Goal: Task Accomplishment & Management: Use online tool/utility

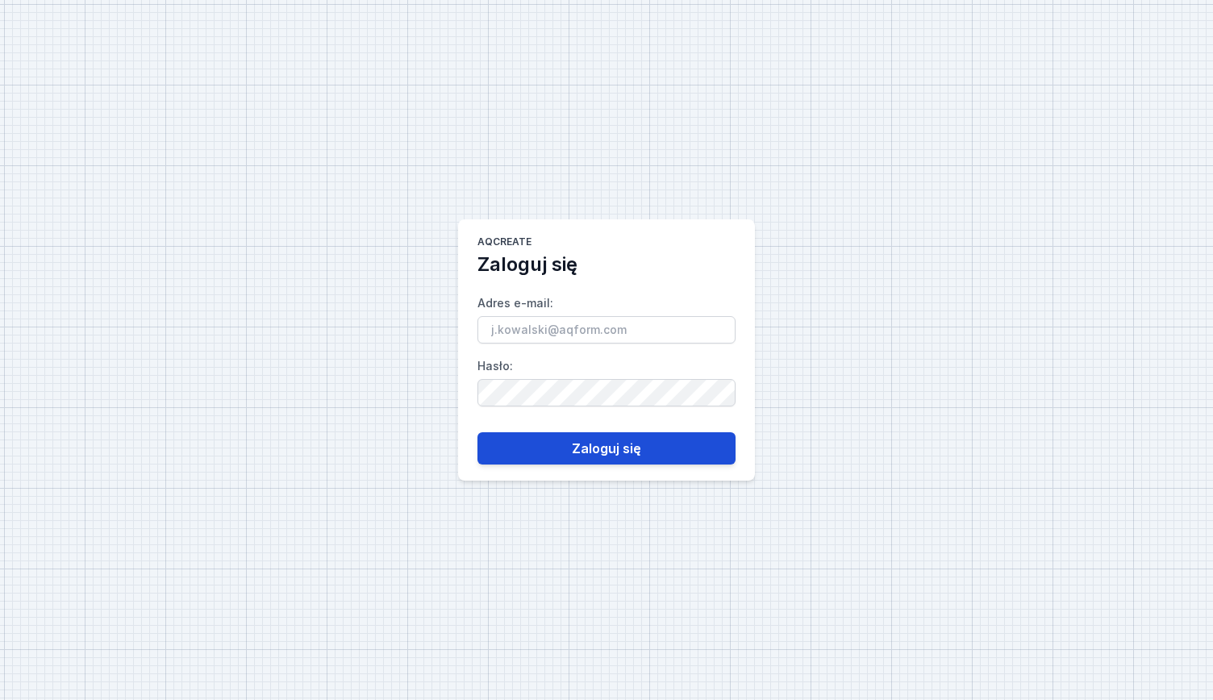
type input "[EMAIL_ADDRESS][DOMAIN_NAME]"
click at [694, 437] on button "Zaloguj się" at bounding box center [607, 448] width 258 height 32
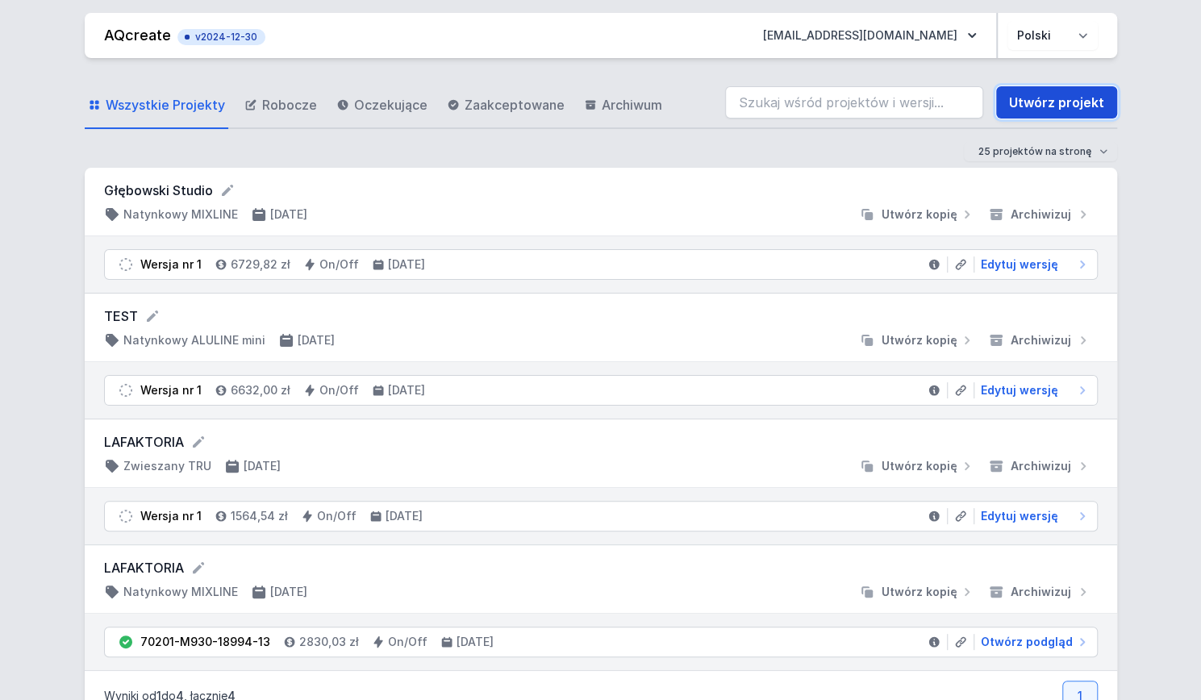
click at [1032, 98] on link "Utwórz projekt" at bounding box center [1056, 102] width 121 height 32
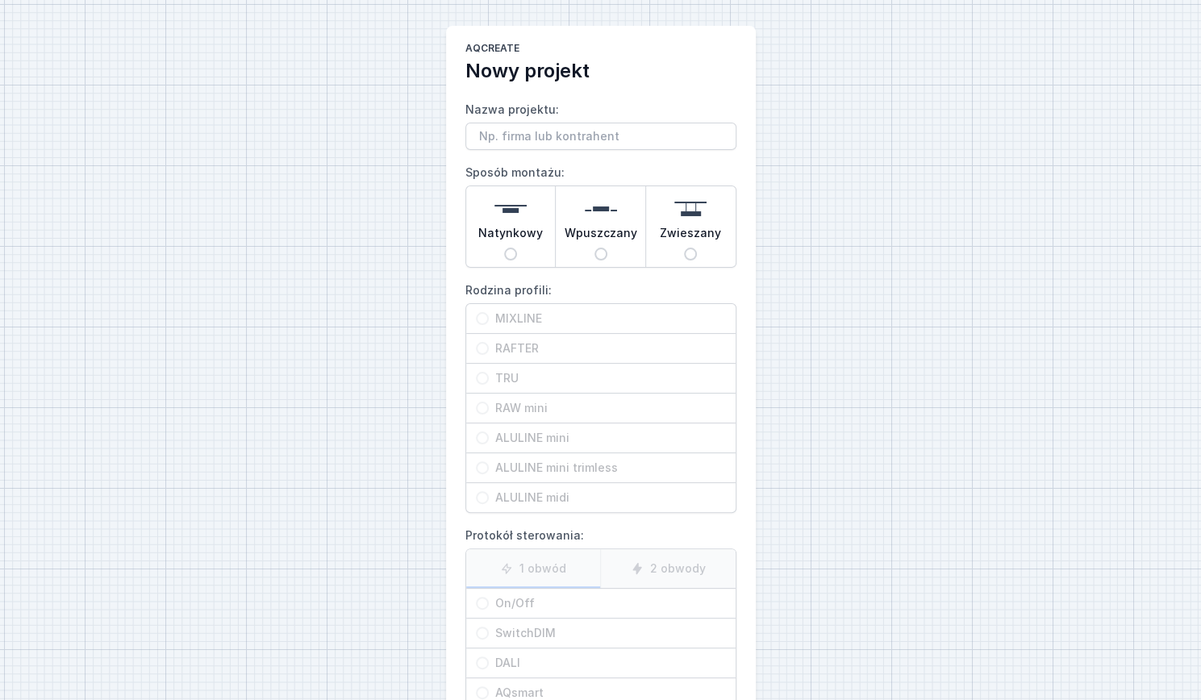
click at [597, 252] on input "Wpuszczany" at bounding box center [600, 254] width 13 height 13
radio input "true"
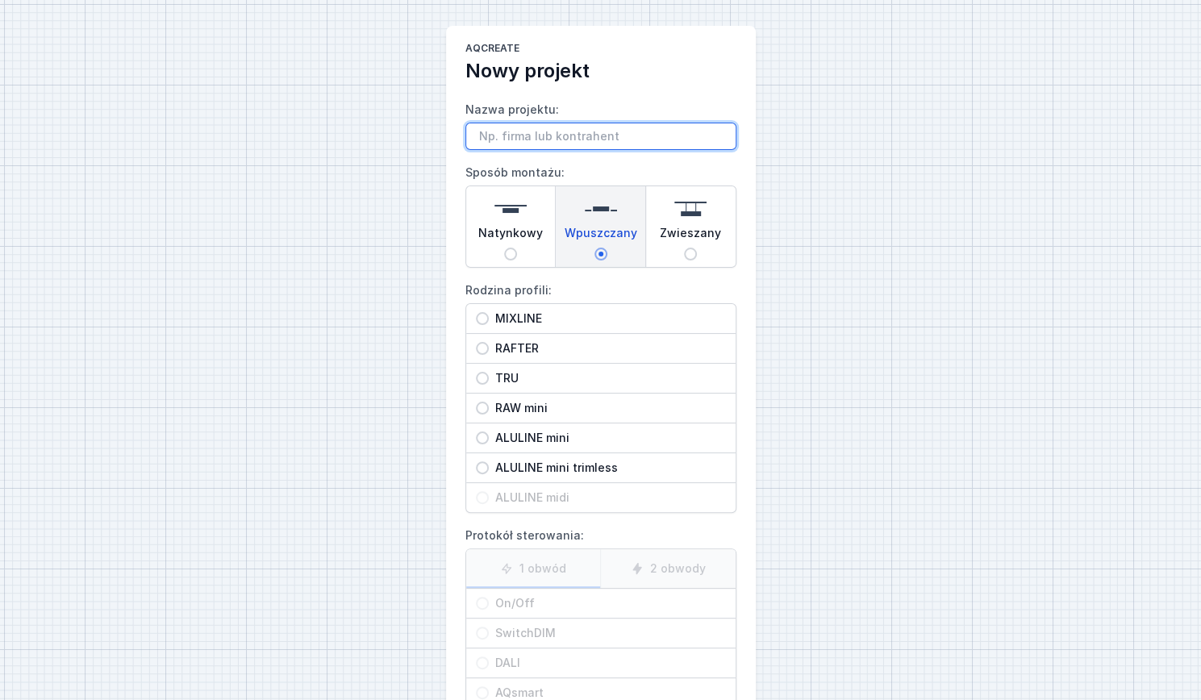
click at [534, 141] on input "Nazwa projektu:" at bounding box center [600, 136] width 271 height 27
type input "Test Mixline"
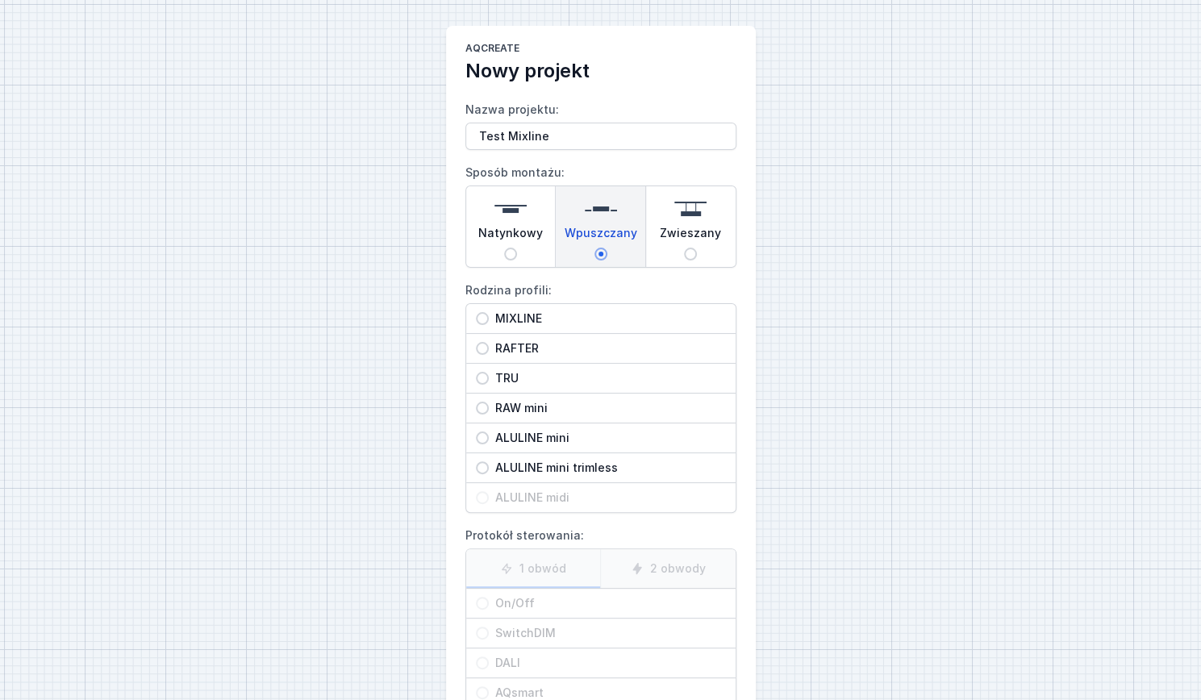
click at [478, 317] on input "MIXLINE" at bounding box center [482, 318] width 13 height 13
radio input "true"
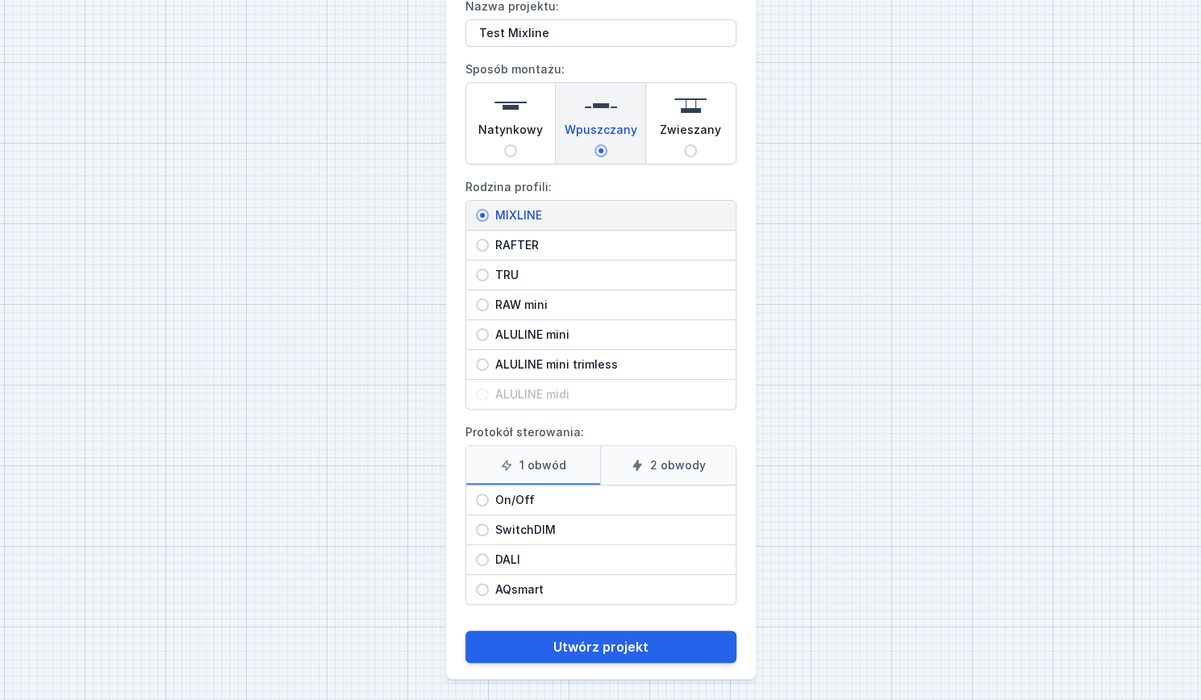
click at [478, 496] on input "On/Off" at bounding box center [482, 500] width 13 height 13
radio input "true"
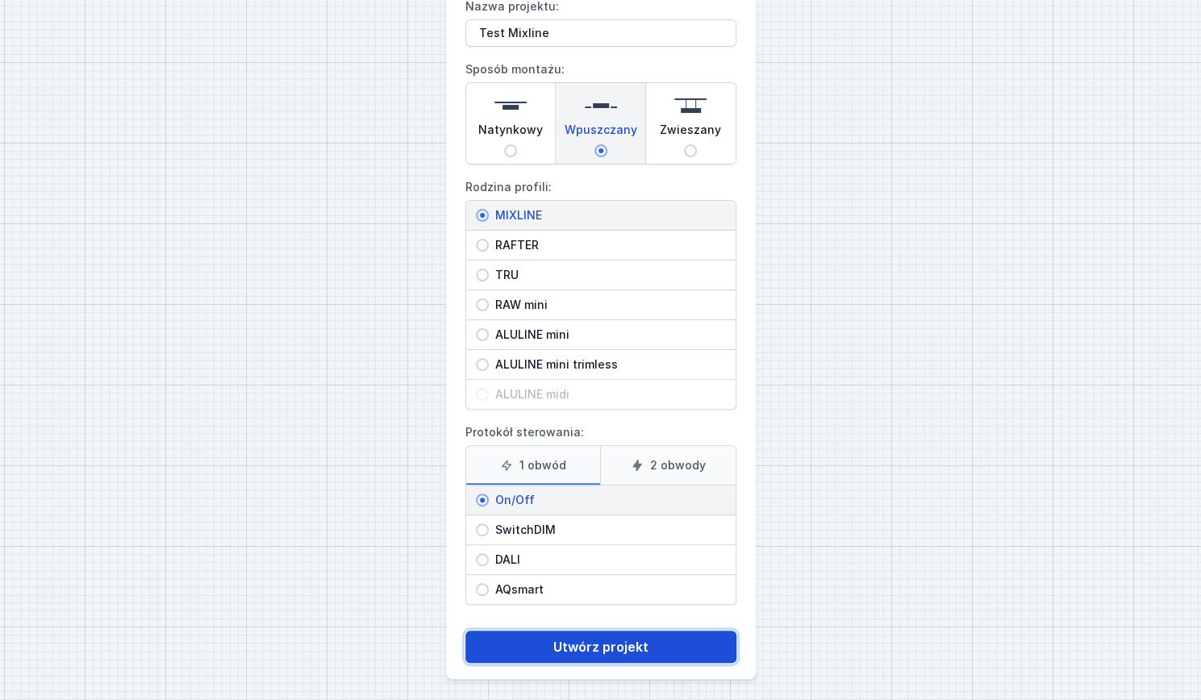
click at [582, 640] on button "Utwórz projekt" at bounding box center [600, 647] width 271 height 32
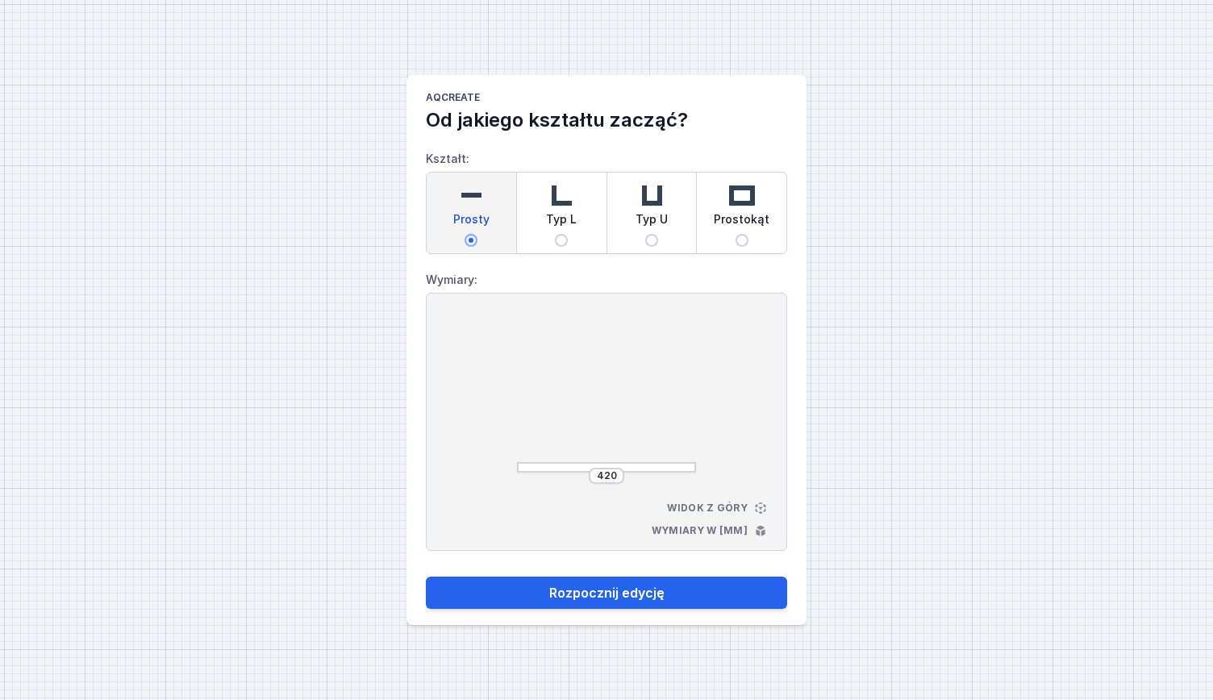
click at [566, 211] on img at bounding box center [561, 195] width 32 height 32
click at [566, 234] on input "Typ L" at bounding box center [561, 240] width 13 height 13
radio input "true"
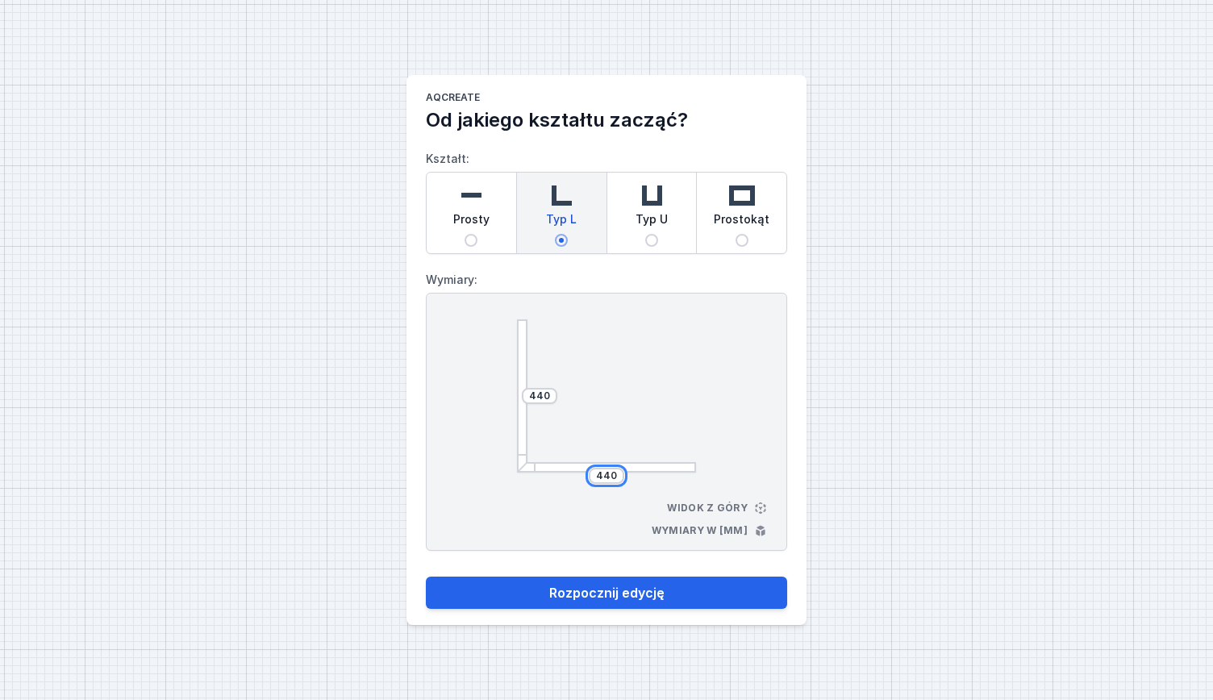
click at [607, 477] on input "440" at bounding box center [607, 475] width 26 height 13
click at [539, 398] on input "440" at bounding box center [540, 396] width 26 height 13
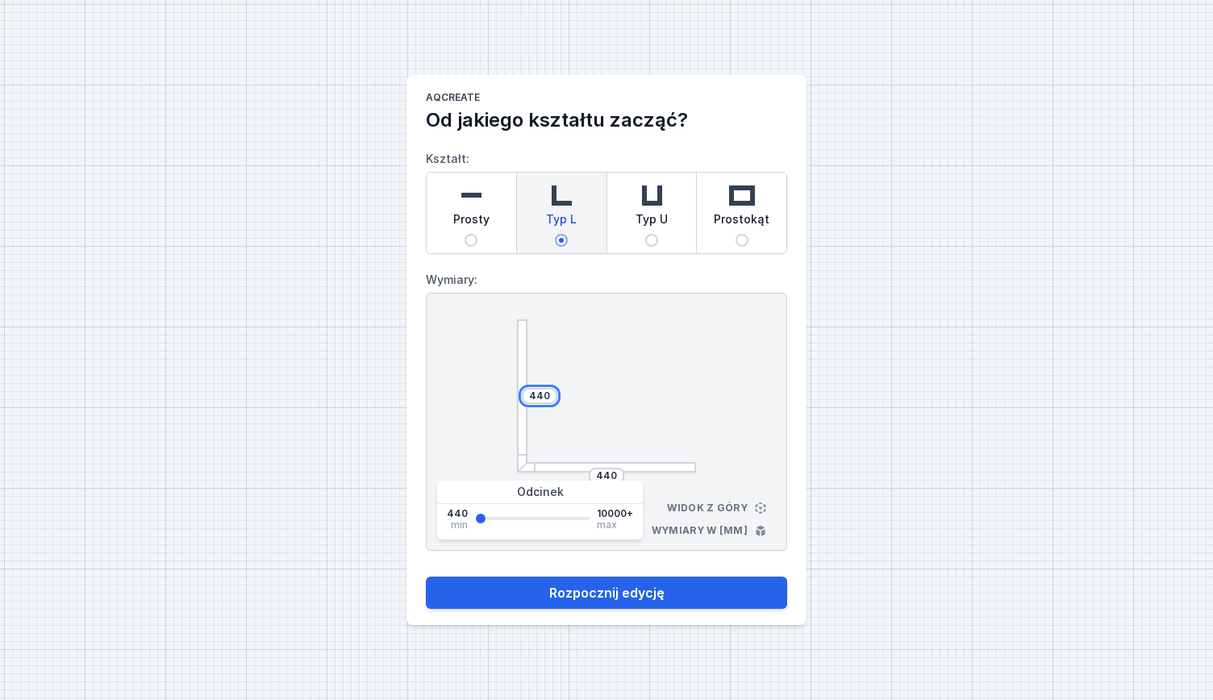
click at [539, 398] on input "440" at bounding box center [540, 396] width 26 height 13
type input "239"
click at [608, 471] on input "440" at bounding box center [607, 475] width 26 height 13
click at [918, 366] on div "AQcreate Od jakiego kształtu zacząć? Kształt: Prosty Typ L Typ U Prostokąt Wymi…" at bounding box center [606, 350] width 1213 height 700
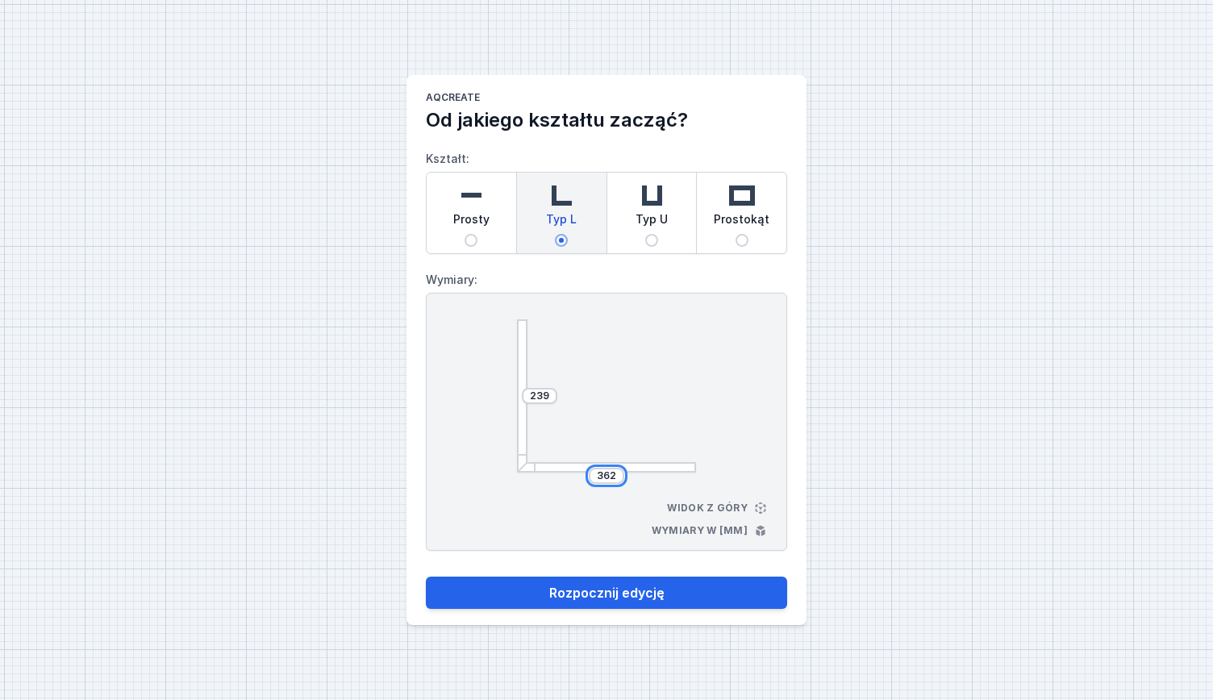
click at [595, 476] on input "362" at bounding box center [607, 475] width 26 height 13
click at [616, 474] on input "362" at bounding box center [607, 475] width 26 height 13
type input "3620"
click at [549, 396] on input "239" at bounding box center [540, 396] width 26 height 13
type input "2390"
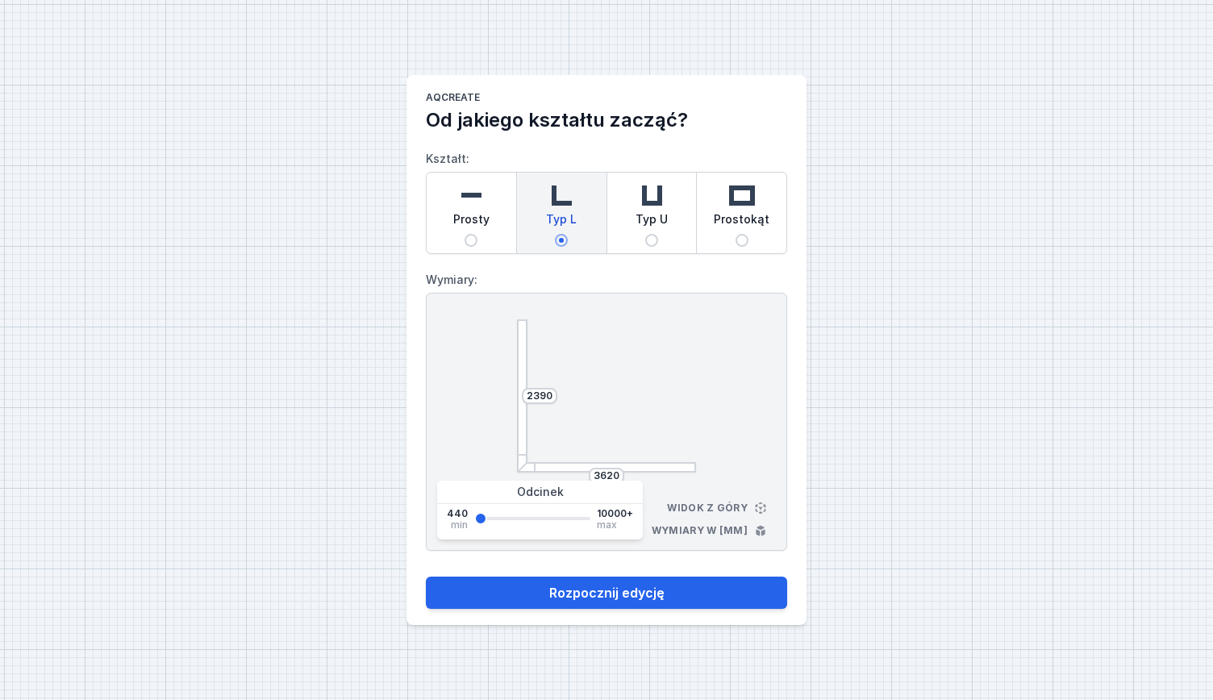
click at [847, 393] on div "AQcreate Od jakiego kształtu zacząć? Kształt: Prosty Typ L Typ U Prostokąt Wymi…" at bounding box center [606, 350] width 1213 height 700
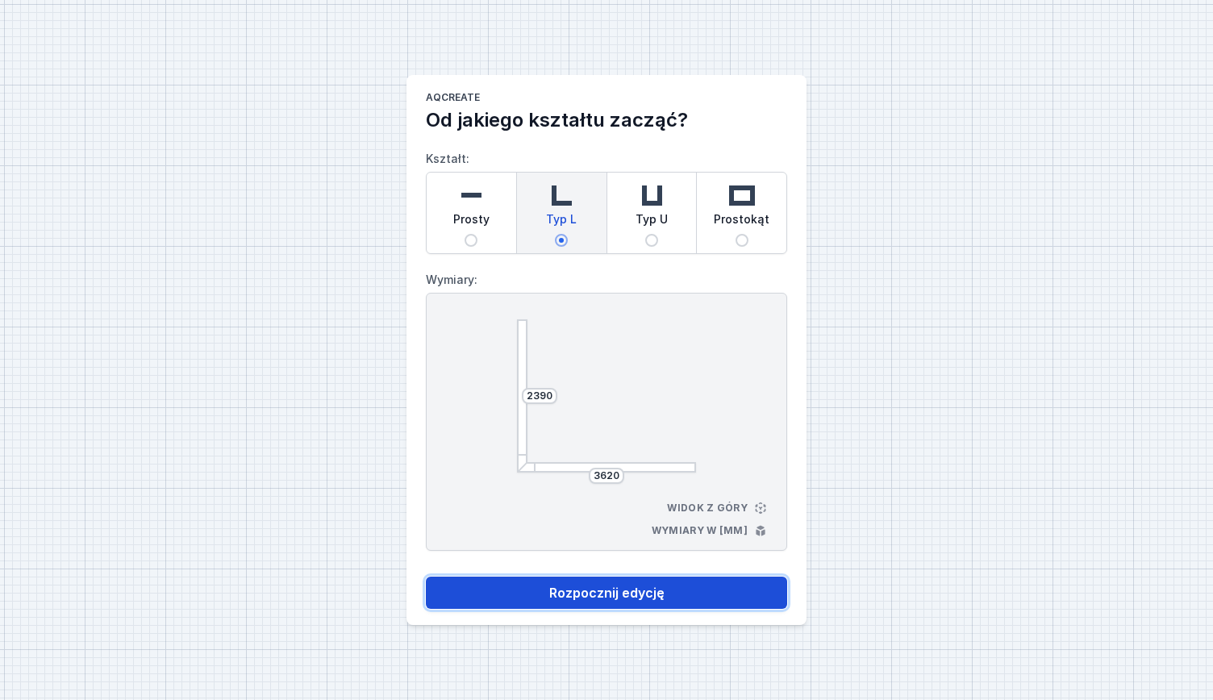
click at [652, 593] on button "Rozpocznij edycję" at bounding box center [606, 593] width 361 height 32
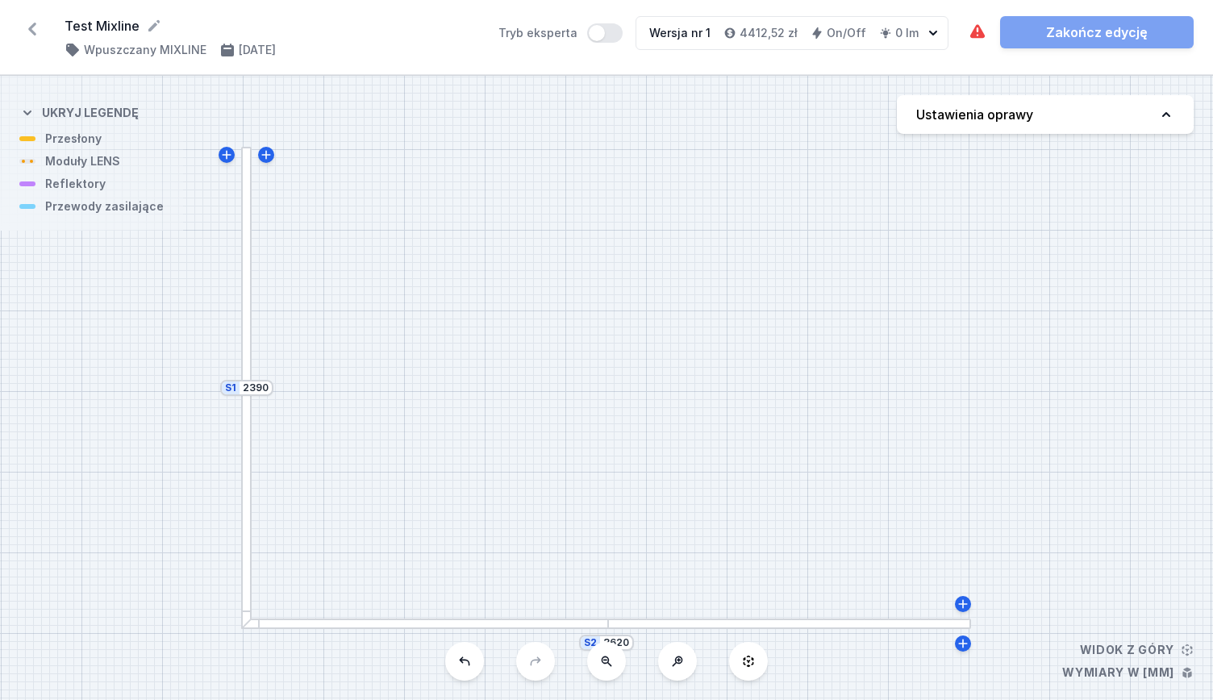
drag, startPoint x: 317, startPoint y: 561, endPoint x: 865, endPoint y: 311, distance: 601.7
click at [868, 320] on div "S2 3620 S1 2390" at bounding box center [606, 388] width 1213 height 624
click at [63, 140] on div "S2 3620 S1 2390" at bounding box center [606, 388] width 1213 height 624
click at [60, 136] on div "S2 3620 S1 2390" at bounding box center [606, 388] width 1213 height 624
click at [29, 140] on div "S2 3620 S1 2390" at bounding box center [606, 388] width 1213 height 624
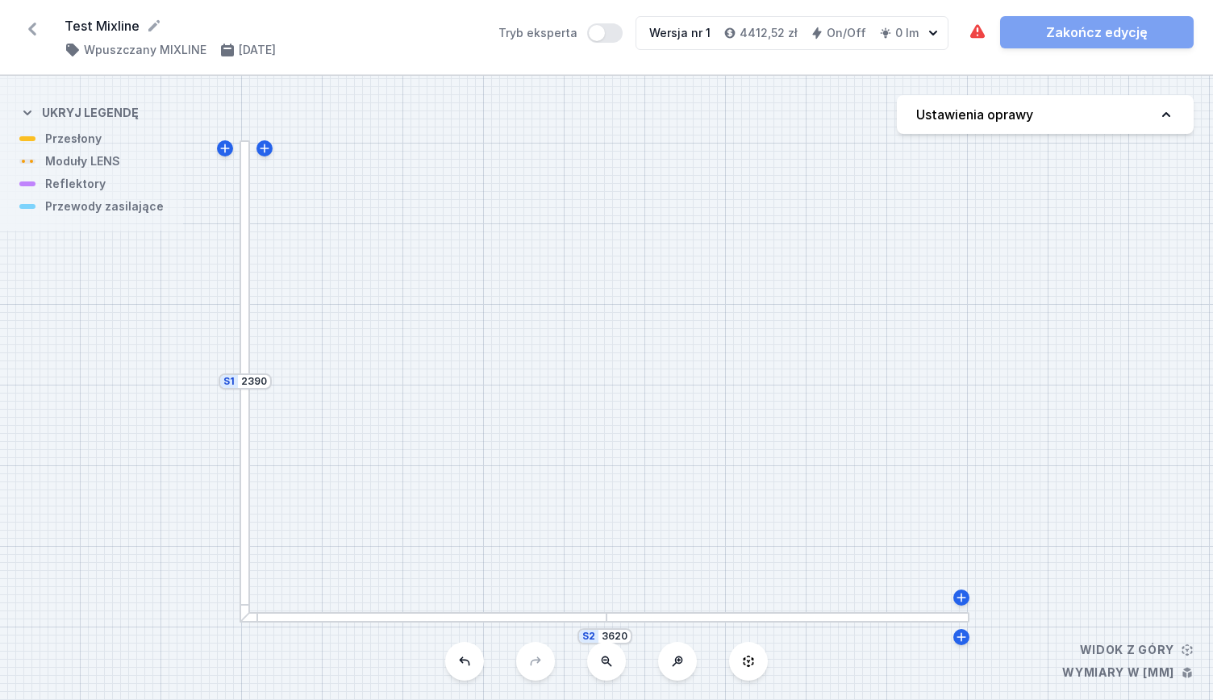
drag, startPoint x: 692, startPoint y: 570, endPoint x: 693, endPoint y: 537, distance: 33.1
click at [252, 614] on div at bounding box center [254, 616] width 8 height 9
click at [1149, 673] on div "S2 3620 S1 2390" at bounding box center [606, 388] width 1213 height 624
click at [1190, 675] on div "S2 3620 S1 2390" at bounding box center [606, 388] width 1213 height 624
drag, startPoint x: 86, startPoint y: 221, endPoint x: 34, endPoint y: 209, distance: 53.0
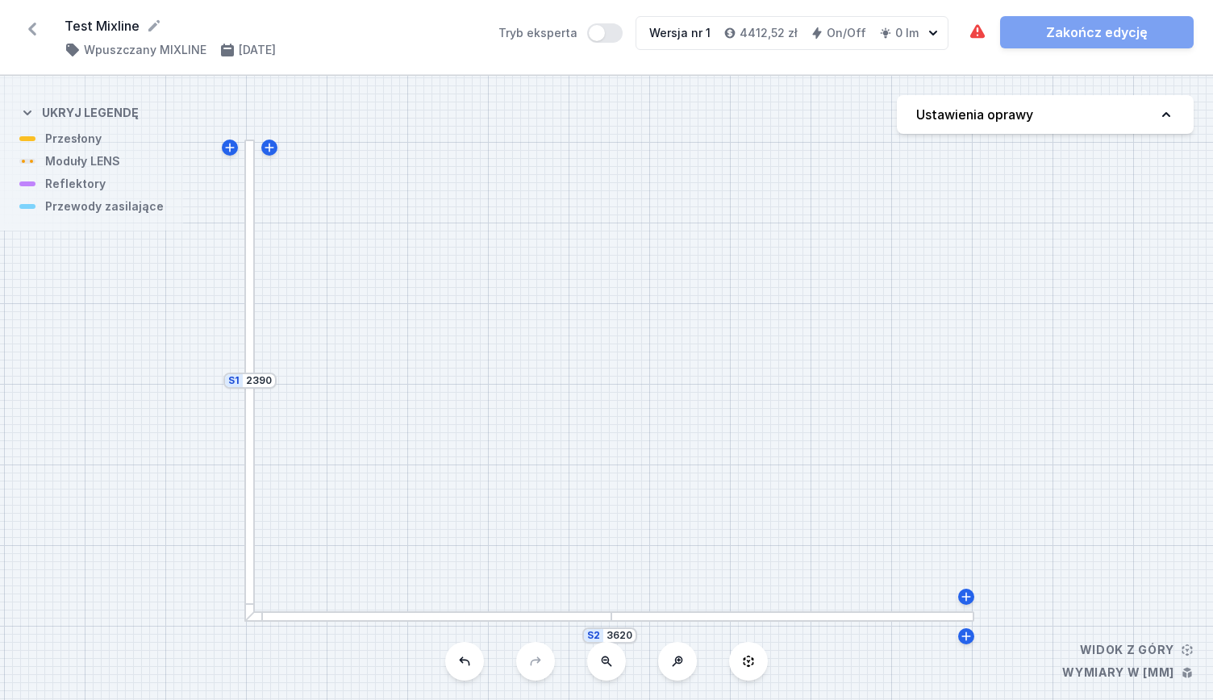
click at [70, 202] on div "S2 3620 S1 2390" at bounding box center [606, 388] width 1213 height 624
drag, startPoint x: 37, startPoint y: 213, endPoint x: 58, endPoint y: 178, distance: 40.5
click at [44, 193] on div "S2 3620 S1 2390" at bounding box center [606, 388] width 1213 height 624
click at [1166, 114] on icon at bounding box center [1166, 114] width 8 height 5
select select "3000"
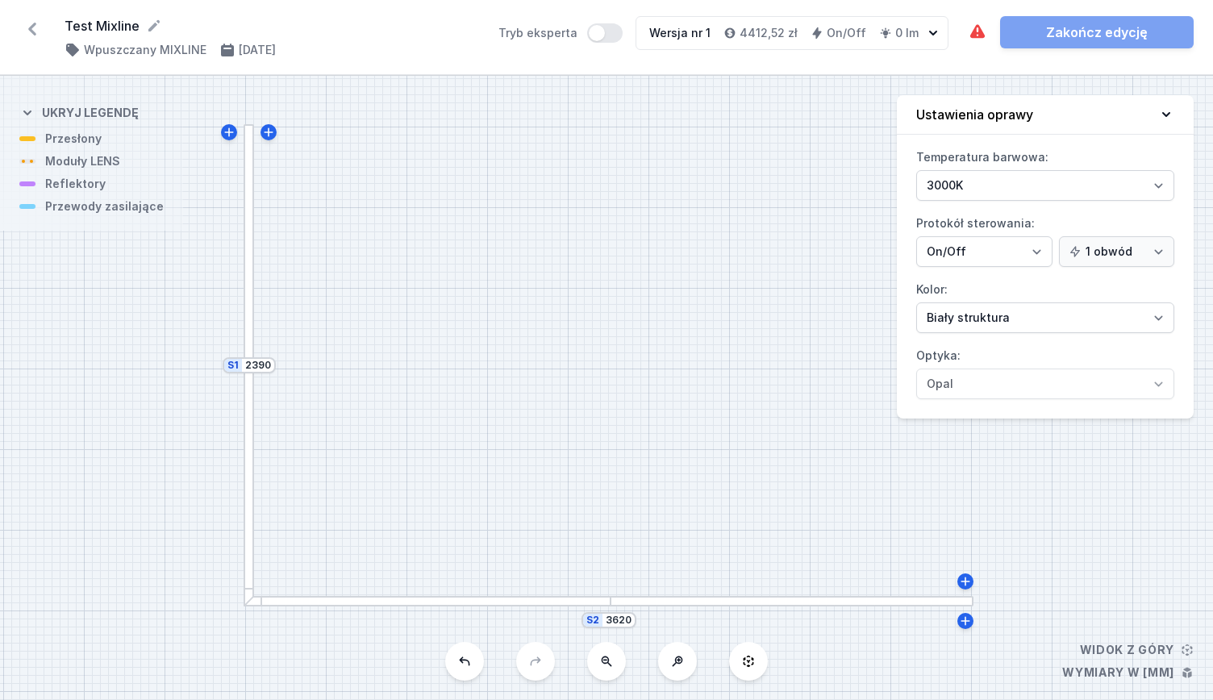
click at [629, 606] on div "S2 3620 S1 2390" at bounding box center [606, 388] width 1213 height 624
click at [587, 605] on div at bounding box center [427, 601] width 367 height 10
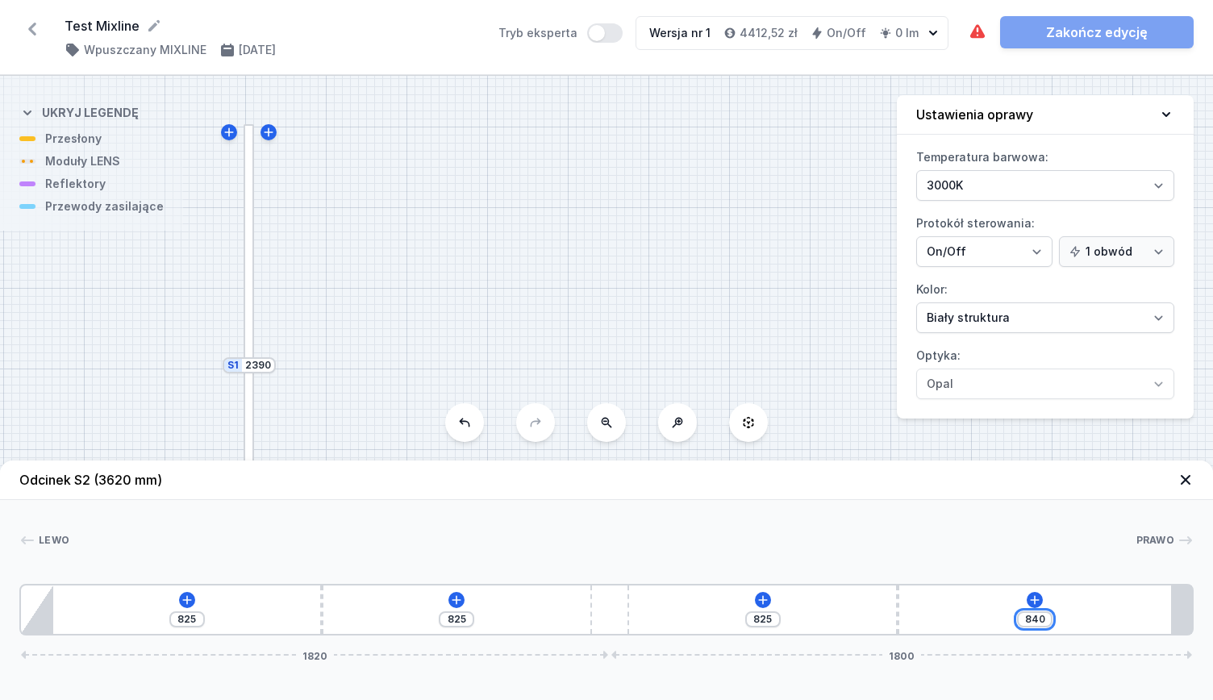
drag, startPoint x: 1044, startPoint y: 624, endPoint x: 970, endPoint y: 624, distance: 73.4
click at [970, 624] on div "825 825 825 840 1820 1800" at bounding box center [606, 610] width 1174 height 52
type input "1662"
type input "3"
type input "1635"
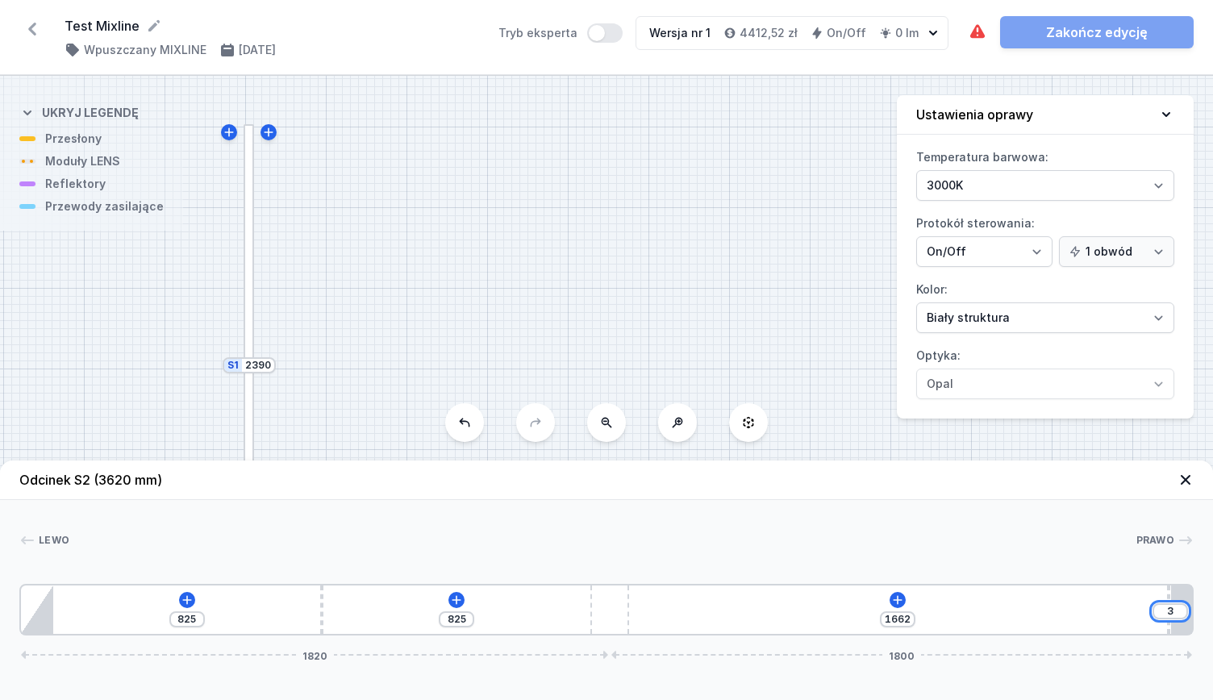
type input "30"
type input "1365"
click at [847, 603] on icon at bounding box center [850, 600] width 13 height 13
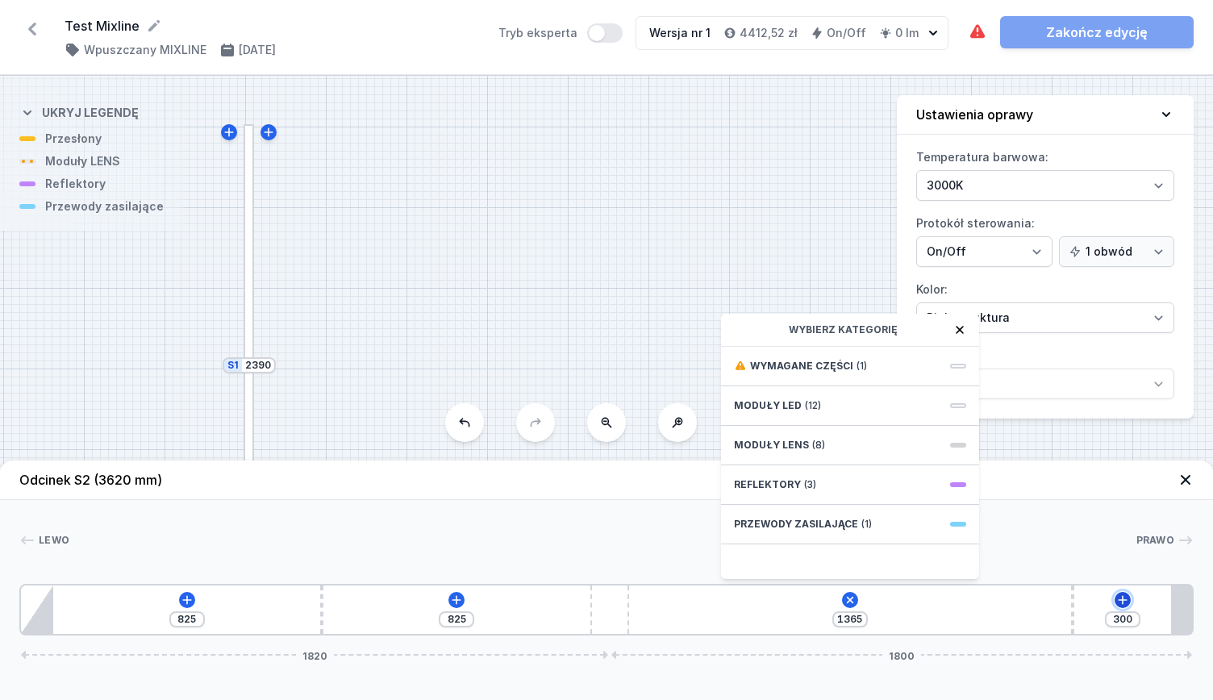
click at [1123, 599] on icon at bounding box center [1122, 599] width 9 height 9
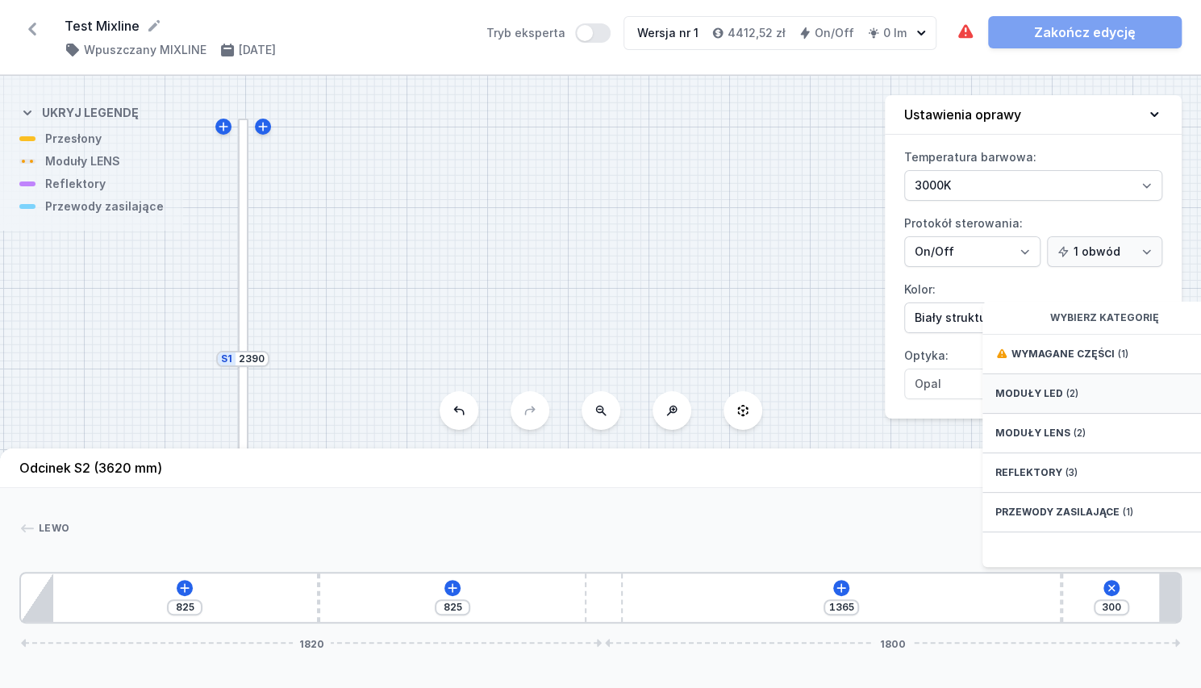
click at [1046, 400] on span "Moduły LED" at bounding box center [1029, 393] width 68 height 13
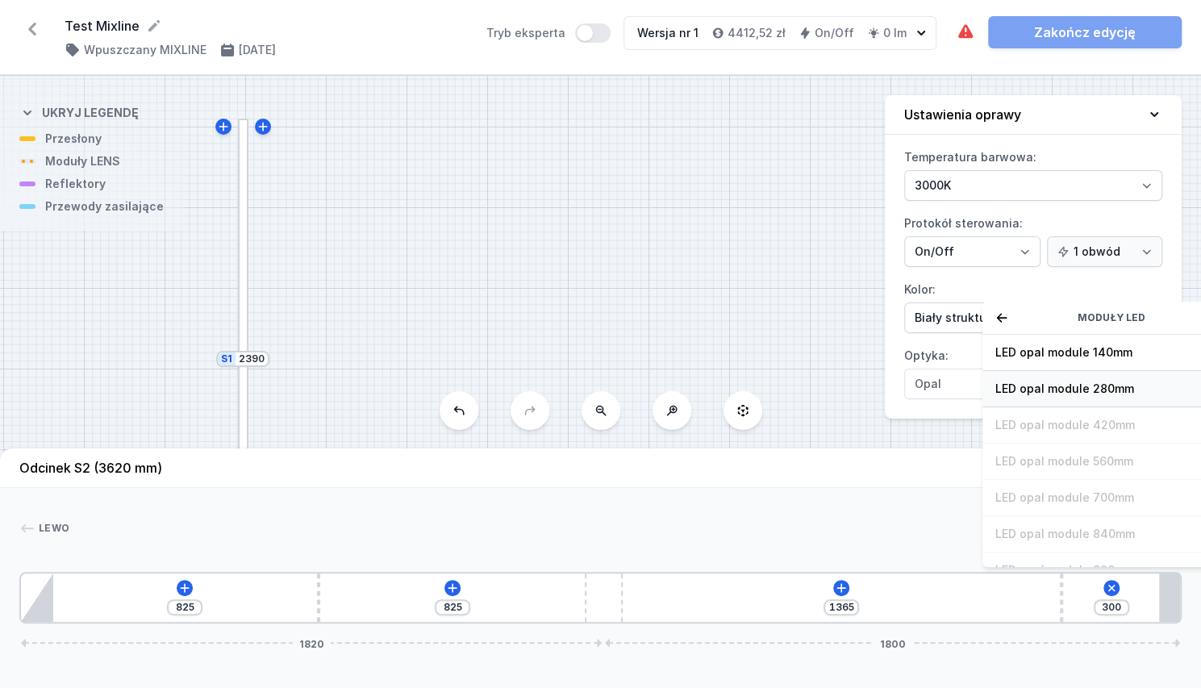
click at [1060, 397] on span "LED opal module 280mm" at bounding box center [1111, 389] width 232 height 16
type input "20"
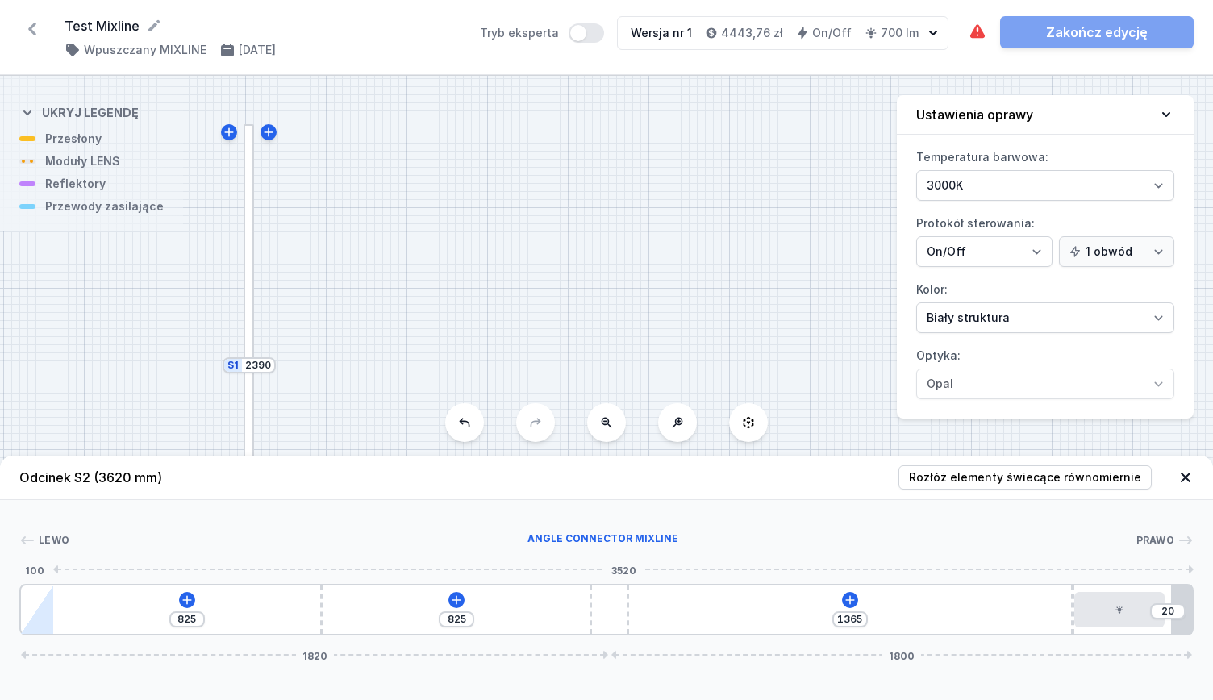
click at [38, 611] on div at bounding box center [37, 610] width 32 height 48
click at [38, 615] on div at bounding box center [37, 610] width 32 height 48
click at [41, 624] on div at bounding box center [37, 610] width 32 height 48
click at [47, 629] on div at bounding box center [37, 610] width 32 height 48
click at [849, 604] on icon at bounding box center [850, 600] width 13 height 13
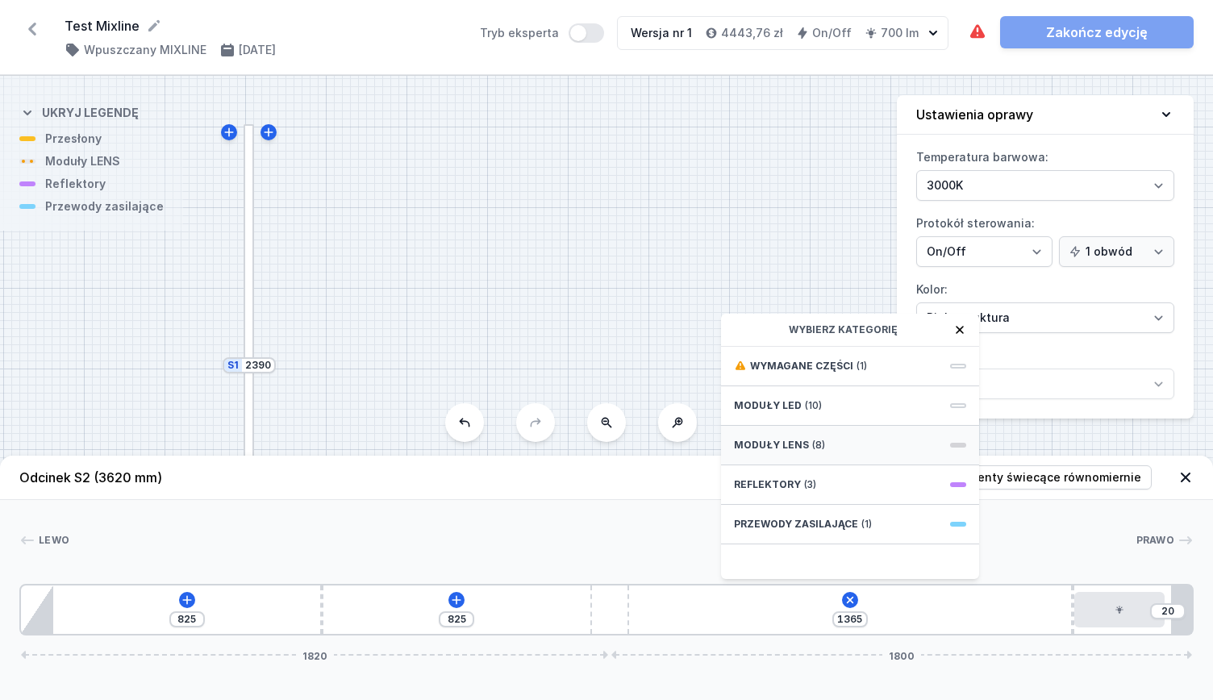
click at [826, 444] on div "Moduły LENS (8)" at bounding box center [850, 446] width 258 height 40
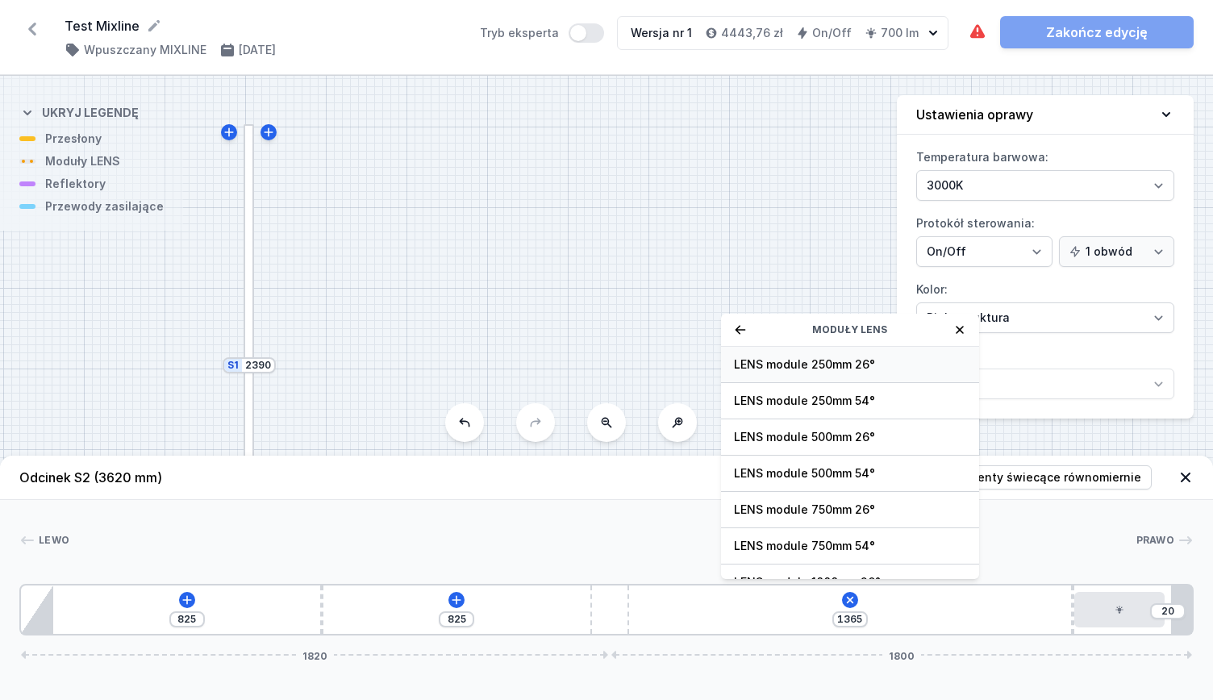
click at [826, 366] on span "LENS module 250mm 26°" at bounding box center [850, 365] width 232 height 16
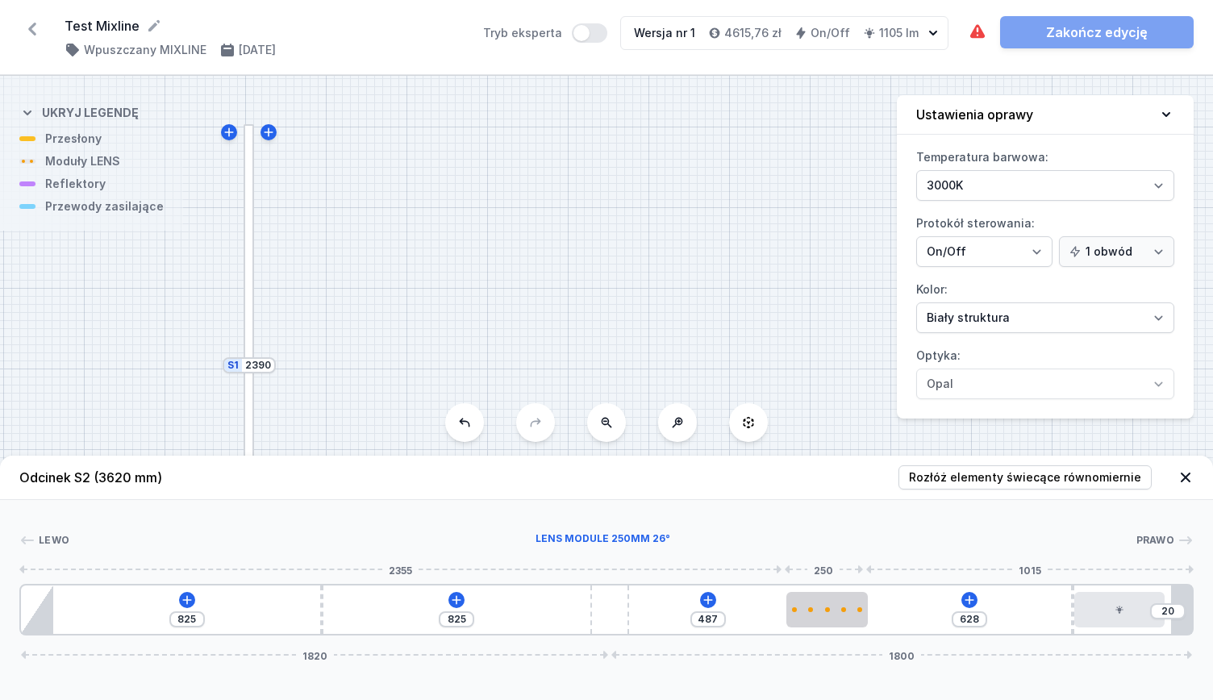
type input "611"
type input "504"
type input "586"
type input "529"
type input "577"
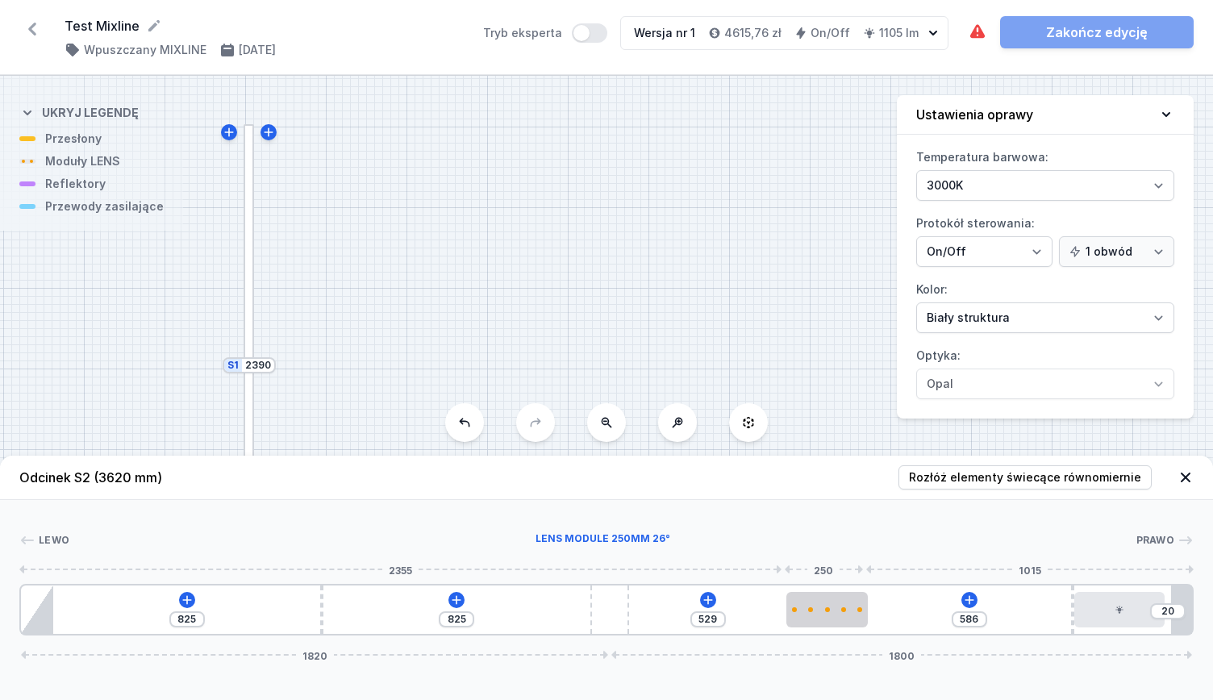
type input "538"
type input "533"
type input "582"
type input "486"
type input "629"
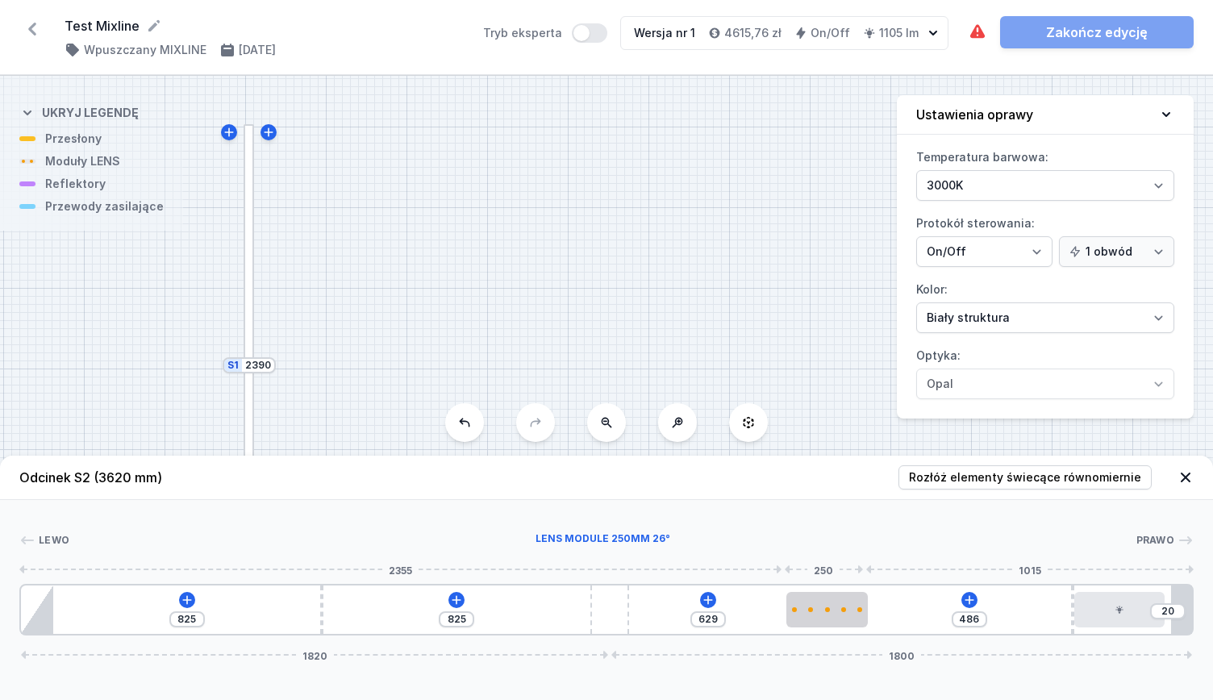
type input "437"
type input "678"
type input "386"
type input "729"
type input "364"
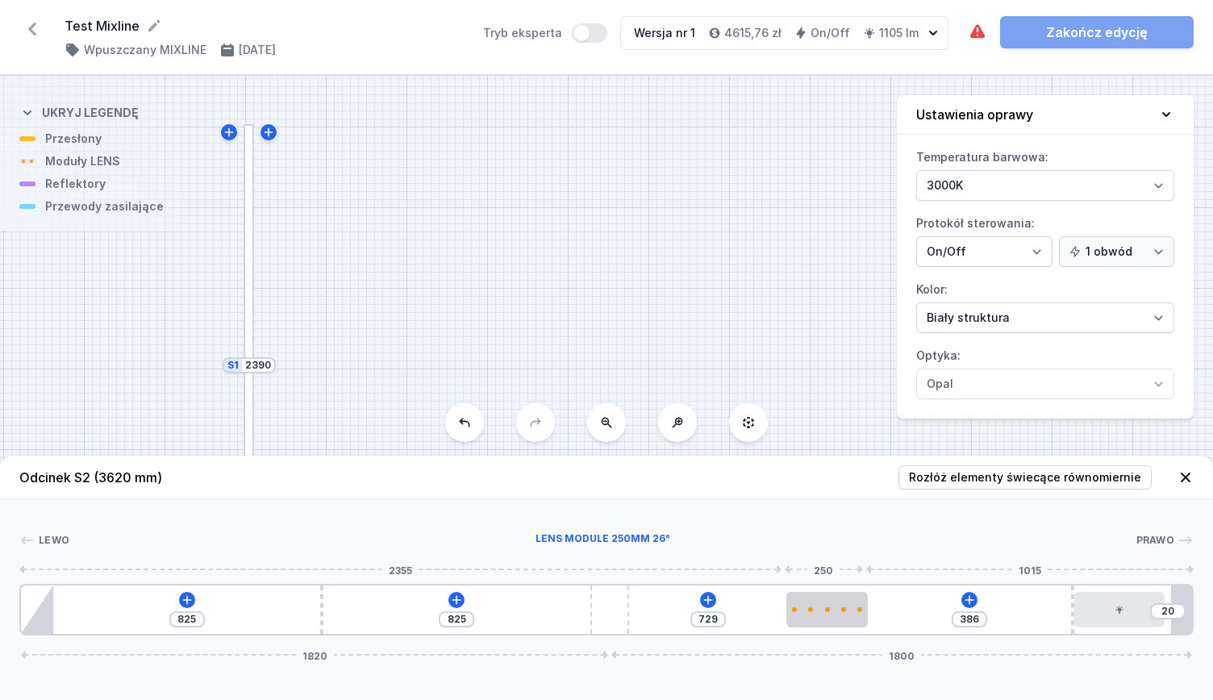
type input "751"
type input "310"
type input "805"
type input "254"
type input "861"
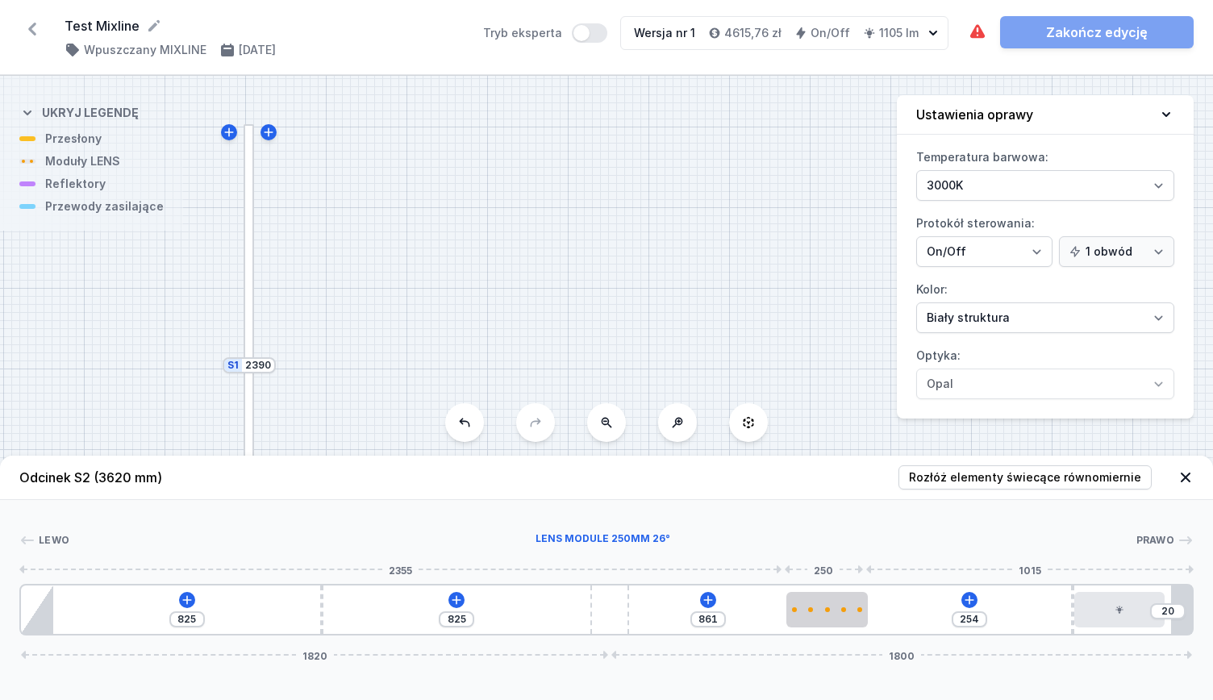
type input "232"
type input "883"
type input "215"
type input "900"
type input "195"
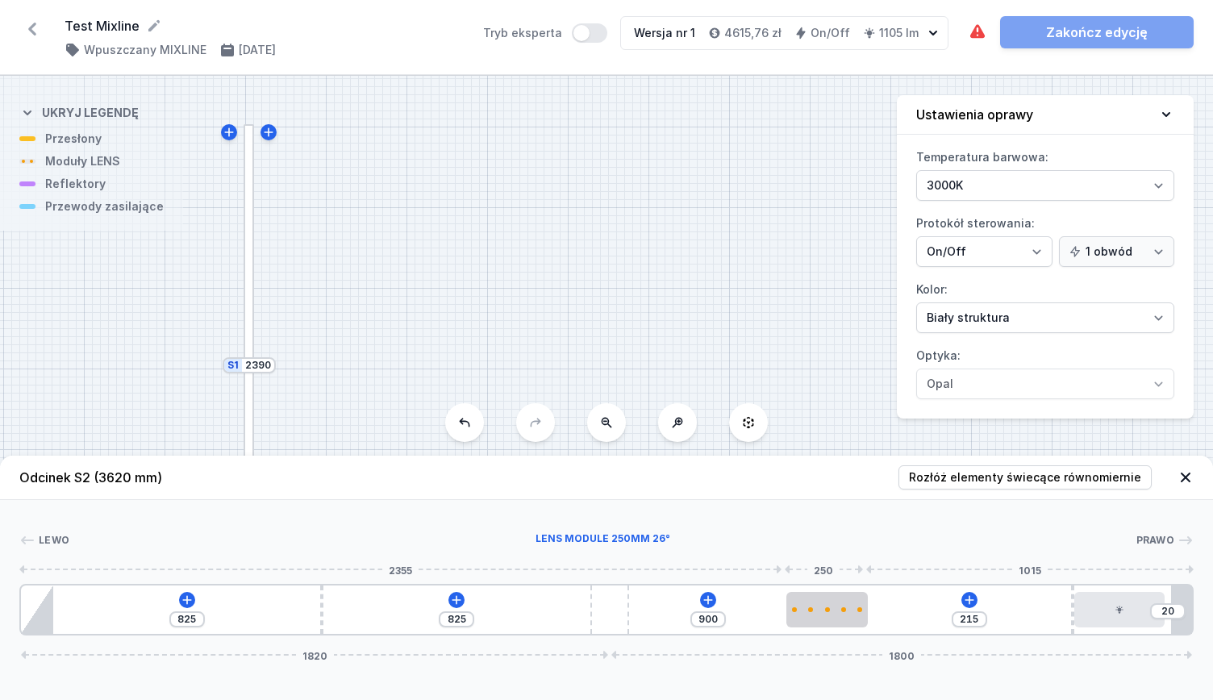
type input "920"
type input "173"
type input "942"
type input "159"
type input "956"
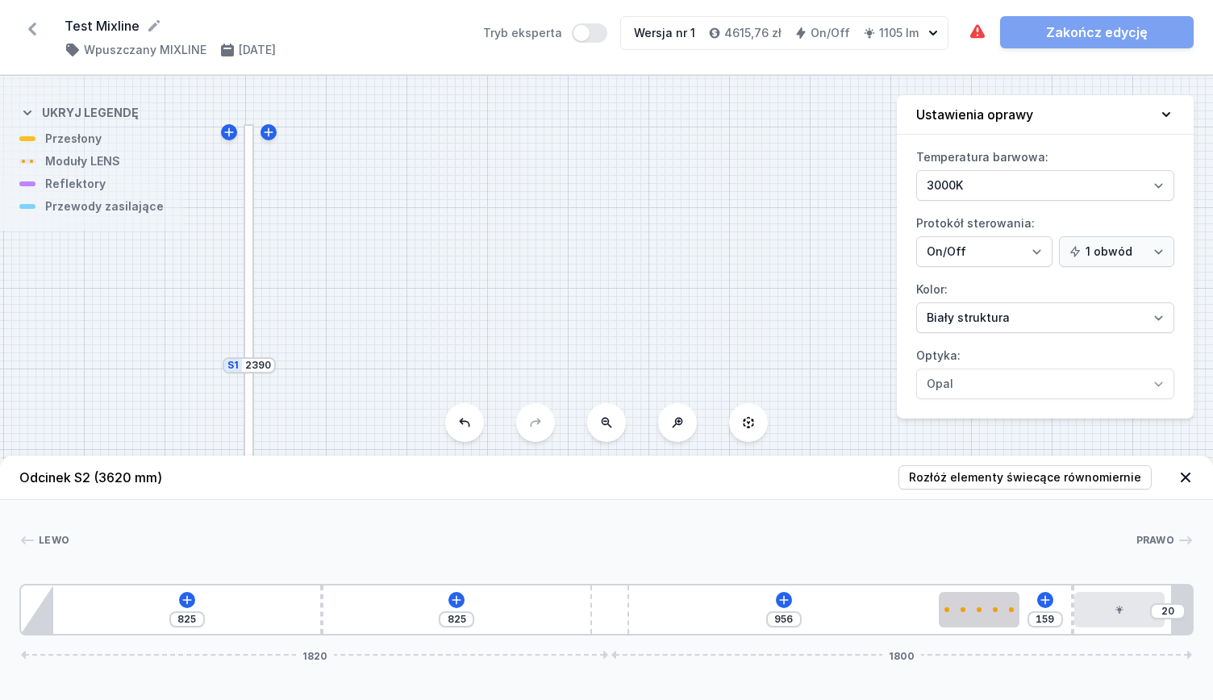
type input "139"
type input "976"
type input "119"
type input "996"
type input "105"
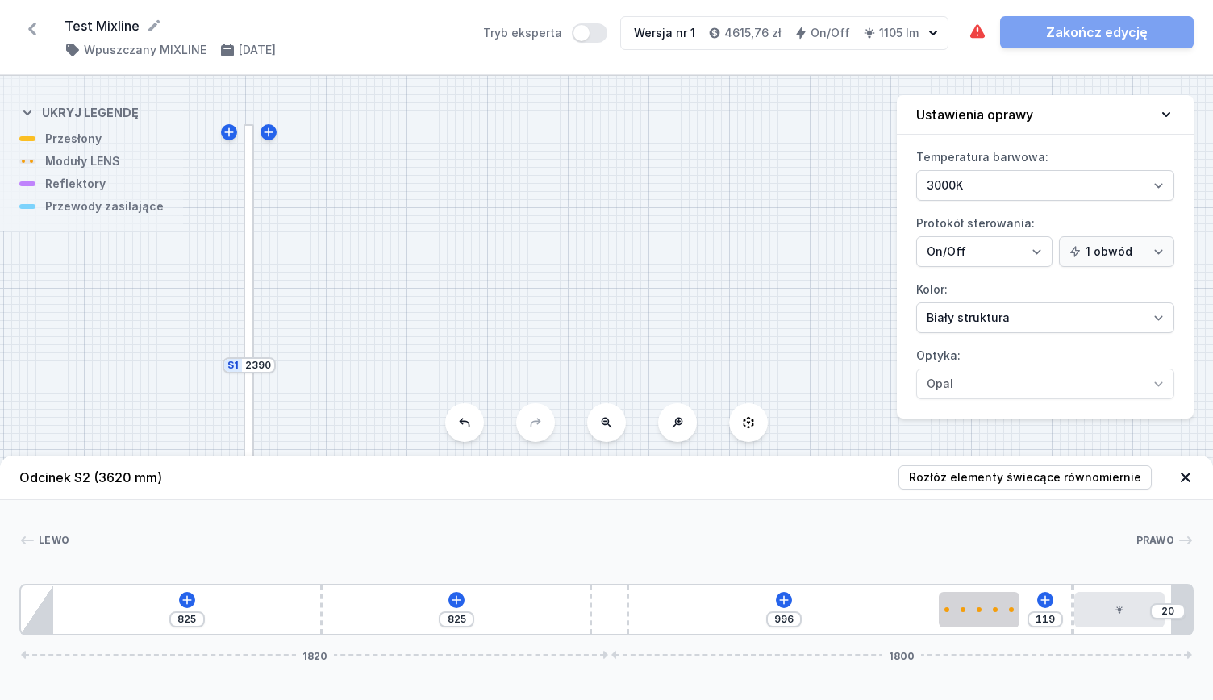
type input "1010"
type input "93"
type input "1022"
type input "90"
type input "1025"
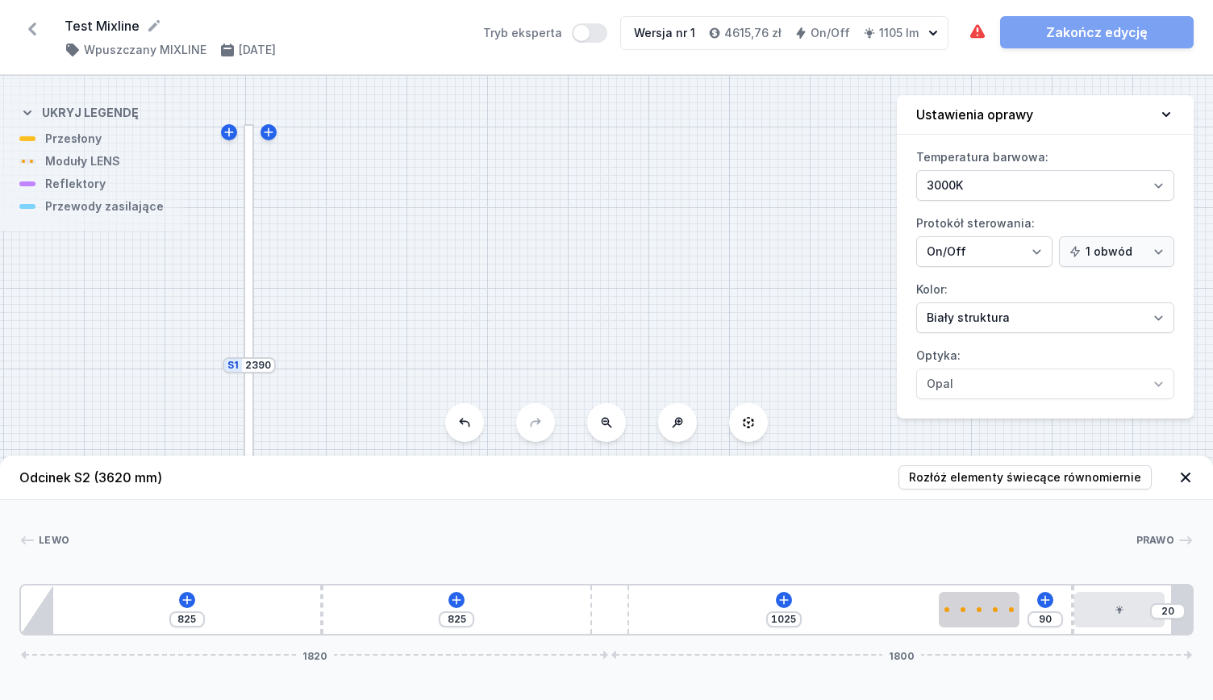
type input "85"
type input "1030"
type input "83"
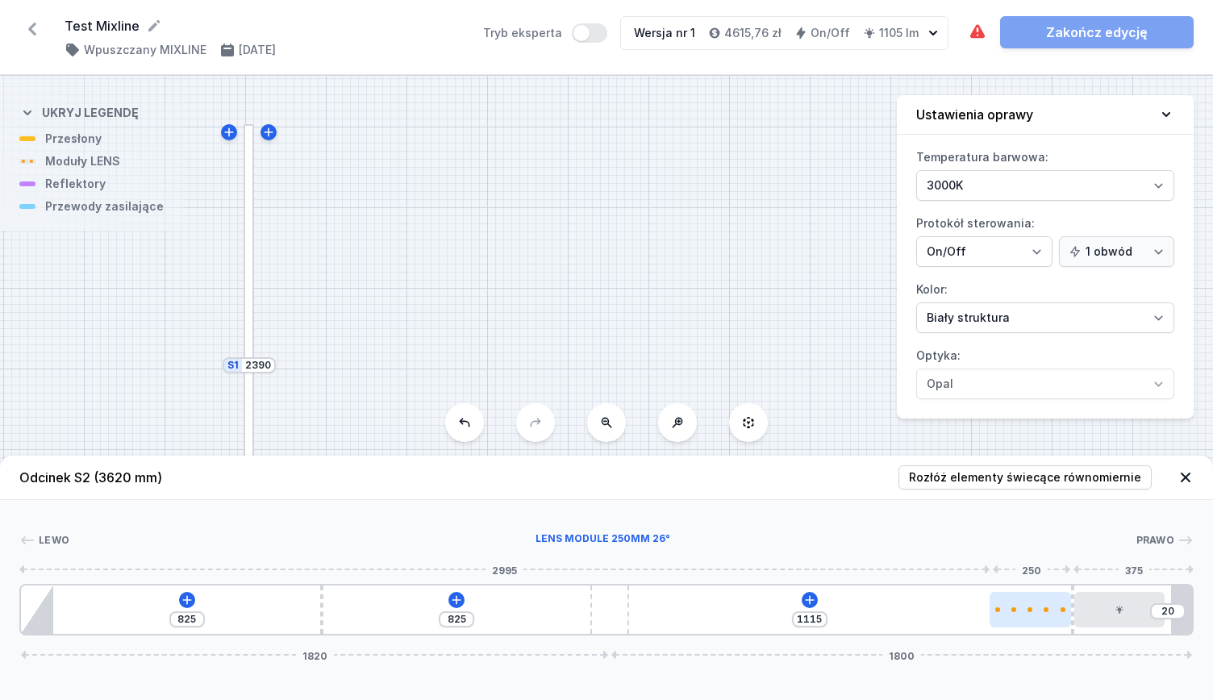
drag, startPoint x: 679, startPoint y: 615, endPoint x: 1066, endPoint y: 601, distance: 386.6
click at [1066, 601] on div at bounding box center [1030, 609] width 81 height 35
click at [807, 598] on icon at bounding box center [809, 600] width 13 height 13
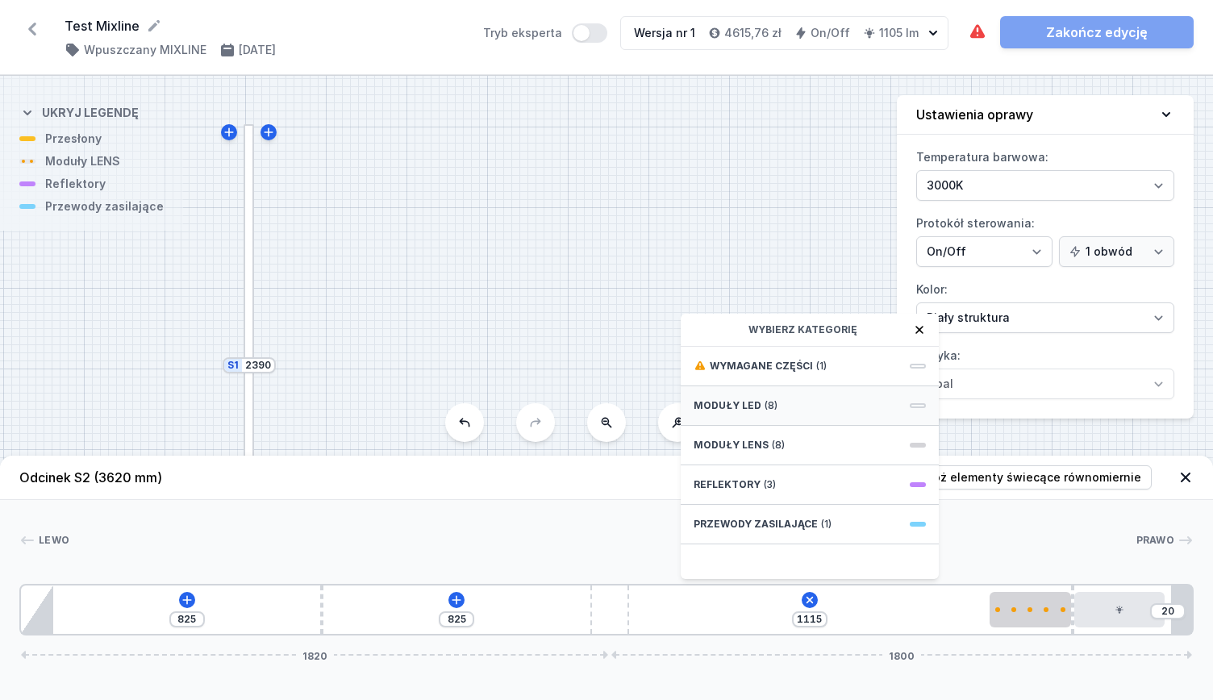
click at [782, 411] on div "Moduły LED (8)" at bounding box center [810, 406] width 258 height 40
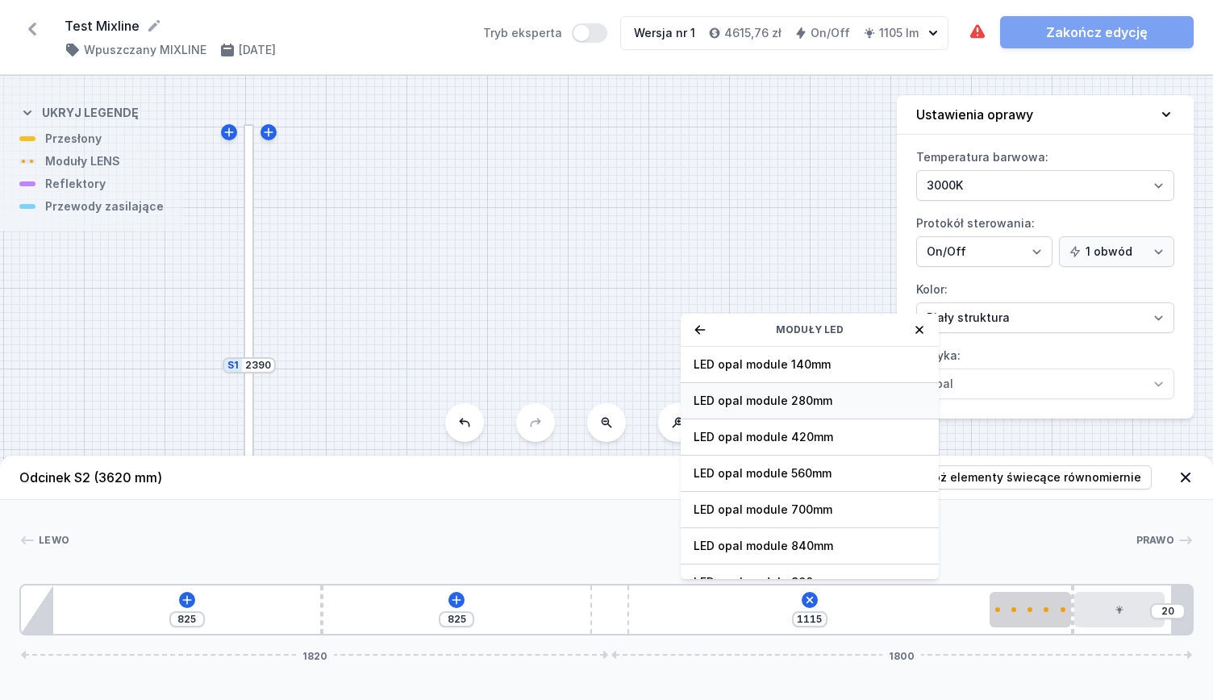
click at [816, 403] on span "LED opal module 280mm" at bounding box center [810, 401] width 232 height 16
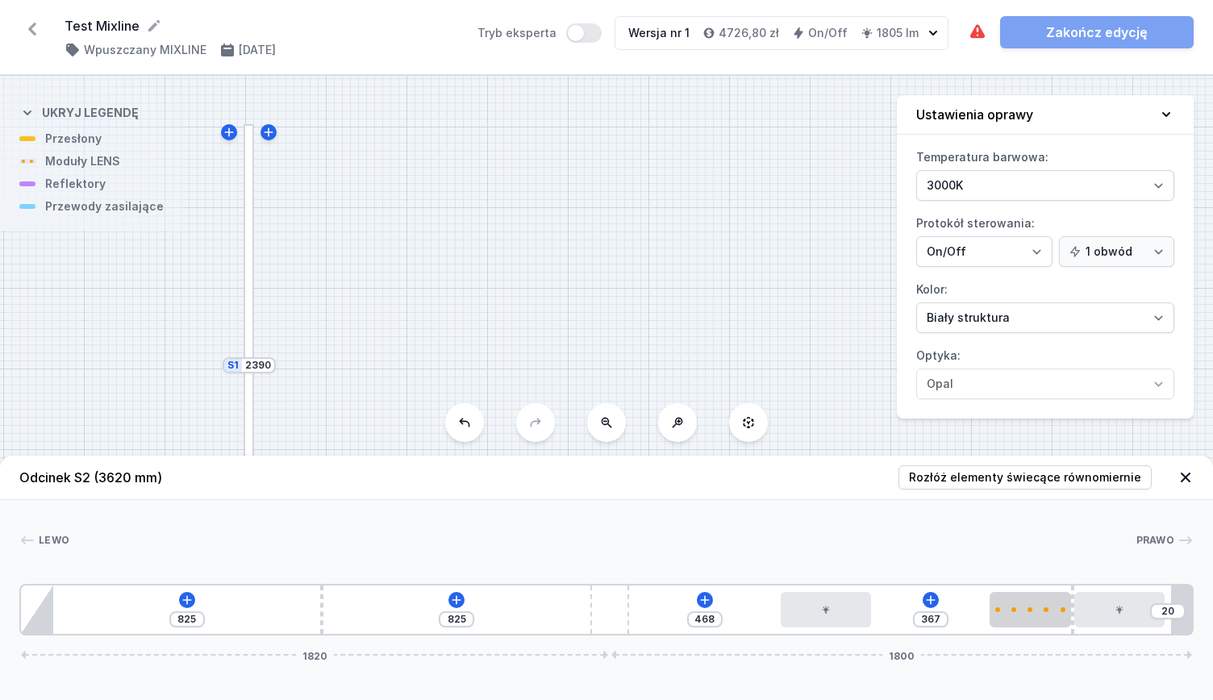
type input "337"
type input "498"
type input "298"
type input "537"
type input "284"
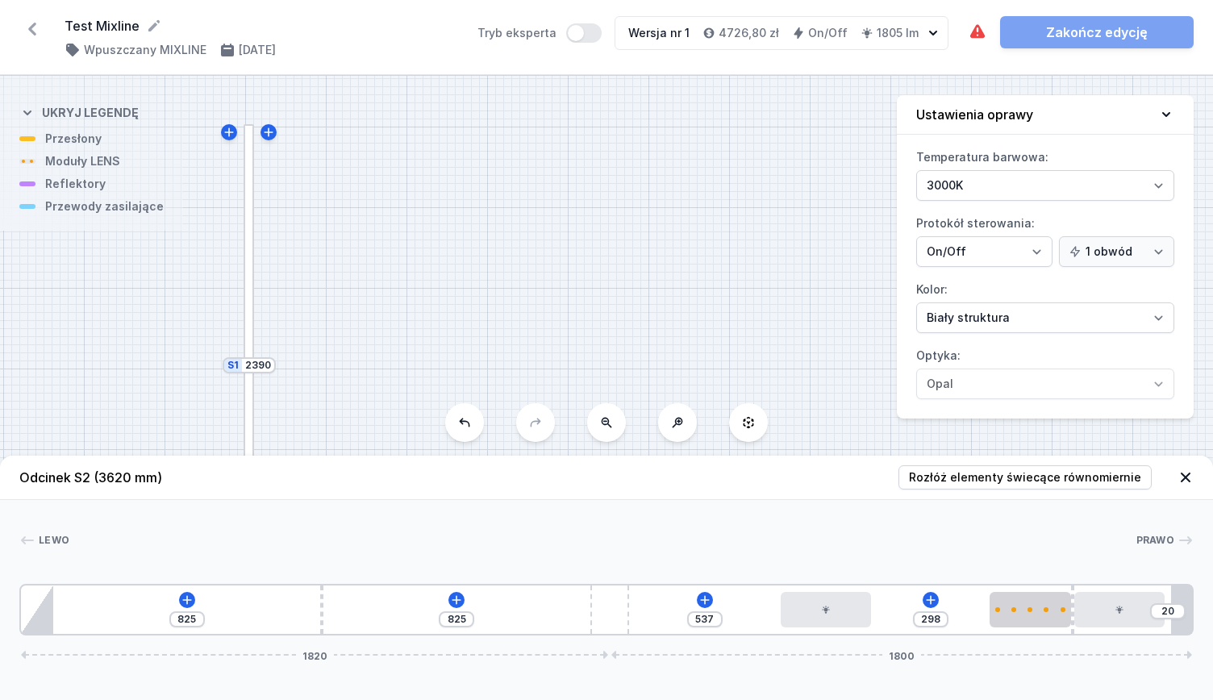
type input "551"
type input "257"
type input "578"
type input "220"
type input "615"
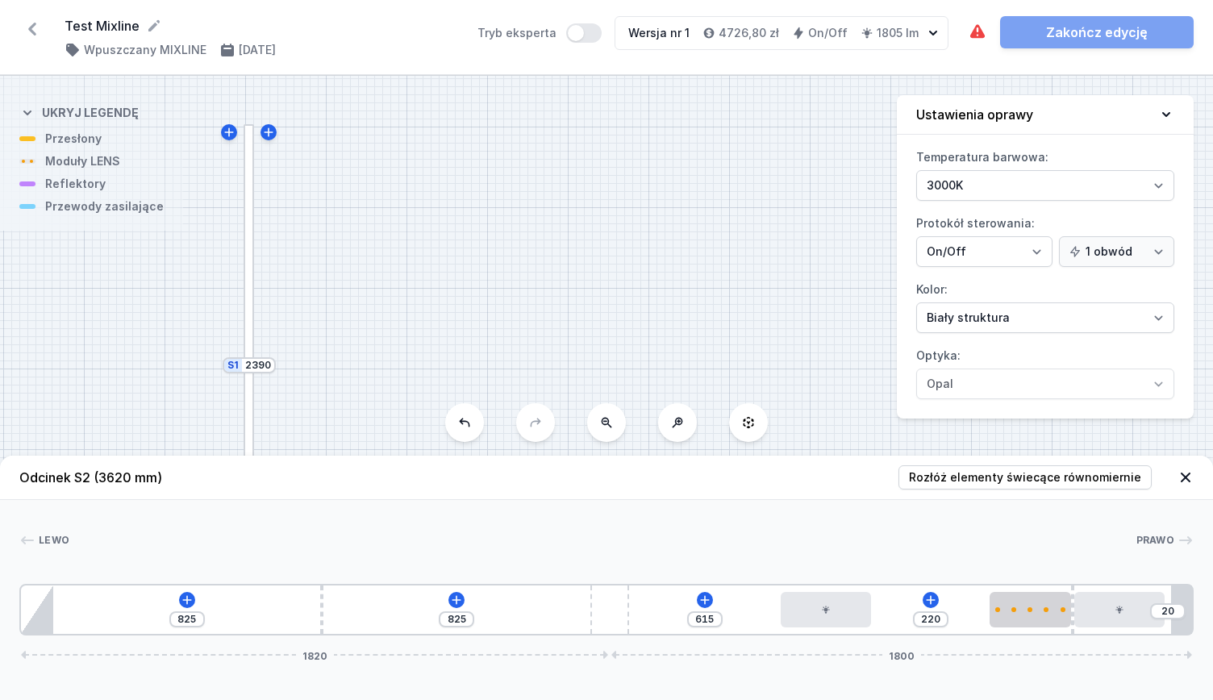
type input "122"
type input "713"
type input "110"
type input "725"
type input "108"
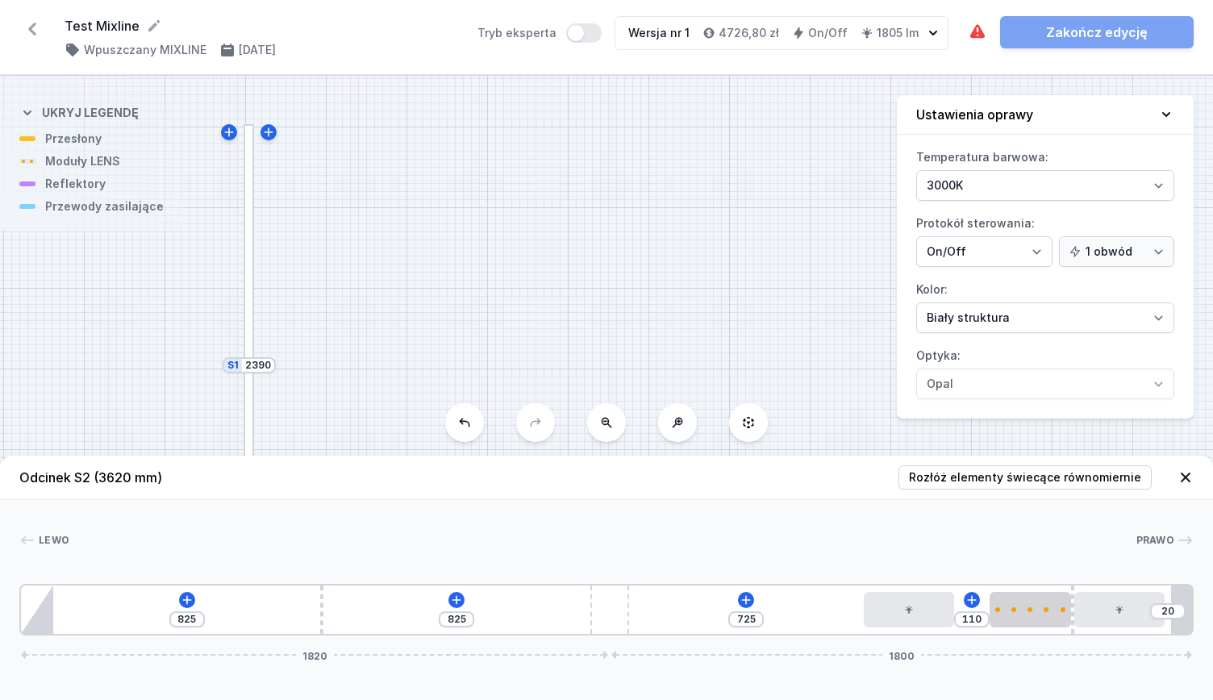
type input "727"
type input "103"
type input "732"
type input "93"
type input "742"
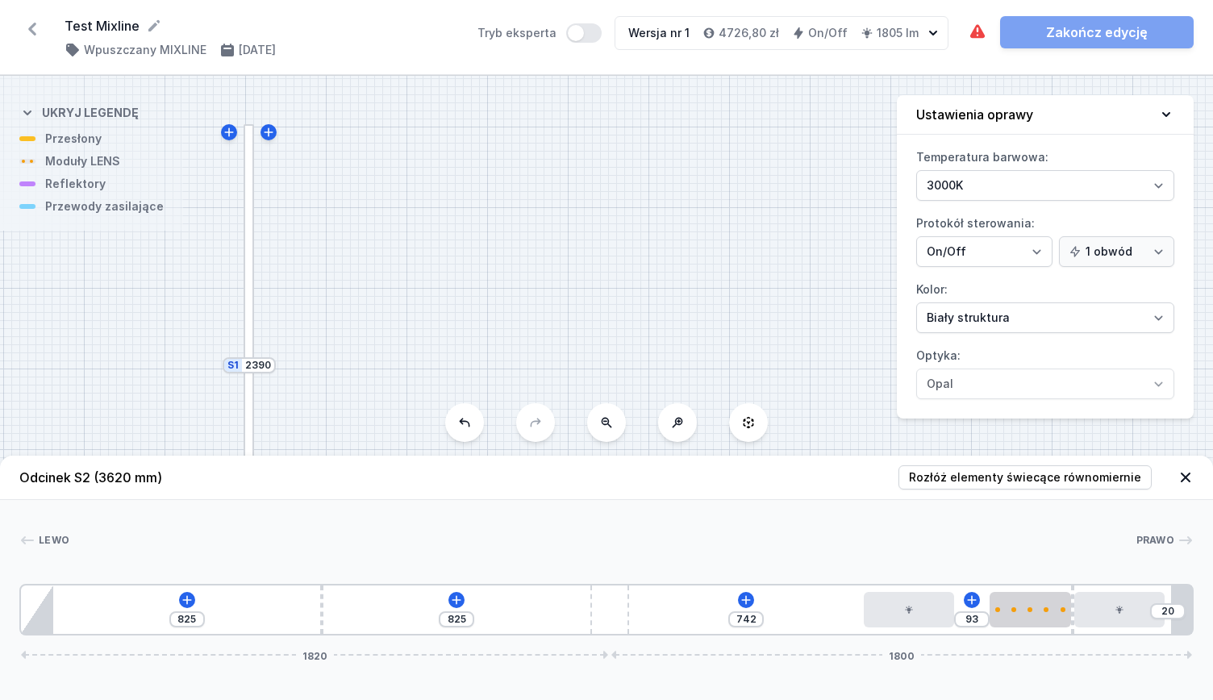
type input "88"
type input "747"
type input "81"
type input "754"
type input "73"
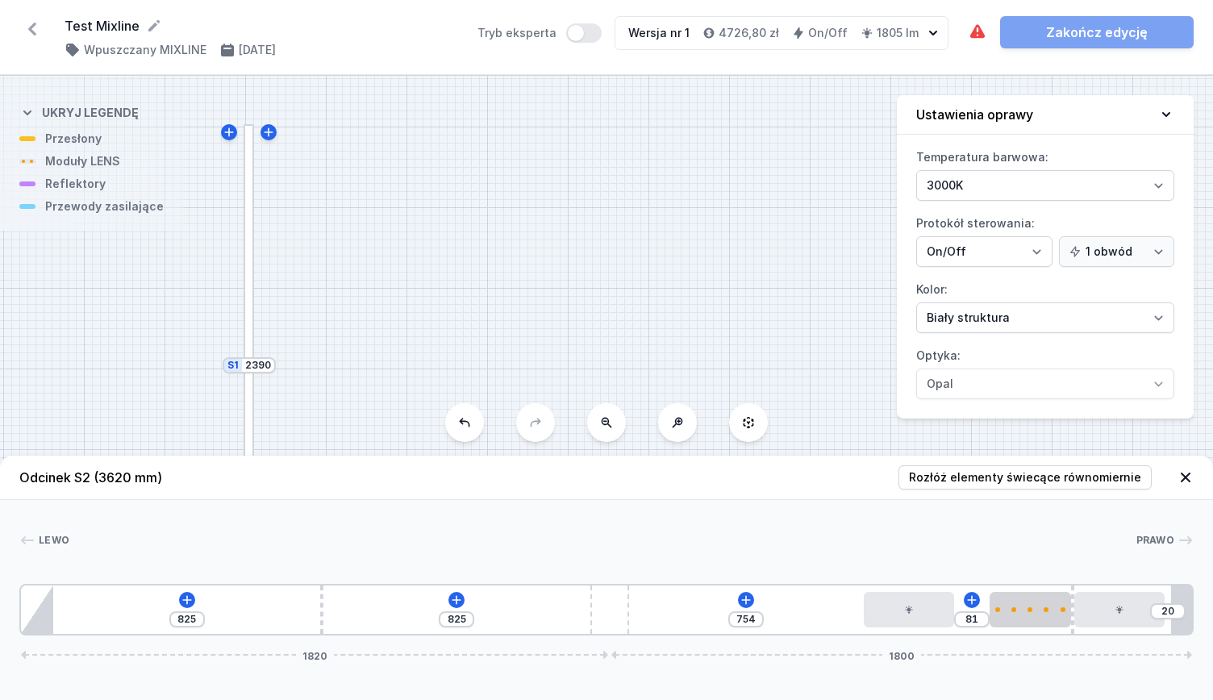
type input "762"
type input "68"
type input "767"
type input "64"
type input "771"
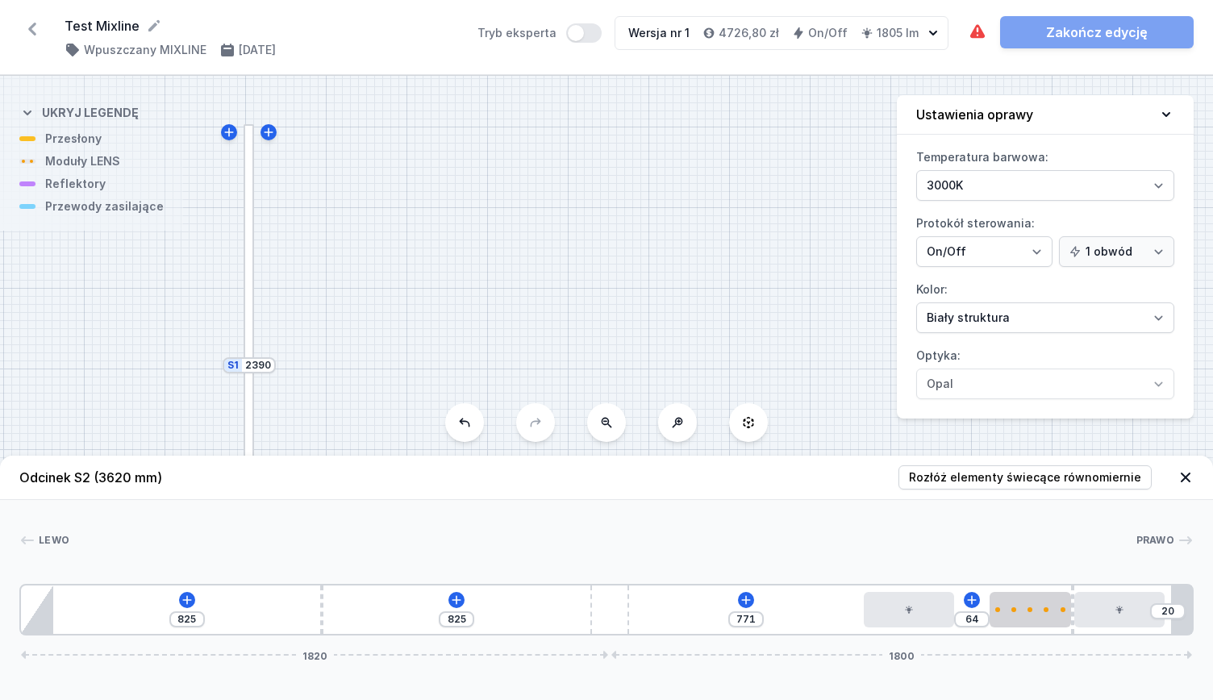
type input "10"
type input "825"
drag, startPoint x: 669, startPoint y: 614, endPoint x: 983, endPoint y: 594, distance: 314.4
click at [983, 594] on div at bounding box center [941, 609] width 90 height 35
click at [758, 598] on icon at bounding box center [763, 600] width 13 height 13
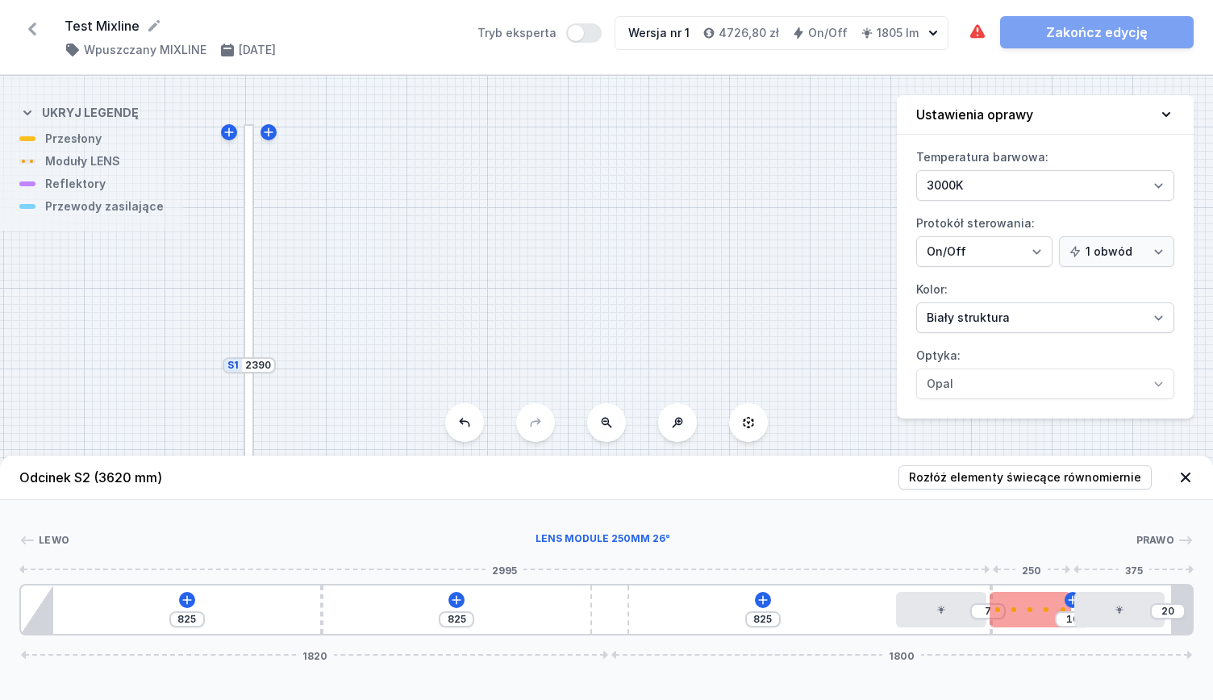
type input "4"
type input "10"
type input "58"
drag, startPoint x: 1072, startPoint y: 588, endPoint x: 892, endPoint y: 606, distance: 180.8
click at [892, 606] on div "825 825 757 58 10 [DATE] 1800" at bounding box center [606, 610] width 1174 height 52
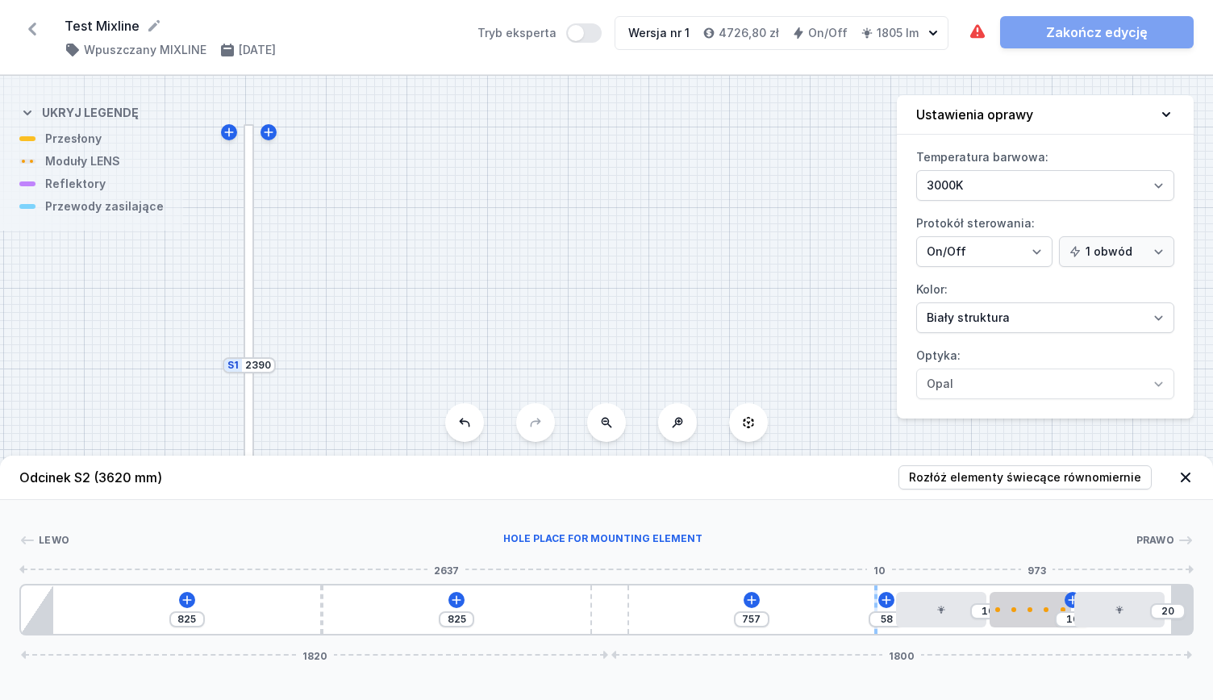
click at [877, 597] on div at bounding box center [875, 610] width 3 height 48
type input "3"
type input "2"
drag, startPoint x: 877, startPoint y: 597, endPoint x: 1008, endPoint y: 594, distance: 131.5
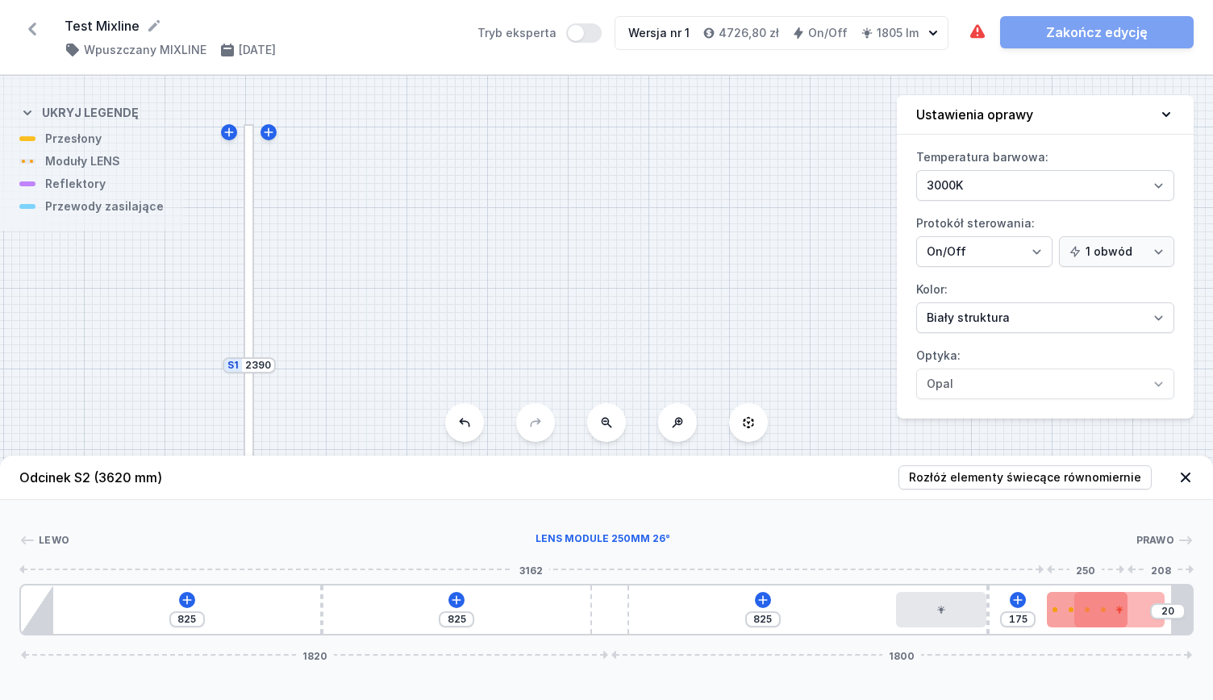
type input "177"
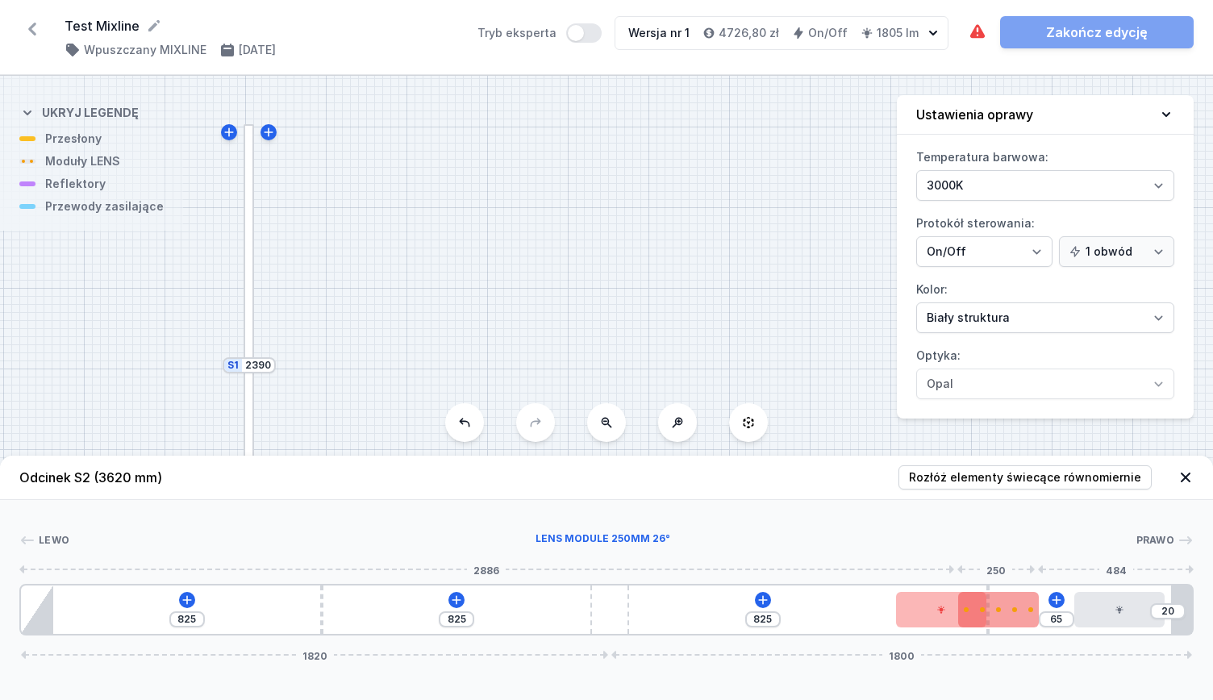
type input "10"
drag, startPoint x: 990, startPoint y: 592, endPoint x: 995, endPoint y: 608, distance: 17.1
click at [995, 608] on div at bounding box center [1030, 609] width 81 height 35
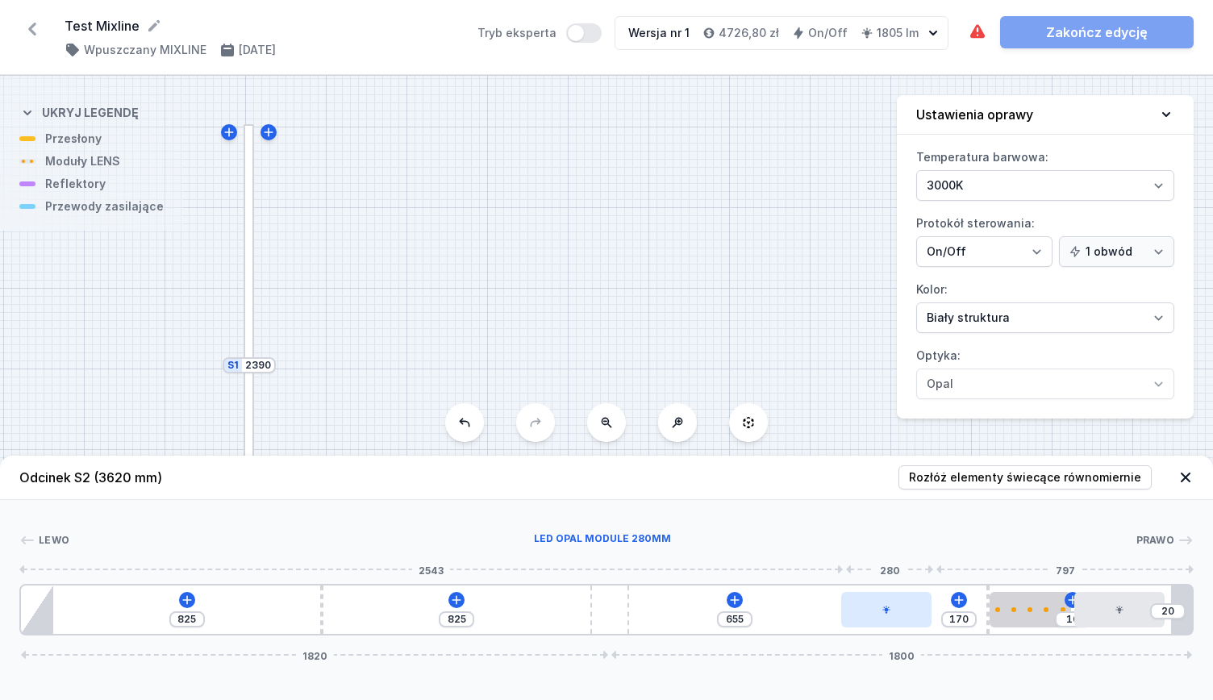
type input "651"
type input "174"
type input "646"
type input "179"
type input "641"
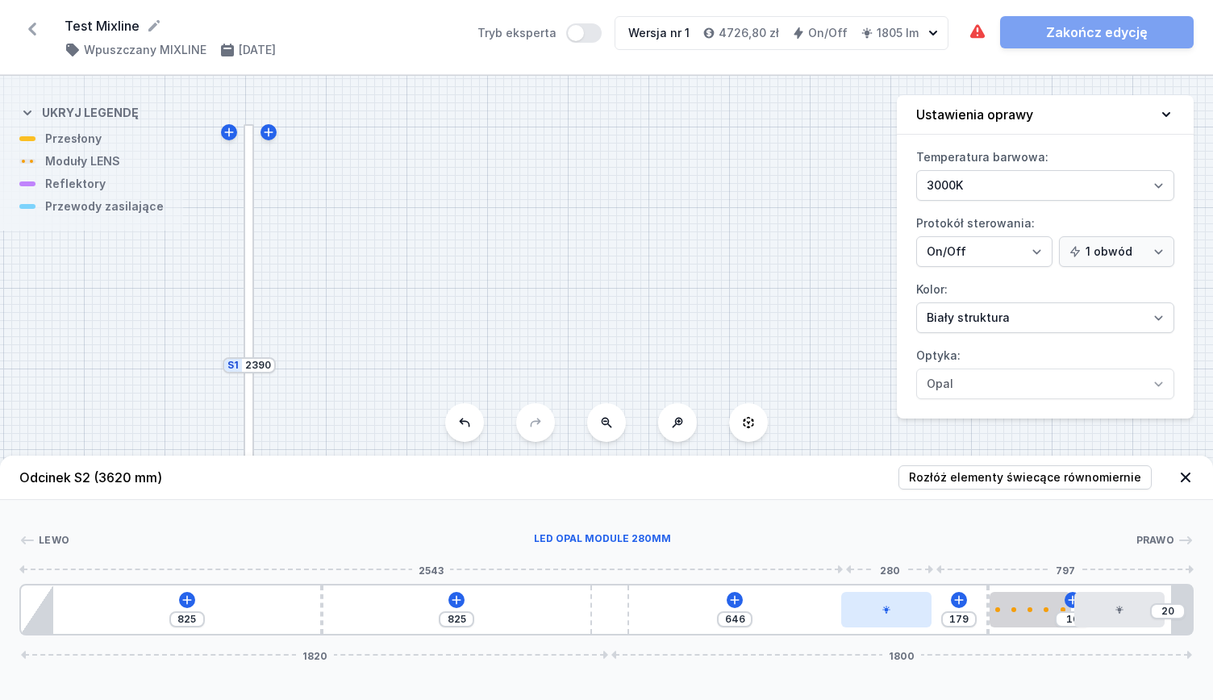
type input "184"
drag, startPoint x: 955, startPoint y: 607, endPoint x: 911, endPoint y: 596, distance: 45.0
click at [911, 596] on div at bounding box center [886, 609] width 90 height 35
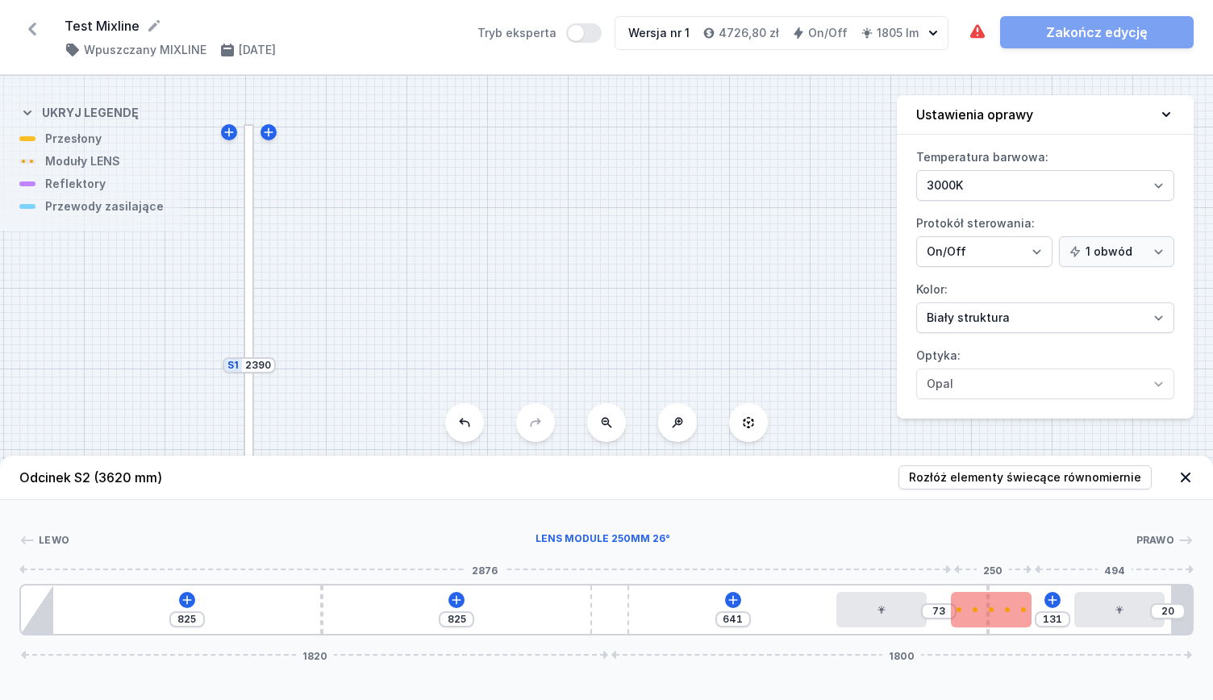
type input "134"
type input "70"
type input "139"
type input "65"
type input "141"
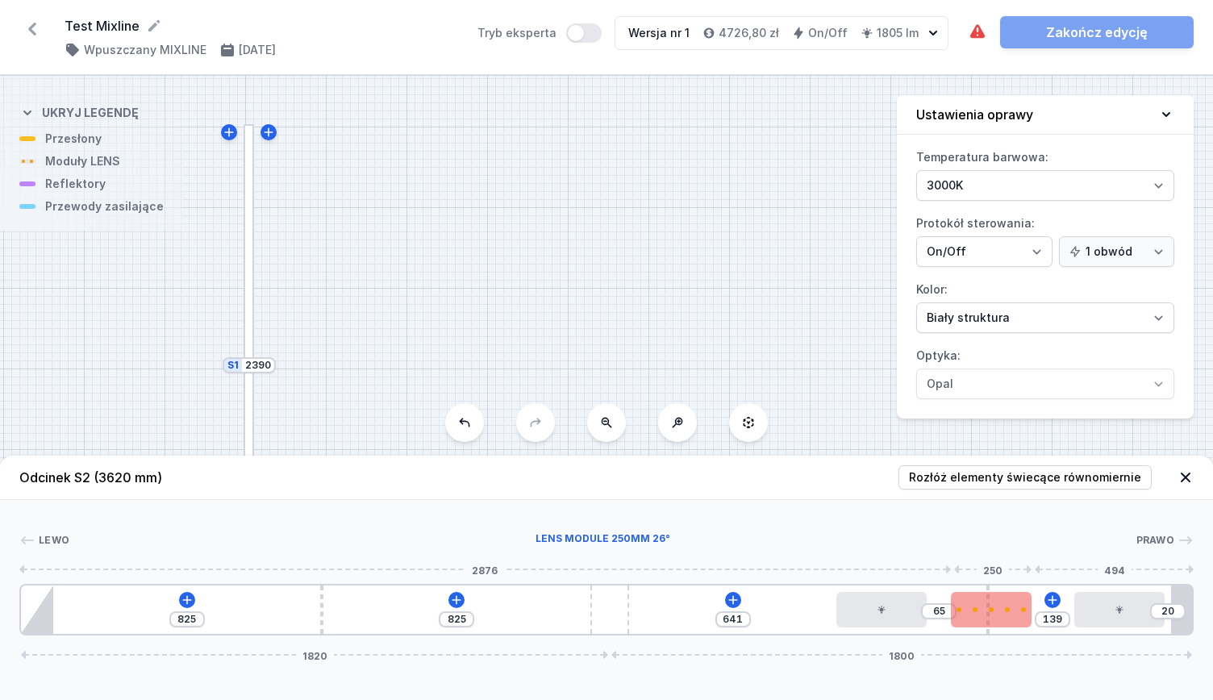
type input "63"
type input "194"
type input "10"
drag, startPoint x: 1011, startPoint y: 607, endPoint x: 978, endPoint y: 603, distance: 32.5
click at [978, 603] on div at bounding box center [971, 609] width 81 height 35
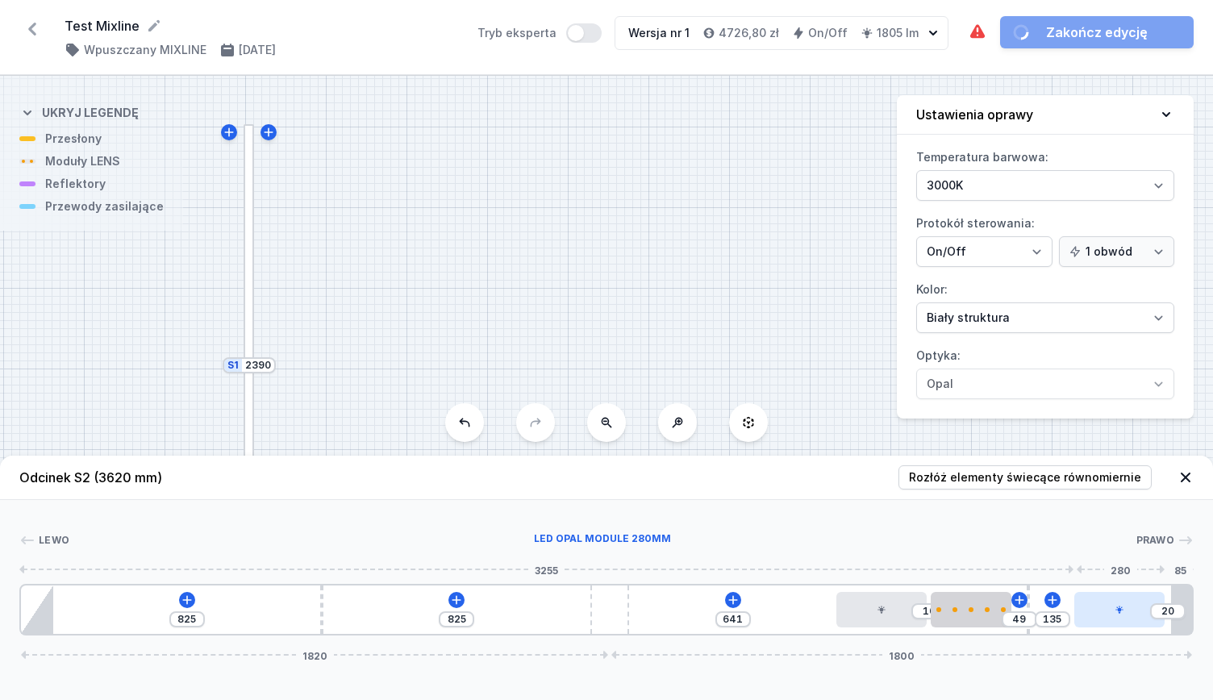
drag, startPoint x: 989, startPoint y: 588, endPoint x: 1083, endPoint y: 596, distance: 94.7
type input "135"
drag, startPoint x: 1028, startPoint y: 593, endPoint x: 1110, endPoint y: 599, distance: 82.5
click at [1110, 599] on div "825 825 641 10 49 135 20 1820 1800" at bounding box center [606, 610] width 1174 height 52
type input "49"
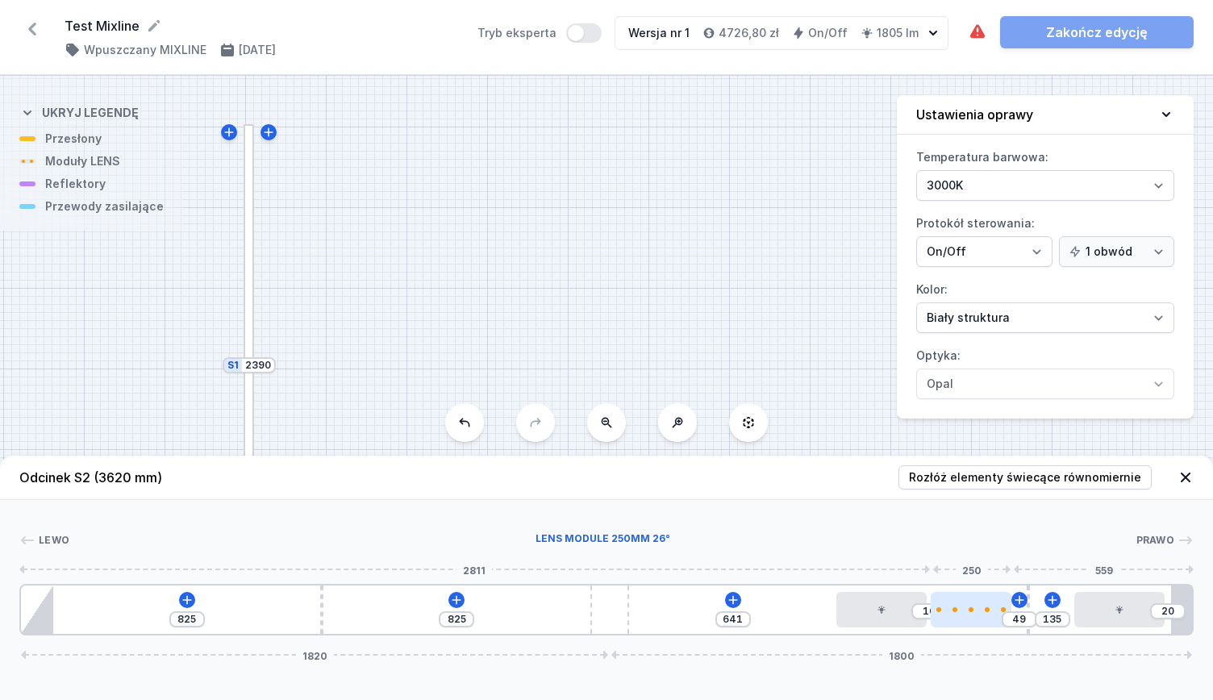
type input "59"
type input "87"
type input "117"
type input "84"
type input "120"
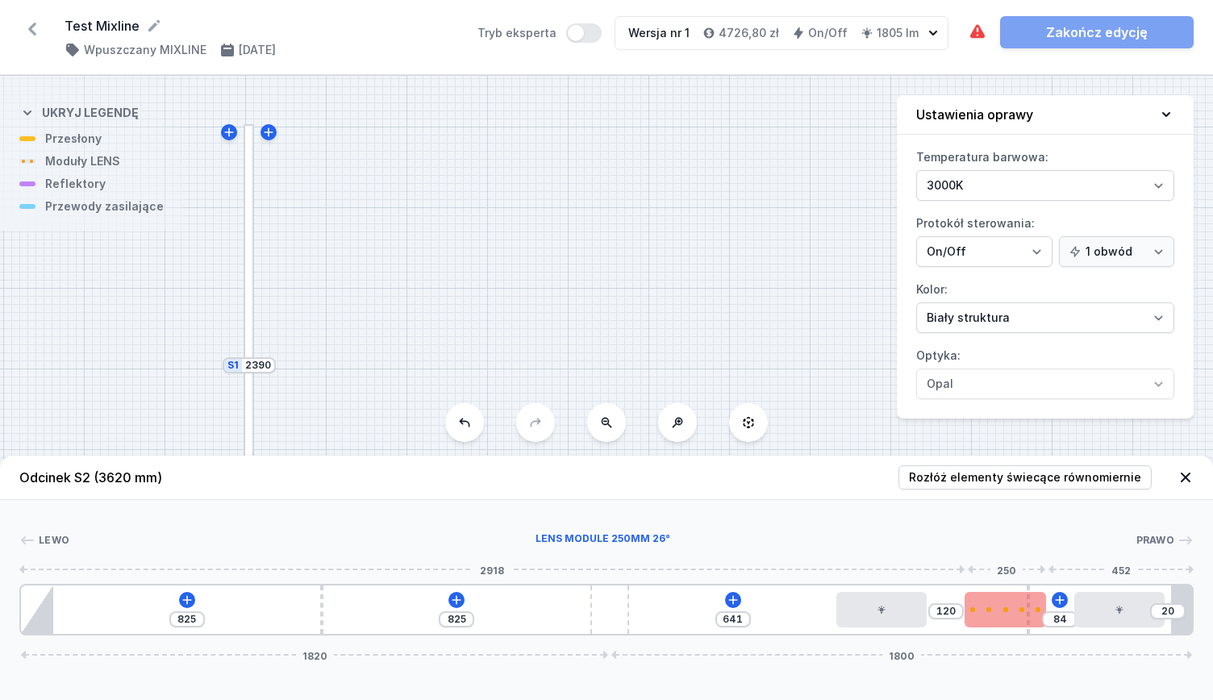
type input "82"
type input "122"
type input "70"
type input "134"
type input "10"
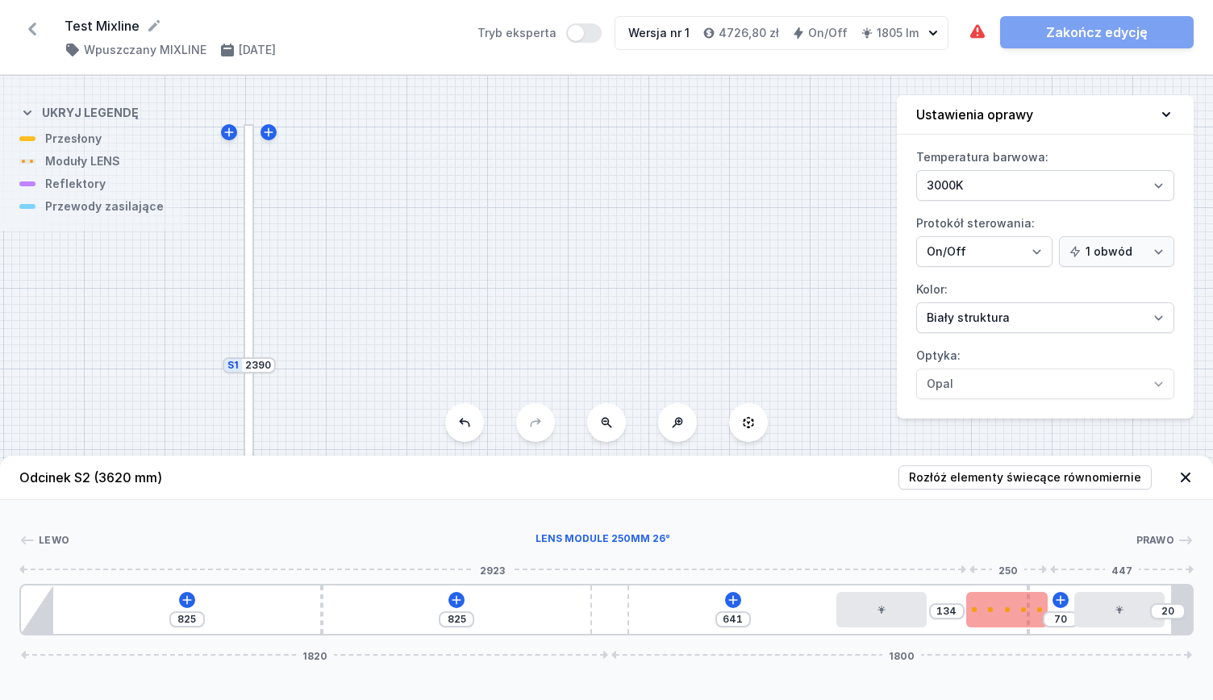
type input "194"
drag, startPoint x: 968, startPoint y: 607, endPoint x: 1045, endPoint y: 615, distance: 77.9
type input "68"
type input "136"
type input "80"
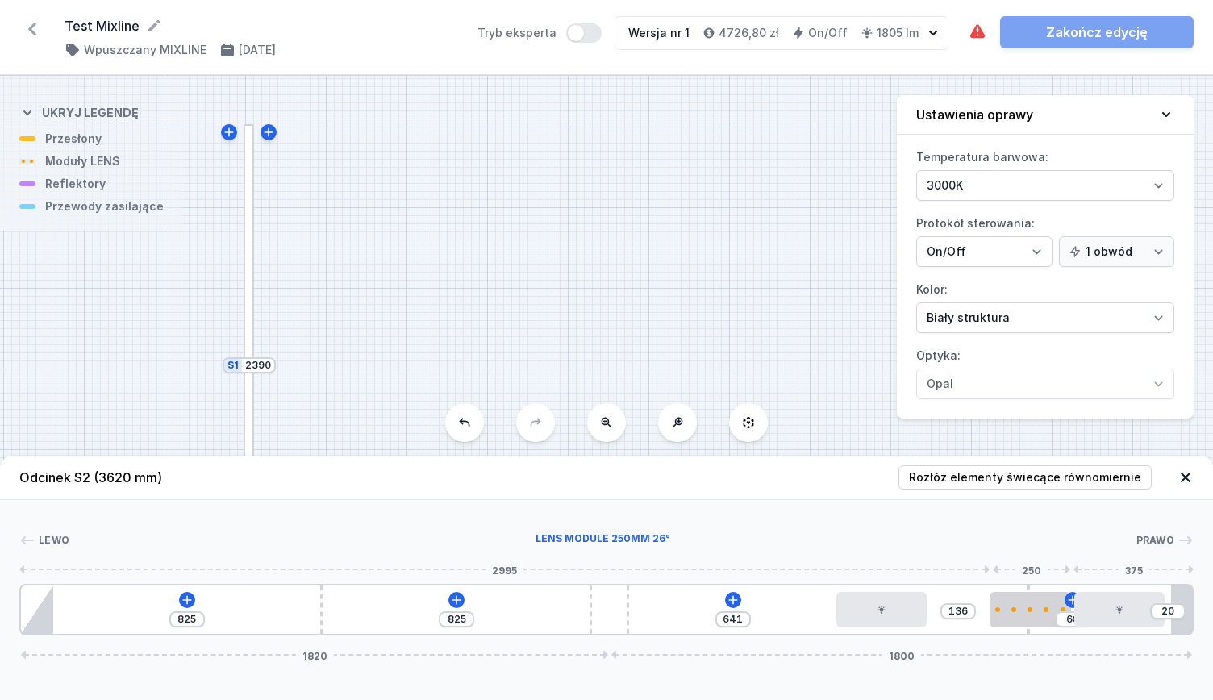
type input "124"
type input "100"
type input "104"
type input "107"
type input "97"
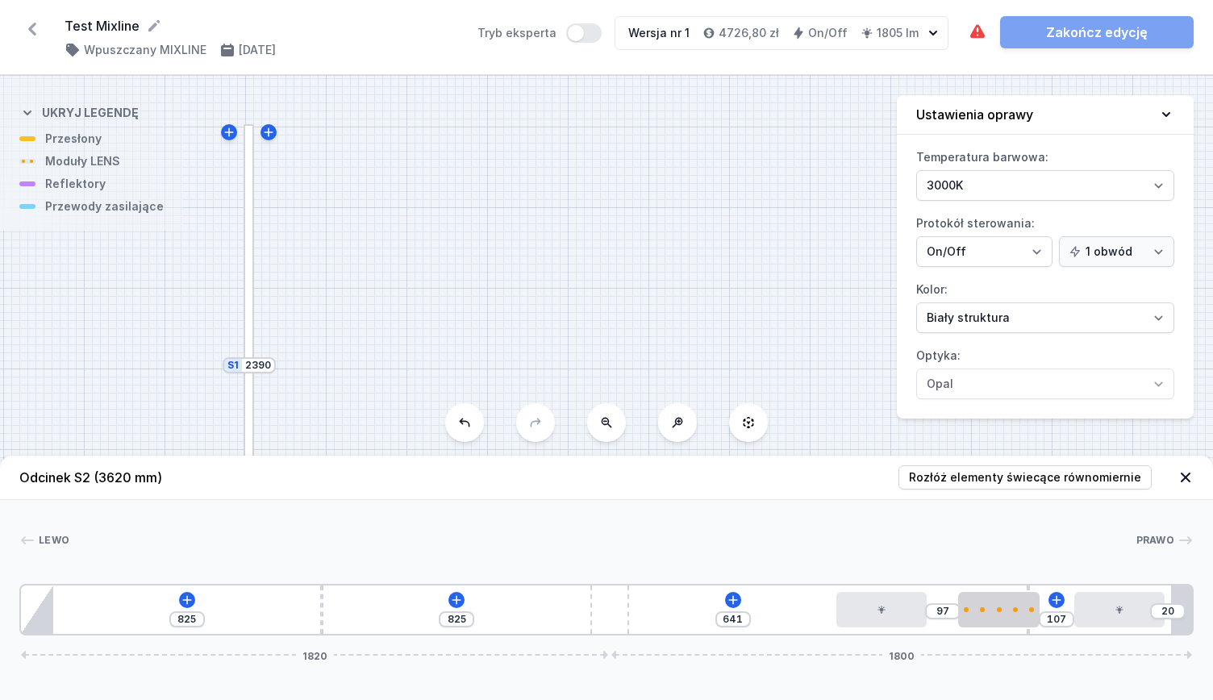
type input "119"
type input "85"
type input "122"
type input "82"
type input "124"
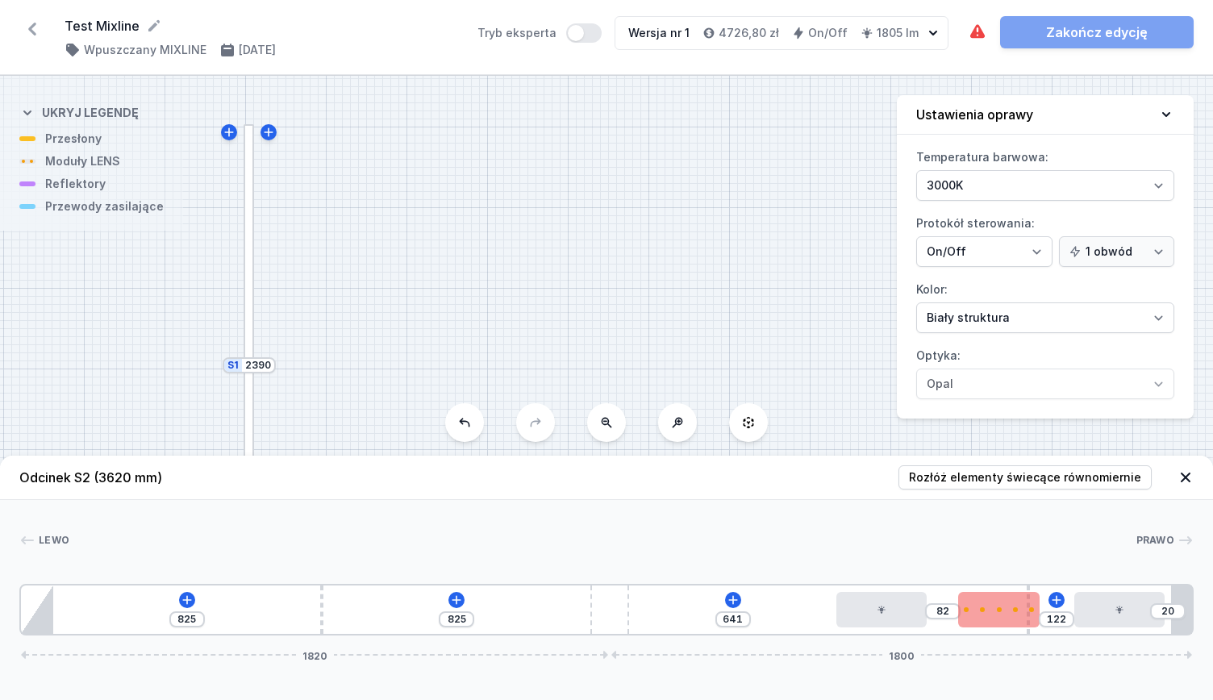
type input "80"
type input "126"
type input "78"
type input "134"
type input "70"
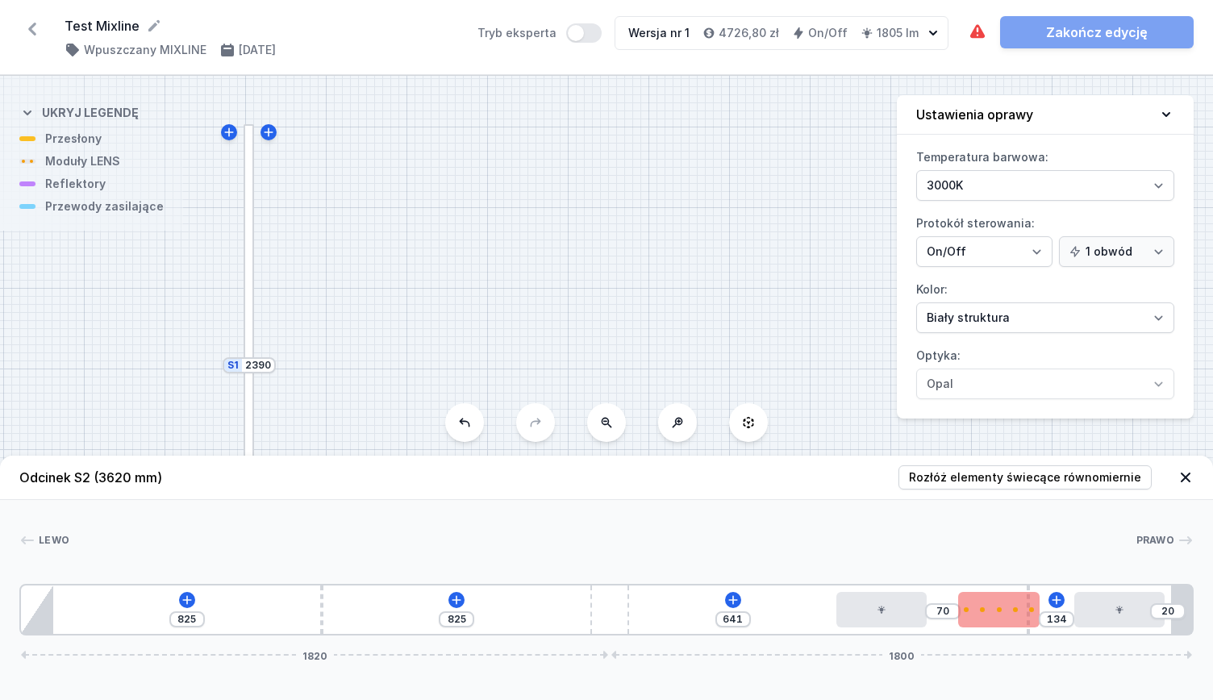
type input "135"
type input "10"
drag, startPoint x: 1029, startPoint y: 593, endPoint x: 999, endPoint y: 593, distance: 30.7
click at [999, 593] on div at bounding box center [971, 609] width 81 height 35
type input "194"
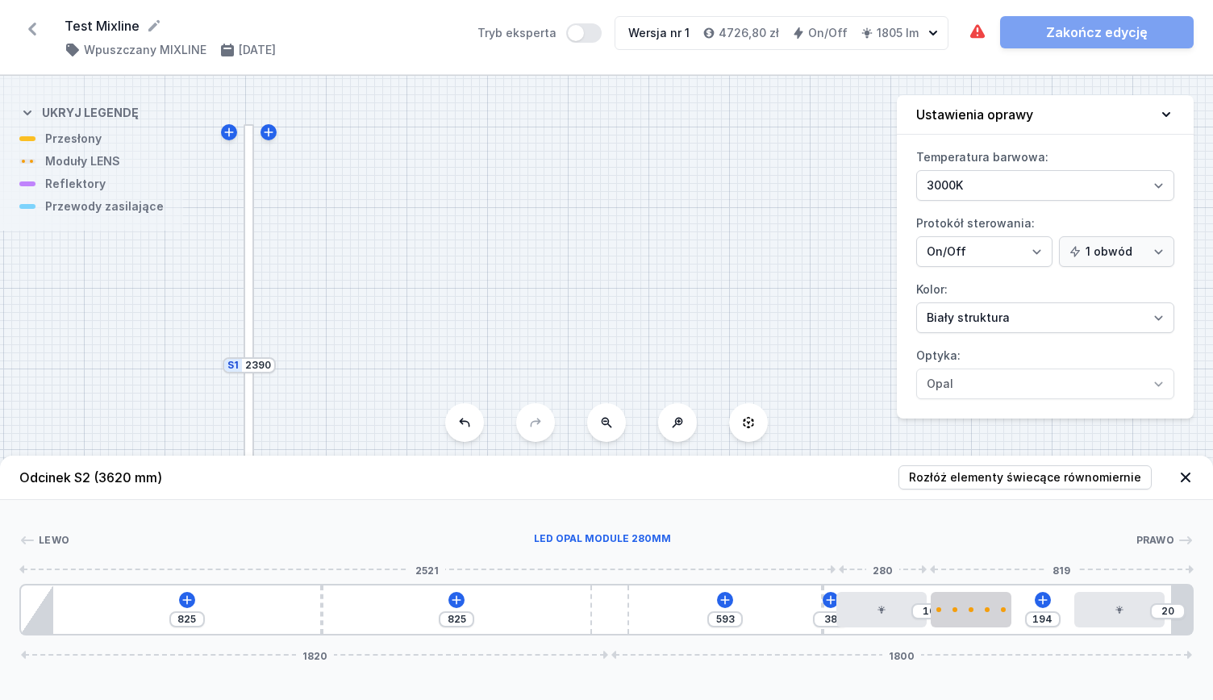
type input "588"
type input "43"
type input "583"
type input "48"
type input "581"
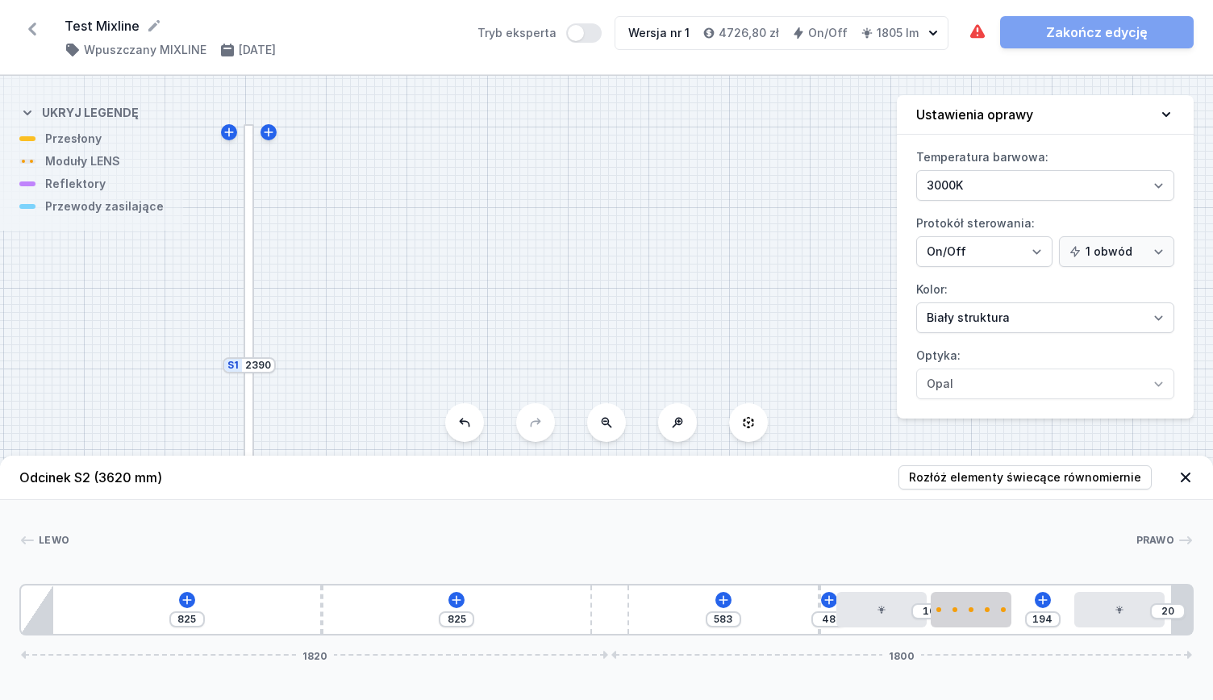
type input "50"
drag, startPoint x: 1029, startPoint y: 593, endPoint x: 835, endPoint y: 609, distance: 195.1
click at [835, 609] on div "825 825 581 50 10 194 20 1820 1800" at bounding box center [606, 610] width 1174 height 52
type input "77"
type input "127"
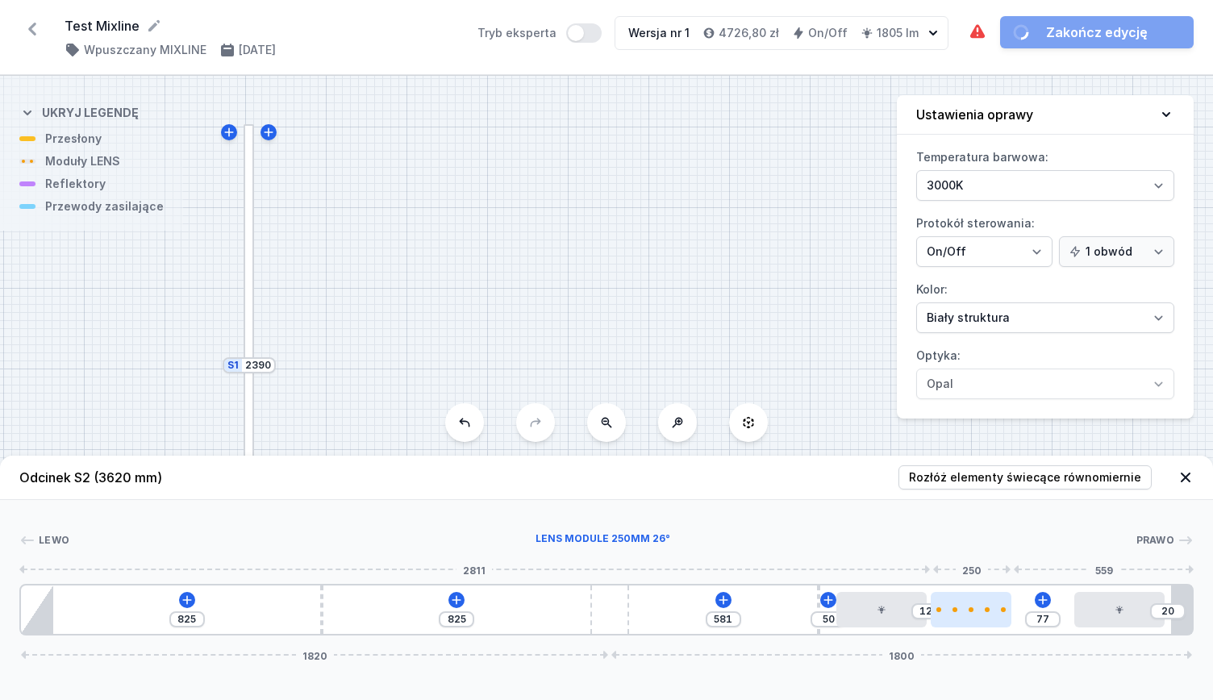
type input "75"
type input "129"
type input "70"
type input "134"
type input "65"
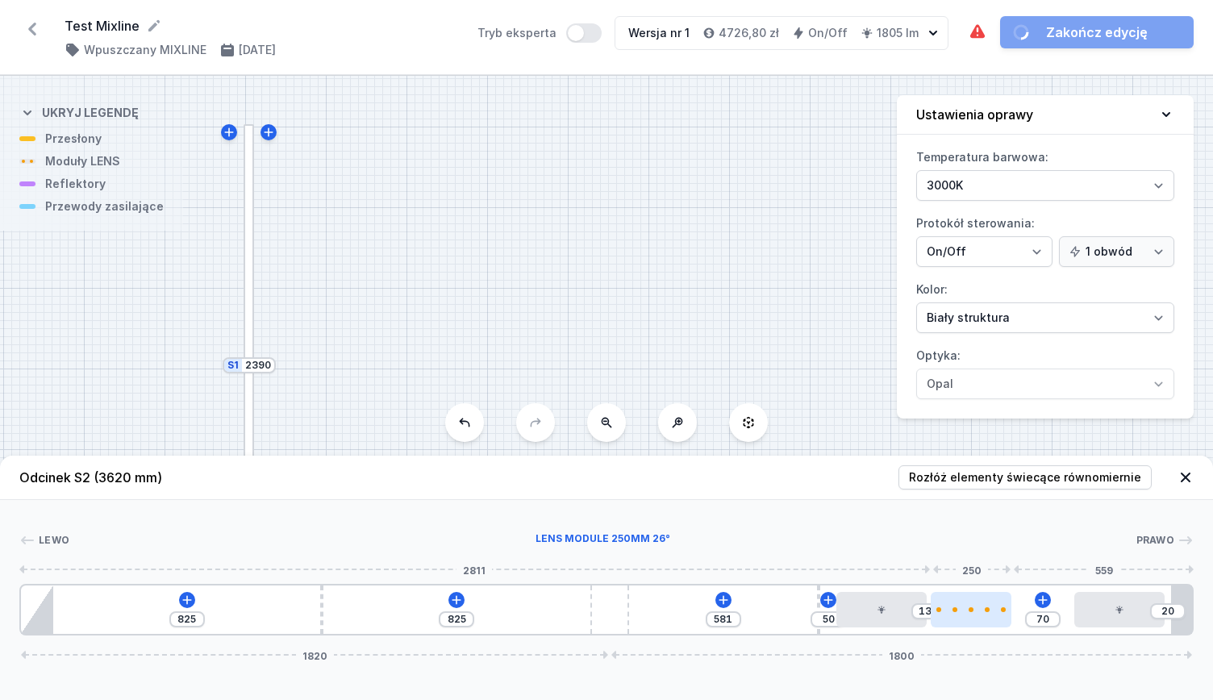
type input "139"
type input "10"
drag, startPoint x: 979, startPoint y: 609, endPoint x: 1049, endPoint y: 611, distance: 70.2
click at [1049, 611] on div at bounding box center [1030, 609] width 81 height 5
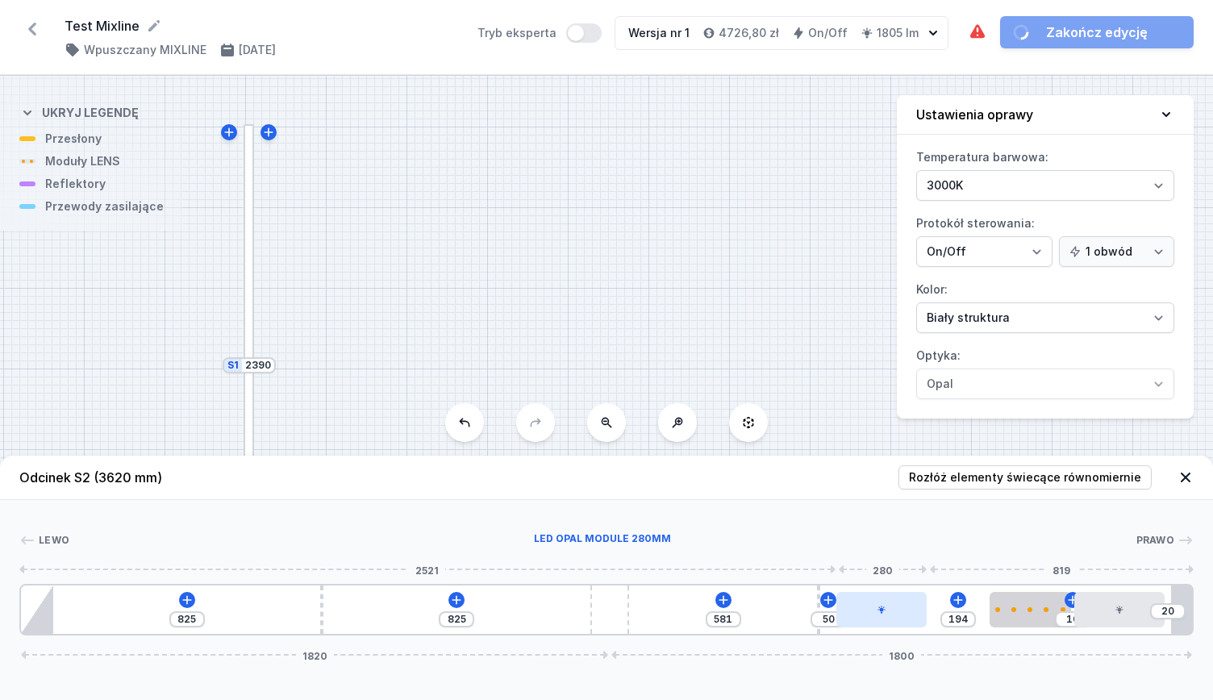
type input "201"
type input "43"
type input "113"
type input "131"
type input "103"
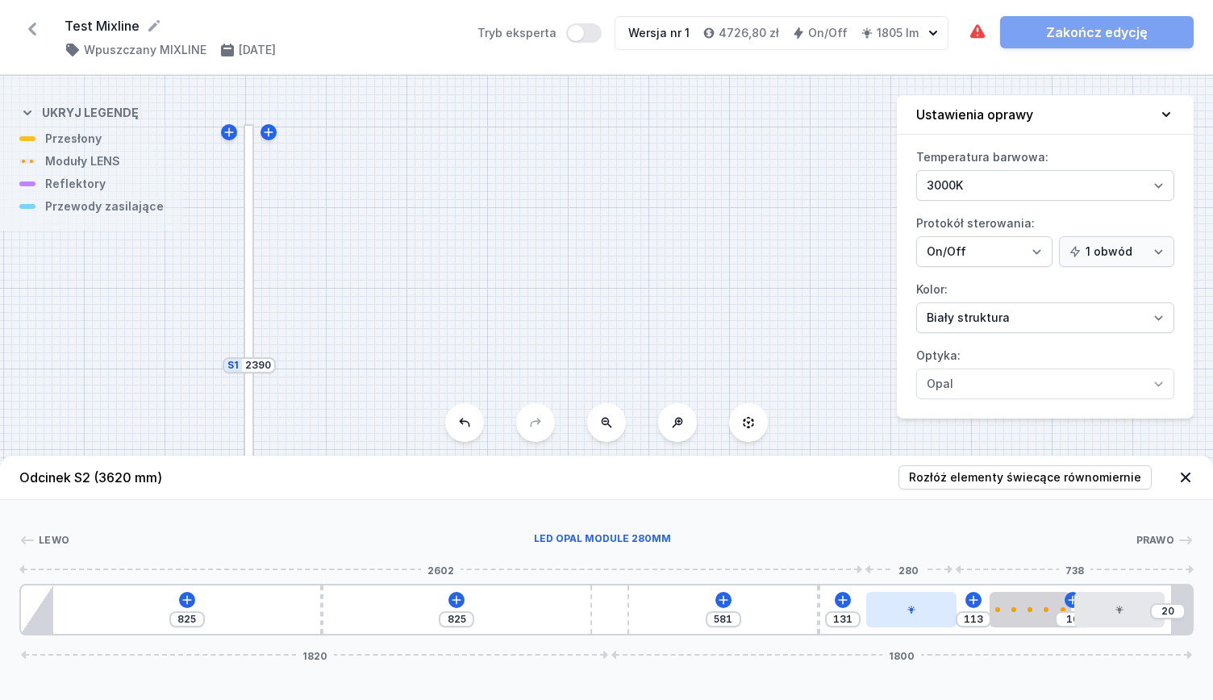
type input "141"
type input "96"
type input "148"
type input "86"
type input "158"
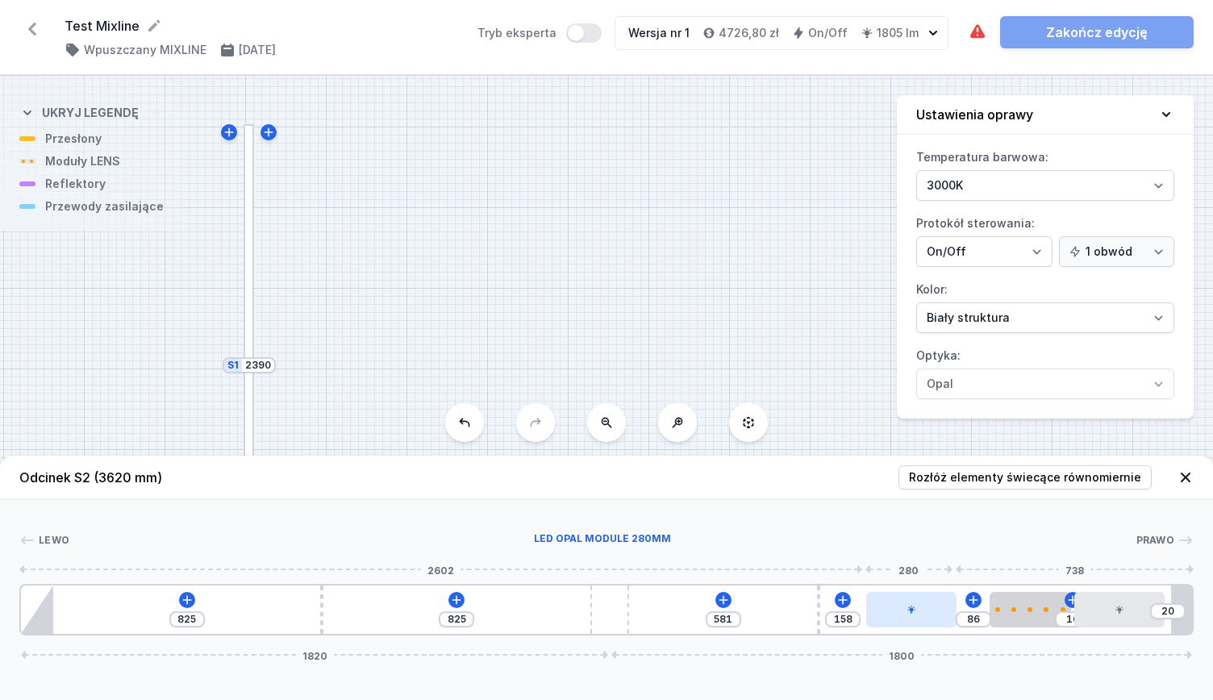
type input "71"
type input "173"
type input "10"
type input "234"
drag, startPoint x: 900, startPoint y: 612, endPoint x: 971, endPoint y: 612, distance: 71.0
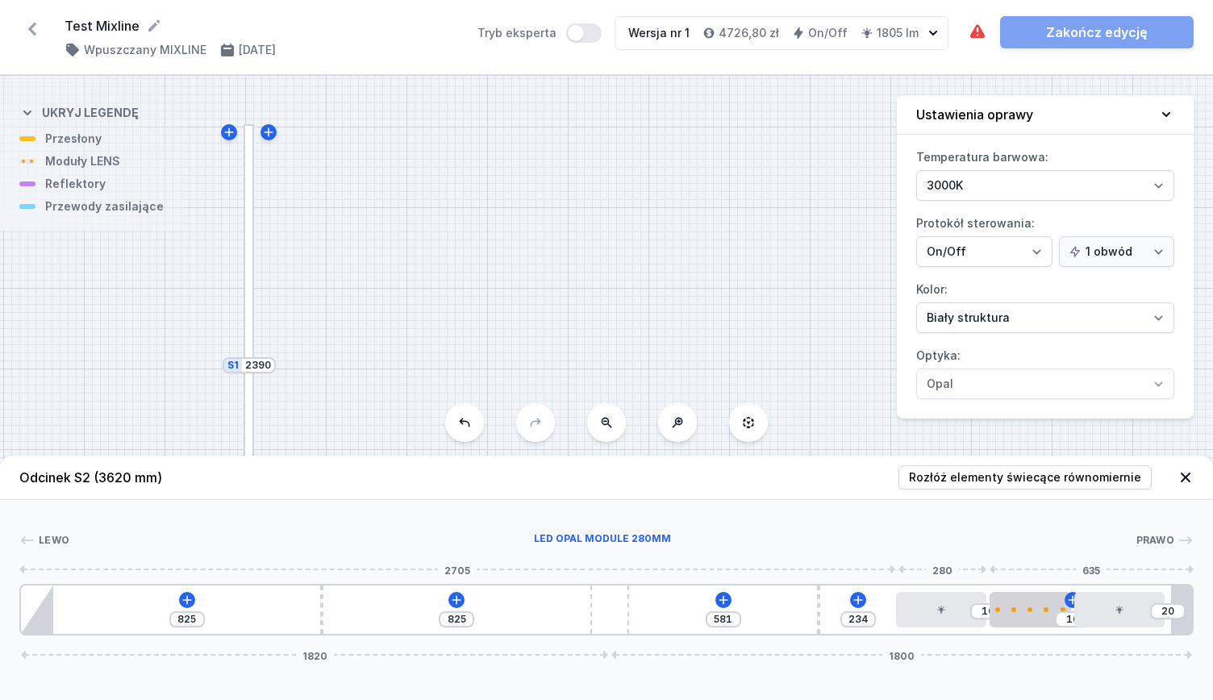
click at [971, 612] on div "825 825 581 234 10 [DATE] 1800" at bounding box center [606, 610] width 1174 height 52
type input "658"
type input "157"
type input "695"
type input "120"
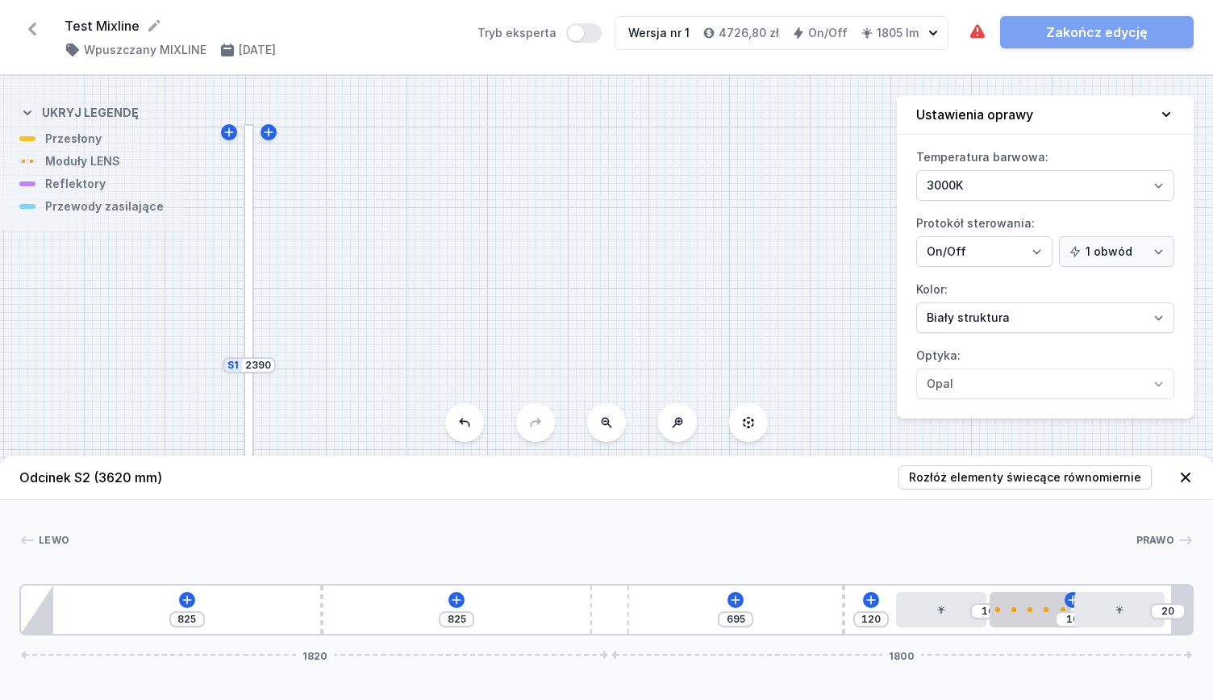
type input "712"
type input "103"
type input "719"
type input "96"
type input "722"
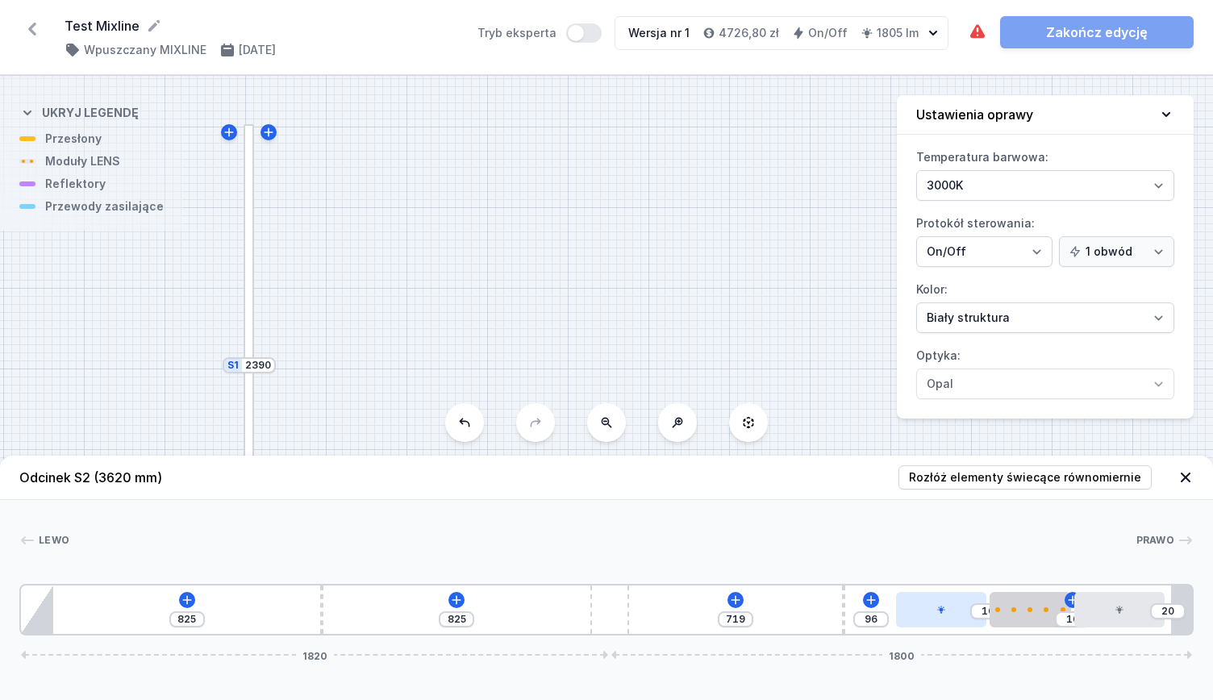
type input "93"
type input "732"
type input "83"
type input "739"
type input "76"
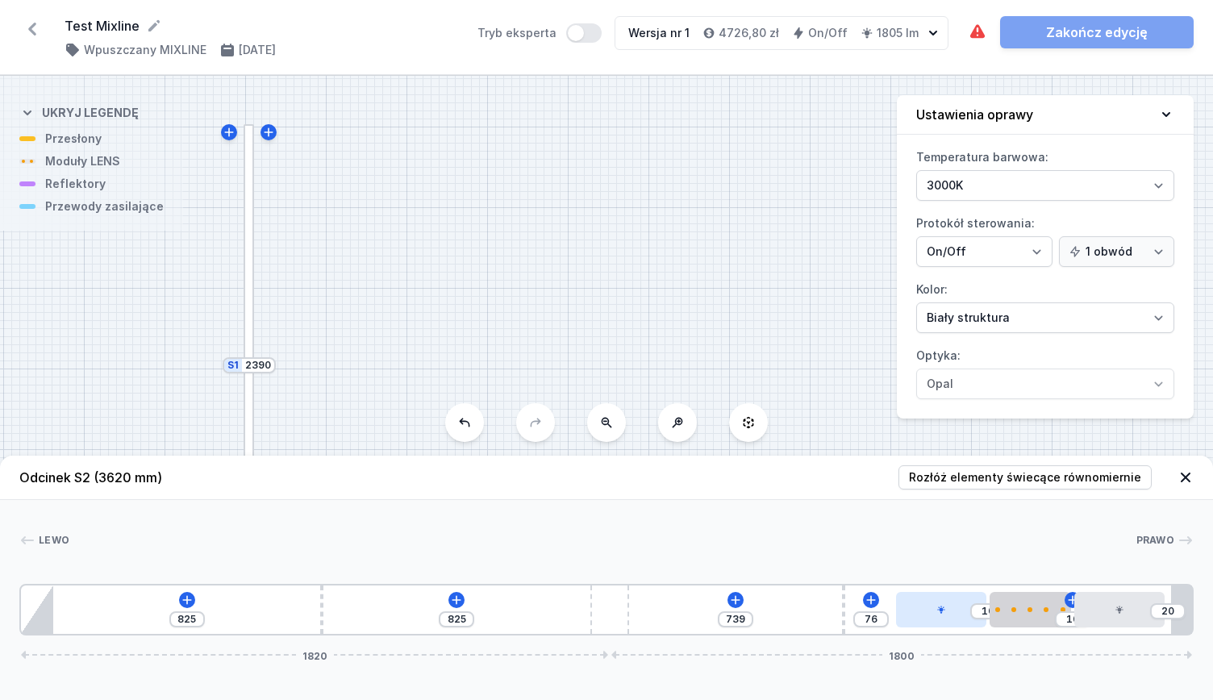
type input "749"
type input "66"
type input "761"
type input "54"
type input "785"
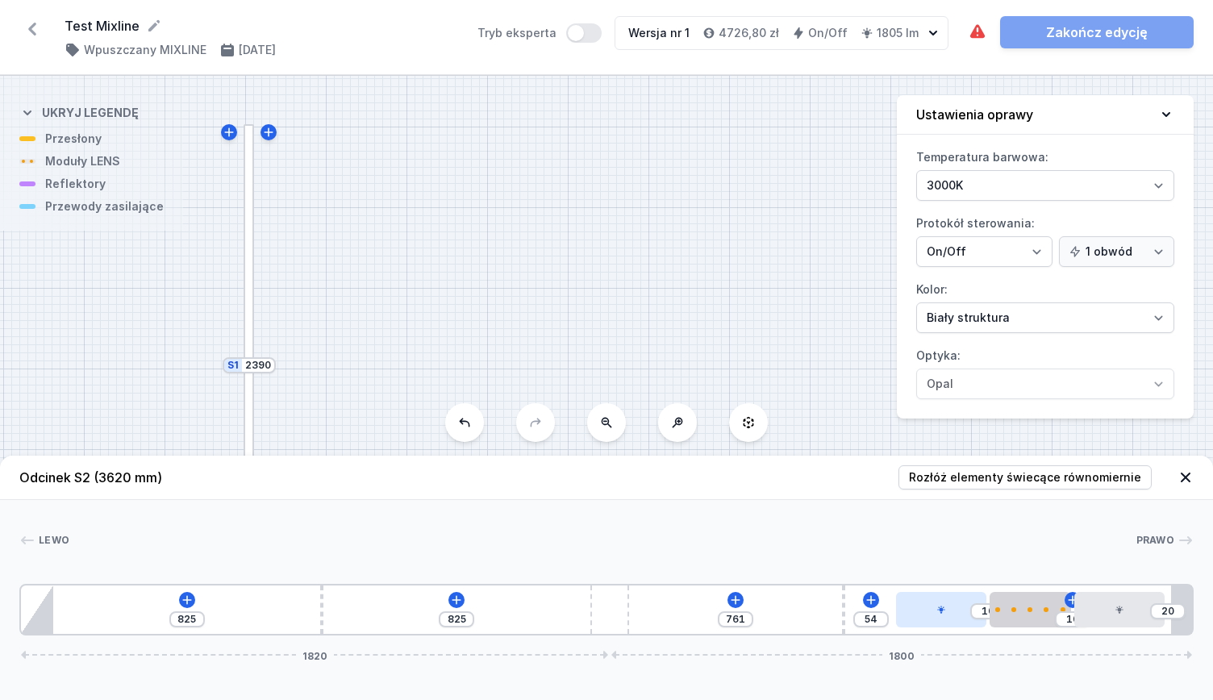
type input "30"
type input "788"
type input "27"
type input "790"
type input "25"
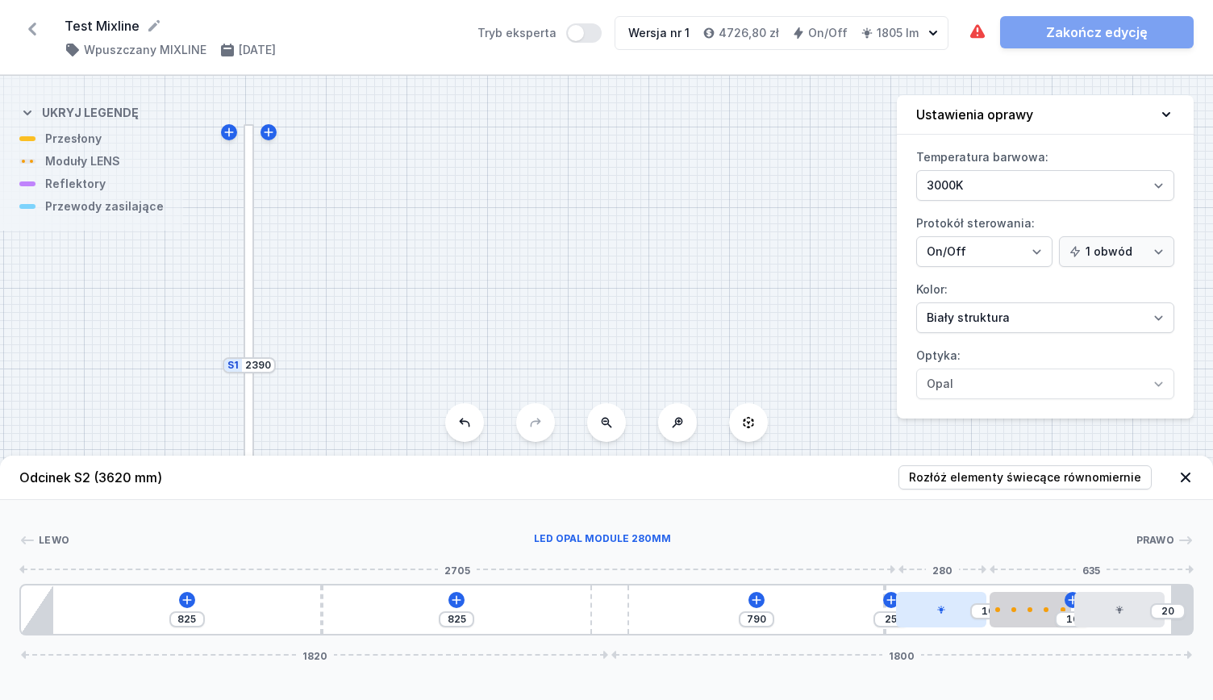
type input "793"
drag, startPoint x: 820, startPoint y: 609, endPoint x: 911, endPoint y: 616, distance: 91.4
click at [911, 615] on div "825 825 810 5 10 [DATE] 1800" at bounding box center [606, 610] width 1174 height 52
click at [892, 598] on icon at bounding box center [895, 600] width 13 height 13
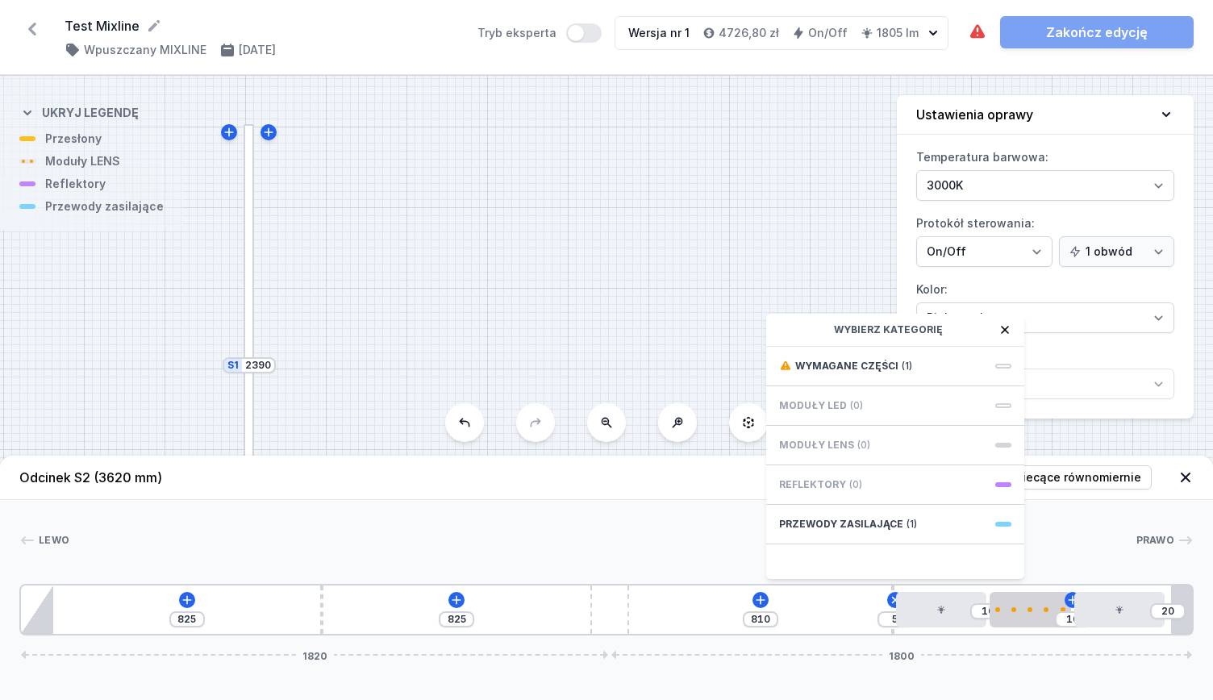
click at [843, 606] on div "825 825 810 5 Wybierz kategorię Wymagane części (1) Moduły LED (0) Moduły LENS …" at bounding box center [606, 610] width 1174 height 52
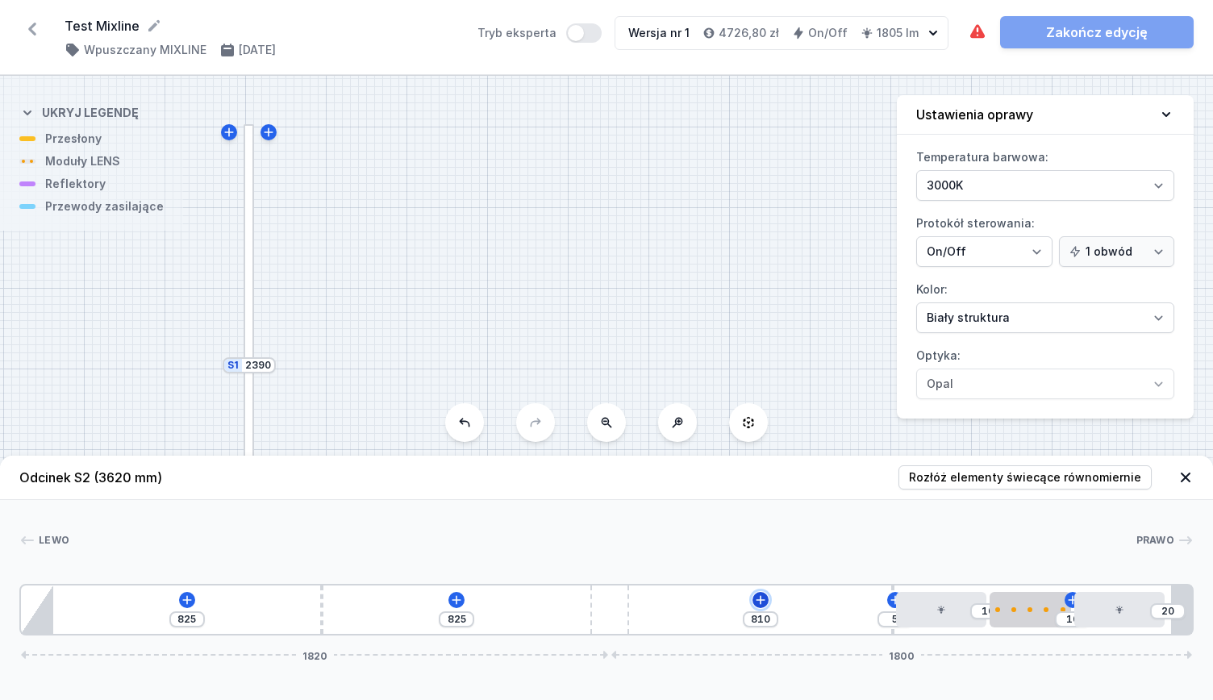
drag, startPoint x: 753, startPoint y: 603, endPoint x: 765, endPoint y: 603, distance: 12.1
click at [763, 603] on icon at bounding box center [760, 600] width 13 height 13
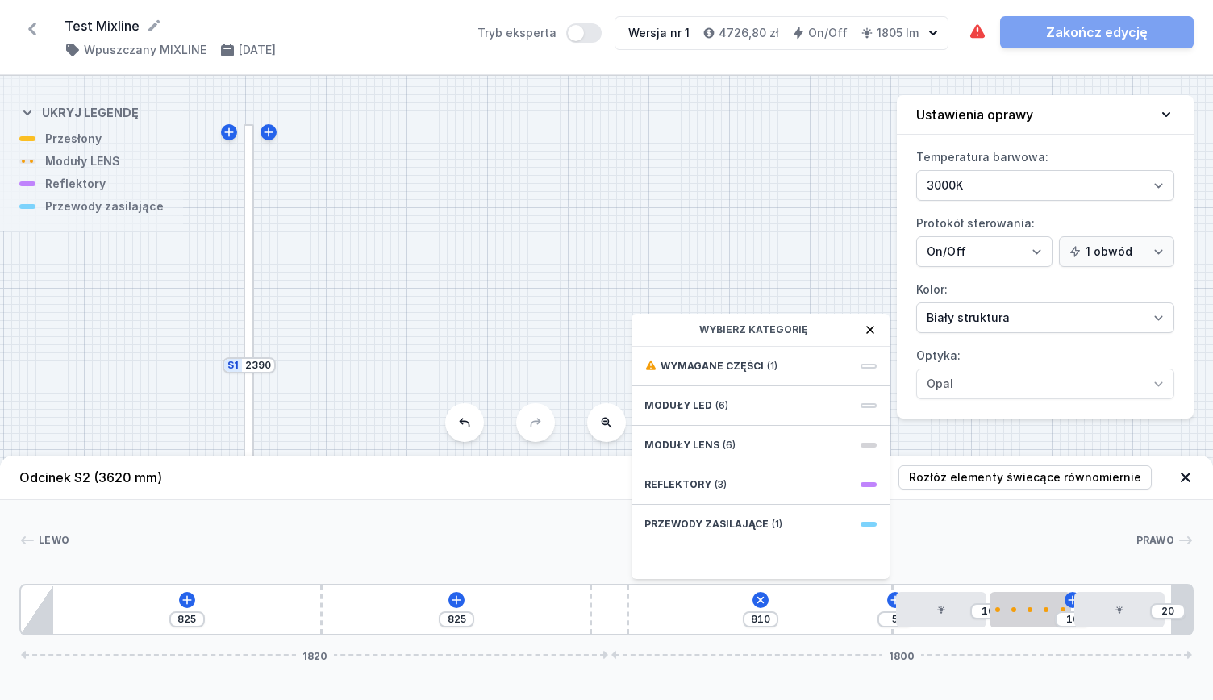
click at [97, 633] on div "825 825 810 Wybierz kategorię Wymagane części (1) Moduły LED (6) Moduły LENS (6…" at bounding box center [606, 610] width 1174 height 52
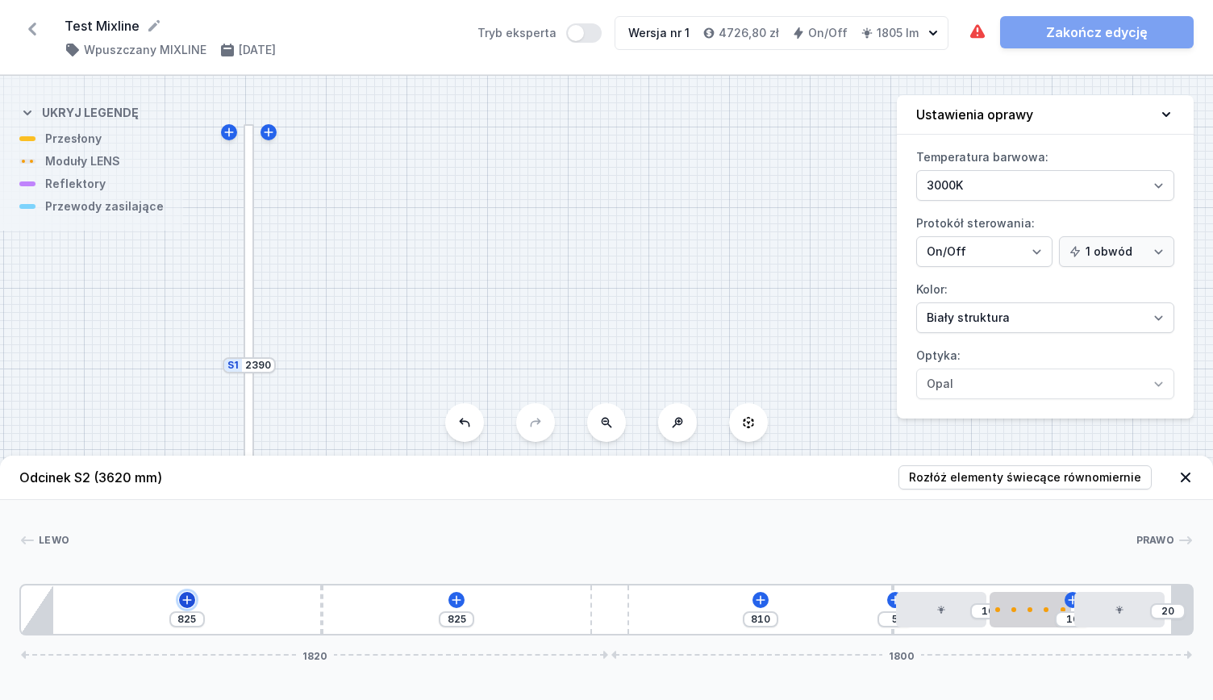
click at [190, 604] on icon at bounding box center [187, 600] width 13 height 13
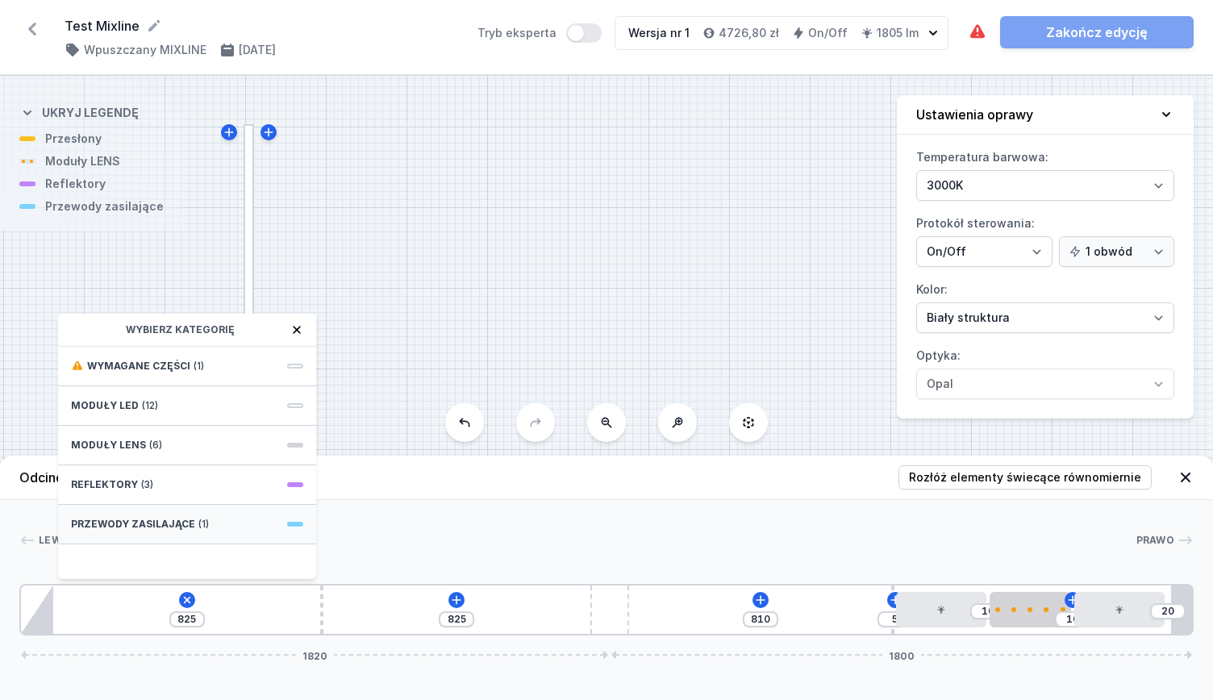
click at [206, 532] on div "Przewody zasilające (1)" at bounding box center [187, 525] width 258 height 40
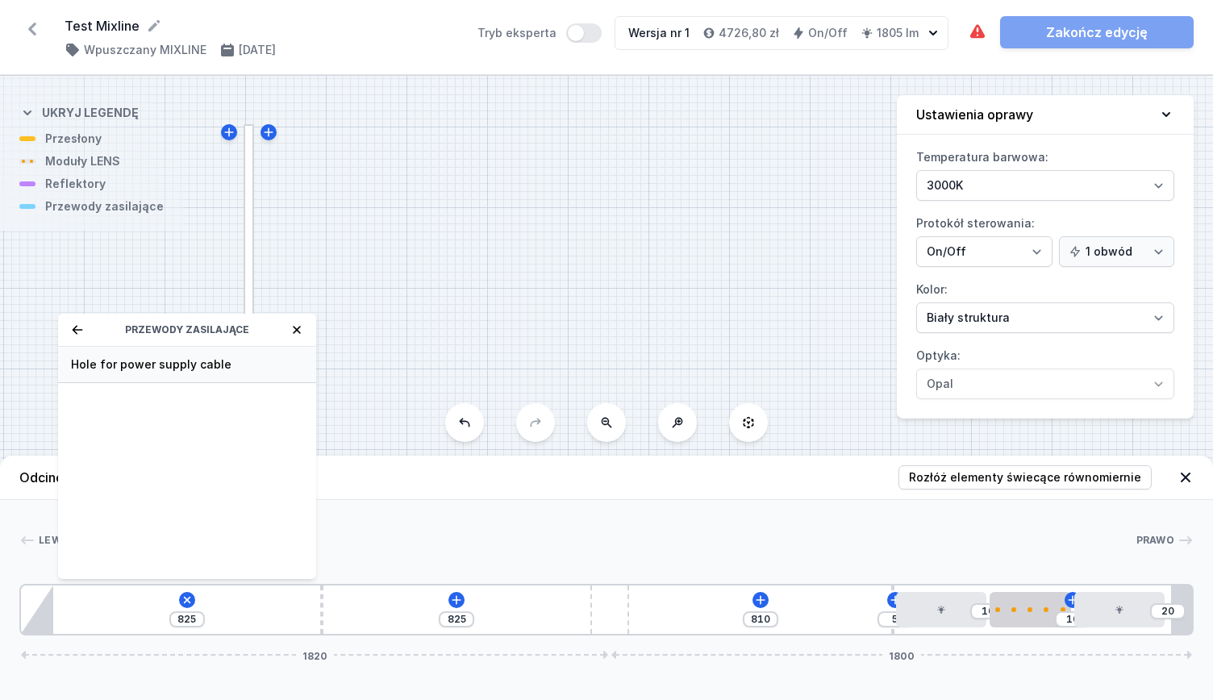
click at [119, 367] on span "Hole for power supply cable" at bounding box center [187, 365] width 232 height 16
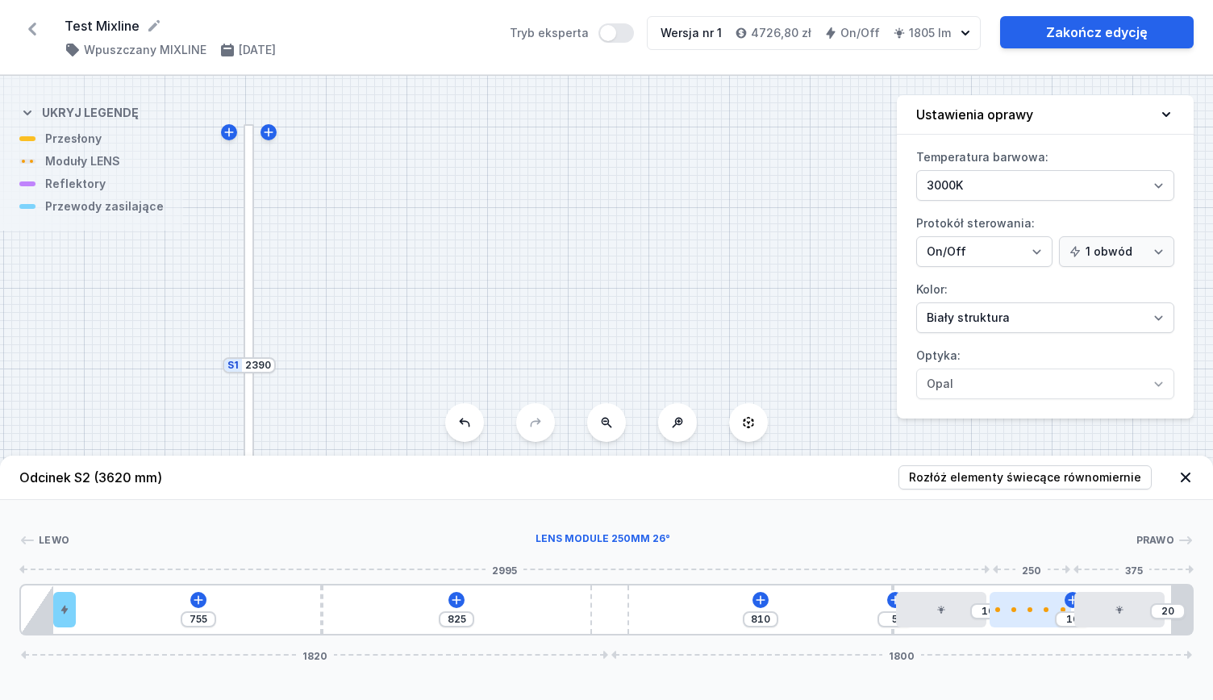
click at [1013, 606] on div at bounding box center [1030, 609] width 81 height 35
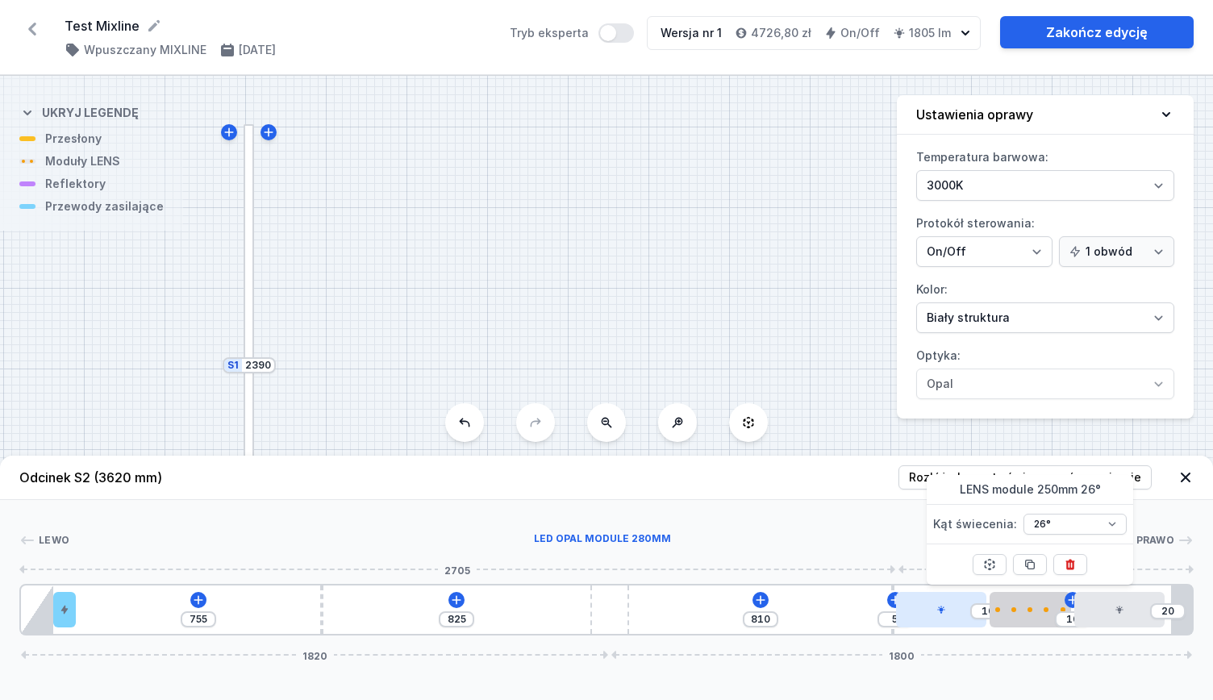
click at [949, 612] on div at bounding box center [941, 609] width 90 height 35
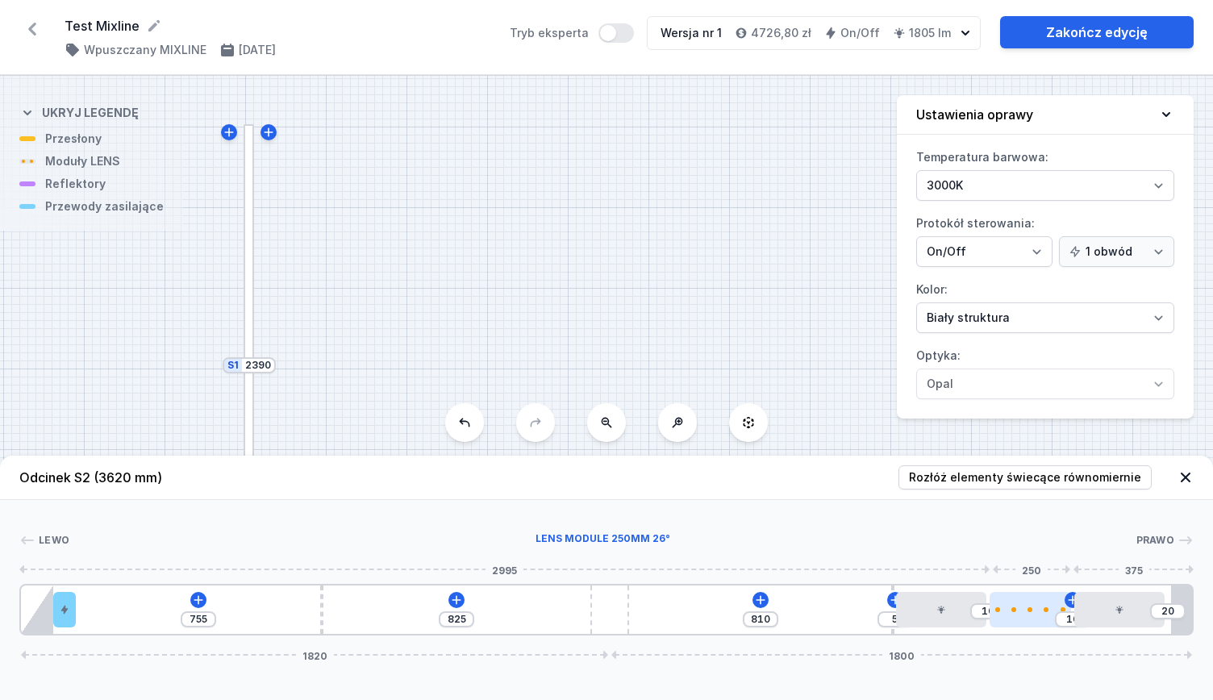
click at [1009, 611] on div at bounding box center [1030, 609] width 81 height 5
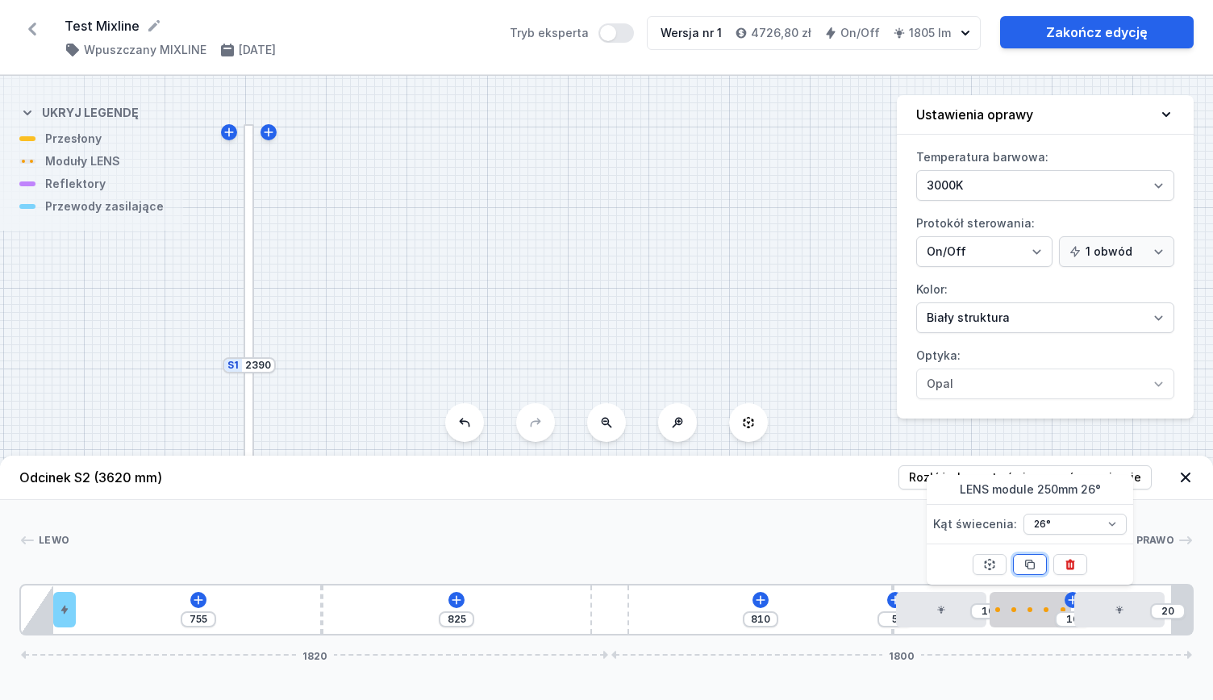
click at [1028, 569] on icon at bounding box center [1030, 564] width 13 height 13
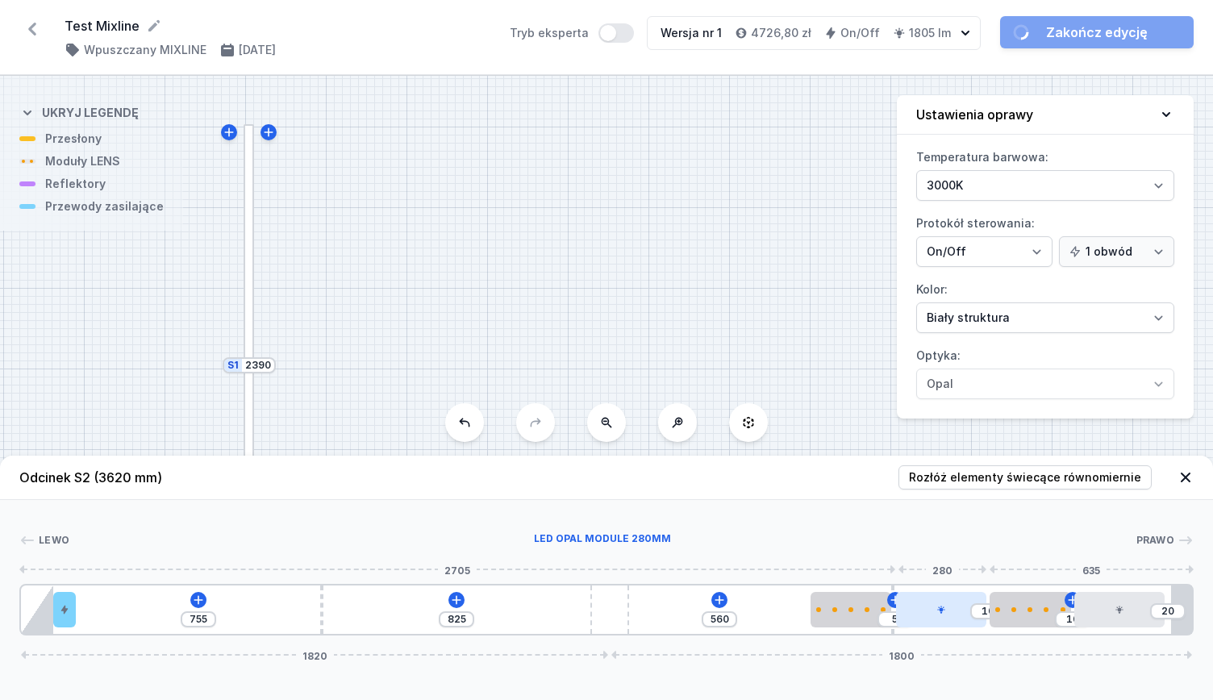
click at [926, 611] on div at bounding box center [941, 609] width 90 height 35
click at [957, 612] on div at bounding box center [941, 609] width 90 height 35
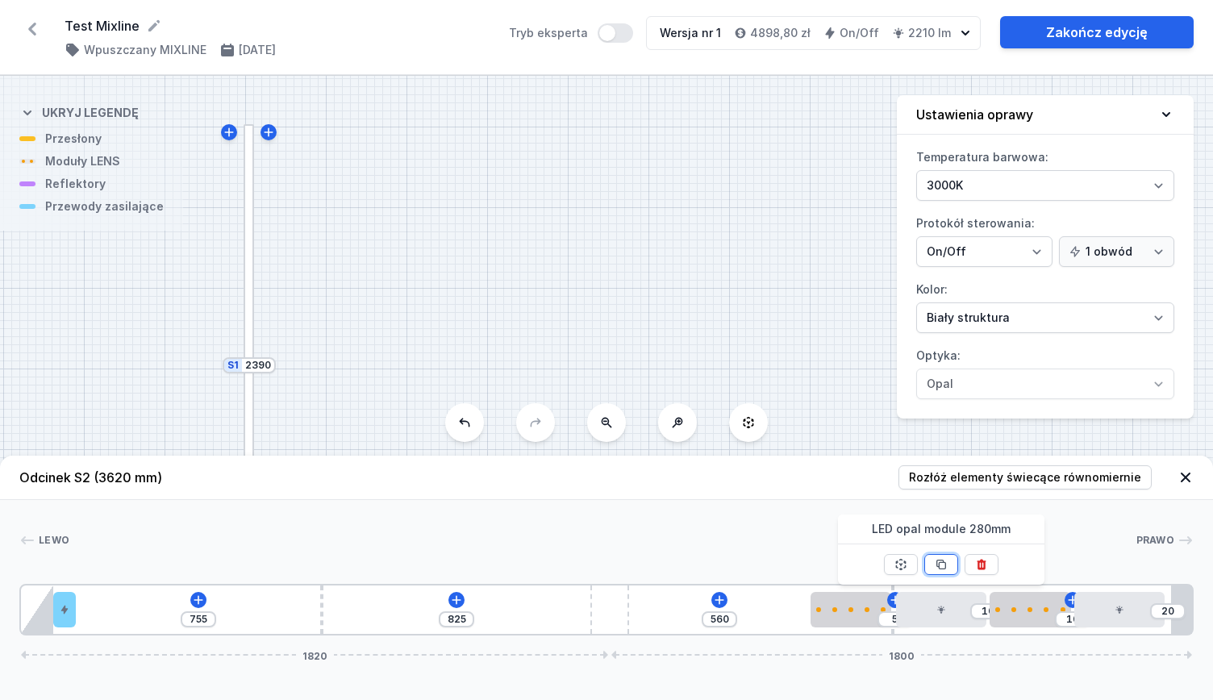
click at [938, 564] on icon at bounding box center [941, 564] width 13 height 13
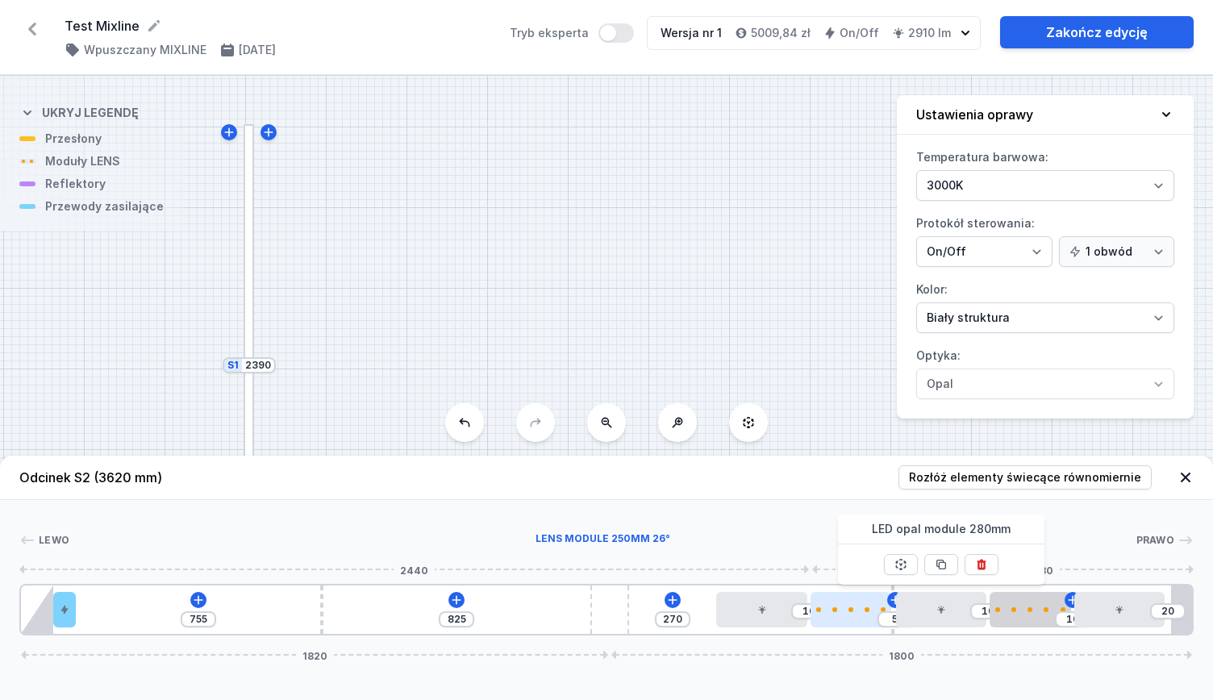
click at [847, 603] on div at bounding box center [851, 609] width 81 height 35
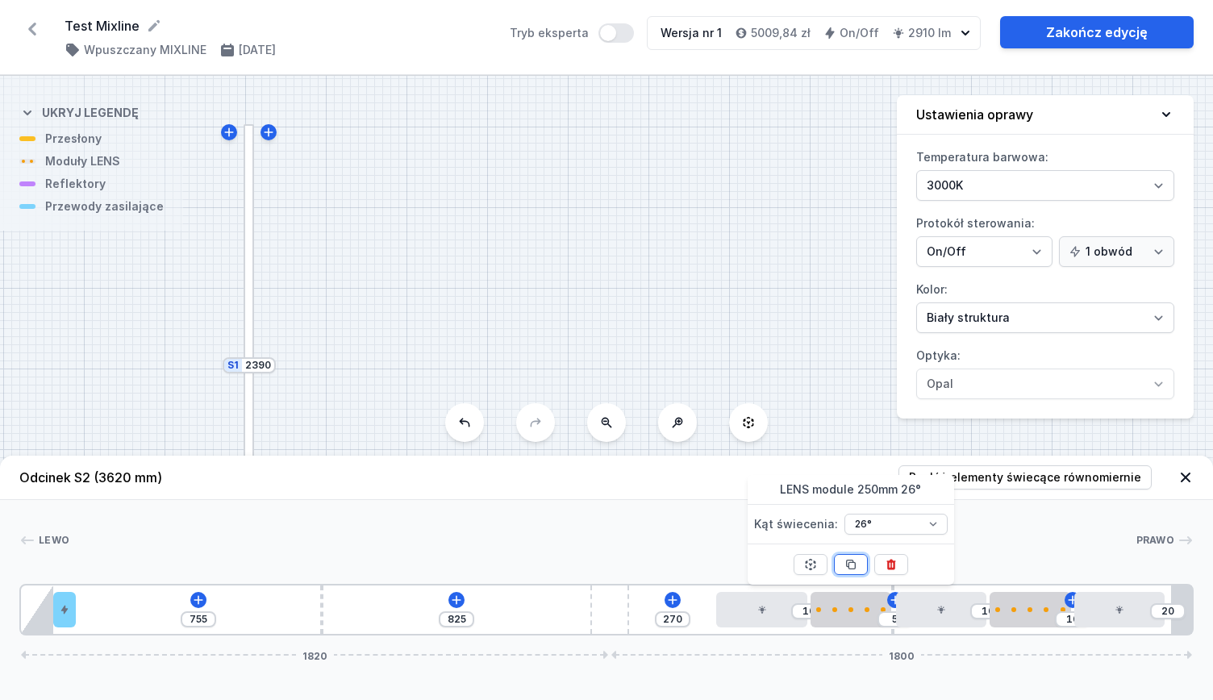
click at [851, 565] on icon at bounding box center [851, 564] width 13 height 13
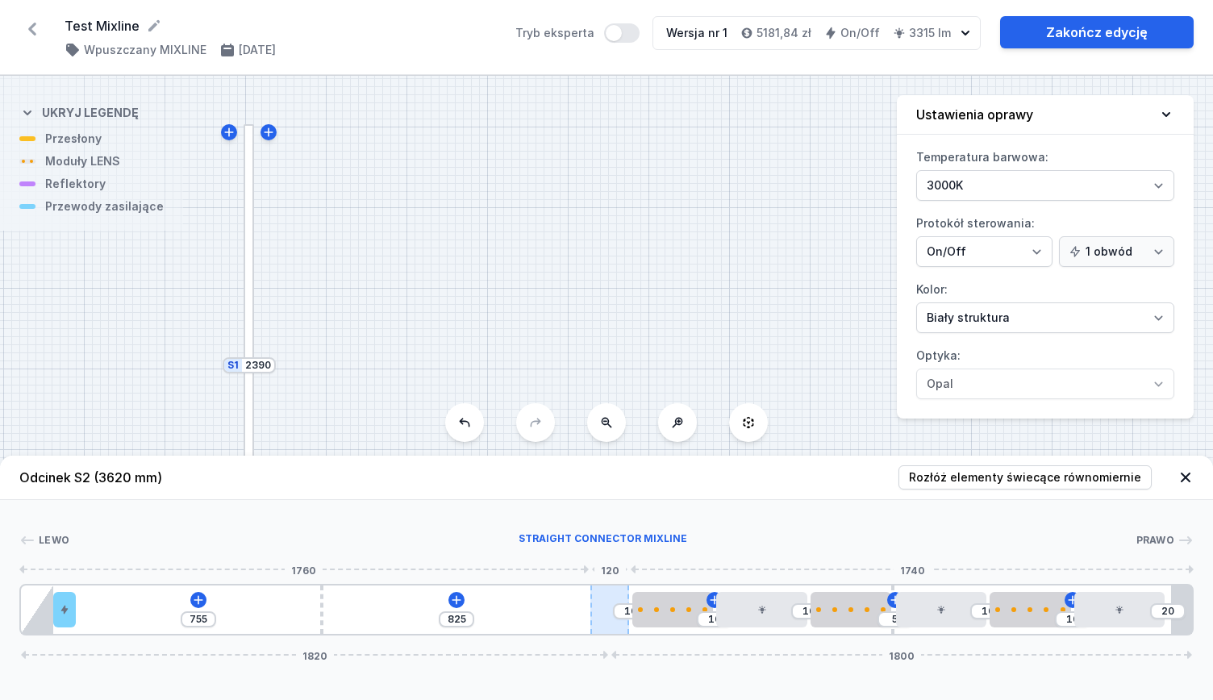
click at [606, 615] on div at bounding box center [609, 610] width 39 height 48
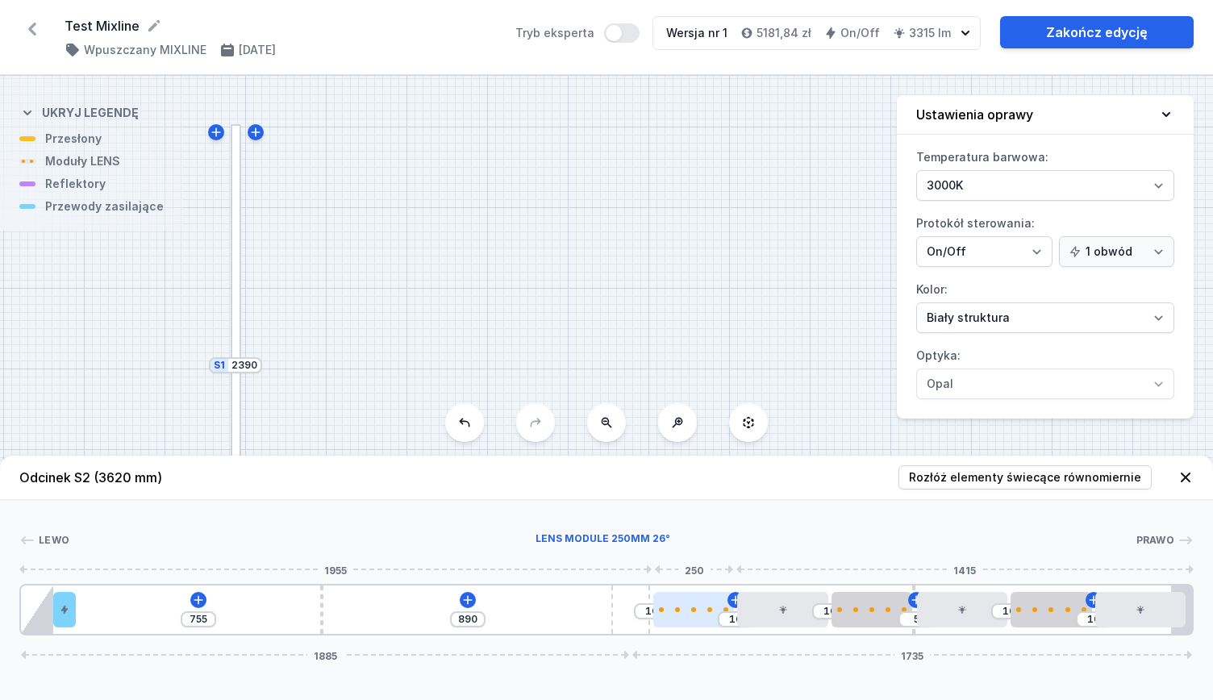
drag, startPoint x: 632, startPoint y: 601, endPoint x: 680, endPoint y: 599, distance: 47.6
click at [680, 599] on div "755 890 10 10 10 5 [DATE] 1735" at bounding box center [606, 610] width 1174 height 52
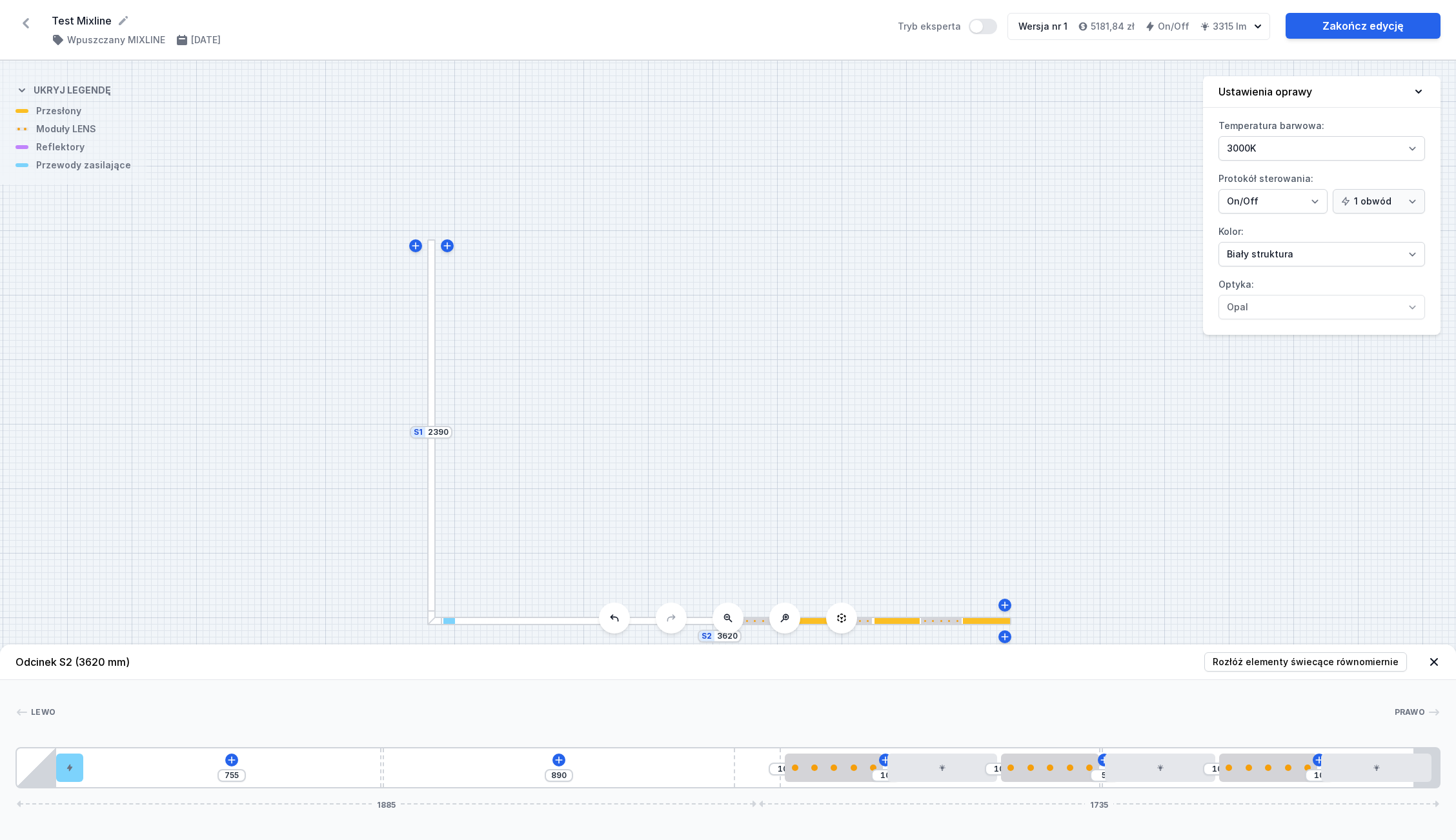
drag, startPoint x: 838, startPoint y: 449, endPoint x: 830, endPoint y: 376, distance: 73.4
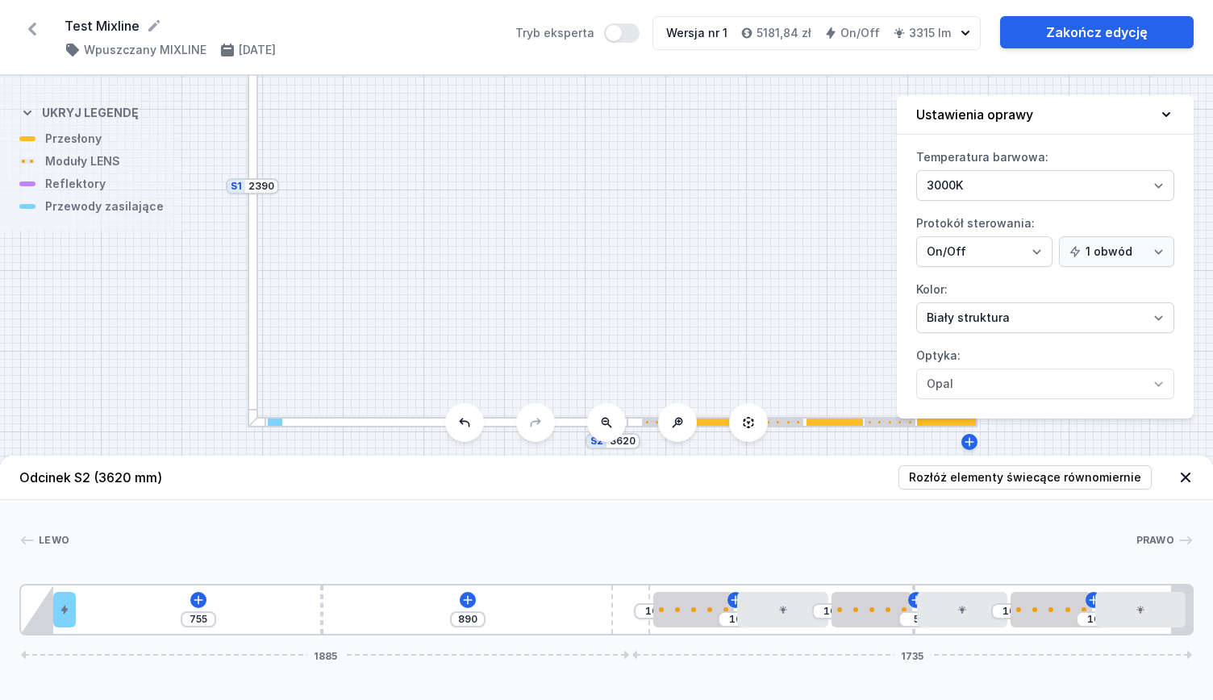
drag, startPoint x: 651, startPoint y: 382, endPoint x: 659, endPoint y: 179, distance: 203.4
click at [659, 179] on div "S2 3620 S1 2390" at bounding box center [606, 388] width 1213 height 624
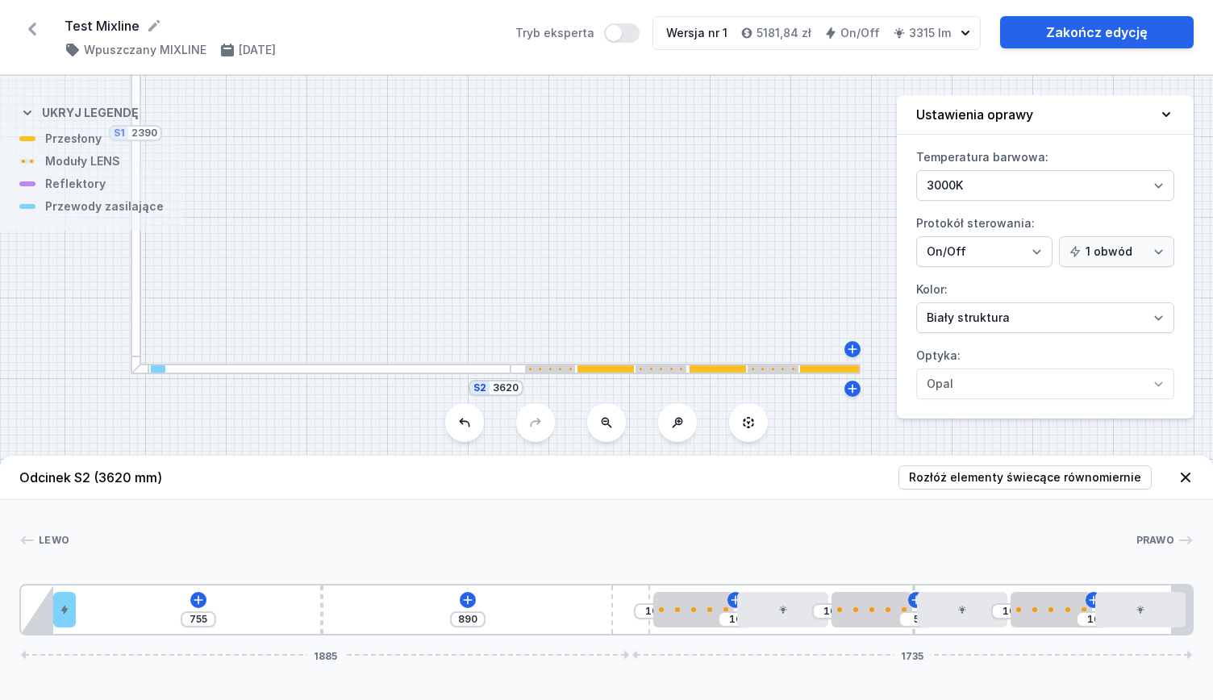
drag, startPoint x: 641, startPoint y: 234, endPoint x: 563, endPoint y: 223, distance: 78.9
click at [565, 222] on div "S2 3620 S1 2390" at bounding box center [606, 388] width 1213 height 624
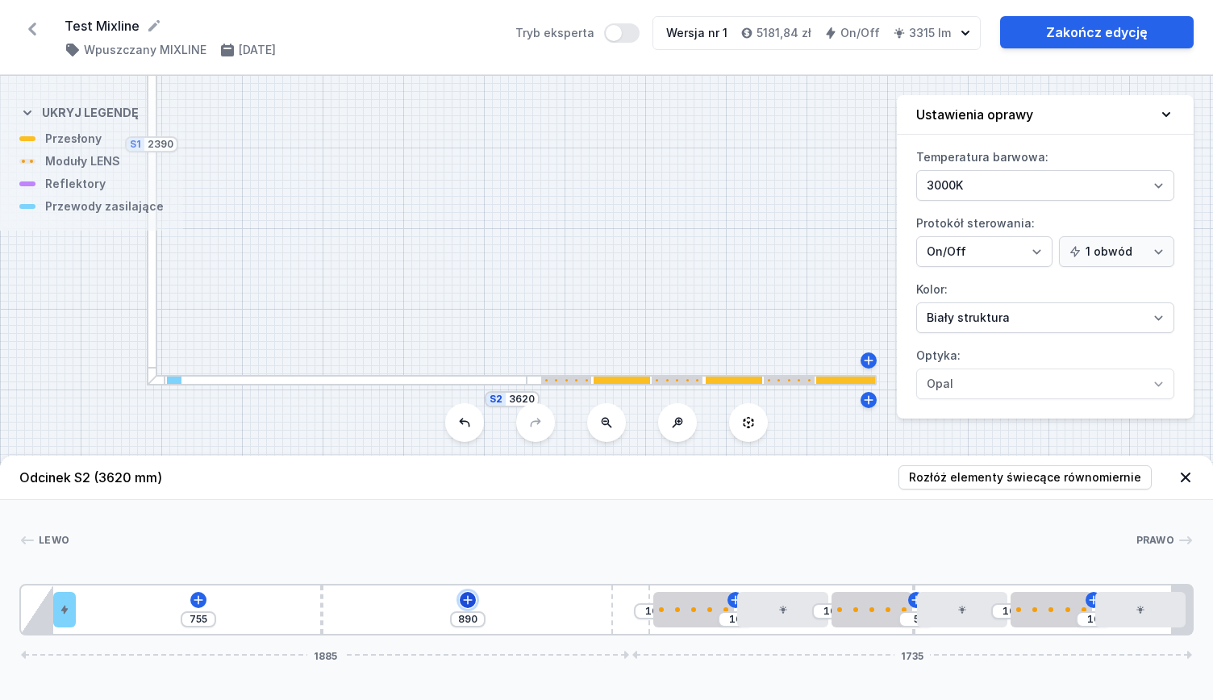
click at [464, 600] on icon at bounding box center [467, 599] width 9 height 9
click at [778, 608] on icon at bounding box center [783, 610] width 10 height 10
click at [786, 566] on icon at bounding box center [783, 564] width 13 height 13
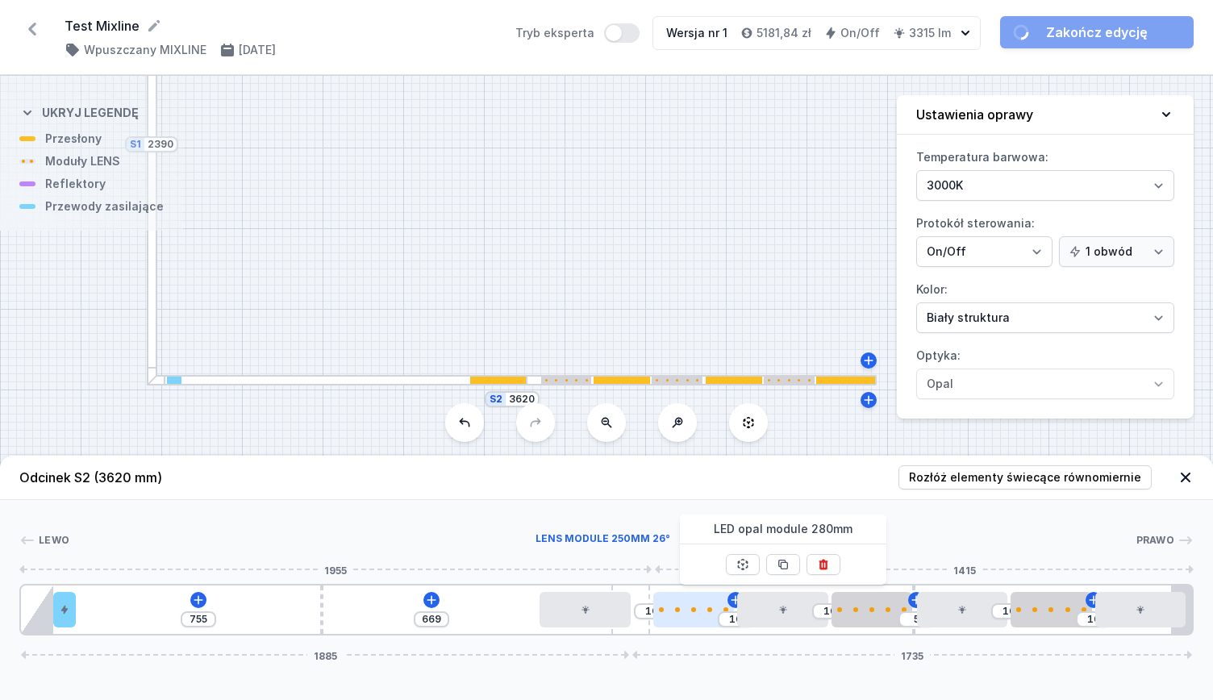
click at [707, 615] on div at bounding box center [693, 609] width 81 height 35
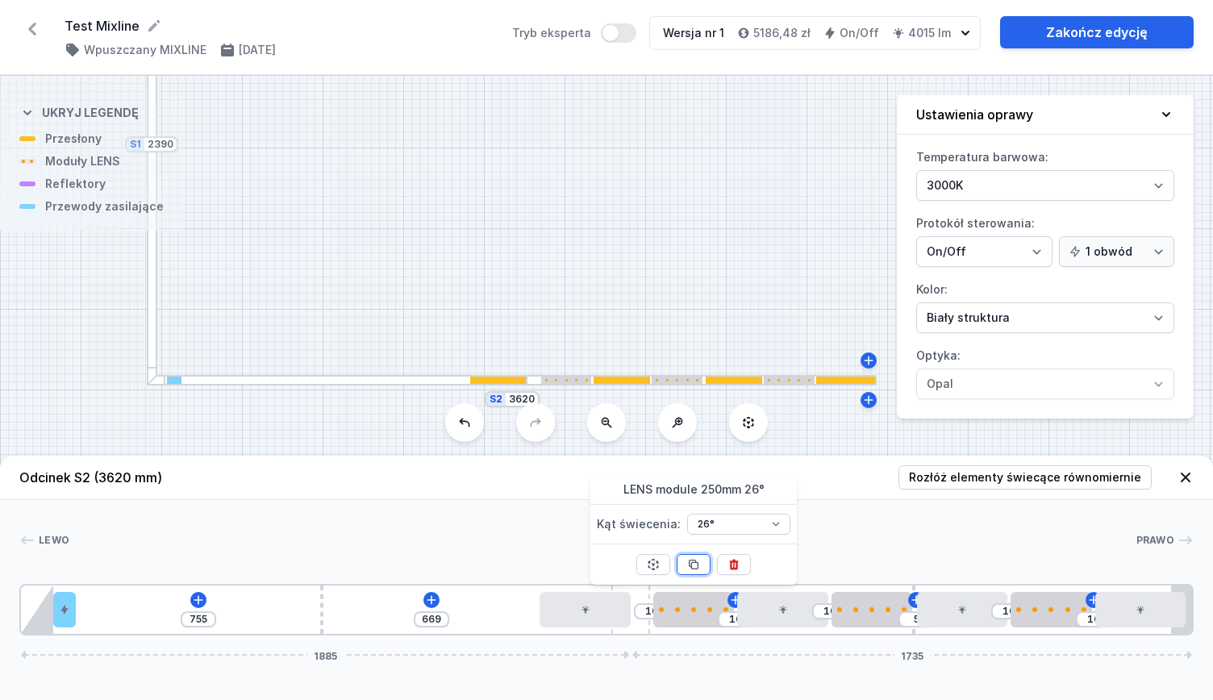
click at [698, 555] on button at bounding box center [694, 564] width 34 height 21
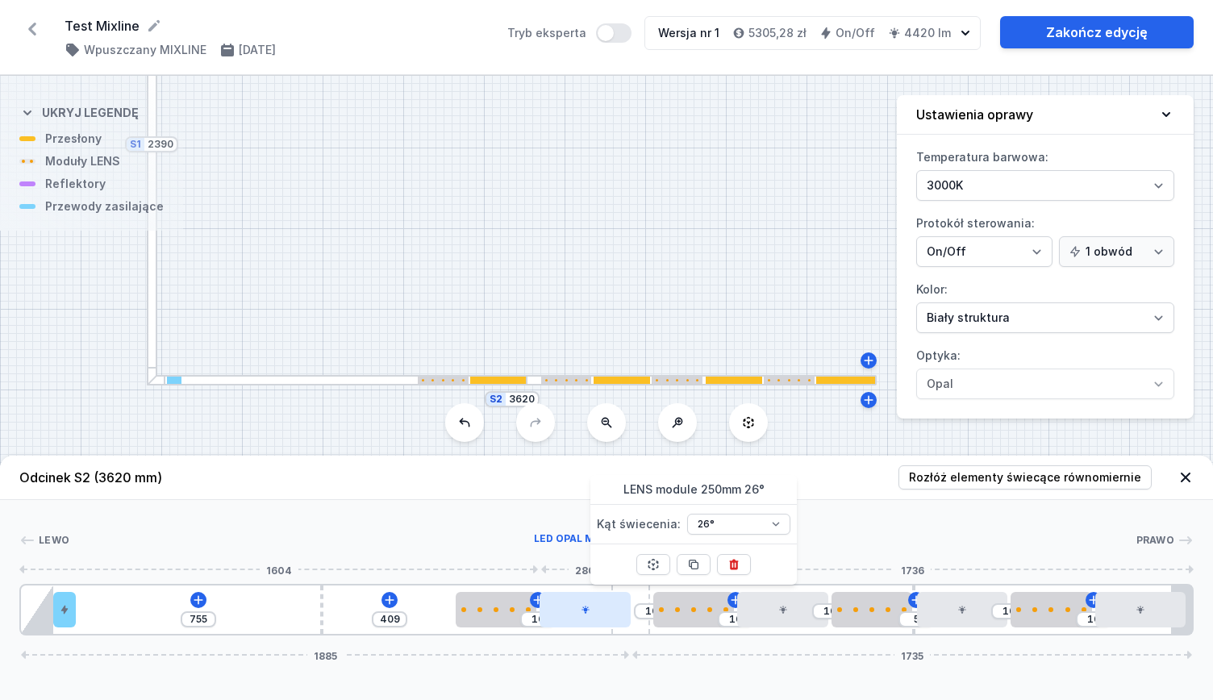
click at [606, 625] on div at bounding box center [585, 609] width 90 height 35
click at [587, 574] on button at bounding box center [586, 564] width 34 height 21
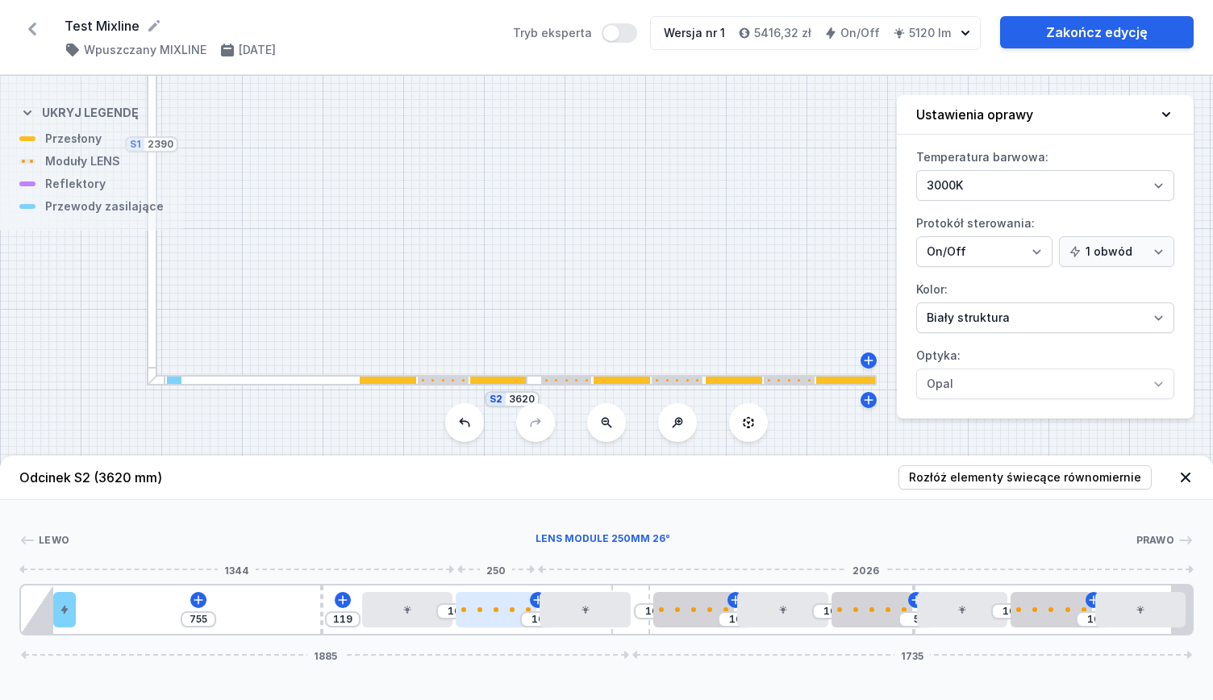
click at [494, 619] on div at bounding box center [496, 609] width 81 height 35
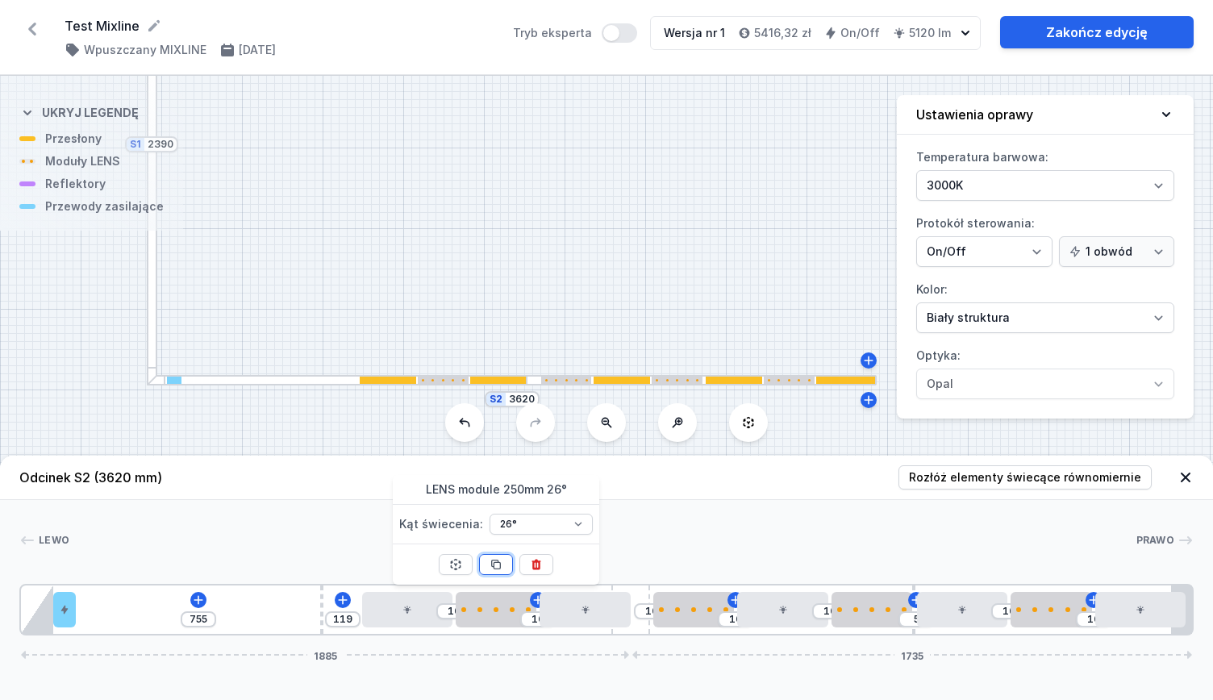
click at [503, 565] on button at bounding box center [496, 564] width 34 height 21
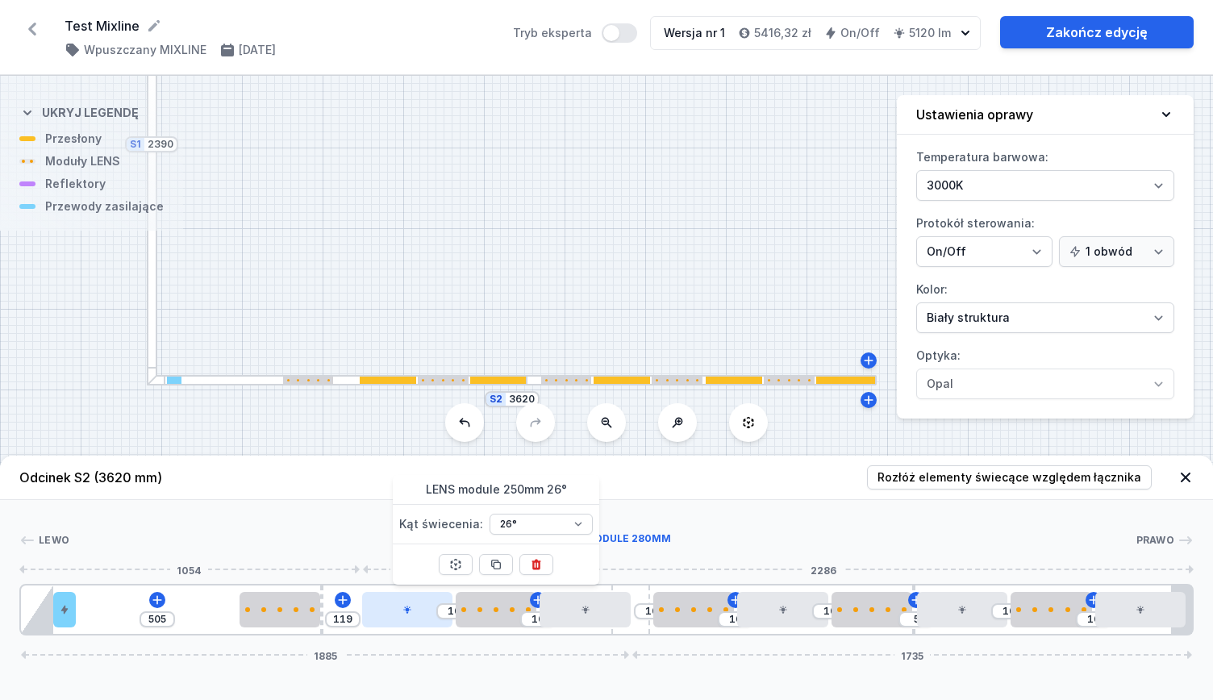
click at [393, 619] on div at bounding box center [407, 609] width 90 height 35
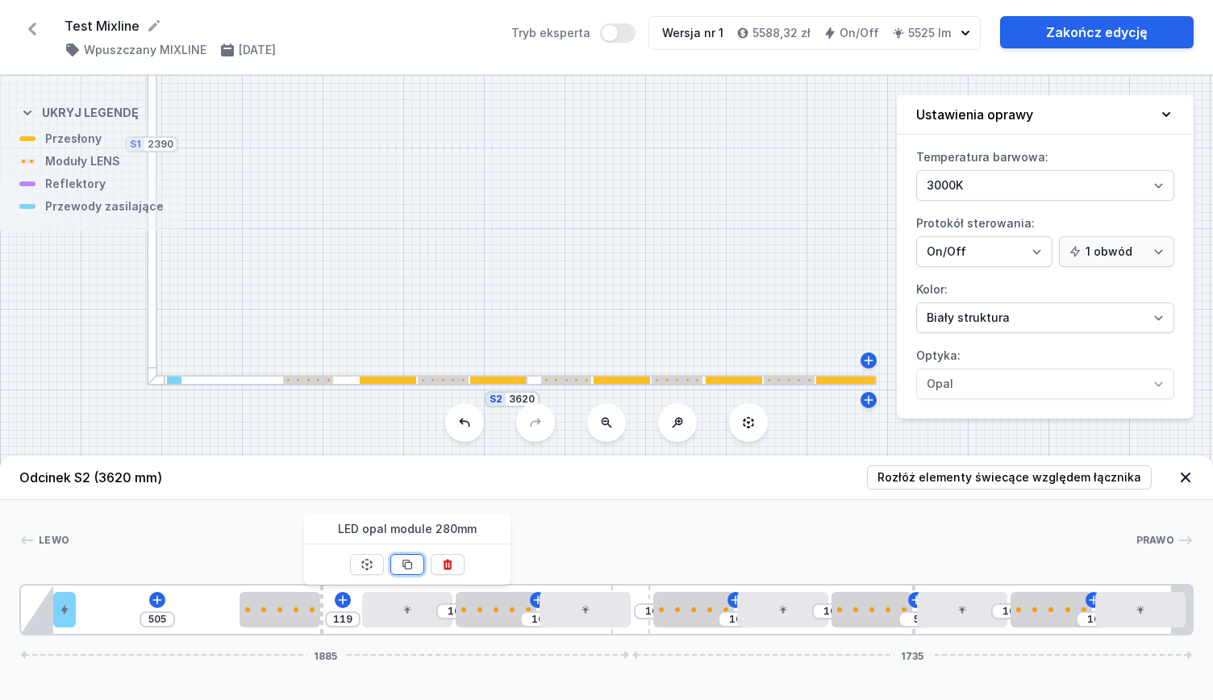
click at [407, 567] on icon at bounding box center [407, 564] width 13 height 13
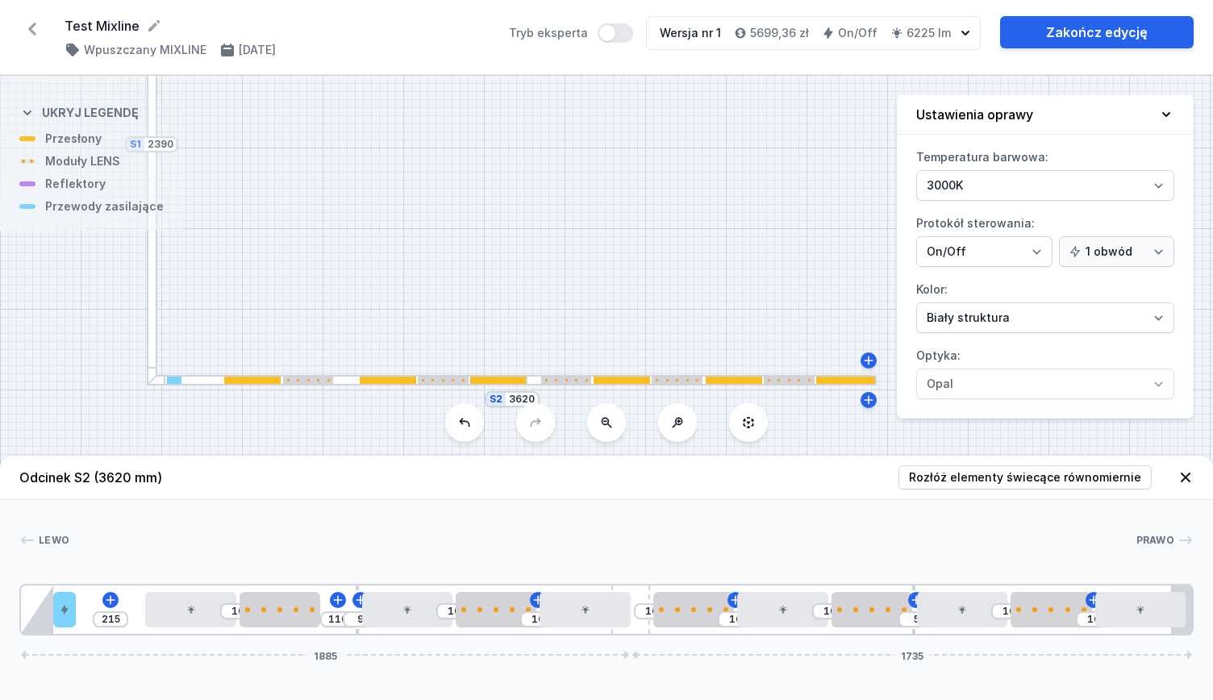
drag, startPoint x: 322, startPoint y: 593, endPoint x: 351, endPoint y: 601, distance: 30.1
drag, startPoint x: 302, startPoint y: 611, endPoint x: 343, endPoint y: 621, distance: 42.5
click at [343, 621] on div "215 129 9 10 10 10 10 10 5 [DATE] 1735" at bounding box center [606, 610] width 1174 height 52
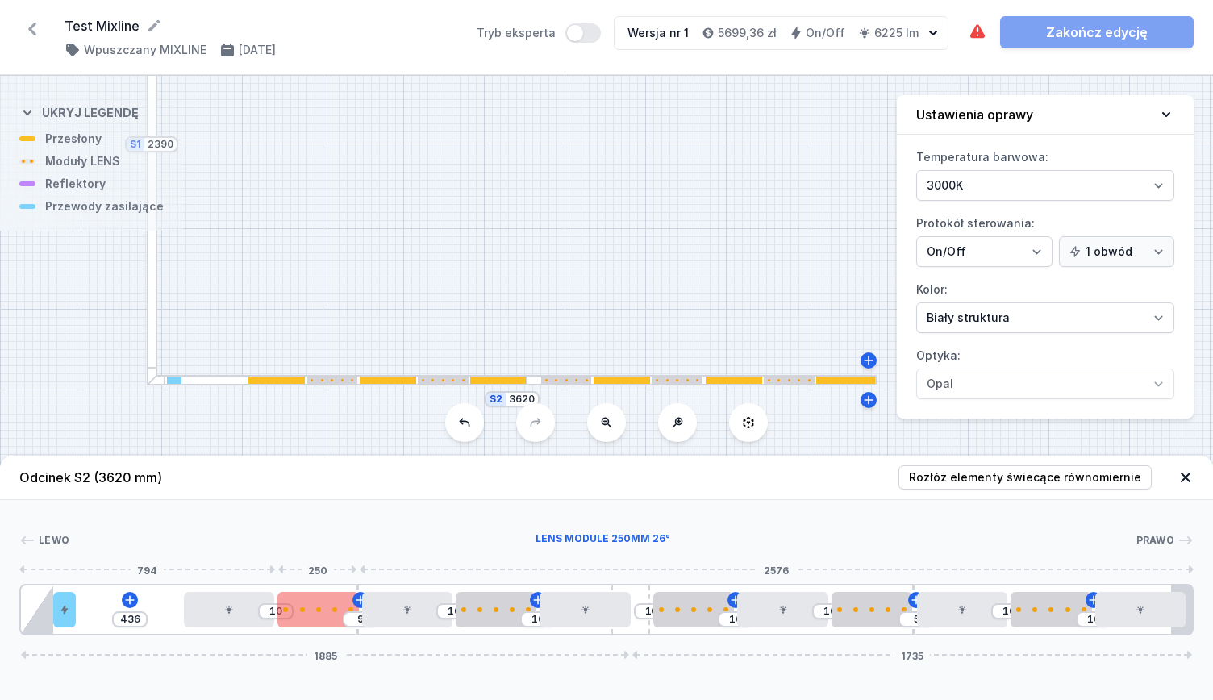
drag, startPoint x: 233, startPoint y: 615, endPoint x: 282, endPoint y: 625, distance: 50.1
click at [282, 625] on div "436 10 9 10 10 10 10 10 5 [DATE] 1735" at bounding box center [606, 610] width 1174 height 52
drag, startPoint x: 254, startPoint y: 610, endPoint x: 210, endPoint y: 585, distance: 50.9
click at [210, 585] on div "334 10 9 10 10 10 10 10 5 [DATE] 1735" at bounding box center [606, 610] width 1174 height 52
click at [321, 607] on div at bounding box center [317, 609] width 81 height 5
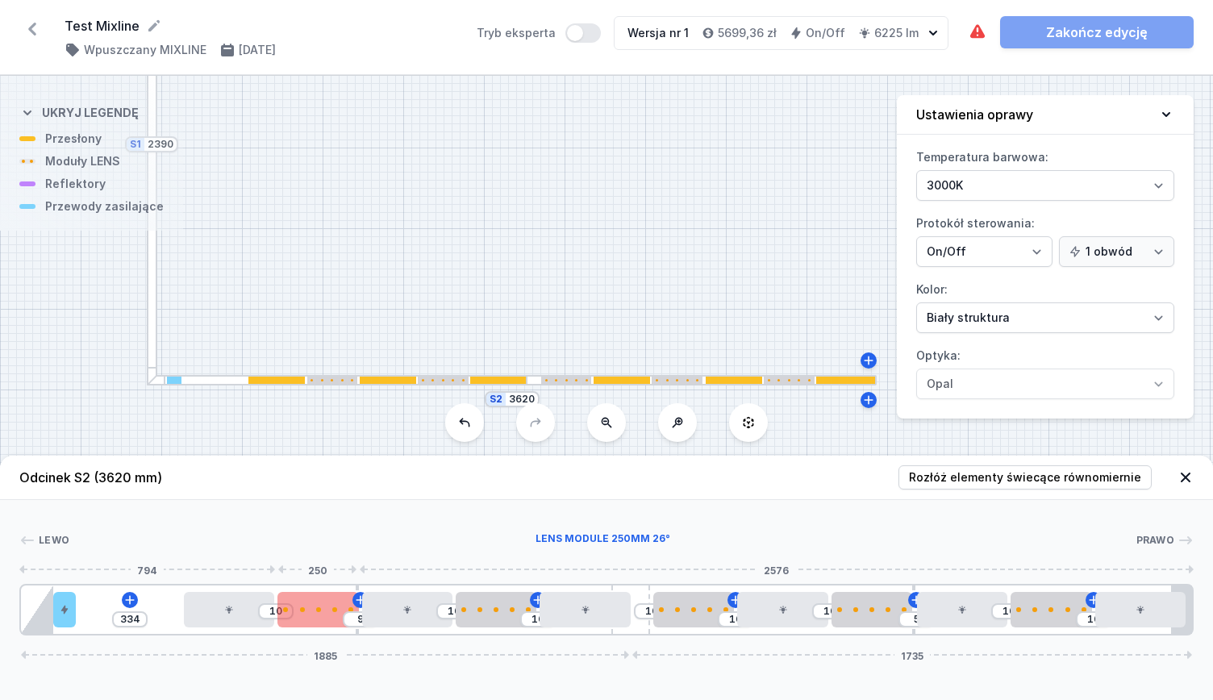
click at [316, 607] on div at bounding box center [318, 609] width 5 height 5
click at [327, 611] on div at bounding box center [317, 609] width 81 height 5
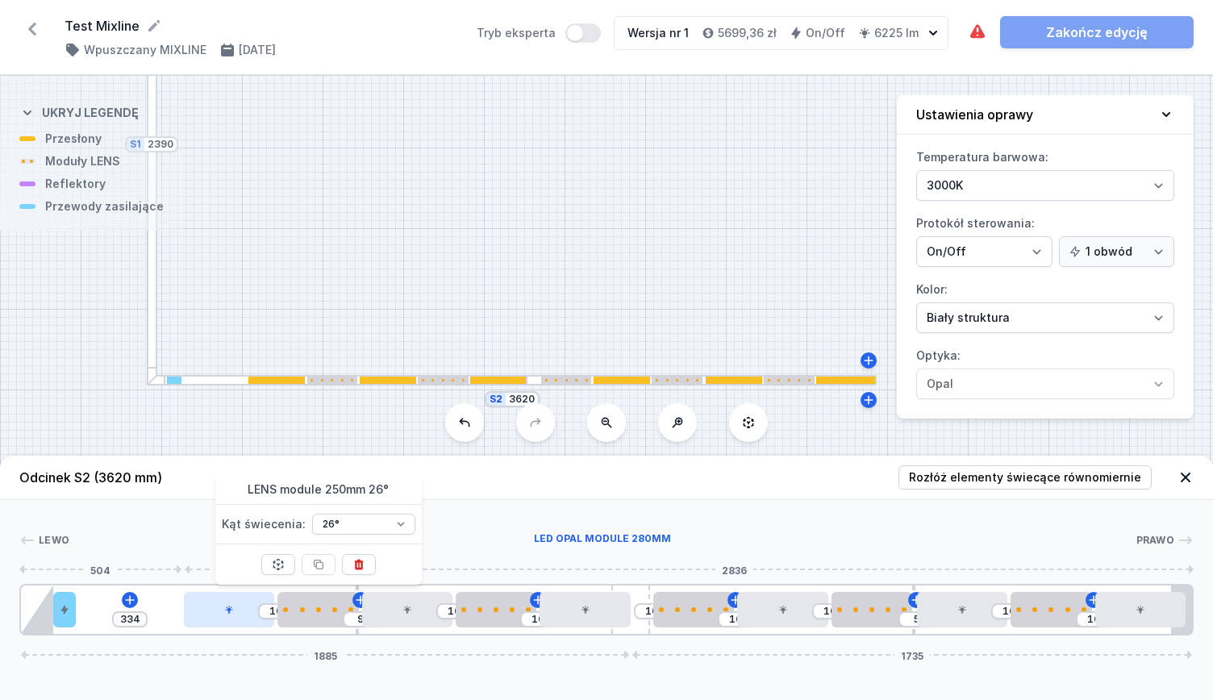
click at [239, 606] on div at bounding box center [229, 609] width 90 height 35
click at [237, 609] on div at bounding box center [229, 609] width 90 height 35
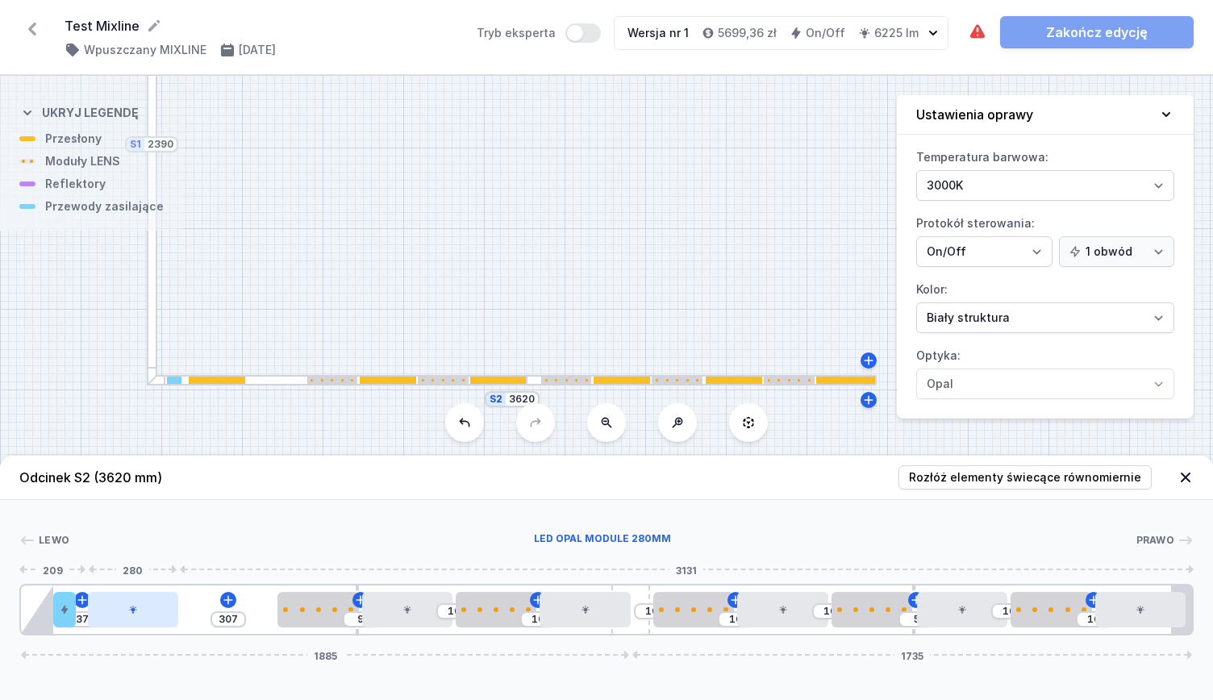
drag, startPoint x: 234, startPoint y: 611, endPoint x: 132, endPoint y: 603, distance: 102.0
click at [132, 603] on div at bounding box center [133, 609] width 90 height 35
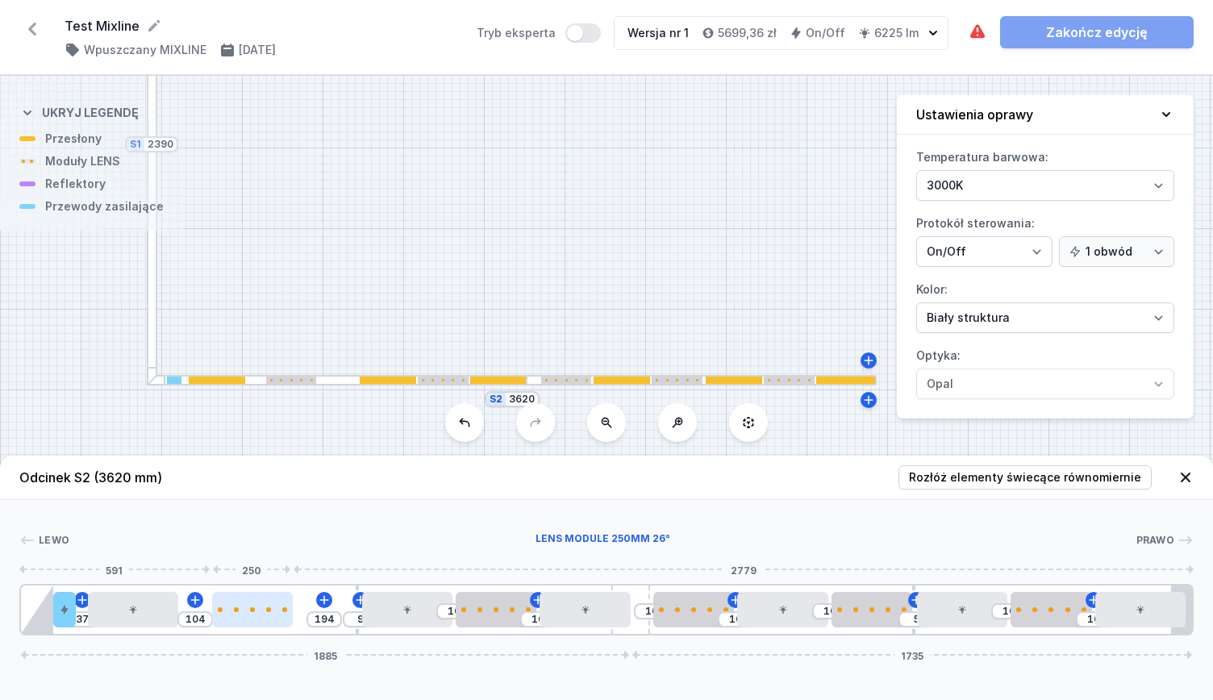
drag, startPoint x: 271, startPoint y: 611, endPoint x: 249, endPoint y: 619, distance: 23.2
click at [249, 619] on div at bounding box center [252, 609] width 81 height 35
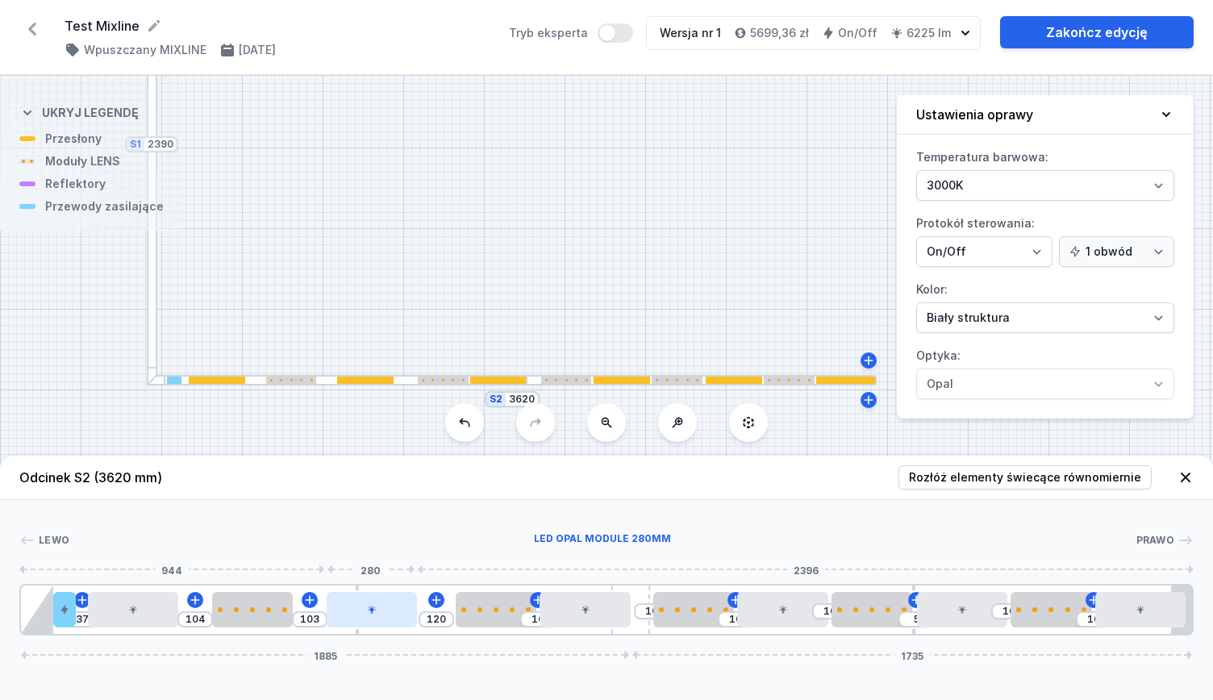
drag, startPoint x: 384, startPoint y: 603, endPoint x: 348, endPoint y: 612, distance: 37.4
click at [348, 612] on div at bounding box center [372, 609] width 90 height 35
drag, startPoint x: 488, startPoint y: 599, endPoint x: 482, endPoint y: 614, distance: 15.9
click at [482, 614] on div at bounding box center [491, 609] width 81 height 35
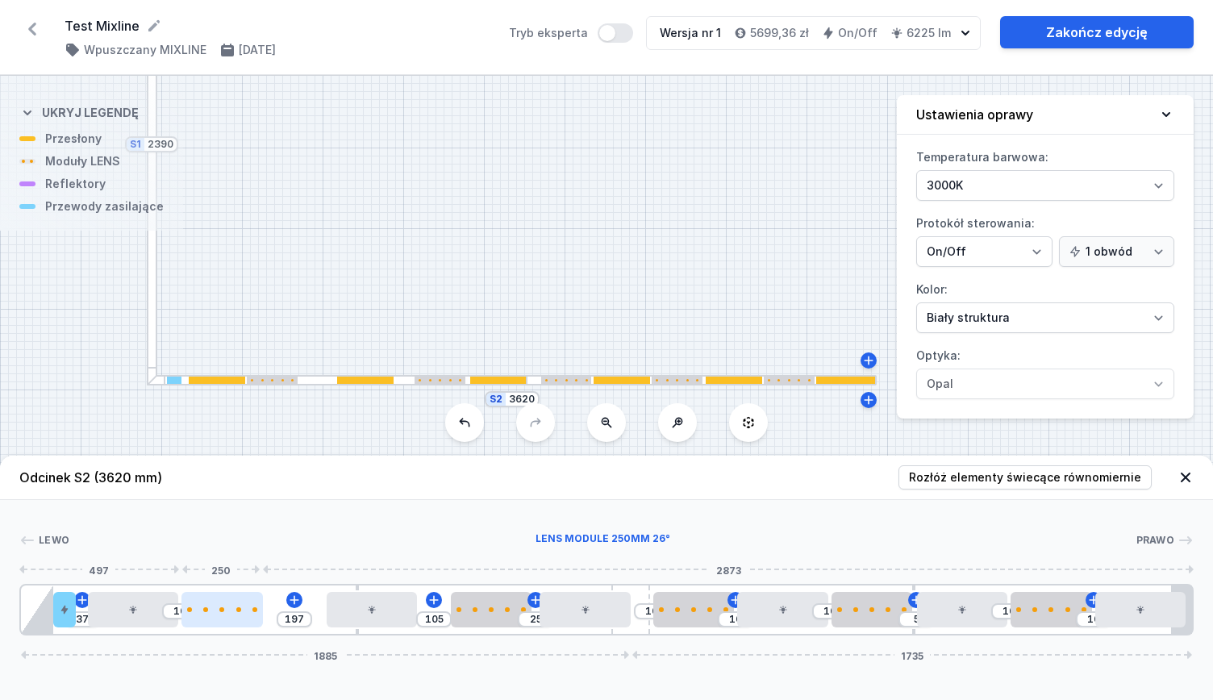
drag, startPoint x: 232, startPoint y: 604, endPoint x: 219, endPoint y: 604, distance: 13.7
click at [219, 604] on div at bounding box center [221, 609] width 81 height 35
drag, startPoint x: 140, startPoint y: 619, endPoint x: 109, endPoint y: 630, distance: 32.4
click at [109, 630] on div "77 197 105 25 10 10 10 5 [DATE] 1735" at bounding box center [606, 610] width 1174 height 52
drag, startPoint x: 220, startPoint y: 615, endPoint x: 215, endPoint y: 624, distance: 9.8
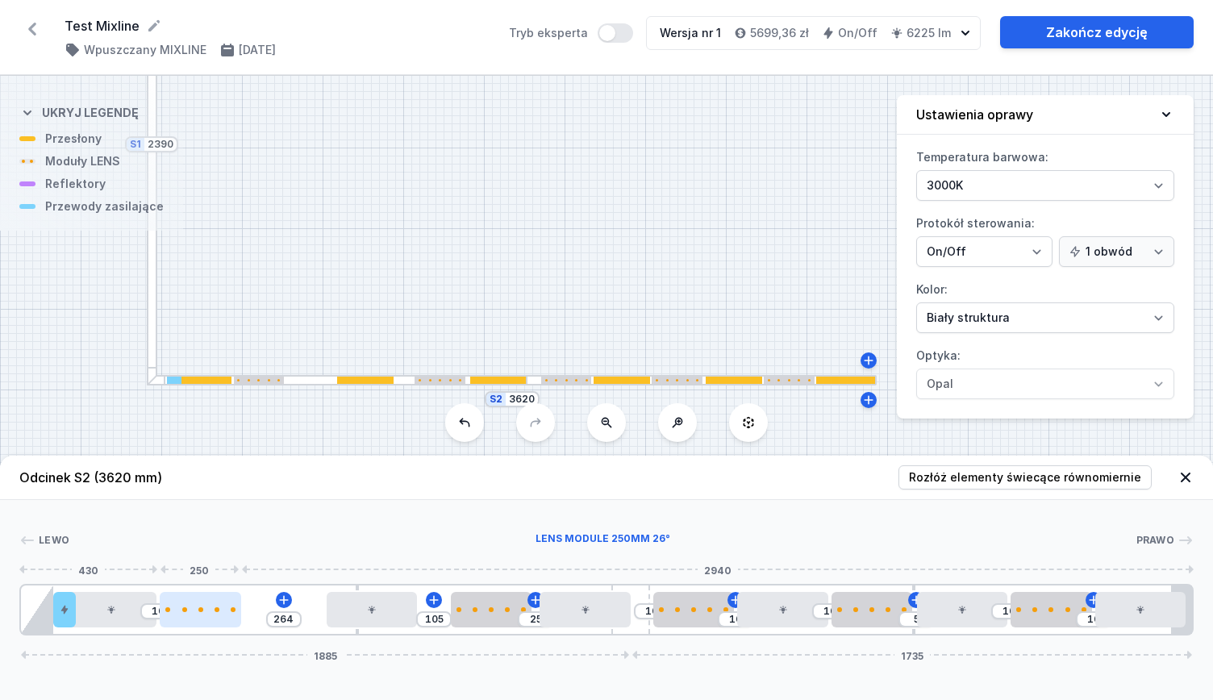
click at [215, 624] on div at bounding box center [200, 609] width 81 height 35
drag, startPoint x: 217, startPoint y: 618, endPoint x: 232, endPoint y: 627, distance: 17.7
click at [232, 627] on div at bounding box center [200, 609] width 81 height 35
drag, startPoint x: 218, startPoint y: 612, endPoint x: 254, endPoint y: 613, distance: 36.3
click at [237, 614] on div at bounding box center [232, 609] width 81 height 35
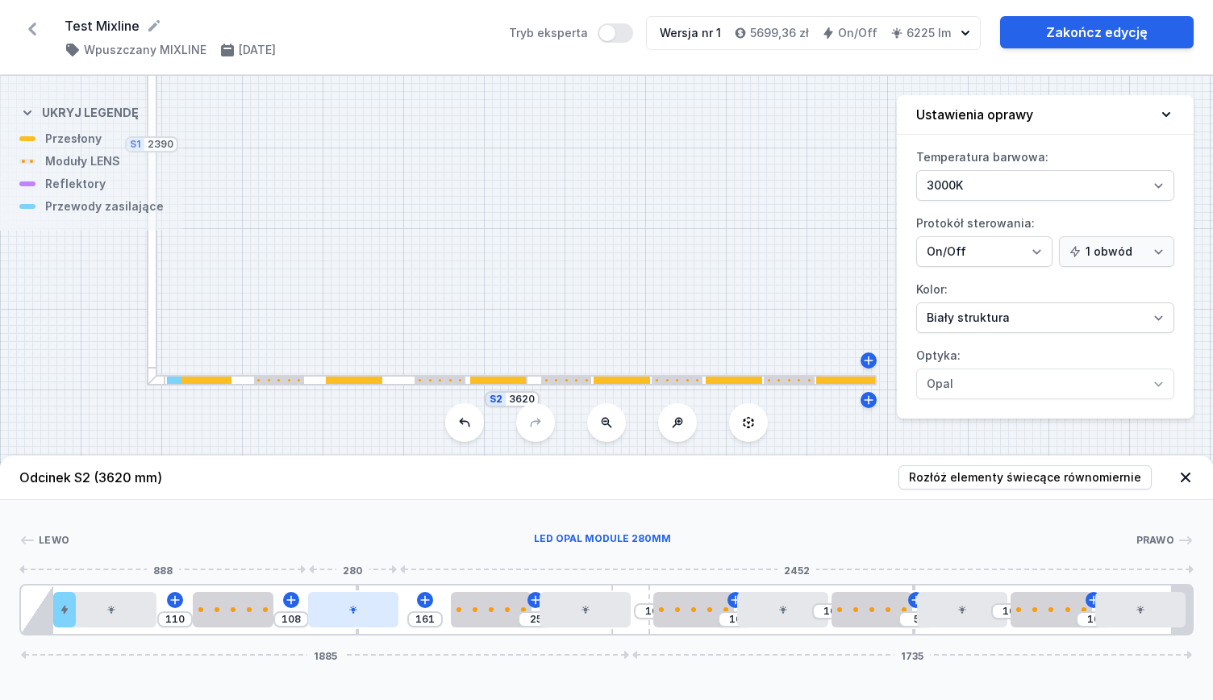
drag, startPoint x: 353, startPoint y: 604, endPoint x: 347, endPoint y: 613, distance: 11.0
click at [347, 613] on div at bounding box center [353, 609] width 90 height 35
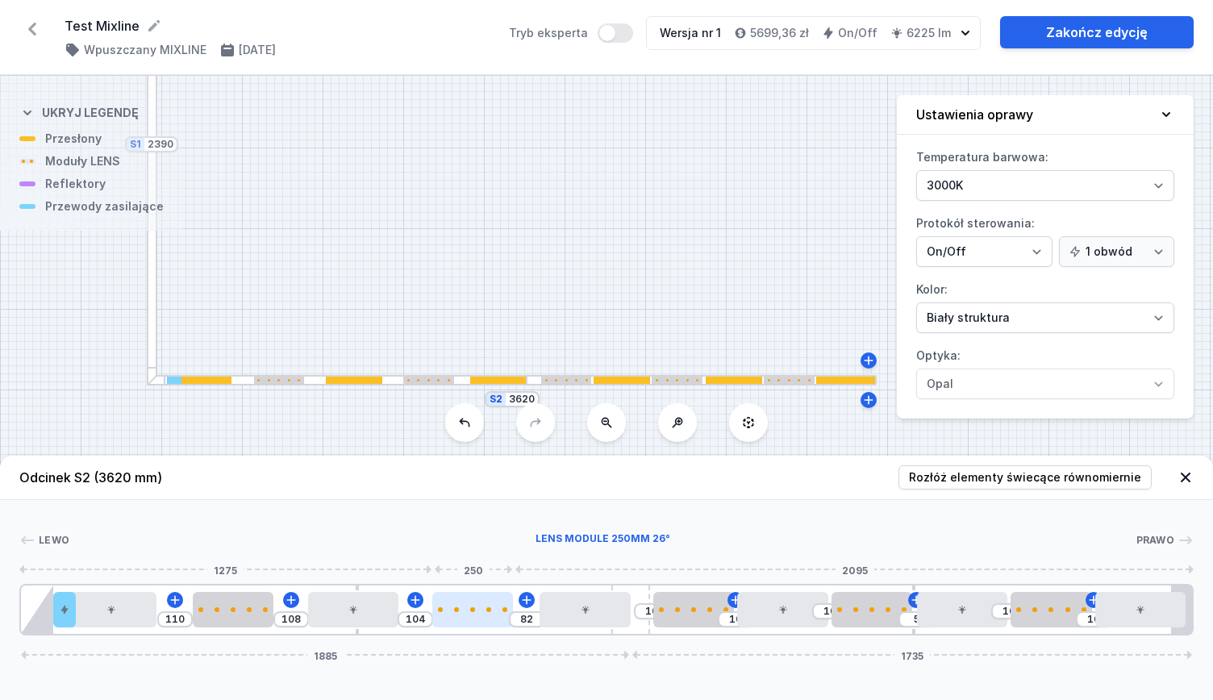
drag, startPoint x: 466, startPoint y: 606, endPoint x: 443, endPoint y: 606, distance: 23.4
click at [443, 606] on div at bounding box center [472, 609] width 81 height 35
drag, startPoint x: 185, startPoint y: 618, endPoint x: 165, endPoint y: 623, distance: 20.0
click at [165, 623] on input "110" at bounding box center [175, 619] width 26 height 13
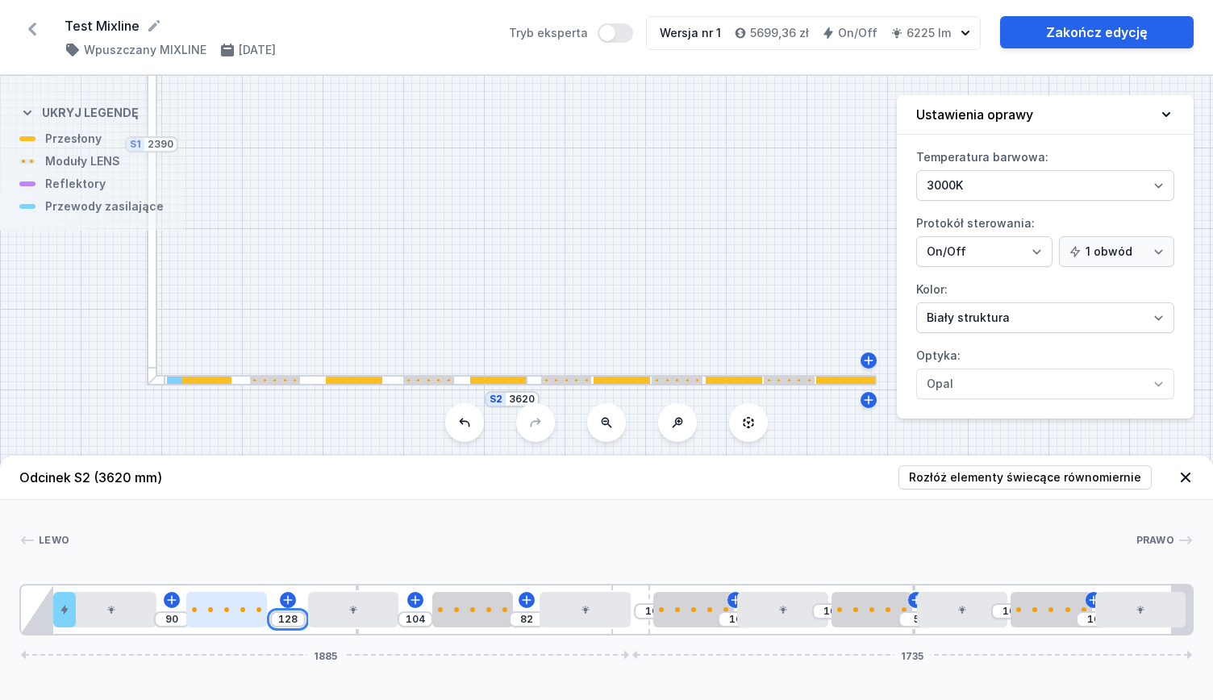
drag, startPoint x: 293, startPoint y: 619, endPoint x: 266, endPoint y: 622, distance: 26.7
click at [266, 622] on div "90 128 104 82 10 10 10 5 [DATE] 1735" at bounding box center [606, 610] width 1174 height 52
drag, startPoint x: 419, startPoint y: 622, endPoint x: 375, endPoint y: 623, distance: 43.6
click at [375, 623] on div "90 90 142 82 10 10 10 5 [DATE] 1735" at bounding box center [606, 610] width 1174 height 52
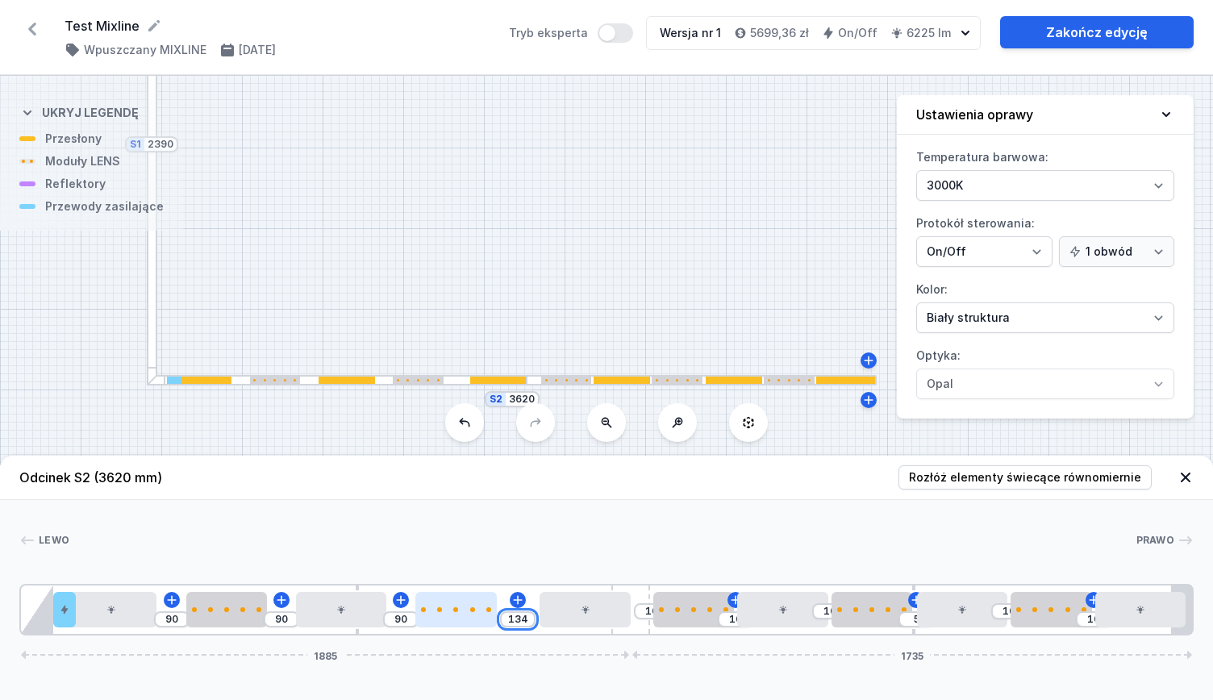
drag, startPoint x: 525, startPoint y: 620, endPoint x: 495, endPoint y: 614, distance: 30.5
click at [495, 614] on div "90 90 90 134 10 10 10 5 [DATE] 1735" at bounding box center [606, 610] width 1174 height 52
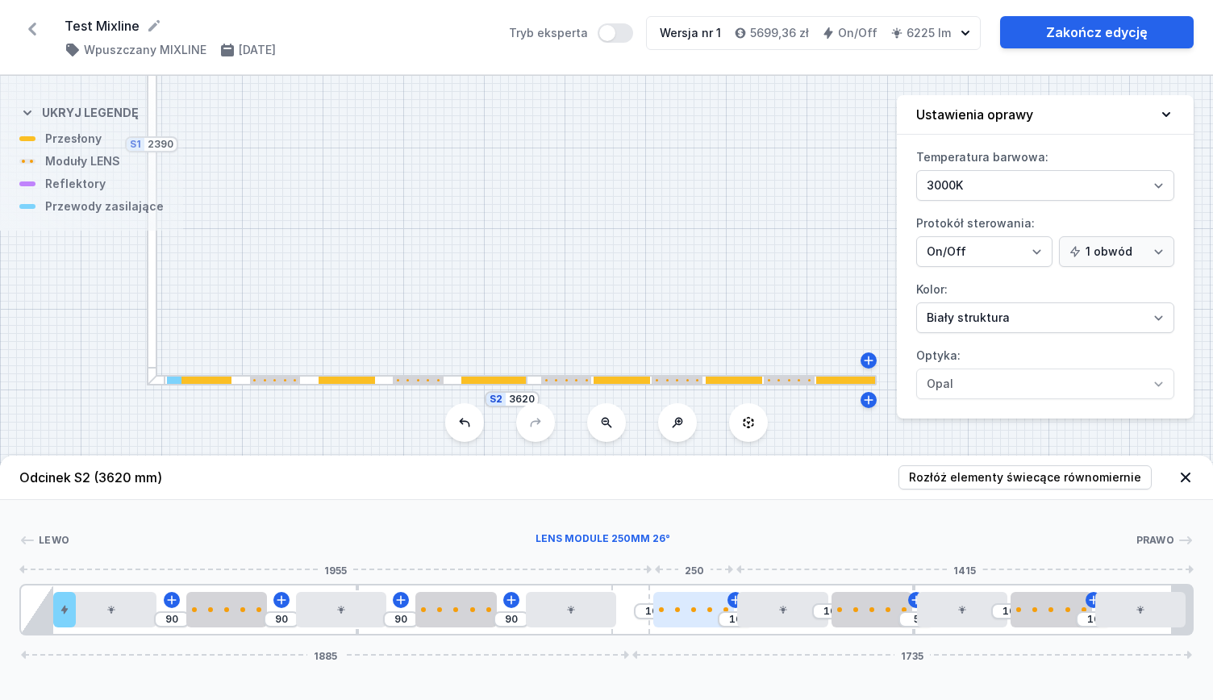
click at [669, 606] on div at bounding box center [693, 609] width 81 height 35
click at [642, 605] on input "10" at bounding box center [652, 611] width 26 height 13
drag, startPoint x: 669, startPoint y: 604, endPoint x: 658, endPoint y: 614, distance: 14.9
click at [658, 614] on div at bounding box center [690, 609] width 81 height 35
drag, startPoint x: 663, startPoint y: 619, endPoint x: 623, endPoint y: 619, distance: 40.3
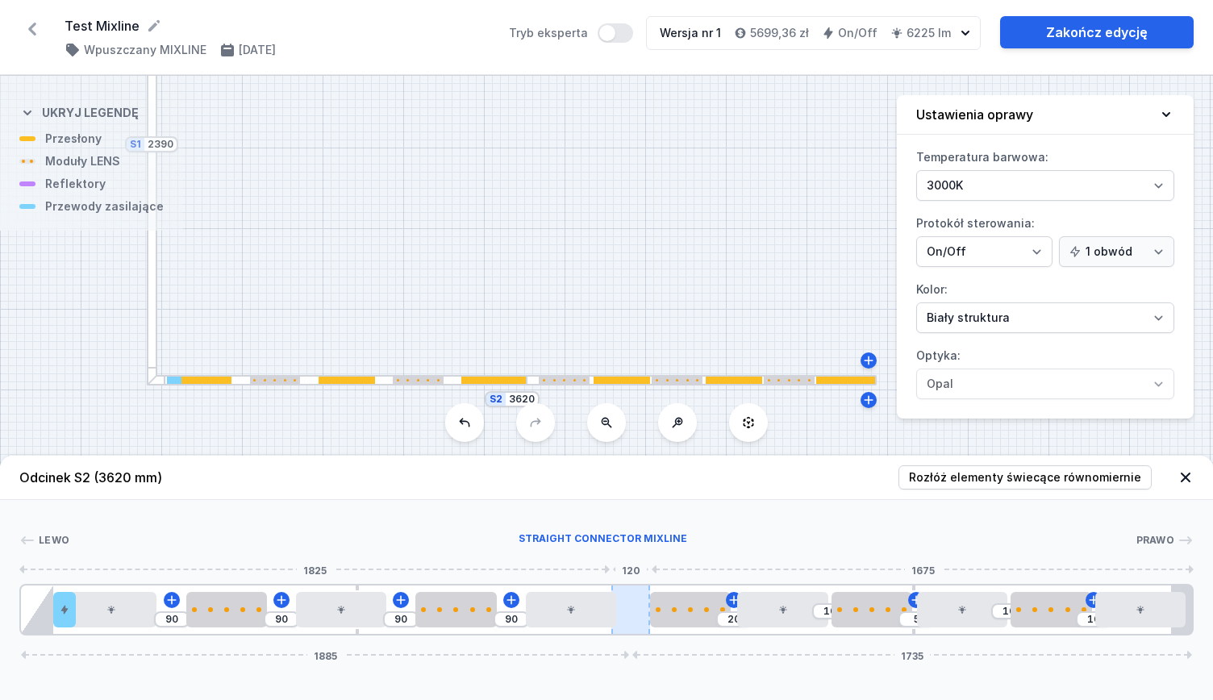
click at [621, 616] on div "90 90 90 90 20 10 5 [DATE] 1735" at bounding box center [606, 610] width 1174 height 52
drag, startPoint x: 626, startPoint y: 623, endPoint x: 667, endPoint y: 617, distance: 41.5
click at [626, 624] on div at bounding box center [630, 610] width 39 height 48
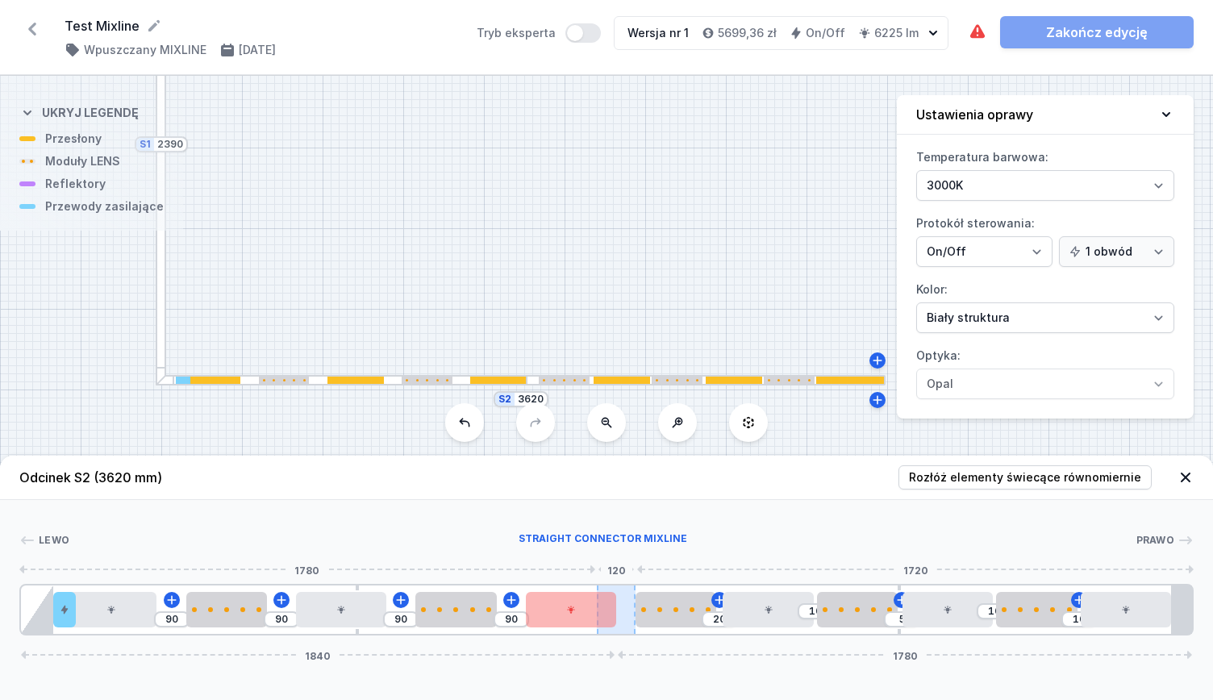
drag, startPoint x: 623, startPoint y: 619, endPoint x: 625, endPoint y: 632, distance: 13.1
click at [625, 632] on div at bounding box center [616, 610] width 39 height 48
drag, startPoint x: 625, startPoint y: 627, endPoint x: 594, endPoint y: 635, distance: 32.5
click at [605, 636] on div "Odcinek S2 (3620 mm) Rozłóż elementy świecące równomiernie Lewo Prawo 1 2 3 4 5…" at bounding box center [606, 578] width 1213 height 244
drag, startPoint x: 582, startPoint y: 615, endPoint x: 558, endPoint y: 620, distance: 24.1
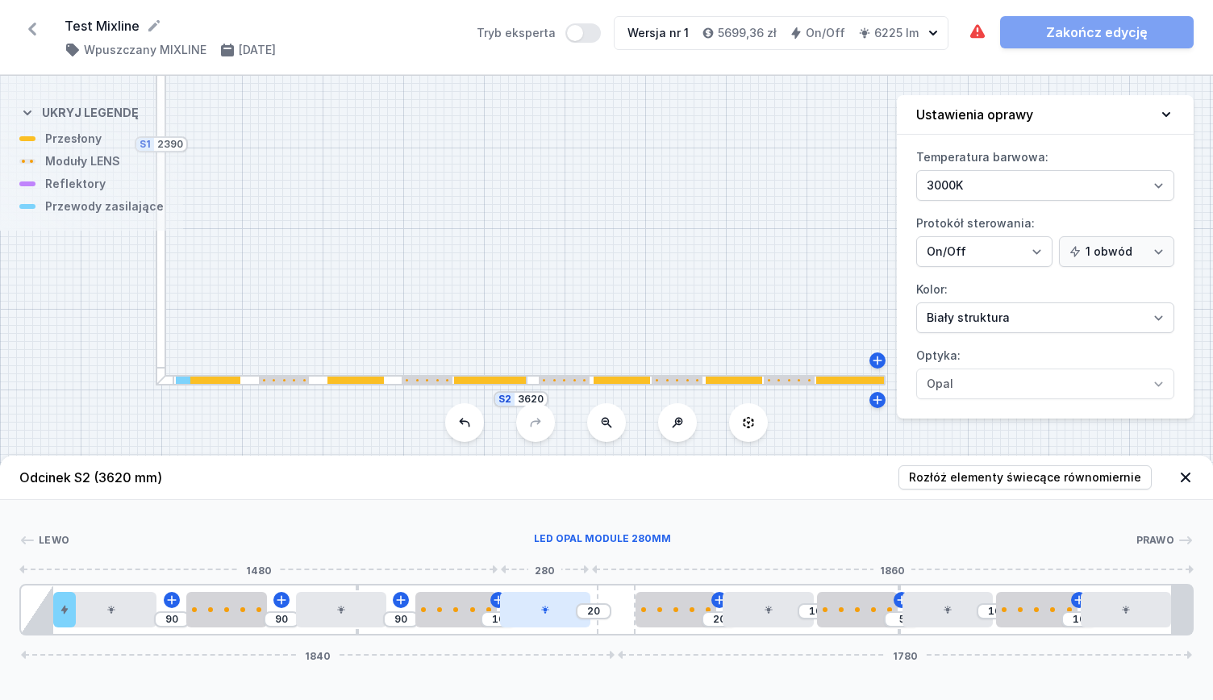
click at [558, 620] on div at bounding box center [545, 609] width 90 height 35
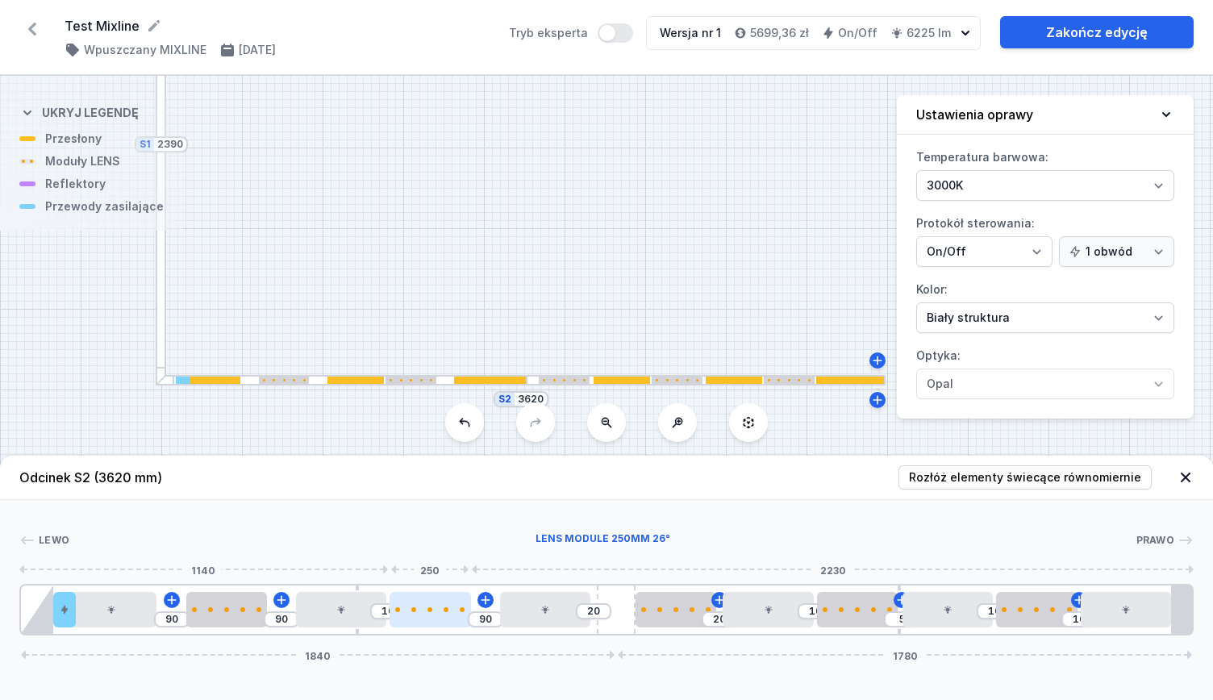
drag, startPoint x: 448, startPoint y: 619, endPoint x: 437, endPoint y: 617, distance: 11.4
click at [437, 617] on div at bounding box center [430, 609] width 81 height 35
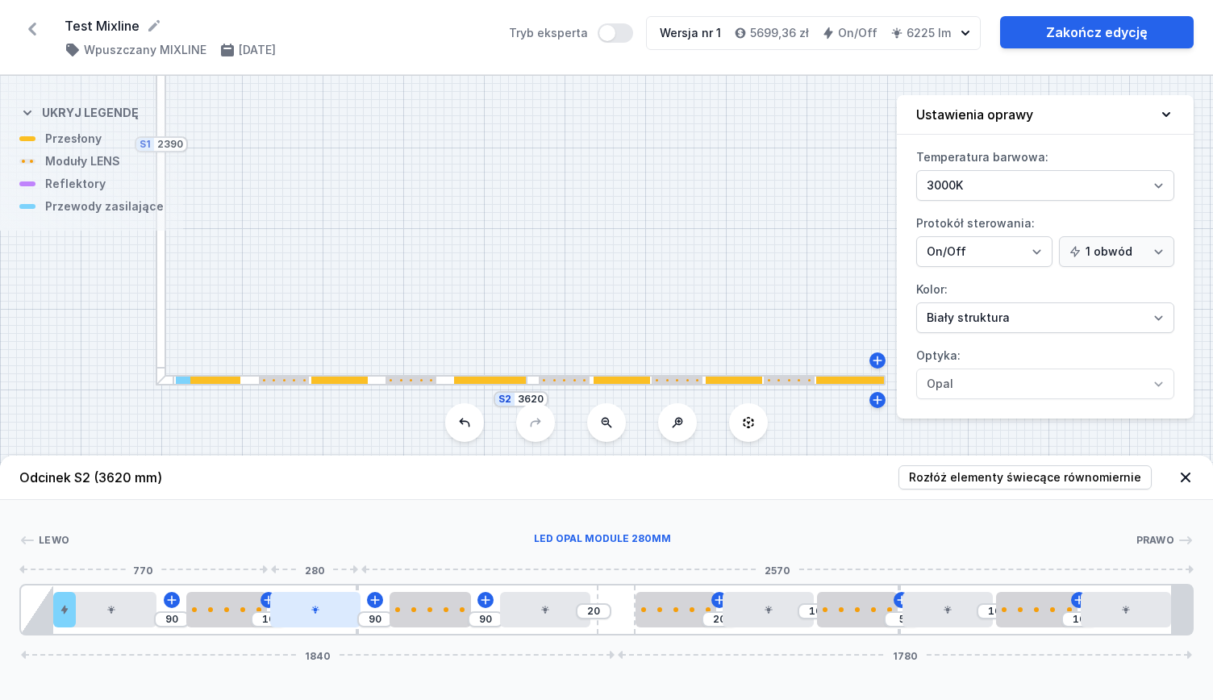
click at [347, 619] on div at bounding box center [315, 609] width 90 height 35
drag, startPoint x: 221, startPoint y: 624, endPoint x: 211, endPoint y: 617, distance: 12.3
click at [211, 617] on div at bounding box center [200, 609] width 81 height 35
drag, startPoint x: 66, startPoint y: 615, endPoint x: 39, endPoint y: 613, distance: 27.5
click at [40, 611] on div "10 90 90 90 20 20 10 5 [DATE] 1780" at bounding box center [606, 610] width 1174 height 52
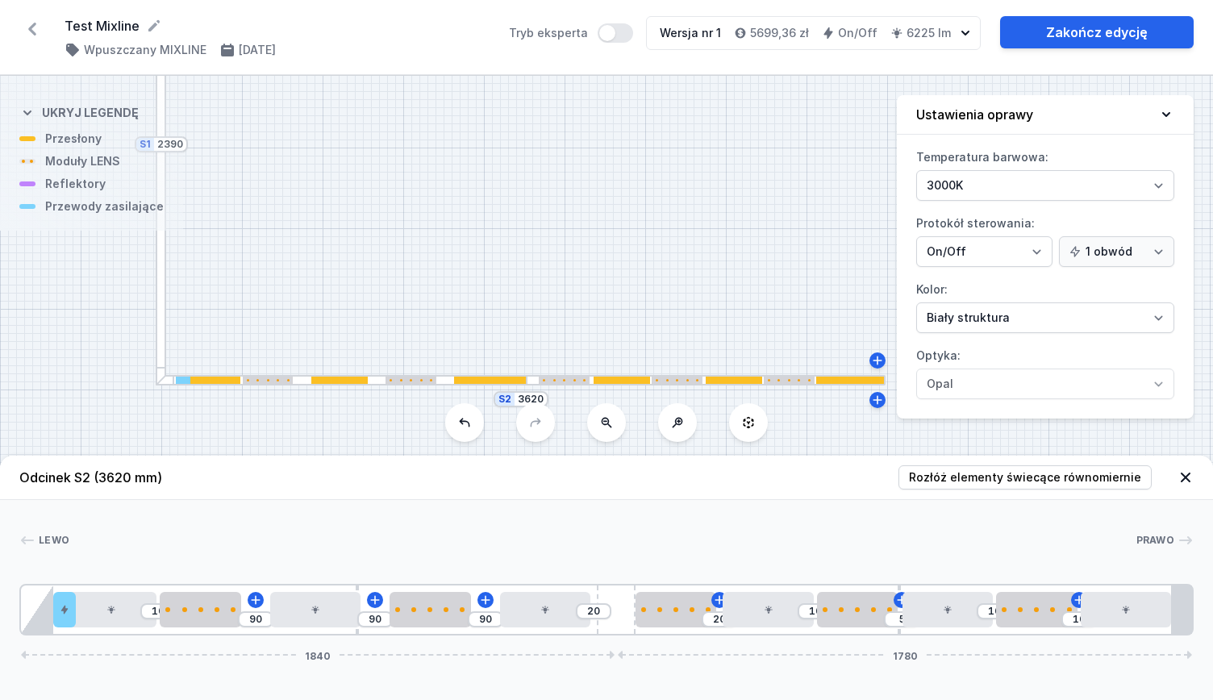
drag, startPoint x: 599, startPoint y: 228, endPoint x: 605, endPoint y: 261, distance: 33.6
drag, startPoint x: 614, startPoint y: 421, endPoint x: 609, endPoint y: 401, distance: 20.7
click at [613, 421] on button at bounding box center [606, 422] width 39 height 39
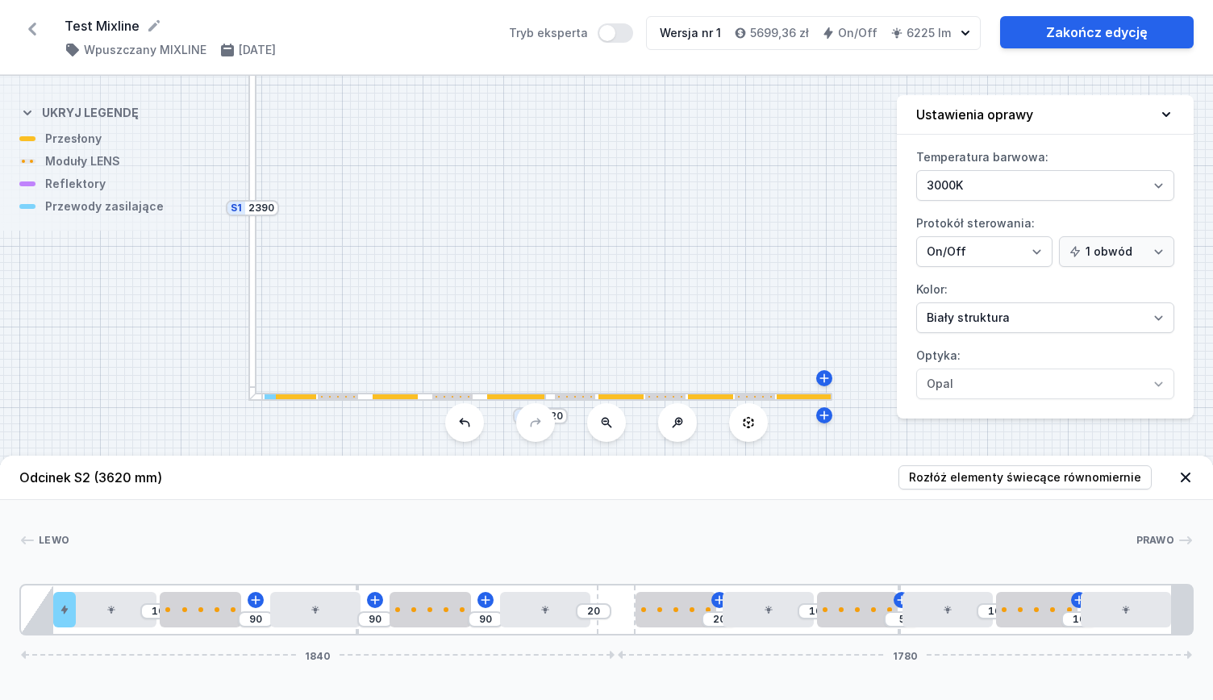
drag, startPoint x: 537, startPoint y: 253, endPoint x: 557, endPoint y: 281, distance: 33.6
click at [553, 270] on div "S2 3620 S1 2390" at bounding box center [606, 388] width 1213 height 624
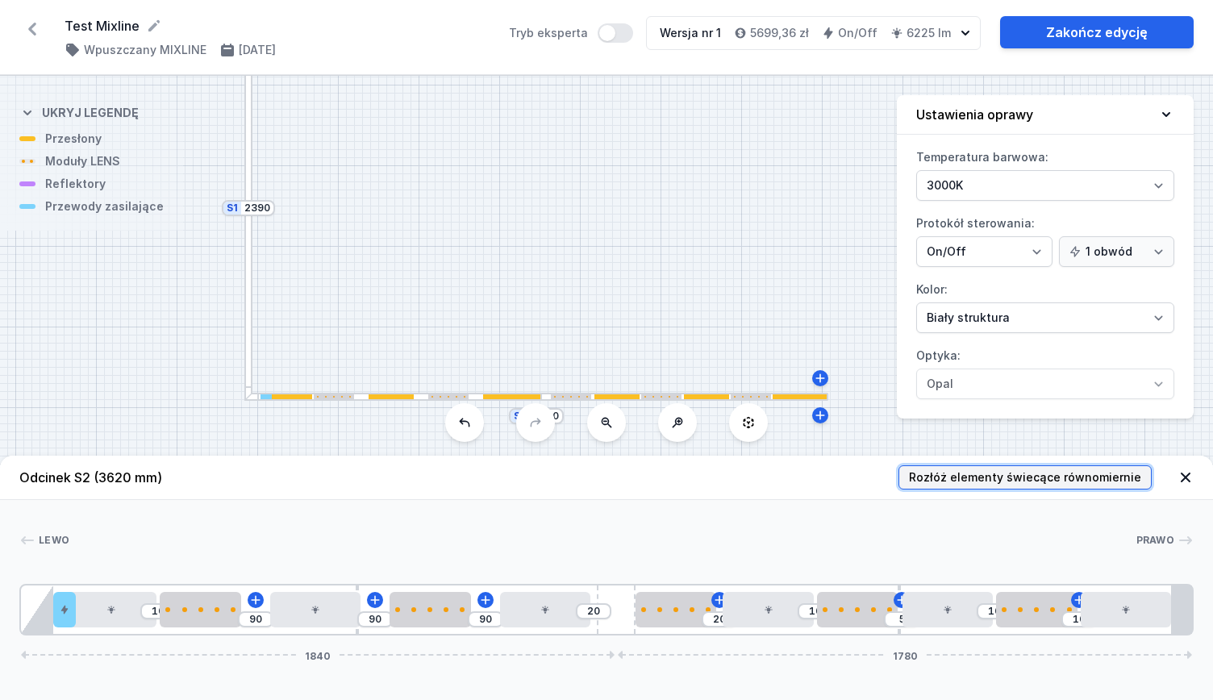
click at [955, 483] on span "Rozłóż elementy świecące równomiernie" at bounding box center [1025, 477] width 232 height 16
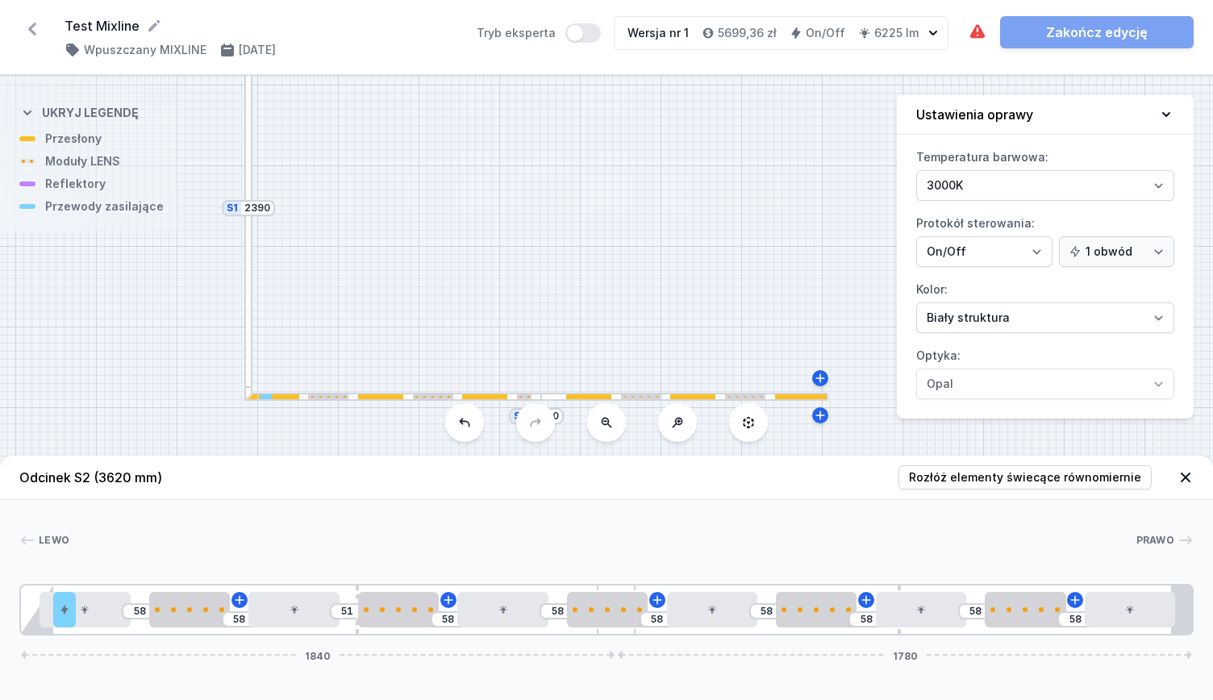
click at [516, 512] on div "[PERSON_NAME] 1 2 3 4 3 5 4 3 6 4 3 4 5 3 4 3 7 58 58 51 58 58 58 58 58 58 58 1…" at bounding box center [606, 568] width 1213 height 136
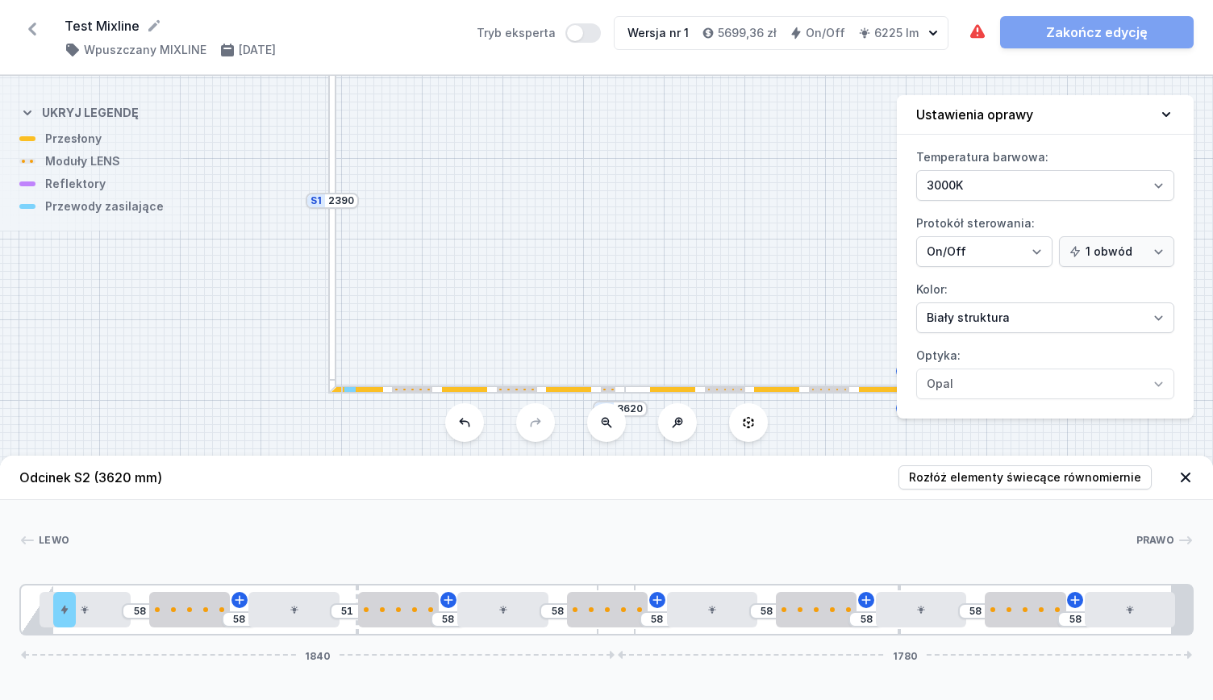
drag, startPoint x: 626, startPoint y: 319, endPoint x: 708, endPoint y: 319, distance: 82.3
click at [708, 319] on div "S2 3620 S1 2390" at bounding box center [606, 388] width 1213 height 624
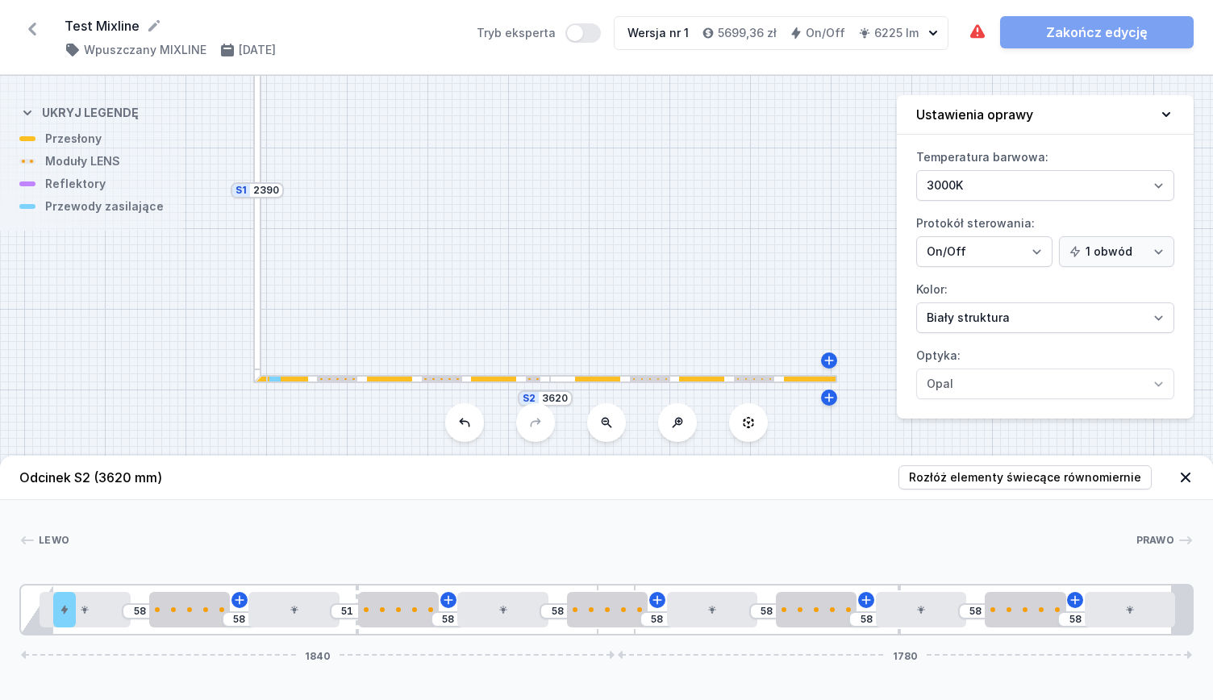
drag, startPoint x: 480, startPoint y: 305, endPoint x: 405, endPoint y: 294, distance: 75.7
click at [405, 294] on div "S2 3620 S1 2390" at bounding box center [606, 388] width 1213 height 624
click at [594, 603] on div at bounding box center [607, 609] width 81 height 35
click at [599, 619] on div at bounding box center [592, 609] width 81 height 35
click at [634, 555] on button at bounding box center [632, 564] width 34 height 21
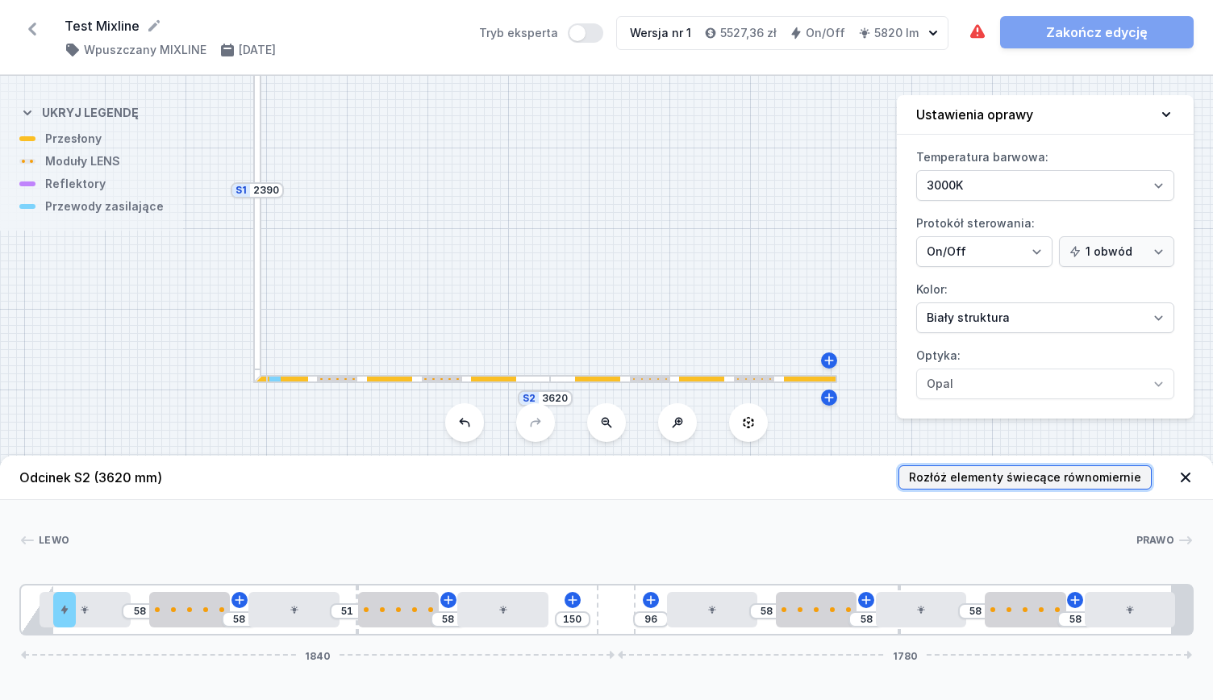
click at [981, 476] on span "Rozłóż elementy świecące równomiernie" at bounding box center [1025, 477] width 232 height 16
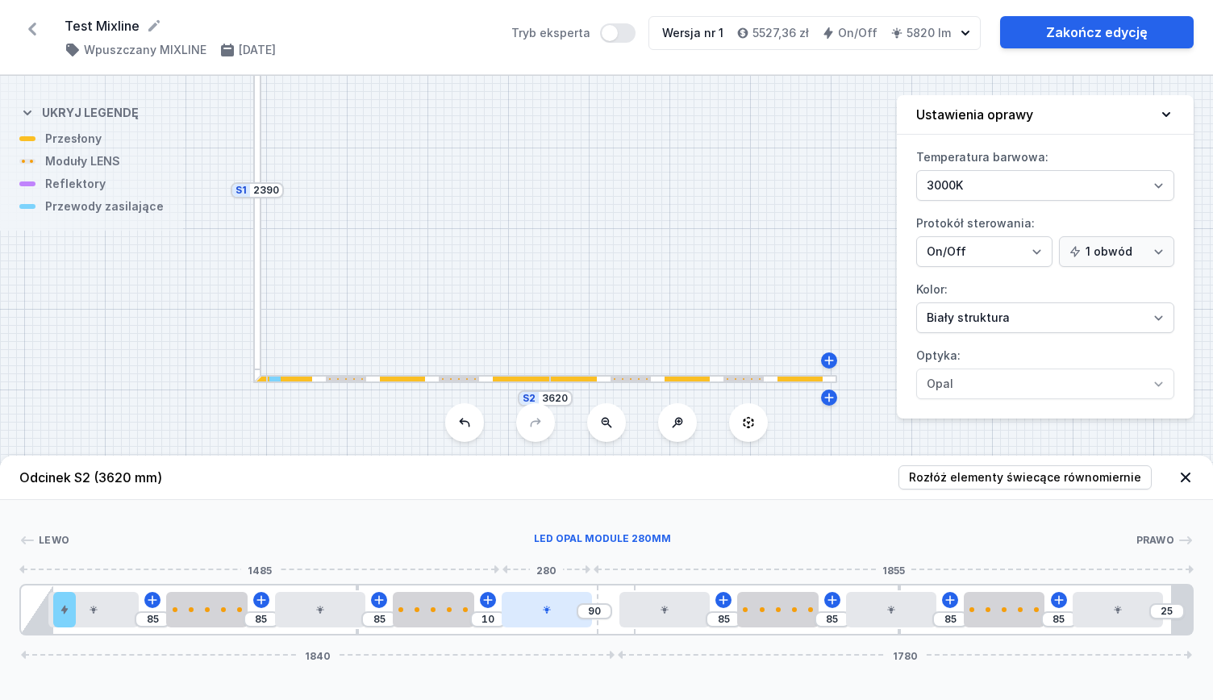
click at [555, 609] on div at bounding box center [547, 609] width 90 height 35
click at [537, 624] on div at bounding box center [523, 609] width 90 height 35
click at [537, 602] on div at bounding box center [523, 609] width 90 height 35
drag, startPoint x: 537, startPoint y: 615, endPoint x: 564, endPoint y: 615, distance: 26.6
click at [564, 615] on div at bounding box center [552, 609] width 90 height 35
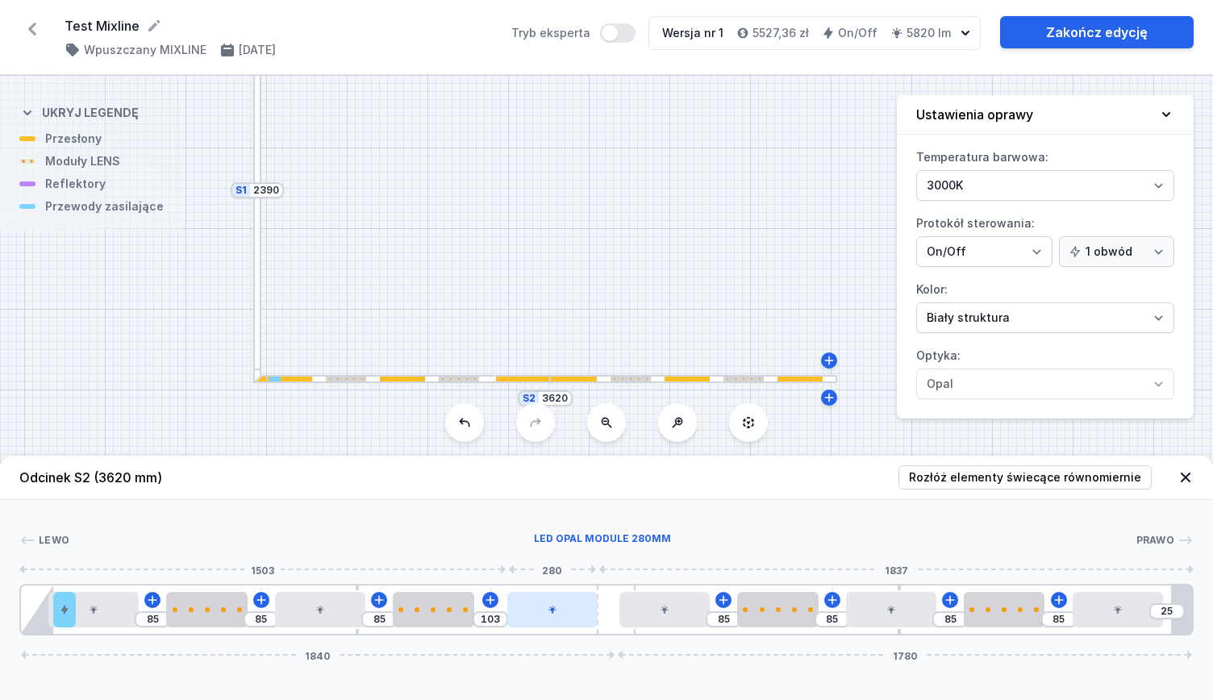
click at [558, 606] on div at bounding box center [552, 609] width 90 height 35
click at [582, 566] on button at bounding box center [593, 564] width 34 height 21
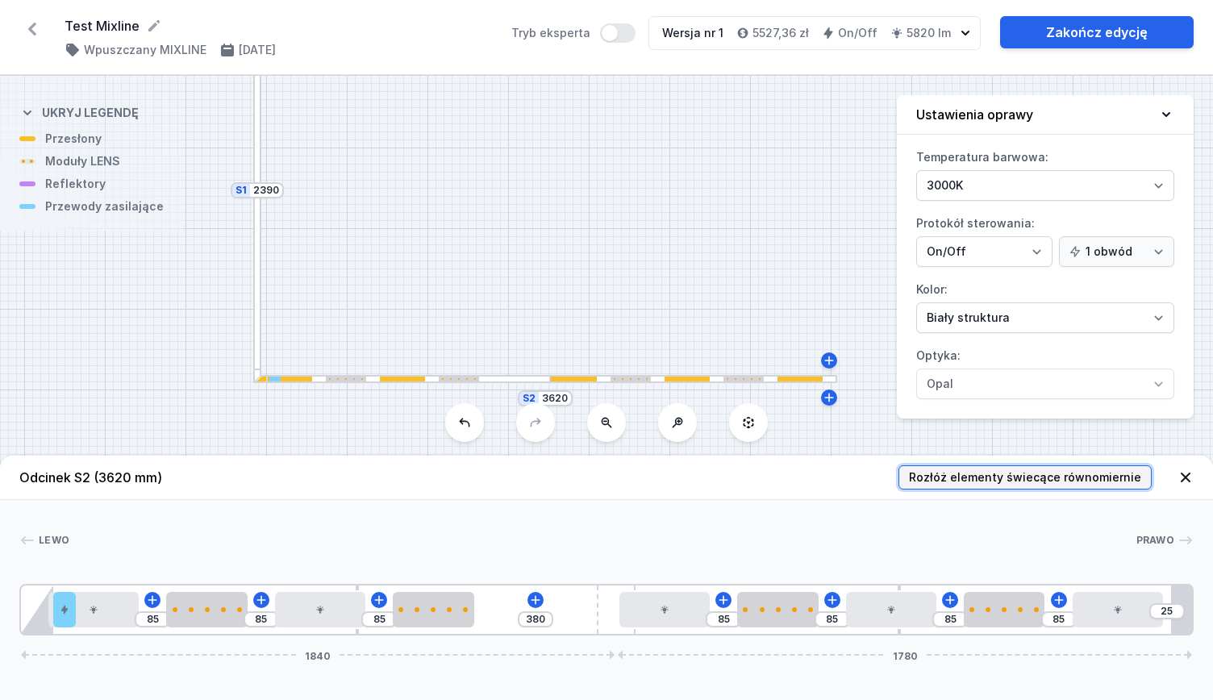
click at [1012, 482] on span "Rozłóż elementy świecące równomiernie" at bounding box center [1025, 477] width 232 height 16
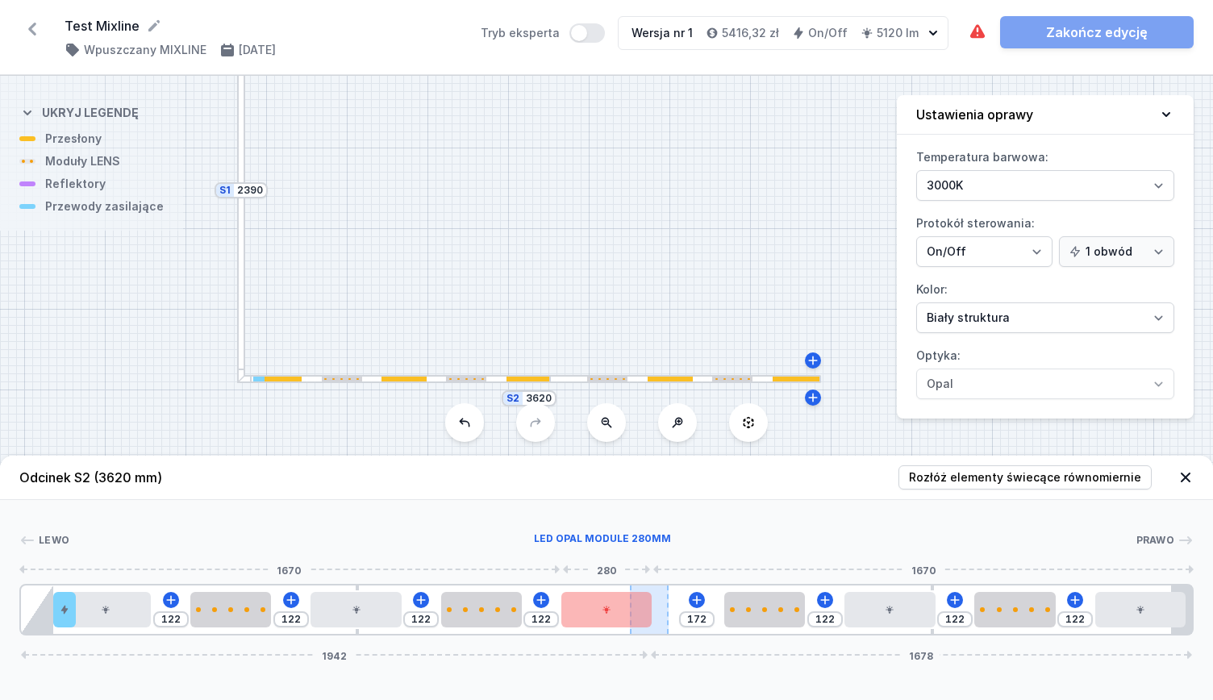
click at [642, 587] on div at bounding box center [649, 610] width 39 height 48
drag, startPoint x: 661, startPoint y: 609, endPoint x: 587, endPoint y: 608, distance: 74.2
click at [587, 608] on div "122 122 122 122 172 122 122 122 1942 1678" at bounding box center [606, 610] width 1174 height 52
drag, startPoint x: 664, startPoint y: 603, endPoint x: 669, endPoint y: 612, distance: 10.5
click at [695, 603] on div "122 122 122 122 172 122 122 122 1942 1678" at bounding box center [606, 610] width 1174 height 52
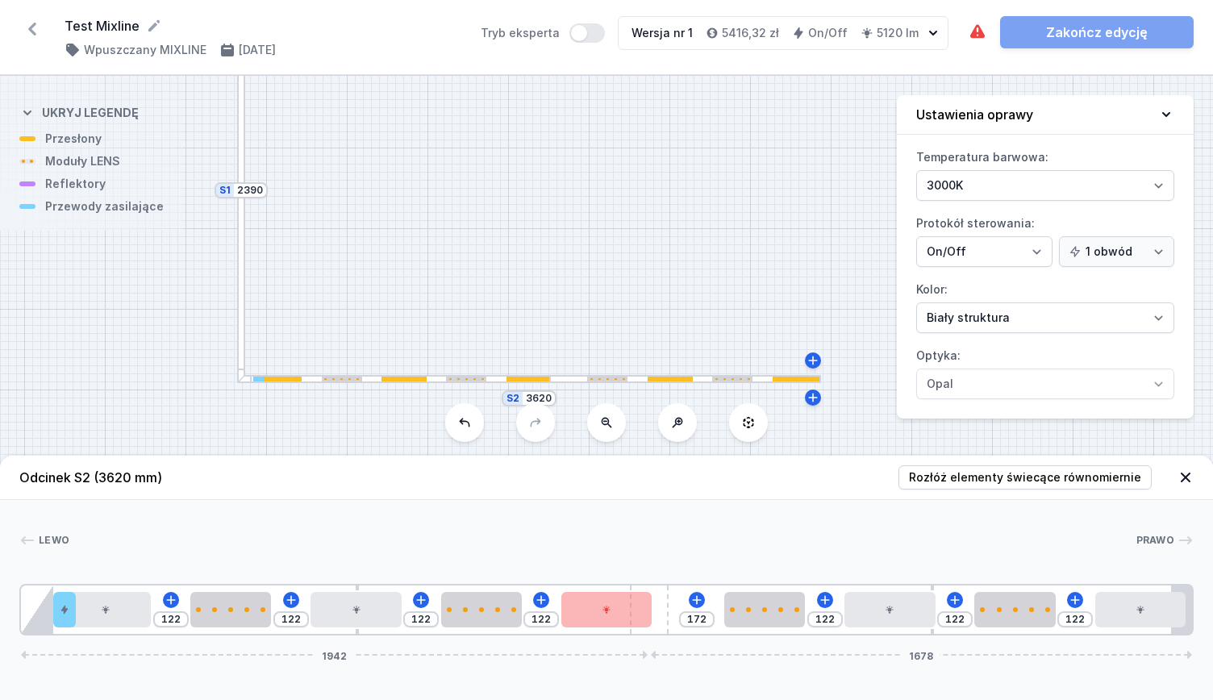
drag, startPoint x: 659, startPoint y: 619, endPoint x: 677, endPoint y: 622, distance: 18.0
click at [690, 619] on div "122 122 122 122 172 122 122 122 1942 1678" at bounding box center [606, 610] width 1174 height 52
click at [660, 628] on div at bounding box center [649, 610] width 39 height 48
drag, startPoint x: 656, startPoint y: 603, endPoint x: 678, endPoint y: 601, distance: 22.7
click at [678, 601] on div "122 122 122 122 172 122 122 122 1942 1678" at bounding box center [606, 610] width 1174 height 52
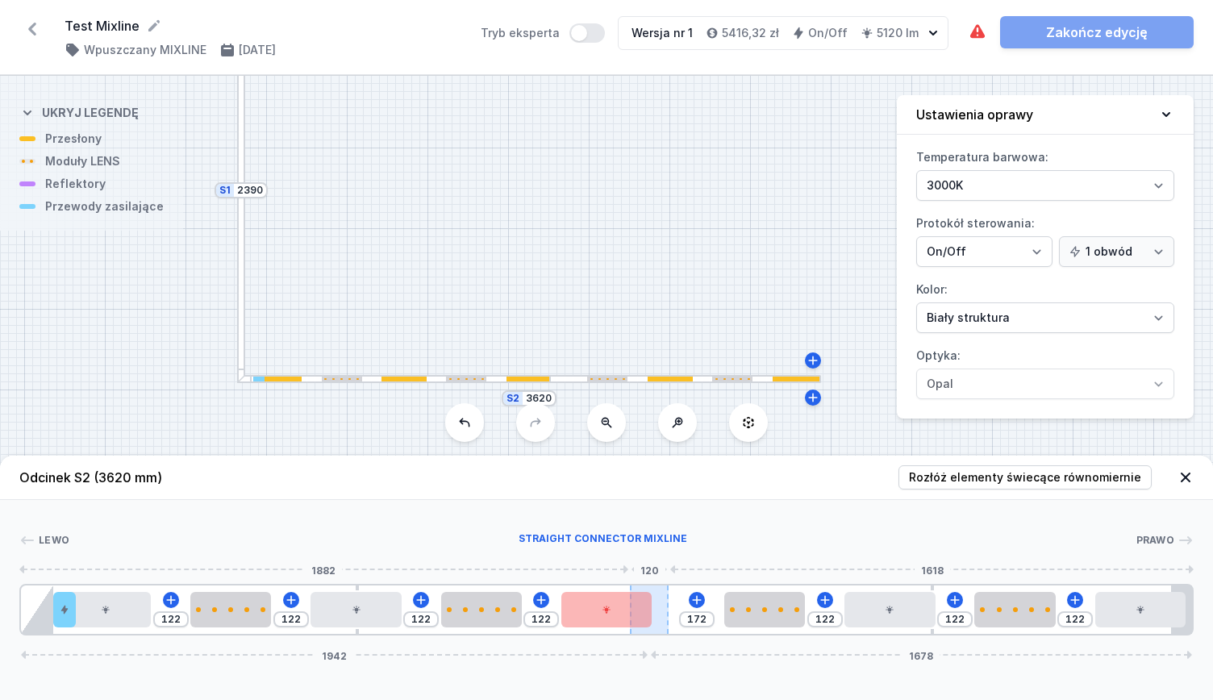
click at [657, 585] on div "122 122 122 122 172 122 122 122 1942 1678" at bounding box center [606, 610] width 1174 height 52
click at [660, 598] on div at bounding box center [649, 610] width 39 height 48
click at [760, 592] on div at bounding box center [764, 609] width 81 height 35
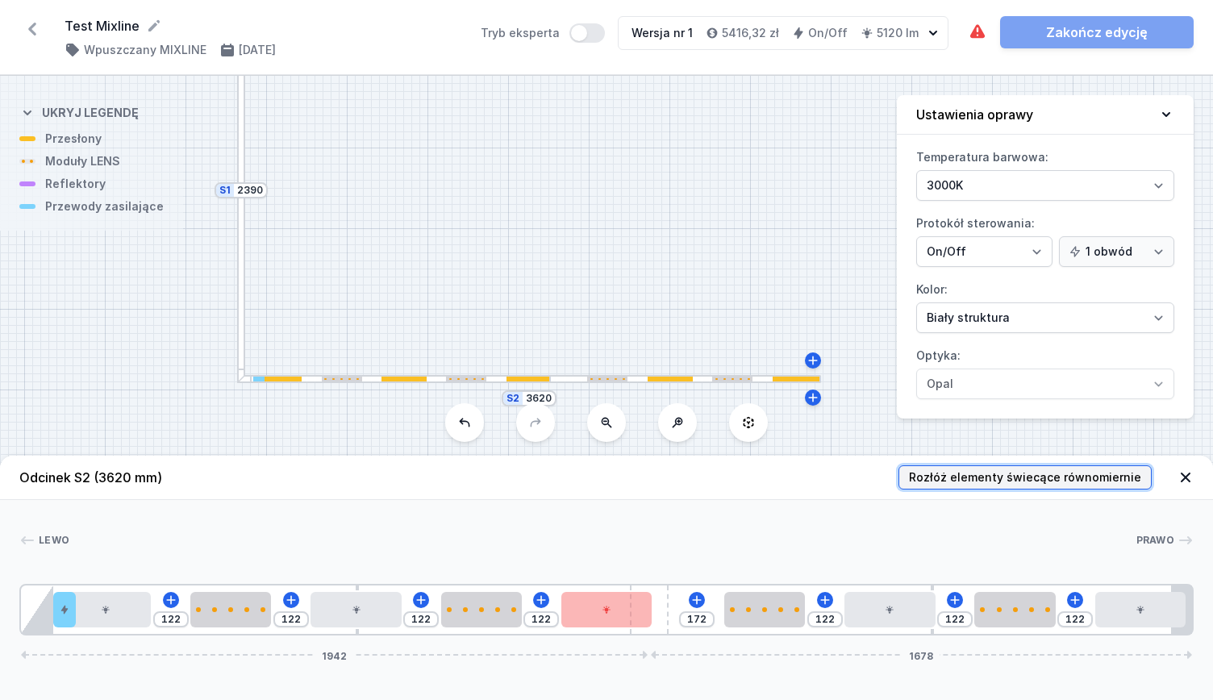
click at [1083, 478] on span "Rozłóż elementy świecące równomiernie" at bounding box center [1025, 477] width 232 height 16
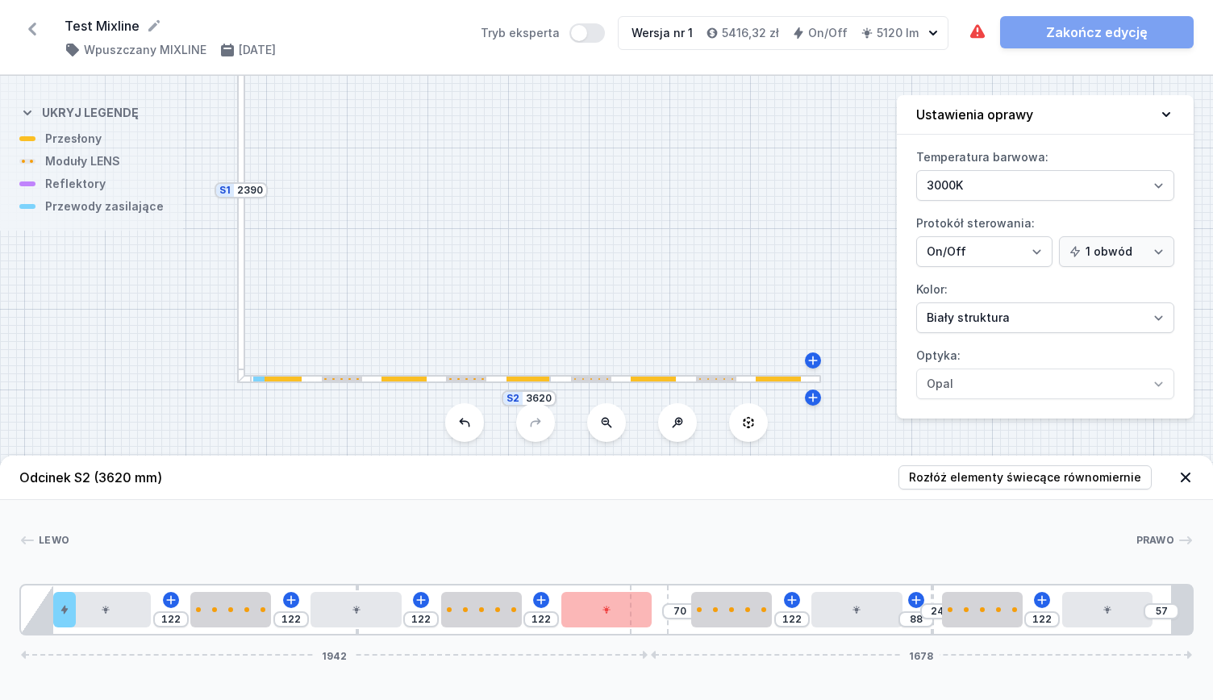
click at [790, 538] on div at bounding box center [602, 540] width 1066 height 16
click at [1126, 617] on div at bounding box center [1107, 609] width 90 height 35
click at [1085, 606] on div at bounding box center [1107, 609] width 90 height 35
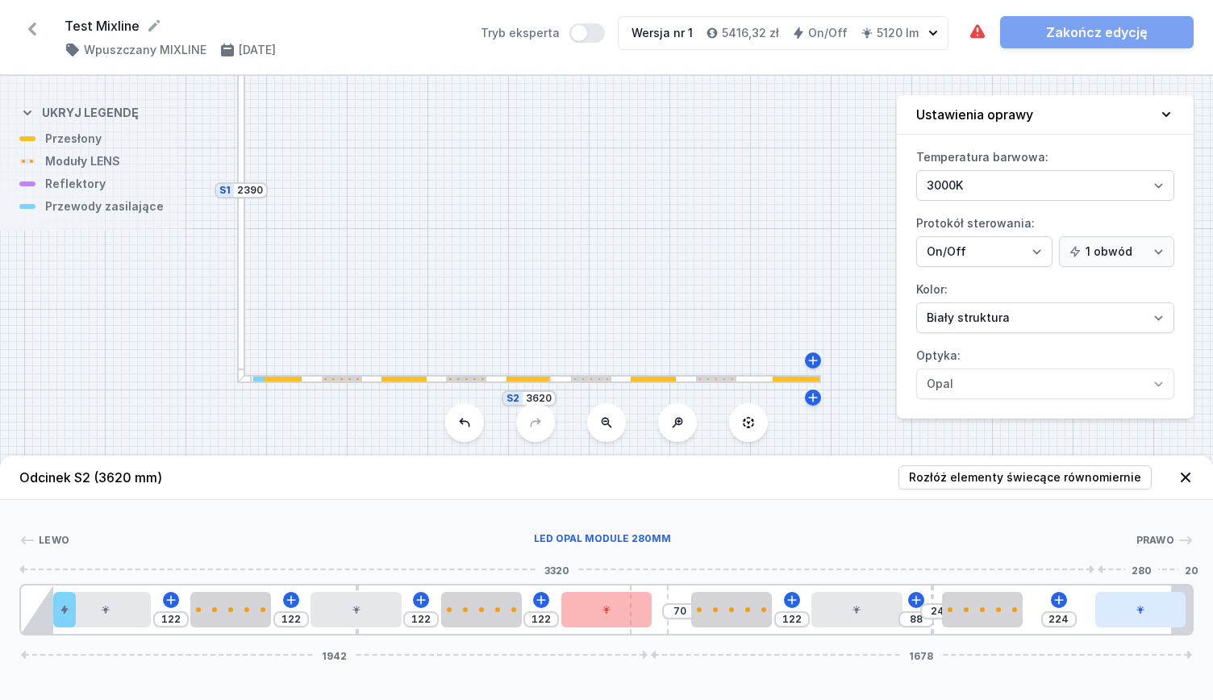
drag, startPoint x: 1102, startPoint y: 609, endPoint x: 1137, endPoint y: 618, distance: 35.8
click at [1137, 618] on div at bounding box center [1140, 609] width 90 height 35
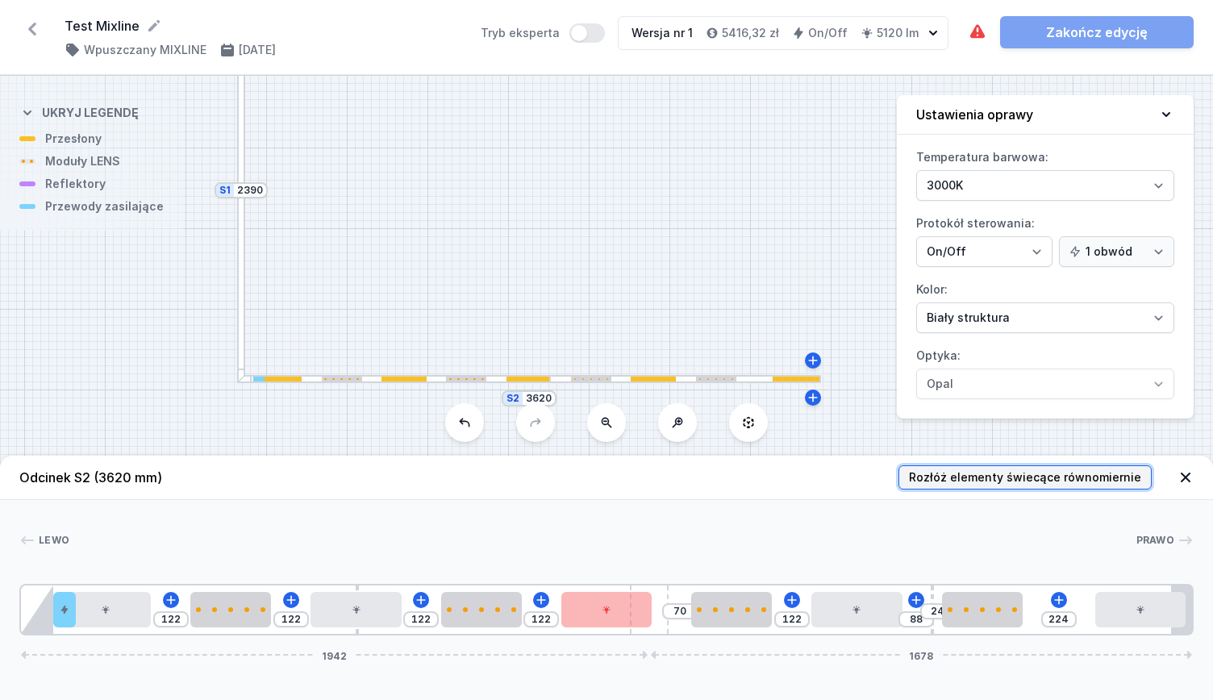
click at [1070, 489] on button "Rozłóż elementy świecące równomiernie" at bounding box center [1025, 477] width 253 height 24
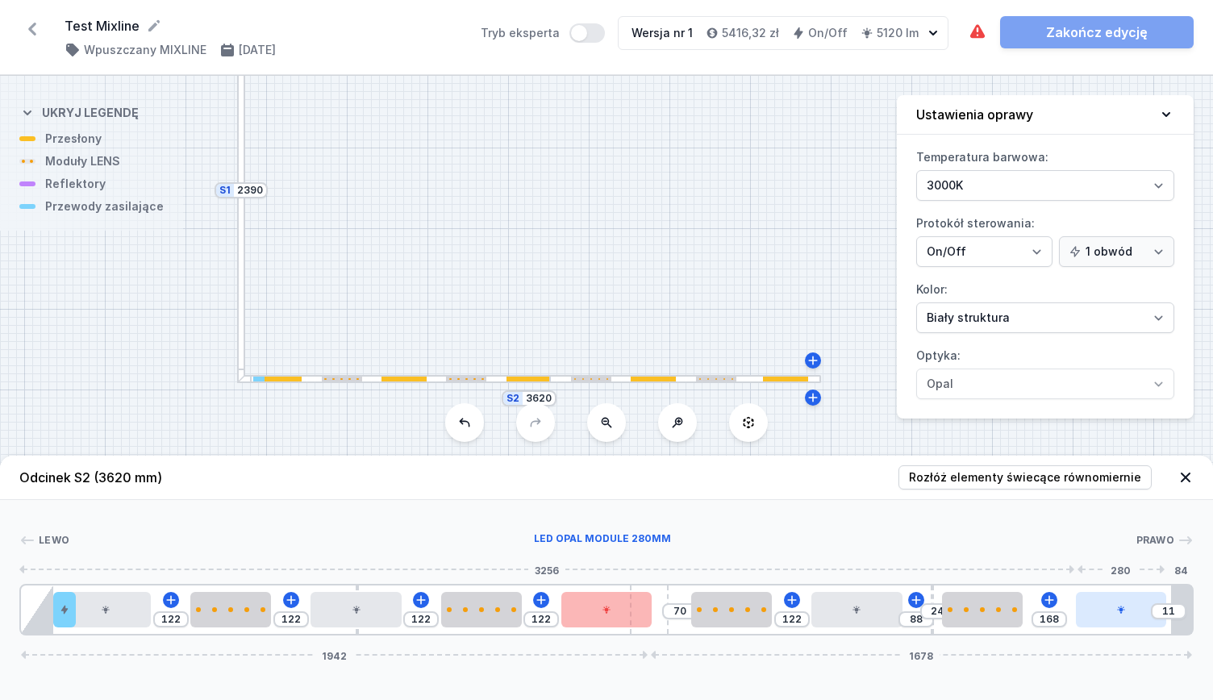
click at [1138, 596] on div at bounding box center [1121, 609] width 90 height 35
drag, startPoint x: 1112, startPoint y: 611, endPoint x: 1167, endPoint y: 603, distance: 55.4
click at [1171, 603] on div at bounding box center [1140, 609] width 90 height 35
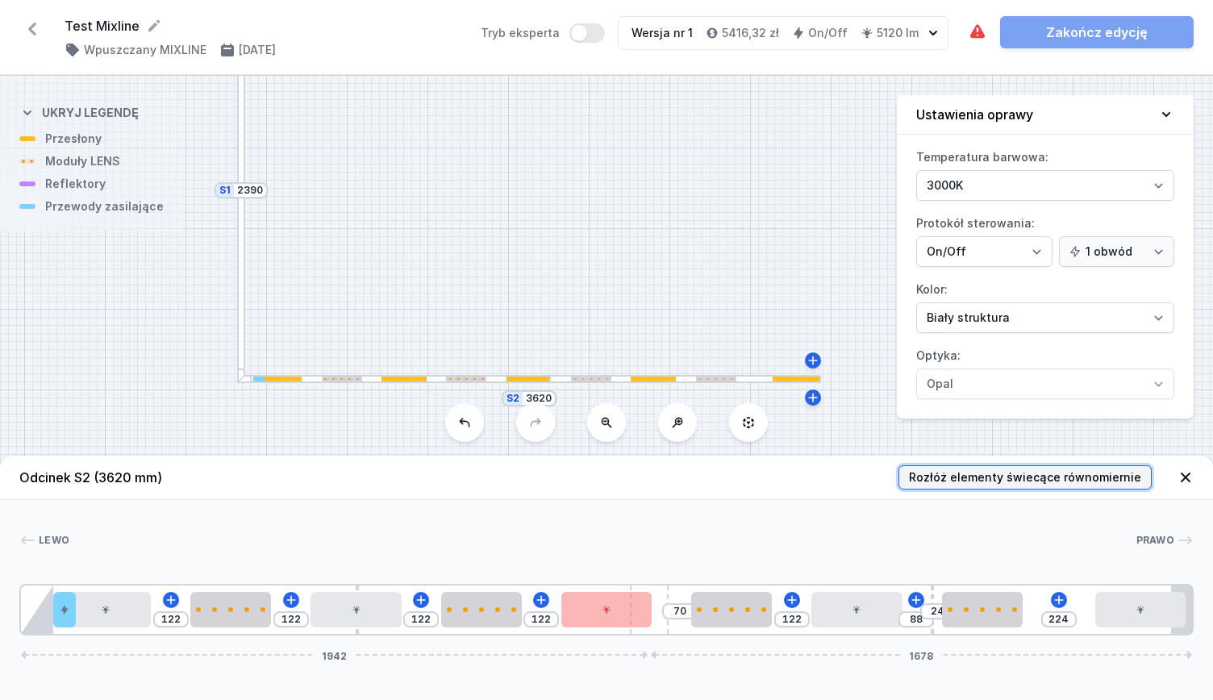
click at [1094, 486] on span "Rozłóż elementy świecące równomiernie" at bounding box center [1025, 477] width 232 height 16
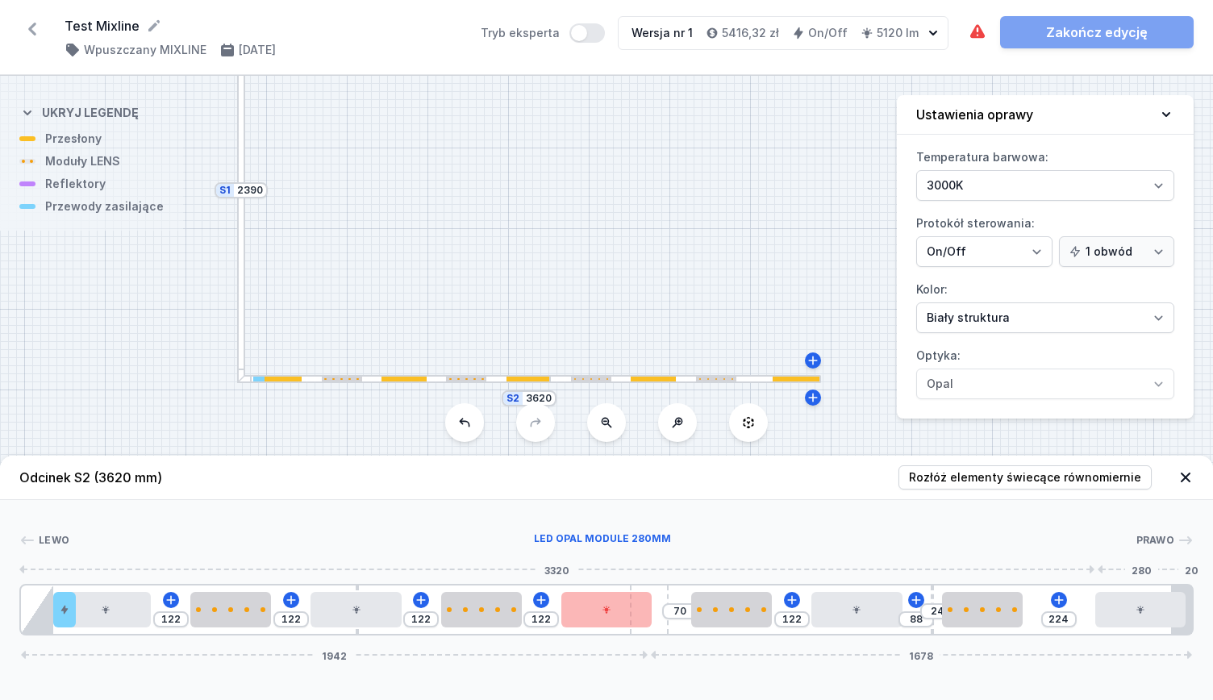
drag, startPoint x: 1131, startPoint y: 615, endPoint x: 1109, endPoint y: 630, distance: 26.6
click at [1153, 622] on div at bounding box center [1140, 609] width 90 height 35
drag, startPoint x: 984, startPoint y: 622, endPoint x: 1044, endPoint y: 622, distance: 59.7
click at [1044, 622] on div at bounding box center [1022, 609] width 81 height 35
click at [1074, 620] on input "98" at bounding box center [1079, 619] width 26 height 13
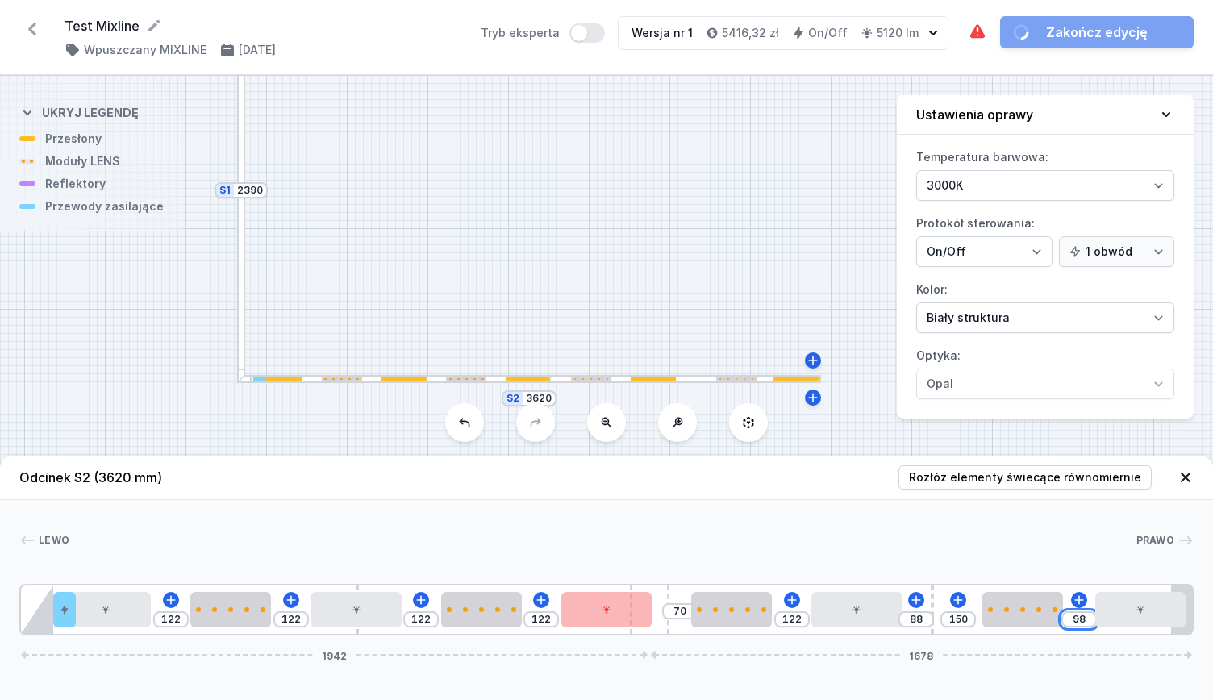
click at [1074, 620] on input "98" at bounding box center [1079, 619] width 26 height 13
drag, startPoint x: 1091, startPoint y: 615, endPoint x: 1055, endPoint y: 615, distance: 36.3
click at [1055, 615] on div "122 122 122 122 70 122 88 150 98 1942 1678" at bounding box center [606, 610] width 1174 height 52
drag, startPoint x: 870, startPoint y: 627, endPoint x: 894, endPoint y: 632, distance: 24.7
click at [894, 632] on div "122 122 122 122 70 202 8 150 98 1942 1678" at bounding box center [606, 610] width 1174 height 52
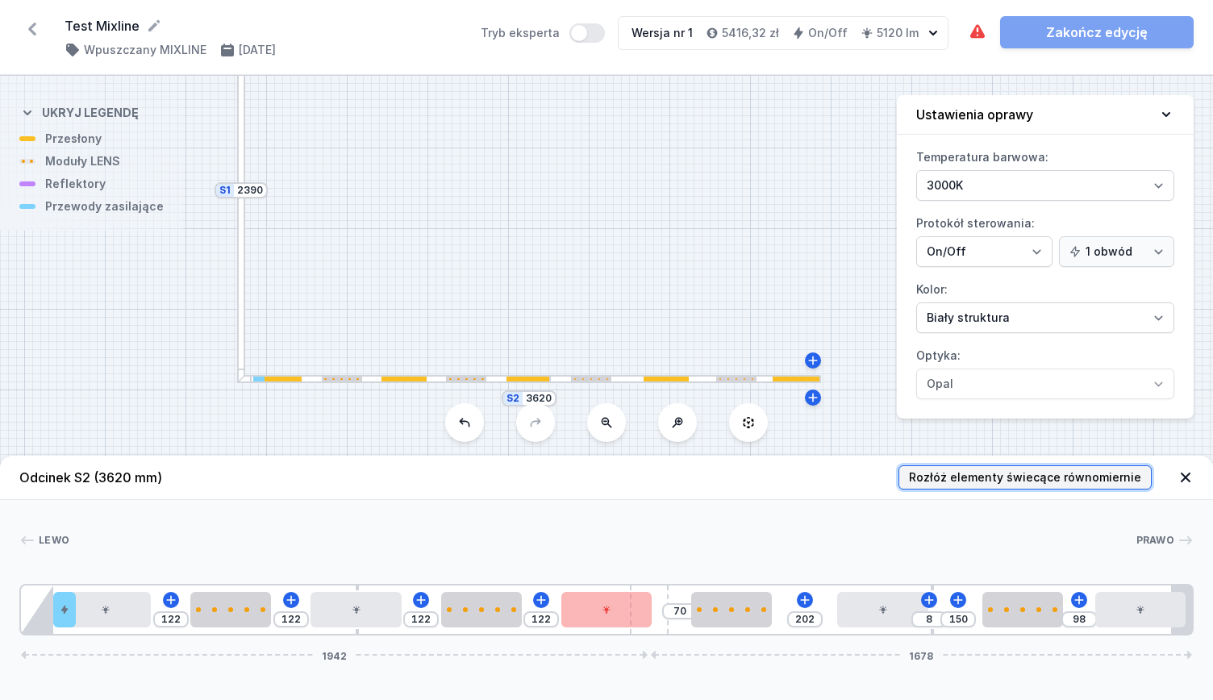
click at [1001, 469] on button "Rozłóż elementy świecące równomiernie" at bounding box center [1025, 477] width 253 height 24
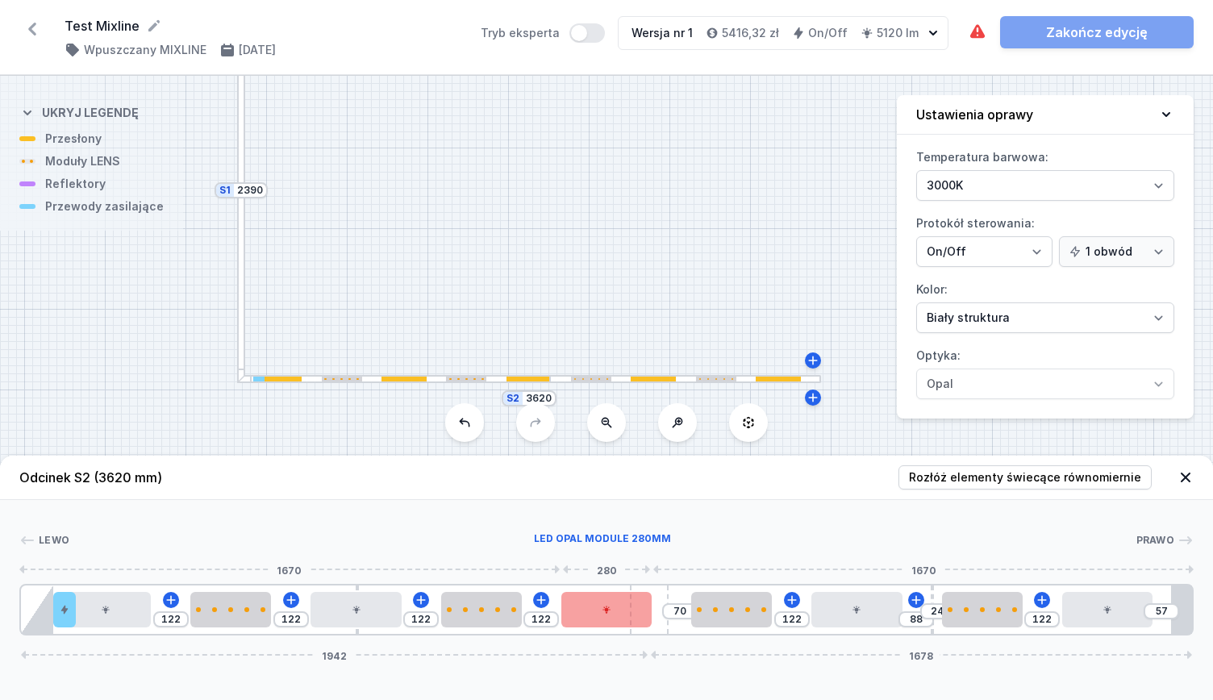
click at [612, 612] on div at bounding box center [606, 609] width 90 height 35
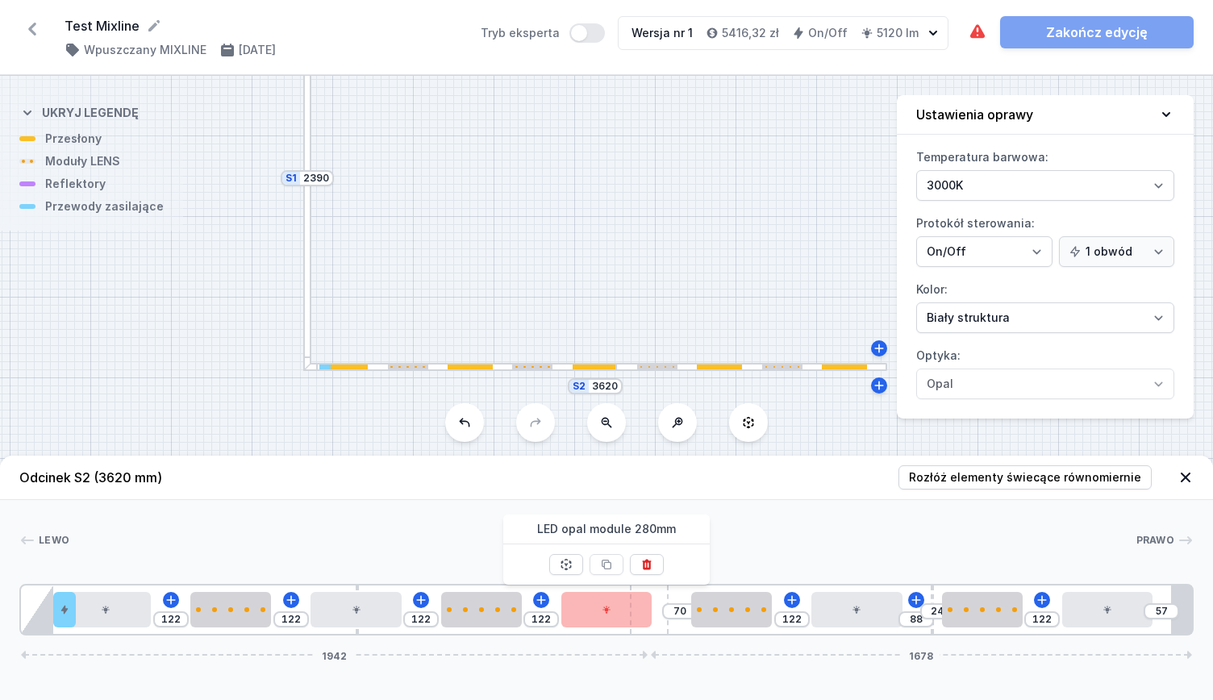
drag, startPoint x: 583, startPoint y: 315, endPoint x: 650, endPoint y: 309, distance: 67.3
click at [650, 309] on div "S2 3620 S1 2390" at bounding box center [606, 388] width 1213 height 624
click at [647, 286] on div "S2 3620 S1 2390" at bounding box center [606, 388] width 1213 height 624
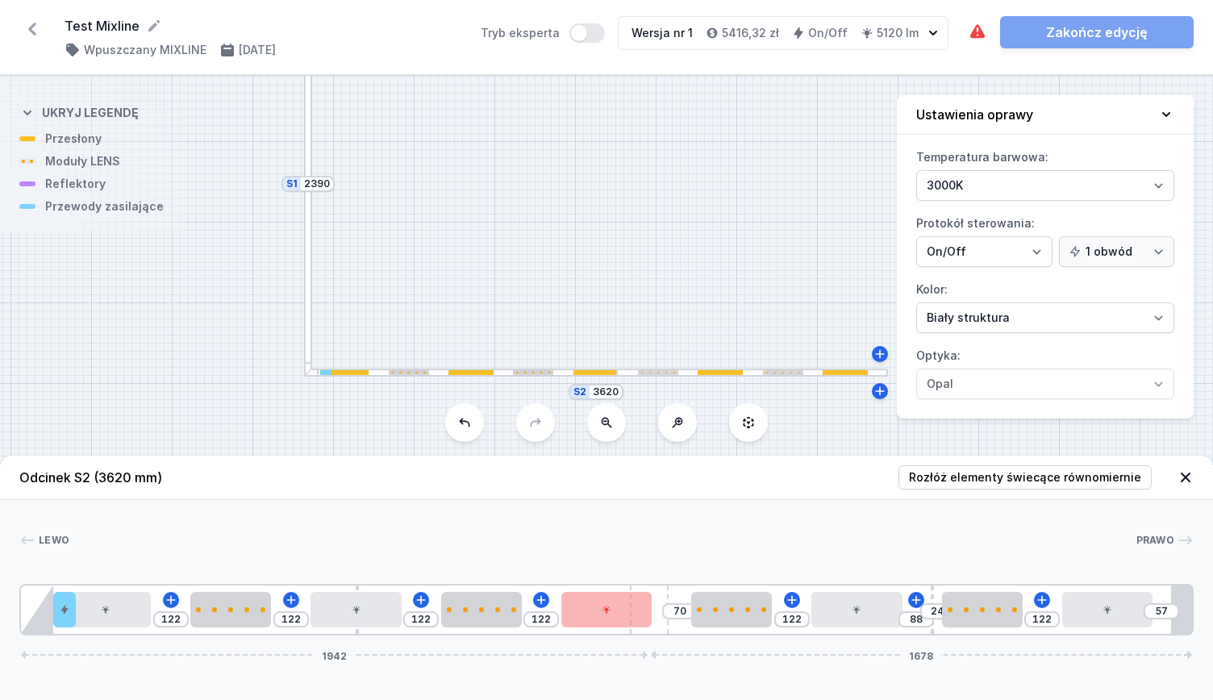
drag, startPoint x: 723, startPoint y: 279, endPoint x: 649, endPoint y: 330, distance: 89.9
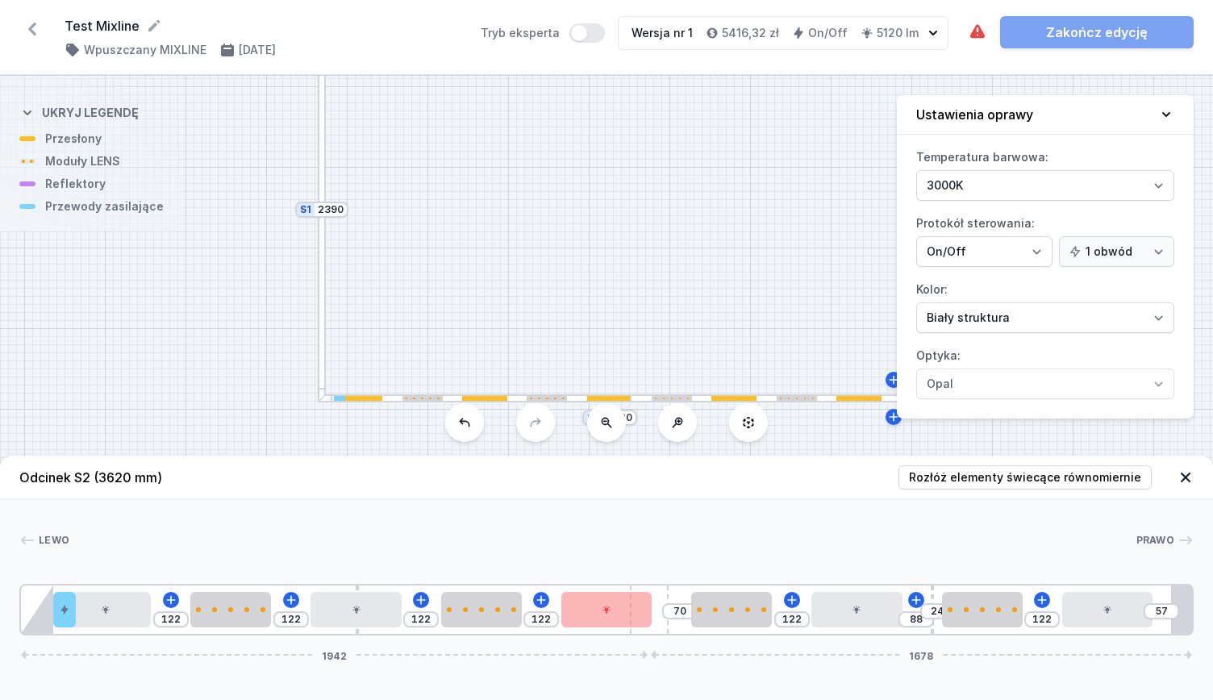
drag, startPoint x: 559, startPoint y: 290, endPoint x: 563, endPoint y: 304, distance: 14.3
click at [569, 314] on div "S2 3620 S1 2390" at bounding box center [606, 388] width 1213 height 624
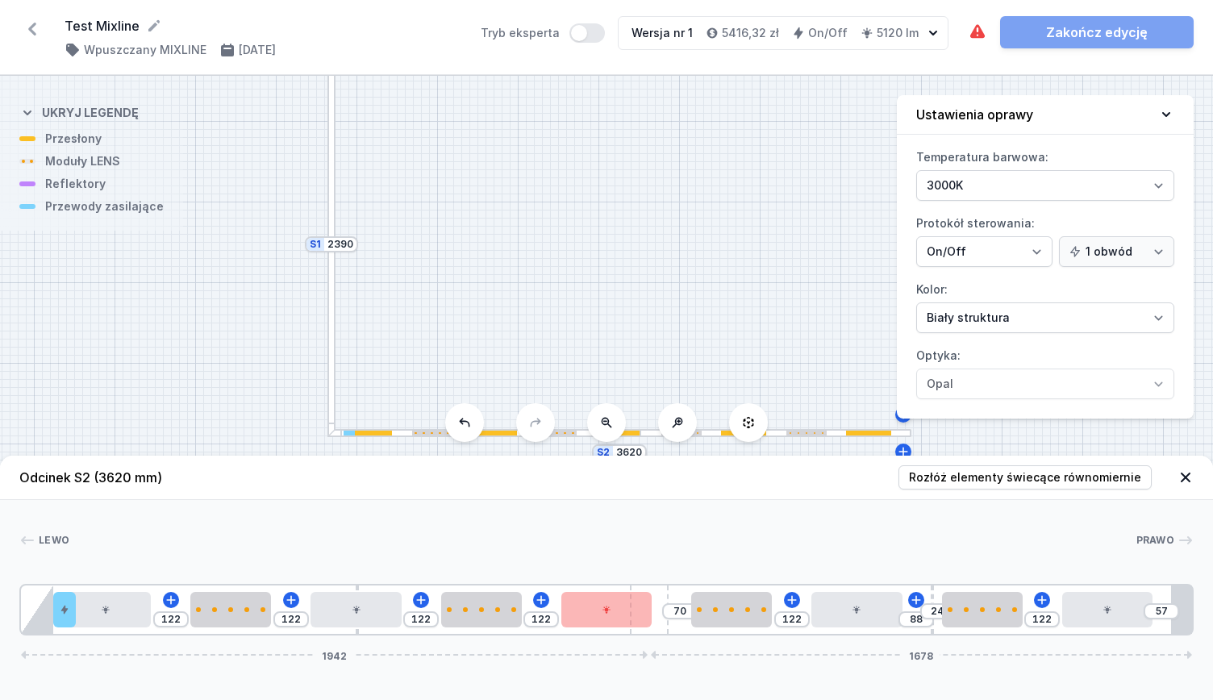
drag, startPoint x: 511, startPoint y: 304, endPoint x: 524, endPoint y: 283, distance: 24.6
click at [514, 302] on div "S2 3620 S1 2390" at bounding box center [606, 388] width 1213 height 624
drag, startPoint x: 662, startPoint y: 277, endPoint x: 616, endPoint y: 243, distance: 57.1
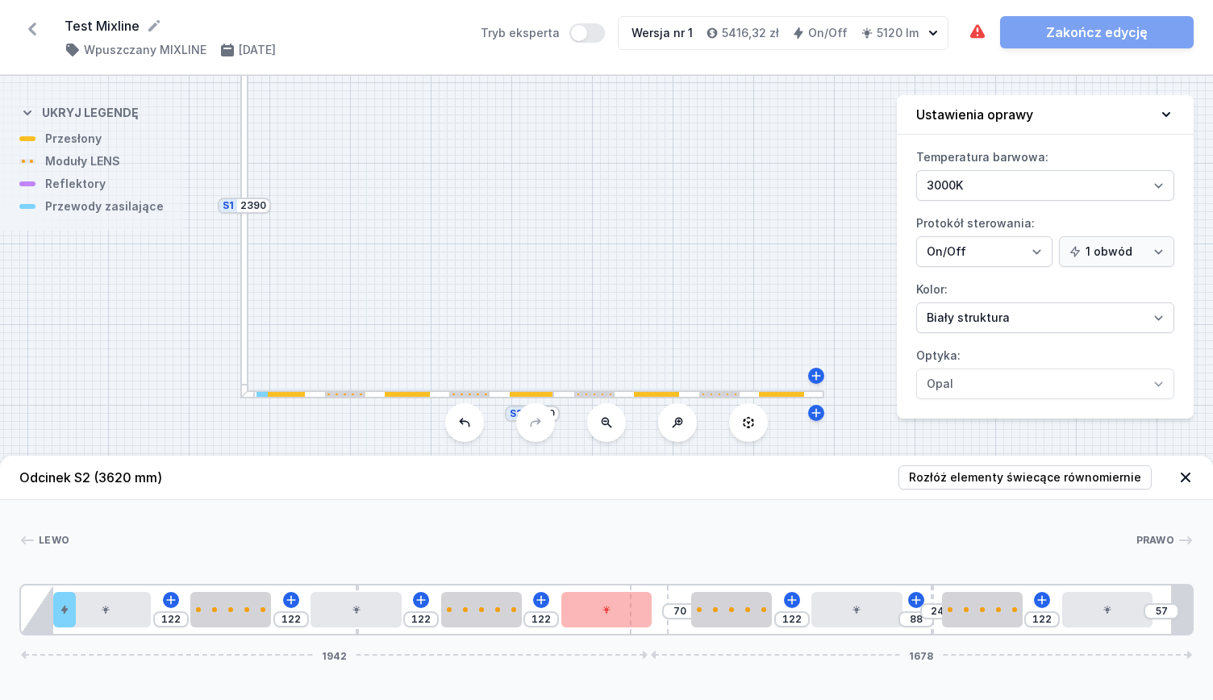
drag, startPoint x: 635, startPoint y: 269, endPoint x: 553, endPoint y: 251, distance: 84.3
click at [551, 243] on div "S2 3620 S1 2390" at bounding box center [606, 388] width 1213 height 624
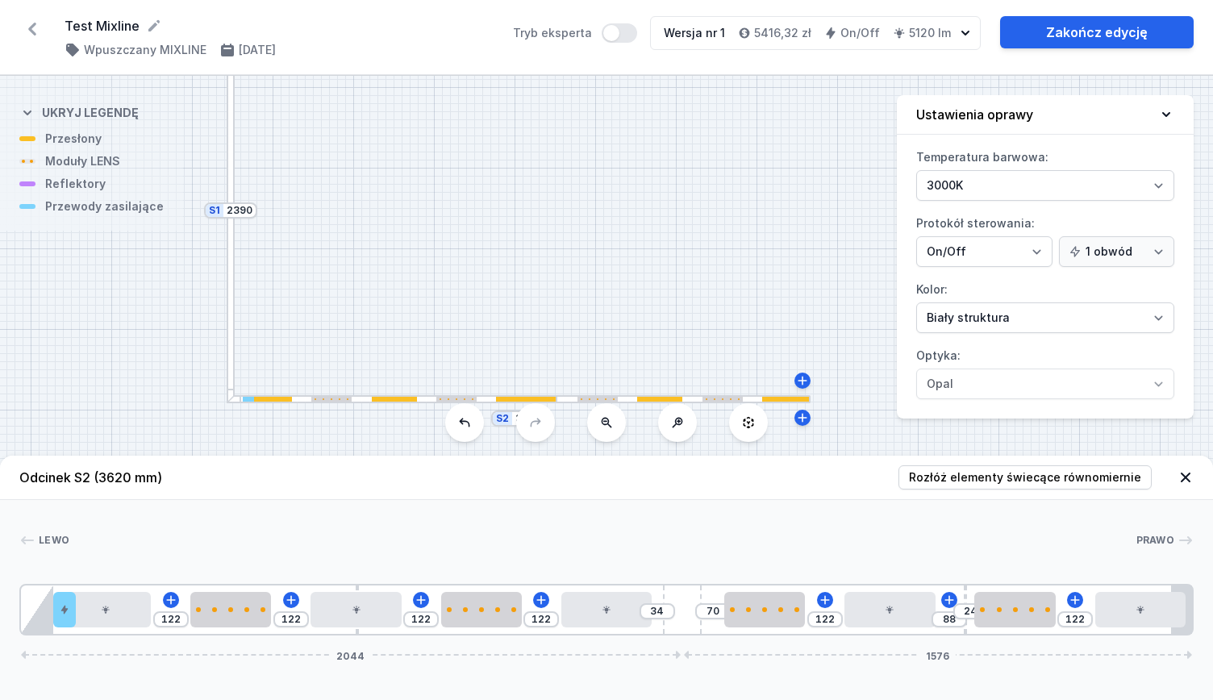
drag, startPoint x: 660, startPoint y: 595, endPoint x: 785, endPoint y: 578, distance: 126.3
click at [785, 578] on div "Lewo Prawo 1 2 3 4 5 3 4 3 6 4 3 5 4 3 7 122 122 122 122 34 70 122 88 24 122 20…" at bounding box center [606, 568] width 1213 height 136
drag, startPoint x: 657, startPoint y: 298, endPoint x: 669, endPoint y: 263, distance: 37.5
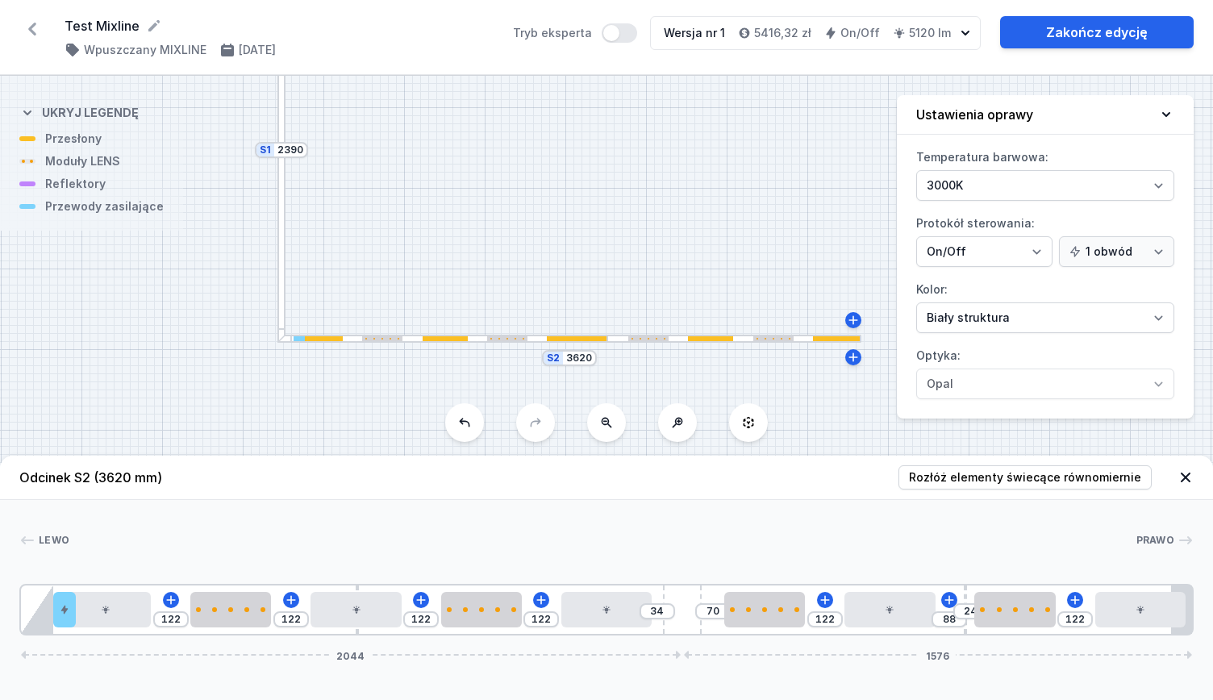
drag, startPoint x: 638, startPoint y: 311, endPoint x: 683, endPoint y: 256, distance: 71.7
click at [683, 256] on div "S2 3620 S1 2390" at bounding box center [606, 388] width 1213 height 624
click at [611, 611] on div at bounding box center [606, 609] width 90 height 35
drag, startPoint x: 607, startPoint y: 609, endPoint x: 645, endPoint y: 626, distance: 41.5
click at [645, 626] on div at bounding box center [636, 609] width 90 height 35
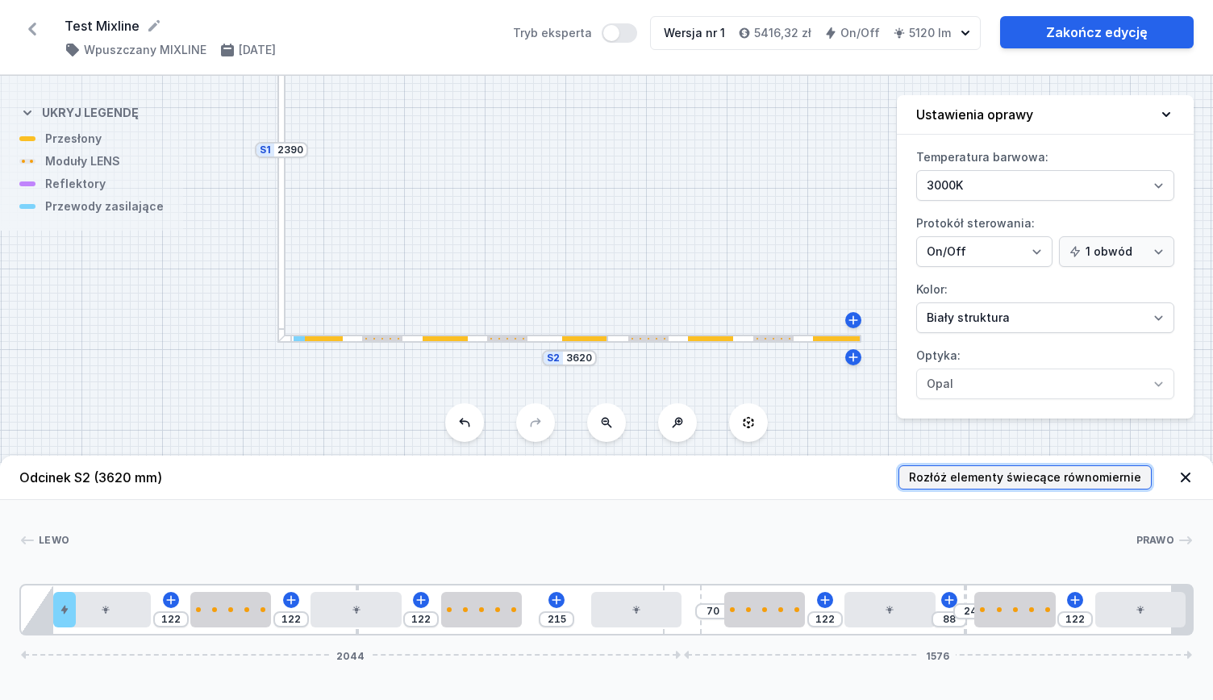
click at [1050, 473] on span "Rozłóż elementy świecące równomiernie" at bounding box center [1025, 477] width 232 height 16
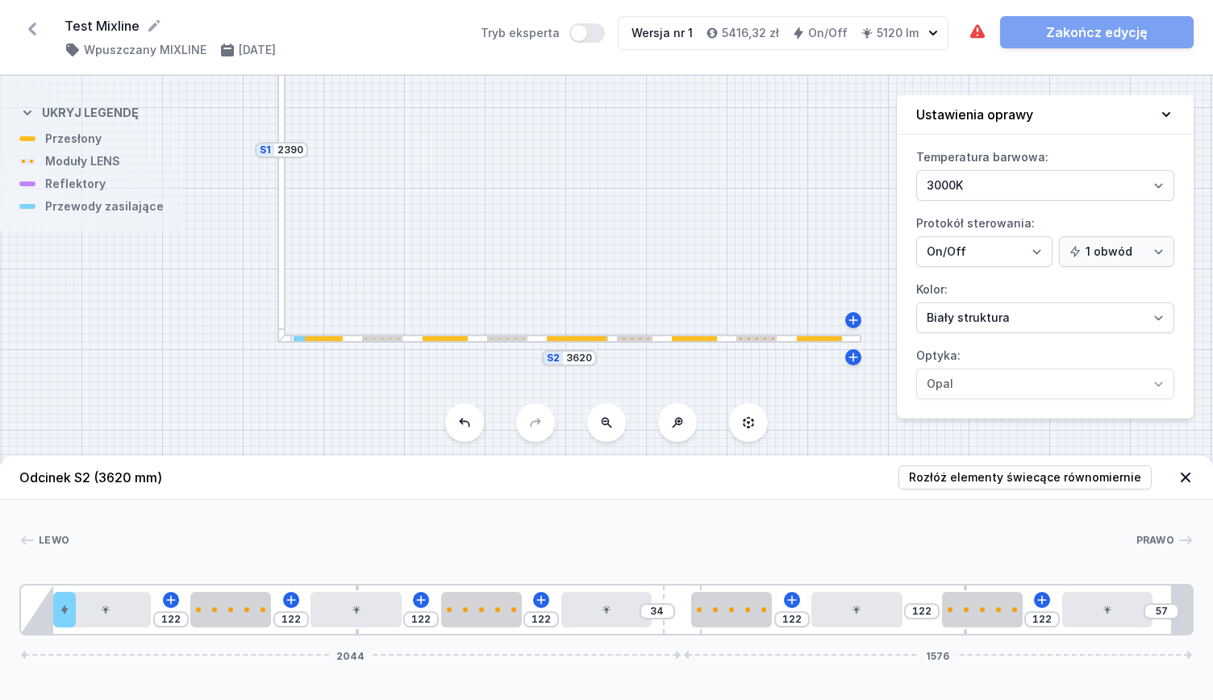
click at [594, 340] on div at bounding box center [577, 338] width 60 height 5
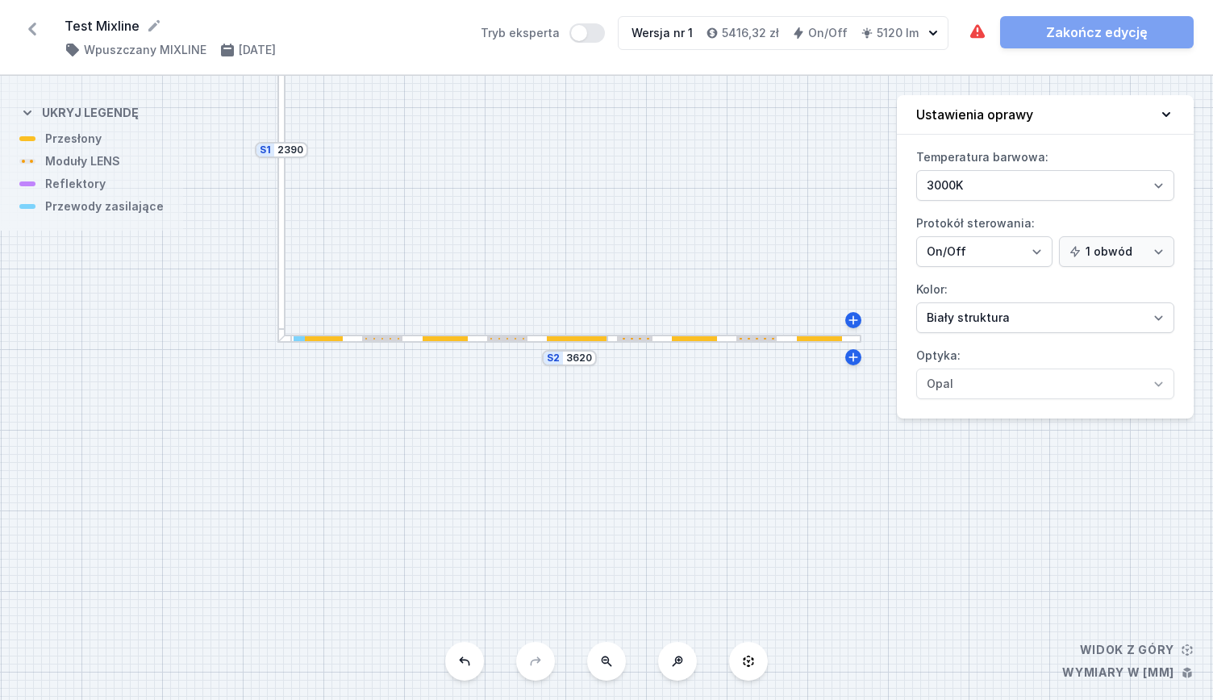
click at [577, 343] on div "S2 3620 S1 2390" at bounding box center [606, 388] width 1213 height 624
click at [577, 336] on div at bounding box center [577, 338] width 60 height 5
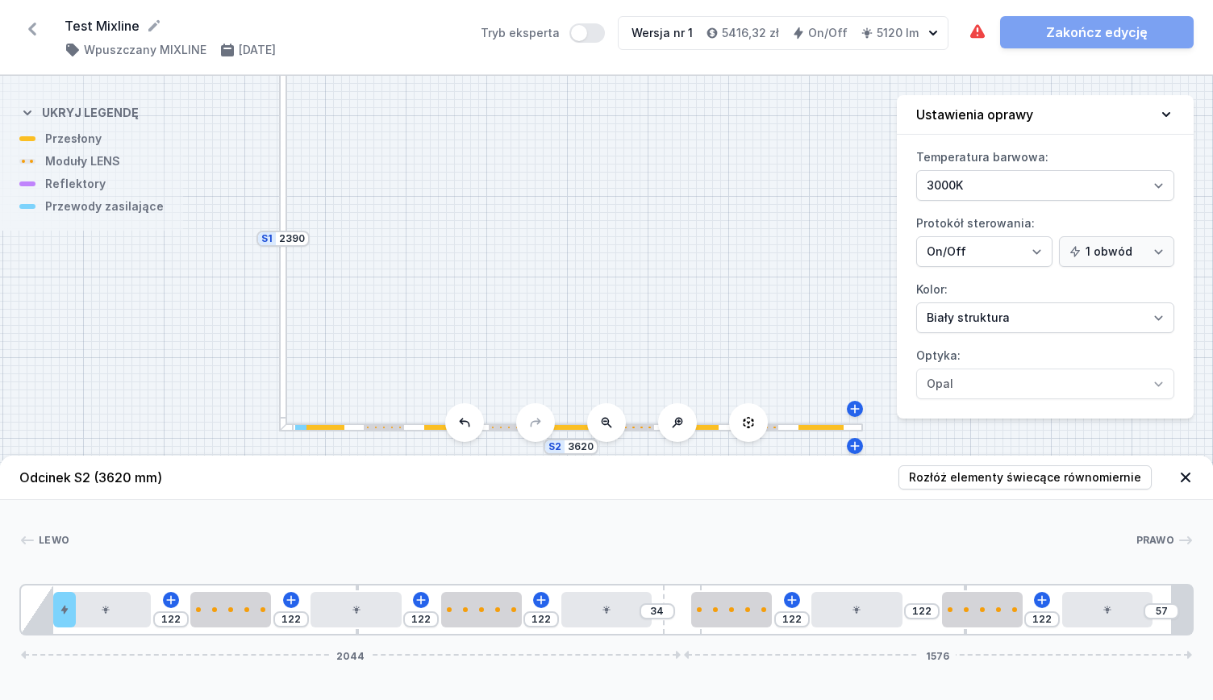
drag, startPoint x: 453, startPoint y: 212, endPoint x: 455, endPoint y: 301, distance: 88.7
click at [455, 301] on div "S2 3620 S1 2390" at bounding box center [606, 388] width 1213 height 624
click at [587, 400] on div "S2 3620 S1 2390" at bounding box center [606, 388] width 1213 height 624
click at [602, 419] on icon at bounding box center [606, 422] width 13 height 13
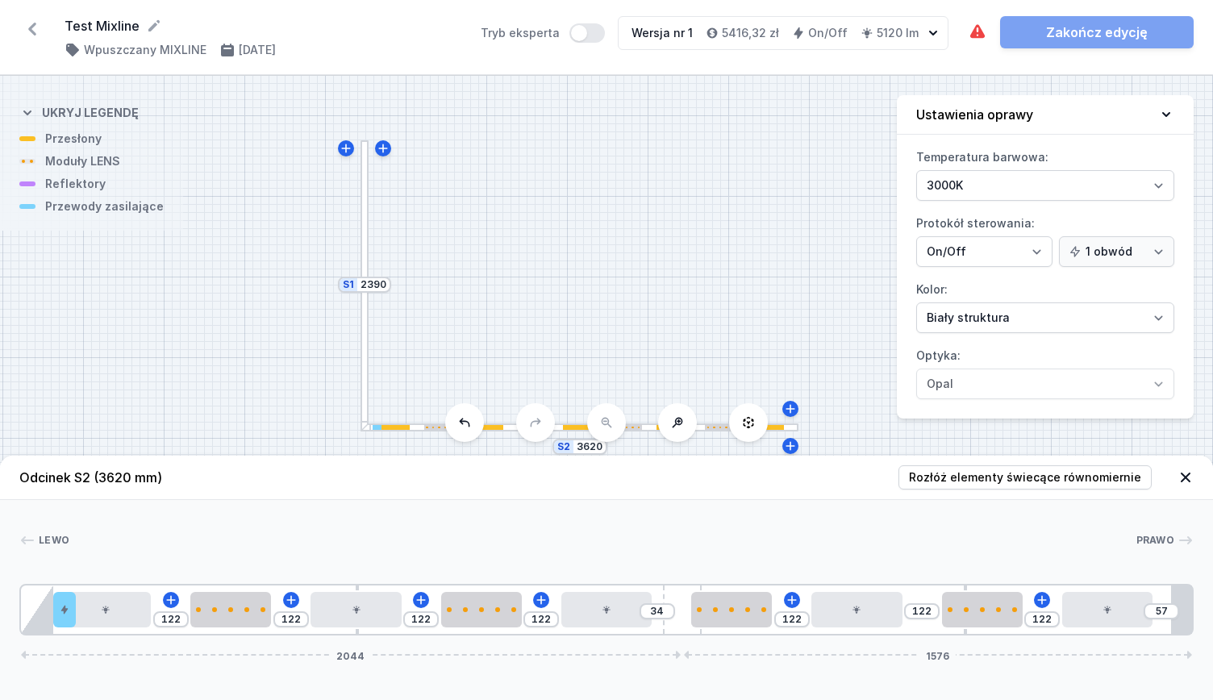
click at [602, 419] on div "S2 3620 S1 2390" at bounding box center [606, 388] width 1213 height 624
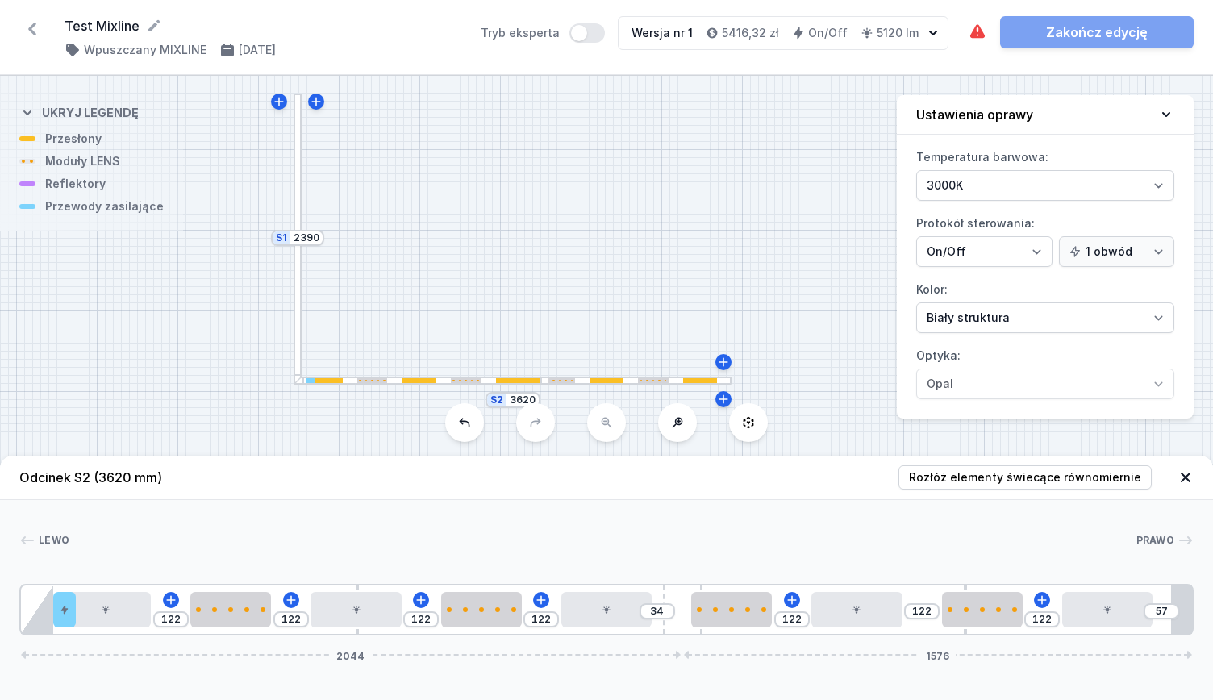
drag, startPoint x: 579, startPoint y: 332, endPoint x: 515, endPoint y: 299, distance: 71.4
click at [512, 290] on div "S2 3620 S1 2390" at bounding box center [606, 388] width 1213 height 624
drag, startPoint x: 1091, startPoint y: 601, endPoint x: 1159, endPoint y: 601, distance: 68.6
click at [1159, 601] on div at bounding box center [1140, 609] width 90 height 35
drag, startPoint x: 995, startPoint y: 619, endPoint x: 1052, endPoint y: 625, distance: 56.8
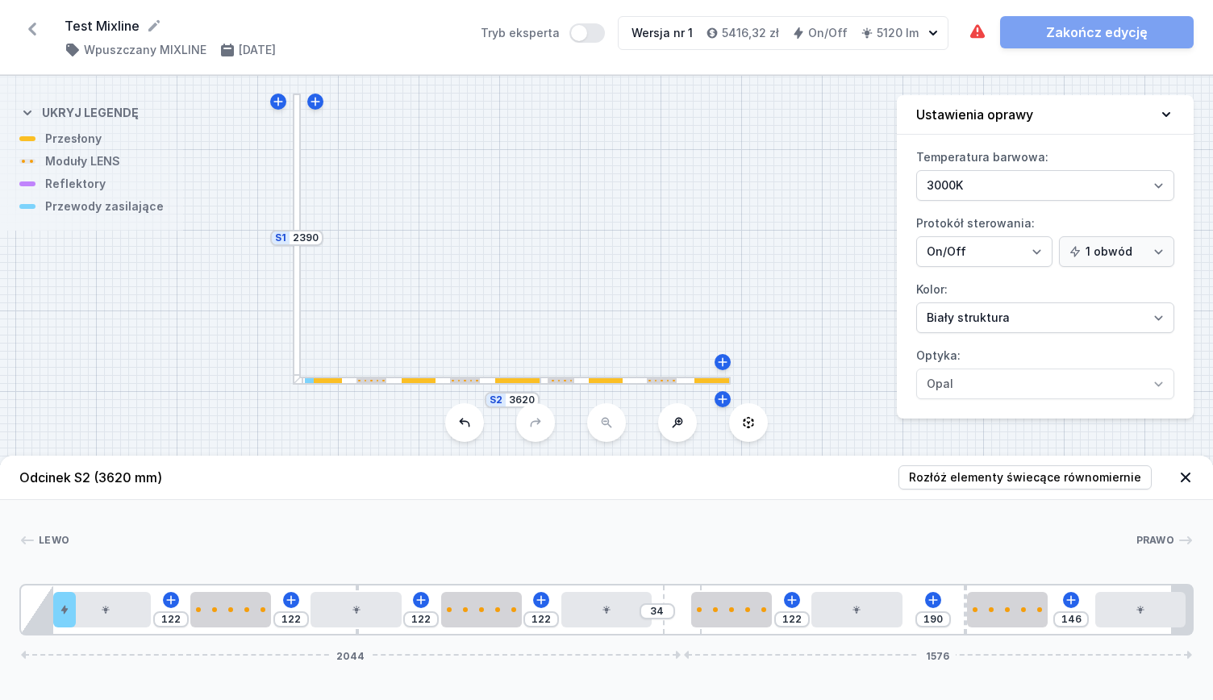
click at [1053, 625] on div "122 122 122 122 34 122 190 146 2044 1576" at bounding box center [606, 610] width 1174 height 52
drag, startPoint x: 874, startPoint y: 626, endPoint x: 774, endPoint y: 624, distance: 100.1
click at [929, 632] on div "122 122 122 122 34 241 71 146 2044 1576" at bounding box center [606, 610] width 1174 height 52
drag, startPoint x: 749, startPoint y: 621, endPoint x: 814, endPoint y: 628, distance: 65.7
click at [814, 628] on div "122 122 122 122 34 146 63 71 146 2044 1576" at bounding box center [606, 610] width 1174 height 52
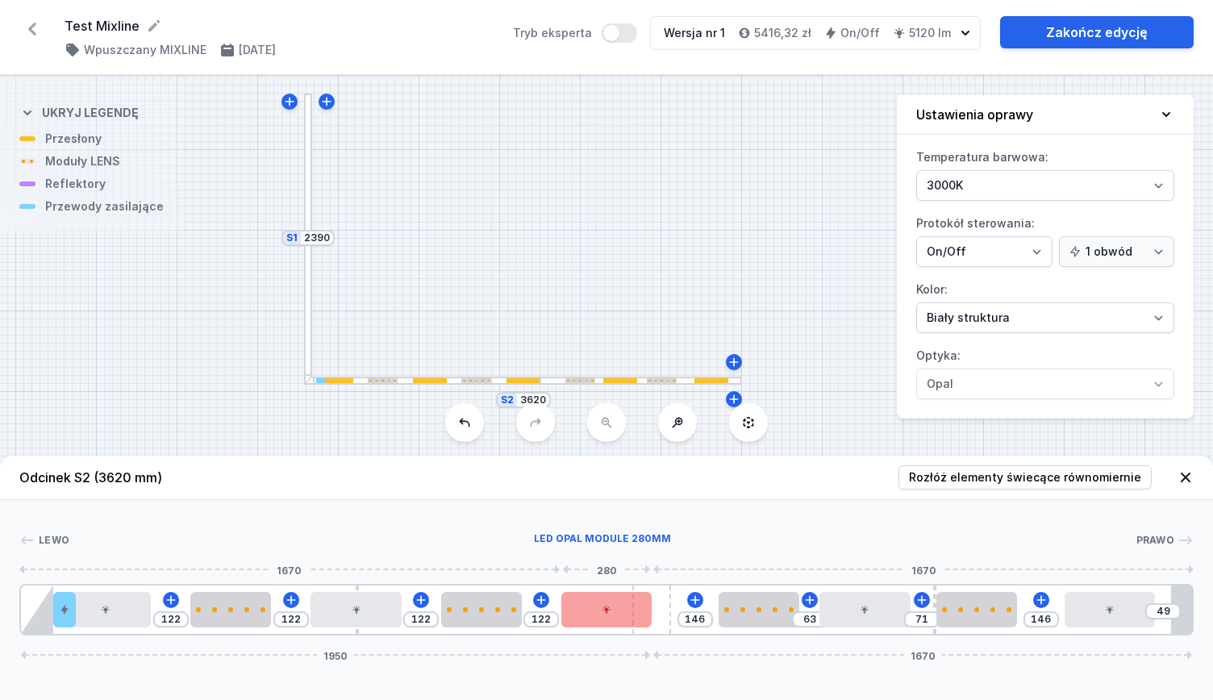
drag, startPoint x: 637, startPoint y: 605, endPoint x: 608, endPoint y: 609, distance: 29.3
click at [598, 612] on div "122 122 122 122 146 63 71 146 49 1950 1670" at bounding box center [606, 610] width 1174 height 52
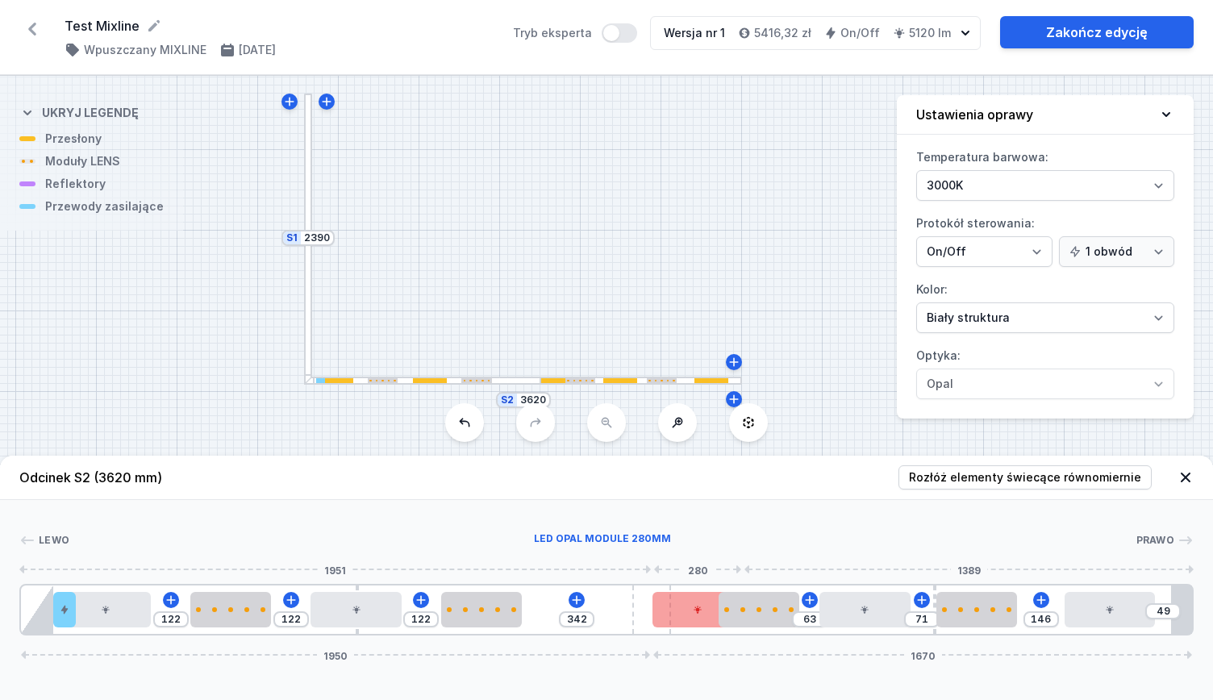
drag, startPoint x: 607, startPoint y: 609, endPoint x: 701, endPoint y: 611, distance: 94.4
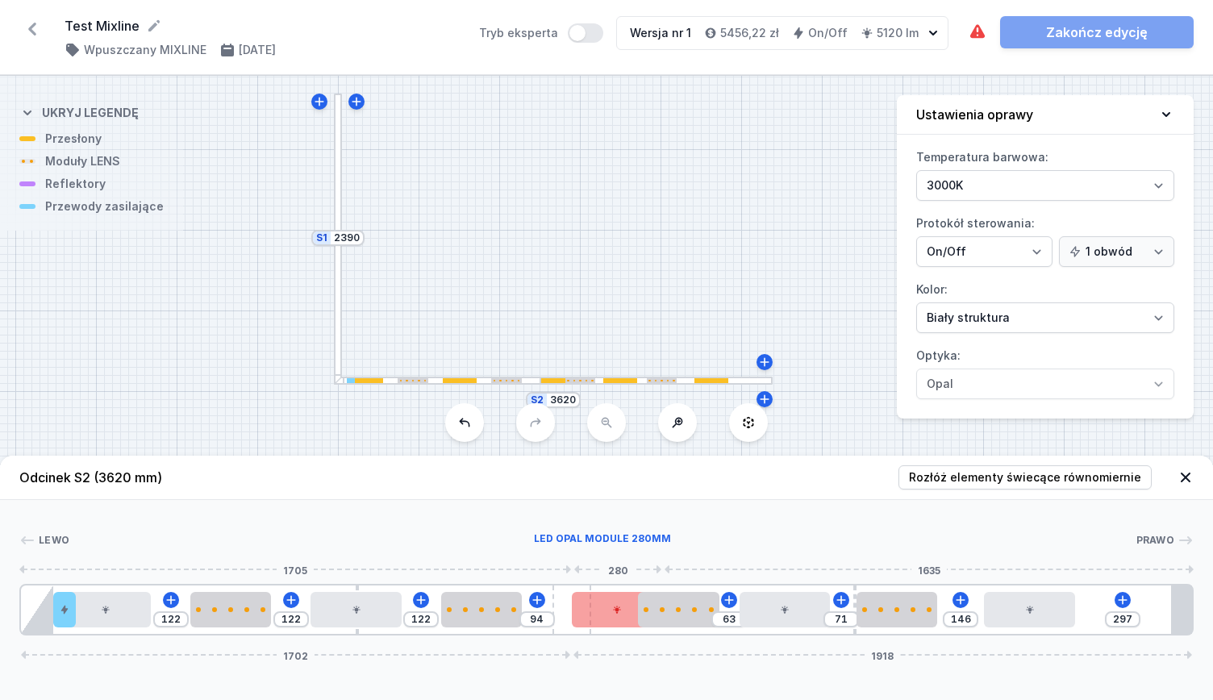
drag, startPoint x: 635, startPoint y: 600, endPoint x: 585, endPoint y: 603, distance: 50.1
click at [585, 603] on div "122 122 122 94 63 71 146 297 1702 1918" at bounding box center [606, 610] width 1174 height 52
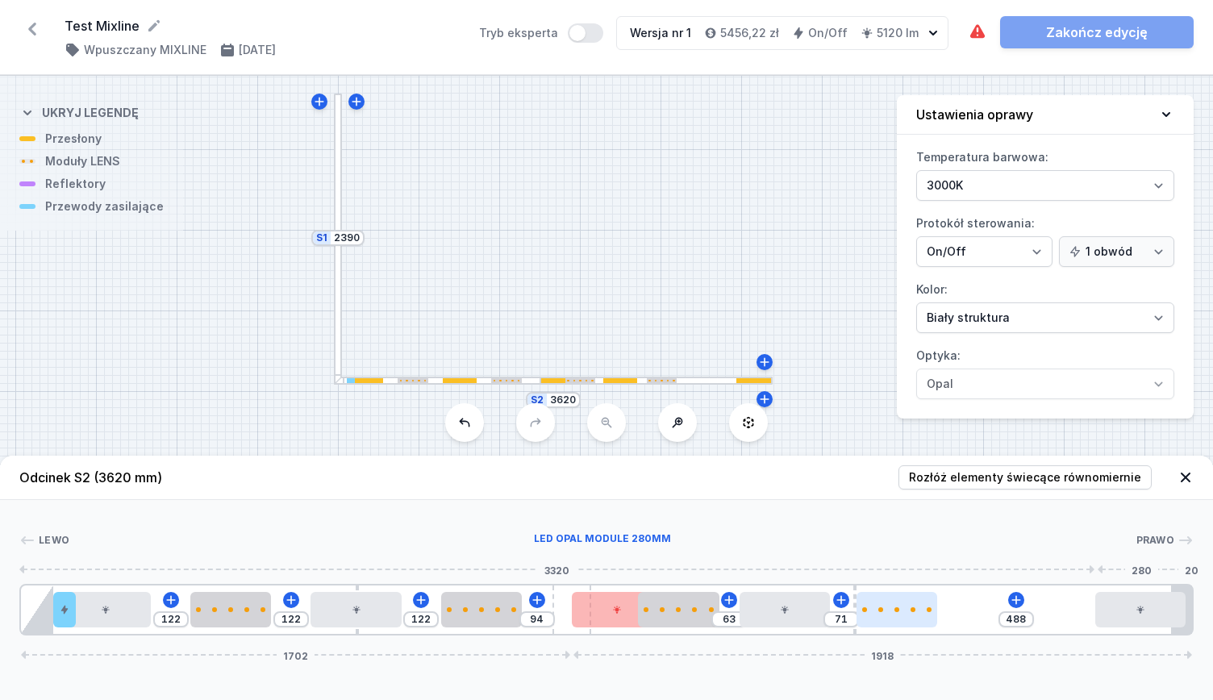
drag, startPoint x: 1022, startPoint y: 598, endPoint x: 884, endPoint y: 615, distance: 139.0
click at [1157, 596] on div at bounding box center [1140, 609] width 90 height 35
drag, startPoint x: 884, startPoint y: 615, endPoint x: 1021, endPoint y: 611, distance: 137.2
click at [1041, 615] on div at bounding box center [1032, 609] width 81 height 35
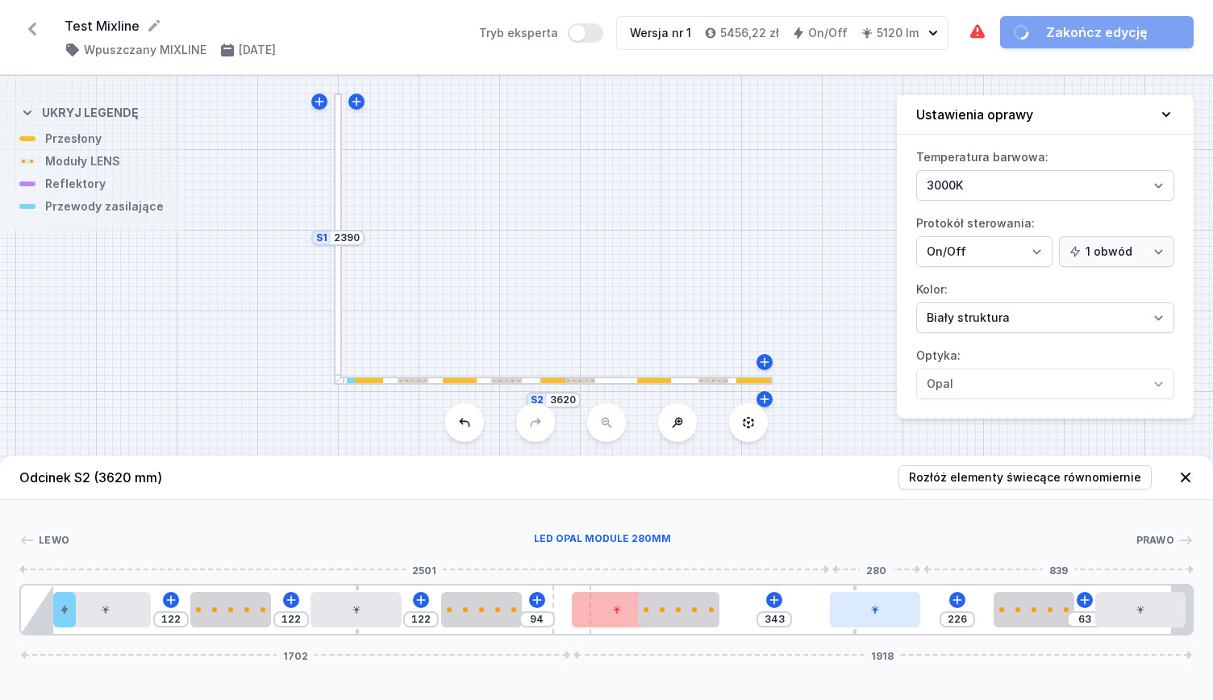
drag, startPoint x: 792, startPoint y: 615, endPoint x: 899, endPoint y: 608, distance: 106.7
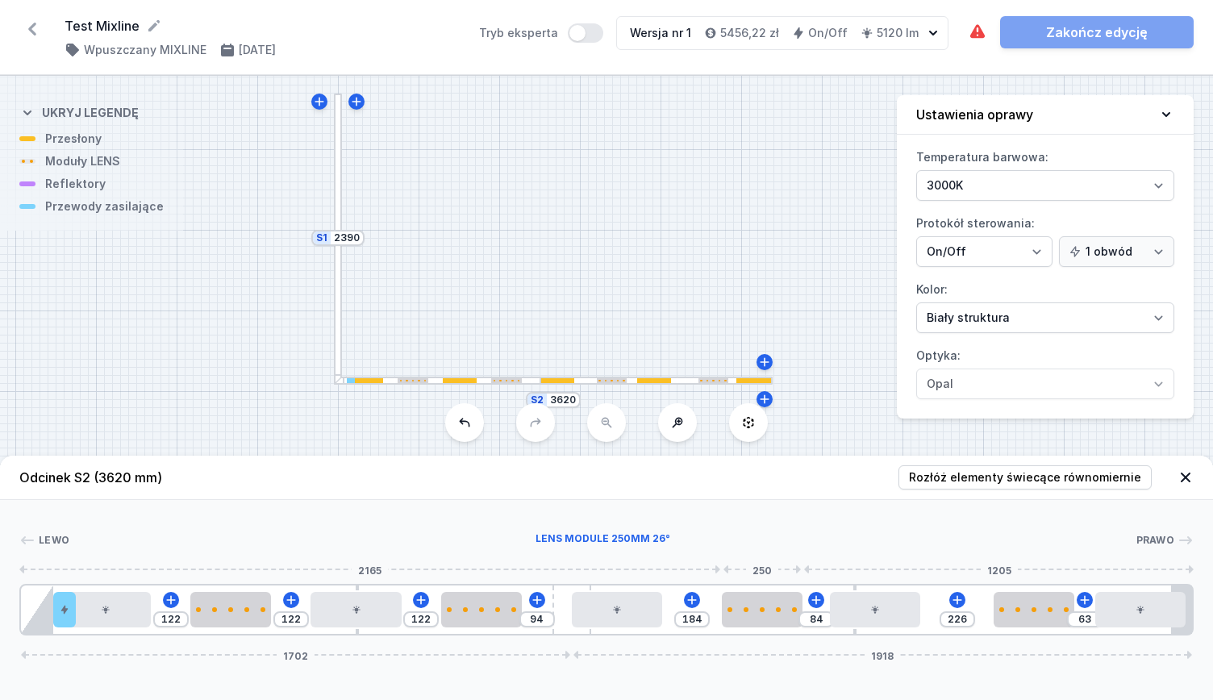
drag, startPoint x: 674, startPoint y: 619, endPoint x: 666, endPoint y: 615, distance: 8.3
click at [767, 615] on div at bounding box center [762, 609] width 81 height 35
drag, startPoint x: 633, startPoint y: 614, endPoint x: 670, endPoint y: 620, distance: 37.7
click at [670, 620] on div at bounding box center [643, 609] width 90 height 35
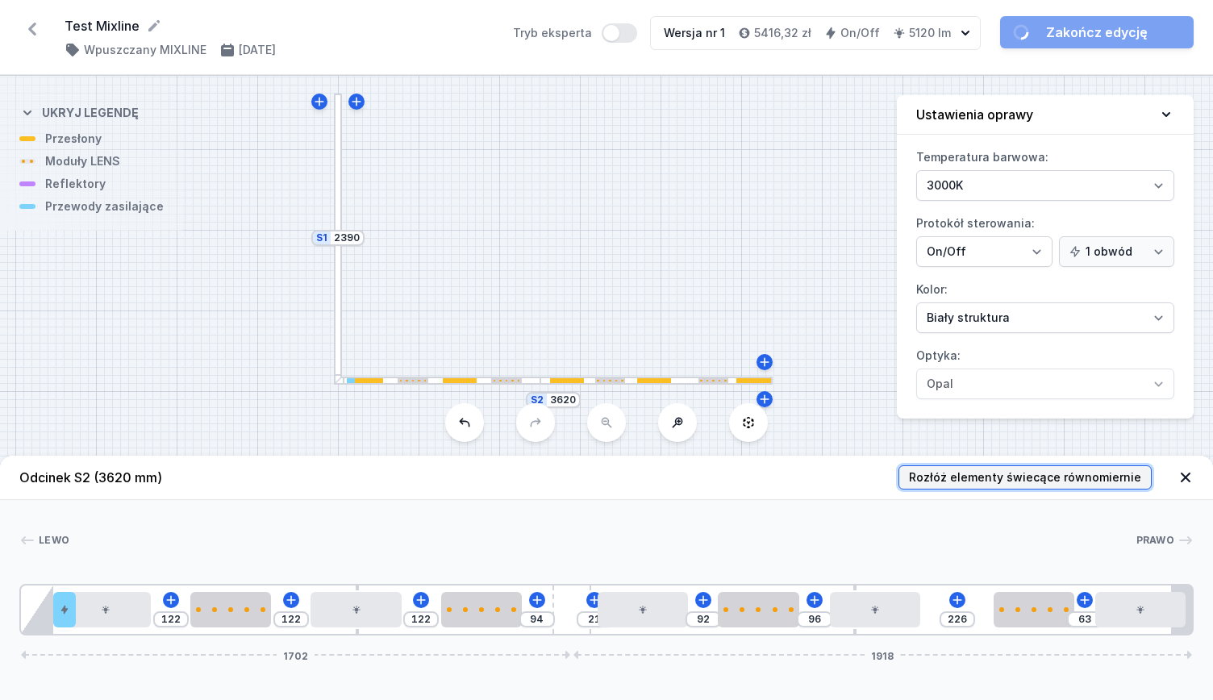
click at [979, 471] on span "Rozłóż elementy świecące równomiernie" at bounding box center [1025, 477] width 232 height 16
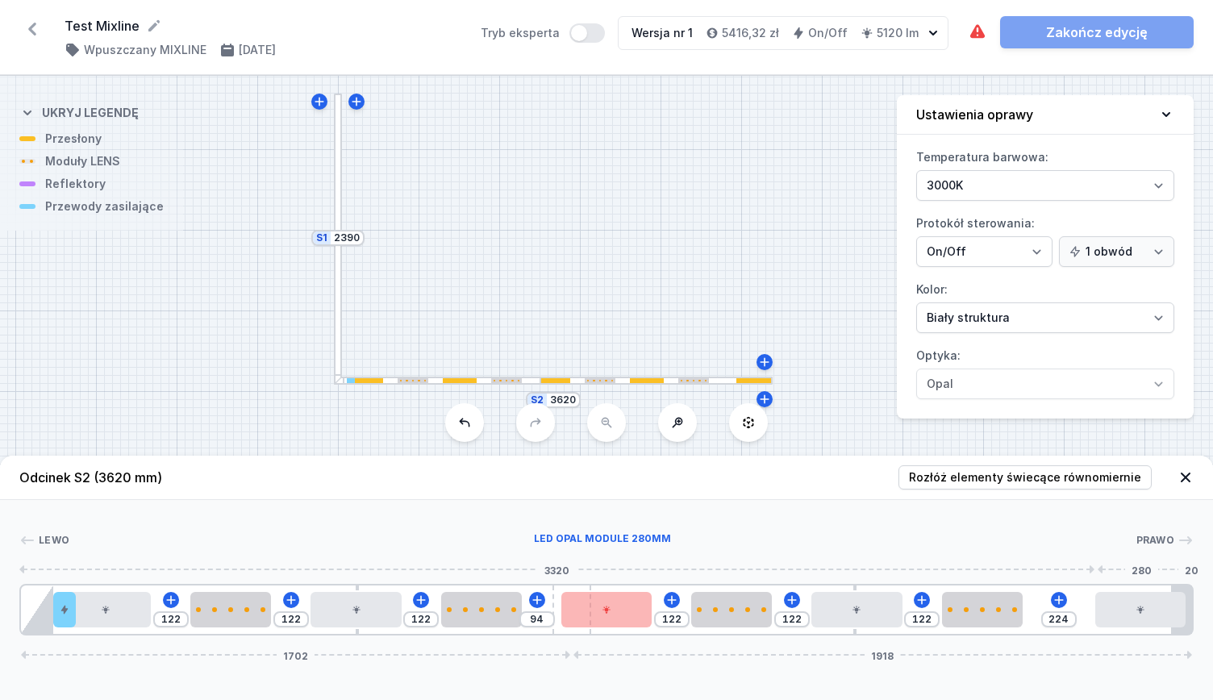
drag, startPoint x: 1103, startPoint y: 615, endPoint x: 1069, endPoint y: 612, distance: 34.8
click at [1149, 603] on div at bounding box center [1140, 609] width 90 height 35
drag, startPoint x: 1030, startPoint y: 614, endPoint x: 1061, endPoint y: 608, distance: 31.2
click at [1061, 608] on div at bounding box center [1022, 609] width 81 height 35
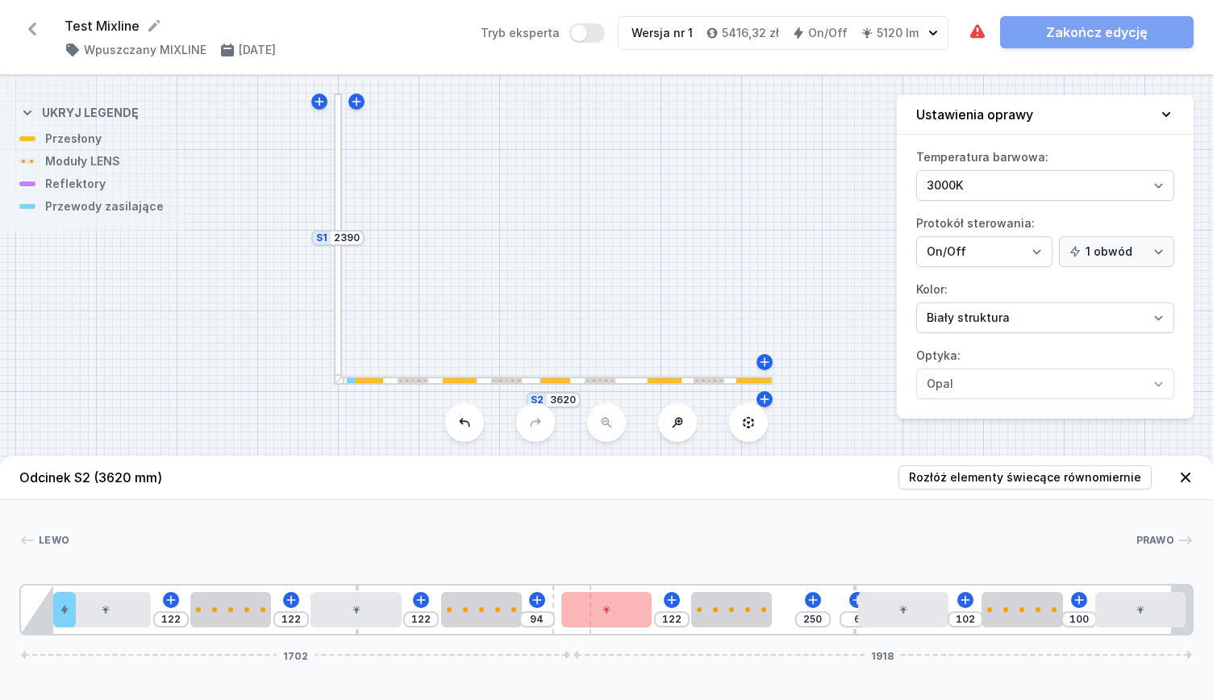
drag, startPoint x: 923, startPoint y: 619, endPoint x: 948, endPoint y: 618, distance: 25.0
click at [948, 618] on div "122 122 122 94 122 250 6 102 100 1702 1918" at bounding box center [606, 610] width 1174 height 52
drag, startPoint x: 941, startPoint y: 612, endPoint x: 955, endPoint y: 622, distance: 16.8
click at [955, 622] on div "122 122 122 94 122 250 110 100 1702 1918" at bounding box center [606, 610] width 1174 height 52
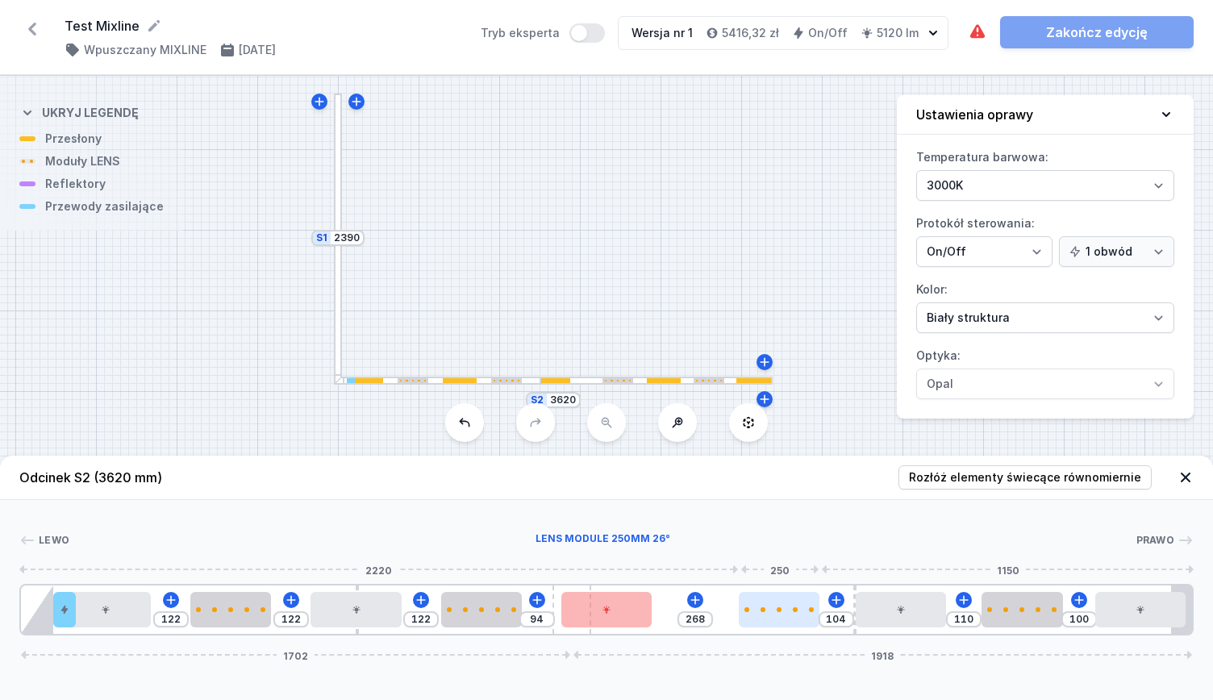
drag, startPoint x: 765, startPoint y: 615, endPoint x: 794, endPoint y: 617, distance: 28.3
click at [794, 617] on div at bounding box center [779, 609] width 81 height 35
click at [1071, 617] on input "100" at bounding box center [1079, 619] width 26 height 13
click at [1074, 616] on input "100" at bounding box center [1079, 619] width 26 height 13
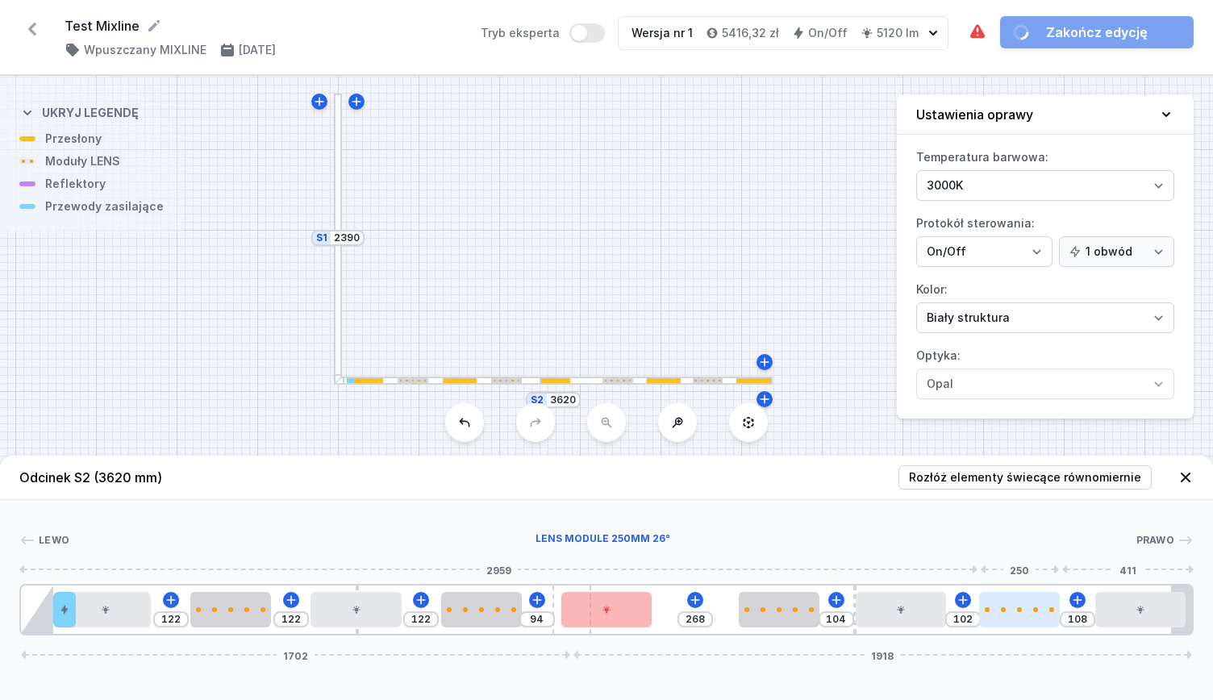
drag, startPoint x: 1018, startPoint y: 614, endPoint x: 1034, endPoint y: 627, distance: 20.7
click at [1034, 627] on div at bounding box center [1019, 609] width 81 height 35
drag, startPoint x: 1028, startPoint y: 624, endPoint x: 1046, endPoint y: 630, distance: 19.6
click at [1046, 630] on div "122 122 122 94 268 104 101 109 1702 1918" at bounding box center [606, 610] width 1174 height 52
drag, startPoint x: 891, startPoint y: 617, endPoint x: 907, endPoint y: 624, distance: 17.4
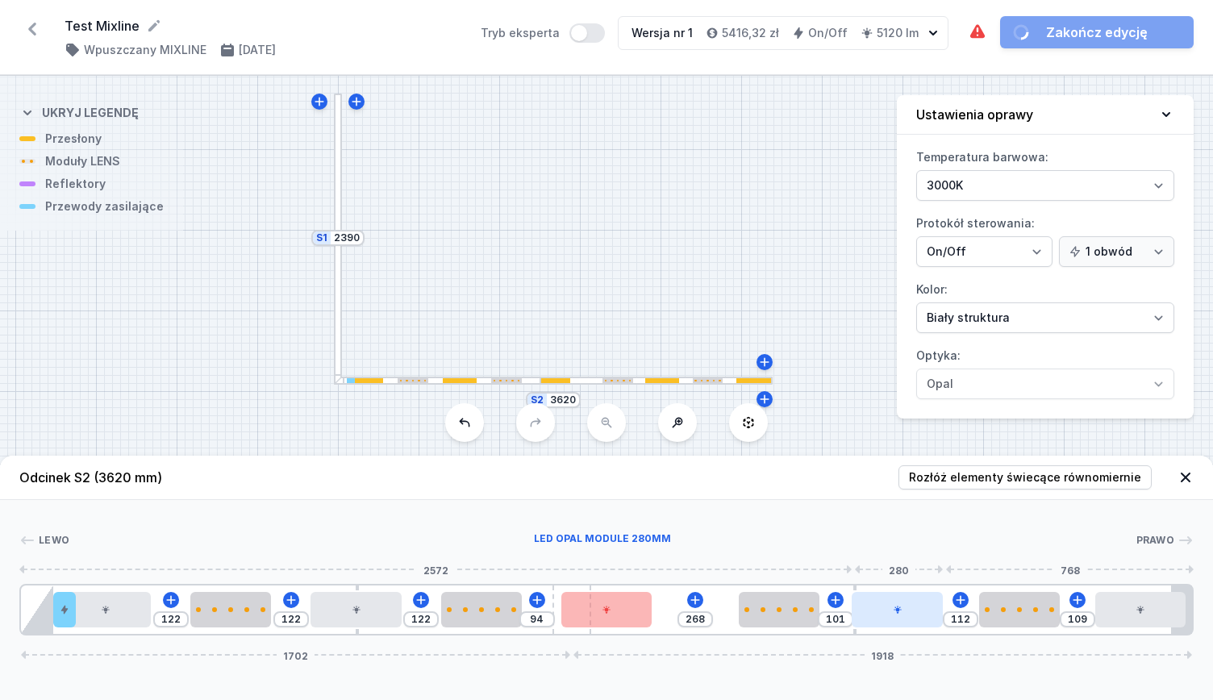
click at [907, 624] on div at bounding box center [897, 609] width 90 height 35
drag, startPoint x: 765, startPoint y: 610, endPoint x: 794, endPoint y: 624, distance: 31.7
click at [794, 624] on div at bounding box center [776, 609] width 81 height 35
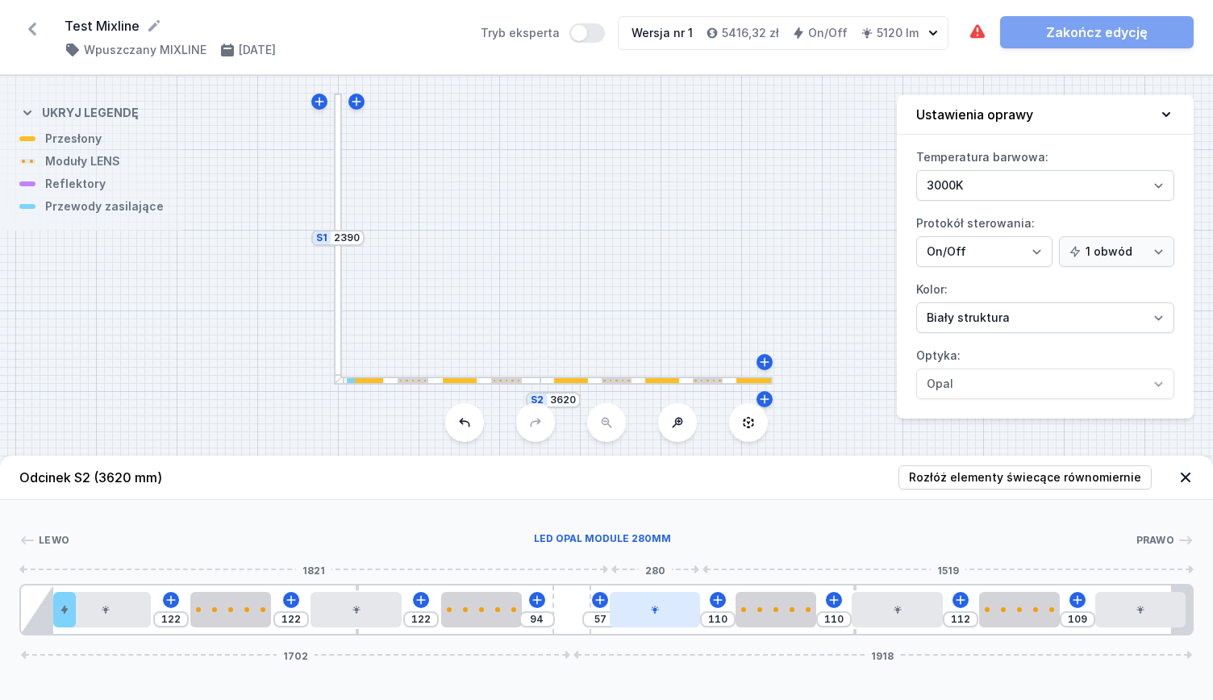
drag, startPoint x: 626, startPoint y: 619, endPoint x: 686, endPoint y: 617, distance: 59.7
click at [686, 617] on div at bounding box center [655, 609] width 90 height 35
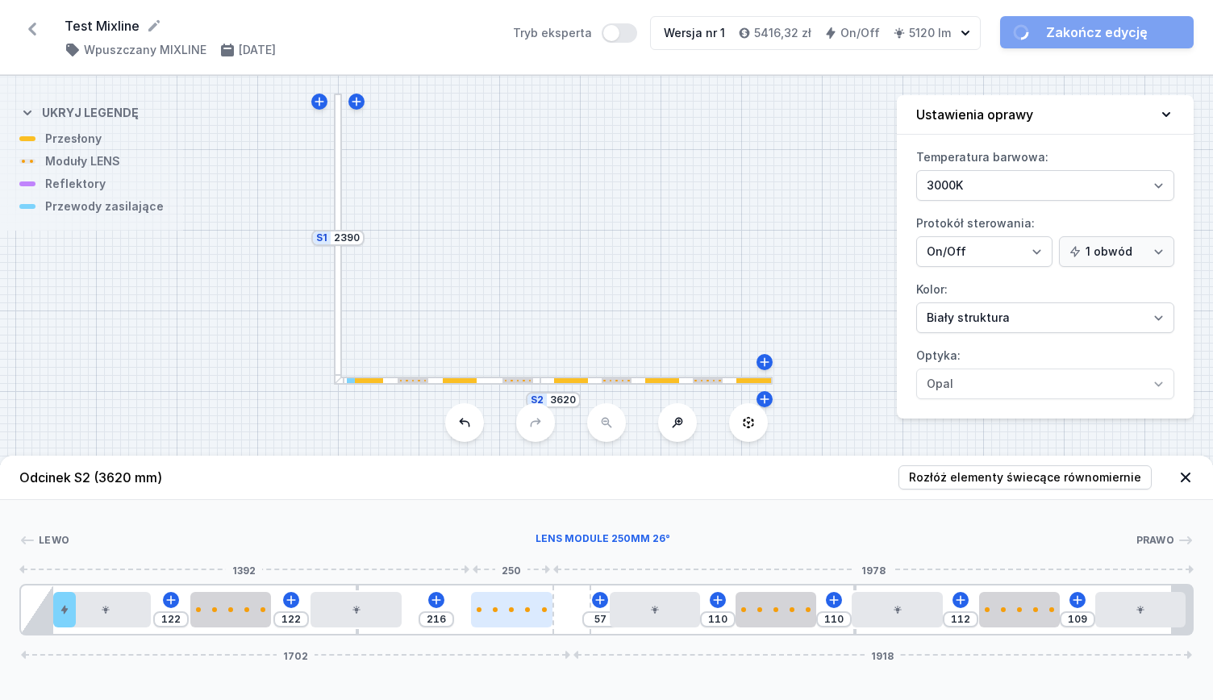
drag, startPoint x: 508, startPoint y: 615, endPoint x: 526, endPoint y: 621, distance: 18.6
click at [526, 621] on div at bounding box center [511, 609] width 81 height 35
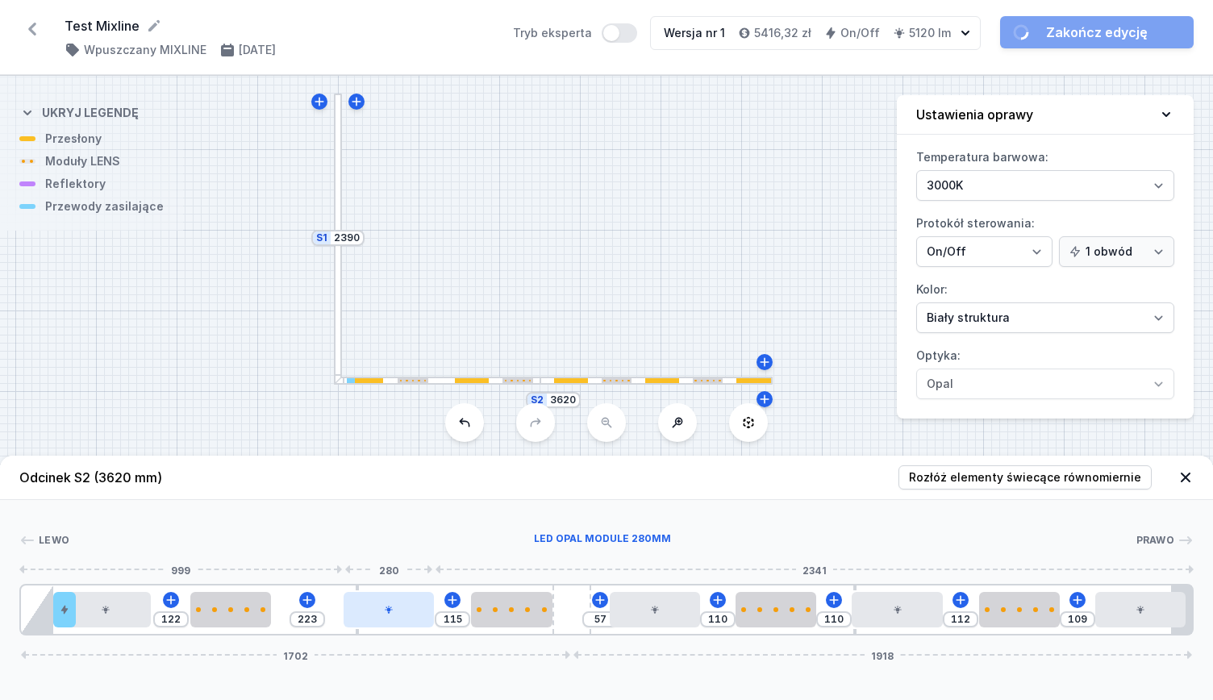
drag, startPoint x: 382, startPoint y: 612, endPoint x: 402, endPoint y: 619, distance: 21.4
click at [402, 619] on div at bounding box center [389, 609] width 90 height 35
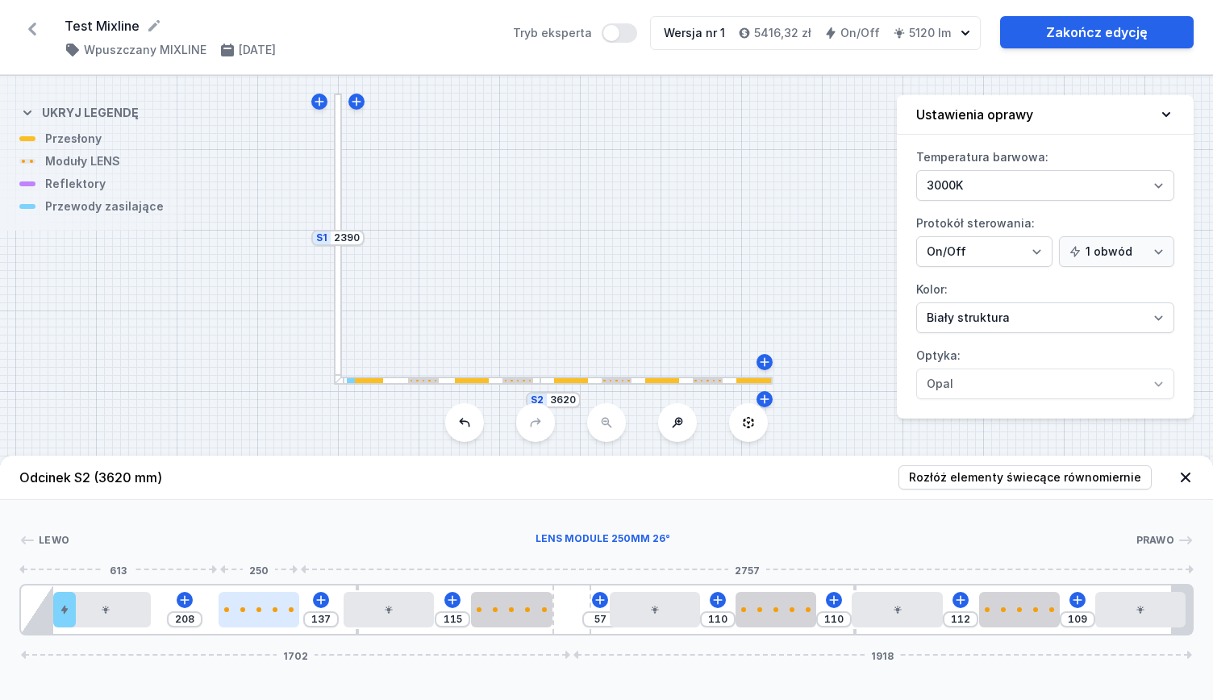
drag, startPoint x: 265, startPoint y: 616, endPoint x: 252, endPoint y: 611, distance: 14.1
click at [252, 611] on div at bounding box center [259, 609] width 81 height 5
click at [1082, 617] on input "109" at bounding box center [1078, 619] width 26 height 13
click at [1081, 603] on icon at bounding box center [1077, 600] width 13 height 13
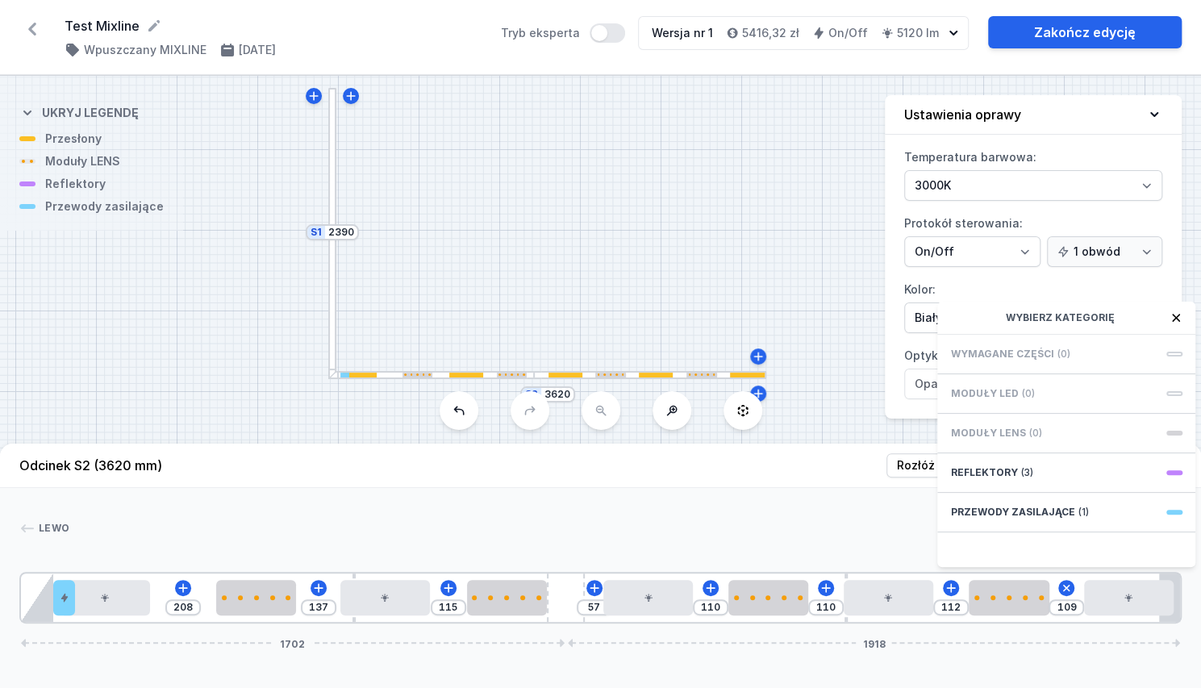
click at [886, 562] on div at bounding box center [600, 558] width 1162 height 10
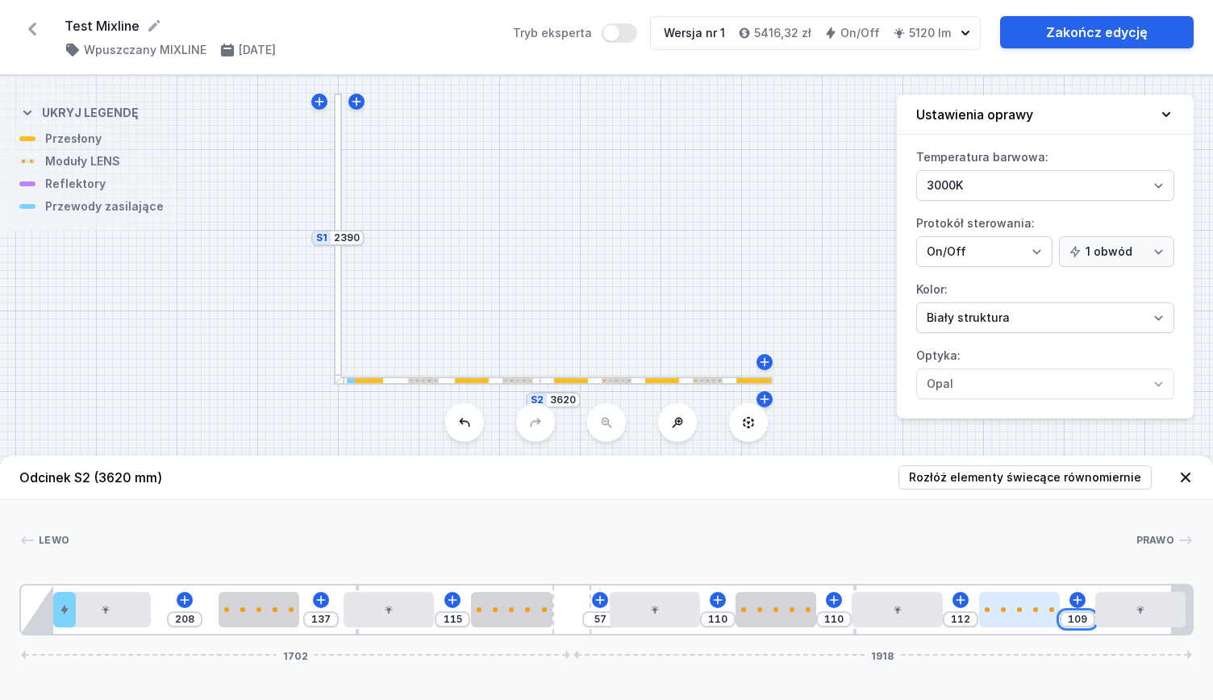
drag, startPoint x: 1086, startPoint y: 622, endPoint x: 1058, endPoint y: 607, distance: 31.0
click at [1058, 607] on div "208 137 115 57 110 110 112 109 1702 1918" at bounding box center [606, 610] width 1174 height 52
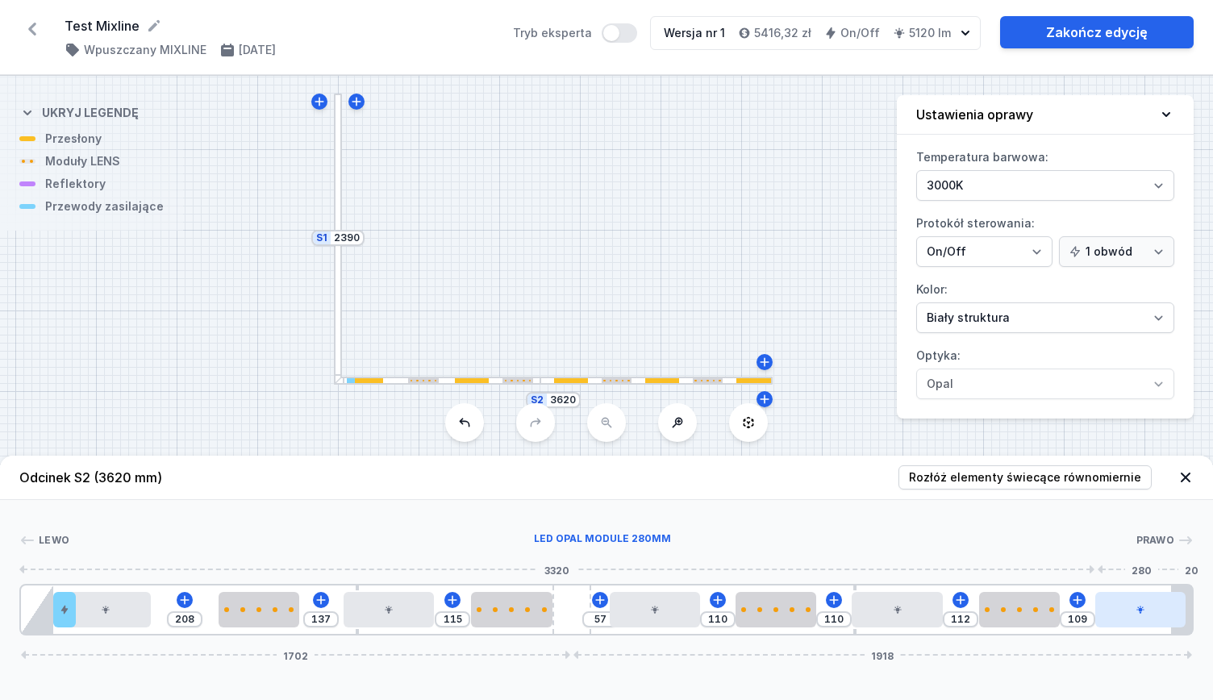
drag, startPoint x: 1150, startPoint y: 619, endPoint x: 1179, endPoint y: 626, distance: 29.9
click at [1179, 626] on div at bounding box center [1140, 609] width 90 height 35
drag, startPoint x: 1041, startPoint y: 618, endPoint x: 1058, endPoint y: 634, distance: 24.0
click at [1058, 634] on div "208 137 115 57 110 110 101 120 1702 1918" at bounding box center [606, 610] width 1174 height 52
drag, startPoint x: 905, startPoint y: 625, endPoint x: 915, endPoint y: 641, distance: 18.8
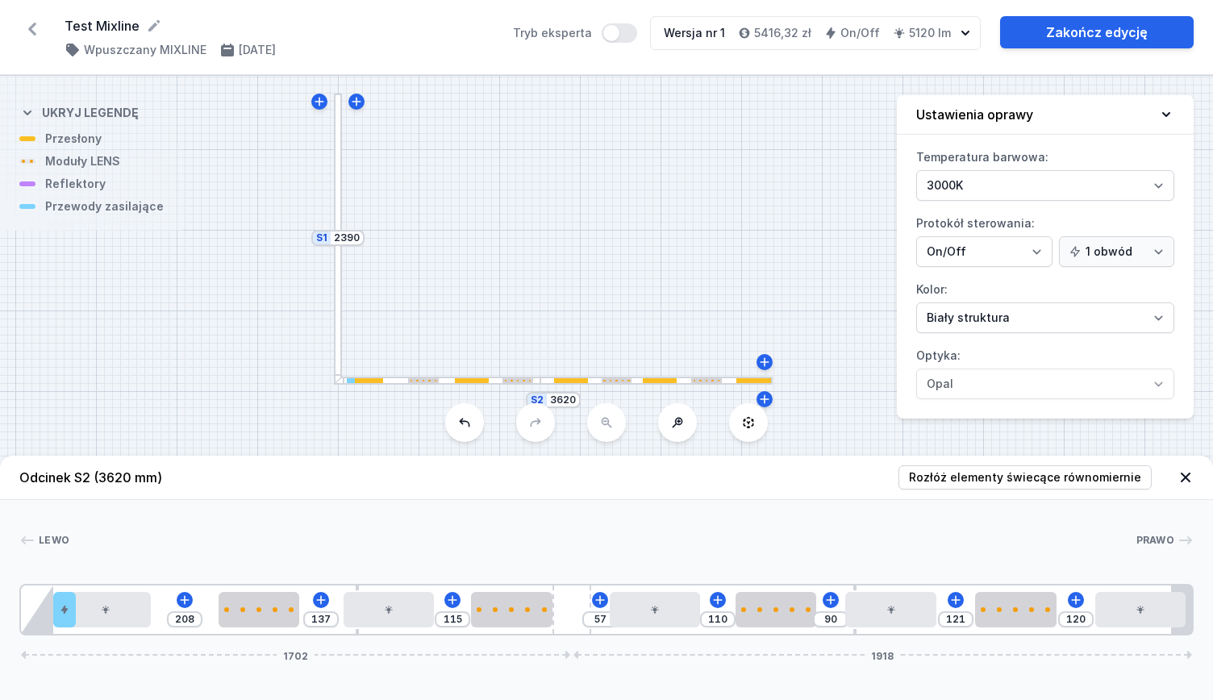
click at [915, 641] on div "Odcinek S2 (3620 mm) Rozłóż elementy świecące równomiernie Lewo Prawo 1 2 3 4 5…" at bounding box center [606, 578] width 1213 height 244
drag, startPoint x: 792, startPoint y: 622, endPoint x: 681, endPoint y: 630, distance: 111.6
click at [784, 632] on div "208 137 115 57 10 190 121 120 1702 1918" at bounding box center [606, 610] width 1174 height 52
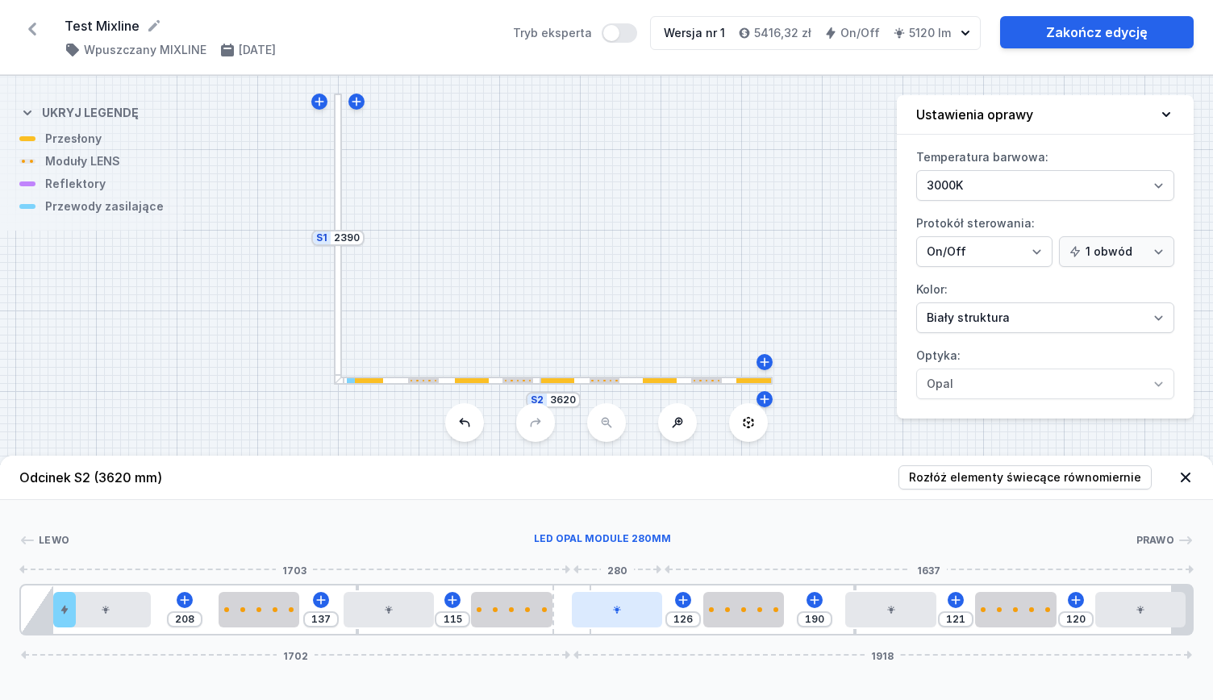
drag, startPoint x: 663, startPoint y: 624, endPoint x: 641, endPoint y: 617, distance: 22.7
click at [641, 617] on div at bounding box center [617, 609] width 90 height 35
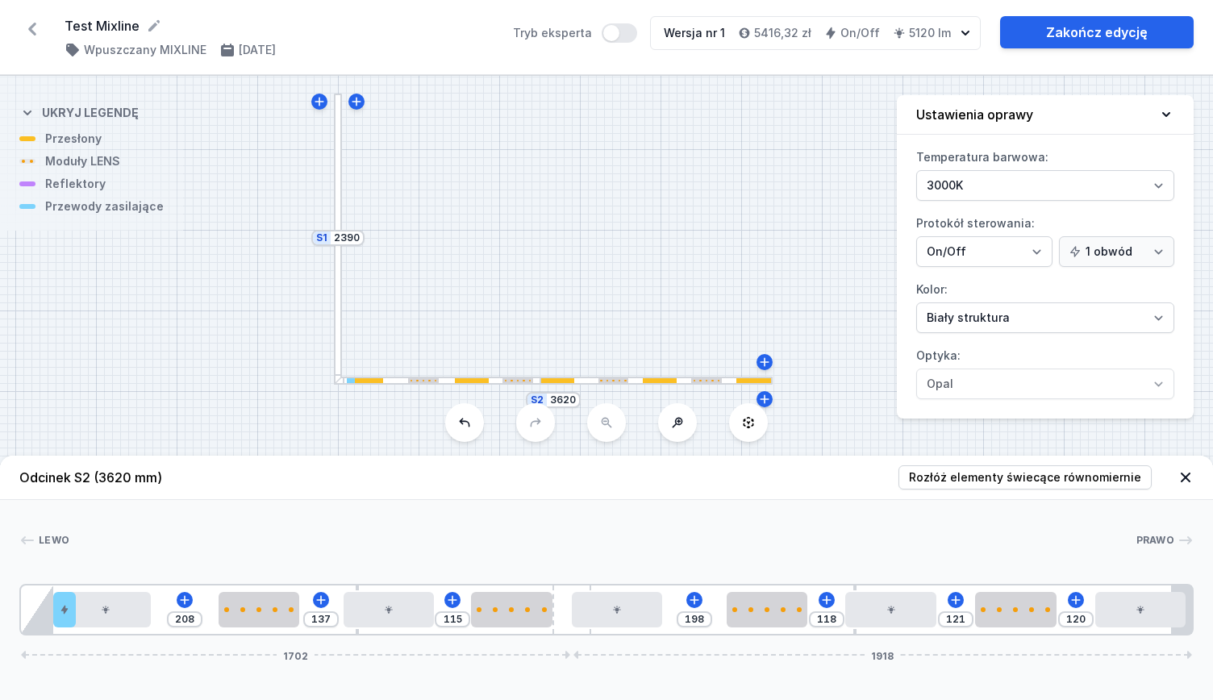
drag, startPoint x: 759, startPoint y: 617, endPoint x: 799, endPoint y: 638, distance: 44.7
click at [799, 638] on div "Odcinek S2 (3620 mm) Rozłóż elementy świecące równomiernie Lewo Prawo 1 2 3 4 5…" at bounding box center [606, 578] width 1213 height 244
drag, startPoint x: 630, startPoint y: 618, endPoint x: 666, endPoint y: 620, distance: 36.4
click at [666, 620] on div at bounding box center [642, 609] width 90 height 35
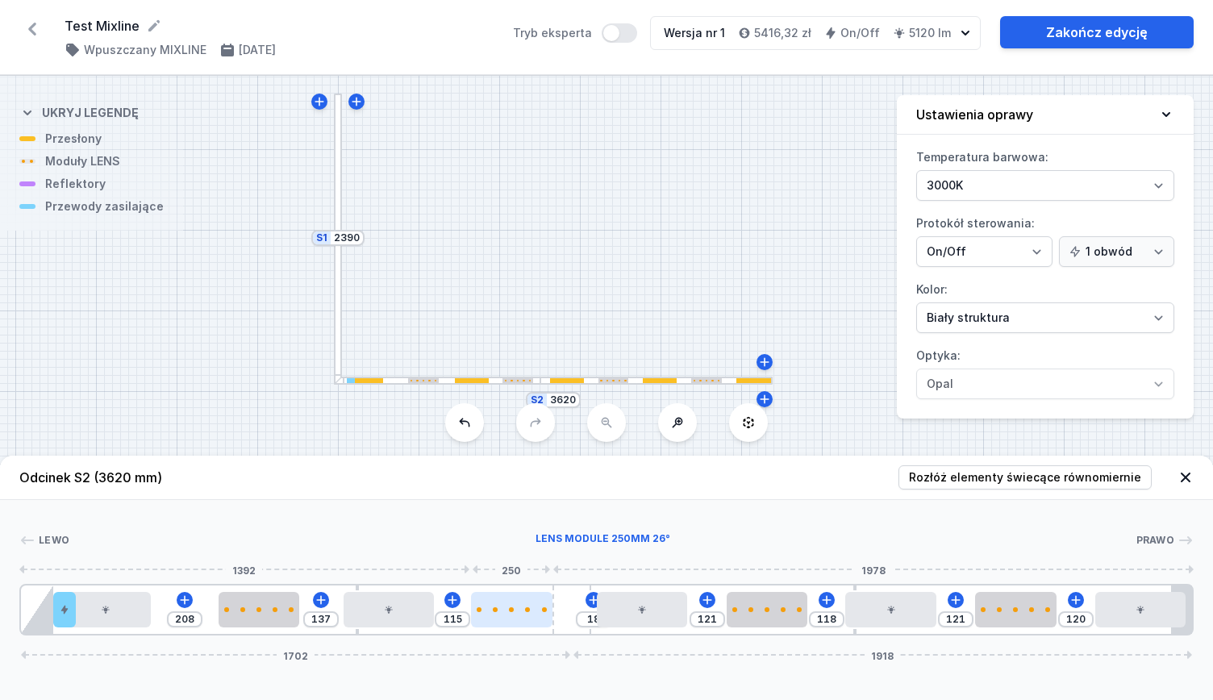
click at [522, 609] on div at bounding box center [511, 609] width 81 height 5
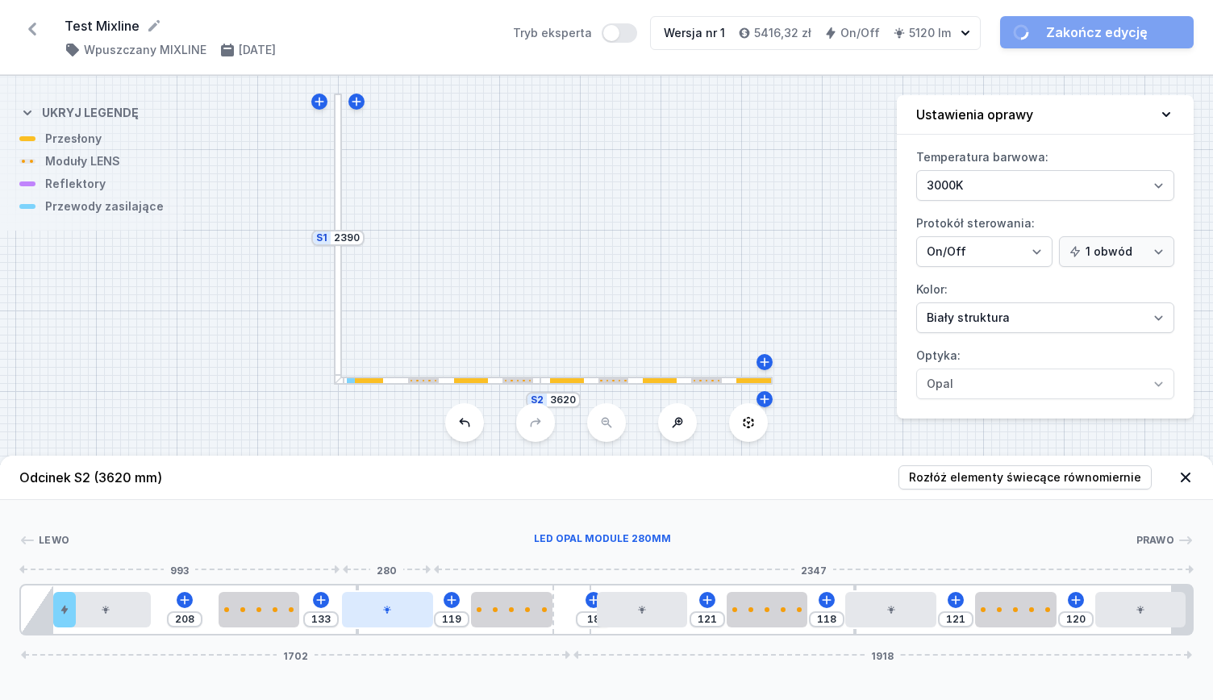
drag, startPoint x: 411, startPoint y: 618, endPoint x: 394, endPoint y: 621, distance: 18.0
click at [403, 619] on div at bounding box center [387, 609] width 90 height 35
click at [257, 619] on div at bounding box center [263, 609] width 81 height 35
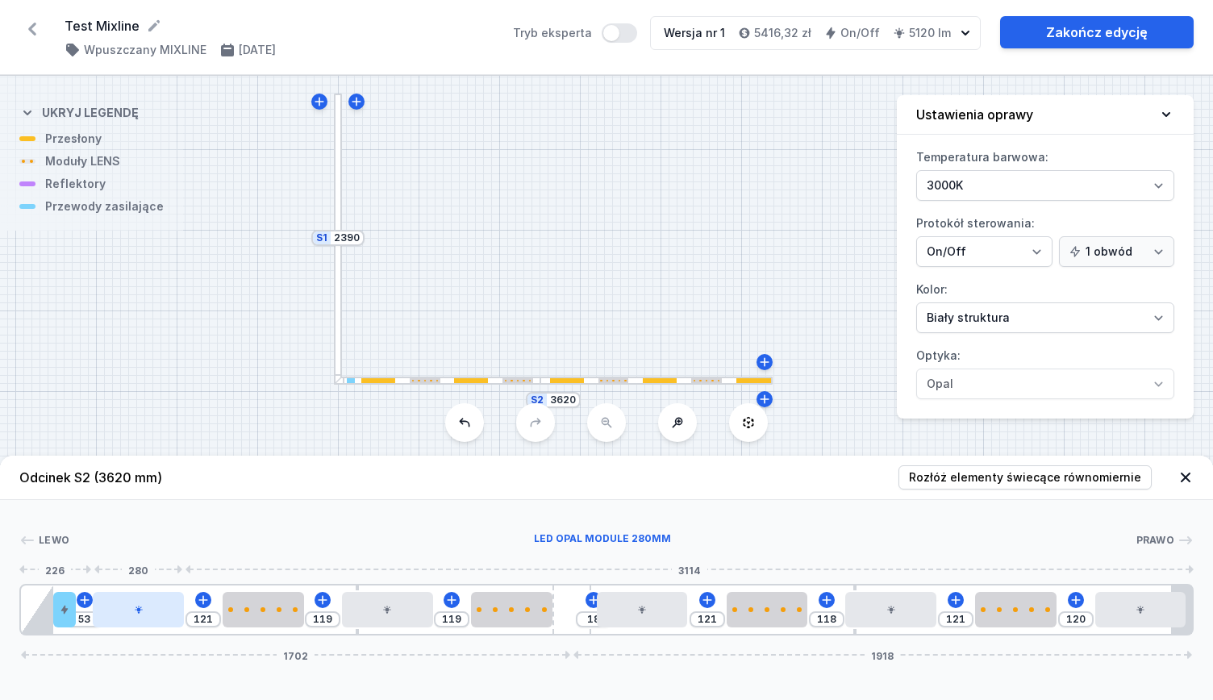
drag, startPoint x: 156, startPoint y: 617, endPoint x: 138, endPoint y: 614, distance: 18.0
click at [138, 614] on div at bounding box center [138, 609] width 90 height 35
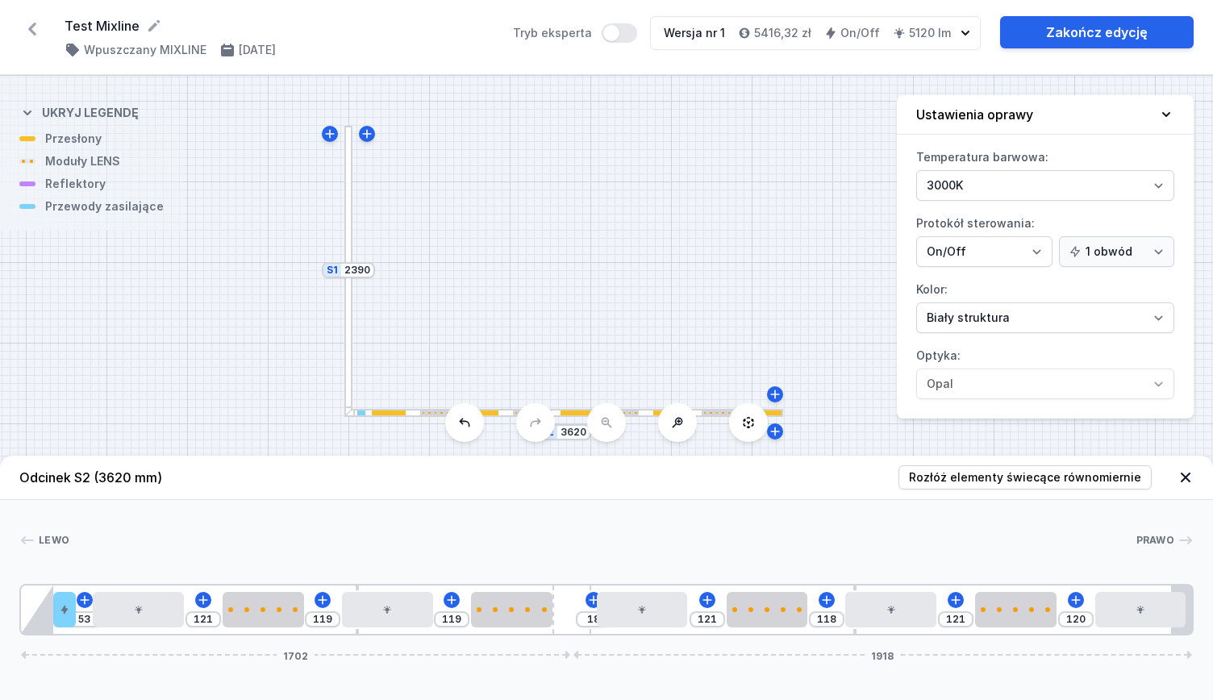
drag, startPoint x: 603, startPoint y: 241, endPoint x: 614, endPoint y: 273, distance: 33.9
click at [614, 273] on div "S2 3620 S1 2390" at bounding box center [606, 388] width 1213 height 624
click at [350, 344] on div at bounding box center [348, 342] width 8 height 146
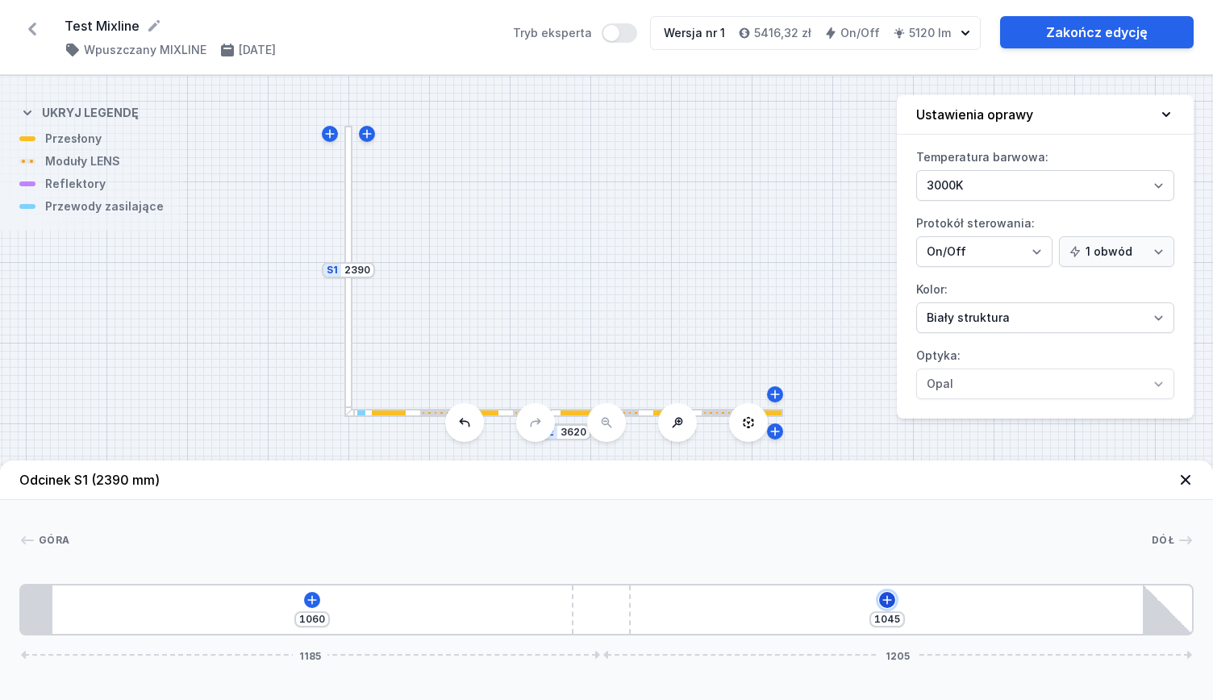
click at [886, 594] on icon at bounding box center [887, 600] width 13 height 13
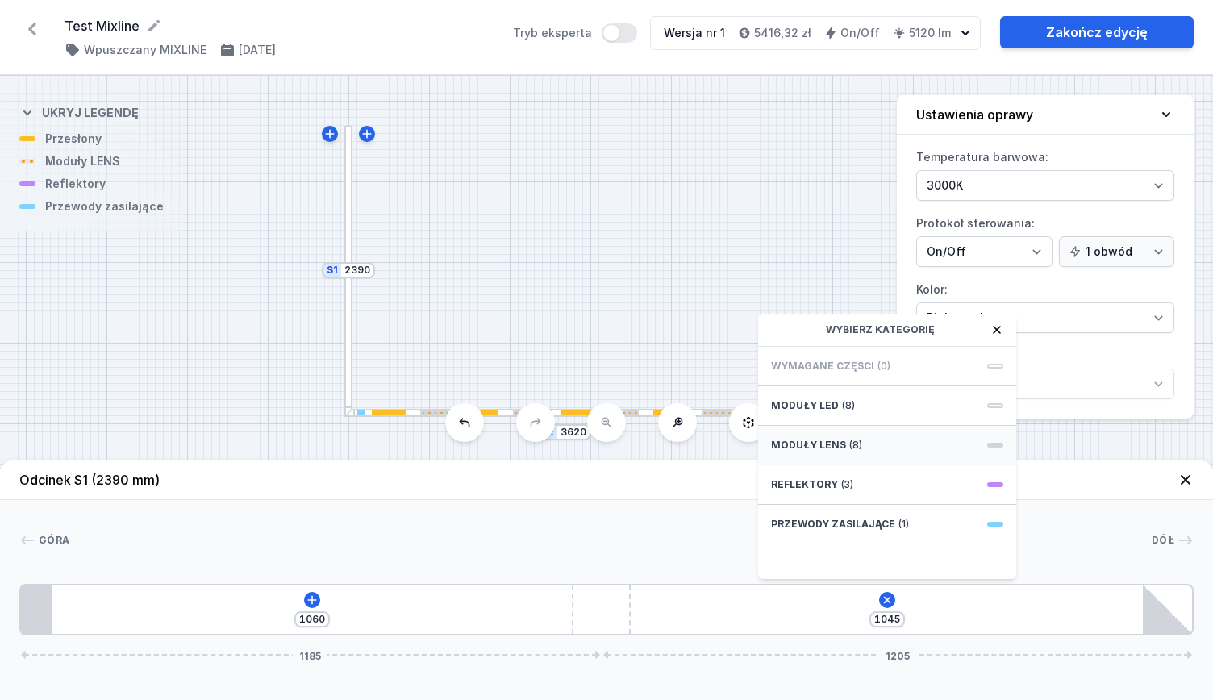
click at [860, 444] on div "Moduły LENS (8)" at bounding box center [887, 446] width 258 height 40
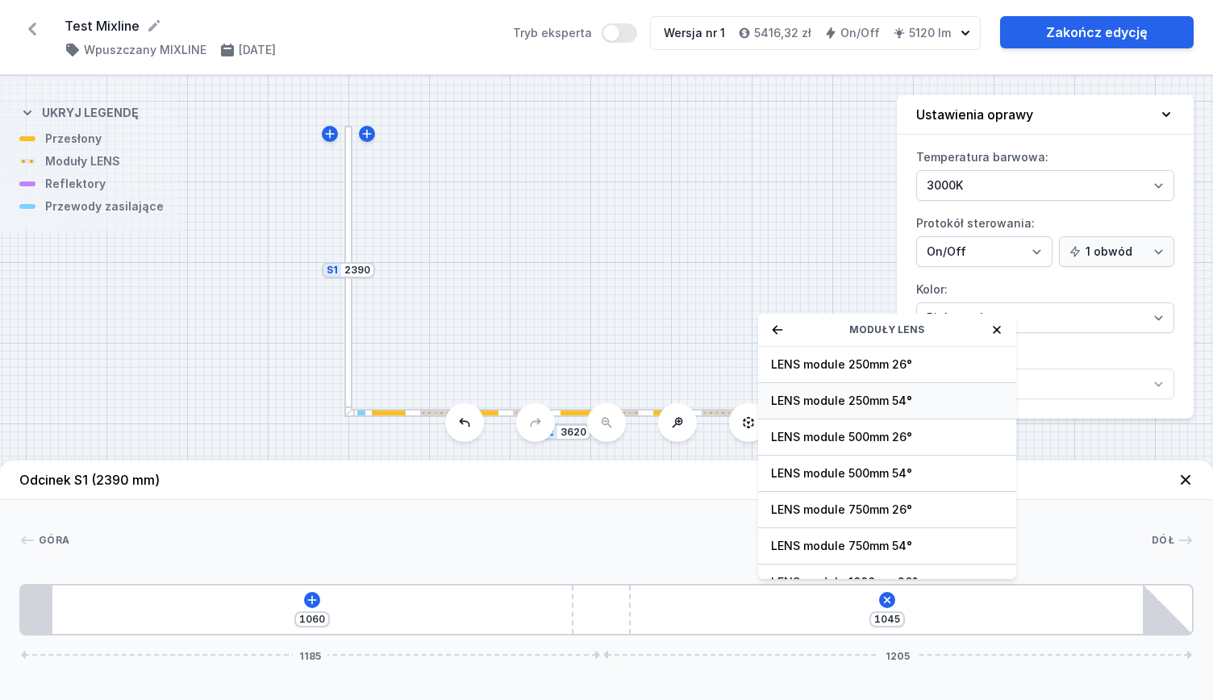
click at [862, 409] on div "LENS module 250mm 54°" at bounding box center [887, 401] width 258 height 36
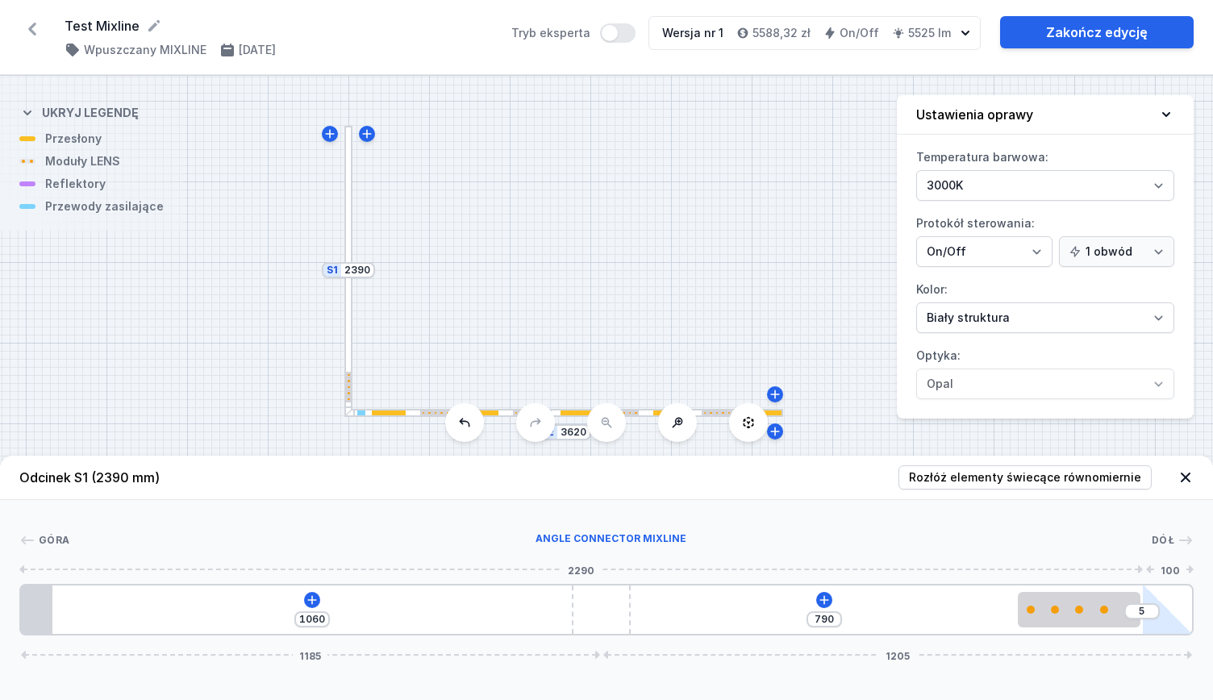
drag, startPoint x: 697, startPoint y: 619, endPoint x: 1157, endPoint y: 585, distance: 461.0
click at [1157, 585] on div "1060 790 5 1185 1205" at bounding box center [606, 610] width 1174 height 52
click at [823, 599] on icon at bounding box center [824, 600] width 13 height 13
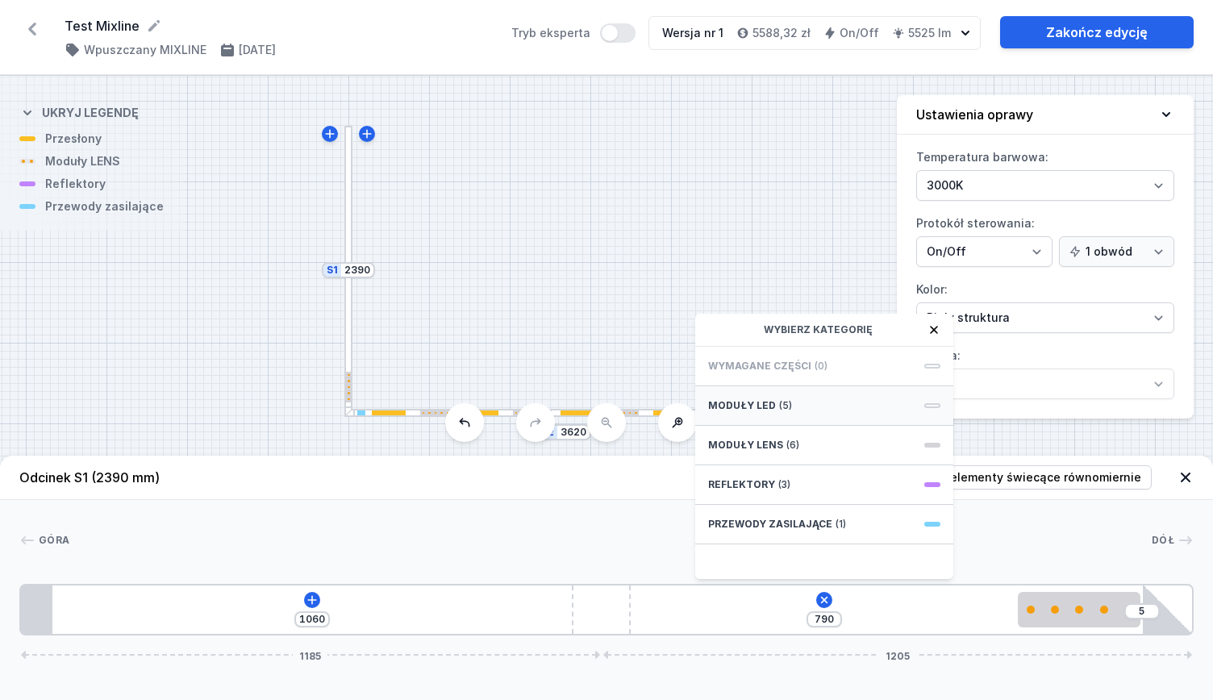
click at [807, 412] on div "Moduły LED (5)" at bounding box center [824, 406] width 258 height 40
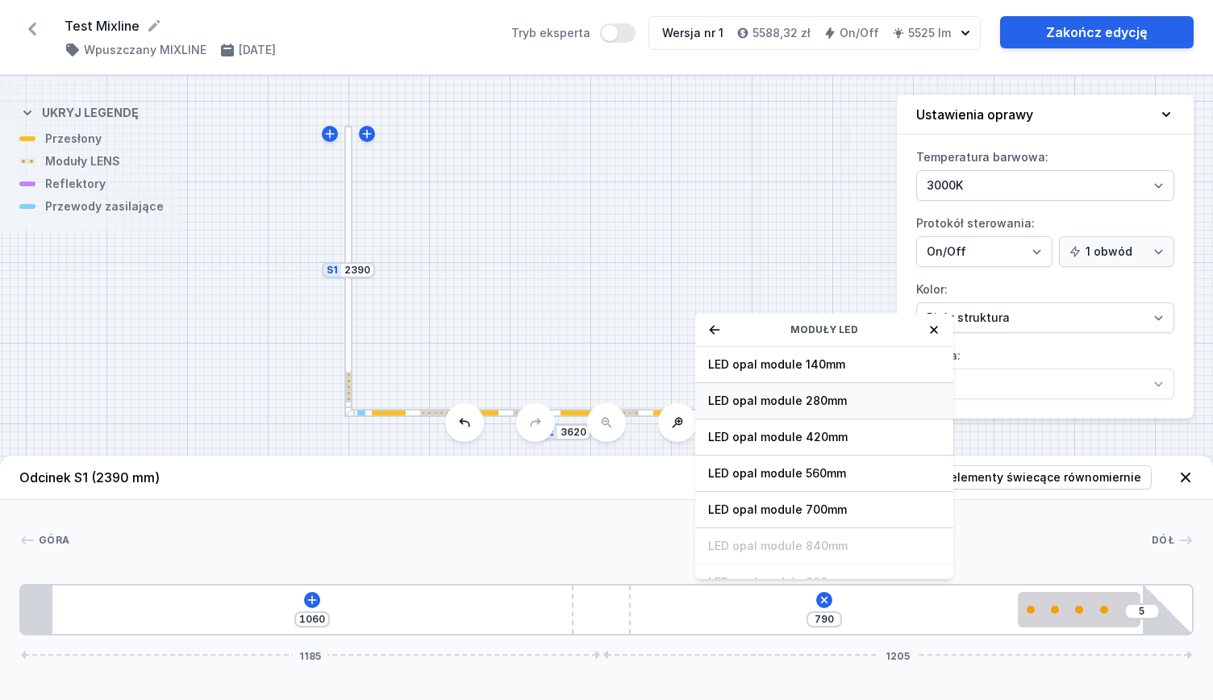
click at [805, 403] on span "LED opal module 280mm" at bounding box center [824, 401] width 232 height 16
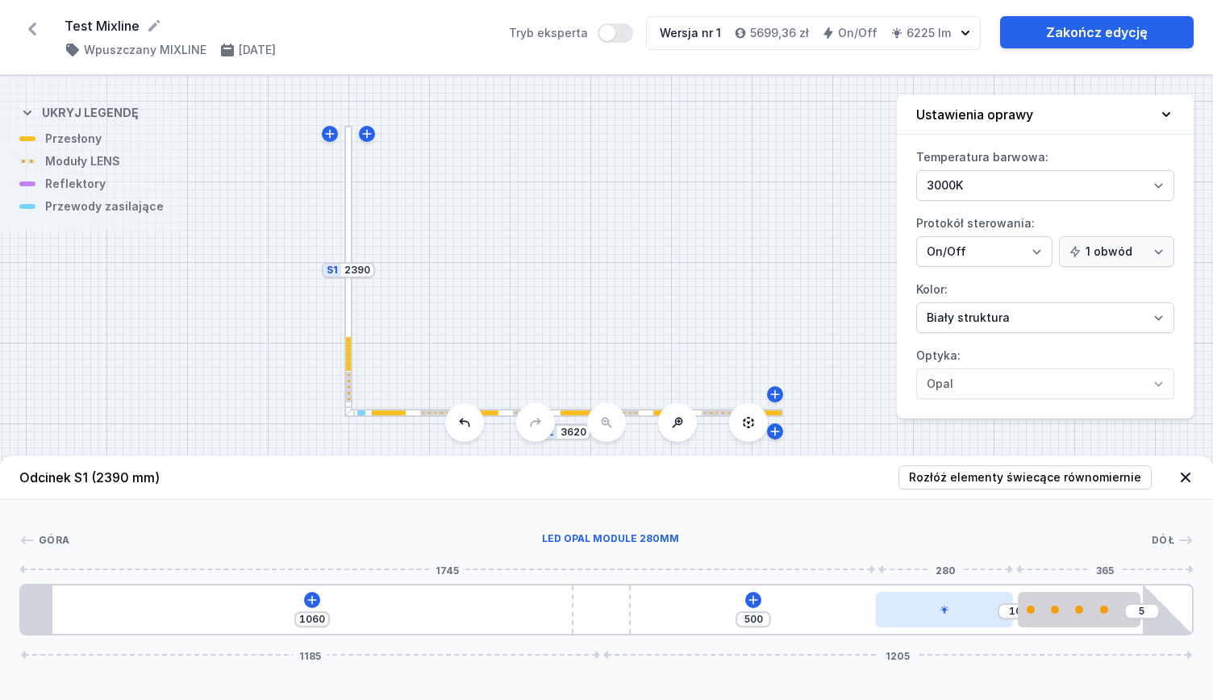
drag, startPoint x: 679, startPoint y: 615, endPoint x: 960, endPoint y: 593, distance: 281.6
click at [960, 593] on div at bounding box center [944, 609] width 137 height 35
drag, startPoint x: 934, startPoint y: 606, endPoint x: 928, endPoint y: 614, distance: 10.3
click at [928, 614] on div at bounding box center [891, 609] width 137 height 35
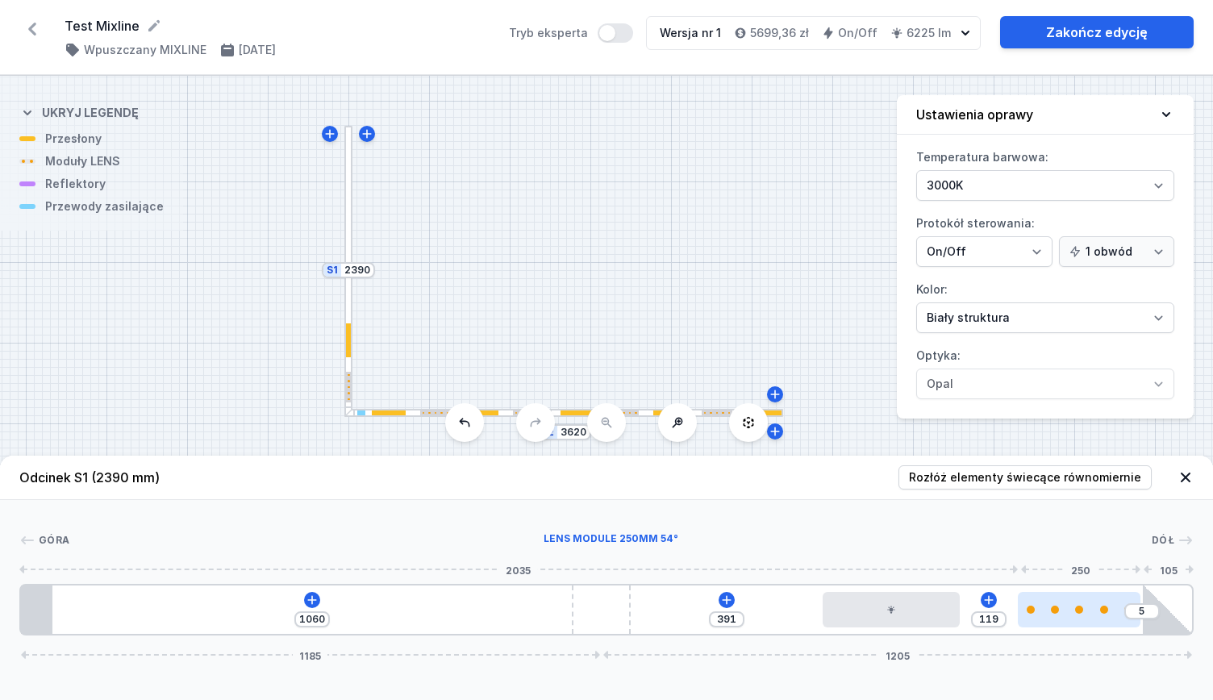
click at [1065, 599] on div at bounding box center [1079, 609] width 123 height 35
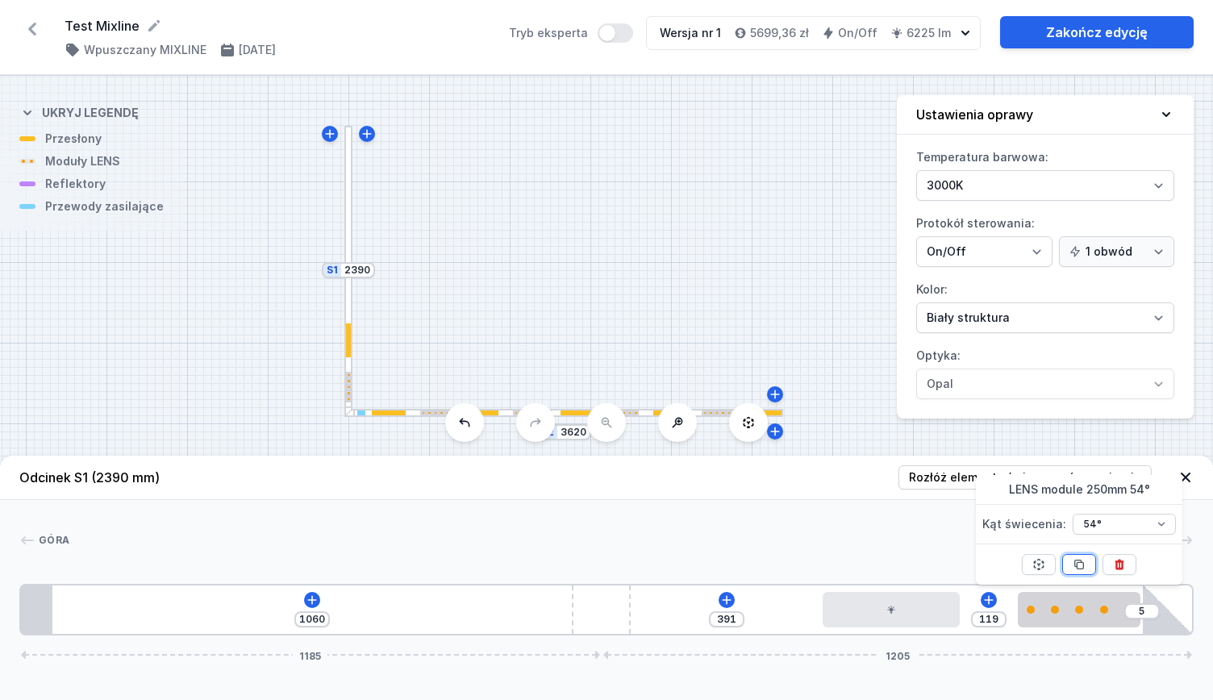
click at [1074, 565] on icon at bounding box center [1079, 564] width 13 height 13
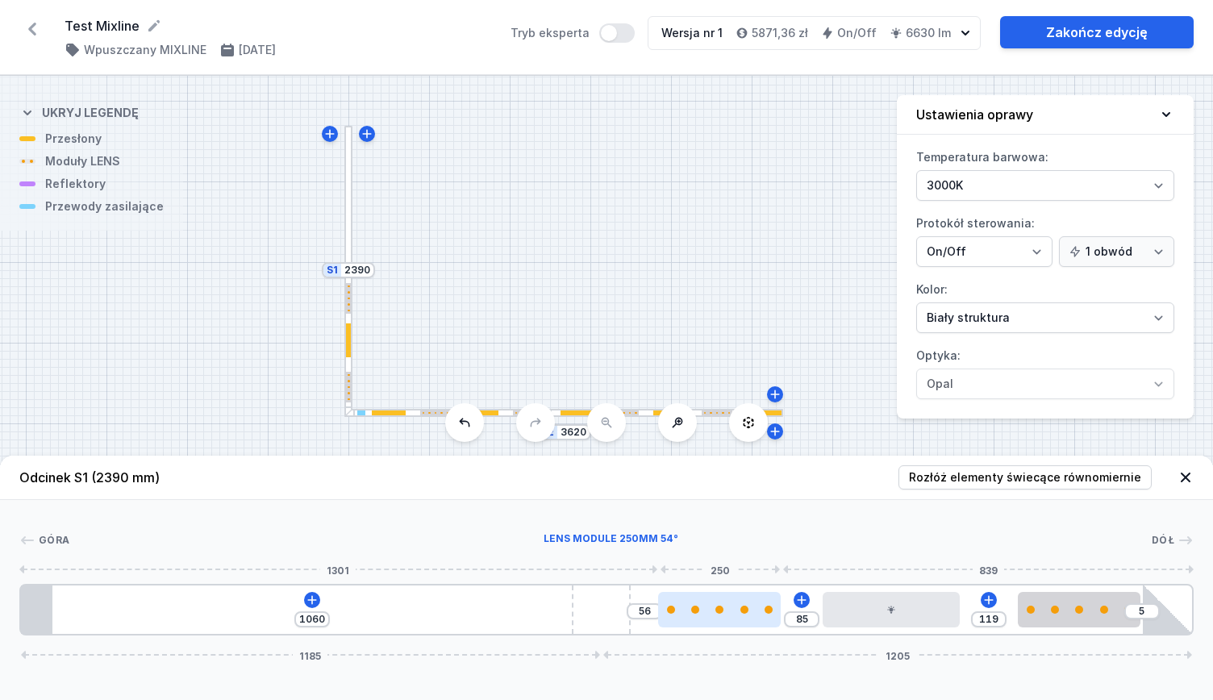
drag, startPoint x: 741, startPoint y: 619, endPoint x: 723, endPoint y: 617, distance: 18.6
click at [723, 617] on div at bounding box center [719, 609] width 123 height 35
drag, startPoint x: 738, startPoint y: 617, endPoint x: 753, endPoint y: 621, distance: 15.8
click at [739, 621] on div at bounding box center [692, 609] width 123 height 35
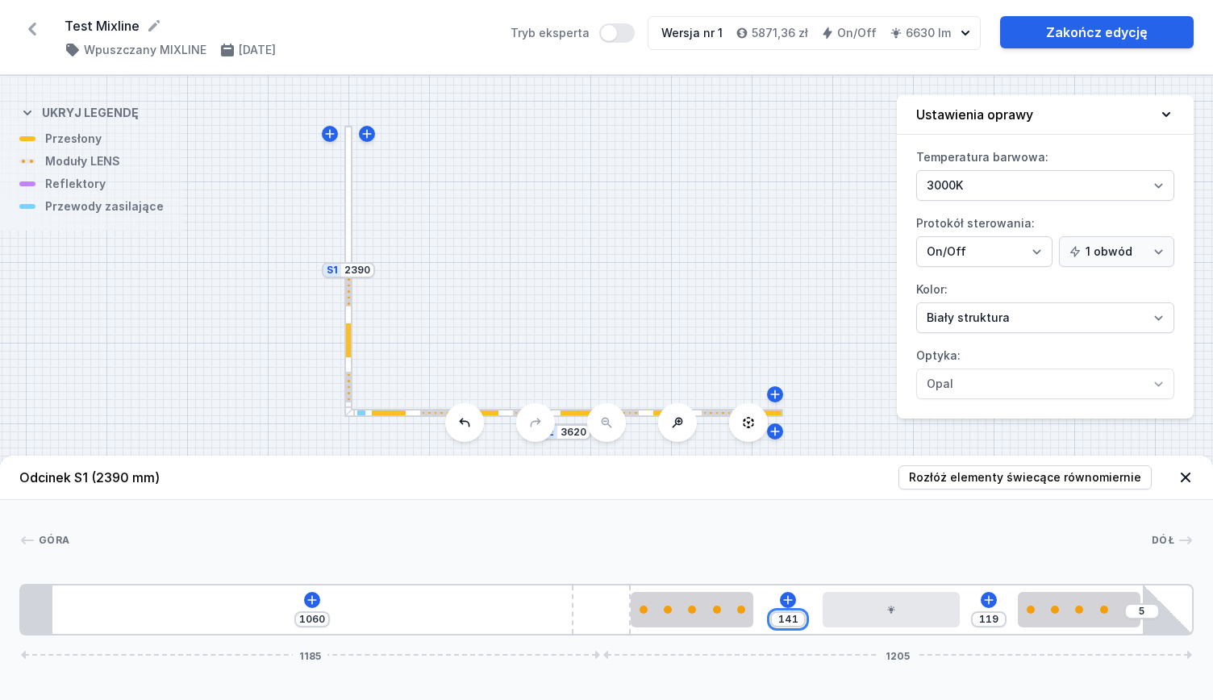
click at [786, 620] on input "141" at bounding box center [788, 619] width 26 height 13
click at [986, 613] on input "140" at bounding box center [984, 619] width 26 height 13
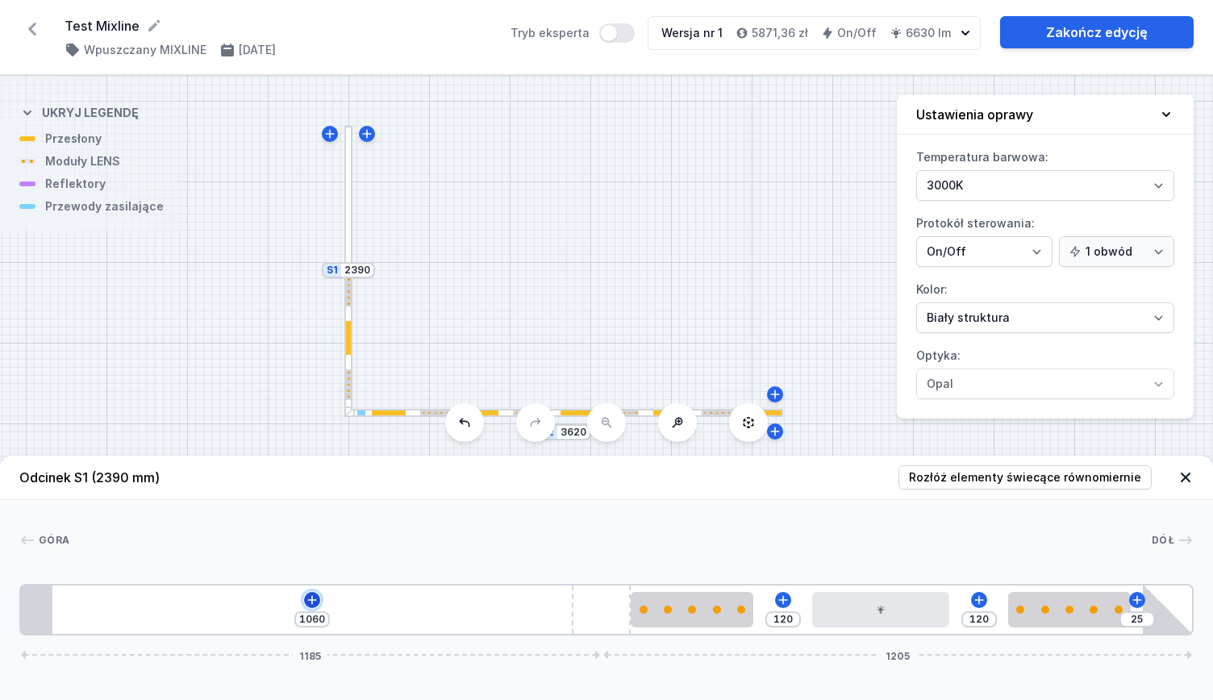
click at [311, 595] on icon at bounding box center [312, 600] width 13 height 13
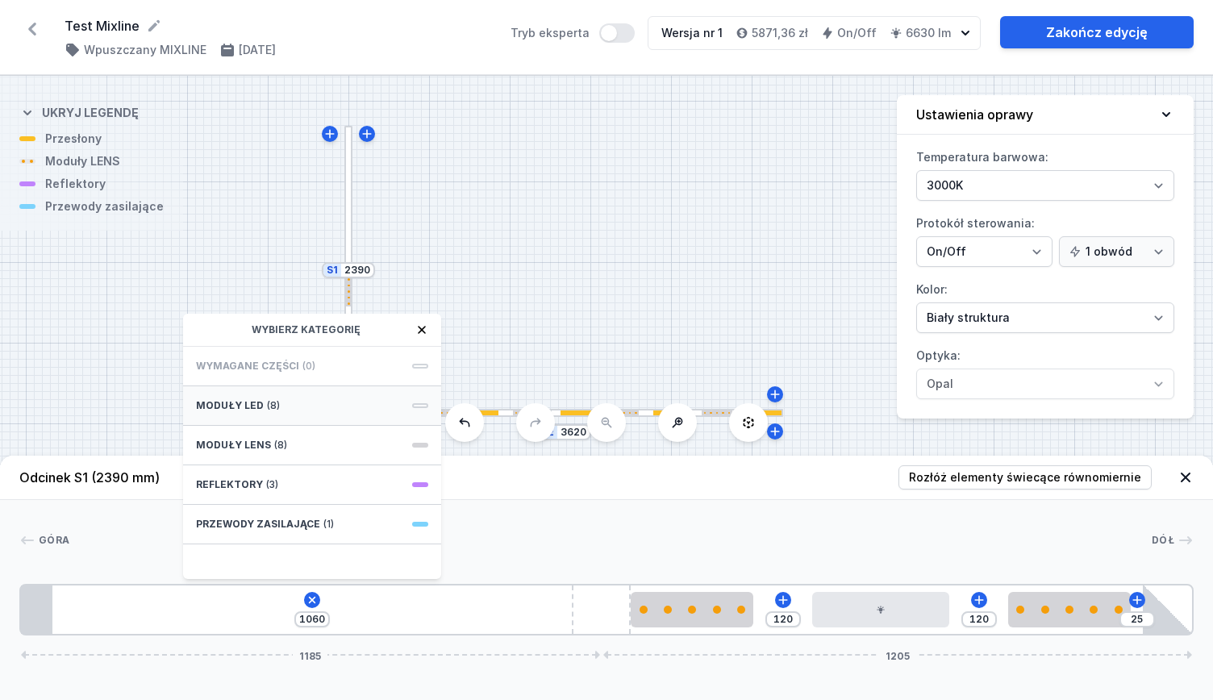
click at [323, 409] on div "Moduły LED (8)" at bounding box center [312, 406] width 258 height 40
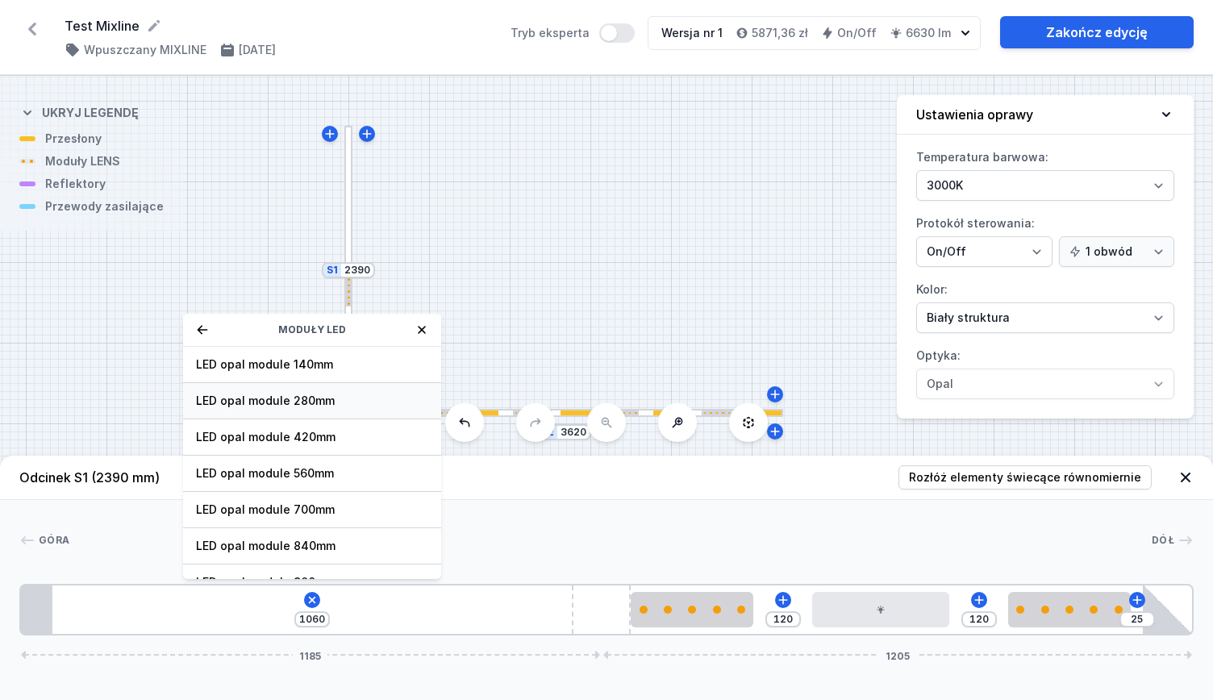
click at [316, 393] on span "LED opal module 280mm" at bounding box center [312, 401] width 232 height 16
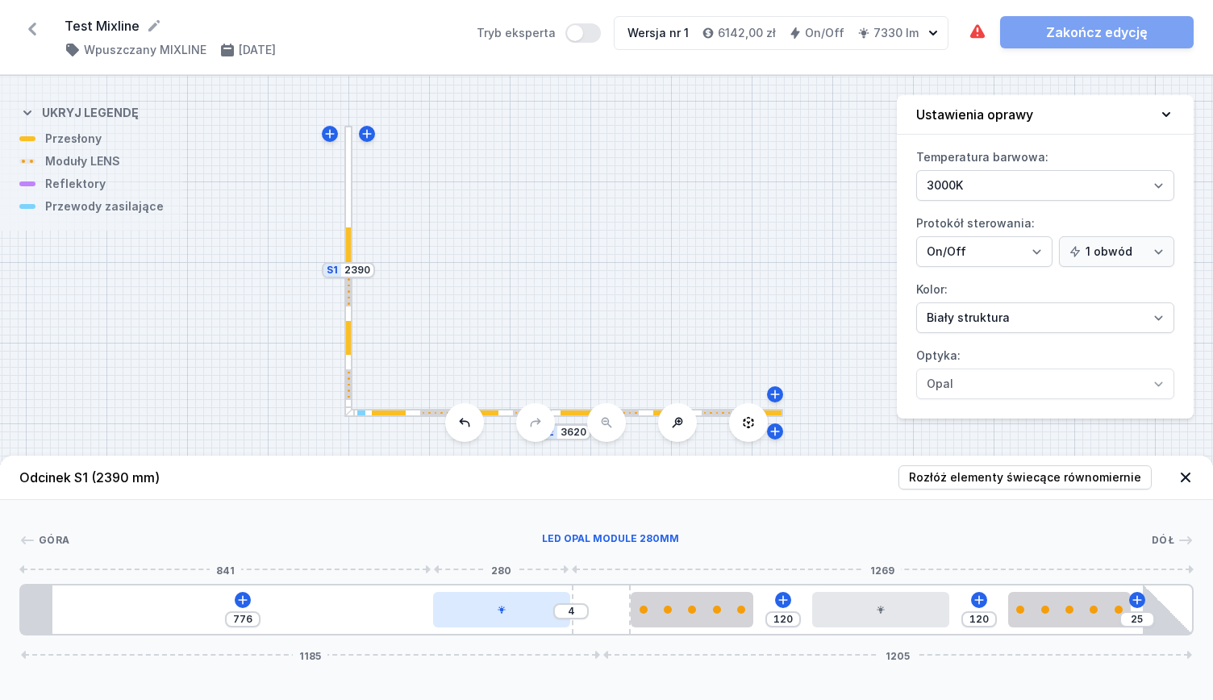
drag, startPoint x: 130, startPoint y: 612, endPoint x: 534, endPoint y: 607, distance: 404.2
click at [534, 607] on div at bounding box center [501, 609] width 137 height 35
drag, startPoint x: 241, startPoint y: 601, endPoint x: 229, endPoint y: 614, distance: 17.7
click at [241, 602] on icon at bounding box center [242, 600] width 13 height 13
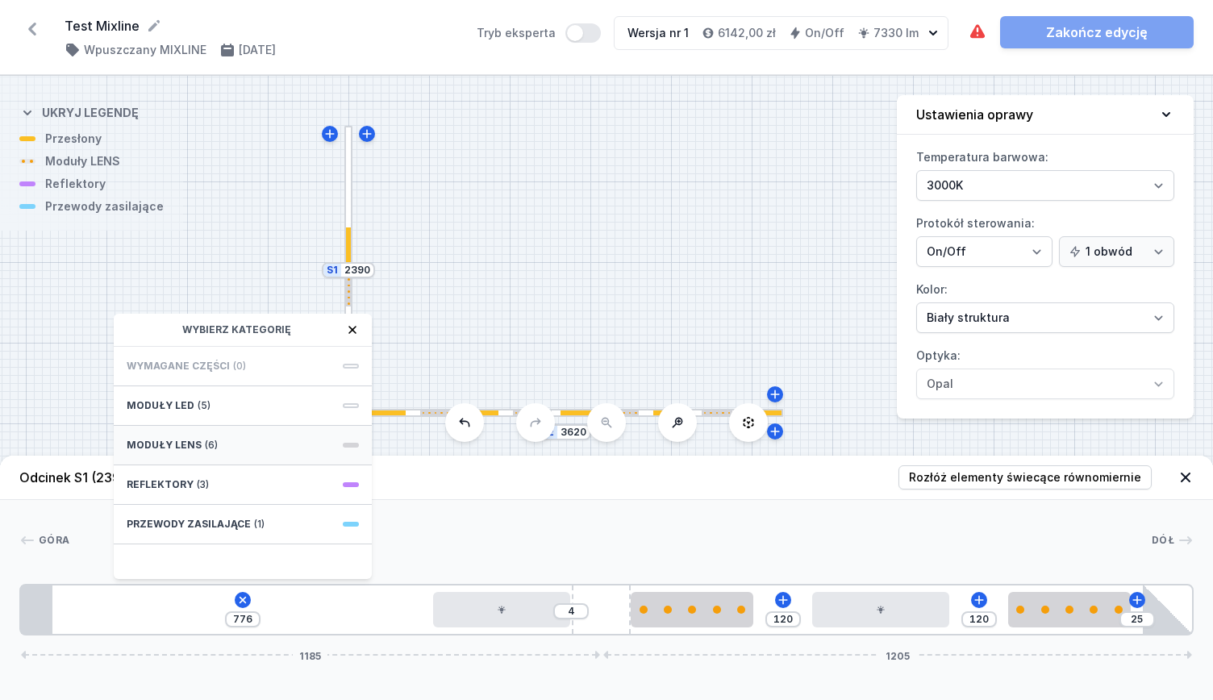
click at [209, 437] on div "Moduły LENS (6)" at bounding box center [243, 446] width 258 height 40
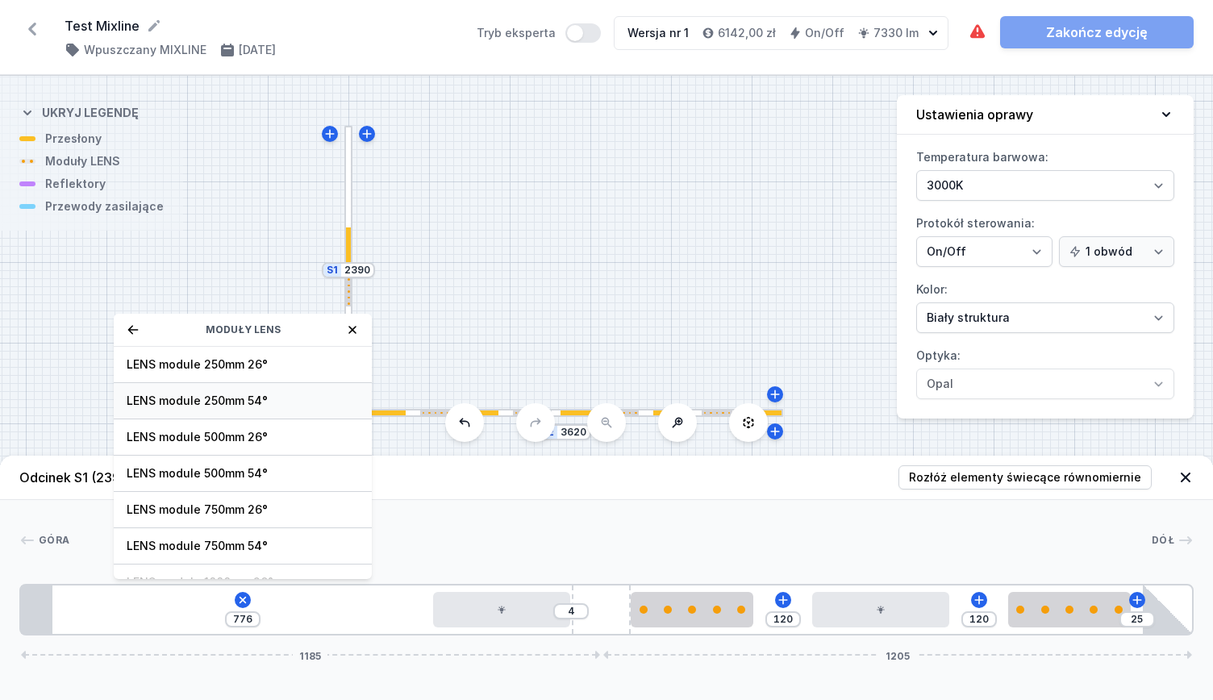
click at [280, 406] on span "LENS module 250mm 54°" at bounding box center [243, 401] width 232 height 16
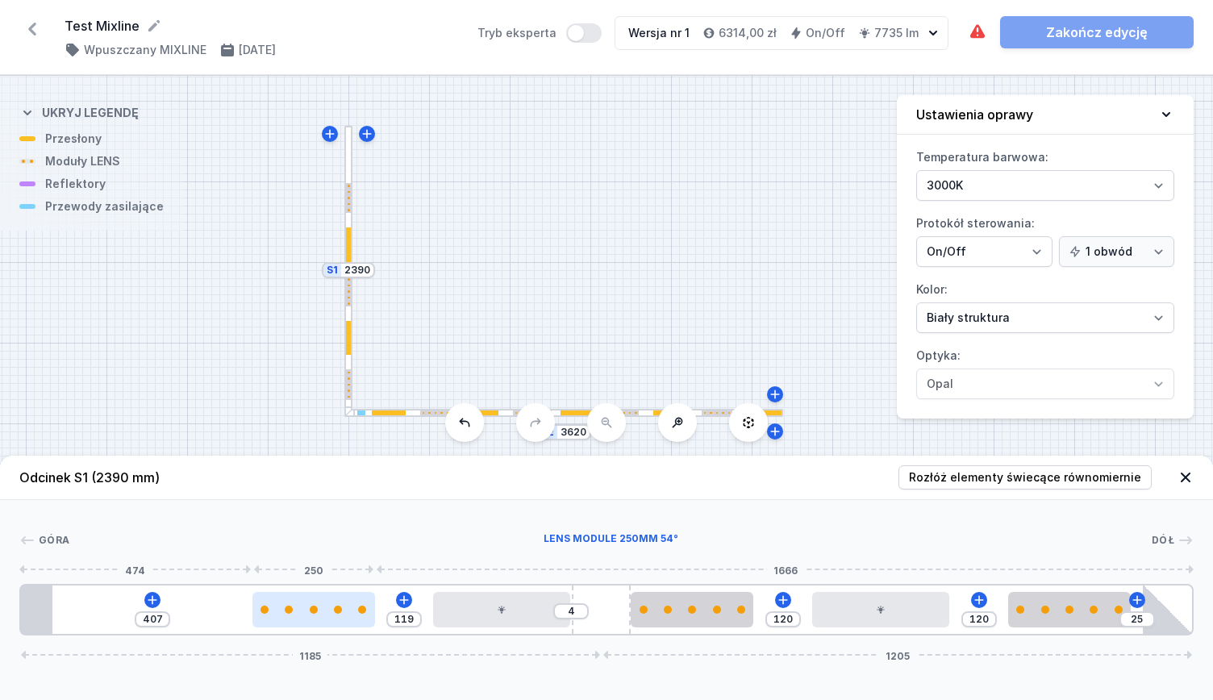
drag, startPoint x: 112, startPoint y: 612, endPoint x: 308, endPoint y: 614, distance: 196.0
click at [308, 614] on div at bounding box center [313, 609] width 123 height 35
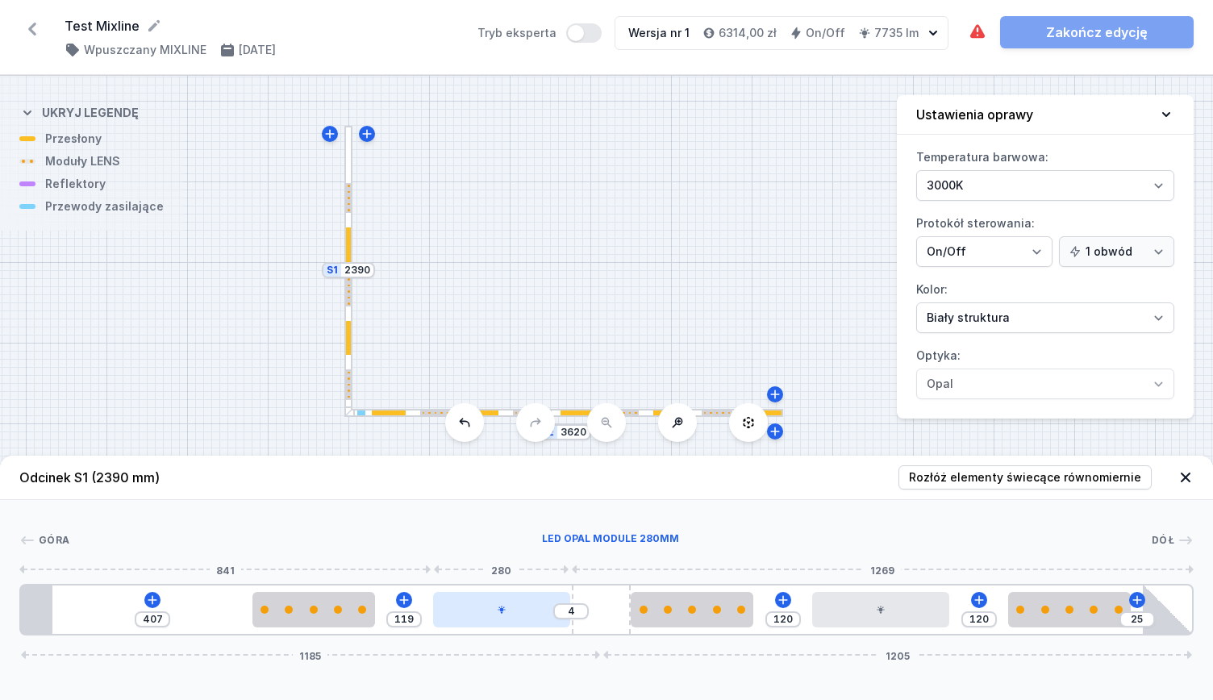
click at [492, 609] on div at bounding box center [501, 609] width 137 height 35
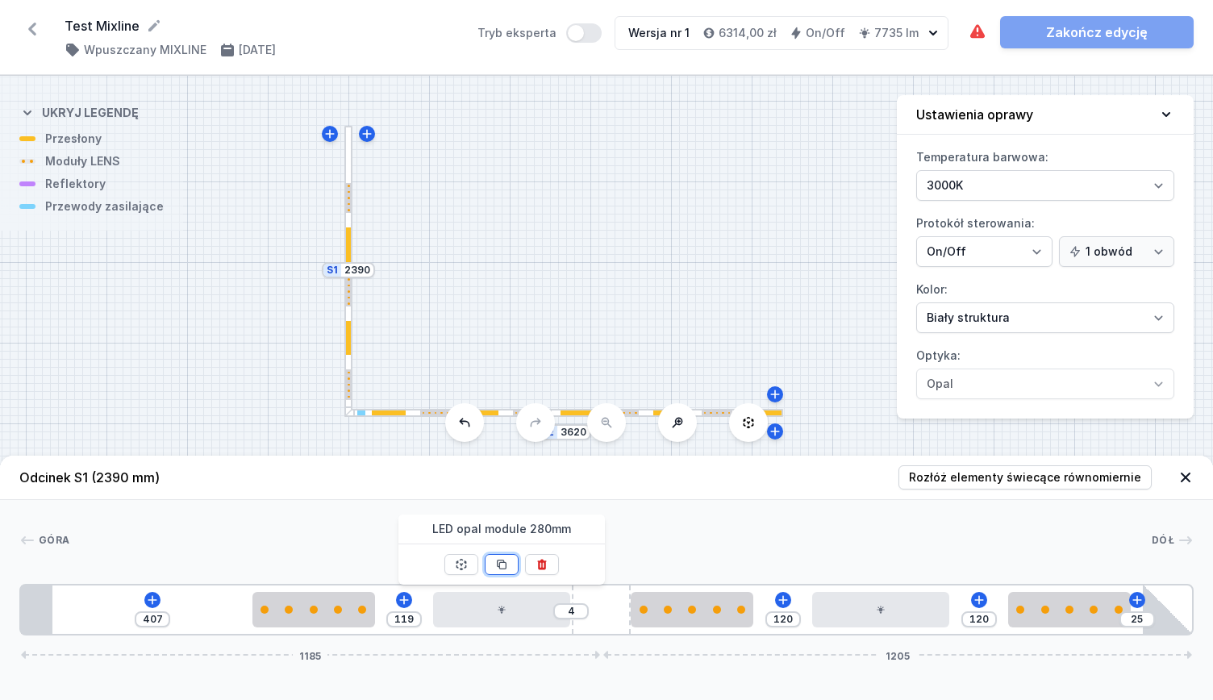
click at [497, 559] on icon at bounding box center [501, 564] width 13 height 13
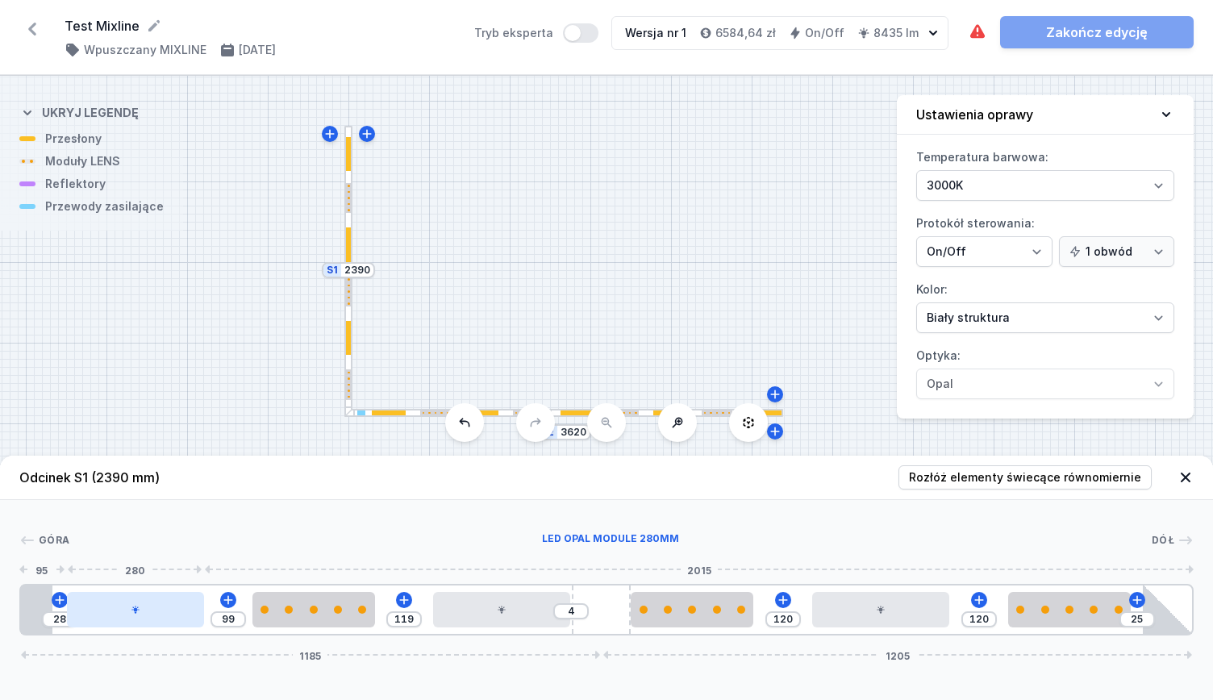
click at [133, 613] on div at bounding box center [135, 609] width 137 height 35
drag, startPoint x: 233, startPoint y: 615, endPoint x: 169, endPoint y: 623, distance: 64.2
click at [169, 623] on div "28 99 119 4 120 120 25 1185 1205" at bounding box center [606, 610] width 1174 height 52
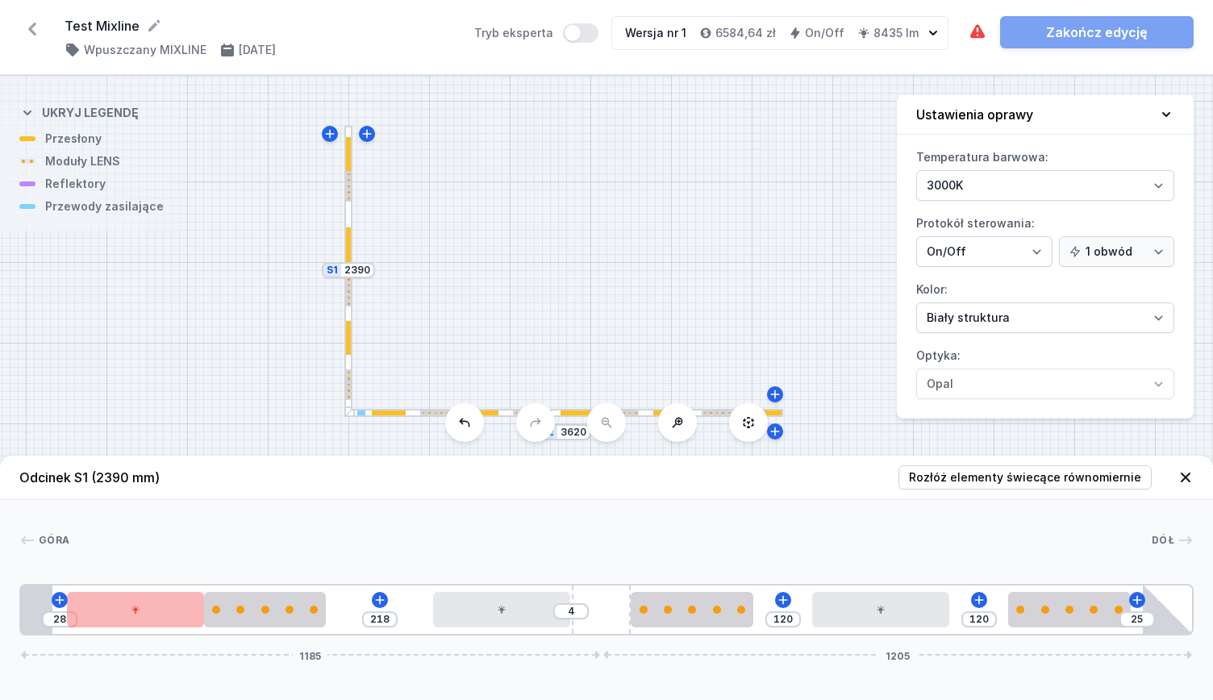
click at [268, 535] on div at bounding box center [610, 540] width 1082 height 16
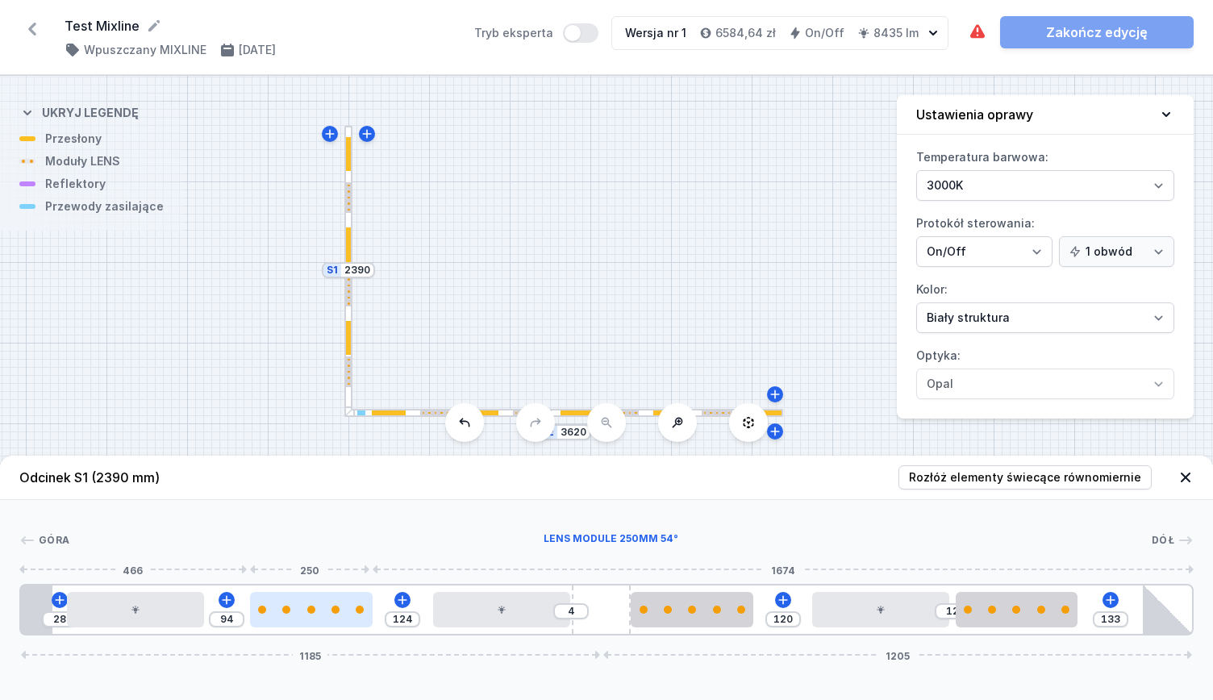
drag, startPoint x: 300, startPoint y: 613, endPoint x: 343, endPoint y: 619, distance: 43.2
click at [343, 619] on div at bounding box center [311, 609] width 123 height 35
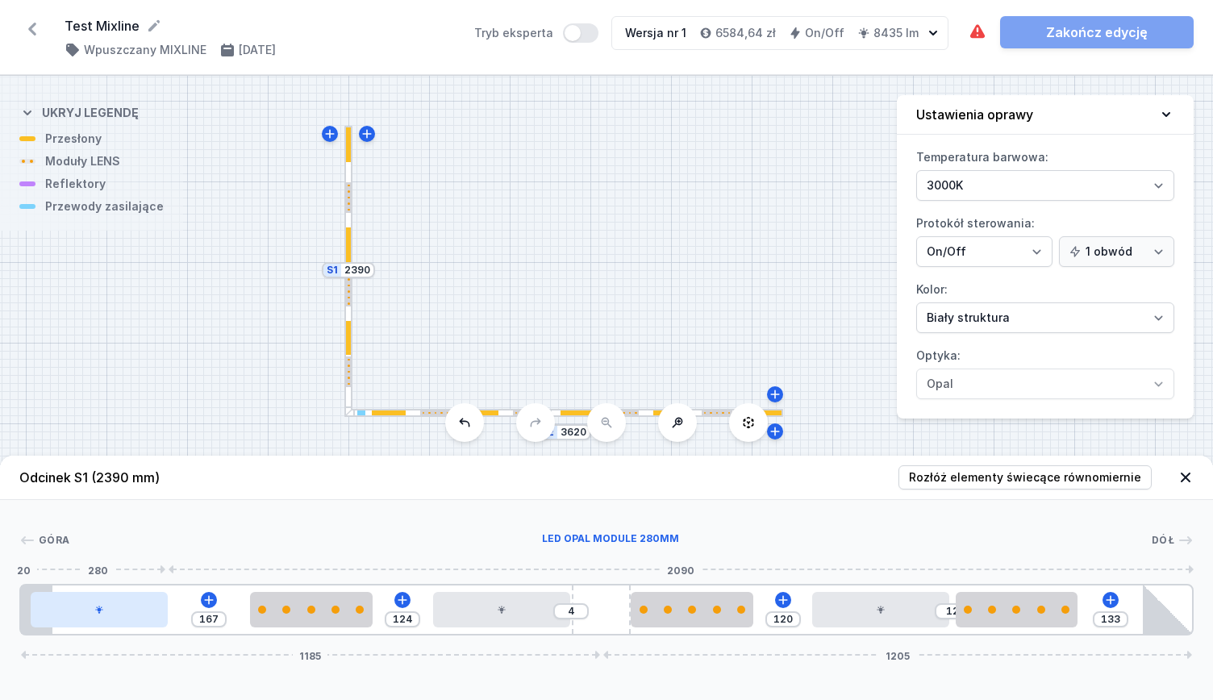
drag, startPoint x: 131, startPoint y: 622, endPoint x: 106, endPoint y: 624, distance: 25.9
click at [106, 624] on div at bounding box center [99, 609] width 137 height 35
click at [214, 624] on input "167" at bounding box center [209, 619] width 26 height 13
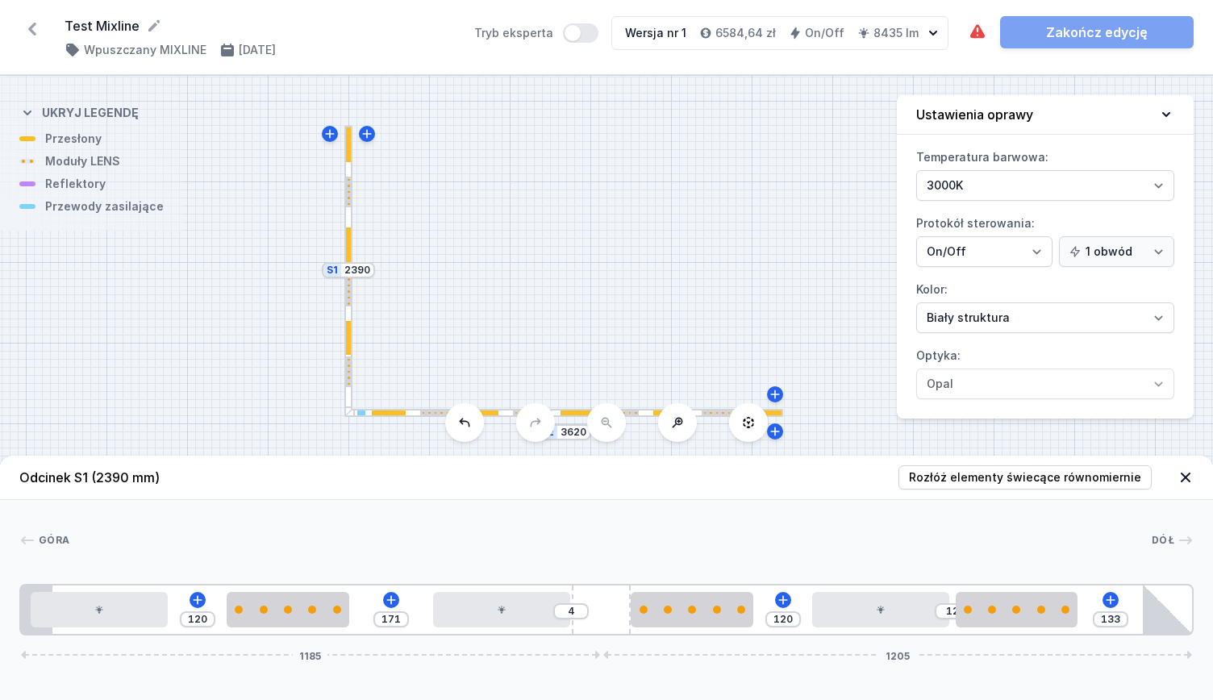
click at [268, 386] on div "S2 3620 S1 2390" at bounding box center [606, 388] width 1213 height 624
click at [492, 599] on div at bounding box center [501, 609] width 137 height 35
drag, startPoint x: 474, startPoint y: 611, endPoint x: 451, endPoint y: 607, distance: 23.7
click at [451, 607] on div at bounding box center [477, 609] width 137 height 35
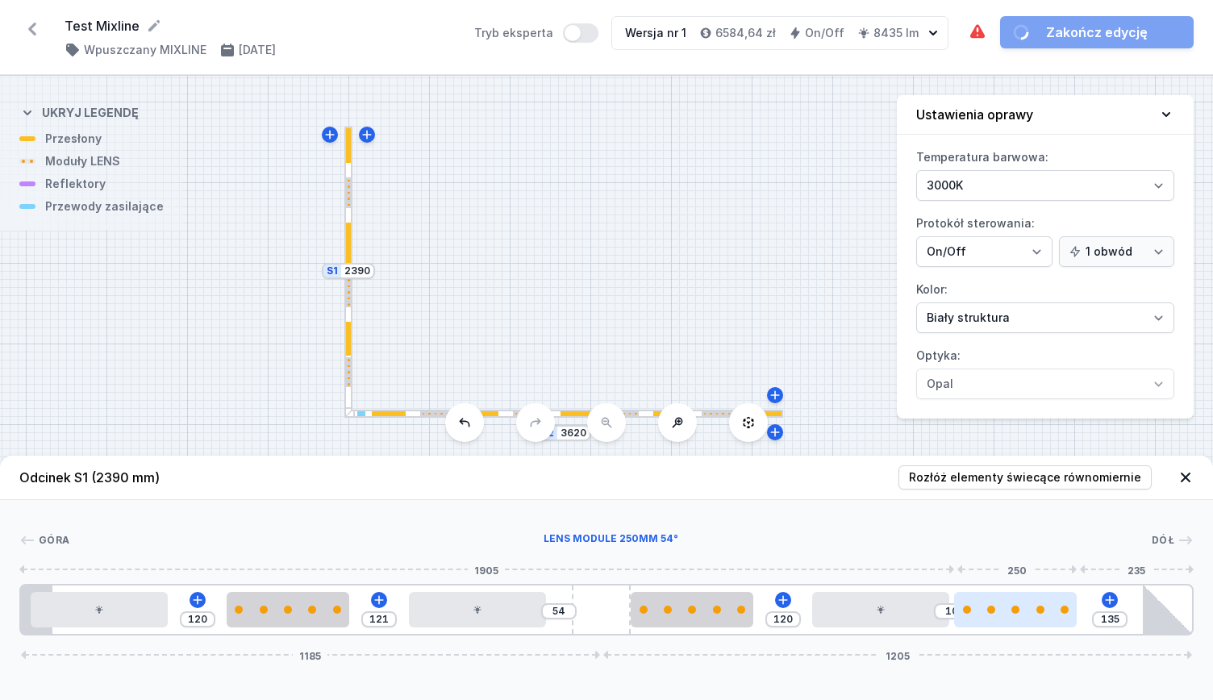
drag, startPoint x: 1020, startPoint y: 603, endPoint x: 1038, endPoint y: 606, distance: 18.0
click at [1063, 604] on div at bounding box center [1015, 609] width 123 height 35
drag, startPoint x: 1038, startPoint y: 611, endPoint x: 1032, endPoint y: 617, distance: 8.6
click at [1073, 610] on div at bounding box center [1015, 610] width 123 height 8
click at [1021, 619] on div at bounding box center [1015, 609] width 123 height 35
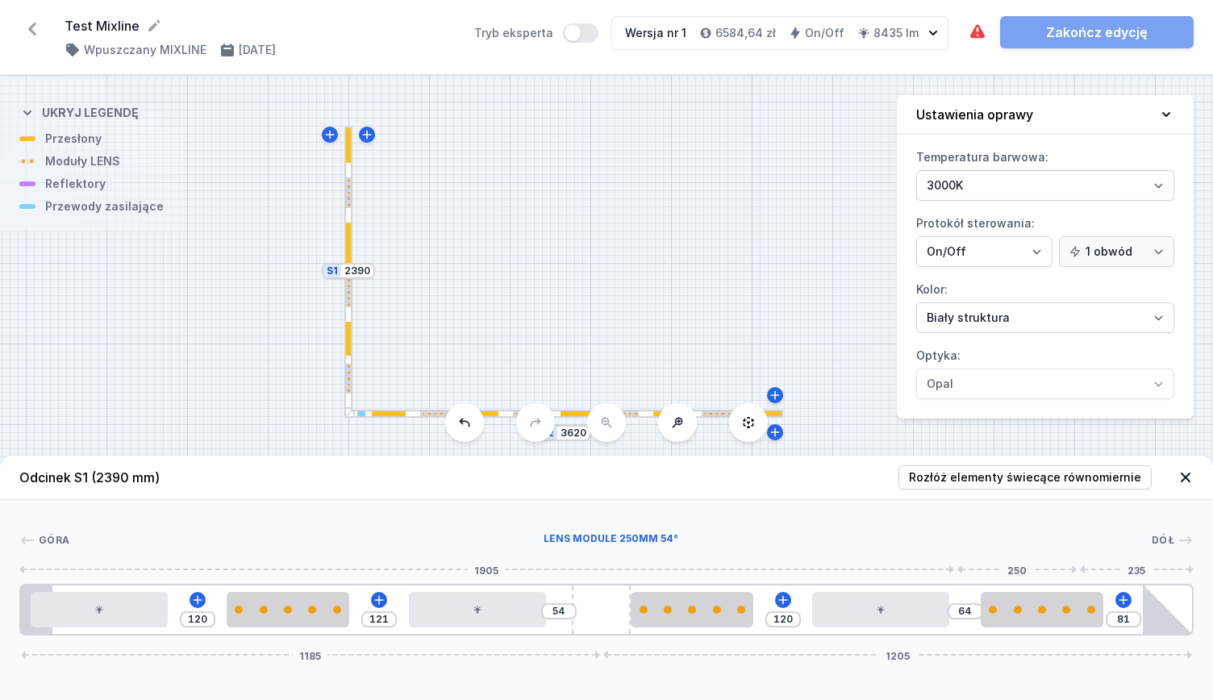
drag, startPoint x: 1018, startPoint y: 612, endPoint x: 836, endPoint y: 570, distance: 187.1
click at [1070, 610] on div at bounding box center [1042, 610] width 123 height 8
drag, startPoint x: 1000, startPoint y: 613, endPoint x: 1107, endPoint y: 614, distance: 106.5
click at [1107, 614] on div at bounding box center [1079, 609] width 123 height 35
click at [1113, 607] on div at bounding box center [1054, 609] width 123 height 35
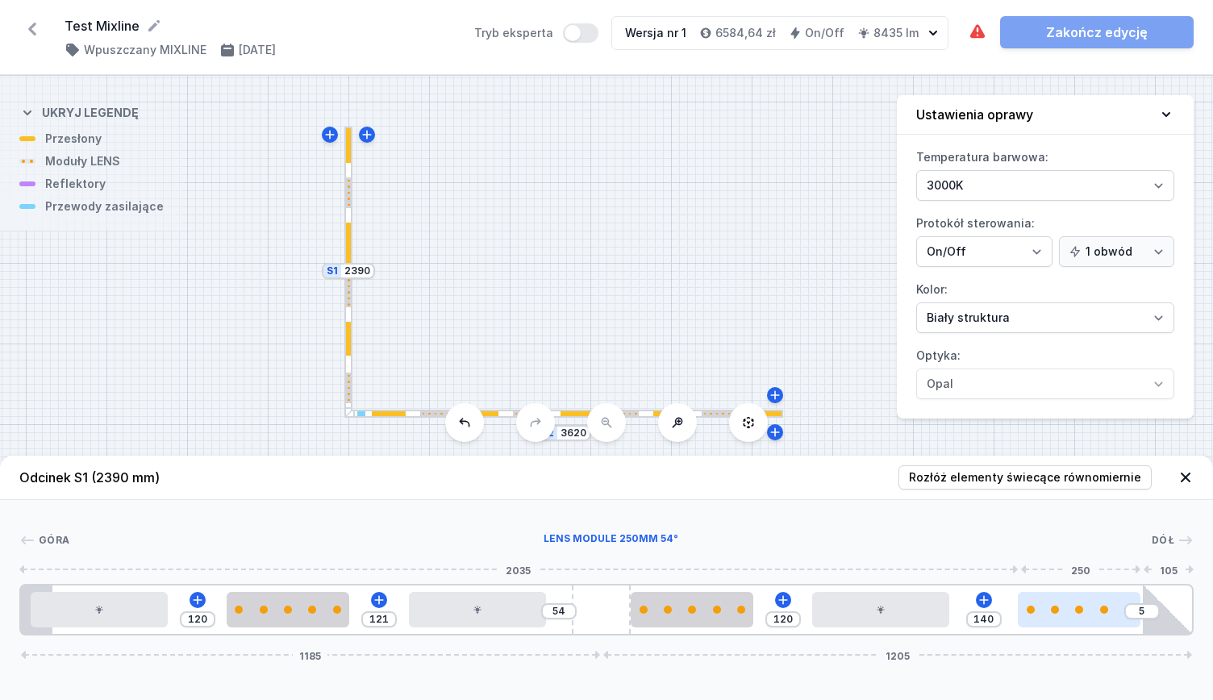
drag, startPoint x: 1013, startPoint y: 602, endPoint x: 1045, endPoint y: 617, distance: 35.7
click at [1045, 617] on div at bounding box center [1079, 609] width 123 height 35
click at [130, 419] on div "S2 3620 S1 2390" at bounding box center [606, 388] width 1213 height 624
click at [789, 307] on div "S2 3620 S1 2390" at bounding box center [606, 388] width 1213 height 624
click at [1158, 627] on div at bounding box center [1168, 610] width 48 height 48
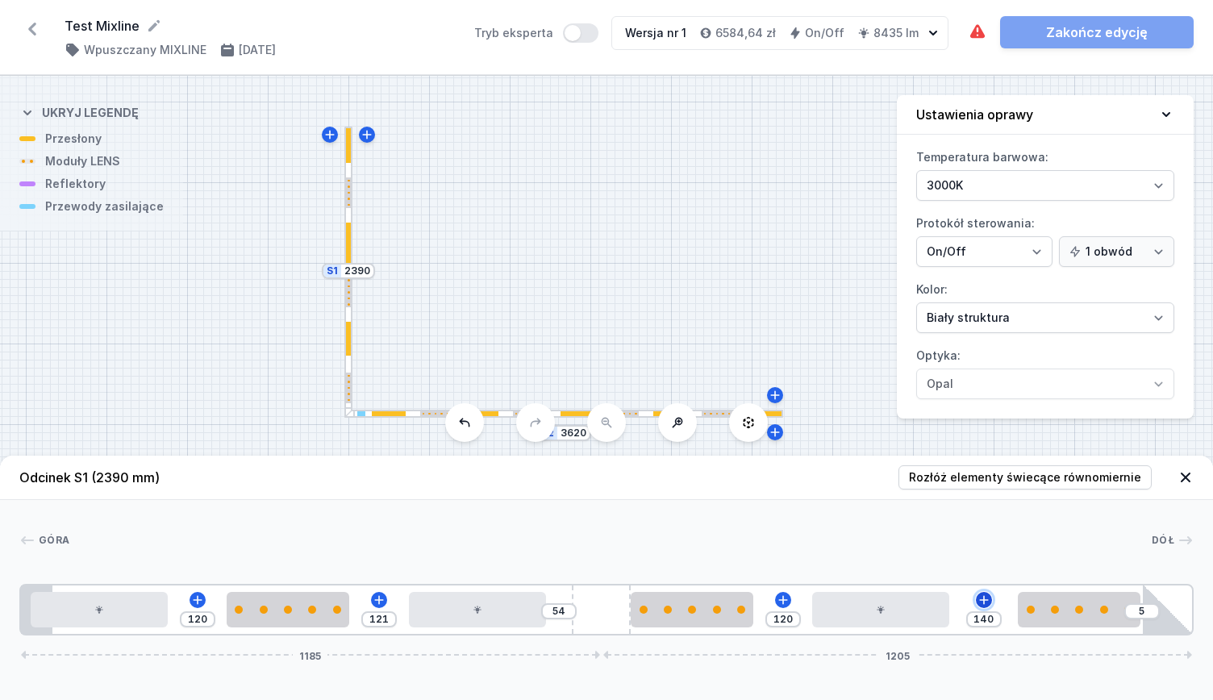
click at [984, 600] on icon at bounding box center [983, 599] width 9 height 9
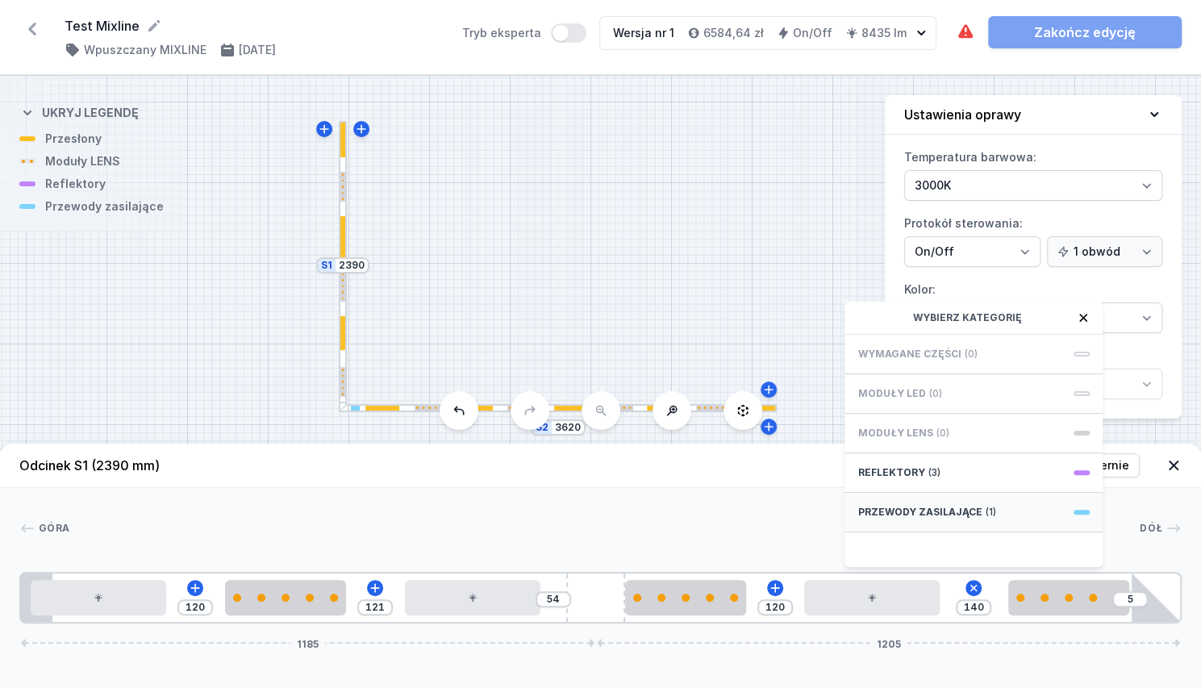
click at [949, 519] on span "Przewody zasilające" at bounding box center [919, 512] width 124 height 13
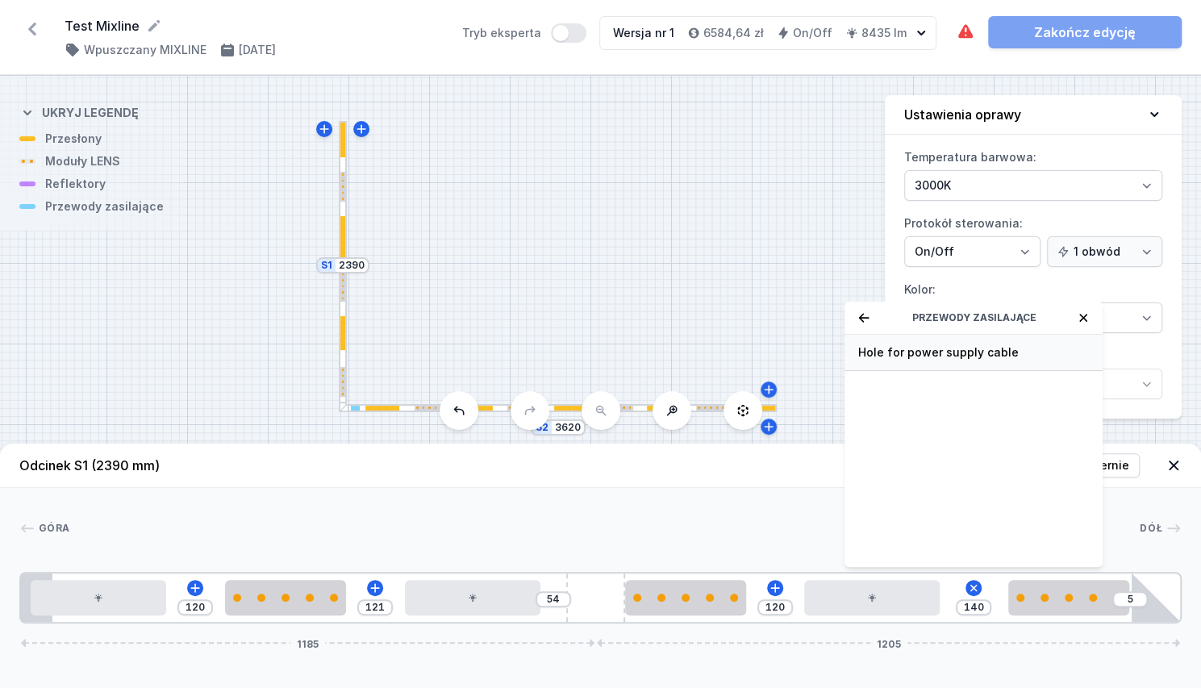
click at [949, 361] on span "Hole for power supply cable" at bounding box center [973, 352] width 232 height 16
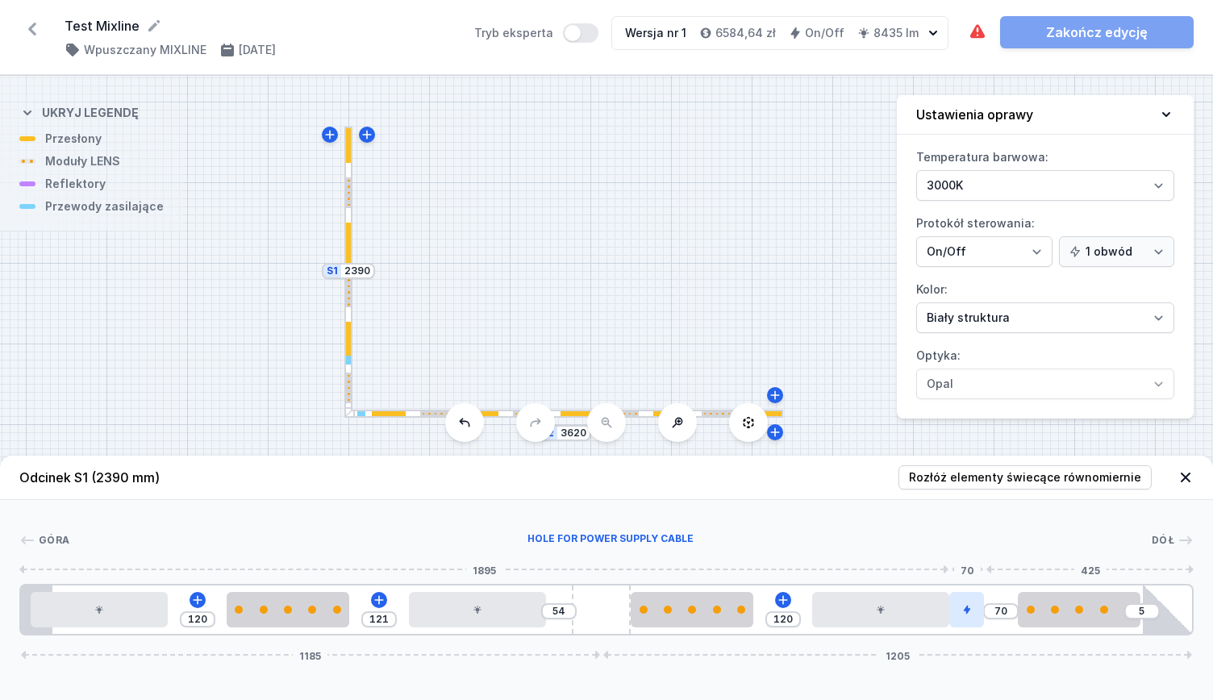
click at [960, 604] on div at bounding box center [966, 609] width 35 height 35
click at [970, 568] on icon at bounding box center [967, 564] width 13 height 13
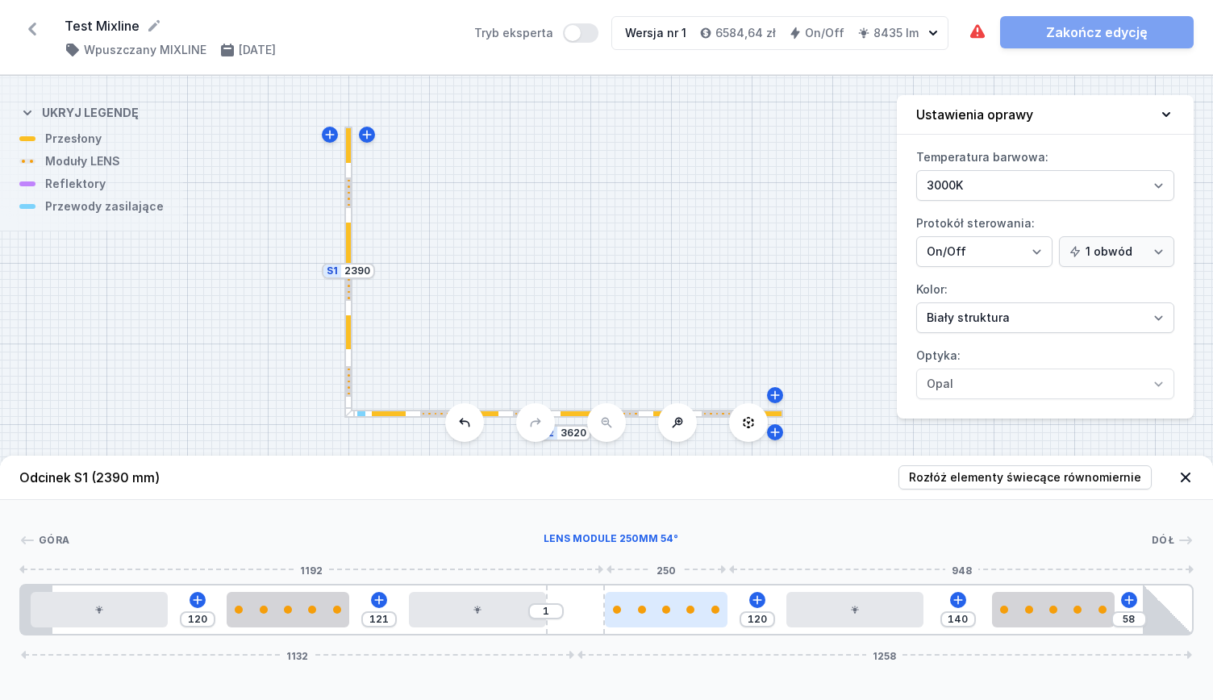
drag, startPoint x: 574, startPoint y: 586, endPoint x: 612, endPoint y: 610, distance: 45.2
click at [612, 610] on div "120 121 1 120 140 58 1132 1258" at bounding box center [606, 610] width 1174 height 52
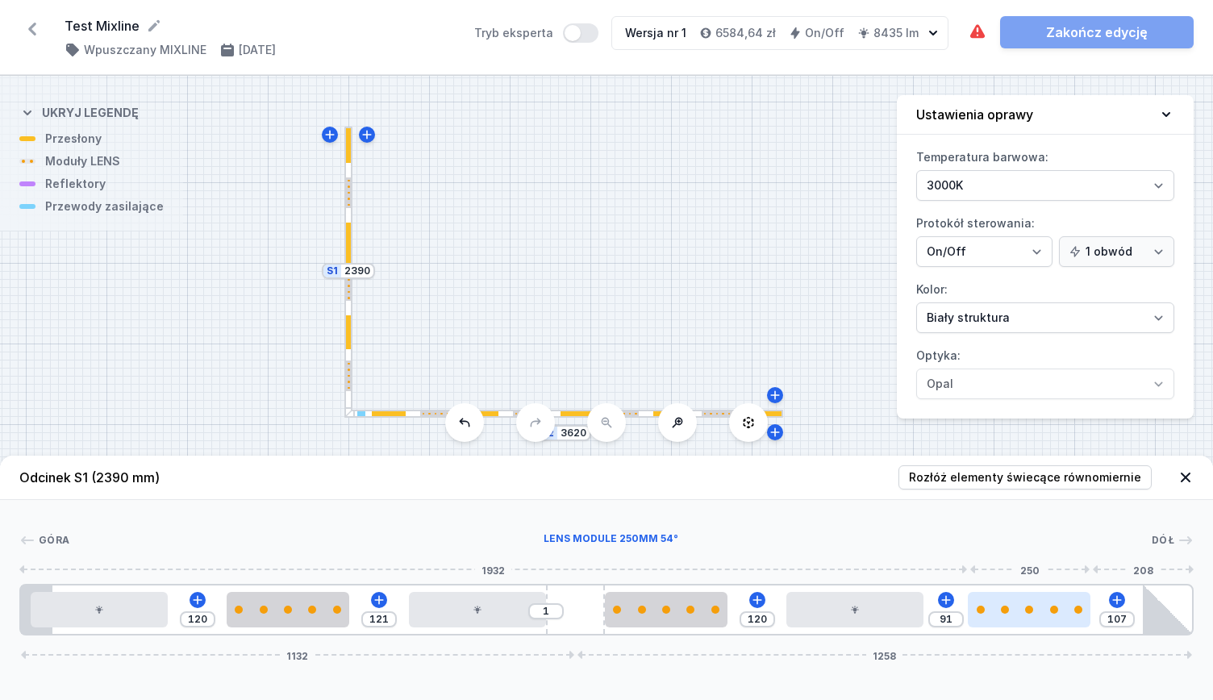
drag, startPoint x: 1016, startPoint y: 600, endPoint x: 1026, endPoint y: 607, distance: 12.1
click at [1026, 607] on div at bounding box center [1029, 609] width 123 height 35
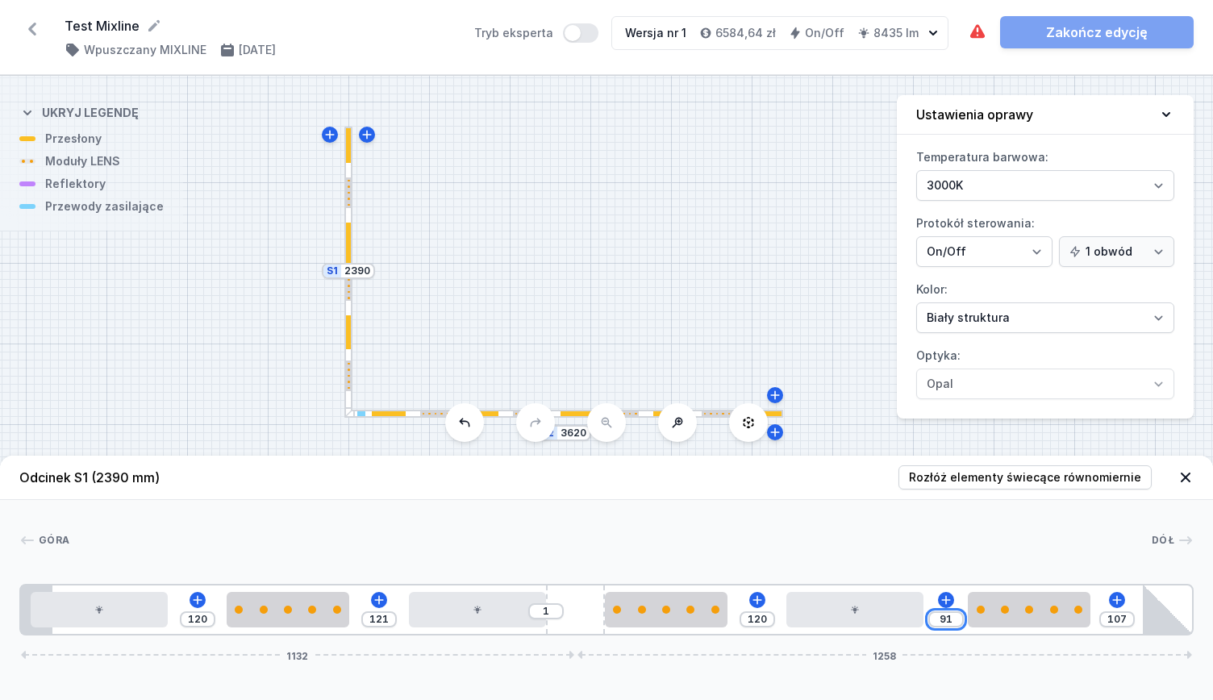
drag, startPoint x: 957, startPoint y: 617, endPoint x: 925, endPoint y: 615, distance: 32.3
click at [925, 615] on div "120 121 1 120 91 107 1132 1258" at bounding box center [606, 610] width 1174 height 52
click at [991, 543] on div at bounding box center [610, 540] width 1082 height 16
click at [416, 417] on div at bounding box center [448, 414] width 206 height 8
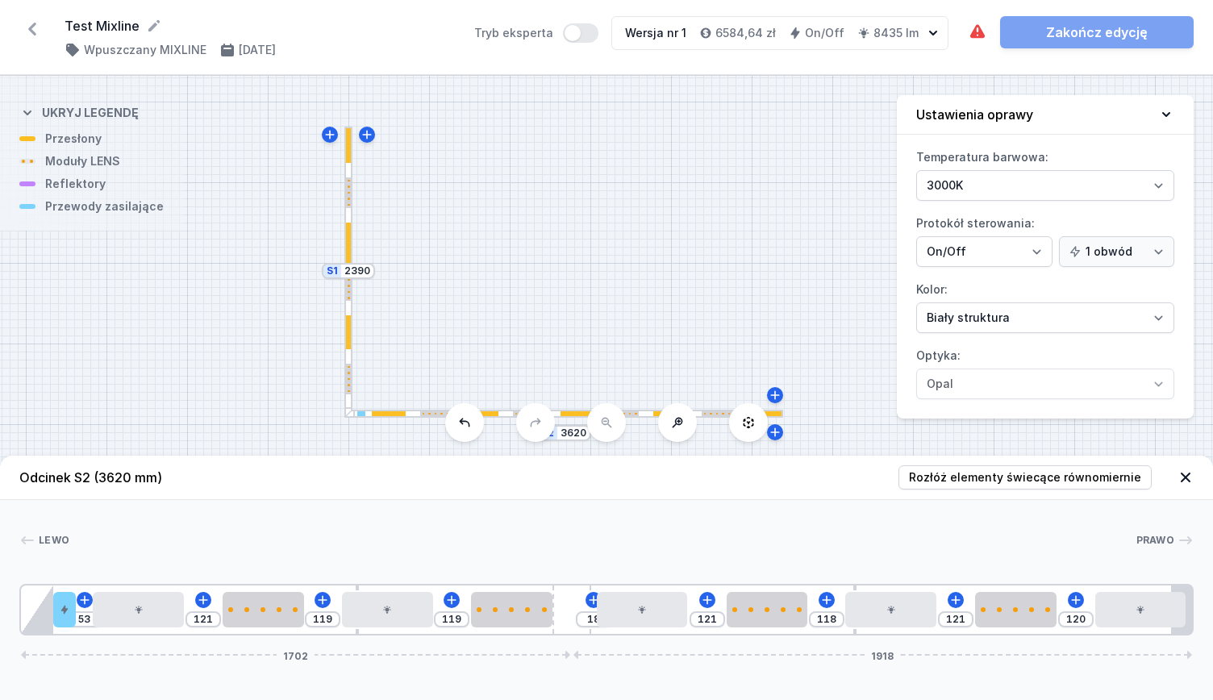
drag, startPoint x: 1153, startPoint y: 615, endPoint x: 1212, endPoint y: 611, distance: 59.1
click at [1212, 611] on div "[PERSON_NAME] 1 2 3 4 5 3 4 6 3 4 5 3 4 3 7 53 121 119 119 18 121 118 121 120 1…" at bounding box center [606, 568] width 1213 height 136
click at [351, 383] on div at bounding box center [348, 379] width 5 height 31
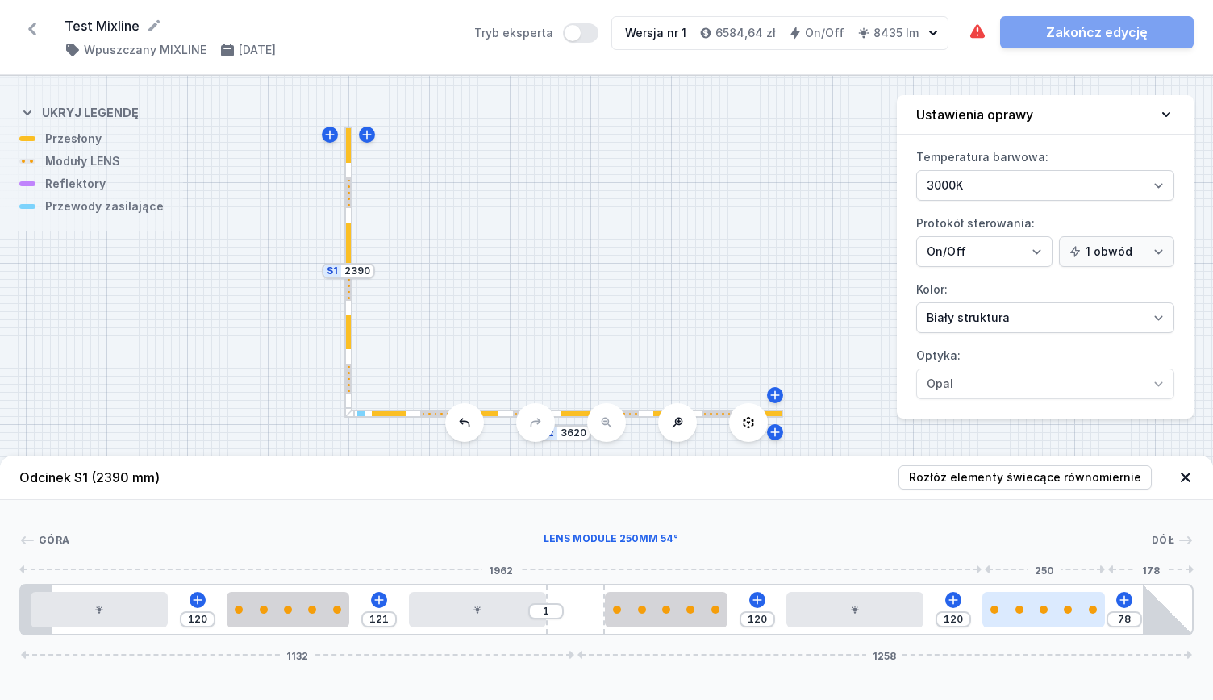
click at [1055, 598] on div at bounding box center [1043, 609] width 123 height 35
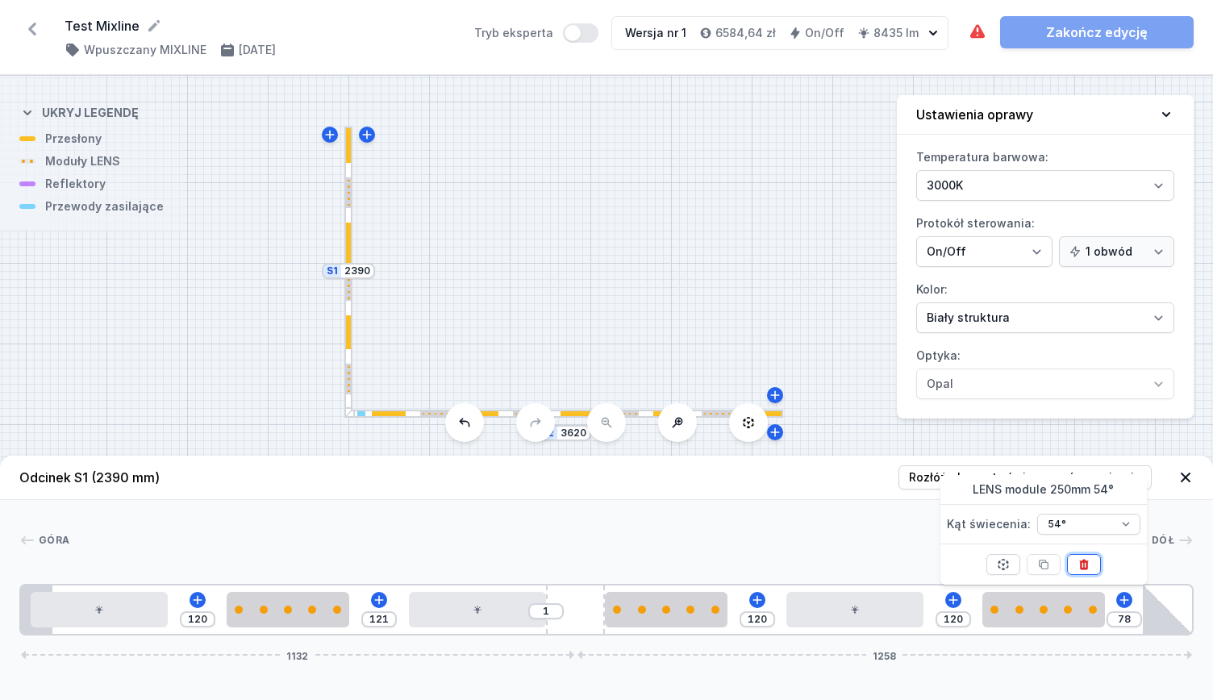
click at [1095, 564] on button at bounding box center [1084, 564] width 34 height 21
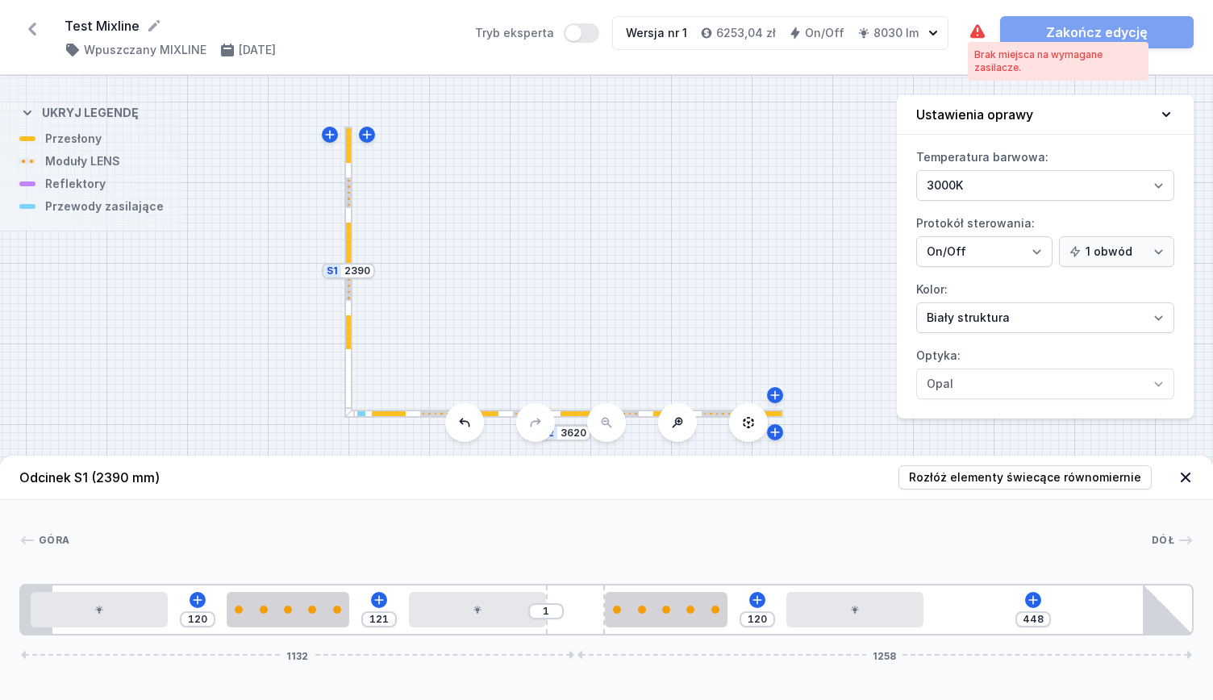
click at [977, 31] on icon at bounding box center [977, 32] width 19 height 19
click at [1032, 592] on button at bounding box center [1033, 600] width 16 height 16
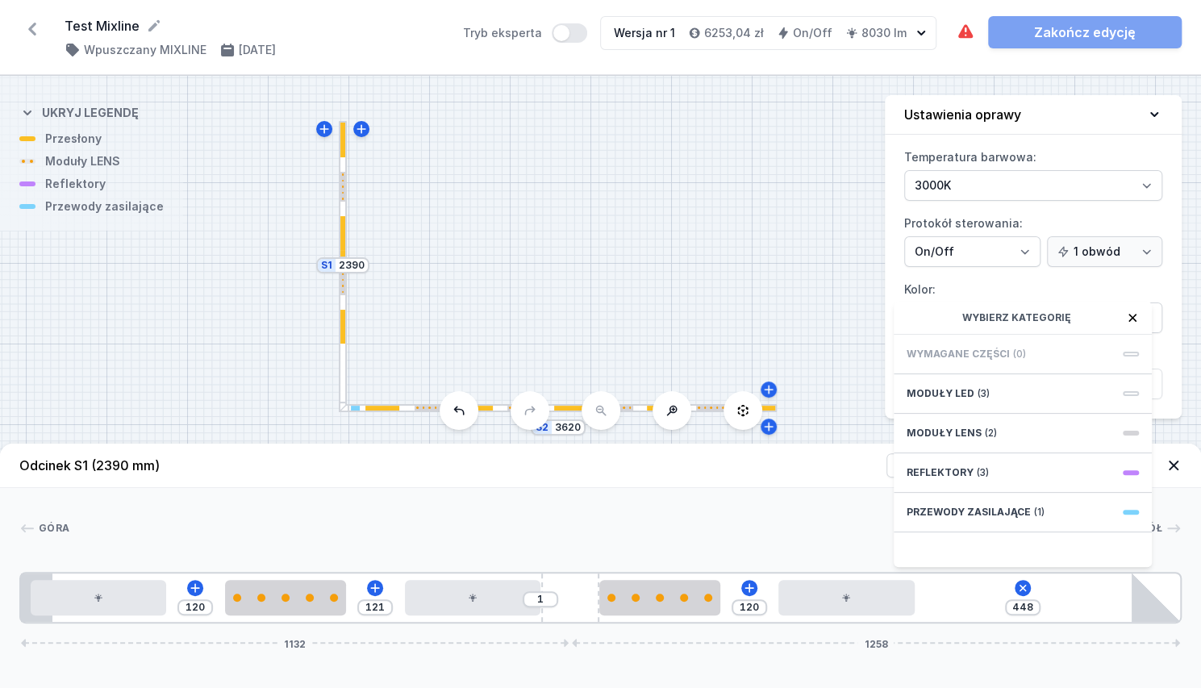
click at [1028, 369] on div "Wymagane części (0)" at bounding box center [1023, 355] width 258 height 40
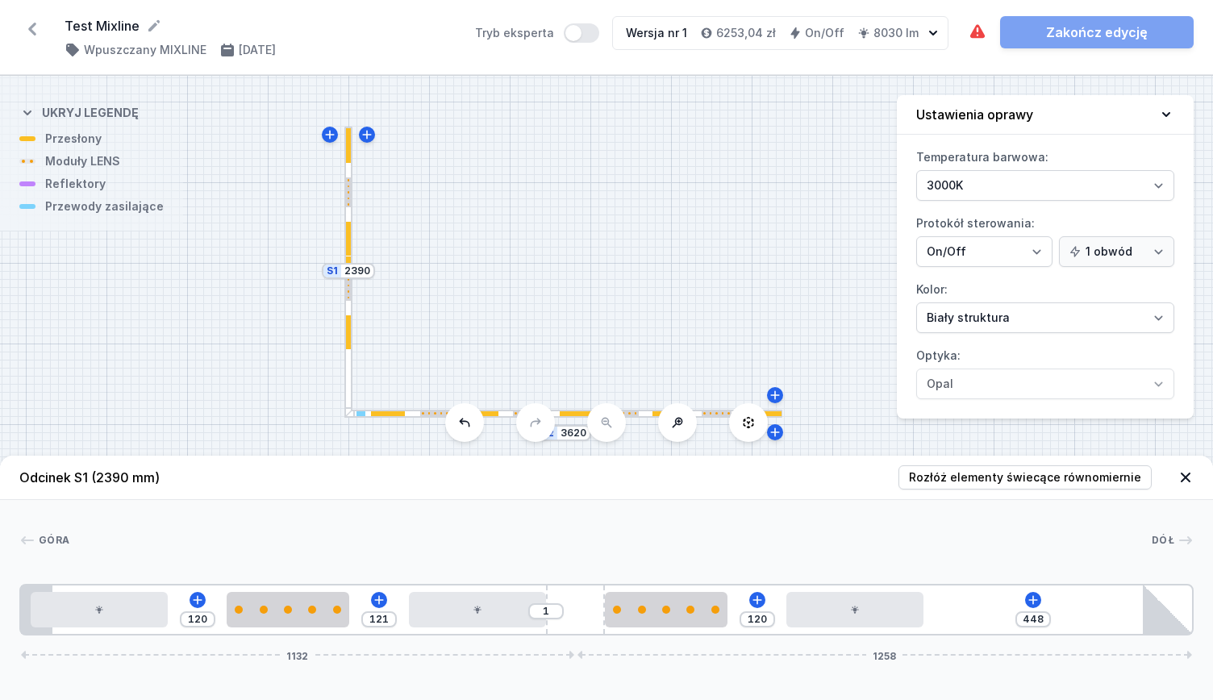
click at [726, 567] on div at bounding box center [606, 570] width 1174 height 10
click at [1110, 33] on div "Brak miejsca na wymagane zasilacze. Zakończ edycję" at bounding box center [1081, 32] width 226 height 32
click at [933, 36] on icon "button" at bounding box center [933, 33] width 16 height 16
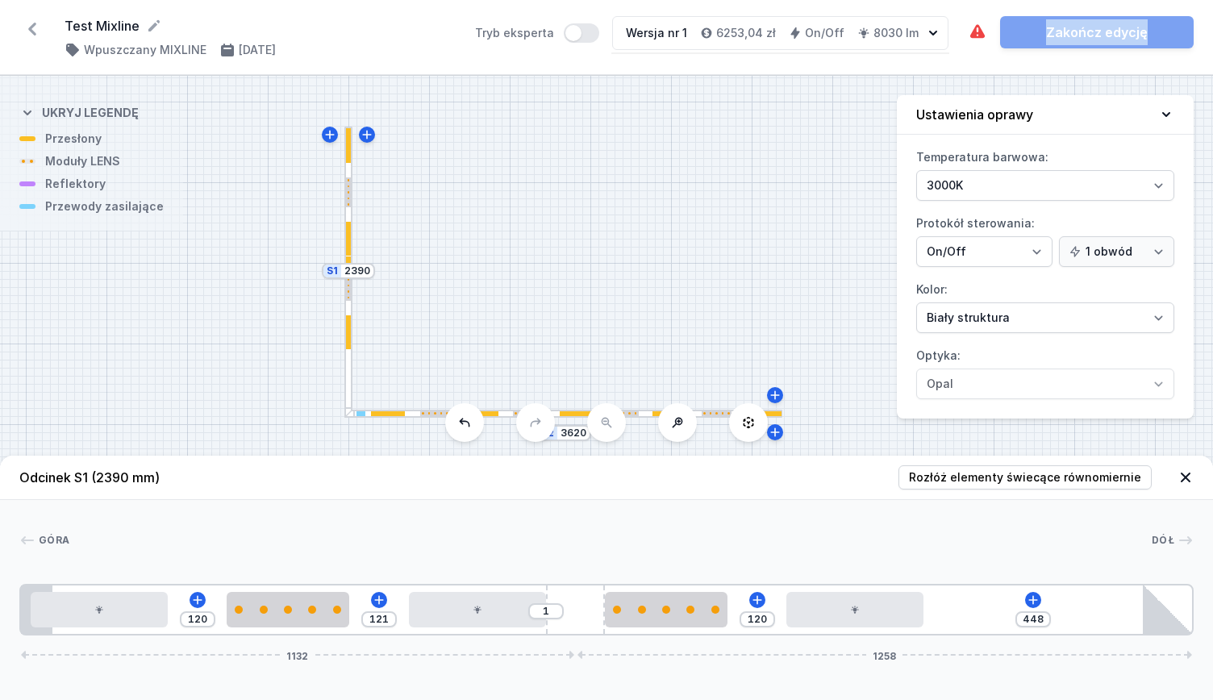
click at [933, 36] on icon "button" at bounding box center [933, 33] width 16 height 16
click at [808, 249] on div "S2 3620 S1 2390" at bounding box center [606, 388] width 1213 height 624
click at [581, 38] on button "Tryb eksperta" at bounding box center [581, 32] width 35 height 19
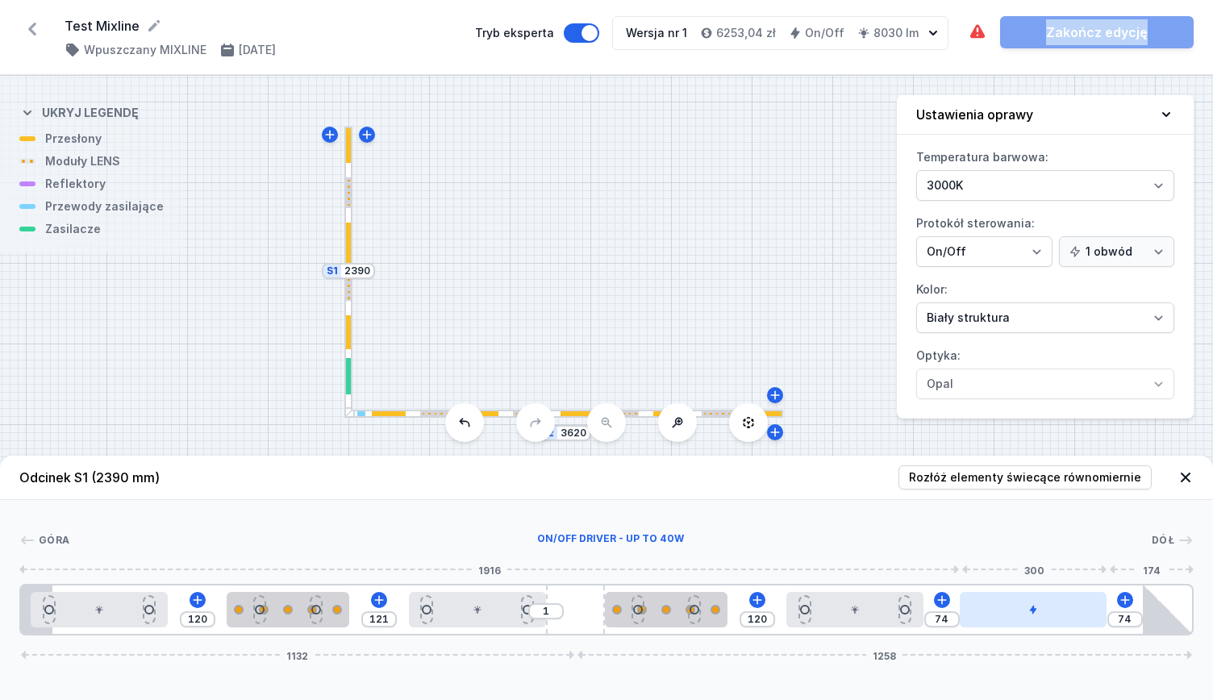
click at [1032, 609] on icon at bounding box center [1033, 610] width 6 height 9
click at [1049, 615] on div at bounding box center [1033, 609] width 147 height 35
drag, startPoint x: 1071, startPoint y: 603, endPoint x: 1019, endPoint y: 609, distance: 52.8
click at [1139, 603] on div "120 121 1 120 74 74 1132 1258" at bounding box center [606, 610] width 1174 height 52
drag, startPoint x: 1018, startPoint y: 609, endPoint x: 1044, endPoint y: 604, distance: 26.3
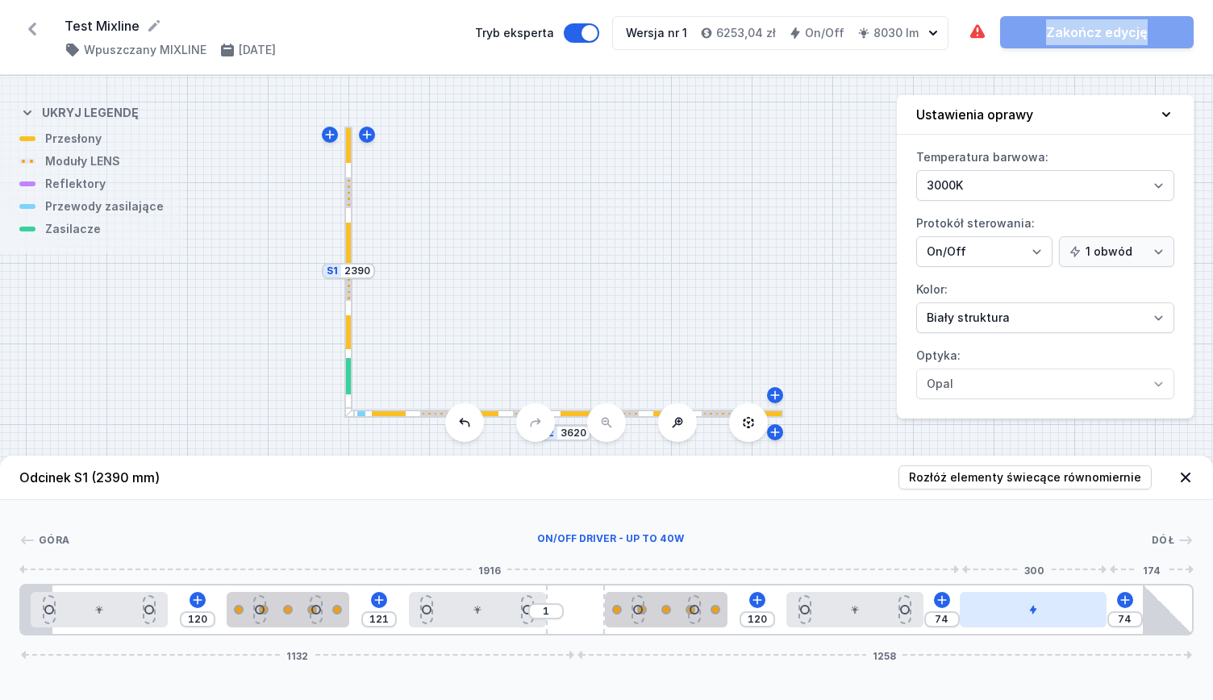
click at [1044, 604] on div at bounding box center [1033, 609] width 147 height 35
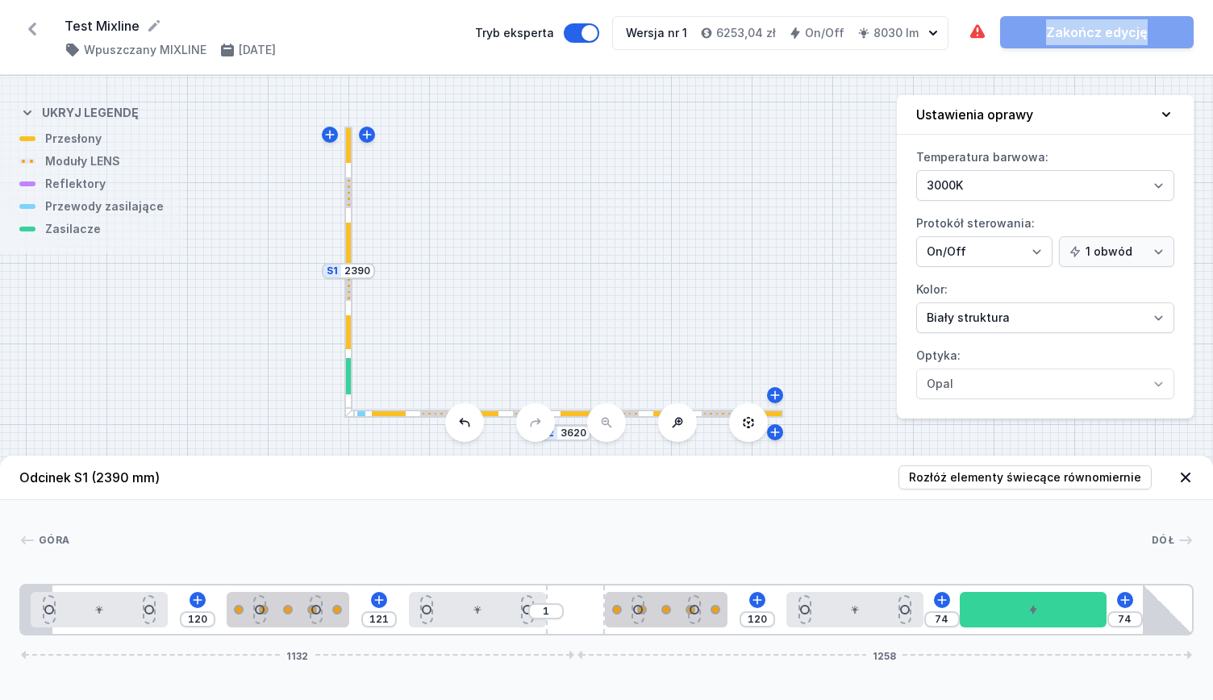
drag, startPoint x: 104, startPoint y: 614, endPoint x: 6, endPoint y: 622, distance: 97.9
click at [0, 624] on div "[GEOGRAPHIC_DATA] 1 2 3 2 4 3 2 5 6 120 121 1 120 74 74 1132 1258 20 280 120 25…" at bounding box center [606, 568] width 1213 height 136
click at [754, 422] on icon at bounding box center [748, 422] width 13 height 13
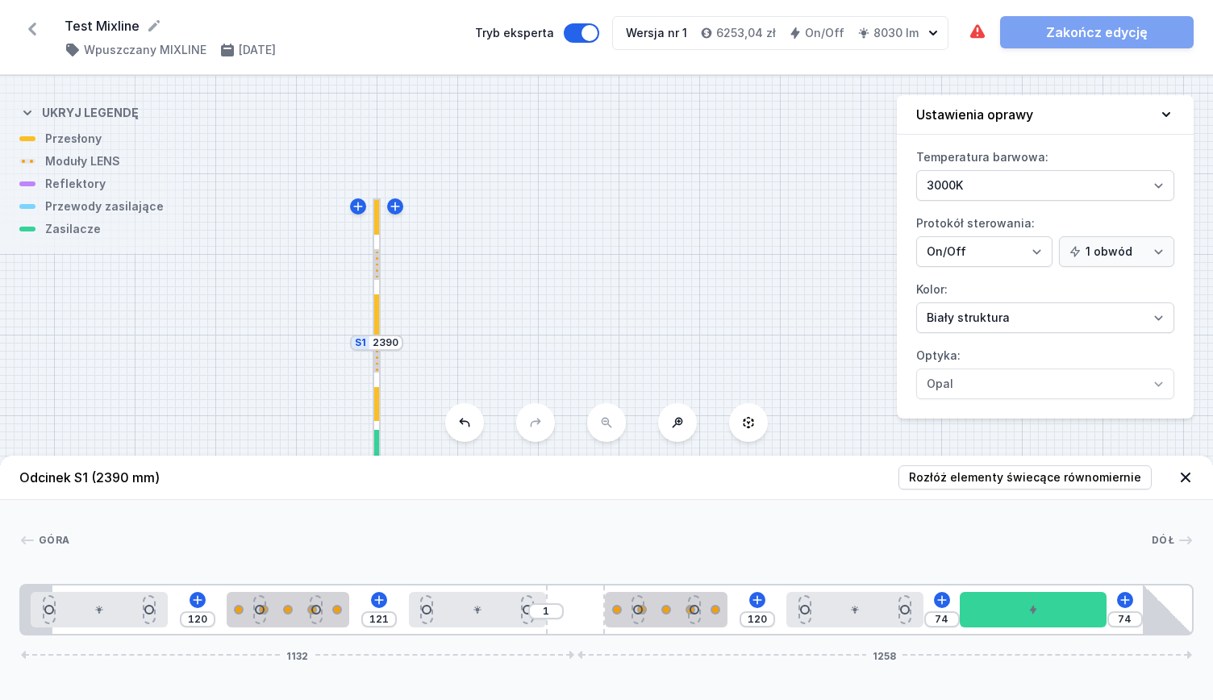
drag, startPoint x: 607, startPoint y: 275, endPoint x: 571, endPoint y: 198, distance: 85.5
click at [577, 206] on div "S2 3620 S1 2390" at bounding box center [606, 388] width 1213 height 624
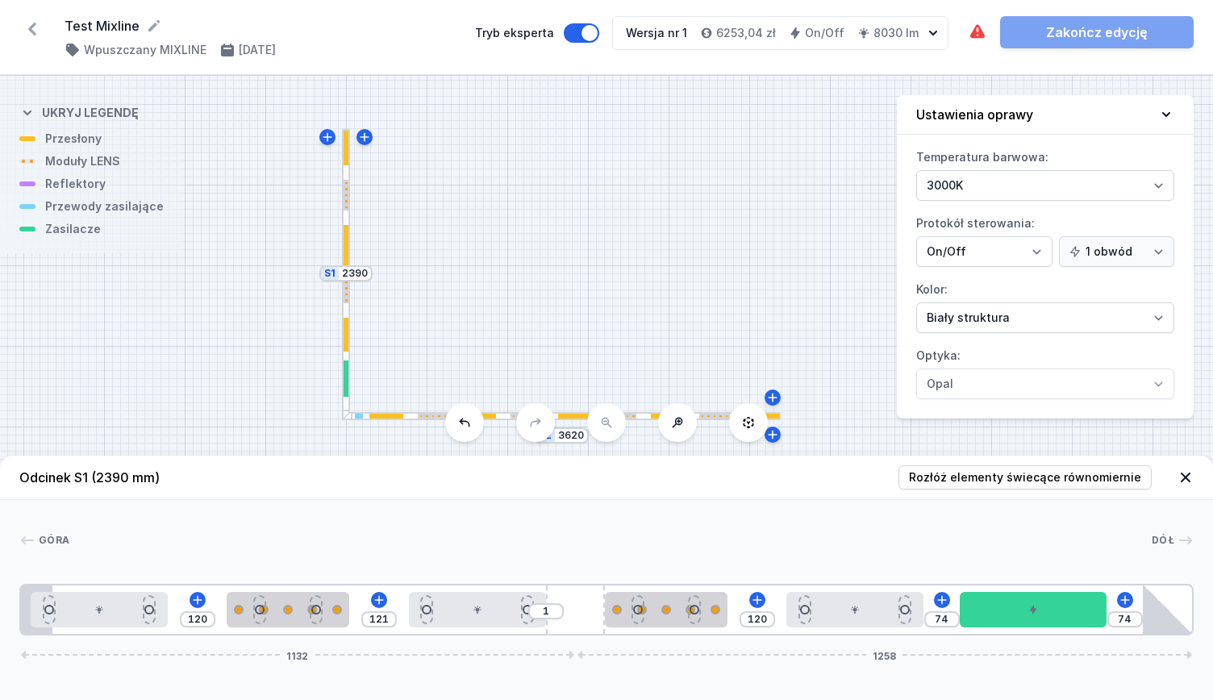
drag, startPoint x: 504, startPoint y: 299, endPoint x: 511, endPoint y: 268, distance: 32.3
click at [521, 244] on div "S2 3620 S1 2390" at bounding box center [606, 388] width 1213 height 624
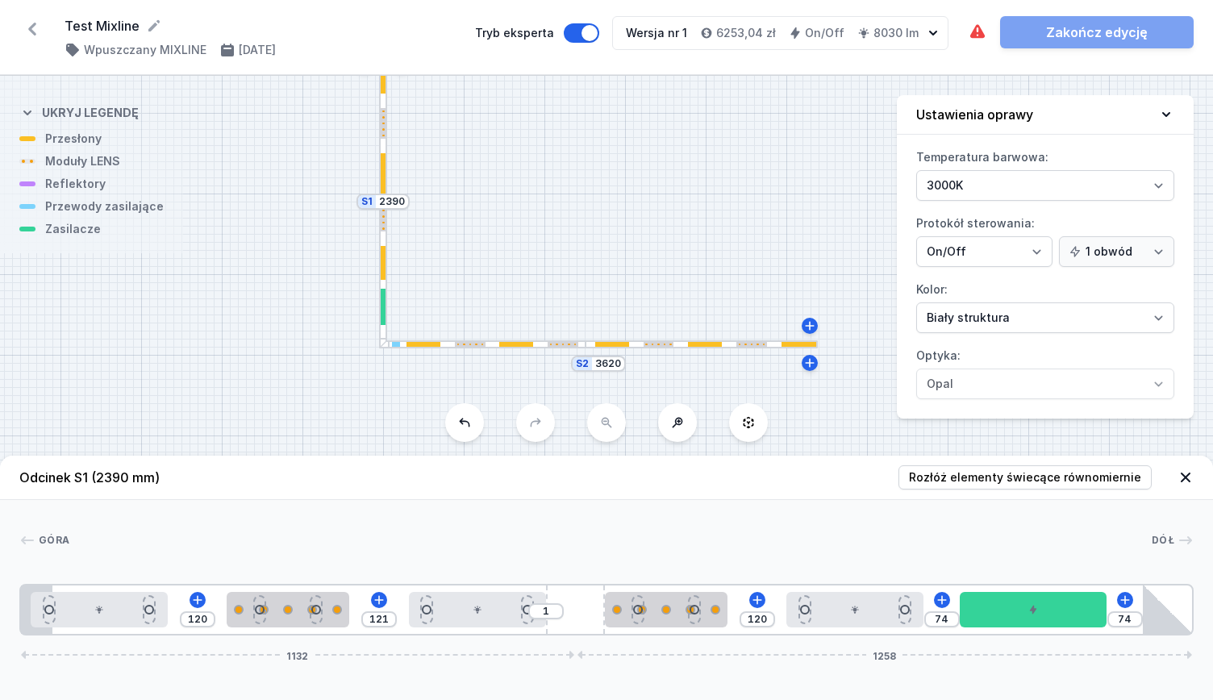
drag, startPoint x: 505, startPoint y: 284, endPoint x: 575, endPoint y: 303, distance: 72.8
click at [523, 272] on div "S2 3620 S1 2390" at bounding box center [606, 388] width 1213 height 624
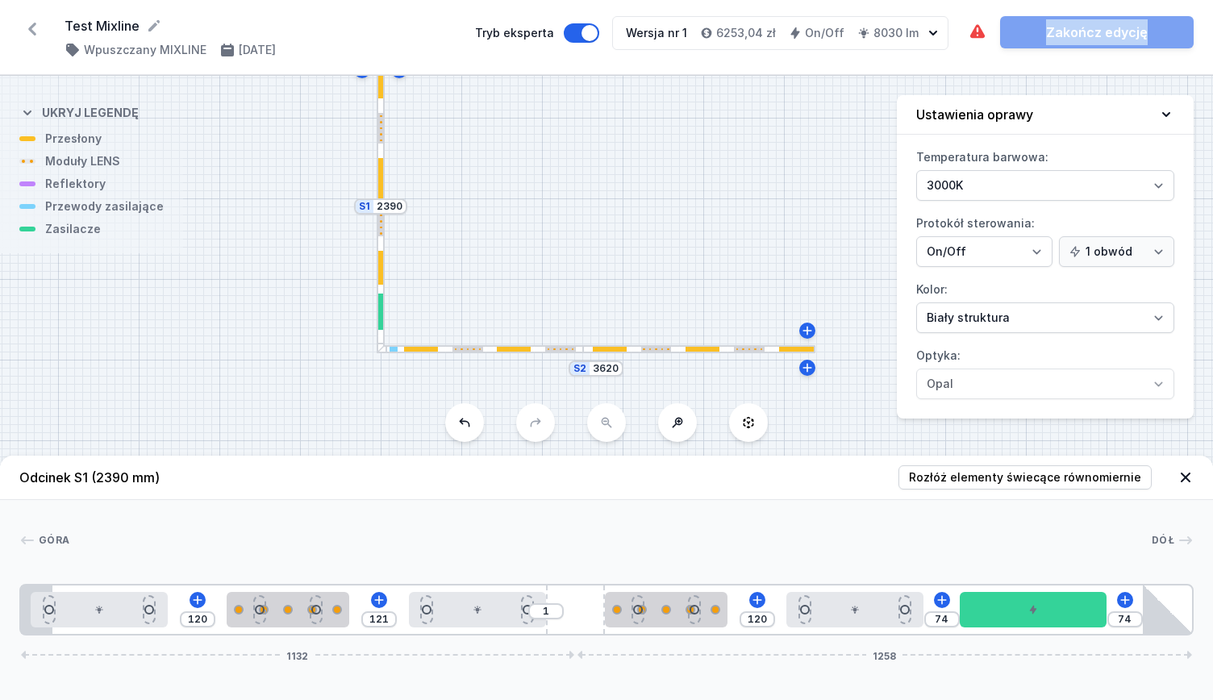
click at [741, 415] on button at bounding box center [748, 422] width 39 height 39
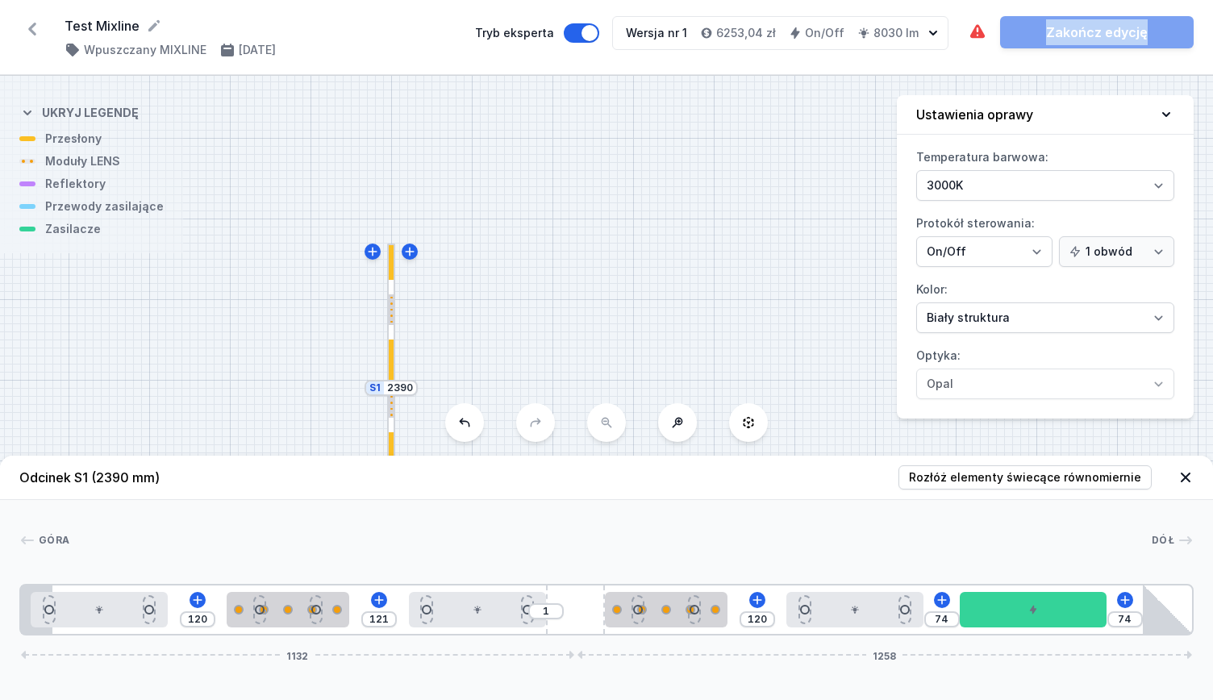
click at [753, 420] on icon at bounding box center [749, 422] width 10 height 11
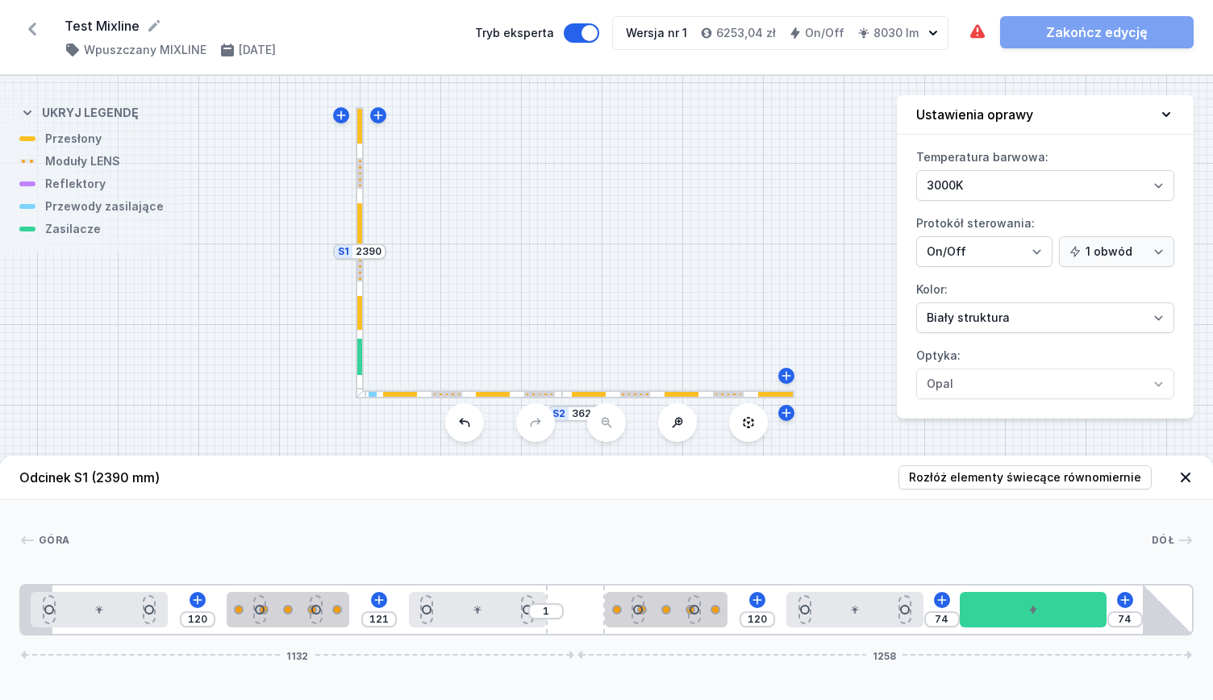
drag, startPoint x: 671, startPoint y: 349, endPoint x: 640, endPoint y: 267, distance: 87.8
click at [638, 222] on div "S2 3620 S1 2390" at bounding box center [606, 388] width 1213 height 624
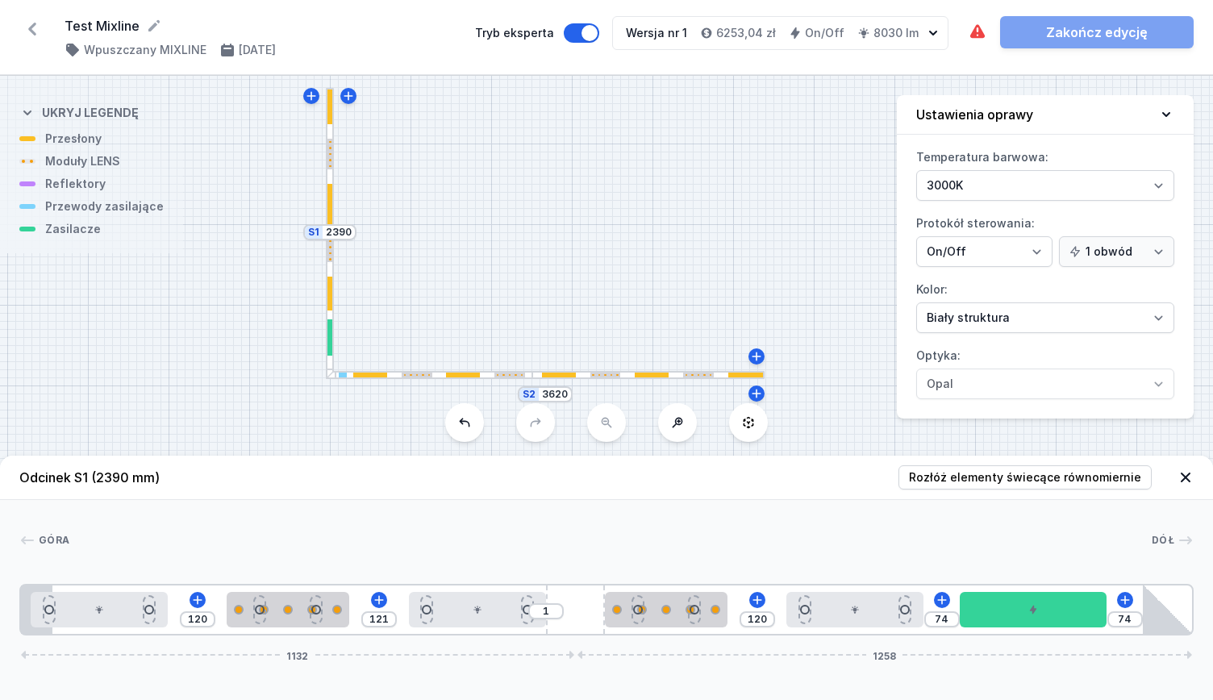
drag, startPoint x: 641, startPoint y: 290, endPoint x: 611, endPoint y: 301, distance: 32.7
click at [613, 295] on div "S2 3620 S1 2390" at bounding box center [606, 388] width 1213 height 624
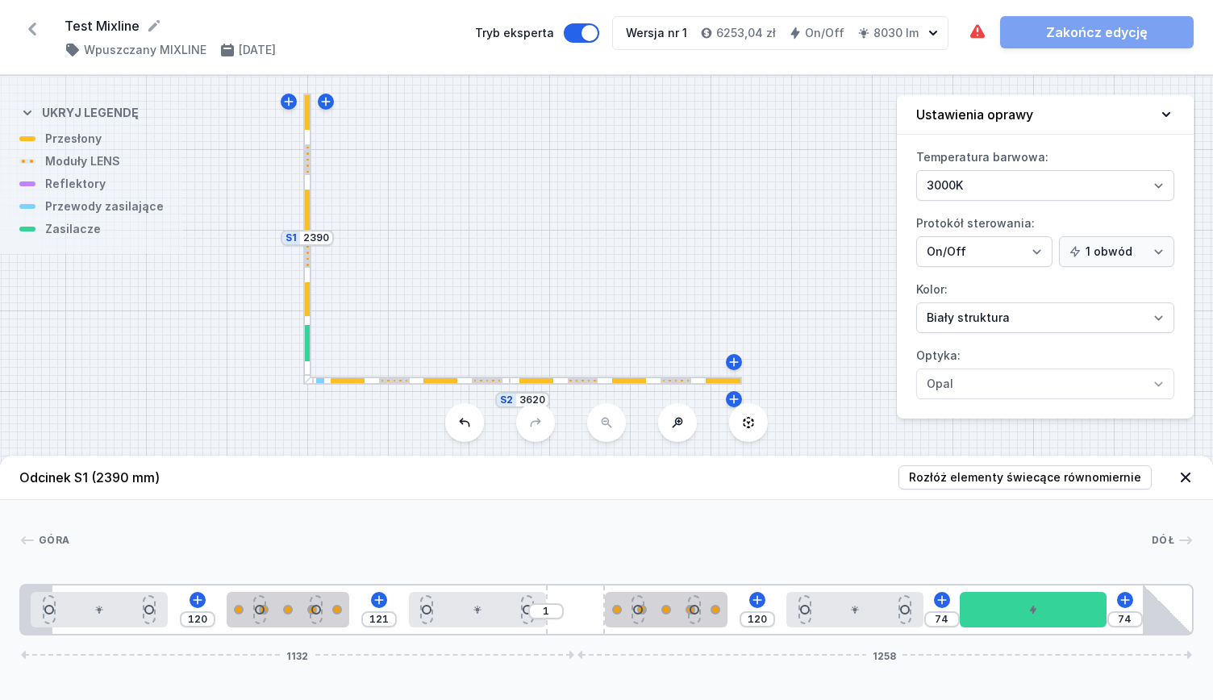
click at [510, 382] on div at bounding box center [510, 381] width 15 height 8
click at [403, 390] on div "S2 3620 S1 2390" at bounding box center [606, 388] width 1213 height 624
click at [1127, 596] on icon at bounding box center [1125, 600] width 13 height 13
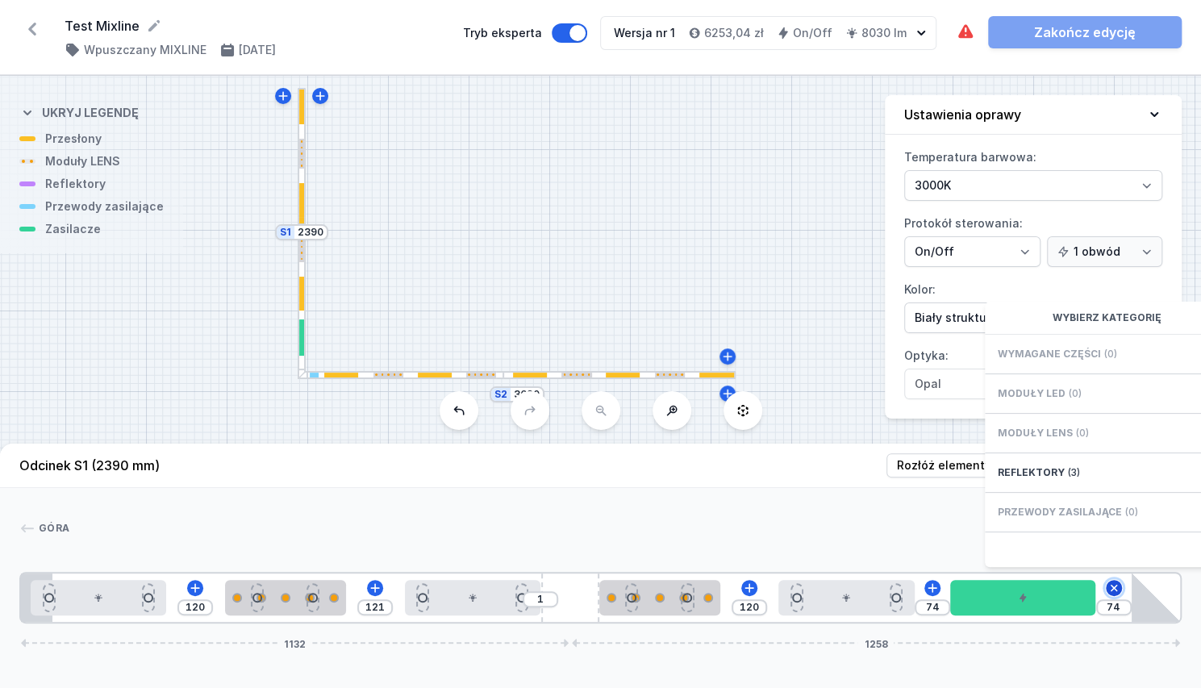
click at [1121, 598] on icon at bounding box center [1113, 588] width 19 height 19
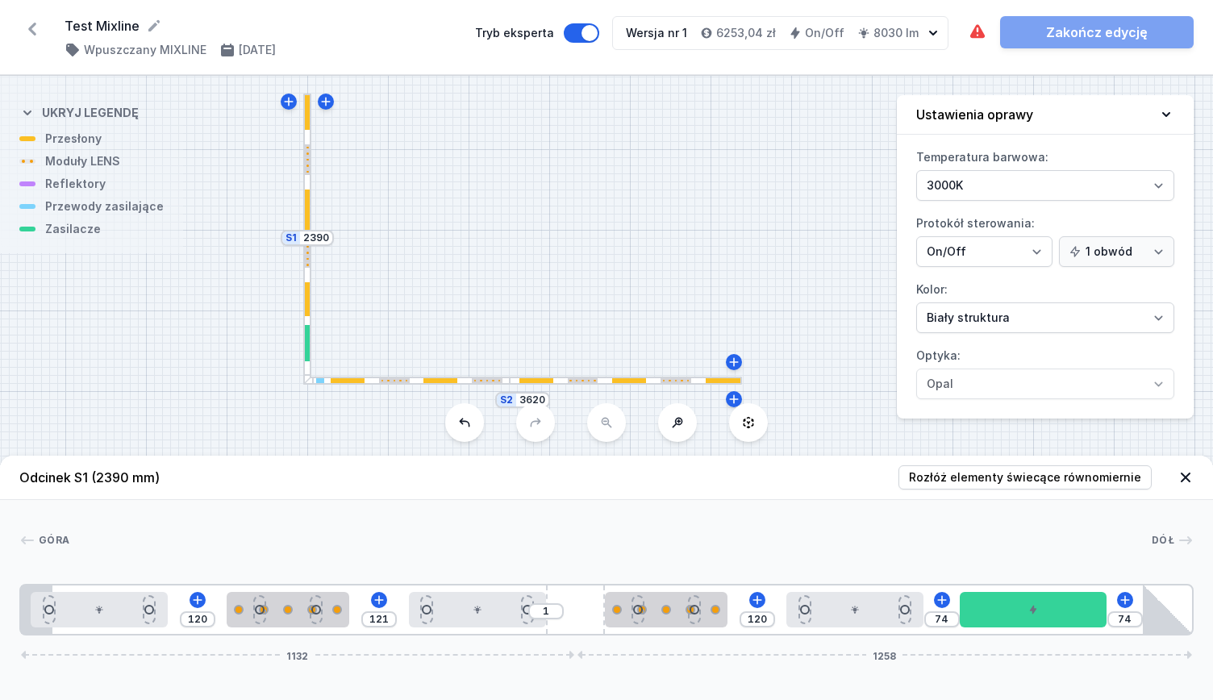
click at [331, 382] on div at bounding box center [348, 380] width 34 height 5
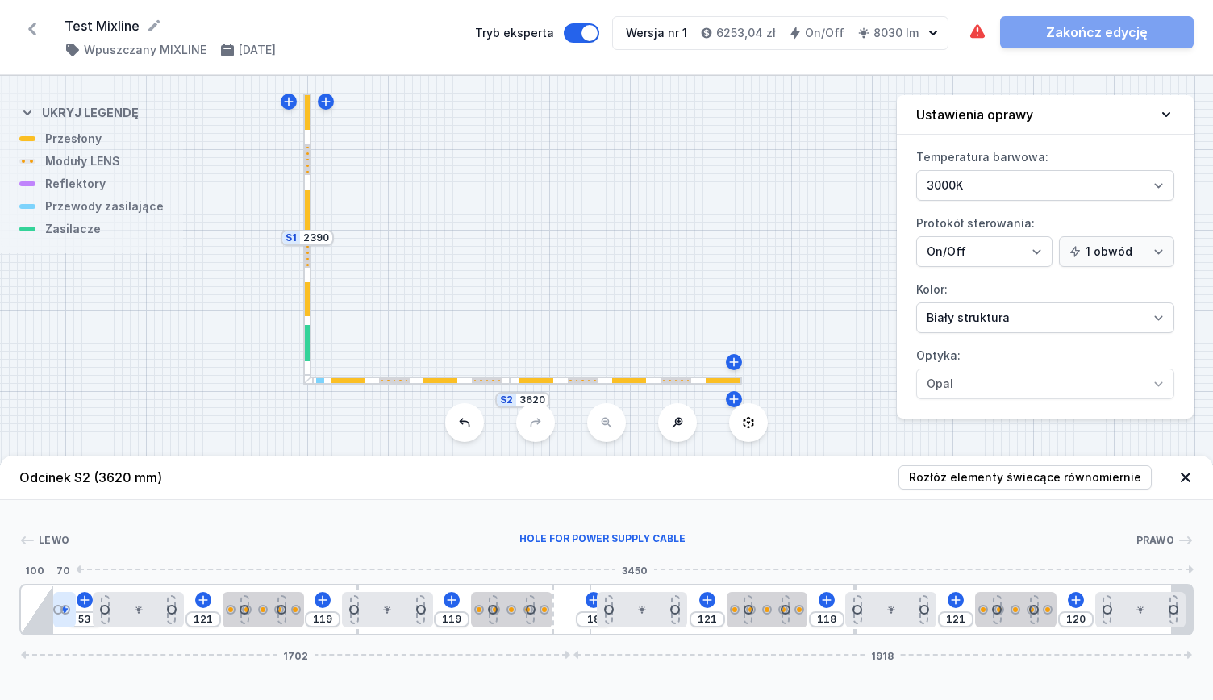
click at [67, 612] on div at bounding box center [65, 610] width 10 height 10
drag, startPoint x: 67, startPoint y: 614, endPoint x: 13, endPoint y: 586, distance: 60.6
click at [1086, 618] on input "120" at bounding box center [1076, 619] width 26 height 13
click at [958, 620] on input "121" at bounding box center [956, 619] width 26 height 13
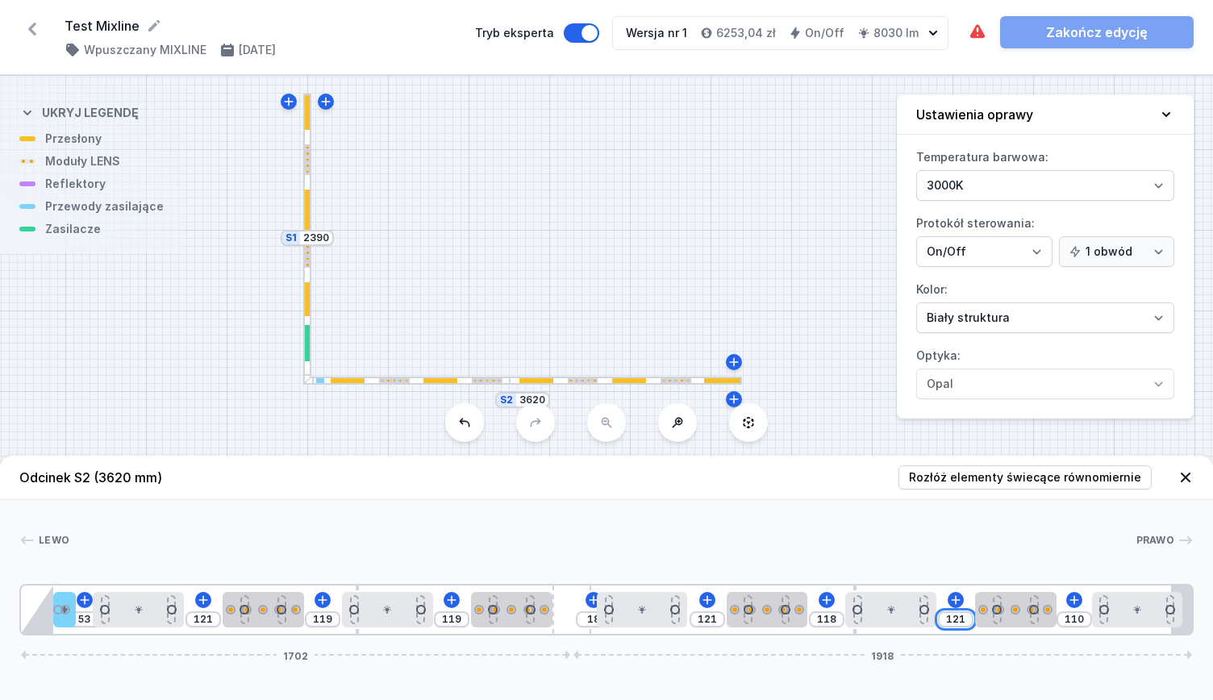
click at [958, 620] on input "121" at bounding box center [956, 619] width 26 height 13
drag, startPoint x: 1023, startPoint y: 604, endPoint x: 1045, endPoint y: 624, distance: 30.3
click at [1045, 624] on div at bounding box center [1016, 609] width 81 height 35
drag, startPoint x: 890, startPoint y: 616, endPoint x: 913, endPoint y: 625, distance: 25.0
click at [913, 625] on div at bounding box center [898, 609] width 90 height 35
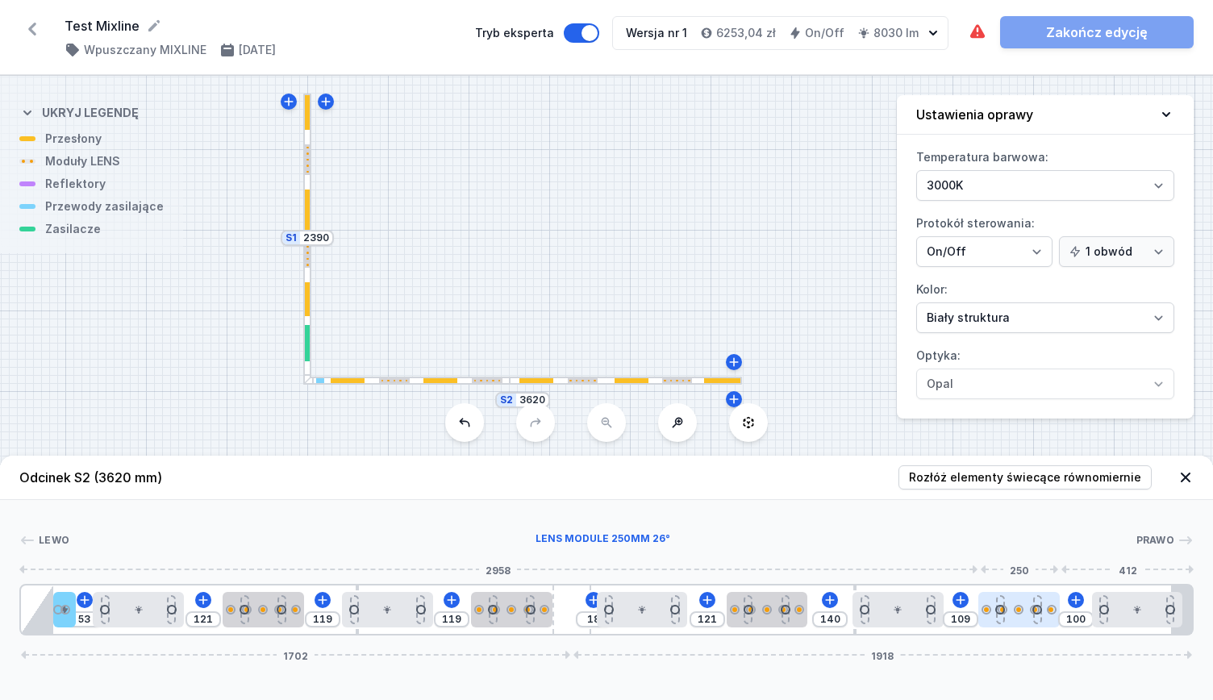
drag, startPoint x: 1030, startPoint y: 611, endPoint x: 1052, endPoint y: 626, distance: 26.6
click at [1052, 626] on div at bounding box center [1018, 609] width 81 height 35
drag, startPoint x: 920, startPoint y: 623, endPoint x: 932, endPoint y: 632, distance: 15.7
click at [932, 632] on div "53 121 119 119 18 121 141 100 100 1702 1918" at bounding box center [606, 610] width 1174 height 52
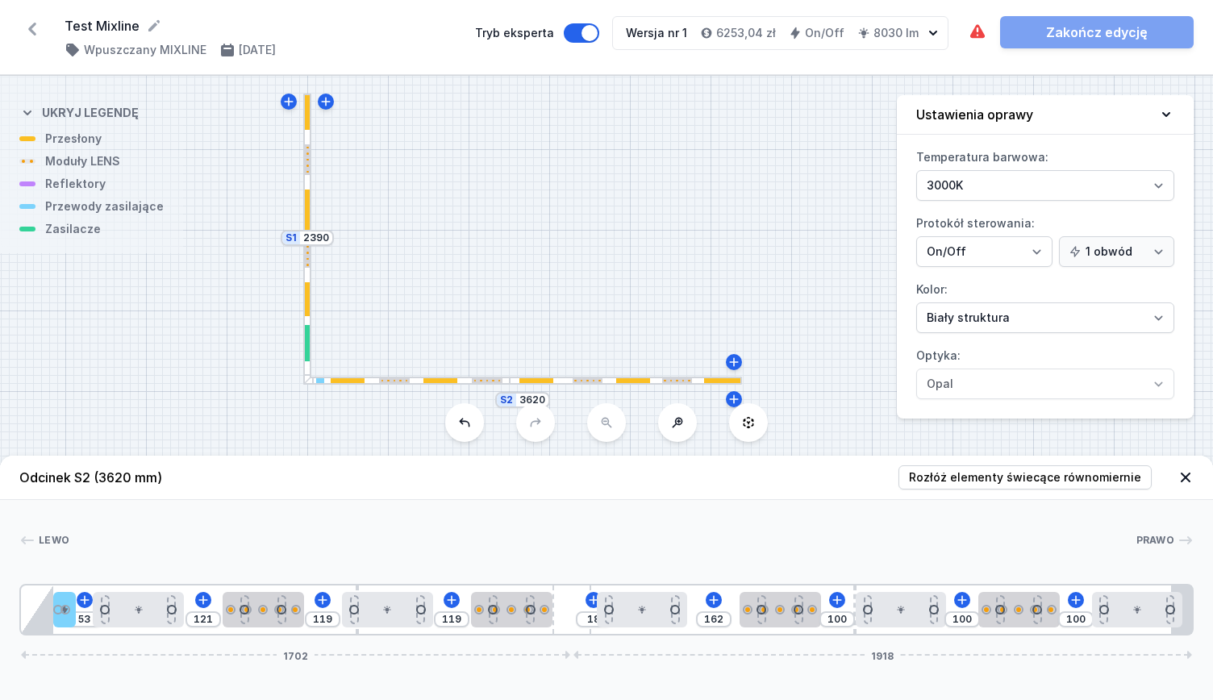
drag, startPoint x: 789, startPoint y: 615, endPoint x: 816, endPoint y: 632, distance: 32.2
click at [816, 632] on div "53 121 119 119 18 162 100 100 100 1702 1918" at bounding box center [606, 610] width 1174 height 52
drag, startPoint x: 634, startPoint y: 611, endPoint x: 663, endPoint y: 625, distance: 32.1
click at [663, 625] on div at bounding box center [661, 609] width 90 height 35
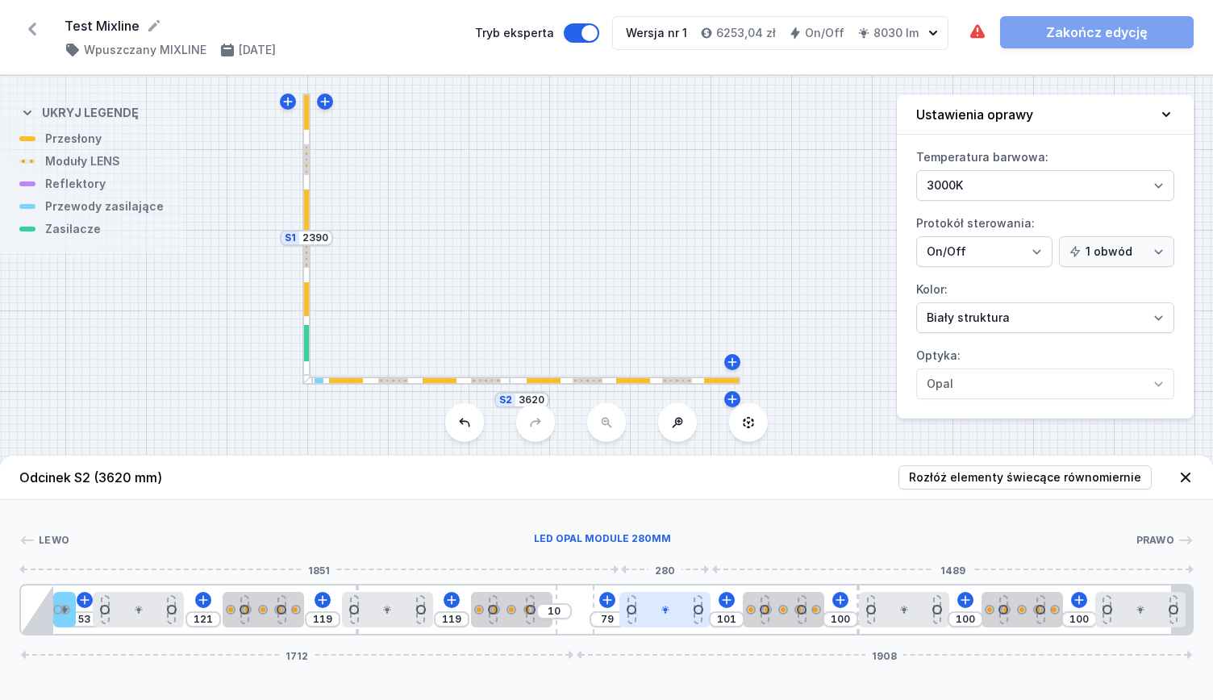
drag, startPoint x: 574, startPoint y: 610, endPoint x: 637, endPoint y: 612, distance: 63.0
click at [637, 612] on div "53 121 119 119 10 79 101 100 100 100 1712 1908" at bounding box center [606, 610] width 1174 height 52
drag, startPoint x: 645, startPoint y: 588, endPoint x: 686, endPoint y: 588, distance: 40.3
click at [686, 588] on div "53 121 119 119 10 79 101 100 100 100 1712 1908" at bounding box center [606, 610] width 1174 height 52
drag, startPoint x: 611, startPoint y: 619, endPoint x: 582, endPoint y: 612, distance: 30.5
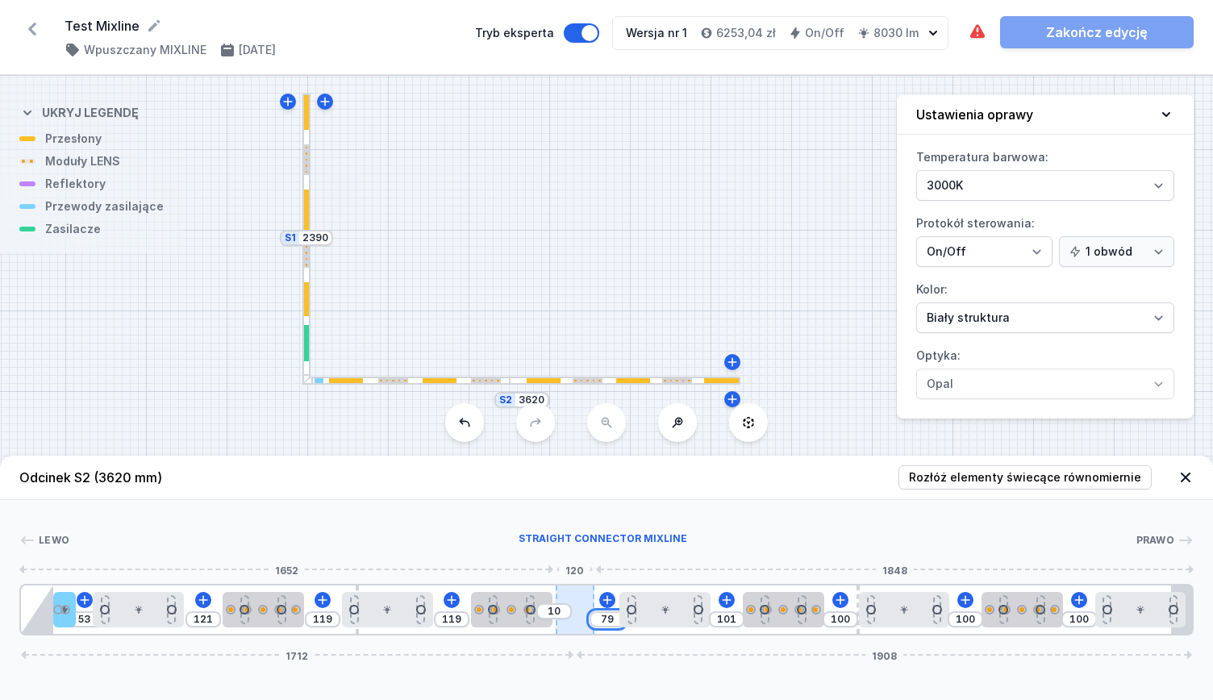
click at [582, 612] on div "53 121 119 119 10 79 101 100 100 100 1712 1908" at bounding box center [606, 610] width 1174 height 52
drag, startPoint x: 659, startPoint y: 622, endPoint x: 697, endPoint y: 628, distance: 38.5
click at [697, 628] on div "53 121 119 119 10 81 99 100 100 100 1712 1908" at bounding box center [606, 610] width 1174 height 52
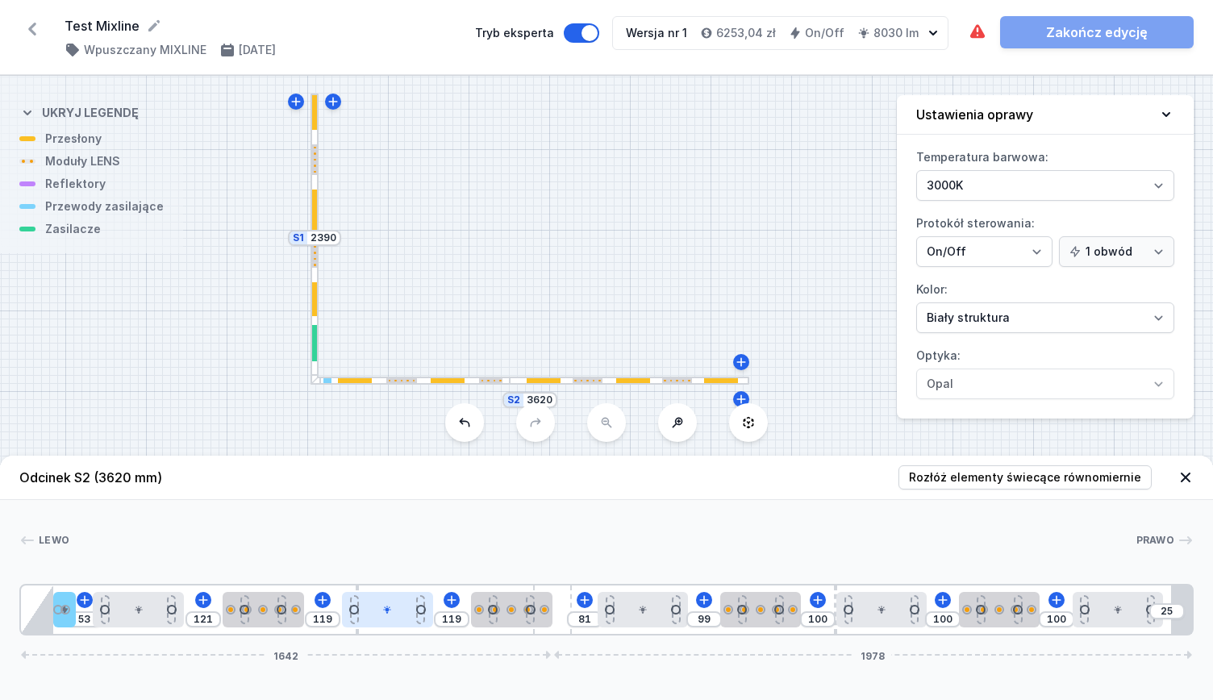
drag, startPoint x: 570, startPoint y: 594, endPoint x: 432, endPoint y: 600, distance: 138.9
click at [432, 600] on div "53 121 119 119 81 99 100 100 100 25 1642 1978" at bounding box center [606, 610] width 1174 height 52
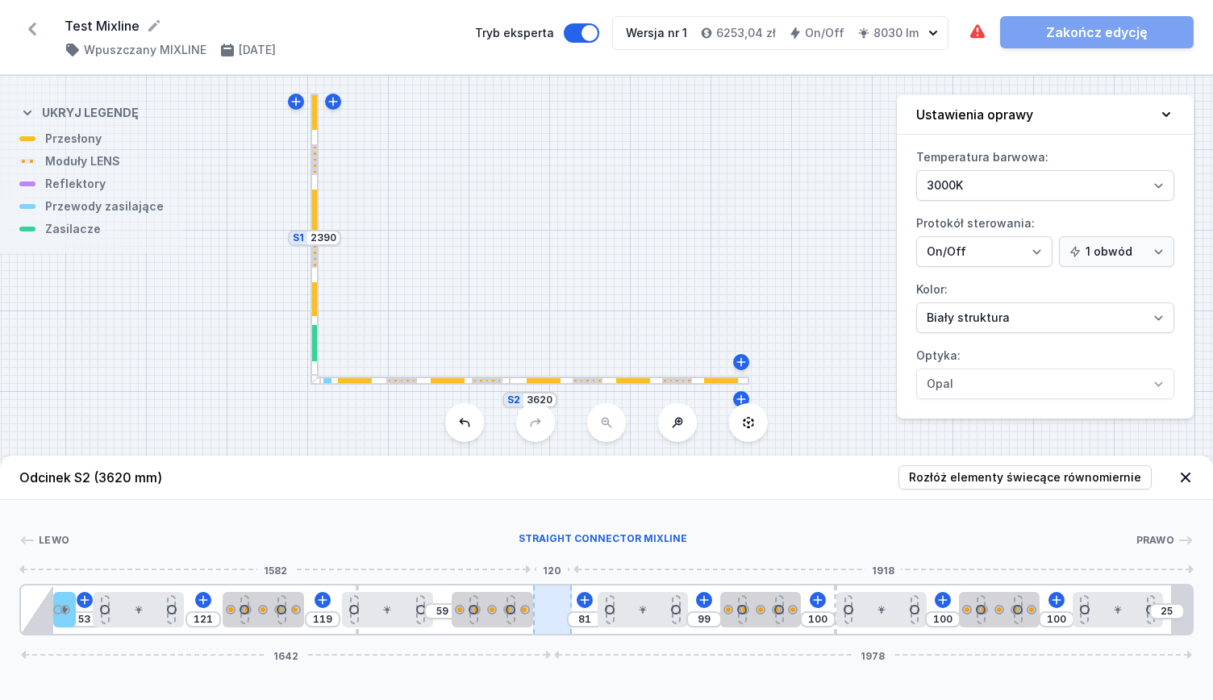
drag, startPoint x: 526, startPoint y: 613, endPoint x: 545, endPoint y: 614, distance: 19.4
click at [392, 609] on div at bounding box center [386, 609] width 90 height 35
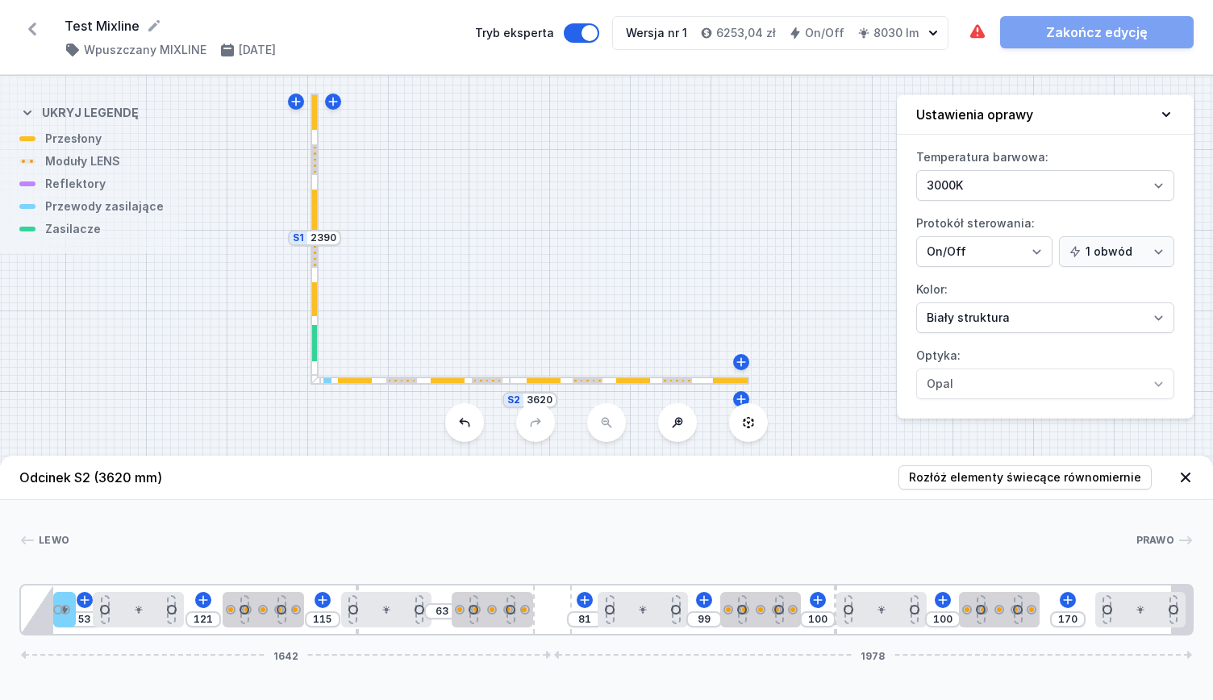
click at [1212, 598] on div "[PERSON_NAME] 1 2 3 4 5 3 4 6 3 4 5 3 4 3 7 53 121 115 63 81 99 100 100 170 164…" at bounding box center [606, 568] width 1213 height 136
drag, startPoint x: 1024, startPoint y: 621, endPoint x: 1035, endPoint y: 622, distance: 10.5
click at [1035, 622] on div at bounding box center [1022, 609] width 81 height 35
drag, startPoint x: 910, startPoint y: 626, endPoint x: 939, endPoint y: 632, distance: 29.6
click at [939, 632] on div "53 121 115 63 81 99 100 64 103 101 1642 1978" at bounding box center [606, 610] width 1174 height 52
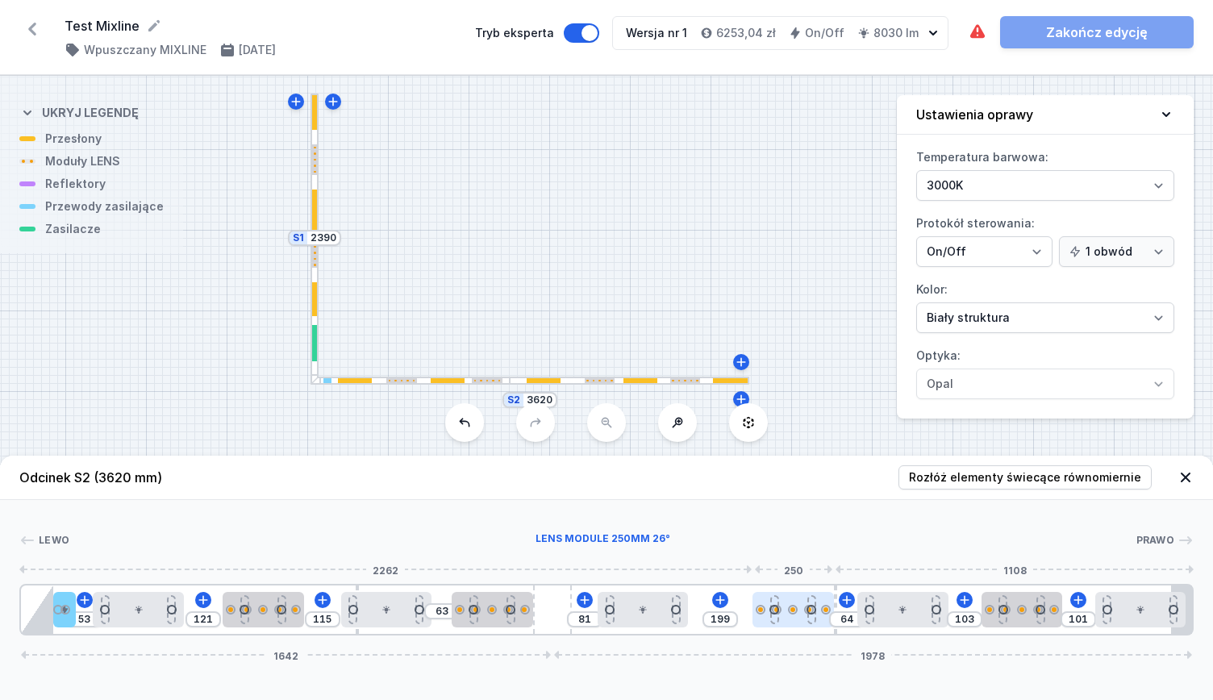
drag, startPoint x: 783, startPoint y: 615, endPoint x: 816, endPoint y: 624, distance: 34.2
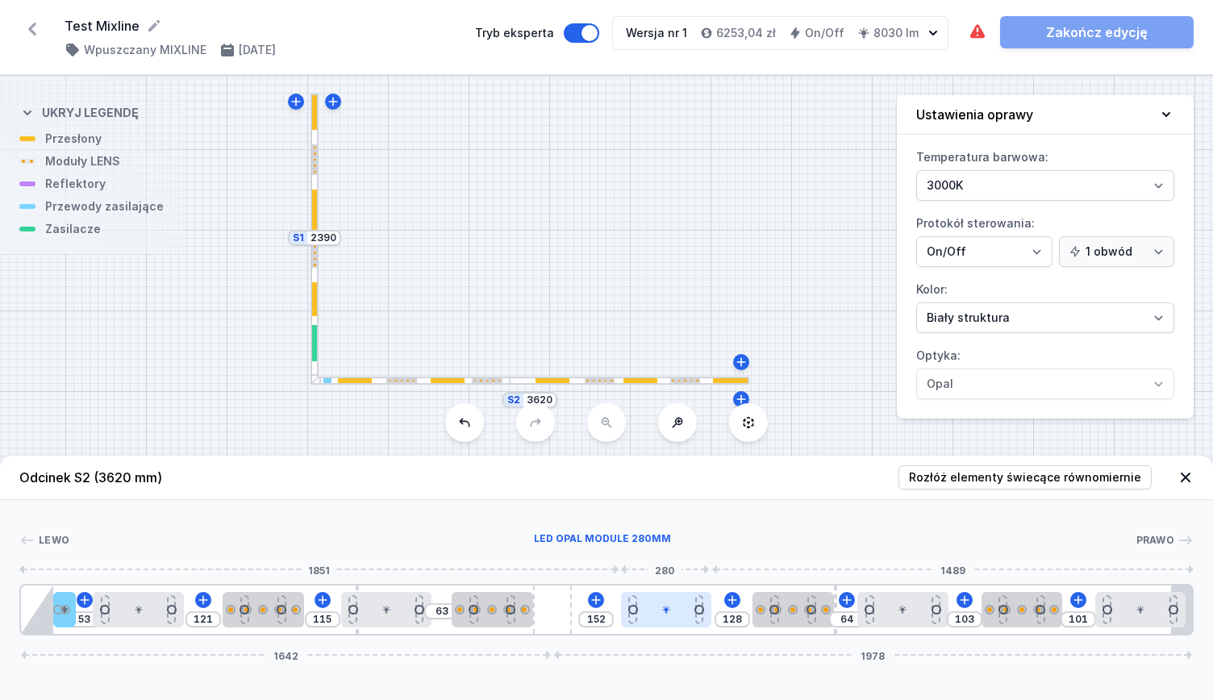
click at [703, 622] on div at bounding box center [666, 609] width 90 height 35
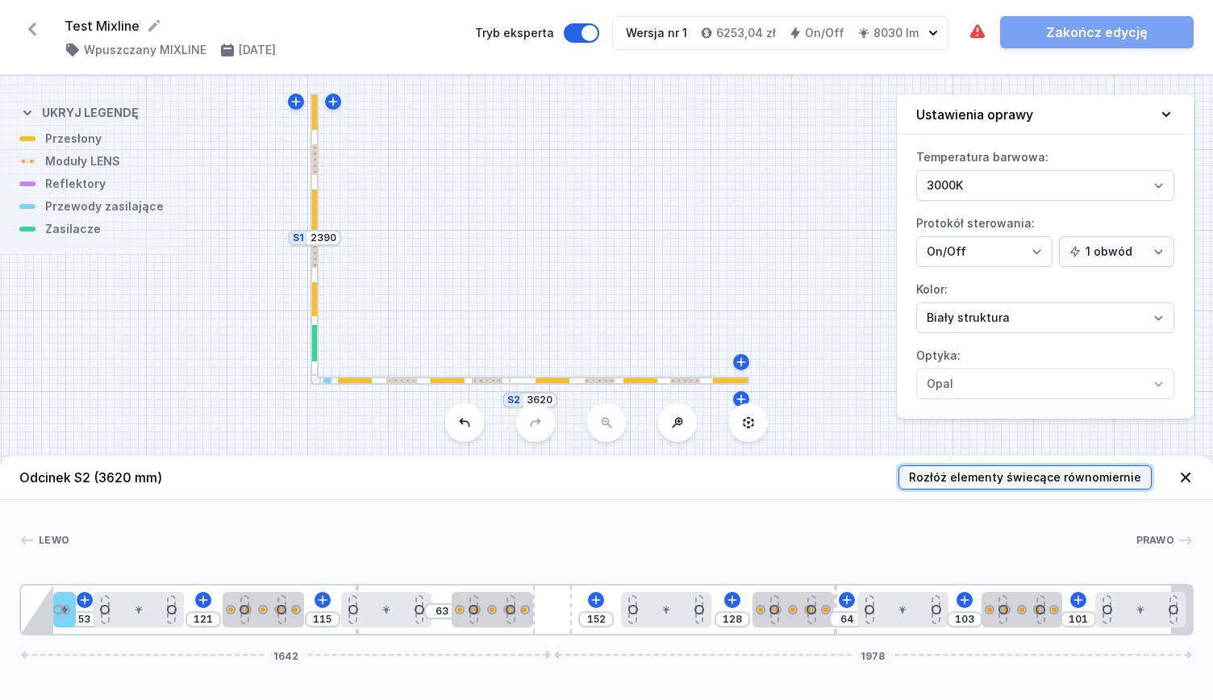
click at [1015, 478] on span "Rozłóż elementy świecące równomiernie" at bounding box center [1025, 477] width 232 height 16
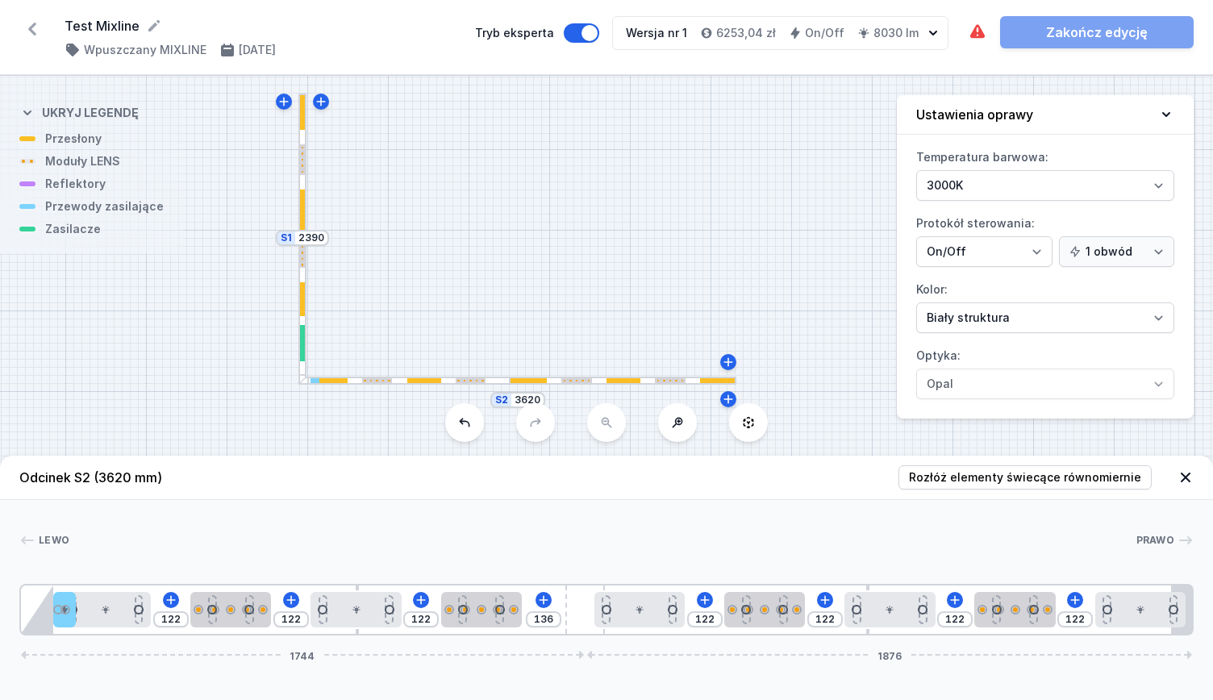
drag, startPoint x: 541, startPoint y: 592, endPoint x: 750, endPoint y: 588, distance: 209.0
click at [775, 584] on div "122 122 122 136 122 122 122 122 1744 1876" at bounding box center [606, 610] width 1174 height 52
drag, startPoint x: 586, startPoint y: 624, endPoint x: 628, endPoint y: 629, distance: 42.3
click at [744, 627] on div "122 122 122 136 122 122 122 122 1744 1876" at bounding box center [606, 610] width 1174 height 52
click at [574, 624] on div at bounding box center [584, 610] width 39 height 48
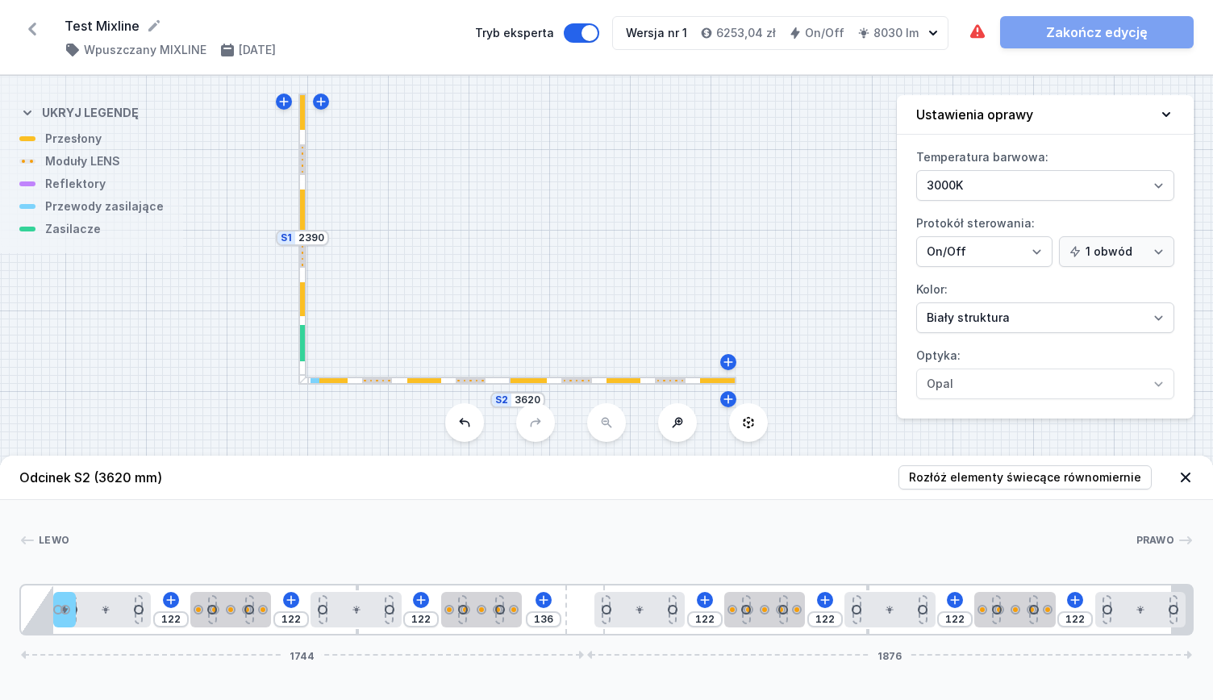
drag, startPoint x: 574, startPoint y: 590, endPoint x: 706, endPoint y: 586, distance: 131.5
click at [706, 586] on div "122 122 122 136 122 122 122 122 1744 1876" at bounding box center [606, 610] width 1174 height 52
click at [992, 477] on span "Rozłóż elementy świecące równomiernie" at bounding box center [1025, 477] width 232 height 16
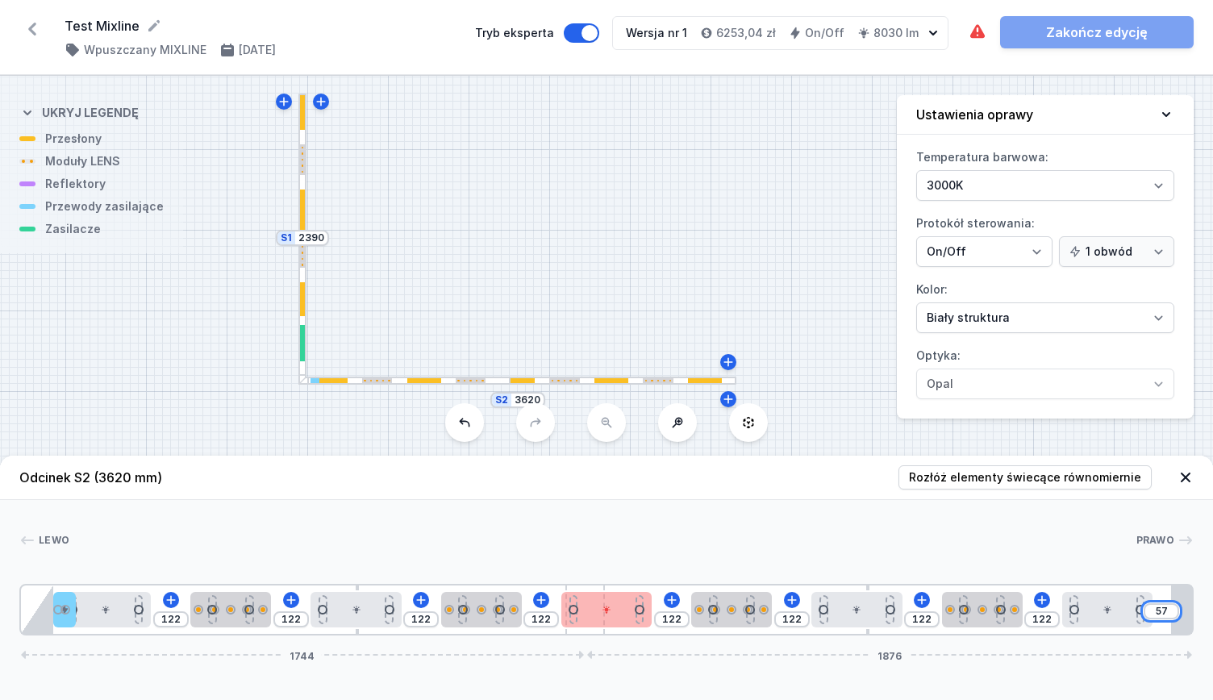
click at [1161, 610] on input "57" at bounding box center [1162, 611] width 26 height 13
click at [1161, 611] on input "57" at bounding box center [1162, 611] width 26 height 13
click at [905, 531] on div "[PERSON_NAME] 1 2 3 4 5 3 4 6 3 4 5 3 4 3 7 122 122 122 122 122 122 122 179 174…" at bounding box center [606, 568] width 1213 height 136
click at [1060, 617] on input "179" at bounding box center [1052, 619] width 26 height 13
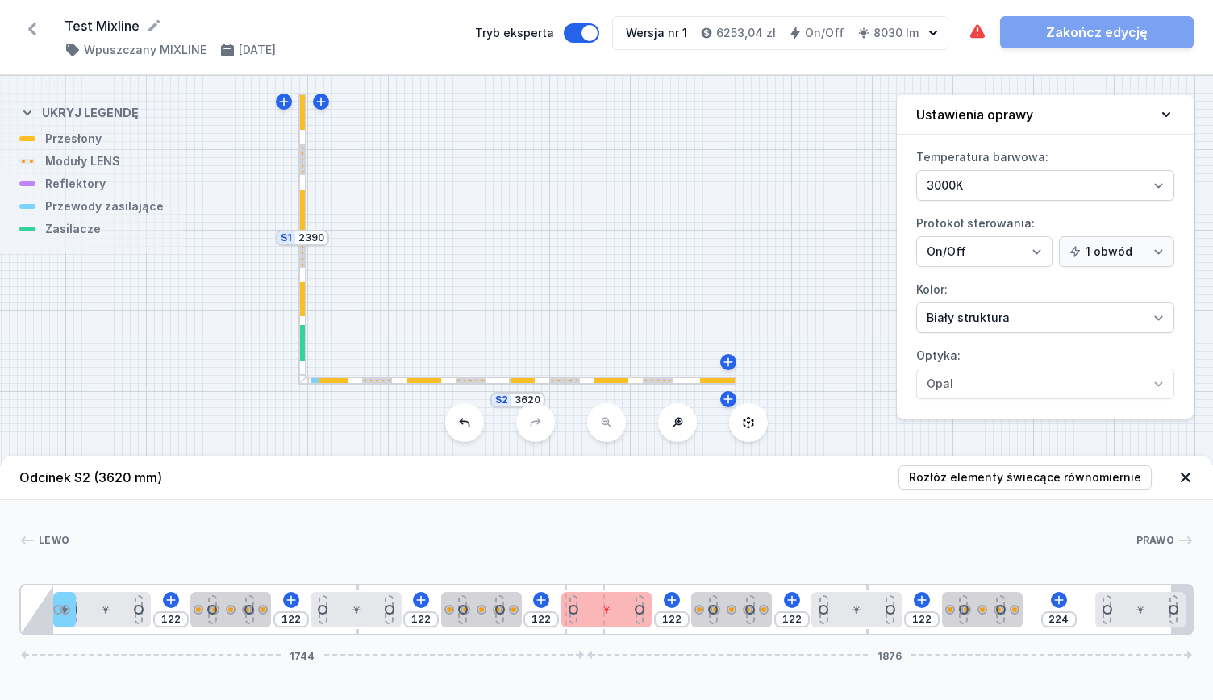
drag, startPoint x: 1106, startPoint y: 607, endPoint x: 1203, endPoint y: 586, distance: 99.8
click at [1203, 586] on div "[PERSON_NAME] 1 2 3 4 5 3 4 6 3 4 5 3 4 3 7 122 122 122 122 122 122 122 224 174…" at bounding box center [606, 568] width 1213 height 136
drag, startPoint x: 973, startPoint y: 609, endPoint x: 1031, endPoint y: 630, distance: 61.7
click at [1031, 630] on div "122 122 122 122 122 122 243 103 1744 1876" at bounding box center [606, 610] width 1174 height 52
drag, startPoint x: 873, startPoint y: 620, endPoint x: 935, endPoint y: 635, distance: 63.8
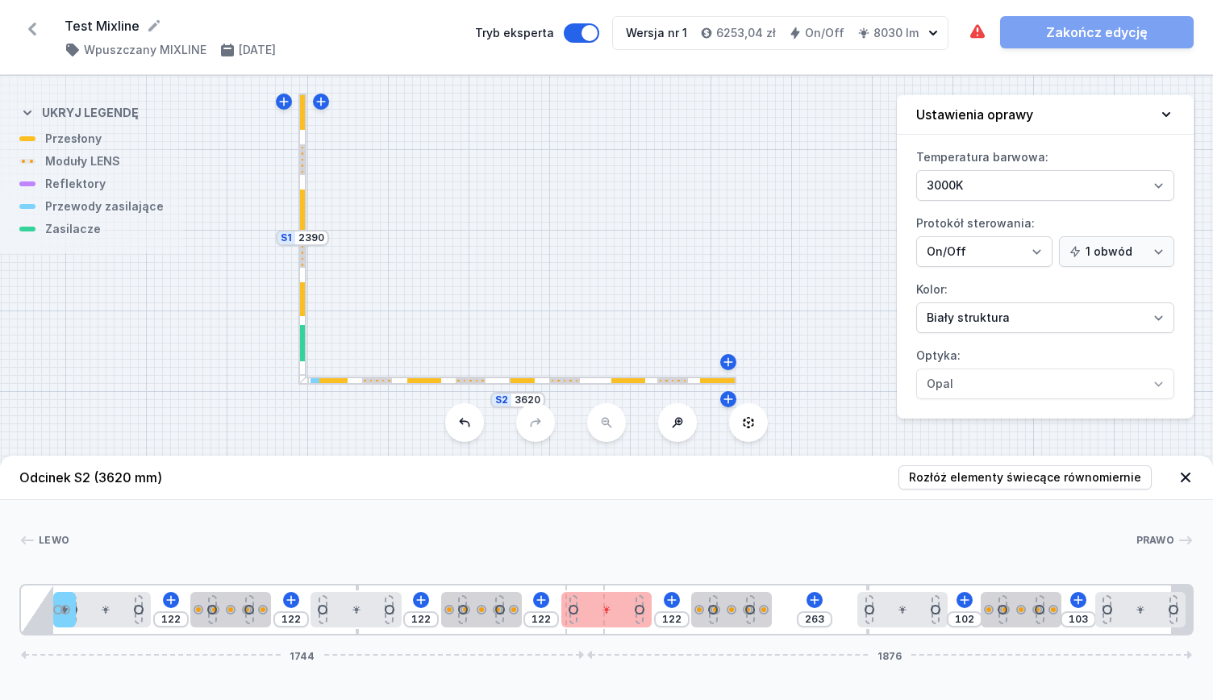
click at [935, 635] on div "122 122 122 122 122 263 102 103 1744 1876" at bounding box center [606, 610] width 1174 height 52
drag, startPoint x: 813, startPoint y: 628, endPoint x: 805, endPoint y: 632, distance: 9.0
click at [805, 632] on div "122 122 122 122 283 102 102 103 1744 1876" at bounding box center [606, 610] width 1174 height 52
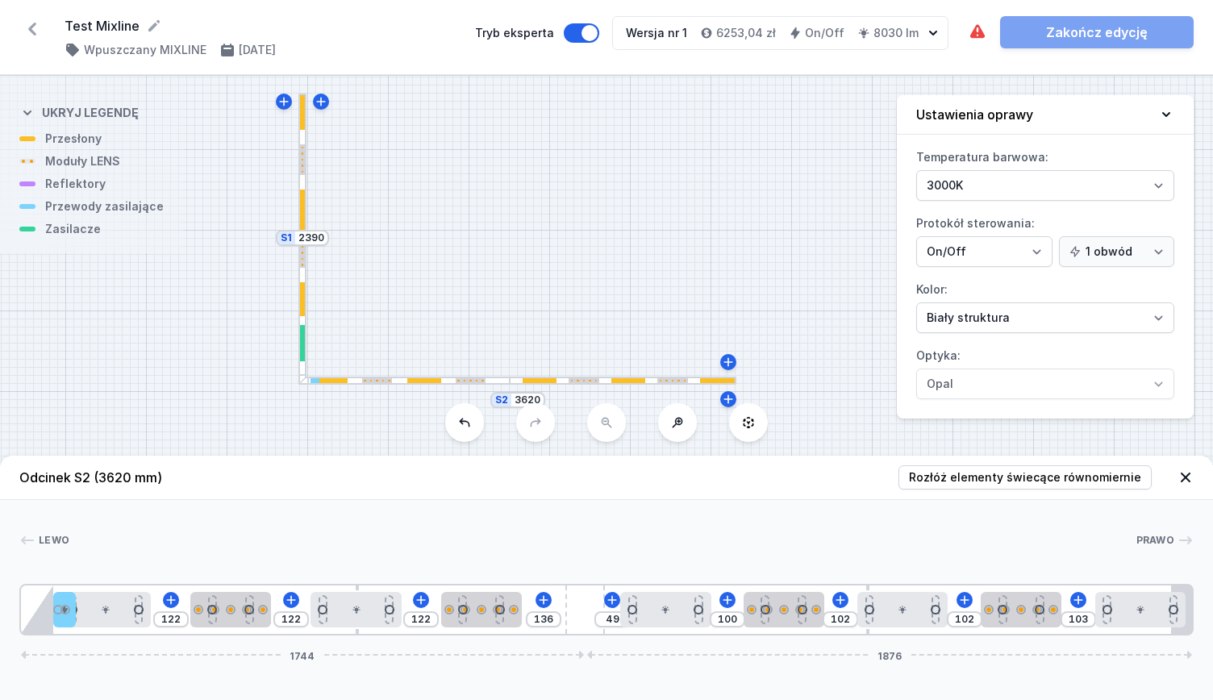
drag, startPoint x: 630, startPoint y: 619, endPoint x: 698, endPoint y: 628, distance: 68.3
click at [698, 628] on div "122 122 122 136 49 100 102 102 103 1744 1876" at bounding box center [606, 610] width 1174 height 52
drag, startPoint x: 503, startPoint y: 622, endPoint x: 595, endPoint y: 623, distance: 92.0
click at [595, 623] on div "122 122 258 49 100 102 102 103 1744 1876" at bounding box center [606, 610] width 1174 height 52
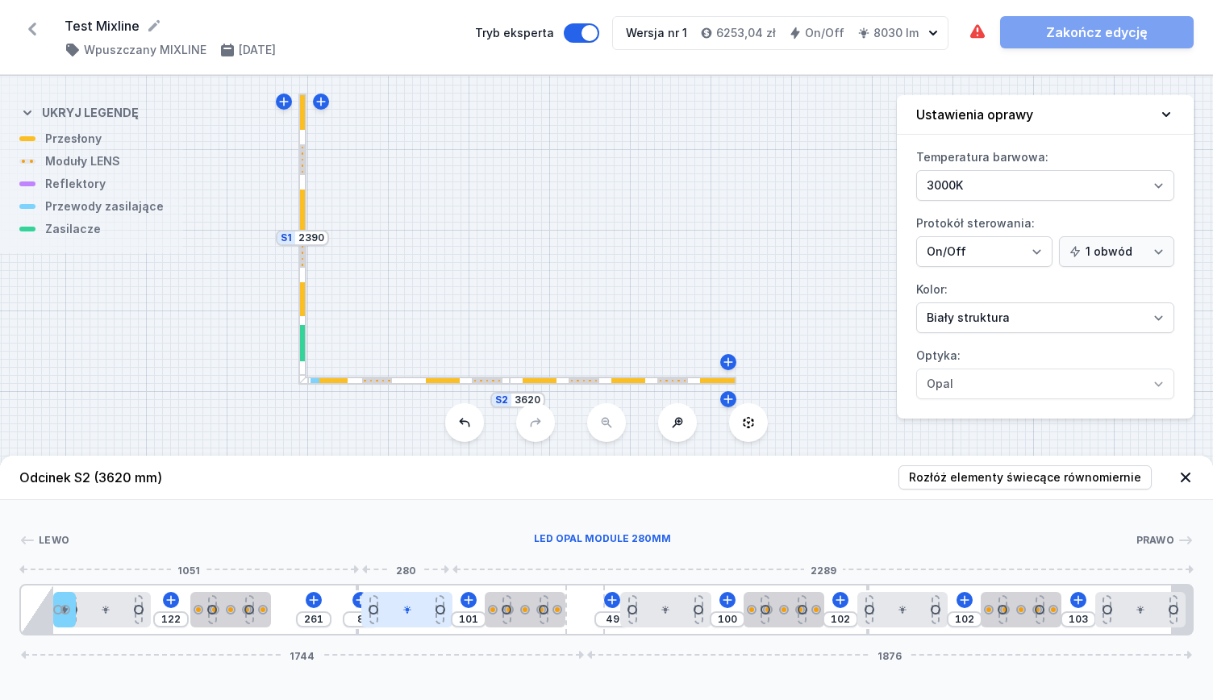
drag, startPoint x: 366, startPoint y: 613, endPoint x: 411, endPoint y: 617, distance: 44.5
click at [411, 617] on div at bounding box center [406, 609] width 90 height 35
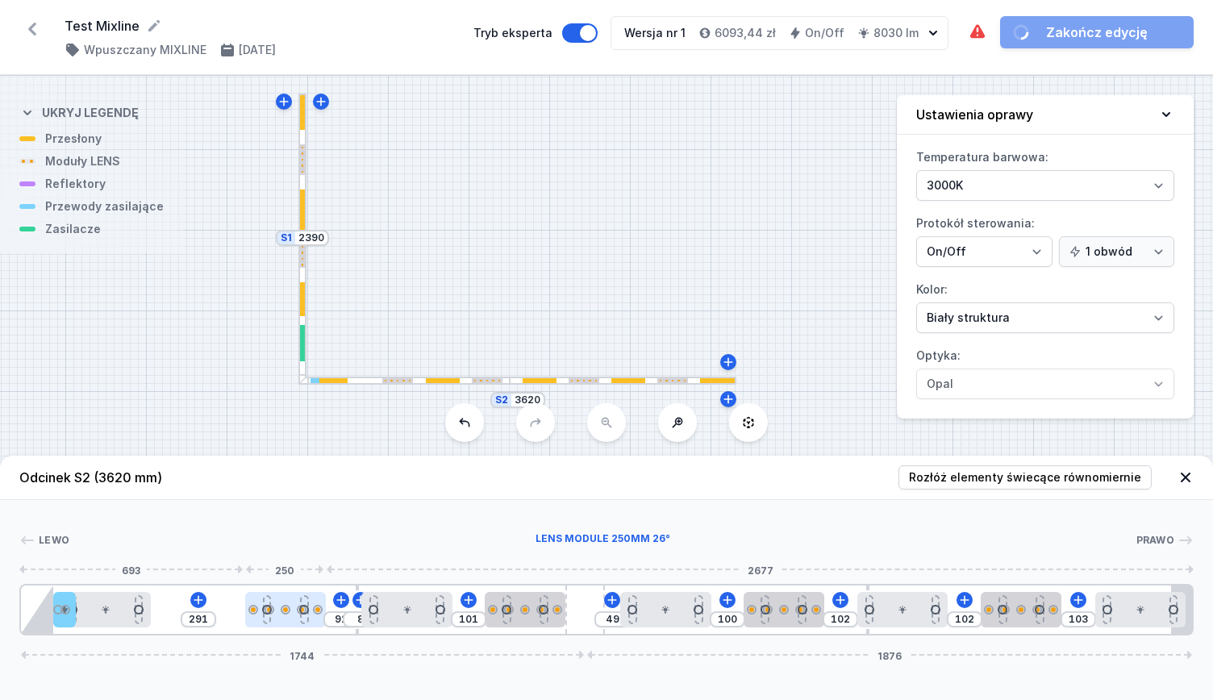
drag, startPoint x: 262, startPoint y: 600, endPoint x: 308, endPoint y: 612, distance: 47.5
click at [308, 612] on div at bounding box center [285, 609] width 81 height 35
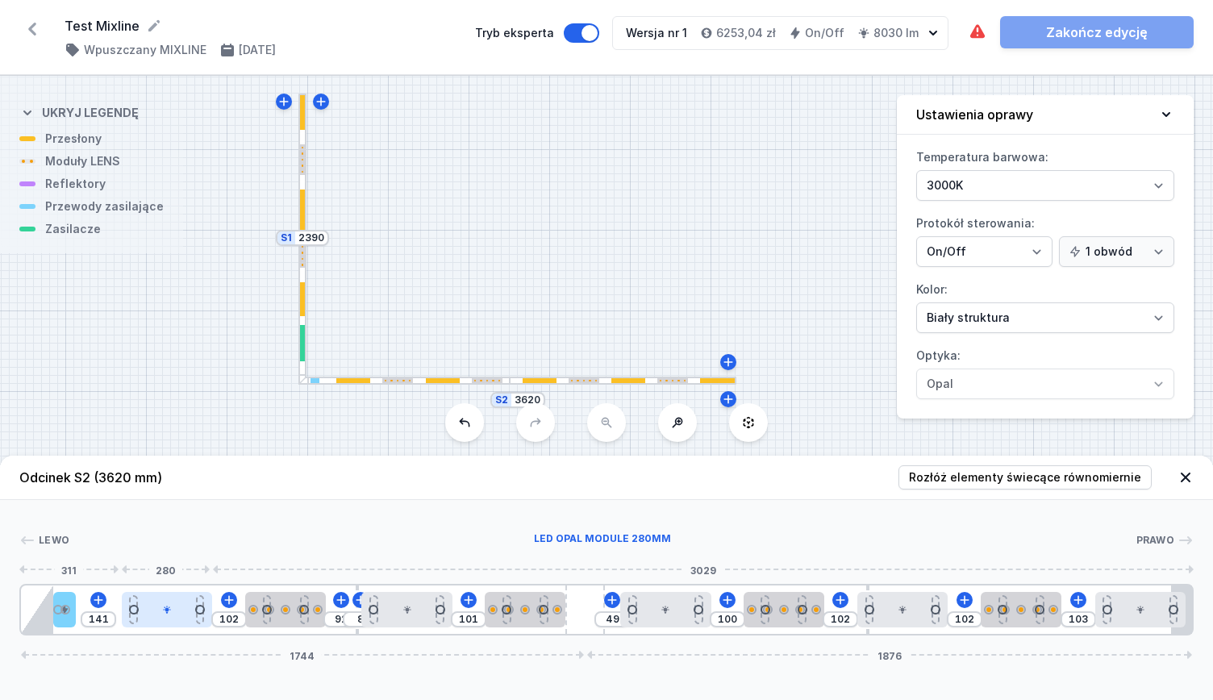
drag, startPoint x: 148, startPoint y: 615, endPoint x: 182, endPoint y: 615, distance: 34.7
click at [182, 615] on div at bounding box center [167, 609] width 90 height 35
click at [71, 599] on div at bounding box center [64, 609] width 23 height 35
click at [68, 603] on div at bounding box center [64, 609] width 23 height 35
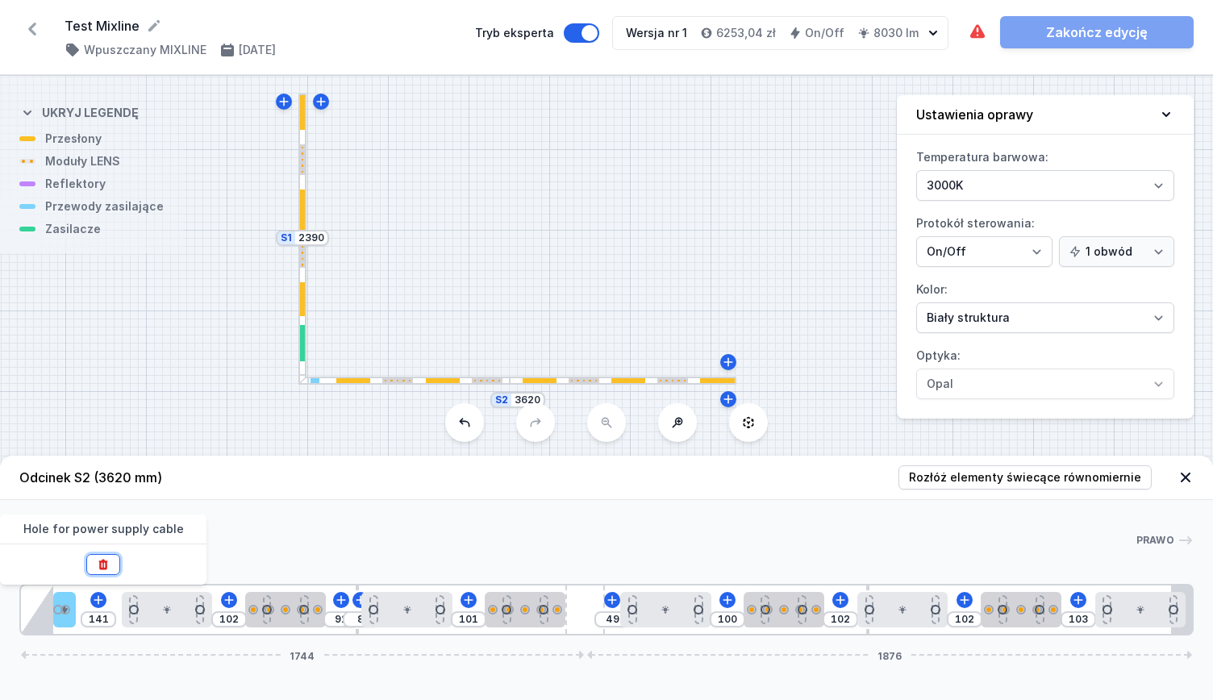
click at [106, 565] on icon at bounding box center [102, 565] width 9 height 10
drag, startPoint x: 1037, startPoint y: 611, endPoint x: 1061, endPoint y: 632, distance: 31.4
click at [1061, 632] on div "211 102 92 8 101 49 100 102 116 89 1744 1876" at bounding box center [606, 610] width 1174 height 52
drag, startPoint x: 942, startPoint y: 615, endPoint x: 961, endPoint y: 641, distance: 31.8
click at [961, 641] on div "Odcinek S2 (3620 mm) Rozłóż elementy świecące równomiernie Lewo Prawo 1 2 3 4 2…" at bounding box center [606, 578] width 1213 height 244
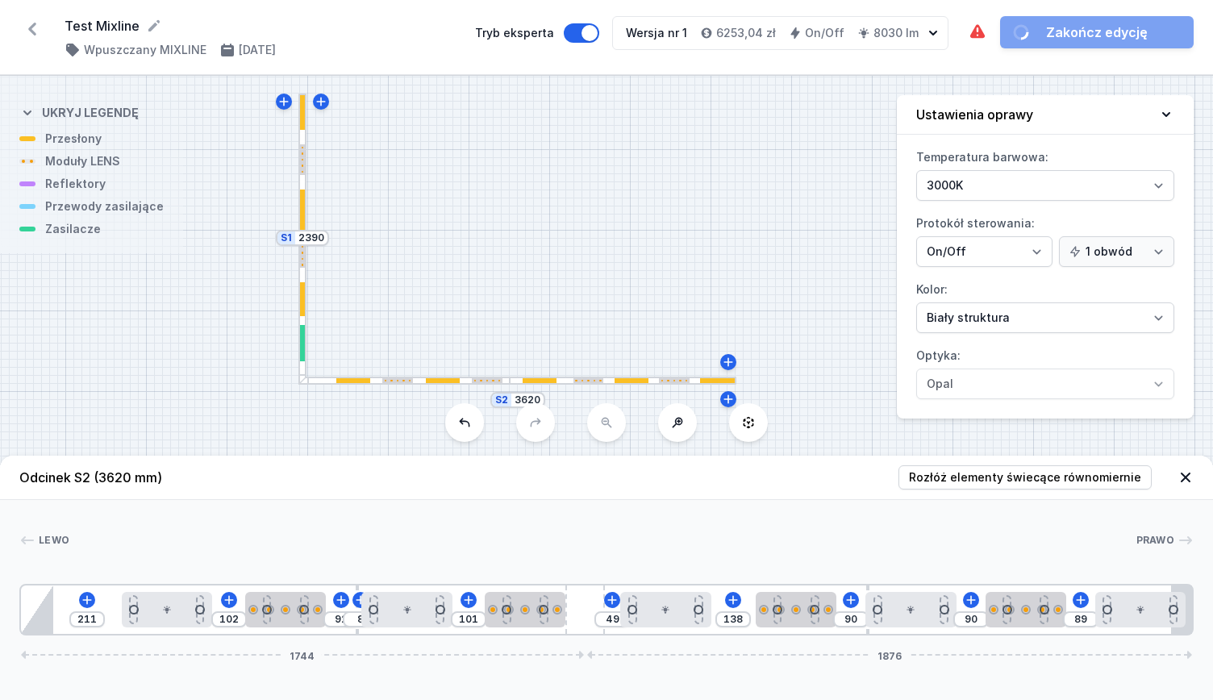
drag, startPoint x: 802, startPoint y: 607, endPoint x: 828, endPoint y: 630, distance: 34.9
click at [828, 630] on div "211 102 92 8 101 49 138 90 90 89 1744 1876" at bounding box center [606, 610] width 1174 height 52
drag, startPoint x: 696, startPoint y: 627, endPoint x: 718, endPoint y: 637, distance: 24.2
click at [718, 637] on div "Odcinek S2 (3620 mm) Rozłóż elementy świecące równomiernie Lewo Prawo 1 2 3 4 2…" at bounding box center [606, 578] width 1213 height 244
drag, startPoint x: 589, startPoint y: 620, endPoint x: 684, endPoint y: 621, distance: 95.2
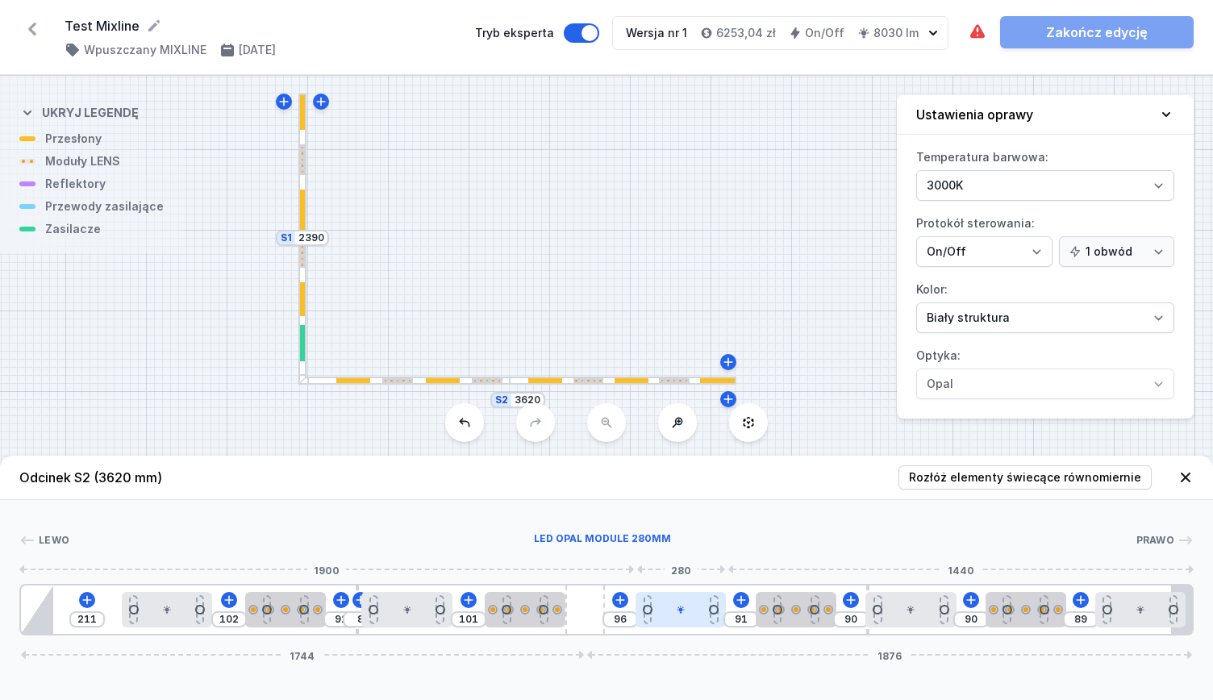
click at [684, 621] on div "211 102 92 8 101 96 91 90 90 89 1744 1876" at bounding box center [606, 610] width 1174 height 52
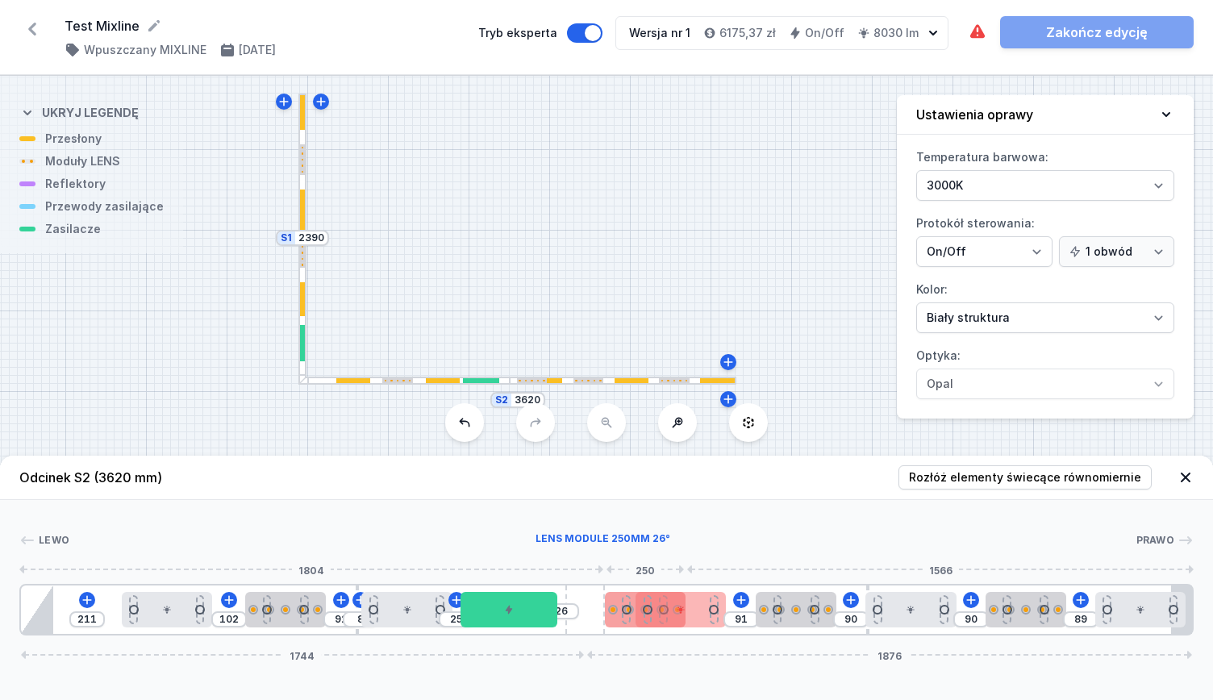
drag, startPoint x: 547, startPoint y: 620, endPoint x: 619, endPoint y: 617, distance: 72.7
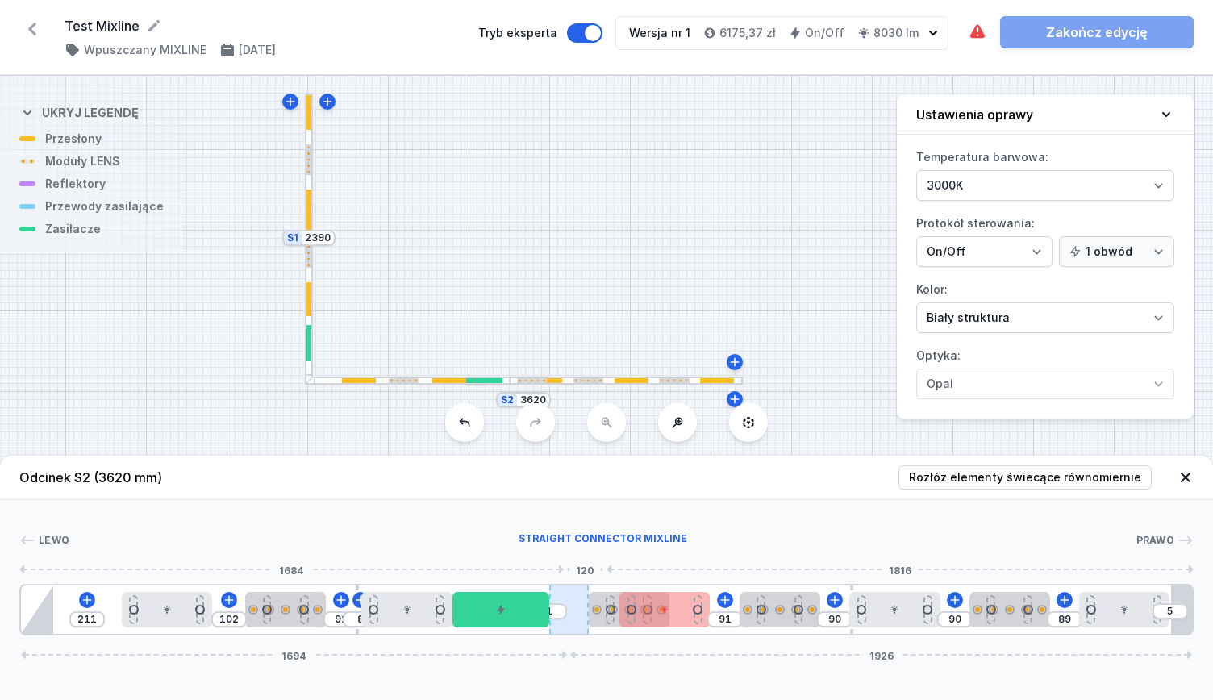
drag, startPoint x: 590, startPoint y: 628, endPoint x: 579, endPoint y: 621, distance: 12.8
click at [566, 621] on div at bounding box center [568, 610] width 39 height 48
drag, startPoint x: 600, startPoint y: 615, endPoint x: 583, endPoint y: 612, distance: 17.1
click at [583, 612] on div "211 102 92 8 1 91 90 90 89 5 1694 1926" at bounding box center [606, 610] width 1174 height 52
drag, startPoint x: 1202, startPoint y: 608, endPoint x: 1188, endPoint y: 611, distance: 13.9
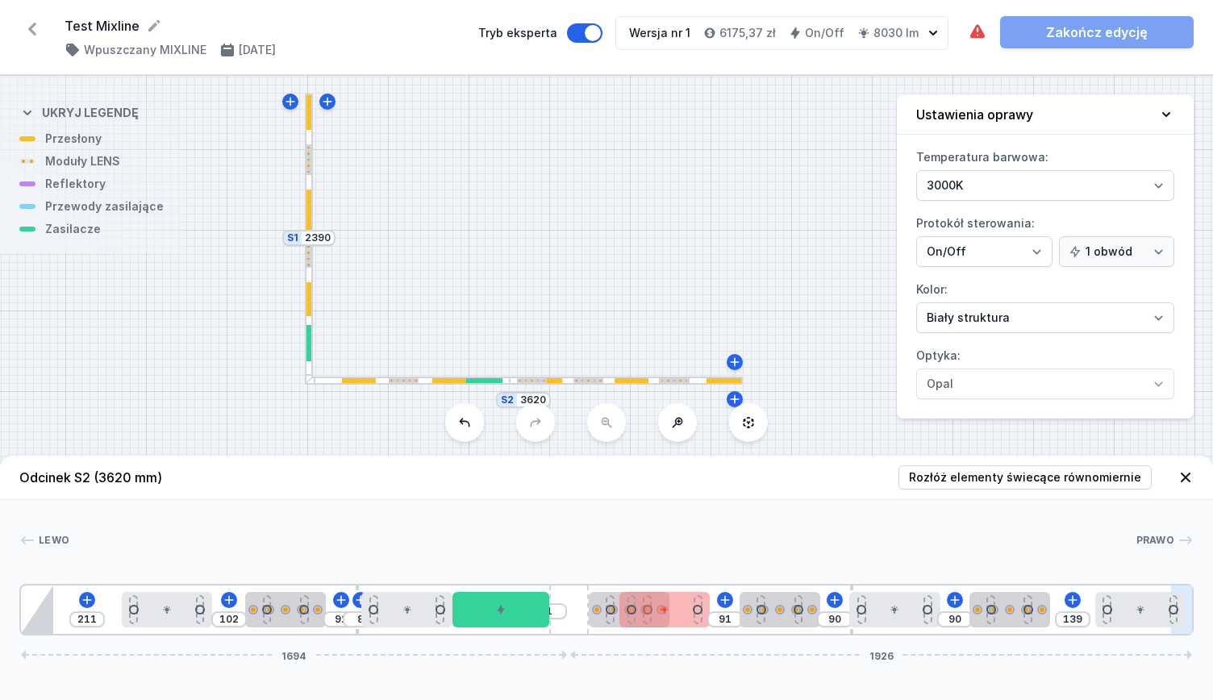
click at [1212, 607] on div "[PERSON_NAME] 1 2 3 4 2 5 6 3 2 3 4 2 3 2 7 211 102 92 8 1 91 90 90 139 1694 19…" at bounding box center [606, 568] width 1213 height 136
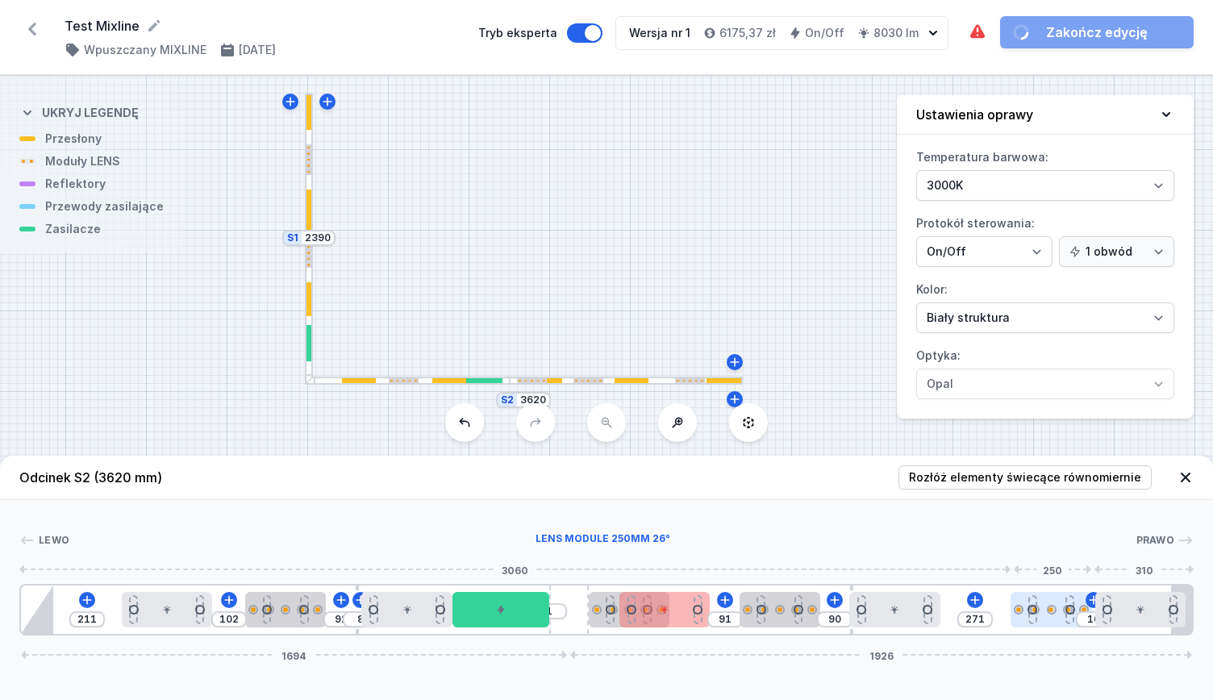
drag, startPoint x: 992, startPoint y: 611, endPoint x: 1070, endPoint y: 612, distance: 78.2
click at [1070, 612] on div at bounding box center [1051, 609] width 81 height 35
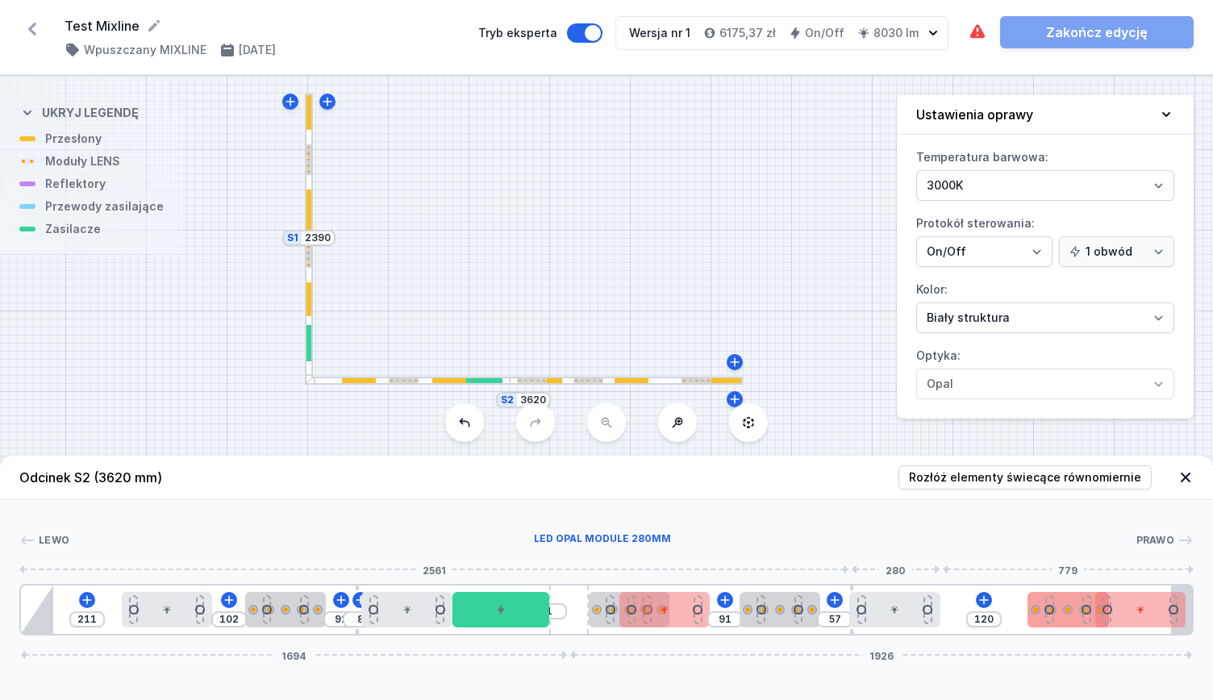
drag, startPoint x: 1045, startPoint y: 614, endPoint x: 1031, endPoint y: 617, distance: 14.1
click at [1044, 614] on div "211 102 92 8 1 91 57 120 1694 1926" at bounding box center [606, 610] width 1174 height 52
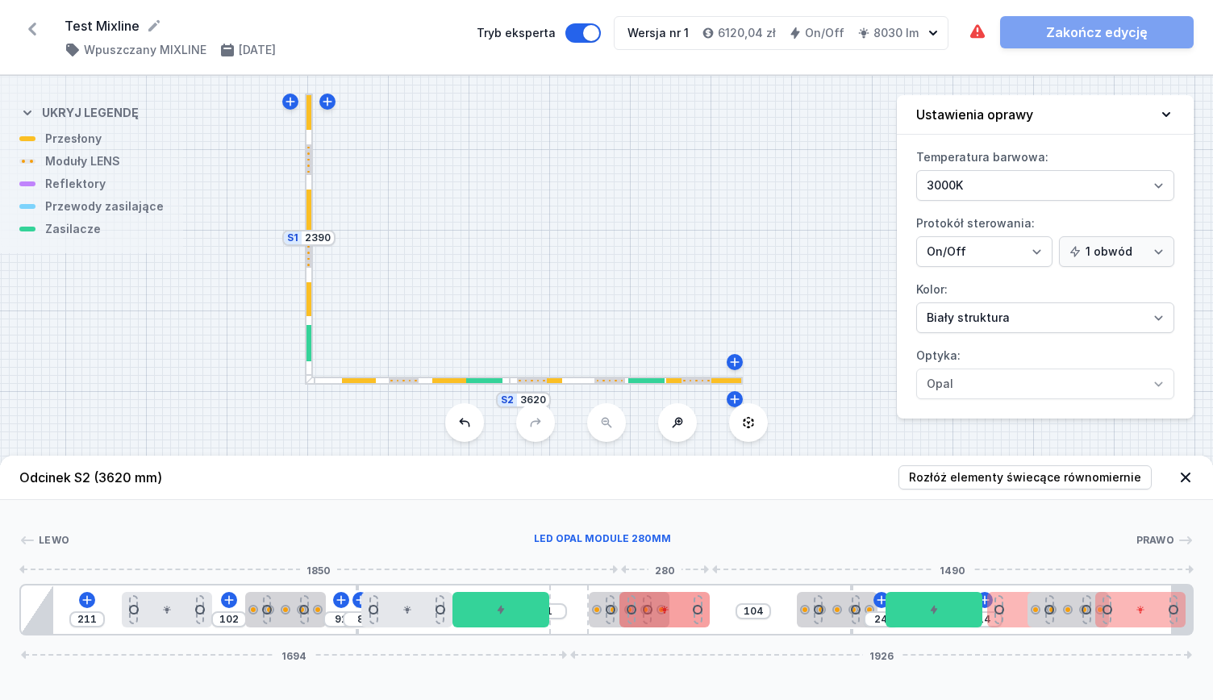
drag, startPoint x: 678, startPoint y: 616, endPoint x: 757, endPoint y: 617, distance: 79.1
click at [710, 617] on div at bounding box center [664, 609] width 90 height 35
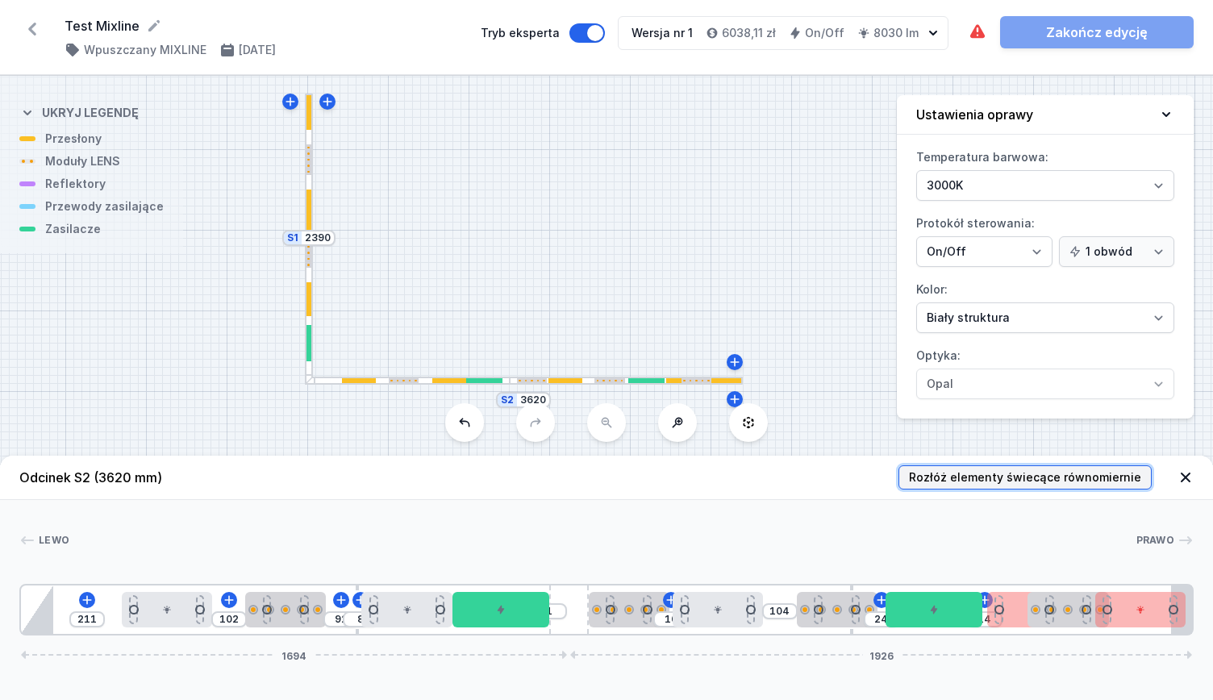
click at [984, 487] on button "Rozłóż elementy świecące równomiernie" at bounding box center [1025, 477] width 253 height 24
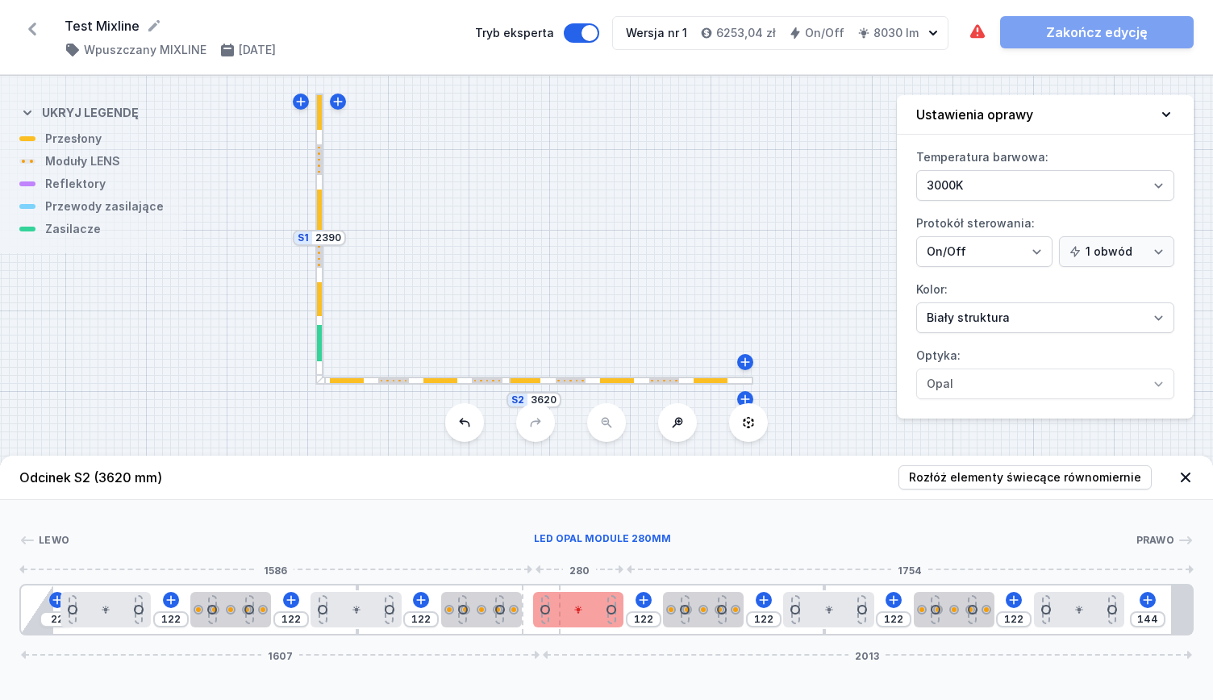
drag, startPoint x: 544, startPoint y: 591, endPoint x: 551, endPoint y: 598, distance: 9.1
click at [551, 598] on div "22 122 122 122 122 122 122 122 144 1607 2013" at bounding box center [606, 610] width 1174 height 52
drag, startPoint x: 590, startPoint y: 612, endPoint x: 610, endPoint y: 619, distance: 20.7
click at [610, 619] on div at bounding box center [586, 609] width 90 height 35
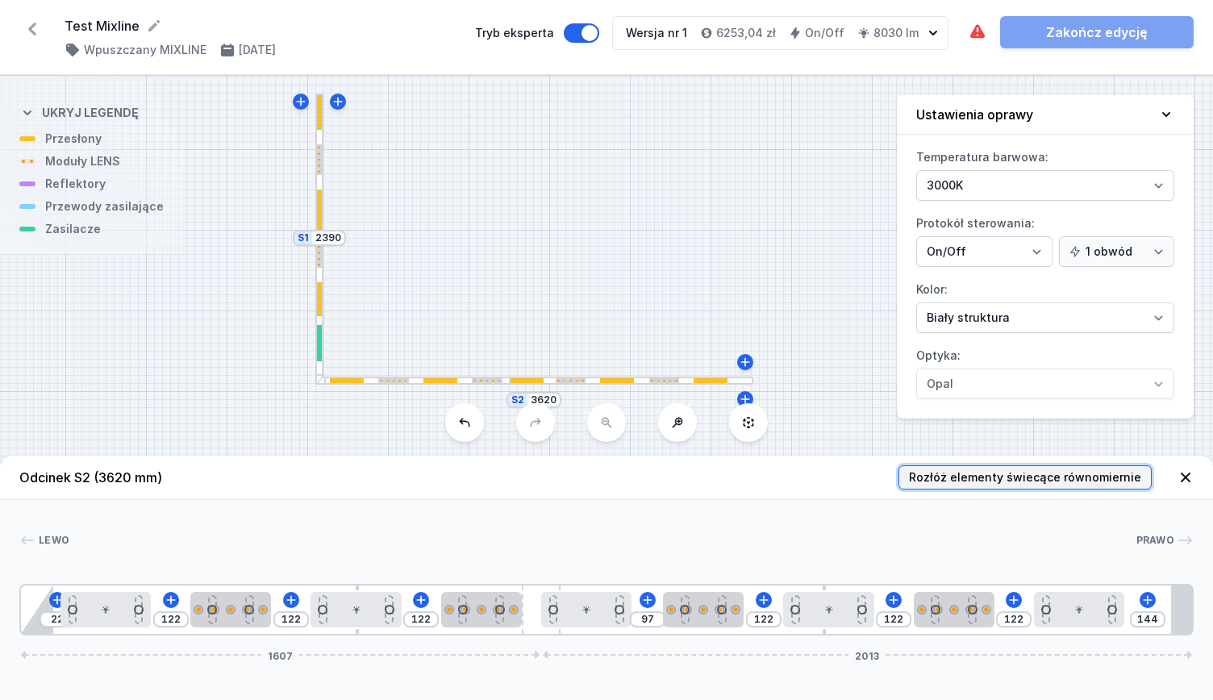
click at [975, 487] on button "Rozłóż elementy świecące równomiernie" at bounding box center [1025, 477] width 253 height 24
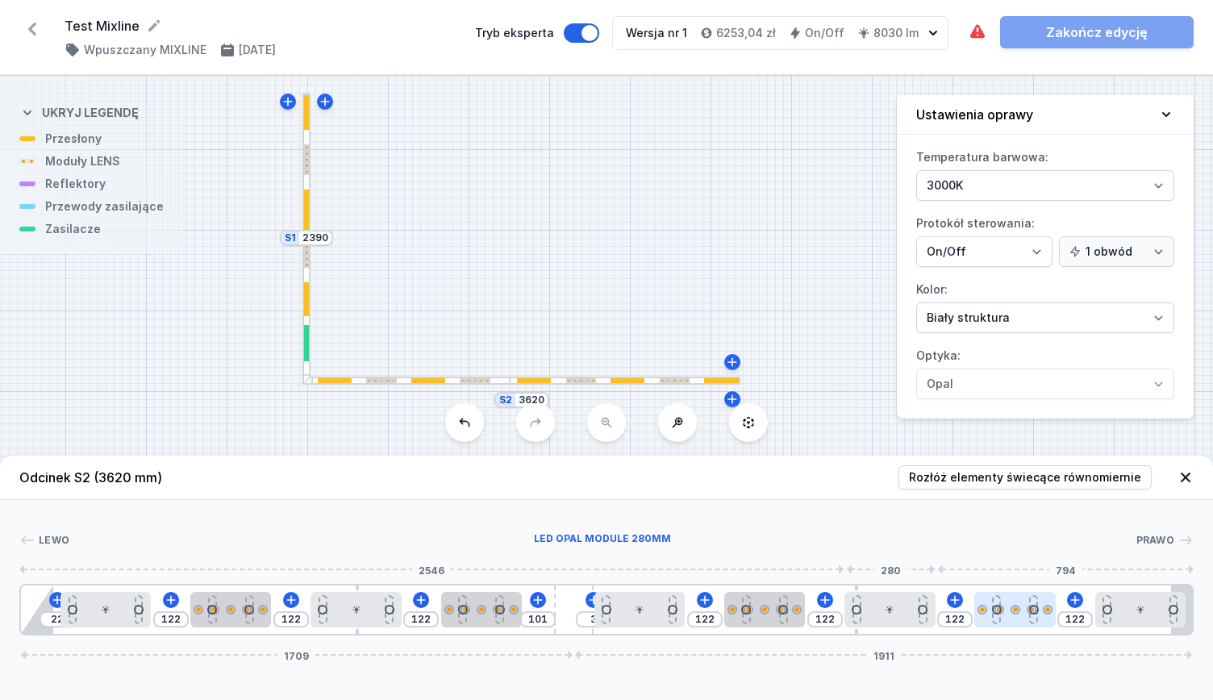
drag, startPoint x: 574, startPoint y: 609, endPoint x: 974, endPoint y: 604, distance: 400.1
click at [891, 606] on div "22 122 122 122 101 3 122 122 122 122 1709 1911" at bounding box center [606, 610] width 1174 height 52
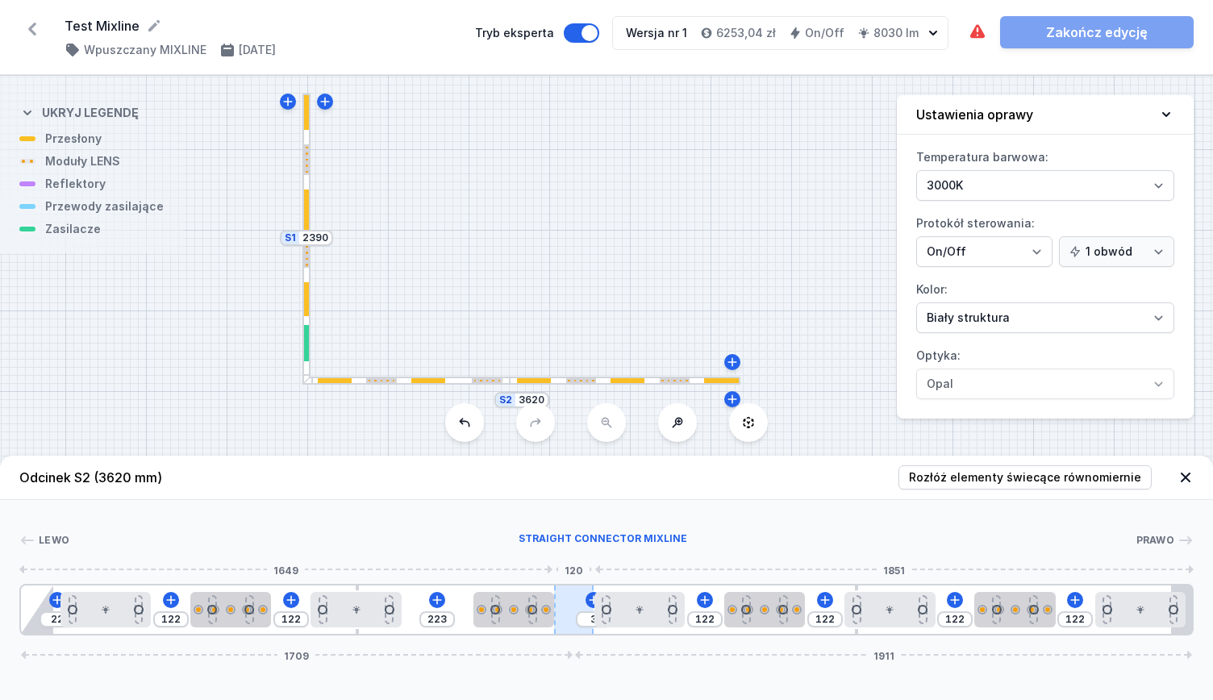
drag, startPoint x: 536, startPoint y: 625, endPoint x: 578, endPoint y: 625, distance: 41.9
click at [580, 625] on div "22 122 122 223 3 122 122 122 122 1709 1911" at bounding box center [606, 610] width 1174 height 52
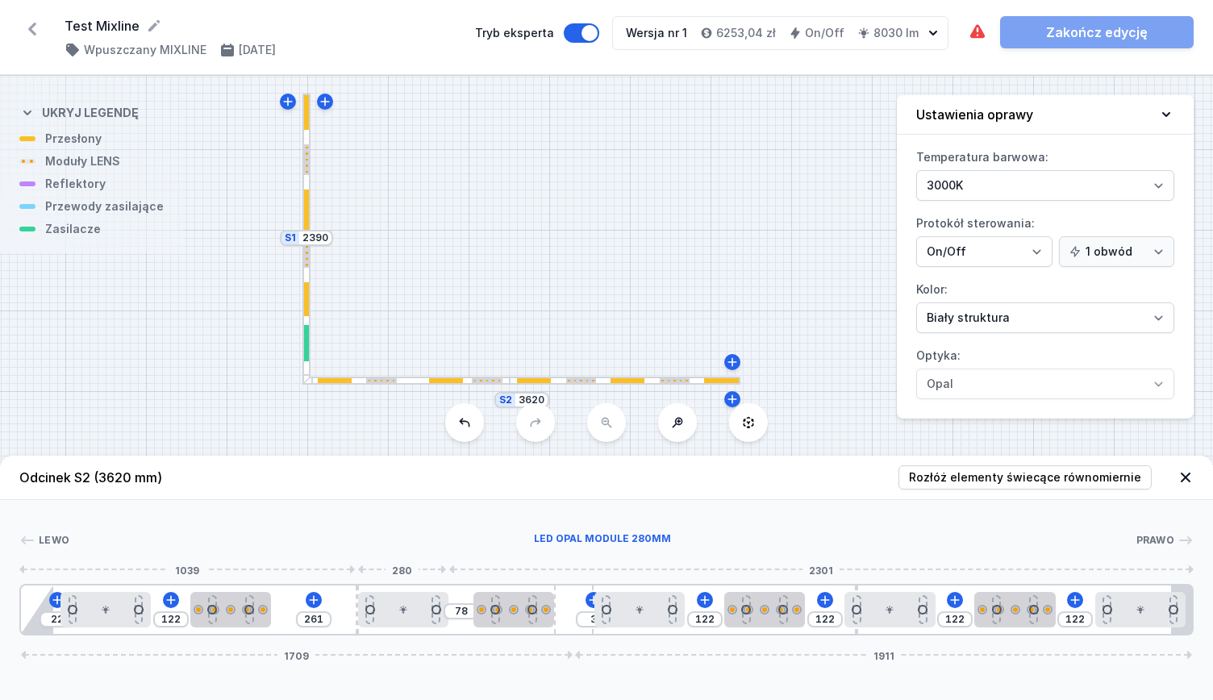
drag, startPoint x: 425, startPoint y: 621, endPoint x: 452, endPoint y: 620, distance: 26.6
click at [426, 620] on div at bounding box center [403, 609] width 90 height 35
drag, startPoint x: 1026, startPoint y: 607, endPoint x: 1049, endPoint y: 623, distance: 28.0
click at [1058, 622] on div at bounding box center [1028, 609] width 81 height 35
drag, startPoint x: 913, startPoint y: 618, endPoint x: 957, endPoint y: 641, distance: 49.4
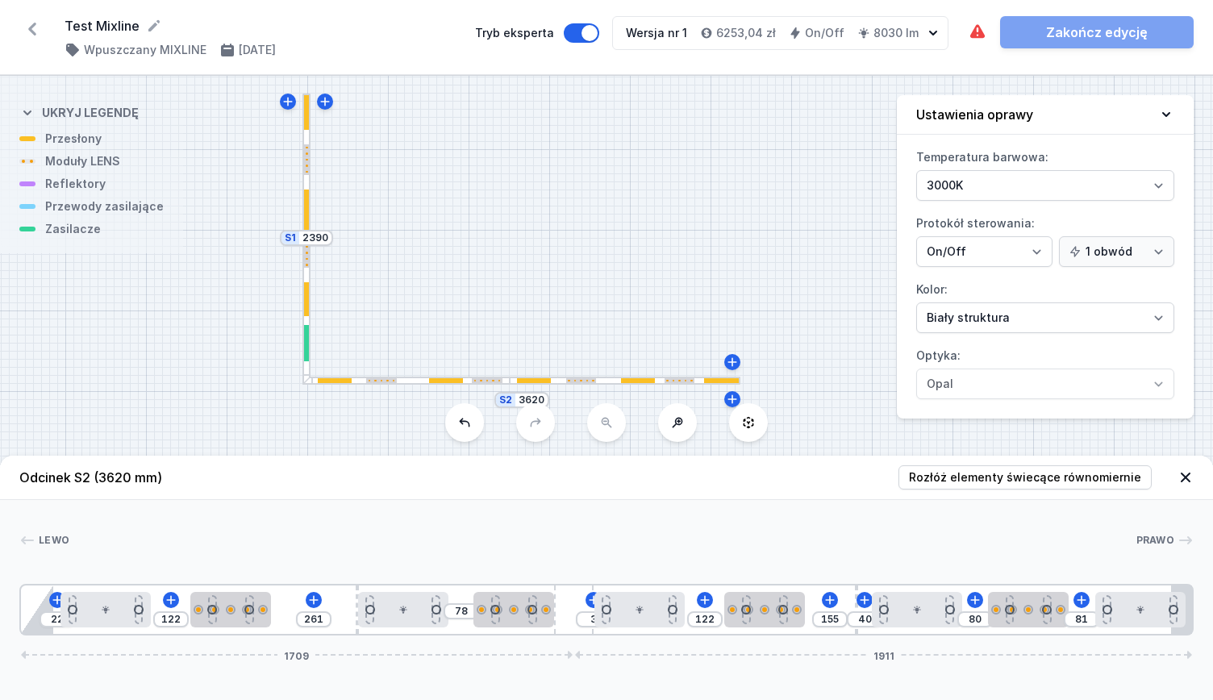
click at [957, 641] on div "Odcinek S2 (3620 mm) Rozłóż elementy świecące równomiernie Lewo Prawo 1 2 3 4 2…" at bounding box center [606, 578] width 1213 height 244
drag, startPoint x: 857, startPoint y: 607, endPoint x: 996, endPoint y: 614, distance: 139.7
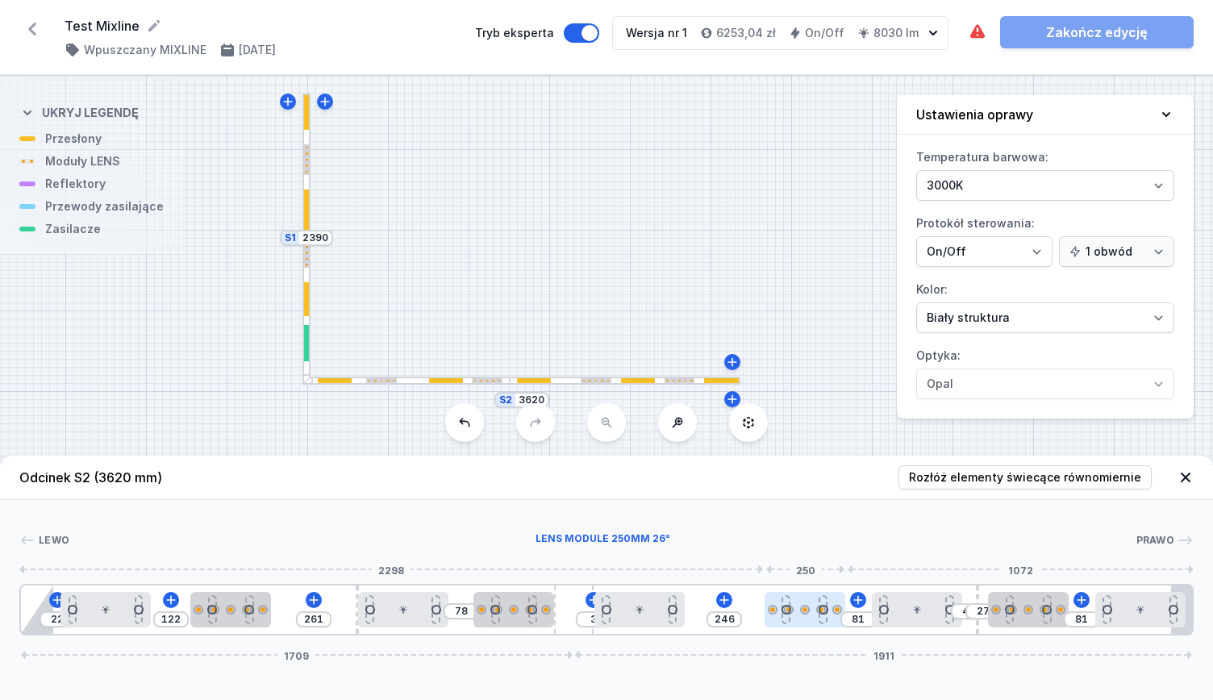
drag, startPoint x: 773, startPoint y: 603, endPoint x: 828, endPoint y: 623, distance: 58.4
click at [828, 623] on div at bounding box center [805, 609] width 81 height 35
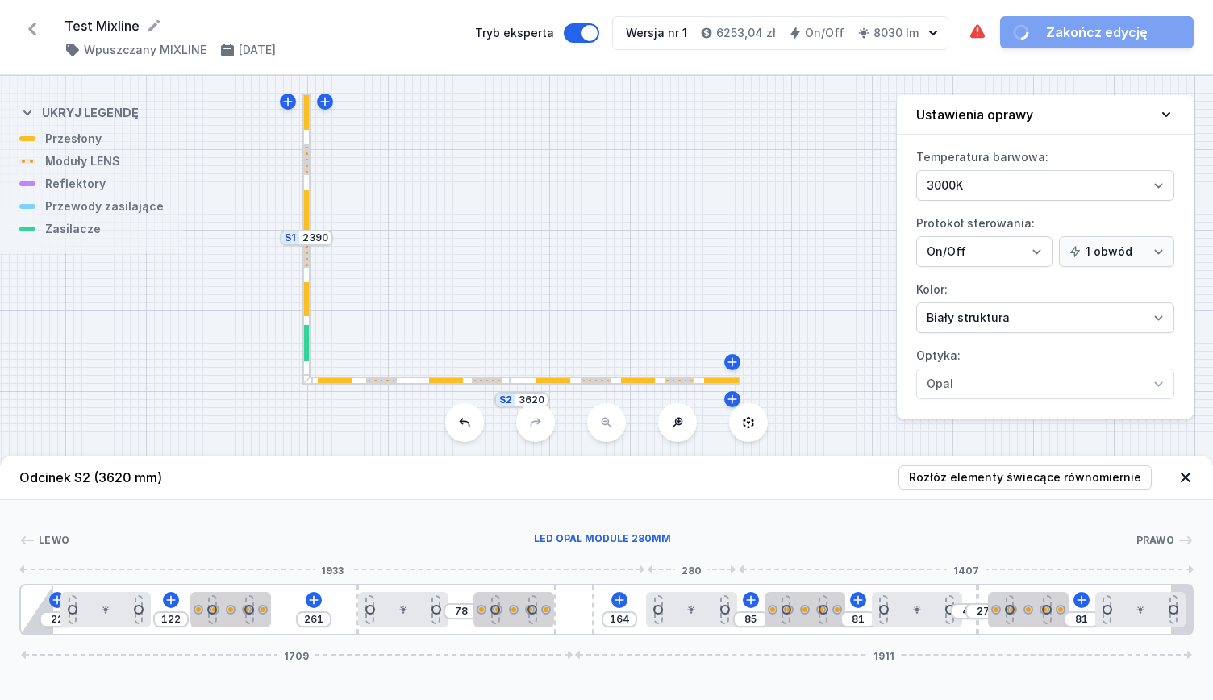
drag, startPoint x: 668, startPoint y: 606, endPoint x: 732, endPoint y: 621, distance: 66.3
click at [732, 621] on div at bounding box center [691, 609] width 90 height 35
drag, startPoint x: 586, startPoint y: 614, endPoint x: 627, endPoint y: 619, distance: 41.4
click at [627, 619] on div "22 122 261 78 164 85 81 43 27 81 1709 1911" at bounding box center [606, 610] width 1174 height 52
click at [587, 606] on div at bounding box center [573, 610] width 39 height 48
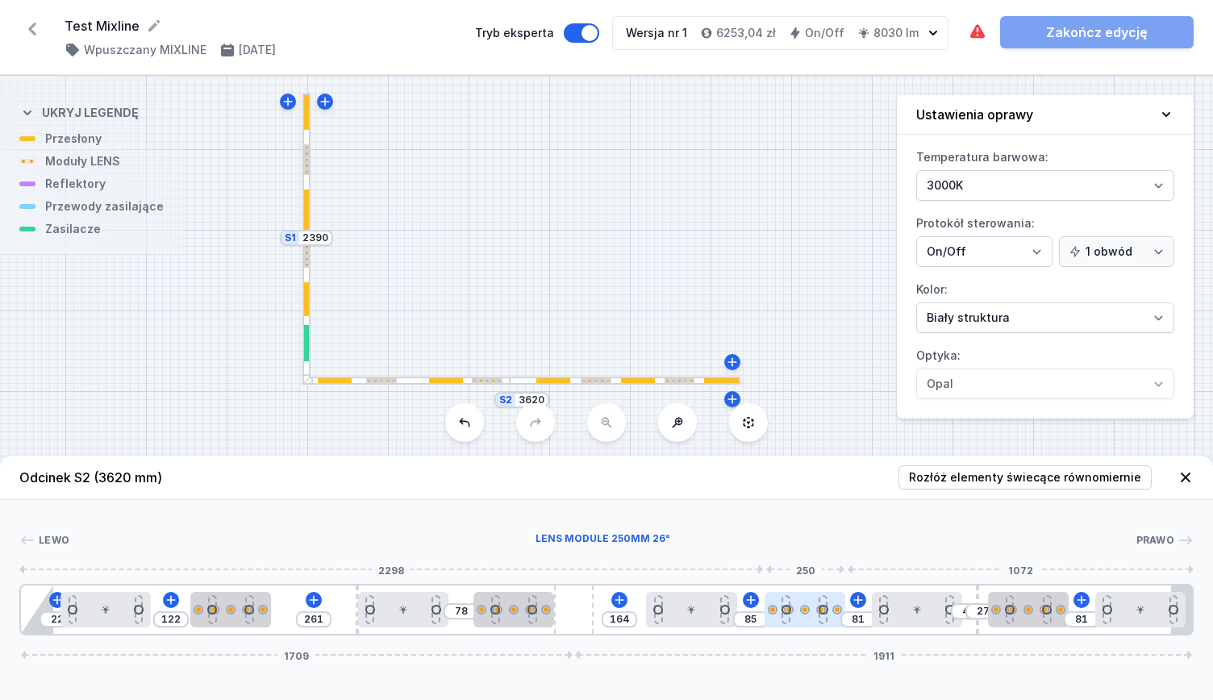
drag, startPoint x: 573, startPoint y: 619, endPoint x: 768, endPoint y: 624, distance: 195.3
click at [768, 624] on div "22 122 261 78 164 85 81 43 27 81 1709 1911" at bounding box center [606, 610] width 1174 height 52
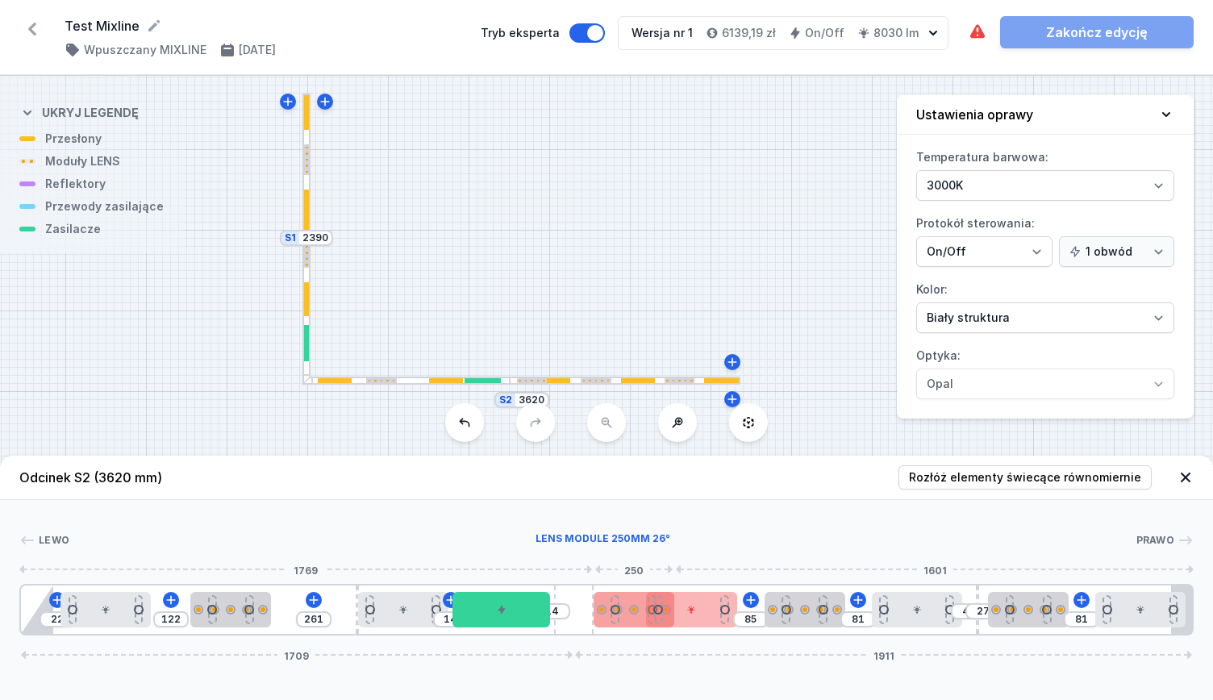
drag, startPoint x: 536, startPoint y: 625, endPoint x: 606, endPoint y: 614, distance: 70.3
click at [611, 615] on div at bounding box center [615, 609] width 9 height 28
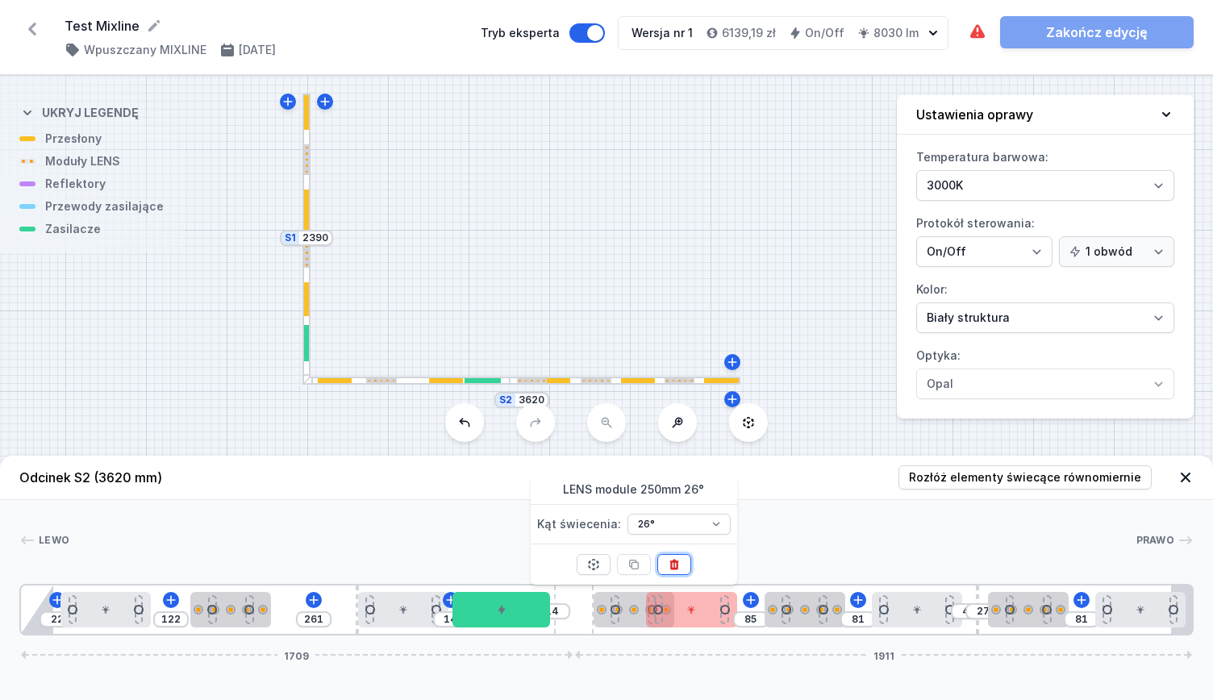
click at [668, 564] on icon at bounding box center [674, 564] width 13 height 13
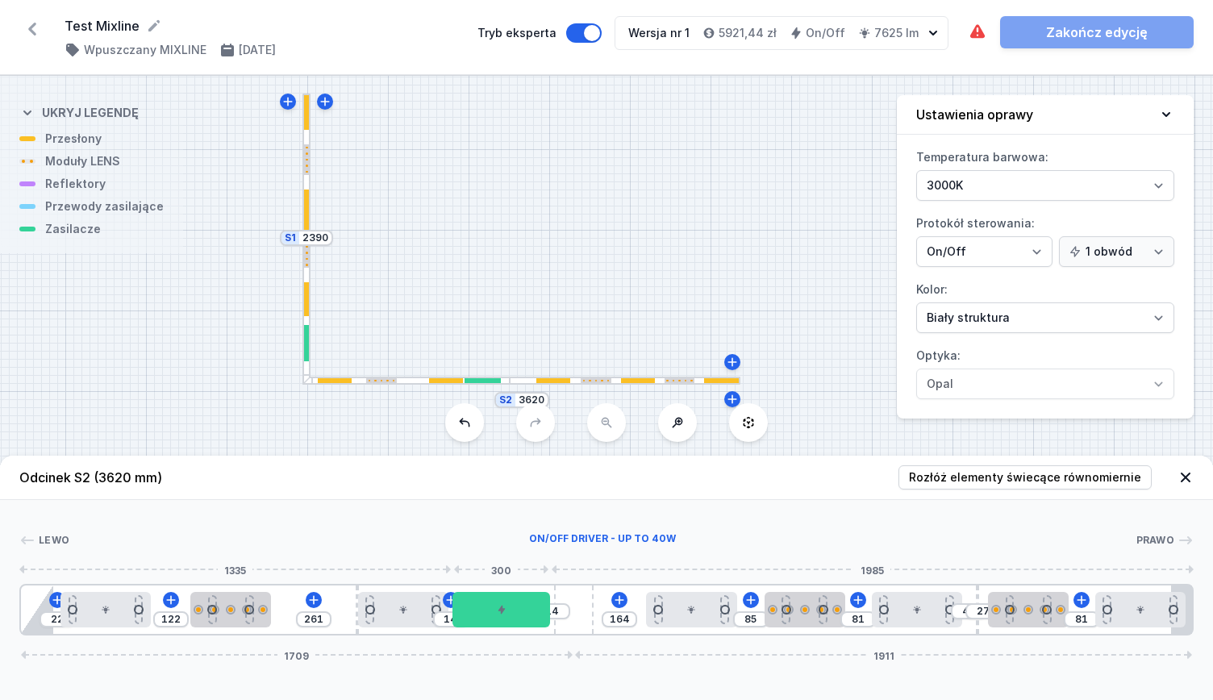
drag, startPoint x: 505, startPoint y: 606, endPoint x: 415, endPoint y: 612, distance: 90.6
click at [21, 610] on div "14" at bounding box center [21, 610] width 0 height 0
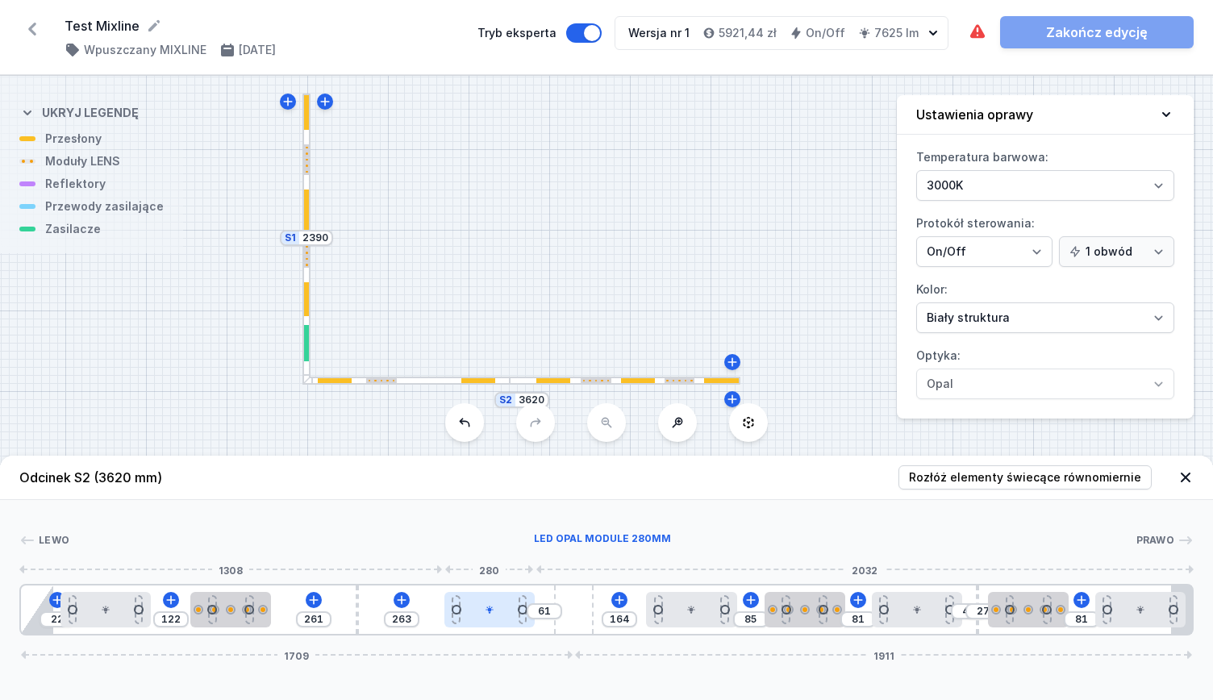
drag, startPoint x: 449, startPoint y: 608, endPoint x: 488, endPoint y: 617, distance: 39.7
click at [488, 617] on div at bounding box center [489, 609] width 90 height 35
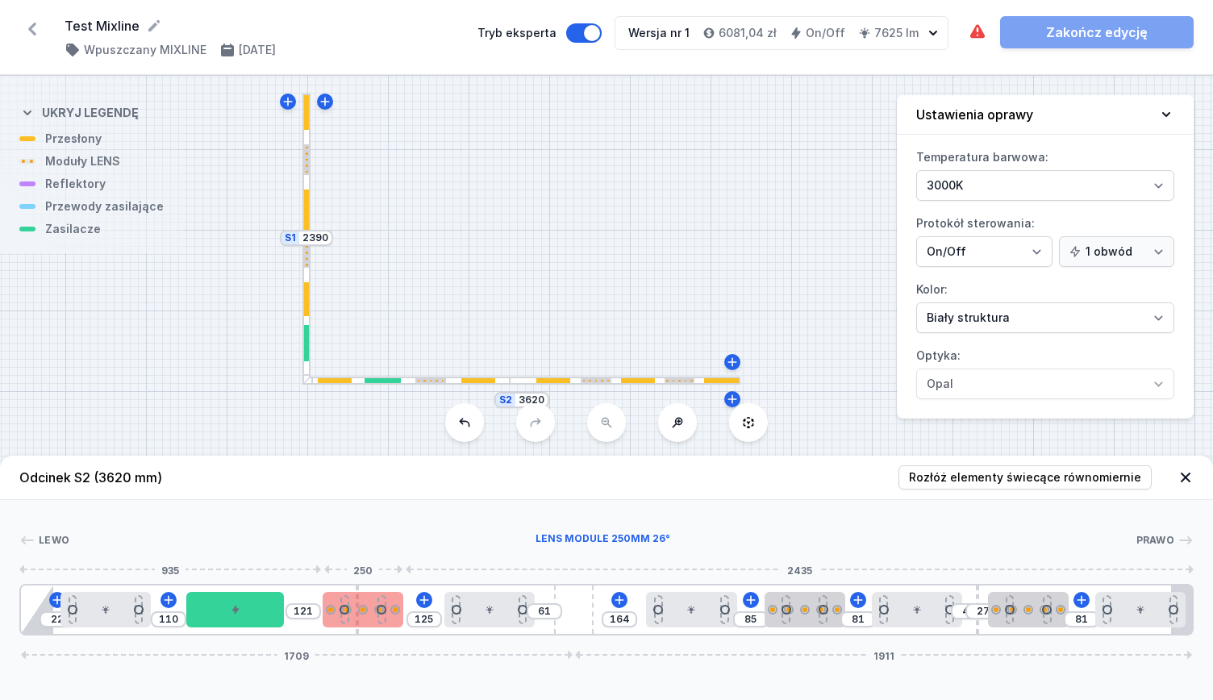
drag, startPoint x: 348, startPoint y: 614, endPoint x: 370, endPoint y: 612, distance: 21.8
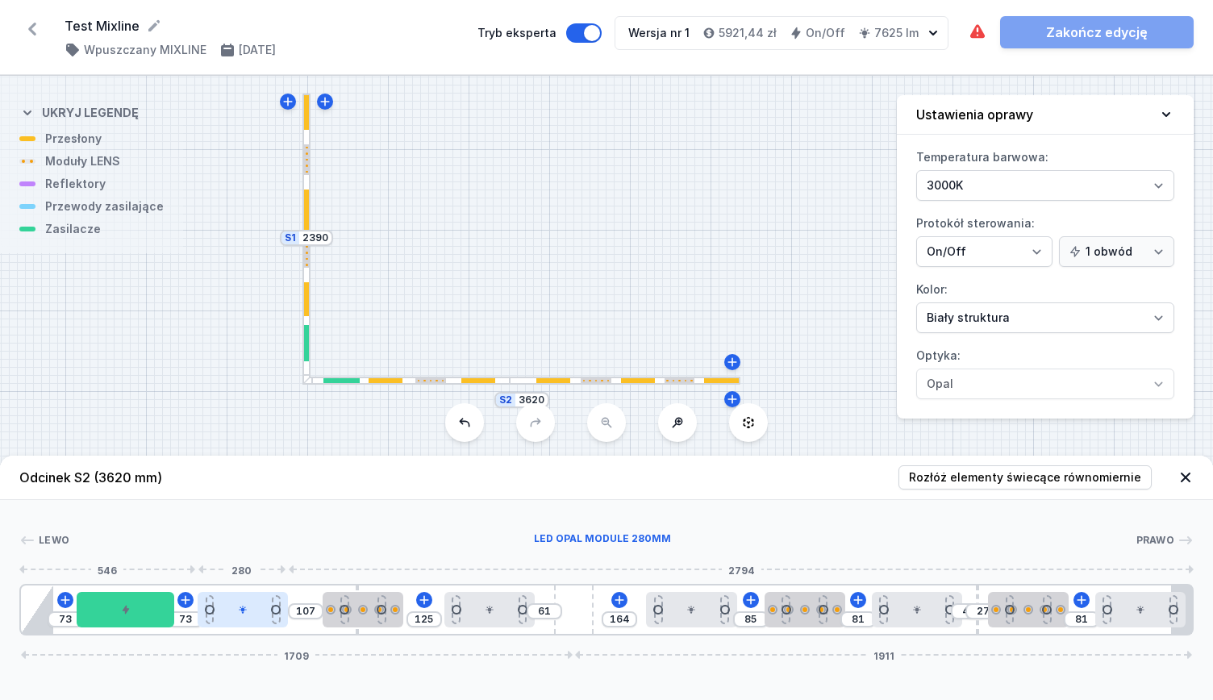
drag, startPoint x: 126, startPoint y: 611, endPoint x: 253, endPoint y: 604, distance: 127.7
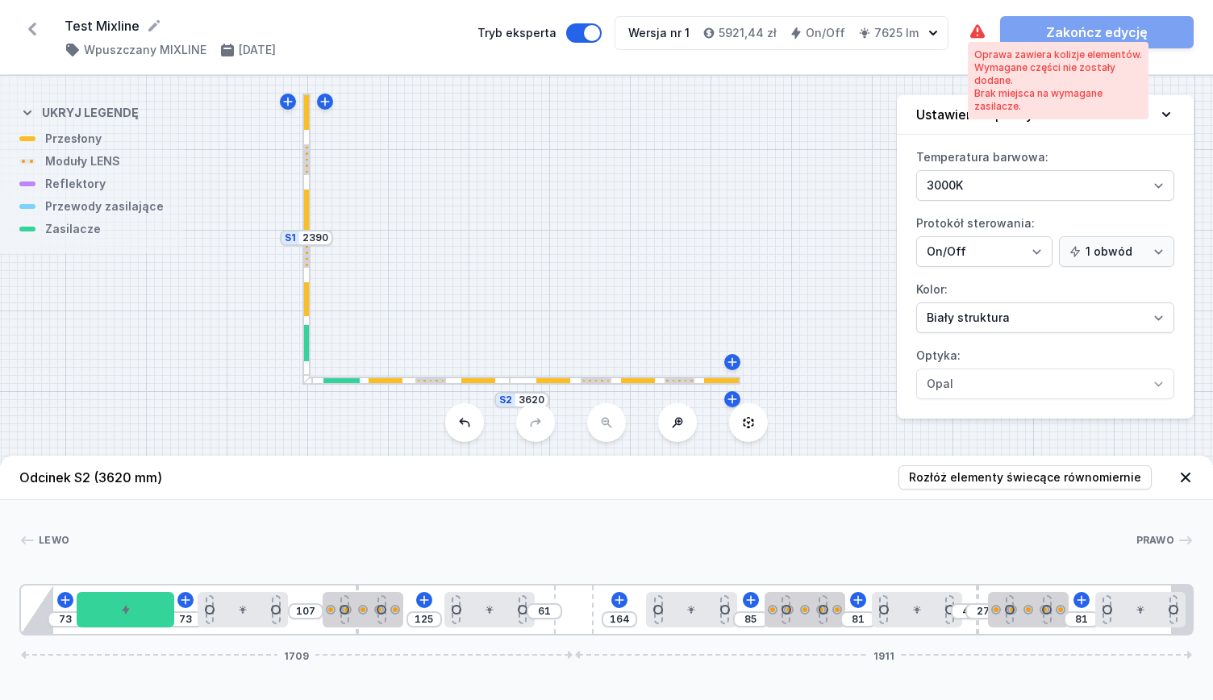
click at [976, 37] on icon at bounding box center [977, 31] width 15 height 14
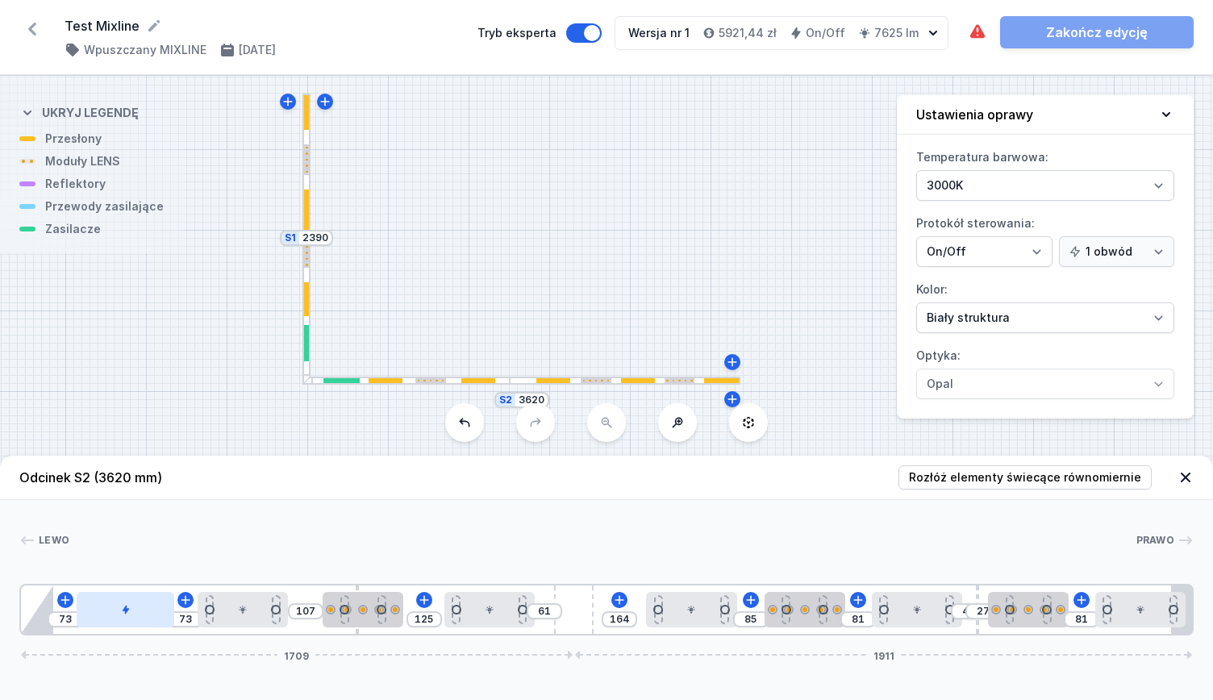
click at [147, 596] on div at bounding box center [125, 609] width 97 height 35
click at [1183, 473] on icon at bounding box center [1186, 477] width 16 height 16
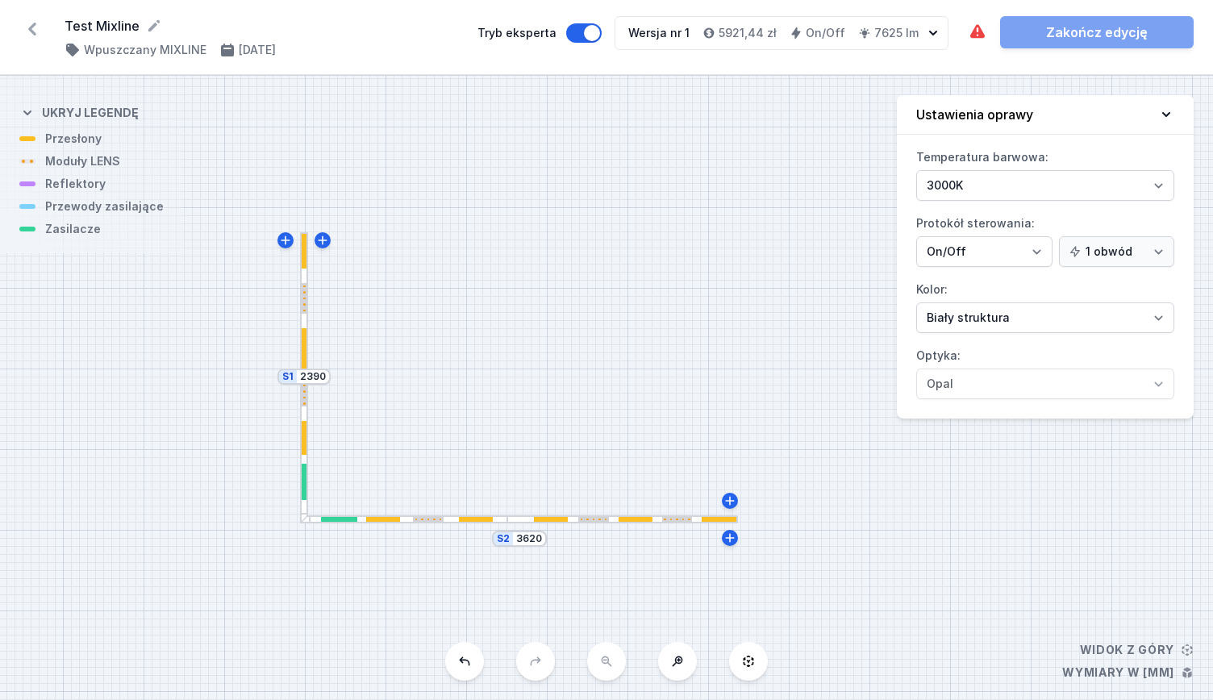
drag, startPoint x: 566, startPoint y: 350, endPoint x: 563, endPoint y: 489, distance: 138.8
click at [563, 489] on div "S2 3620 S1 2390" at bounding box center [606, 388] width 1213 height 624
click at [340, 520] on div at bounding box center [338, 520] width 36 height 5
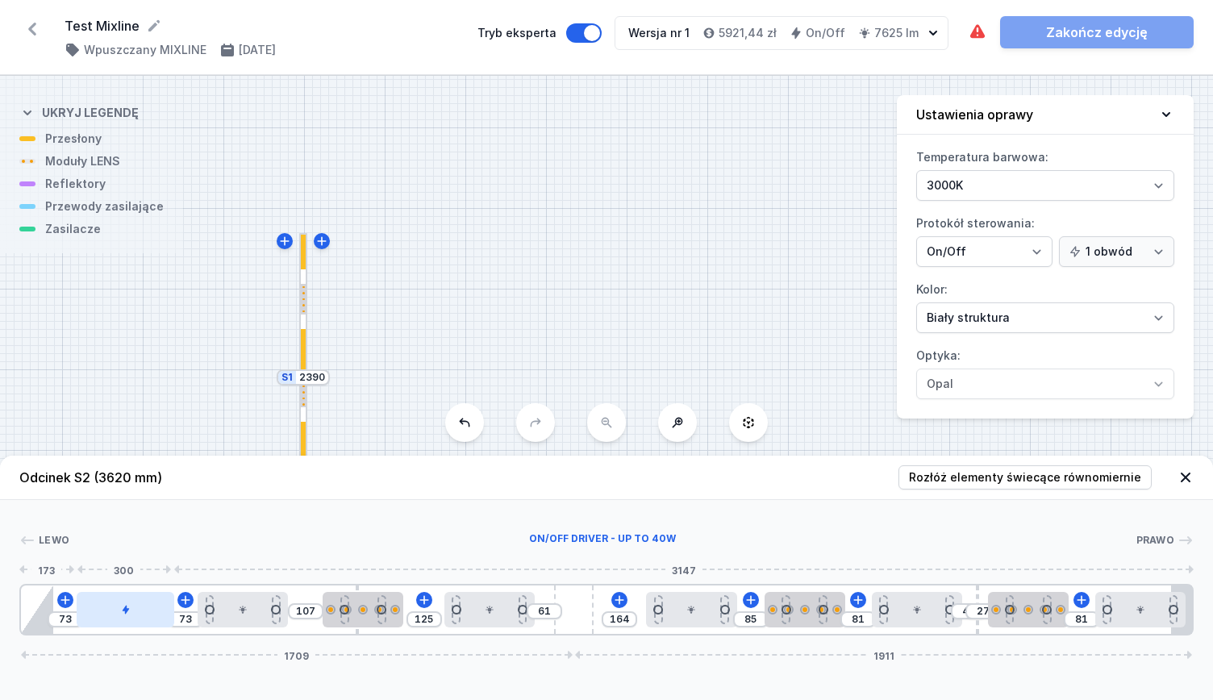
click at [126, 612] on icon at bounding box center [125, 610] width 6 height 9
click at [136, 617] on div at bounding box center [125, 609] width 97 height 35
drag, startPoint x: 103, startPoint y: 611, endPoint x: 152, endPoint y: 614, distance: 49.3
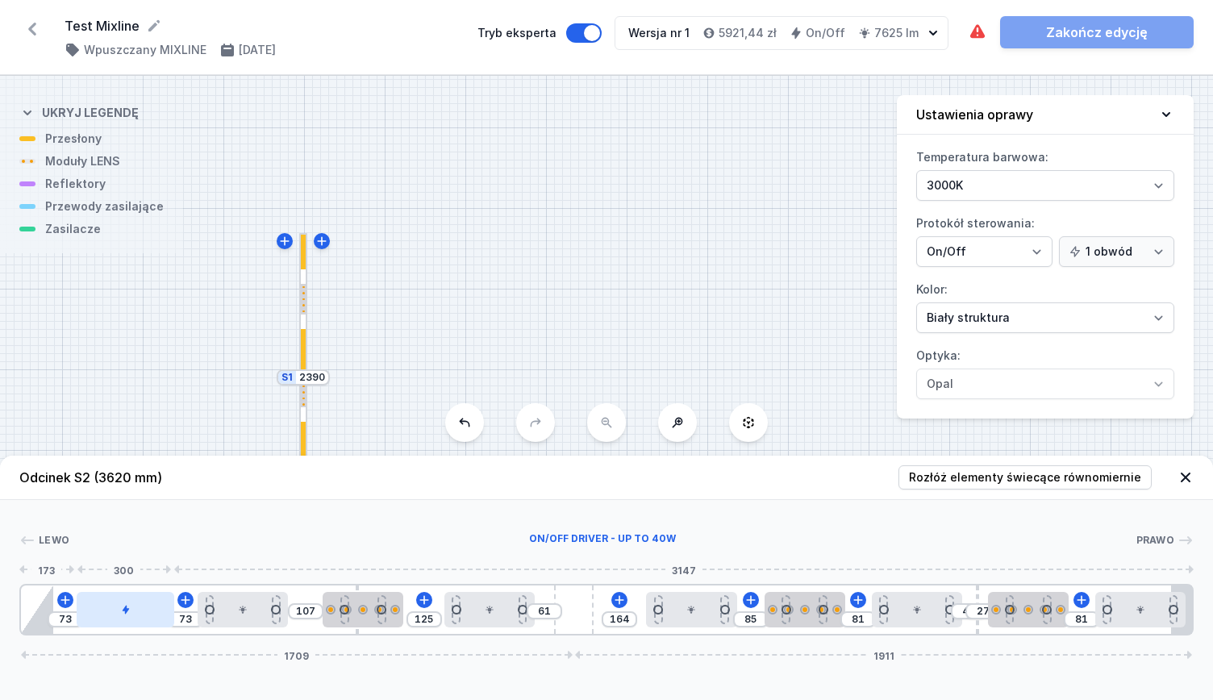
click at [156, 613] on div at bounding box center [125, 609] width 97 height 35
drag, startPoint x: 119, startPoint y: 614, endPoint x: 160, endPoint y: 612, distance: 40.4
click at [160, 612] on div at bounding box center [125, 609] width 97 height 35
drag, startPoint x: 223, startPoint y: 605, endPoint x: 254, endPoint y: 617, distance: 33.0
click at [262, 617] on div at bounding box center [274, 609] width 90 height 35
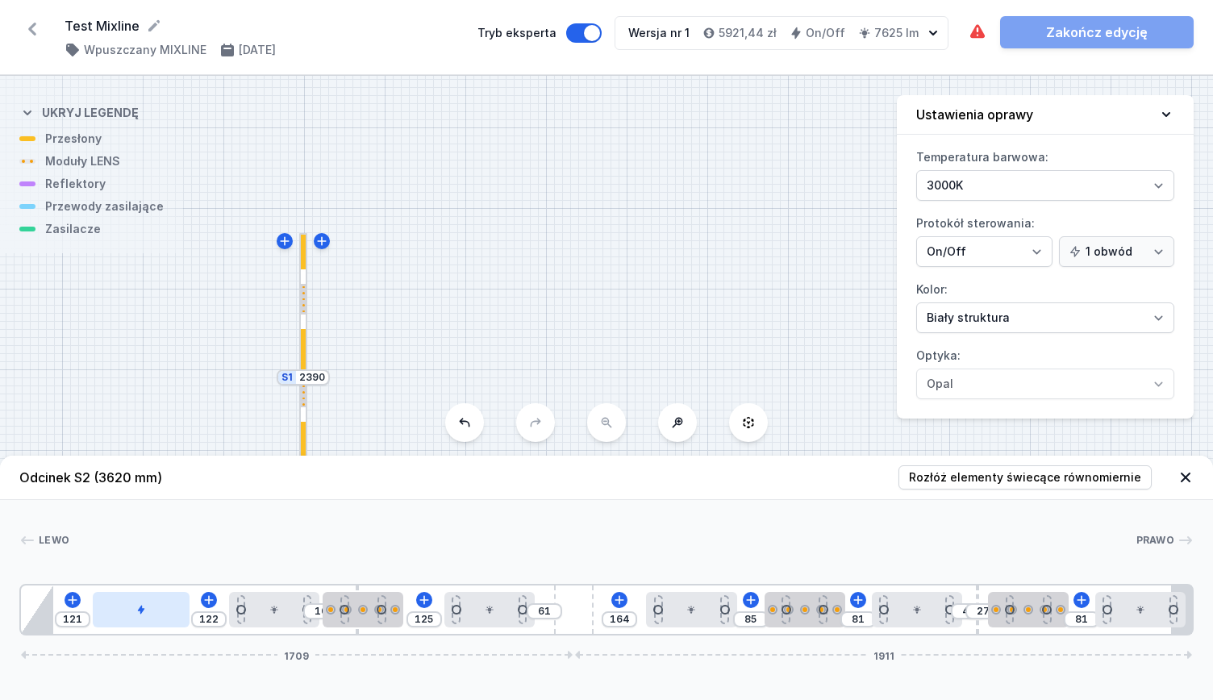
drag, startPoint x: 169, startPoint y: 609, endPoint x: 186, endPoint y: 609, distance: 16.9
click at [186, 609] on div at bounding box center [141, 609] width 97 height 35
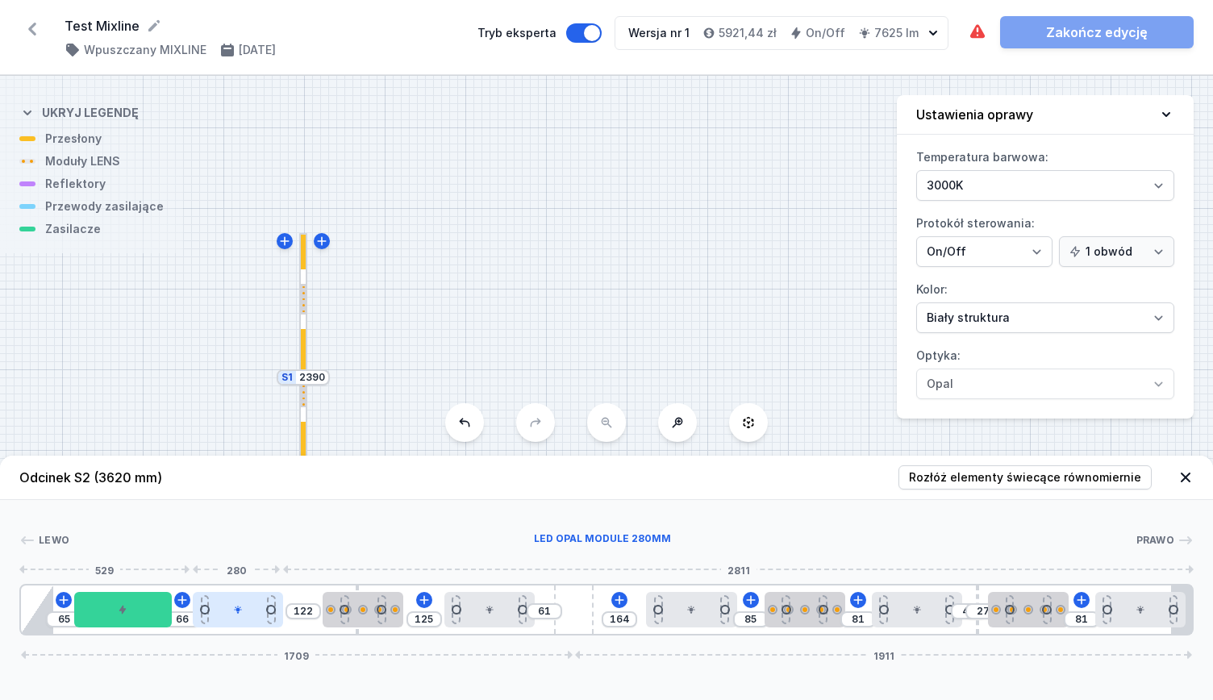
drag, startPoint x: 256, startPoint y: 607, endPoint x: 210, endPoint y: 603, distance: 46.2
click at [210, 603] on div at bounding box center [238, 609] width 90 height 35
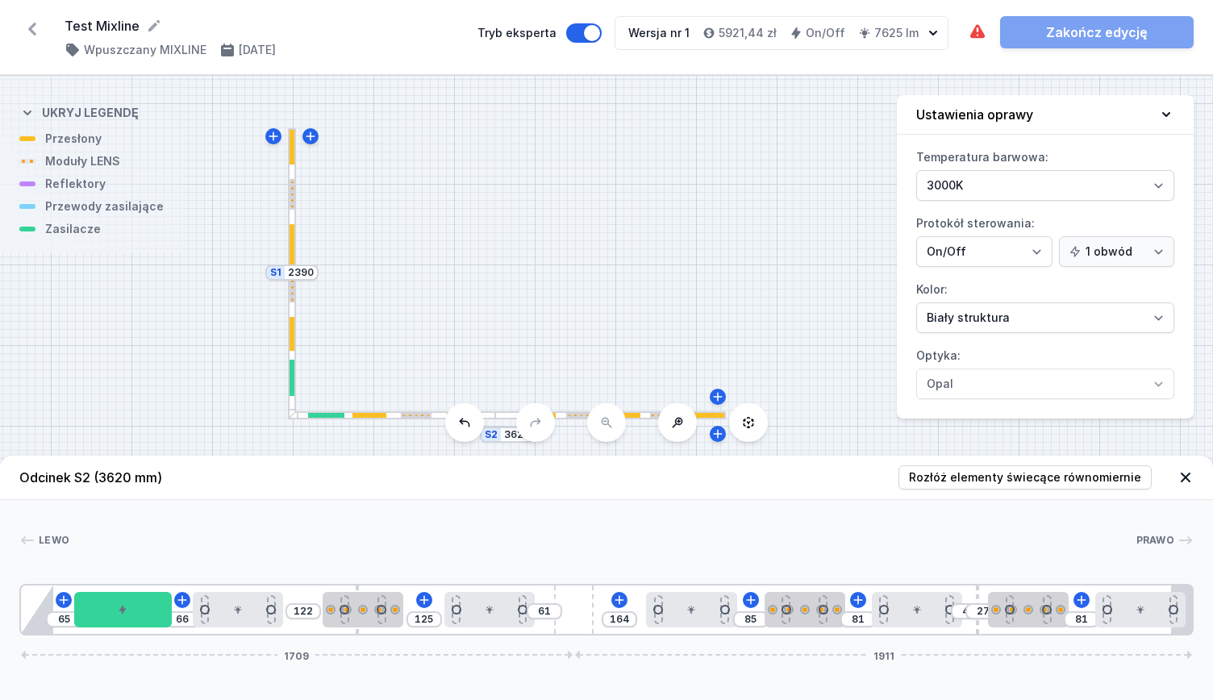
drag, startPoint x: 429, startPoint y: 298, endPoint x: 408, endPoint y: 192, distance: 108.5
click at [408, 192] on div "S2 3620 S1 2390" at bounding box center [606, 388] width 1213 height 624
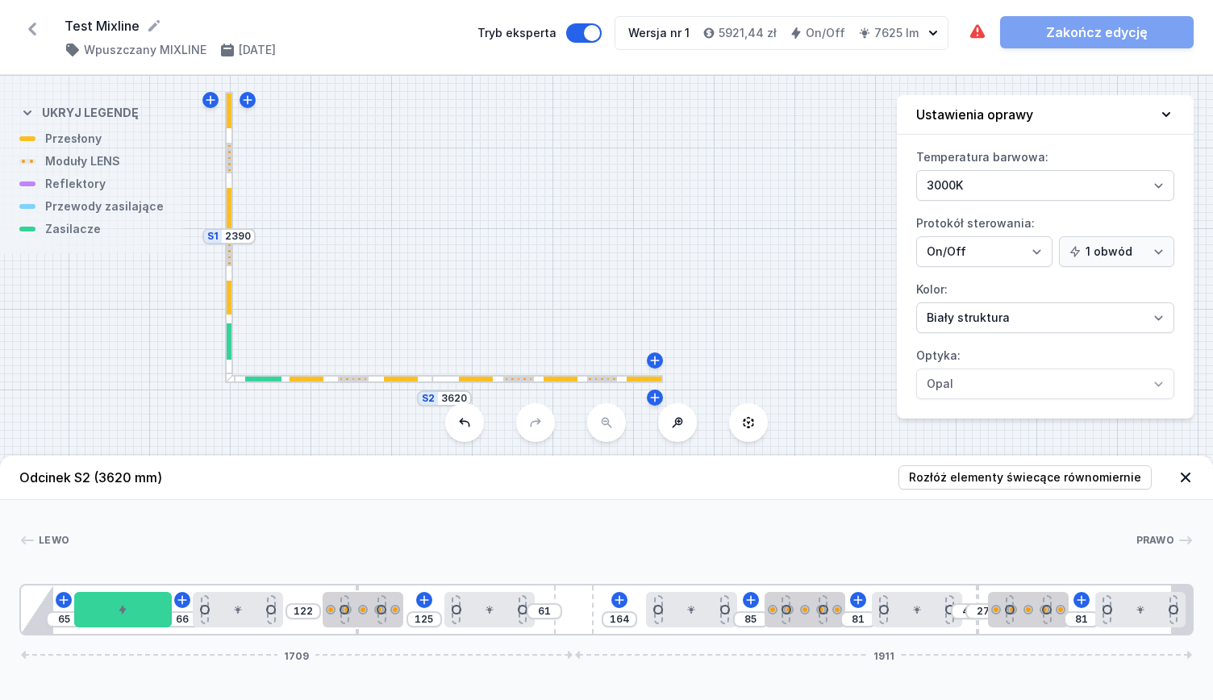
drag, startPoint x: 522, startPoint y: 266, endPoint x: 448, endPoint y: 252, distance: 74.7
click at [453, 241] on div "S2 3620 S1 2390" at bounding box center [606, 388] width 1213 height 624
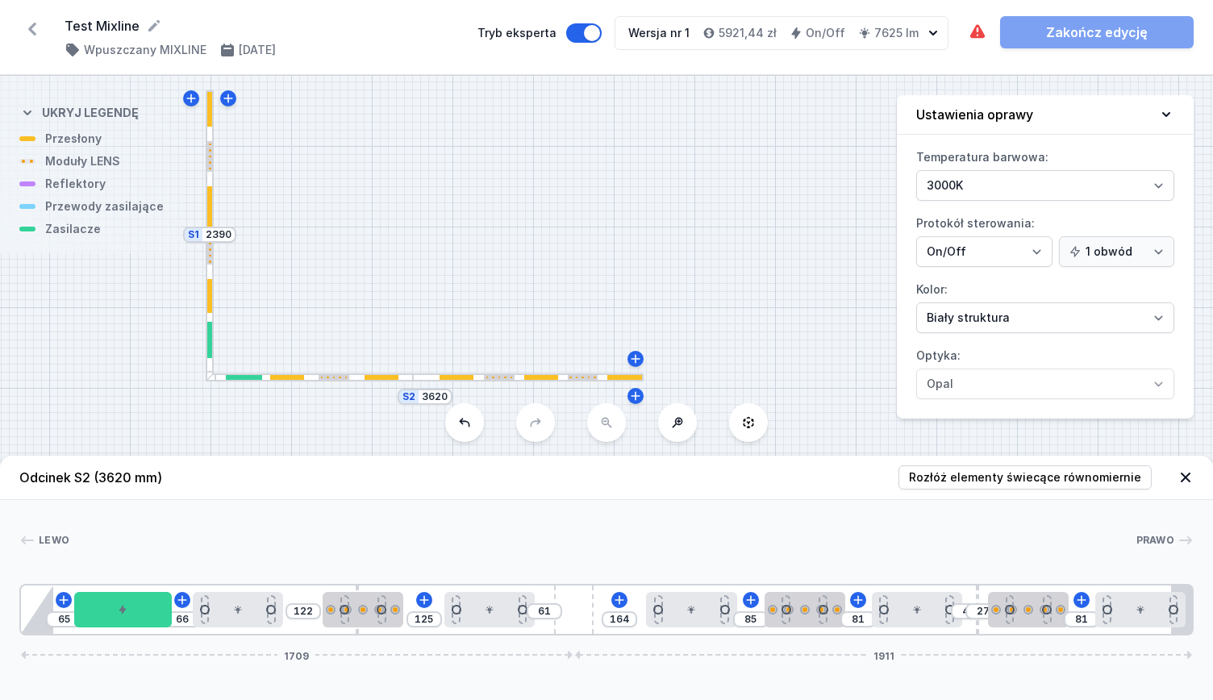
click at [35, 115] on button "Ukryj legendę" at bounding box center [78, 111] width 119 height 39
click at [35, 111] on button "Pokaż legendę" at bounding box center [79, 111] width 121 height 39
click at [636, 396] on icon at bounding box center [636, 395] width 9 height 9
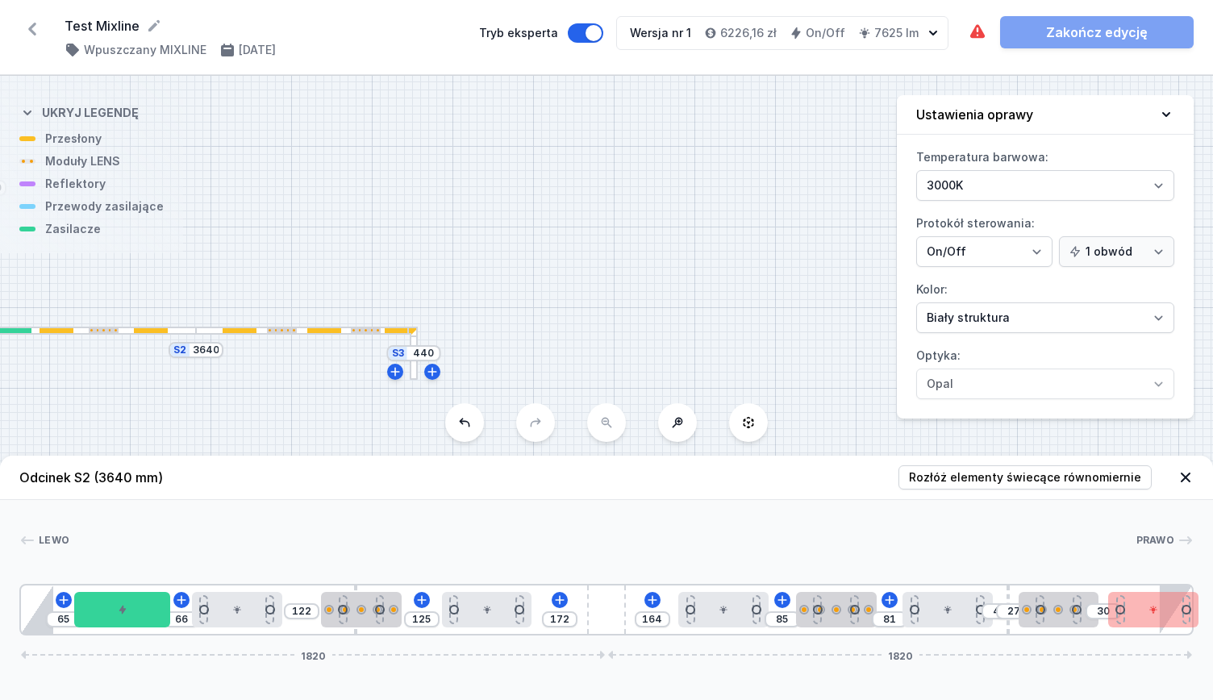
click at [484, 427] on div "S3 440 S2 3640 S1 2390" at bounding box center [606, 388] width 1213 height 624
click at [466, 420] on icon at bounding box center [464, 422] width 13 height 13
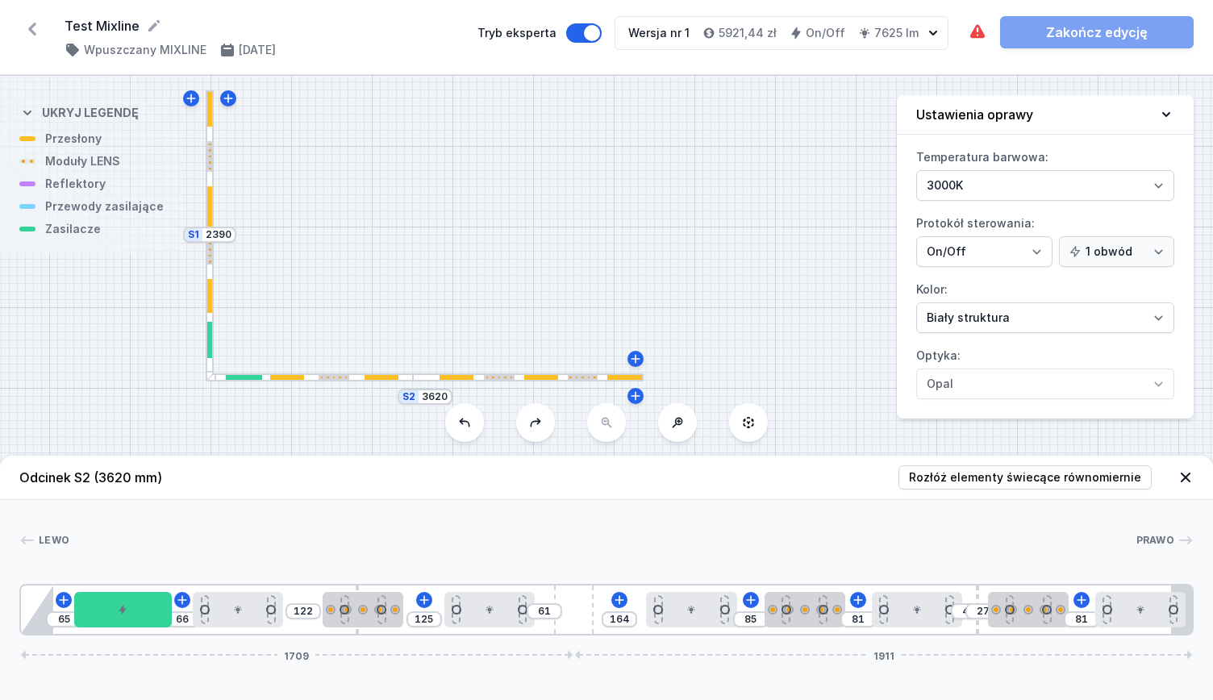
click at [1192, 476] on icon at bounding box center [1186, 477] width 16 height 16
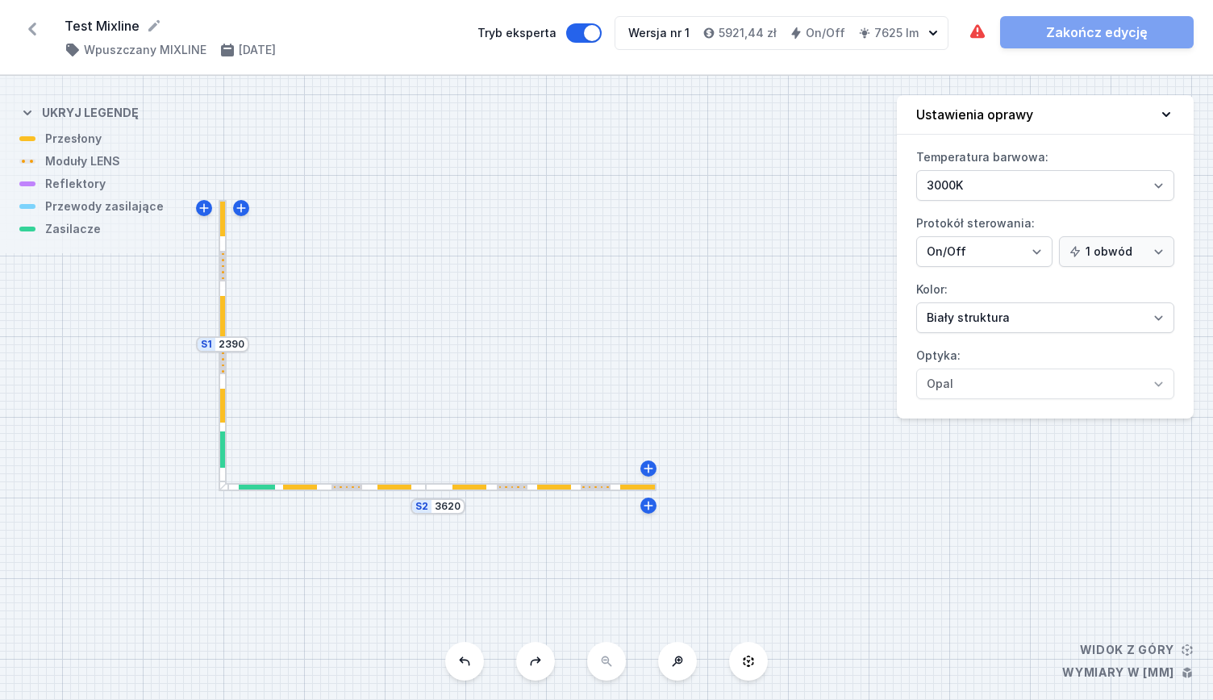
drag, startPoint x: 440, startPoint y: 495, endPoint x: 423, endPoint y: 512, distance: 24.5
click at [452, 592] on div "S2 3620 S1 2390" at bounding box center [606, 388] width 1213 height 624
click at [624, 492] on div "S2 3620 S1 2390" at bounding box center [606, 388] width 1213 height 624
click at [616, 478] on div "S2 3620 S1 2390" at bounding box center [606, 388] width 1213 height 624
click at [609, 487] on div at bounding box center [596, 487] width 31 height 5
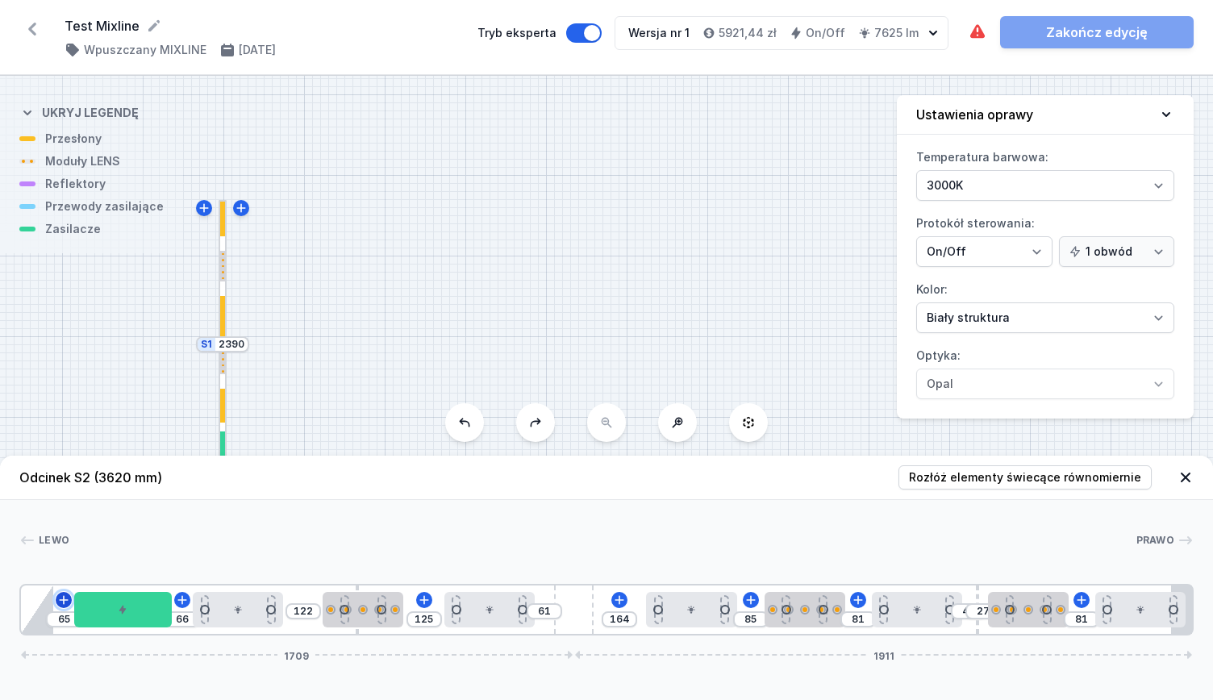
click at [66, 600] on icon at bounding box center [64, 599] width 9 height 9
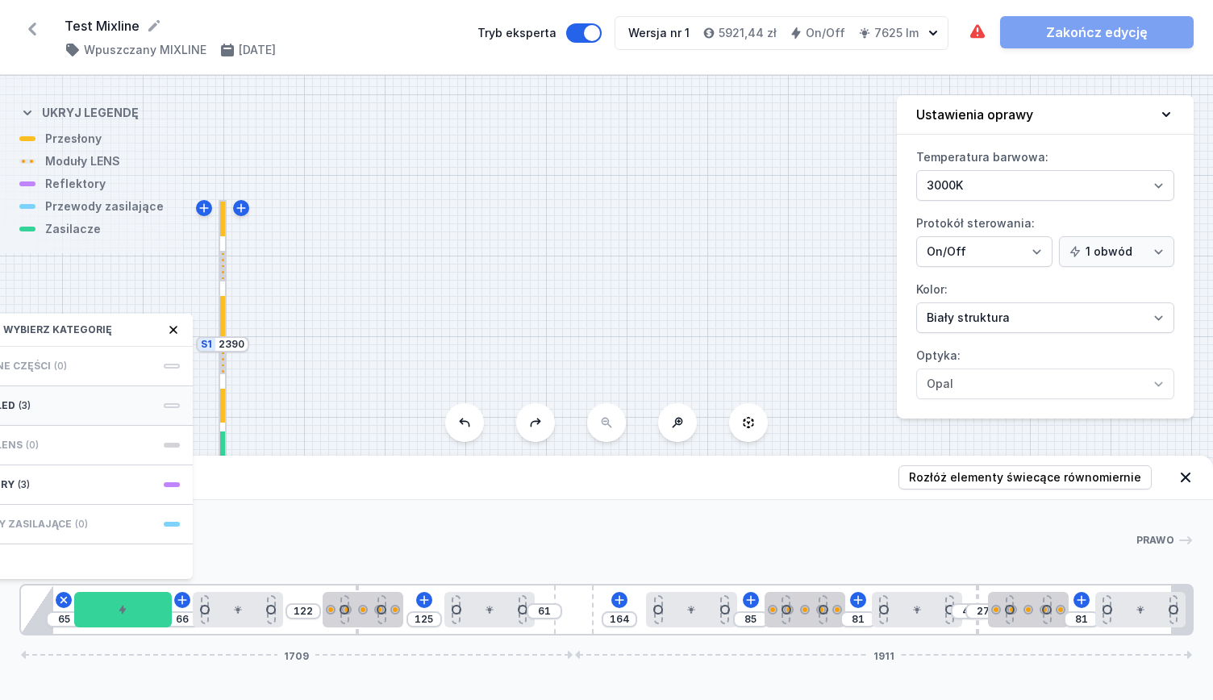
drag, startPoint x: 97, startPoint y: 343, endPoint x: 75, endPoint y: 407, distance: 68.1
click at [117, 352] on div "Wybierz kategorię Wymagane części (0) Moduły LED (3) Moduły LENS (0) Reflektory…" at bounding box center [64, 446] width 258 height 265
click at [173, 328] on icon at bounding box center [173, 329] width 13 height 13
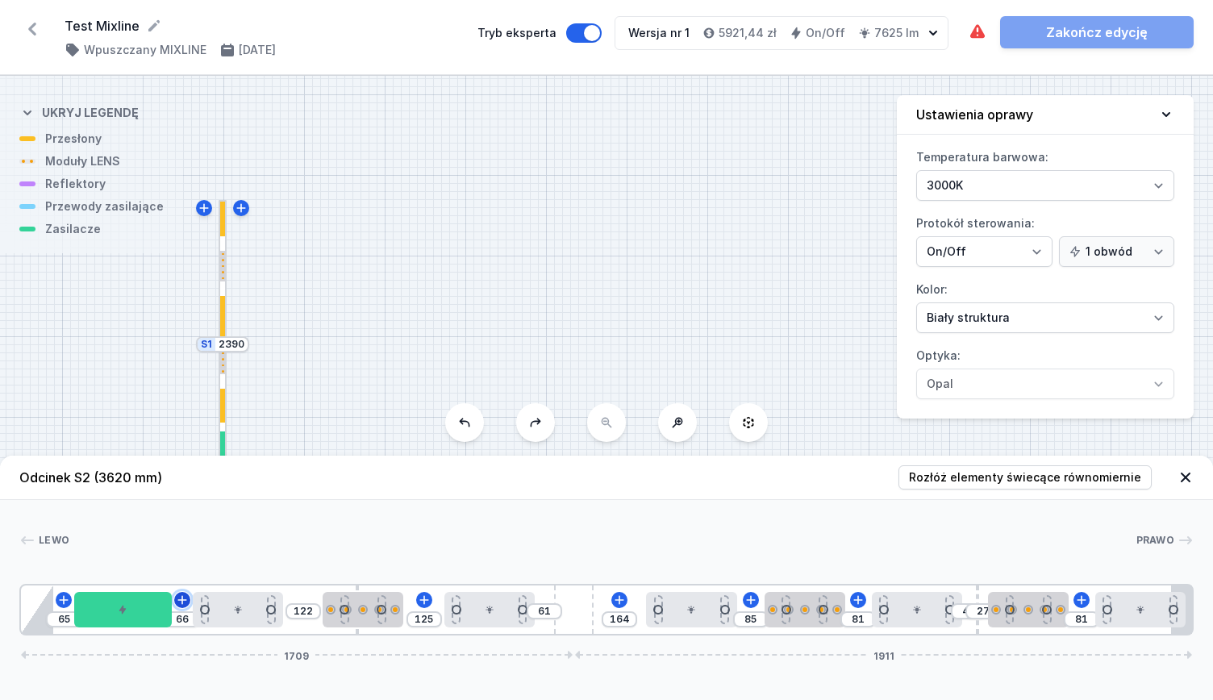
click at [188, 596] on icon at bounding box center [182, 600] width 13 height 13
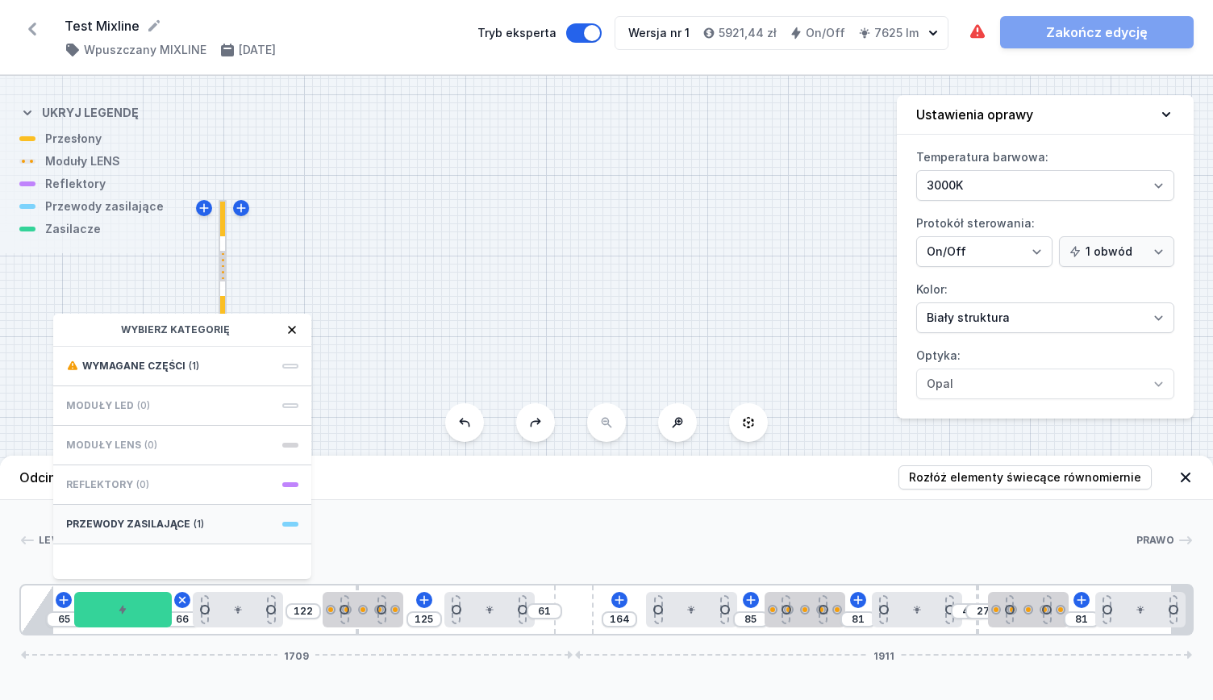
click at [175, 519] on span "Przewody zasilające" at bounding box center [128, 524] width 124 height 13
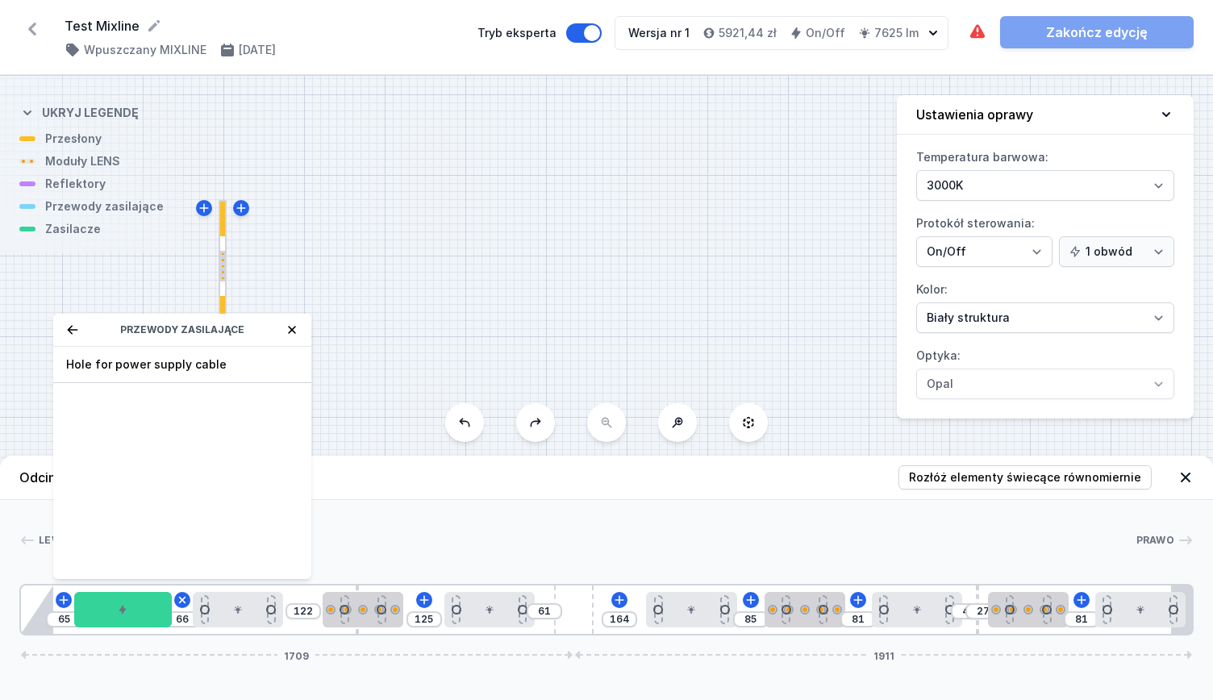
drag, startPoint x: 136, startPoint y: 370, endPoint x: 136, endPoint y: 390, distance: 19.4
click at [136, 370] on span "Hole for power supply cable" at bounding box center [182, 365] width 232 height 16
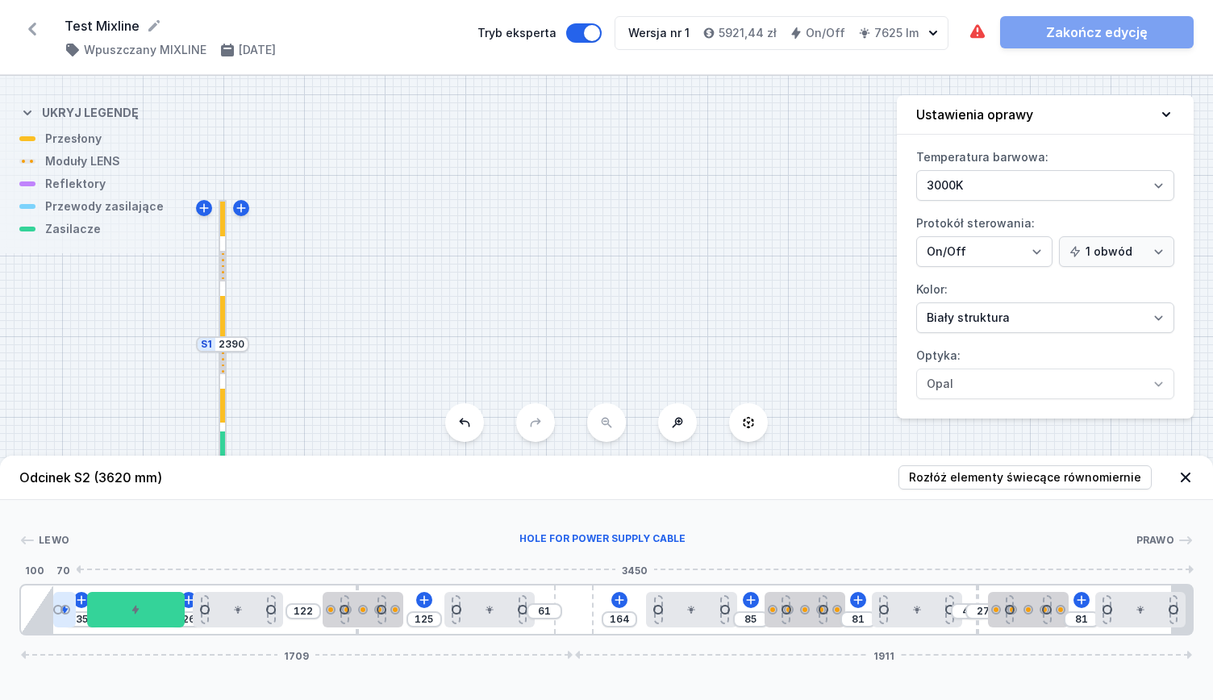
drag, startPoint x: 152, startPoint y: 596, endPoint x: 61, endPoint y: 601, distance: 90.5
click at [61, 601] on div at bounding box center [64, 609] width 23 height 35
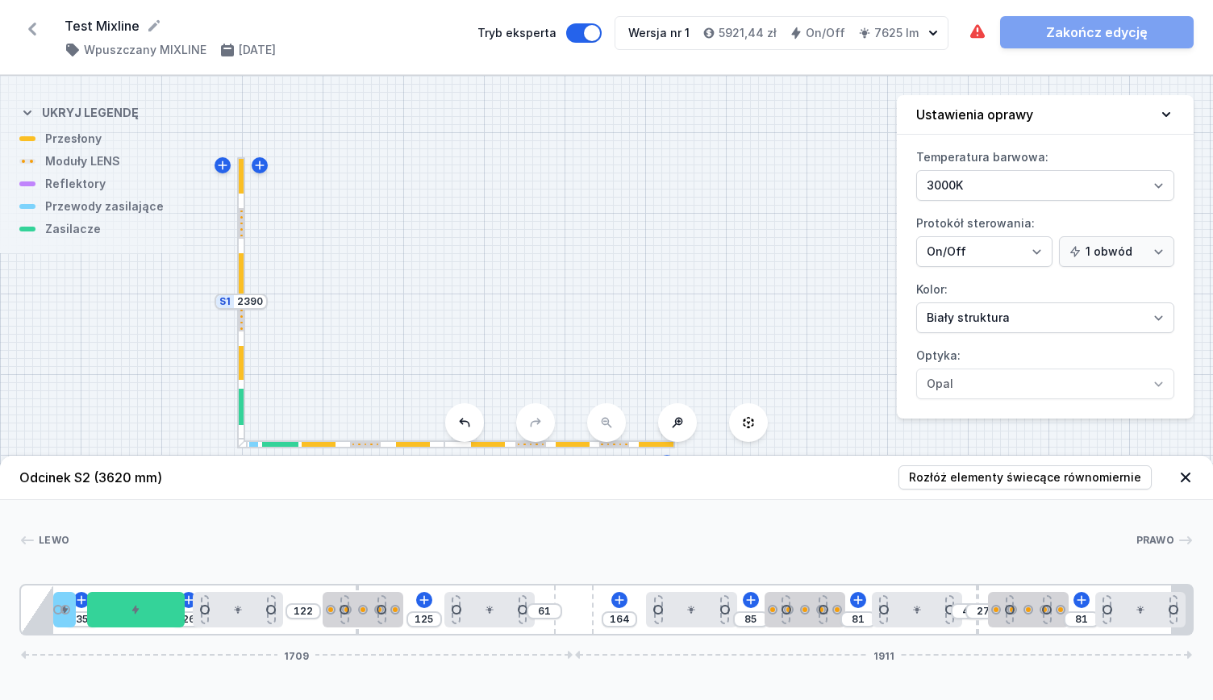
drag, startPoint x: 321, startPoint y: 394, endPoint x: 323, endPoint y: 265, distance: 128.3
click at [344, 252] on div "S2 3620 S1 2390" at bounding box center [606, 388] width 1213 height 624
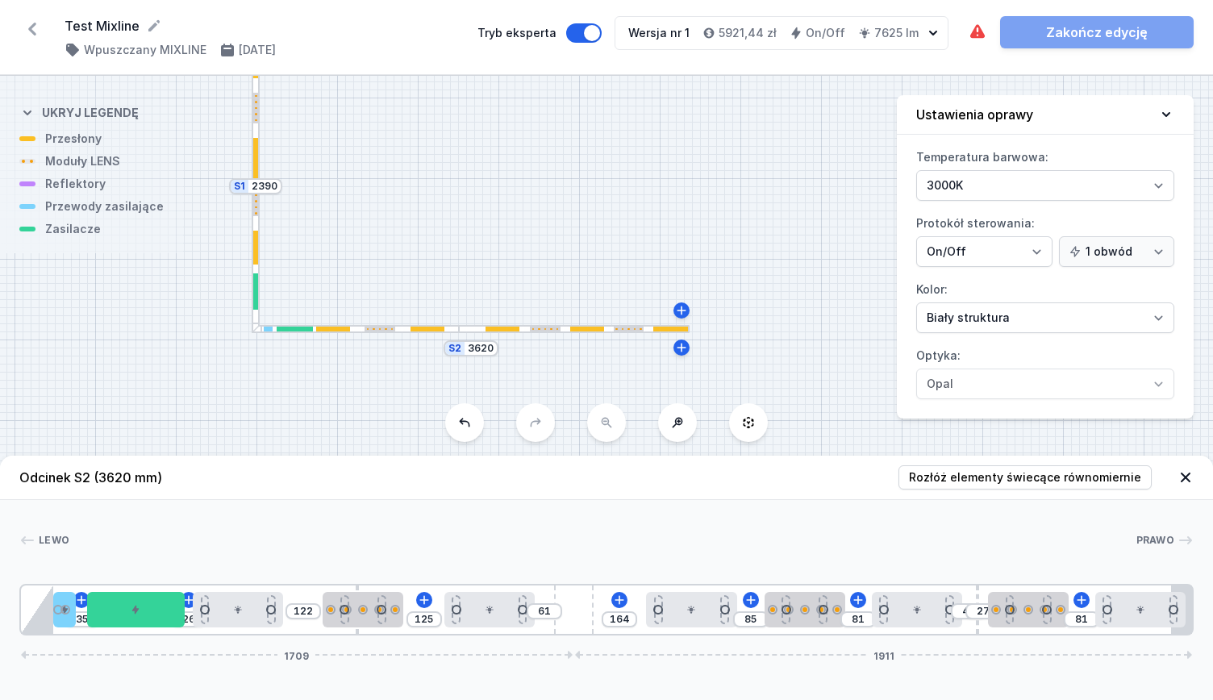
click at [252, 310] on div at bounding box center [256, 255] width 8 height 152
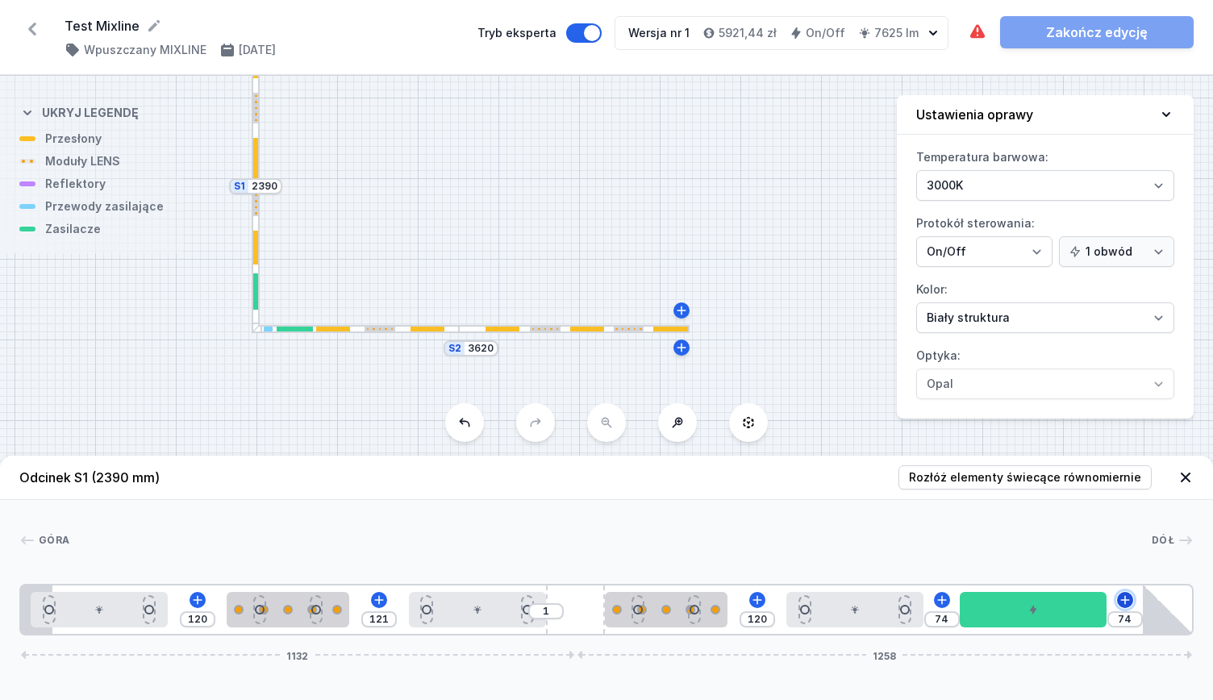
click at [1128, 593] on button at bounding box center [1125, 600] width 16 height 16
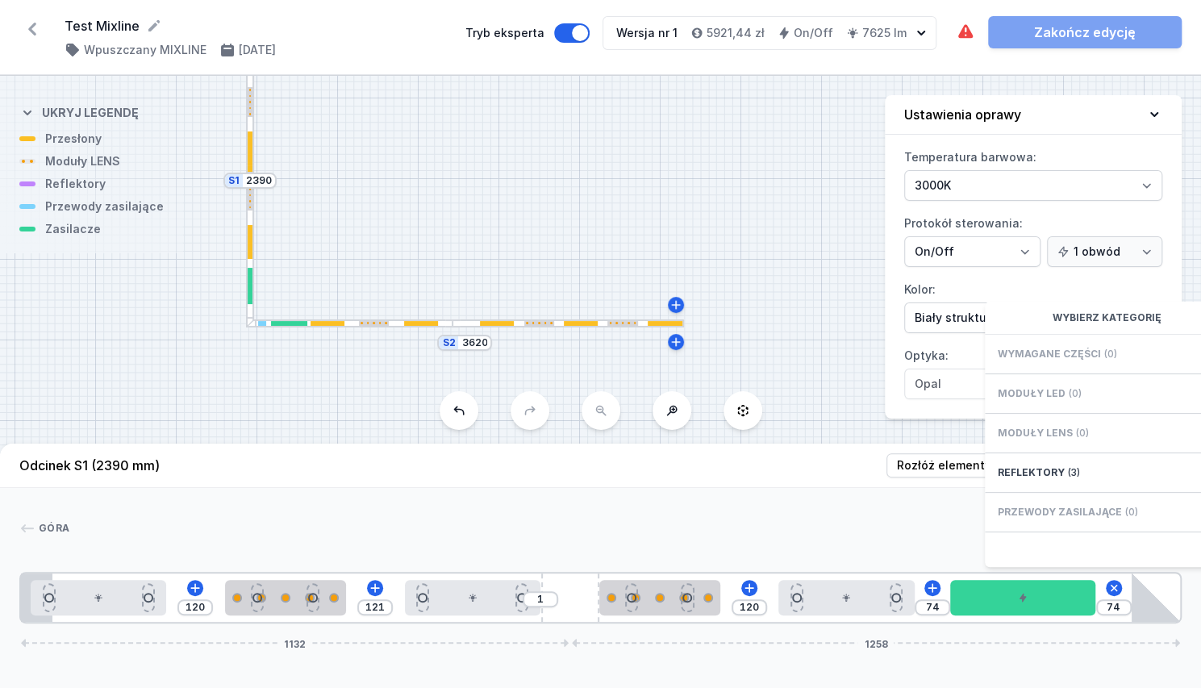
click at [1053, 530] on div "Przewody zasilające (0)" at bounding box center [1114, 513] width 258 height 40
click at [1053, 519] on span "Przewody zasilające" at bounding box center [1060, 512] width 124 height 13
click at [1037, 479] on span "Reflektory" at bounding box center [1031, 472] width 67 height 13
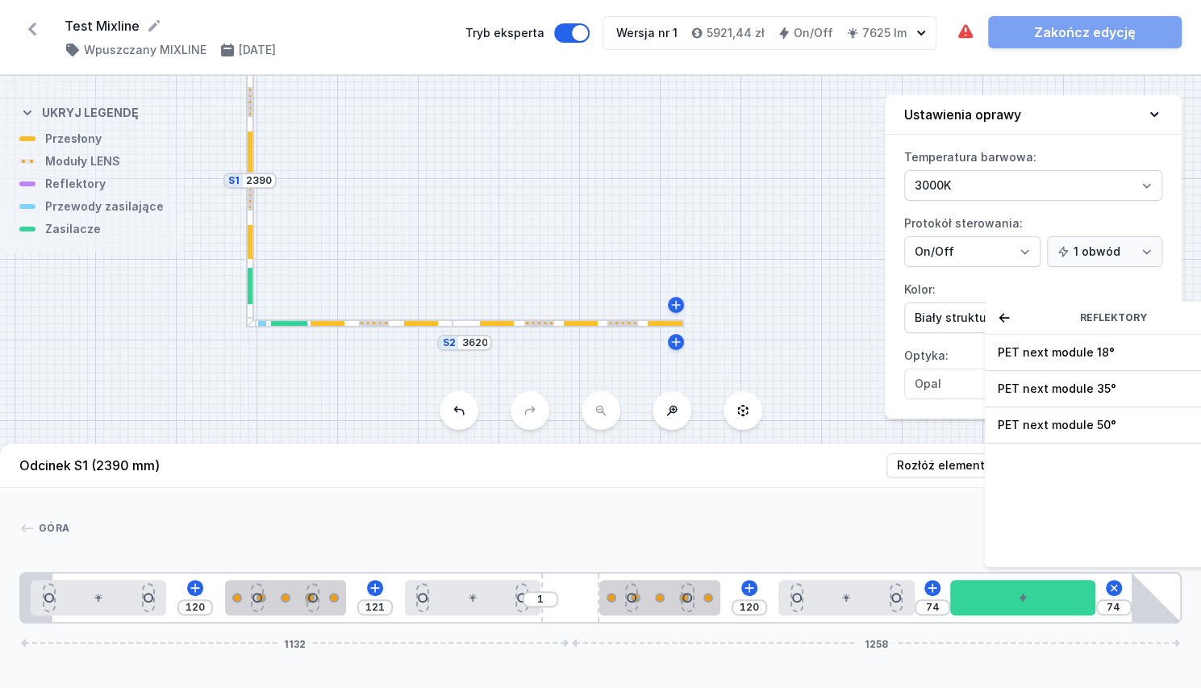
click at [999, 324] on icon at bounding box center [1004, 317] width 13 height 13
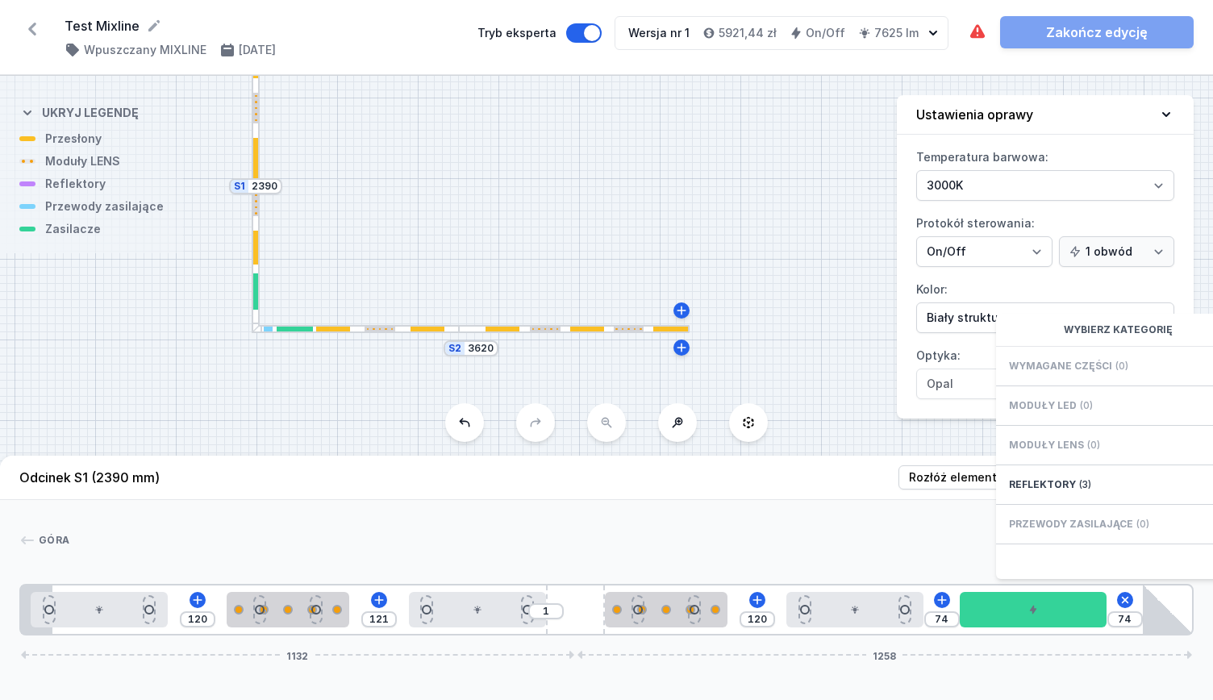
click at [339, 335] on div "S2 3620 S1 2390" at bounding box center [606, 388] width 1213 height 624
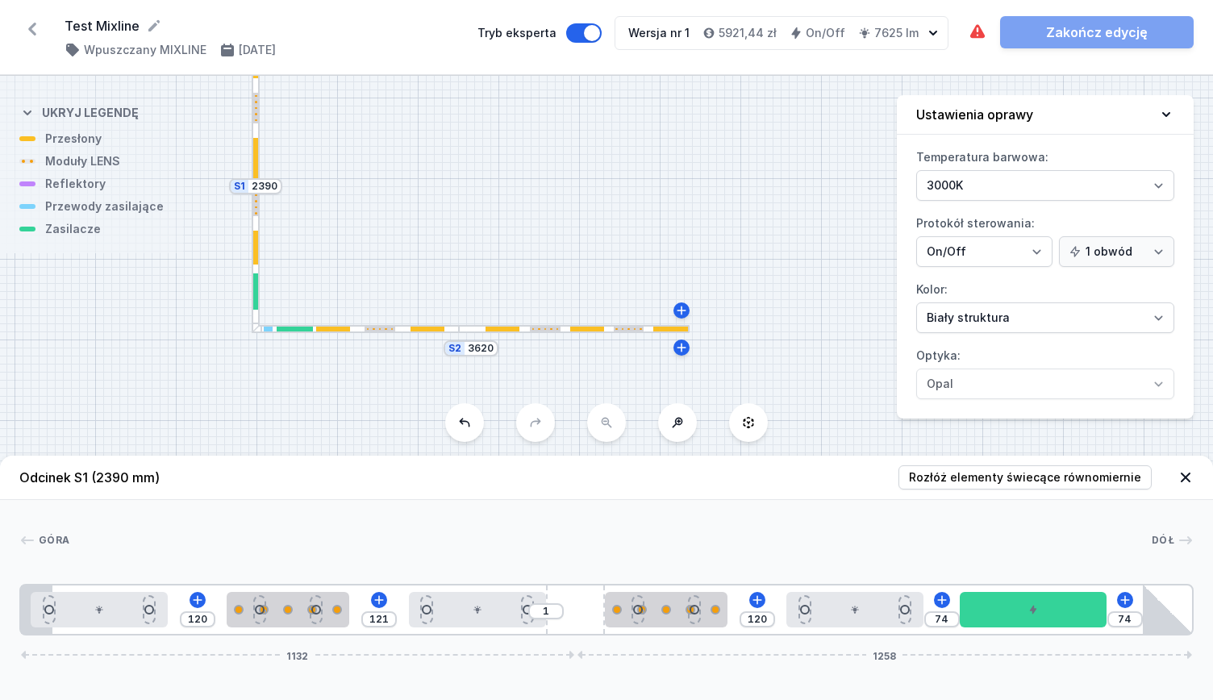
click at [344, 328] on div at bounding box center [333, 329] width 34 height 5
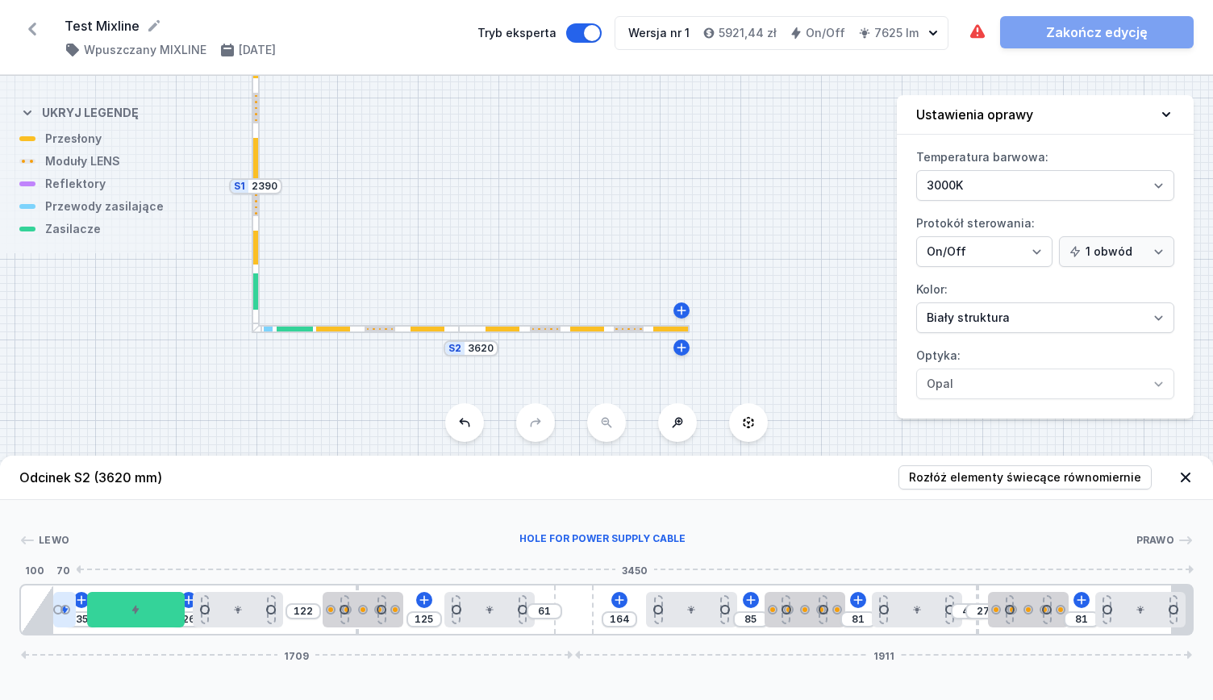
click at [69, 609] on div at bounding box center [65, 610] width 10 height 10
click at [257, 291] on div at bounding box center [255, 291] width 5 height 36
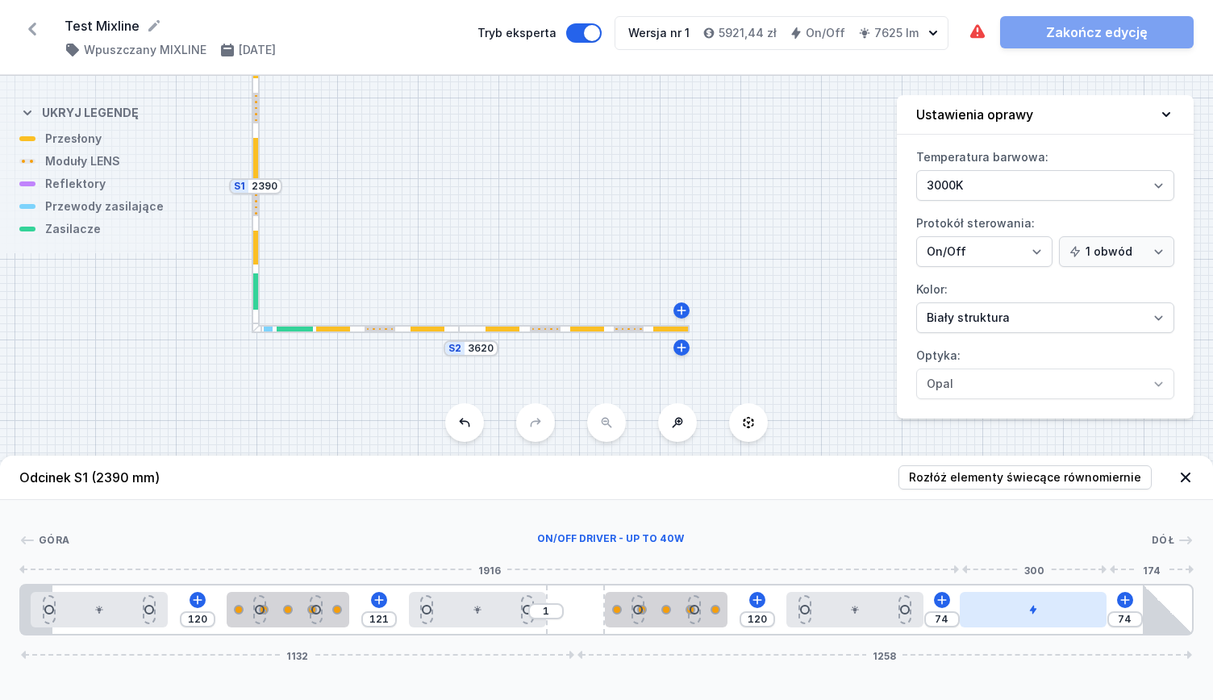
click at [1013, 605] on div at bounding box center [1033, 609] width 147 height 35
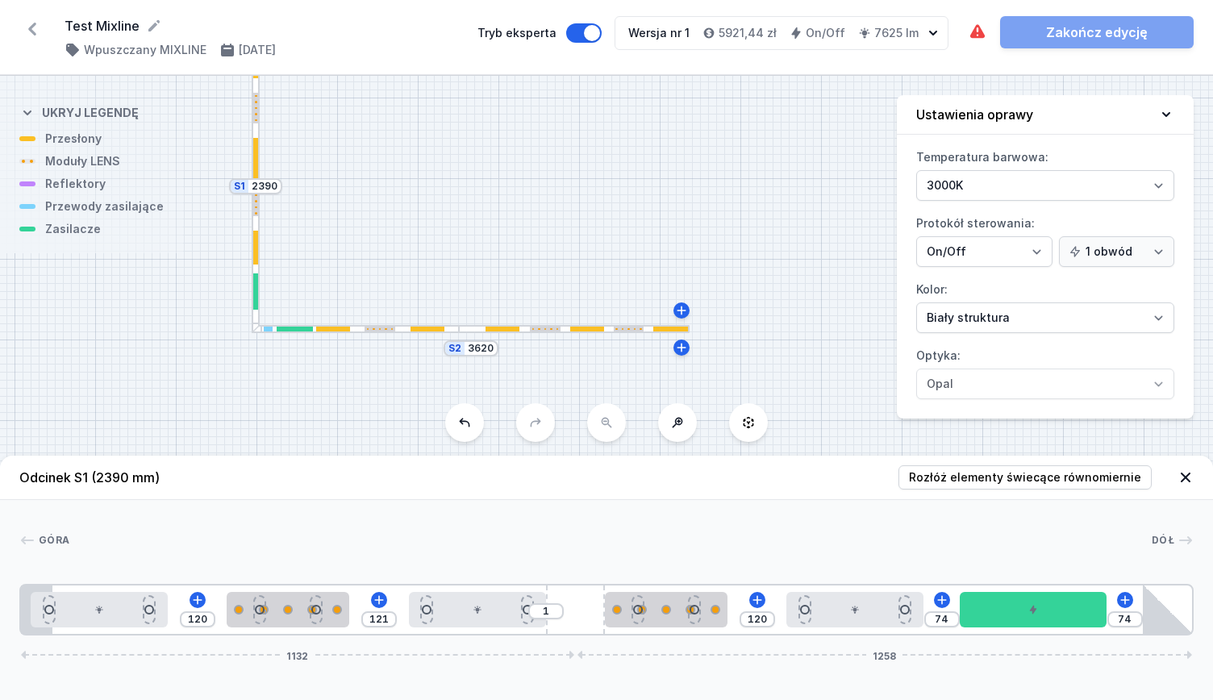
click at [1185, 478] on icon at bounding box center [1186, 478] width 10 height 10
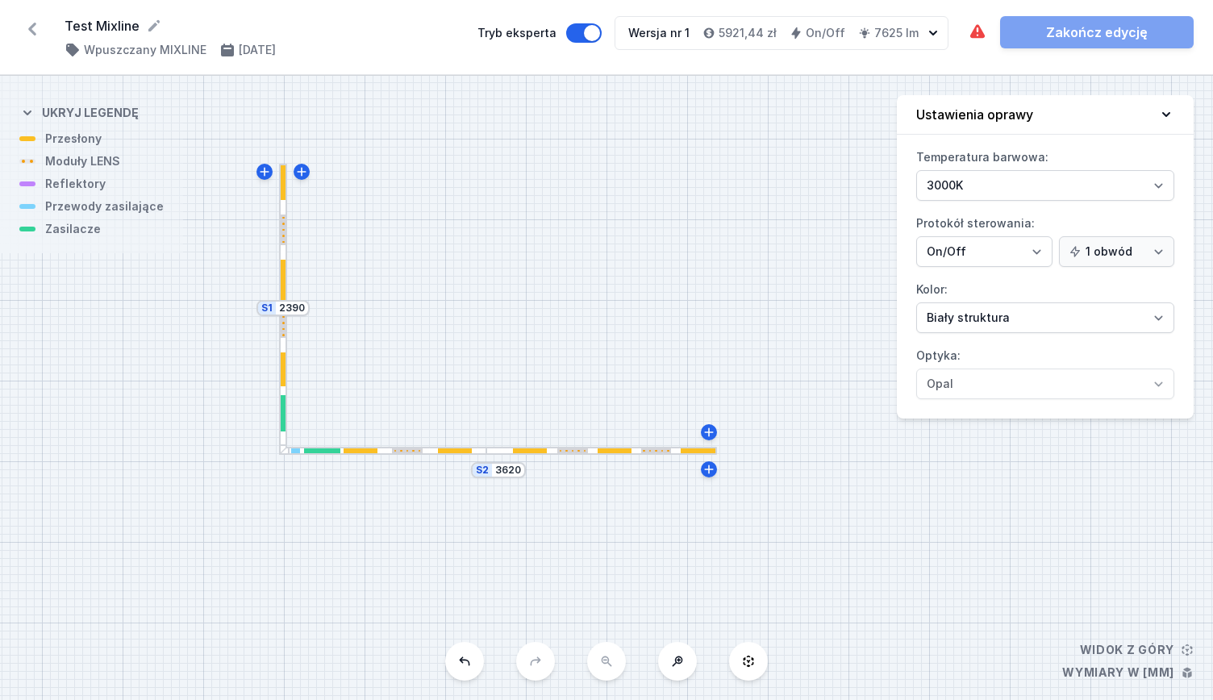
drag, startPoint x: 802, startPoint y: 473, endPoint x: 829, endPoint y: 595, distance: 124.8
click at [829, 595] on div "S2 3620 S1 2390" at bounding box center [606, 388] width 1213 height 624
click at [599, 33] on button "Tryb eksperta" at bounding box center [583, 32] width 35 height 19
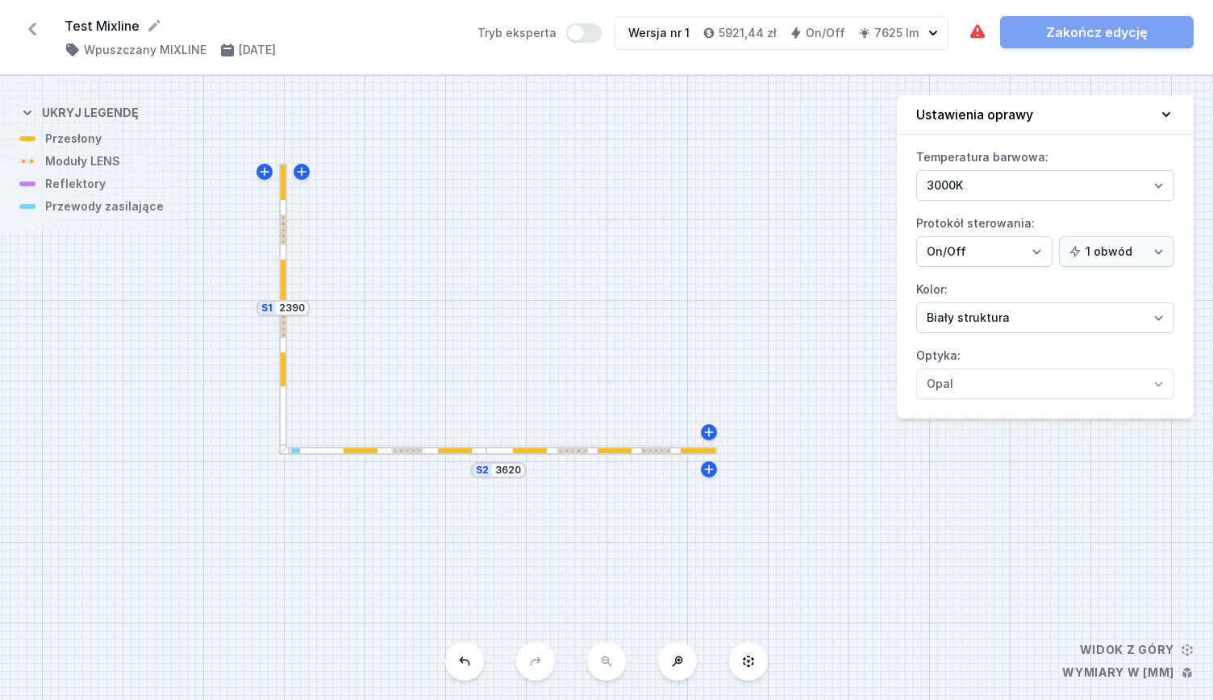
click at [331, 448] on div at bounding box center [382, 451] width 206 height 8
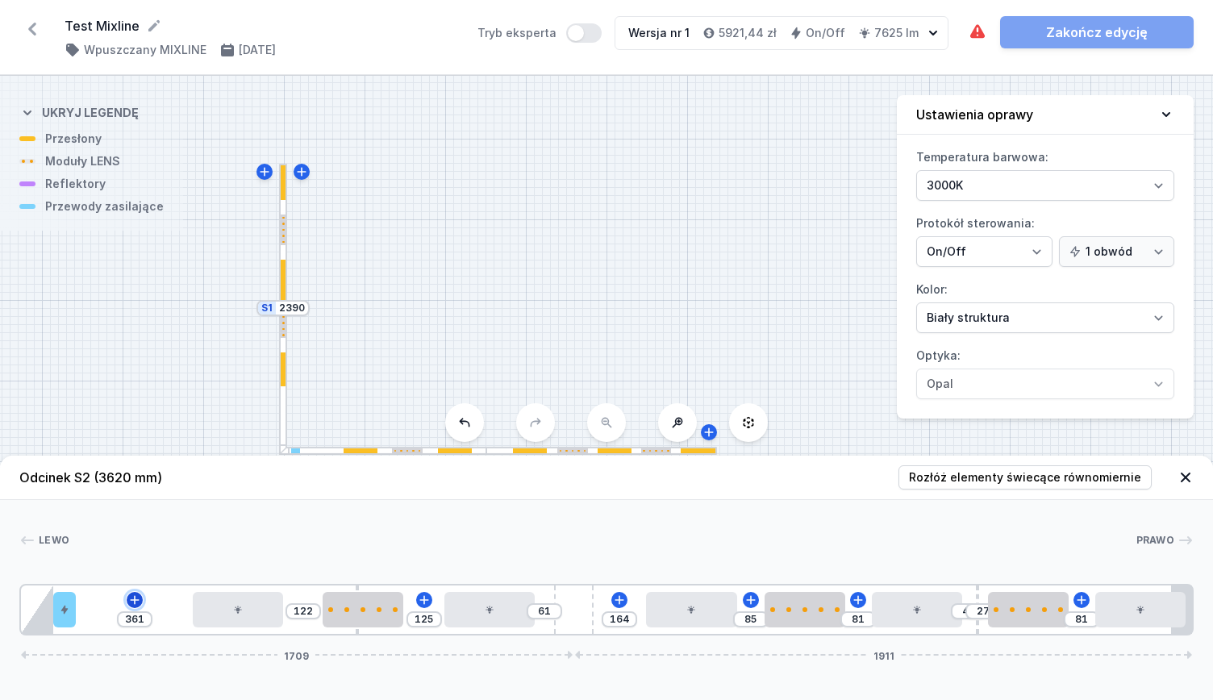
click at [140, 599] on icon at bounding box center [134, 600] width 13 height 13
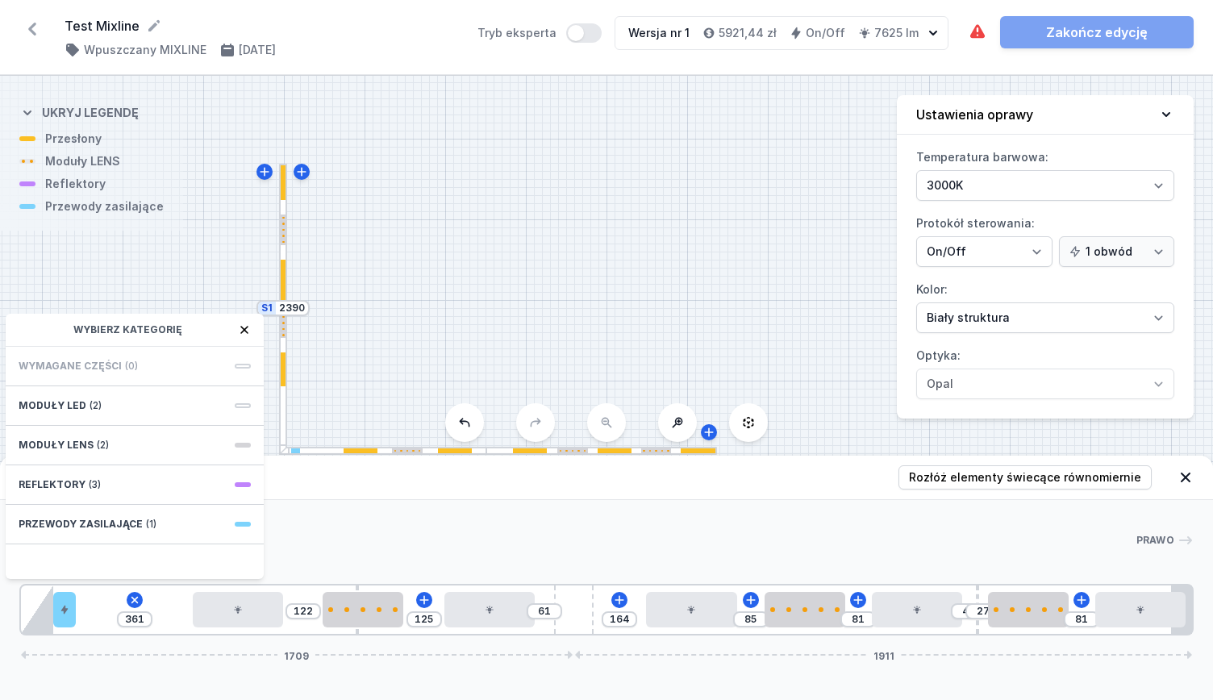
click at [377, 344] on div "S2 3620 S1 2390" at bounding box center [606, 388] width 1213 height 624
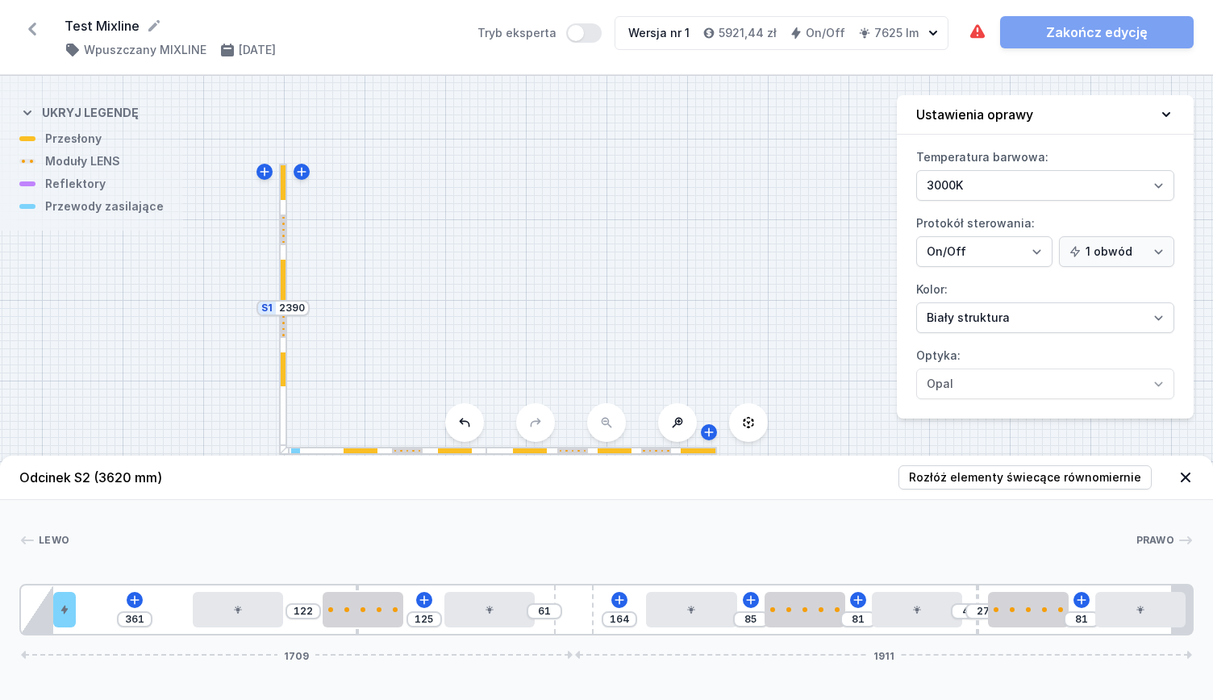
click at [285, 409] on div at bounding box center [283, 377] width 8 height 152
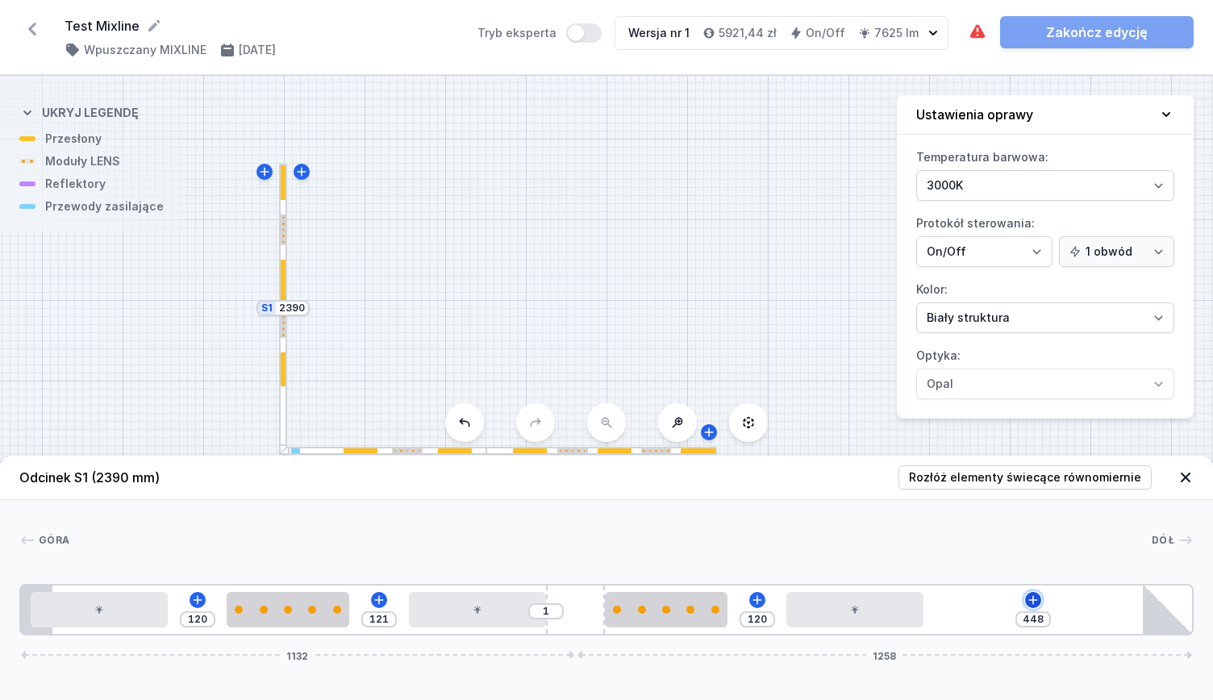
click at [1033, 599] on icon at bounding box center [1033, 599] width 9 height 9
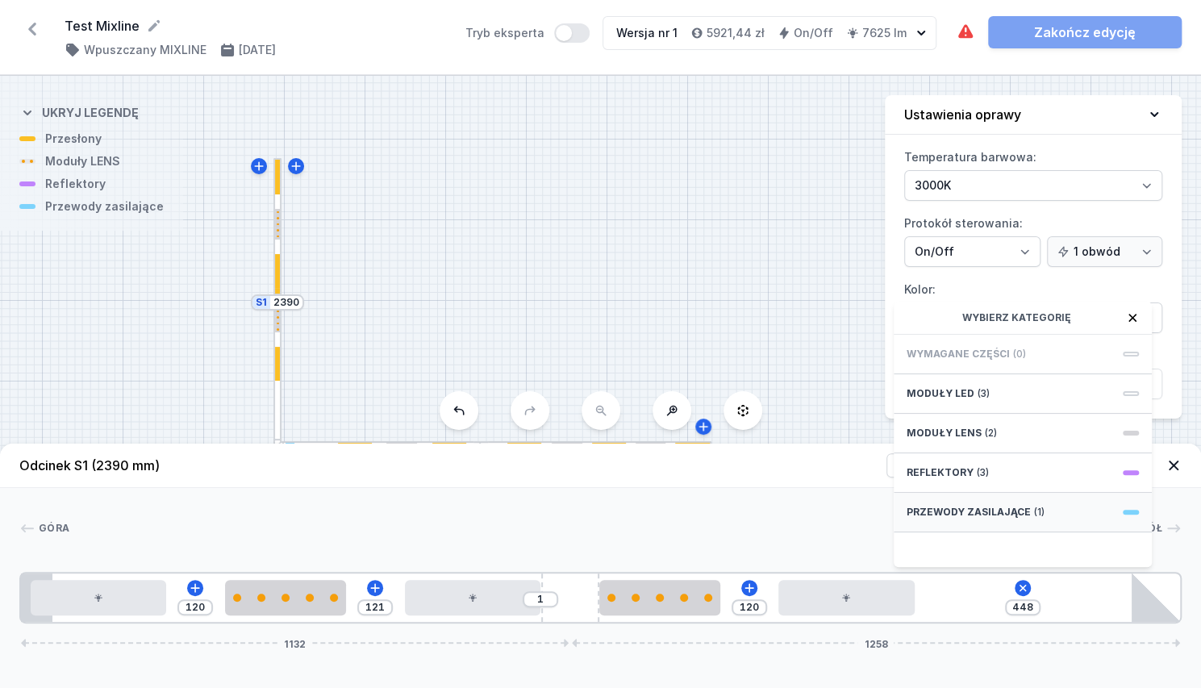
click at [1069, 529] on div "Przewody zasilające (1)" at bounding box center [1023, 513] width 258 height 40
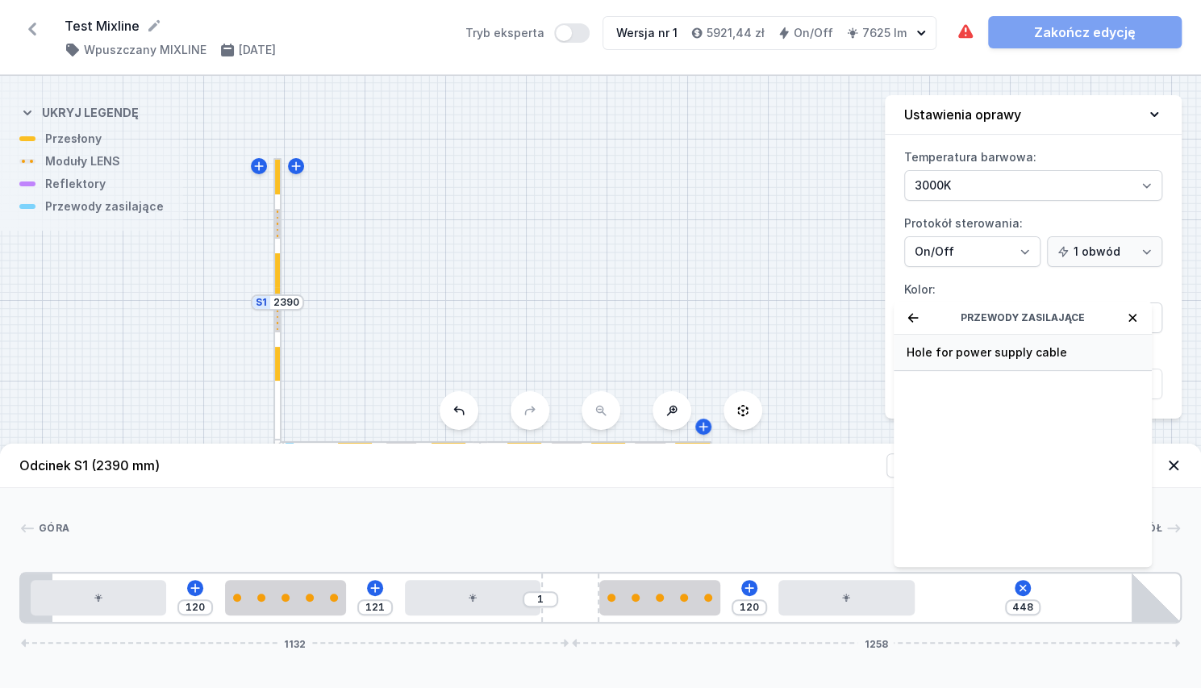
click at [989, 361] on span "Hole for power supply cable" at bounding box center [1023, 352] width 232 height 16
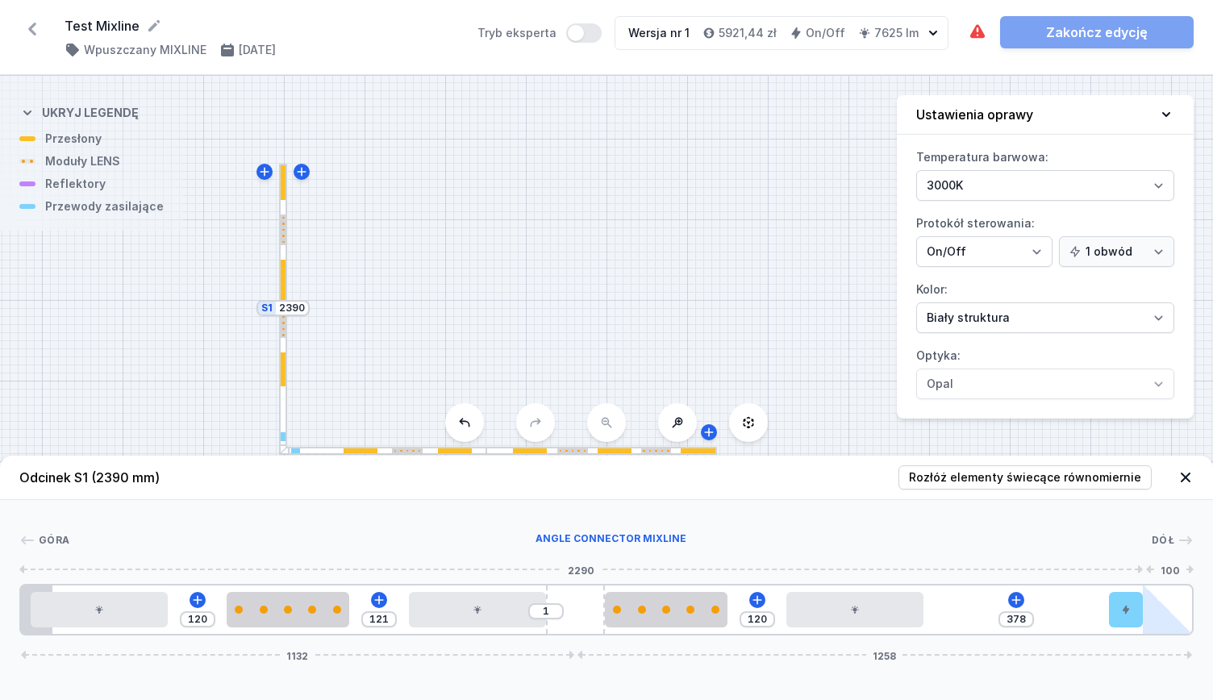
drag, startPoint x: 944, startPoint y: 607, endPoint x: 1180, endPoint y: 599, distance: 236.5
click at [1180, 599] on div "120 121 1 120 378 1132 1258" at bounding box center [606, 610] width 1174 height 52
click at [1014, 597] on icon at bounding box center [1016, 600] width 13 height 13
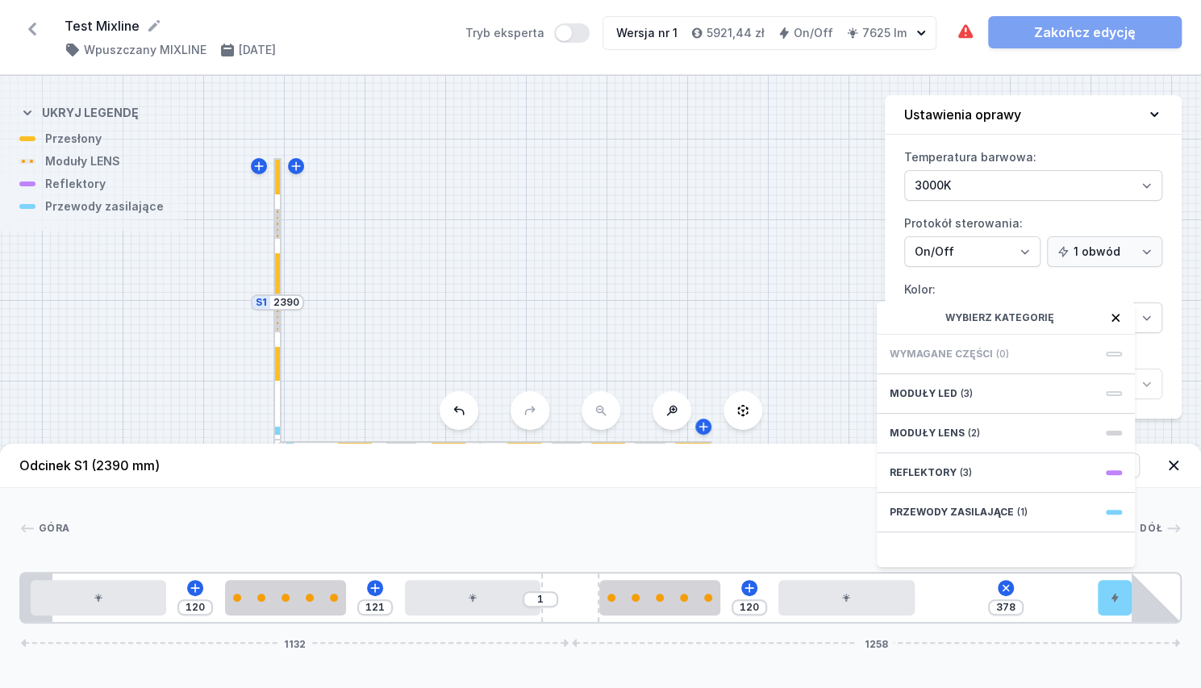
click at [956, 361] on span "Wymagane części" at bounding box center [941, 354] width 103 height 13
click at [965, 518] on span "Przewody zasilające" at bounding box center [952, 512] width 124 height 13
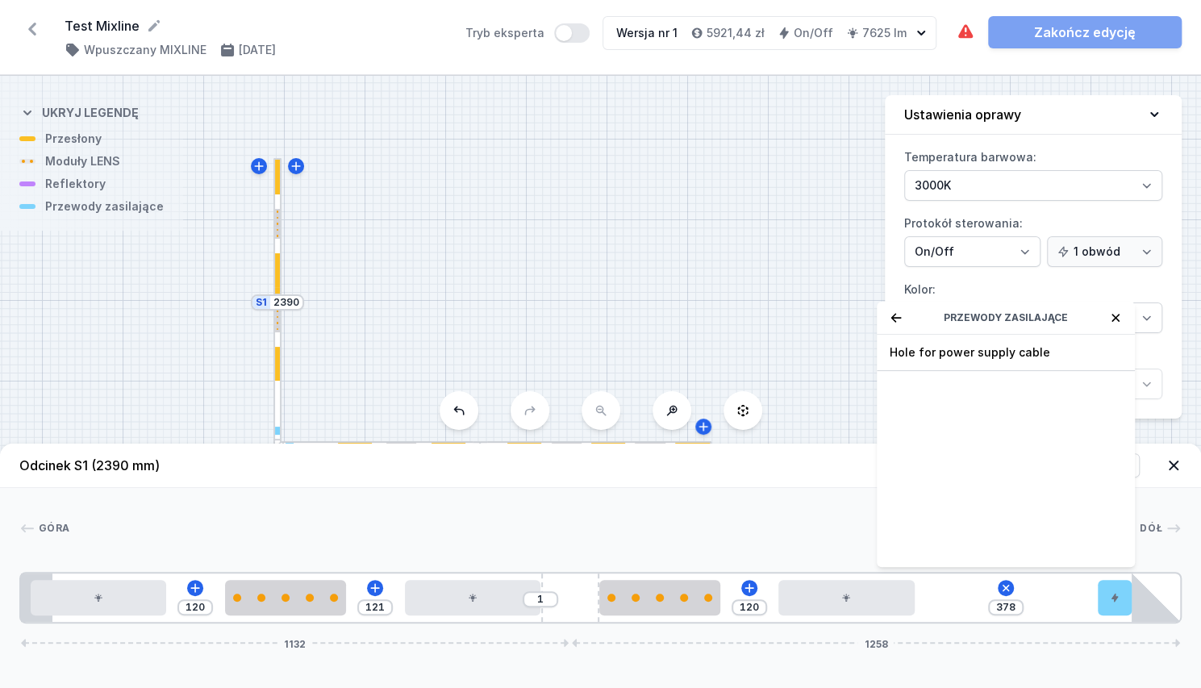
click at [884, 322] on div "Przewody zasilające" at bounding box center [1006, 318] width 258 height 33
click at [889, 330] on div "Przewody zasilające" at bounding box center [1006, 318] width 258 height 33
drag, startPoint x: 892, startPoint y: 323, endPoint x: 934, endPoint y: 346, distance: 47.6
click at [892, 324] on icon at bounding box center [896, 317] width 13 height 13
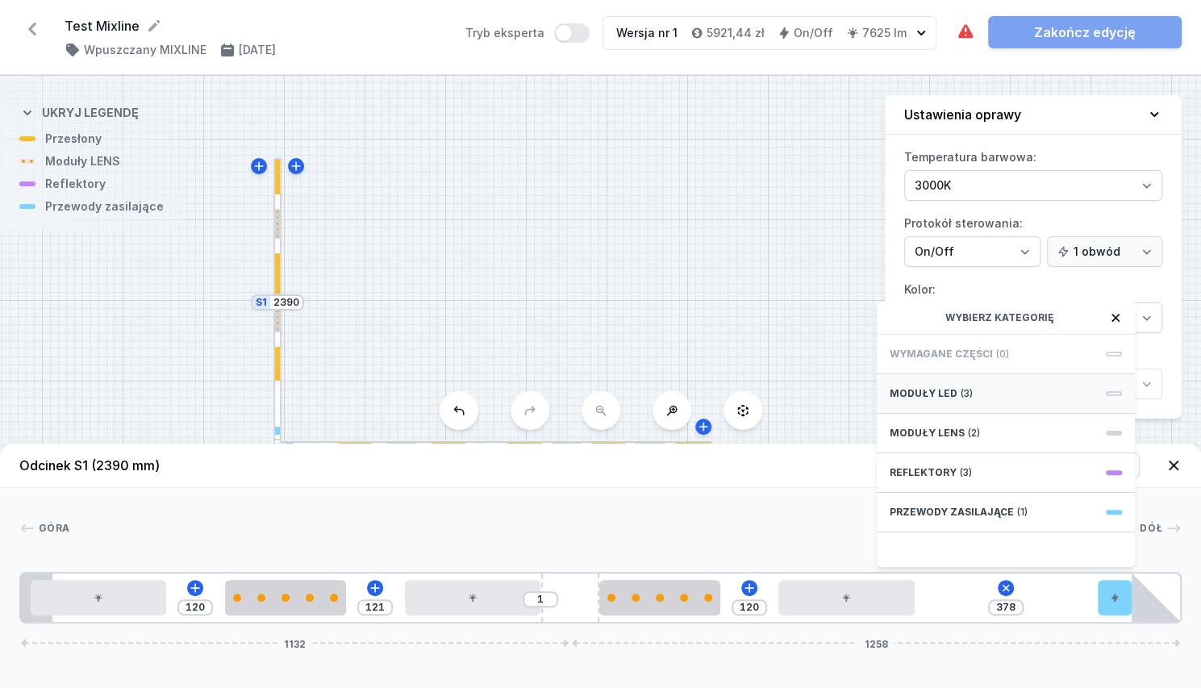
click at [1018, 411] on div "Moduły LED (3)" at bounding box center [1006, 394] width 258 height 40
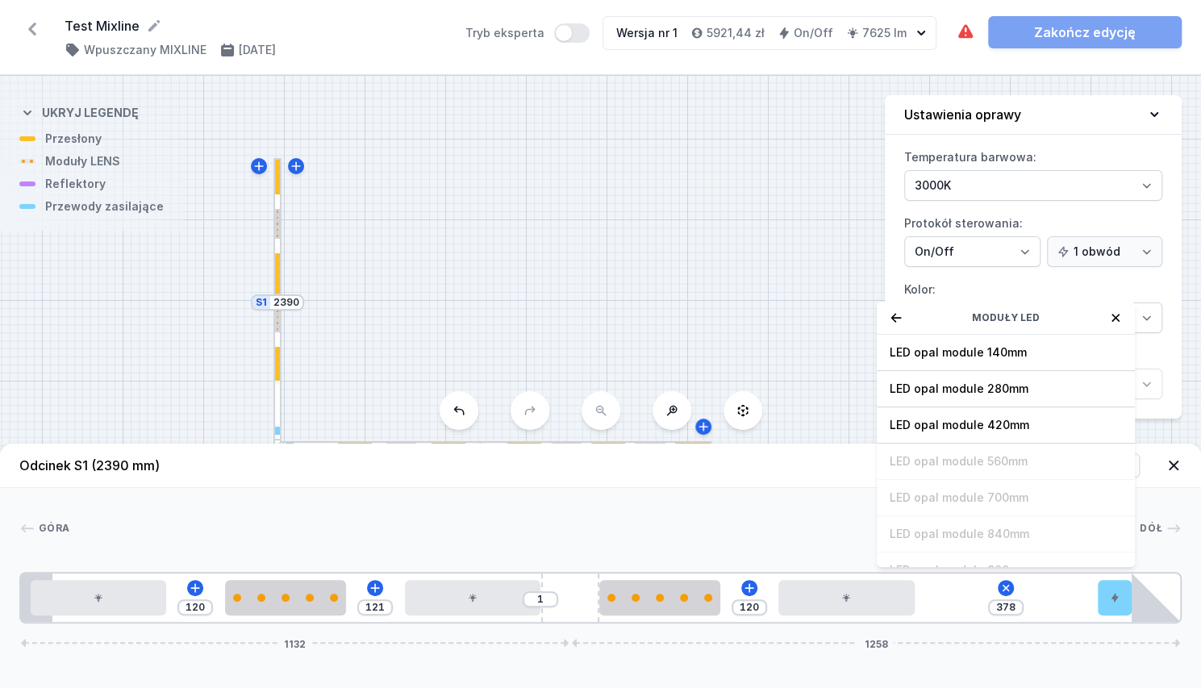
click at [893, 324] on icon at bounding box center [896, 317] width 13 height 13
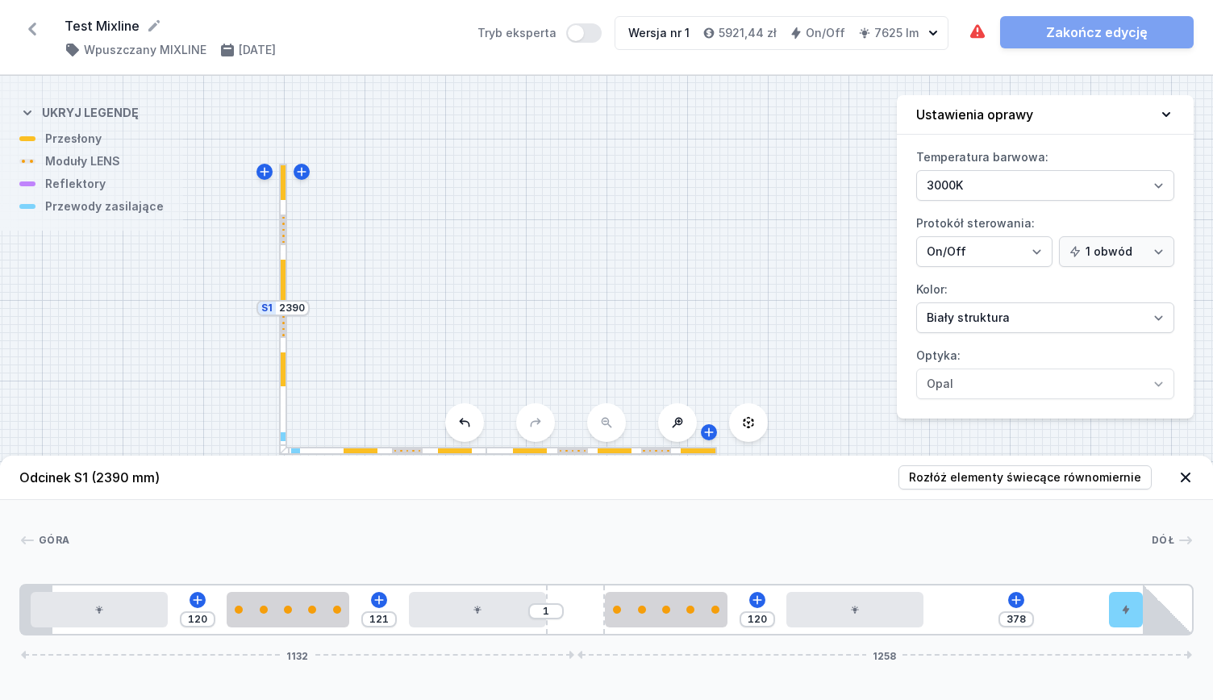
click at [781, 509] on div "[GEOGRAPHIC_DATA] 1 2 3 2 4 3 2 5 6 120 121 1 120 378 1132 1258 20 280 120 250 …" at bounding box center [606, 568] width 1213 height 136
click at [600, 36] on button "Tryb eksperta" at bounding box center [583, 32] width 35 height 19
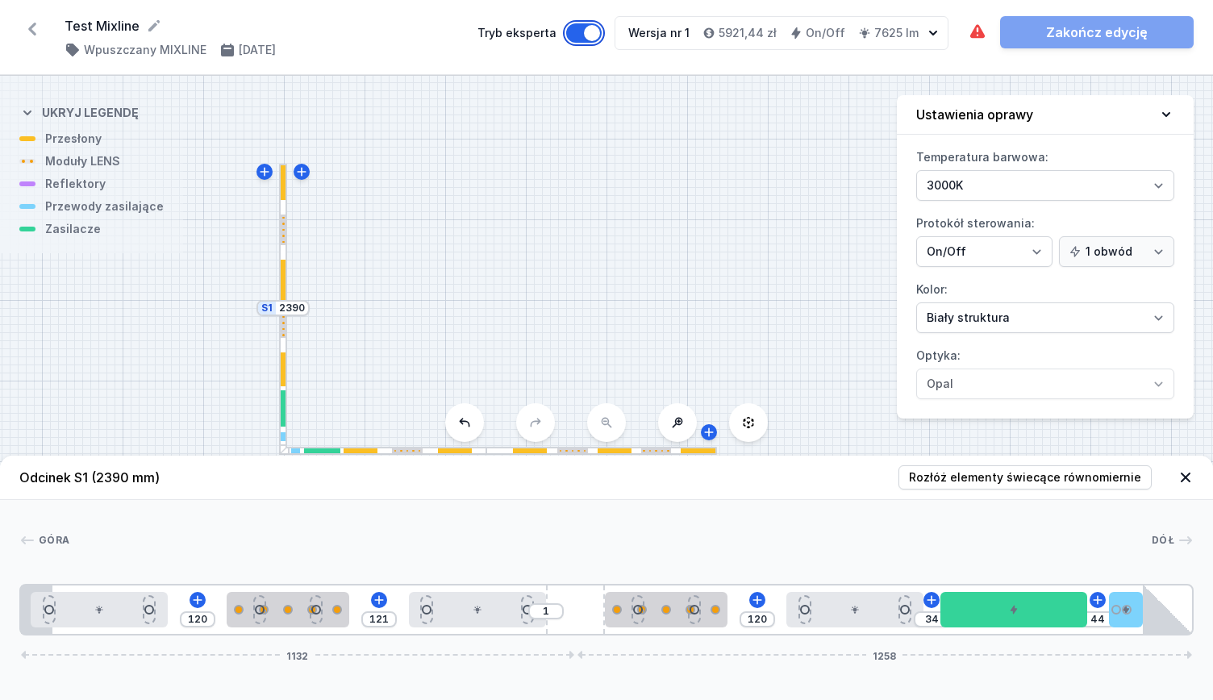
click at [600, 36] on button "Tryb eksperta" at bounding box center [583, 32] width 35 height 19
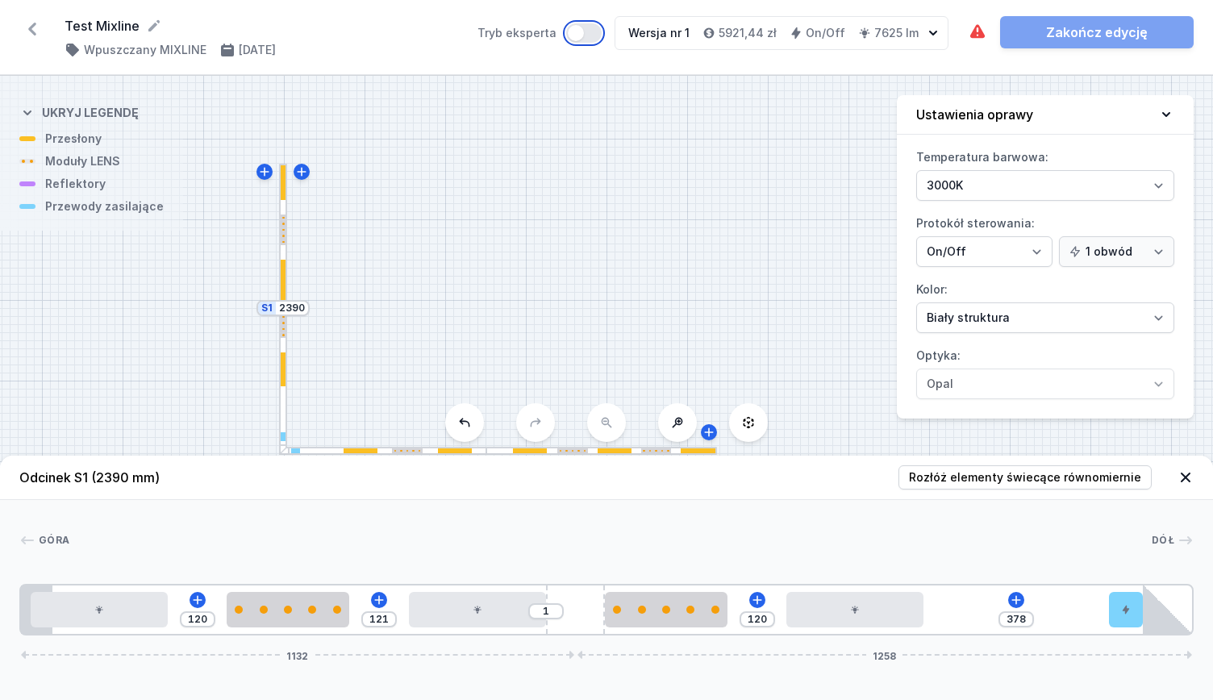
click at [600, 36] on button "Tryb eksperta" at bounding box center [583, 32] width 35 height 19
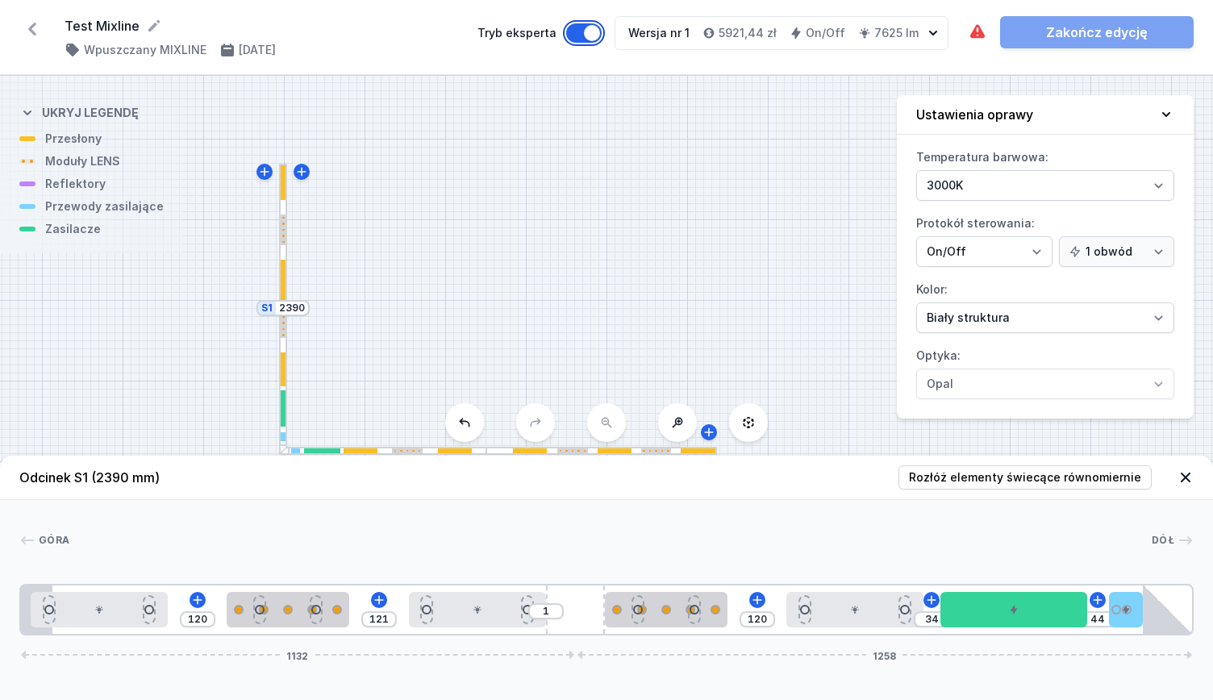
click at [600, 36] on button "Tryb eksperta" at bounding box center [583, 32] width 35 height 19
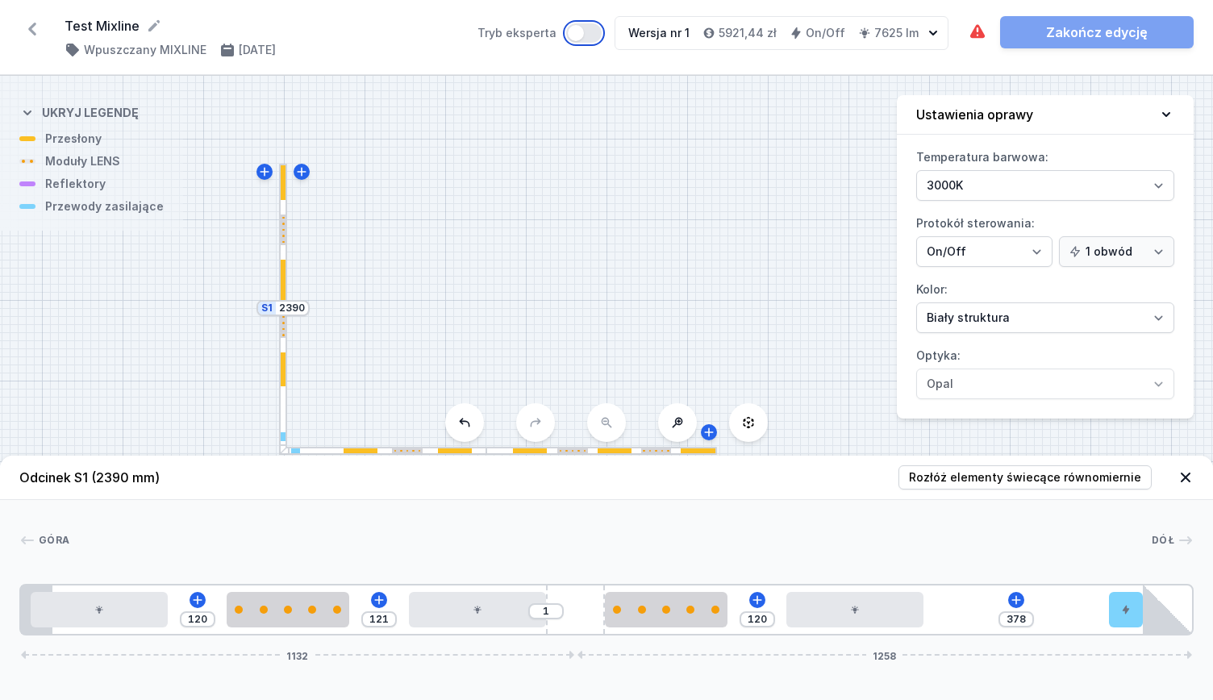
click at [600, 36] on button "Tryb eksperta" at bounding box center [583, 32] width 35 height 19
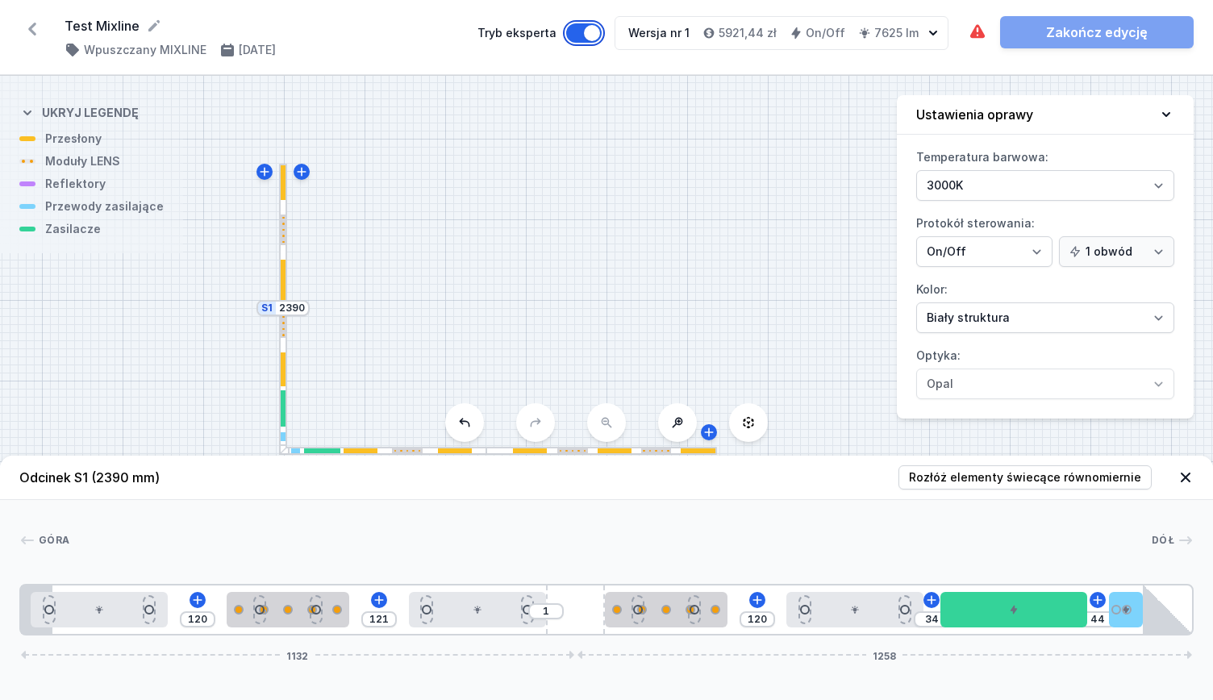
click at [600, 36] on button "Tryb eksperta" at bounding box center [583, 32] width 35 height 19
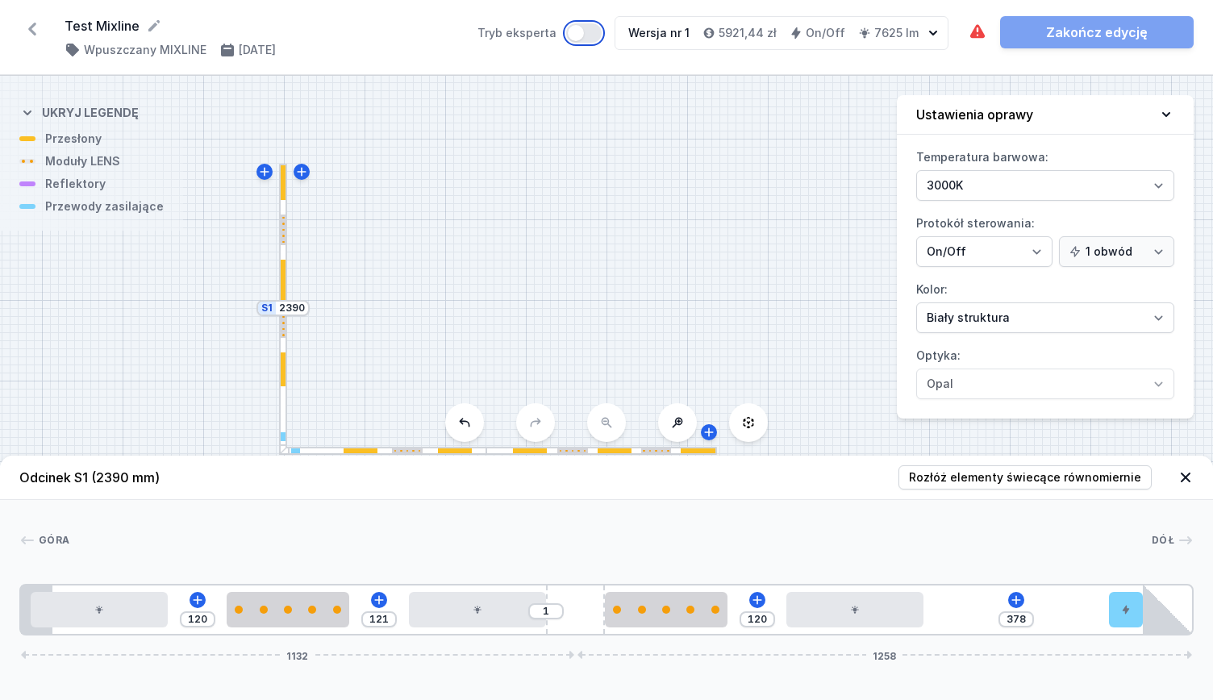
click at [600, 36] on button "Tryb eksperta" at bounding box center [583, 32] width 35 height 19
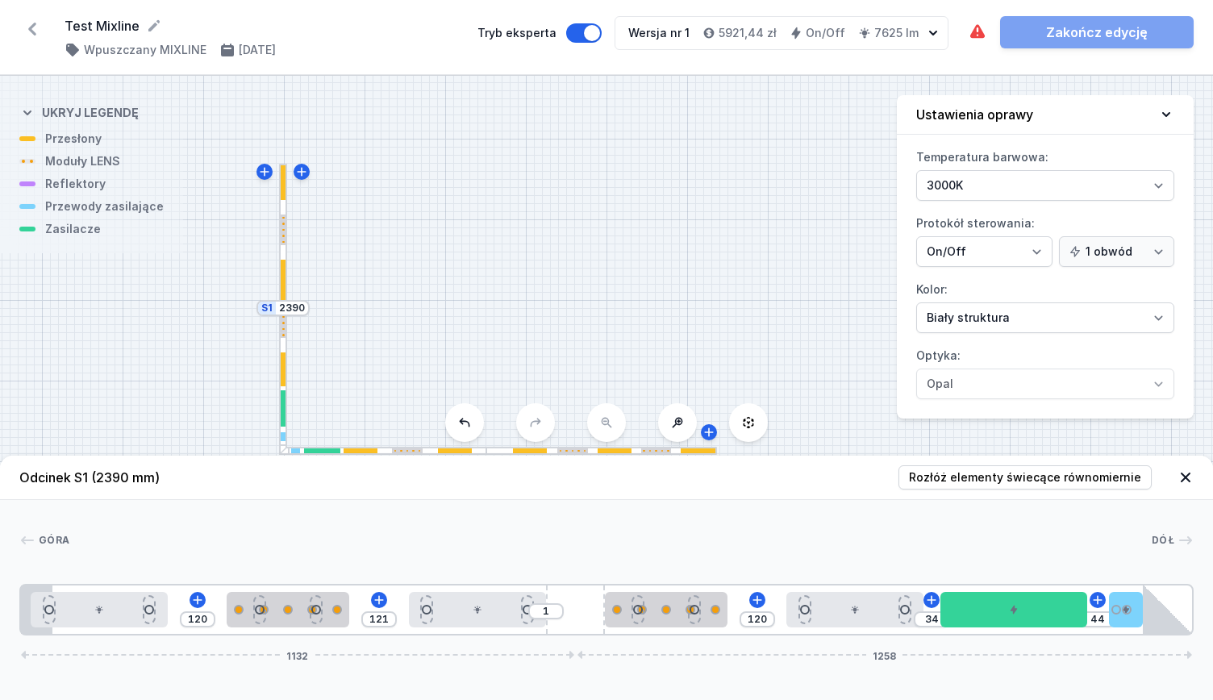
click at [1065, 25] on div "Oprawa zawiera kolizje elementów. Brak miejsca na wymagane zasilacze. Zakończ e…" at bounding box center [1081, 32] width 226 height 32
drag, startPoint x: 1065, startPoint y: 25, endPoint x: 985, endPoint y: 38, distance: 80.9
click at [1053, 31] on div "Oprawa zawiera kolizje elementów. Brak miejsca na wymagane zasilacze. Zakończ e…" at bounding box center [1081, 32] width 226 height 32
click at [419, 447] on div at bounding box center [382, 451] width 206 height 8
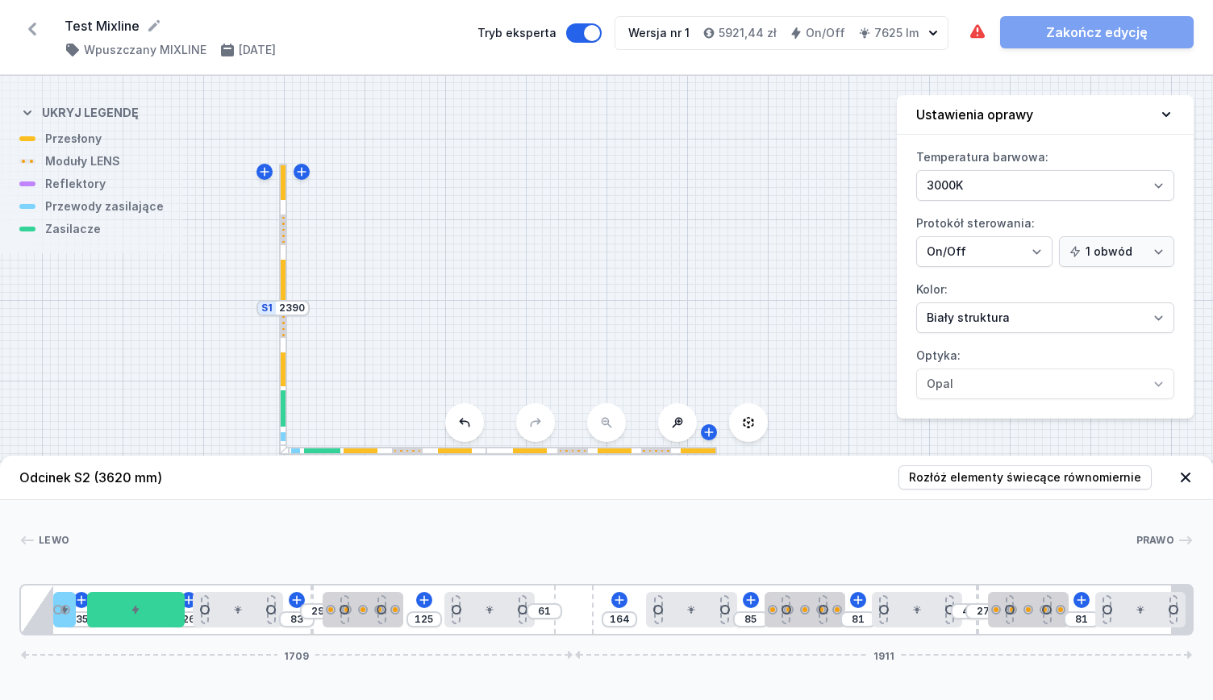
drag, startPoint x: 357, startPoint y: 589, endPoint x: 303, endPoint y: 580, distance: 54.0
click at [303, 580] on div "[PERSON_NAME] 1 2 3 4 5 6 4 7 4 6 4 5 6 4 8 35 26 83 29 125 61 164 85 81 43 27 …" at bounding box center [606, 568] width 1213 height 136
drag, startPoint x: 1149, startPoint y: 604, endPoint x: 1138, endPoint y: 604, distance: 10.5
click at [1138, 604] on div at bounding box center [1117, 609] width 90 height 35
drag, startPoint x: 1014, startPoint y: 615, endPoint x: 1006, endPoint y: 611, distance: 9.4
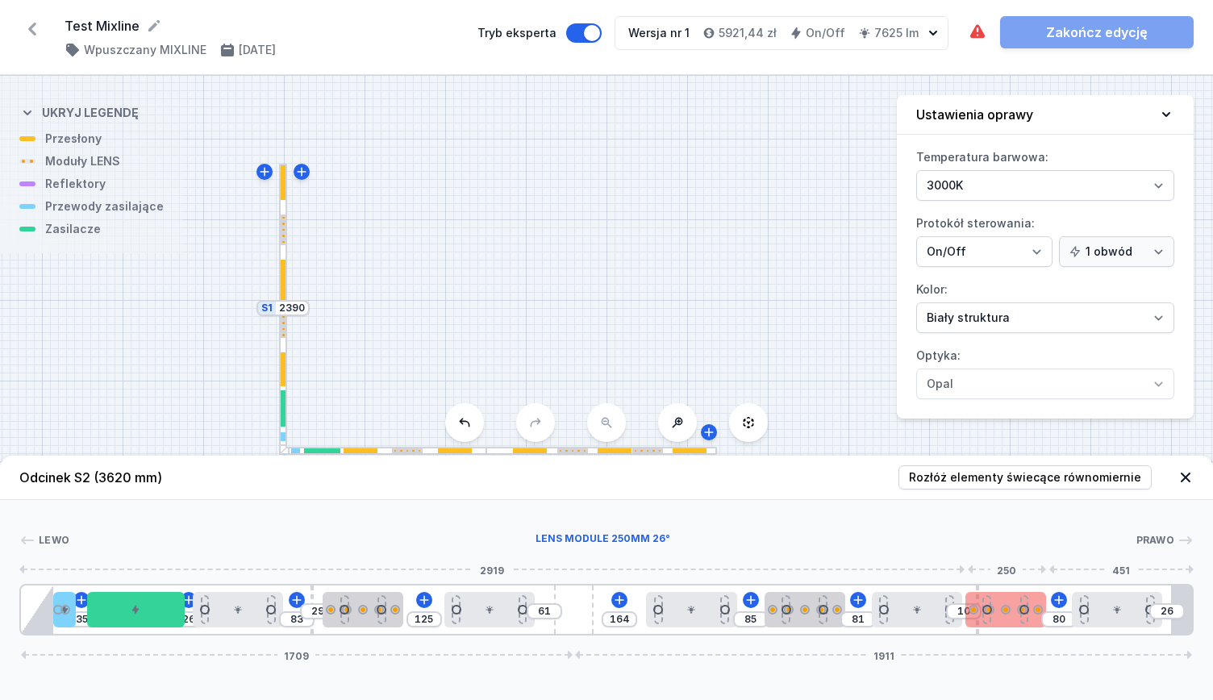
click at [1006, 611] on div at bounding box center [1006, 609] width 81 height 35
click at [978, 595] on div "35 26 83 29 125 61 164 85 81 10 80 26 1709 1911" at bounding box center [606, 610] width 1174 height 52
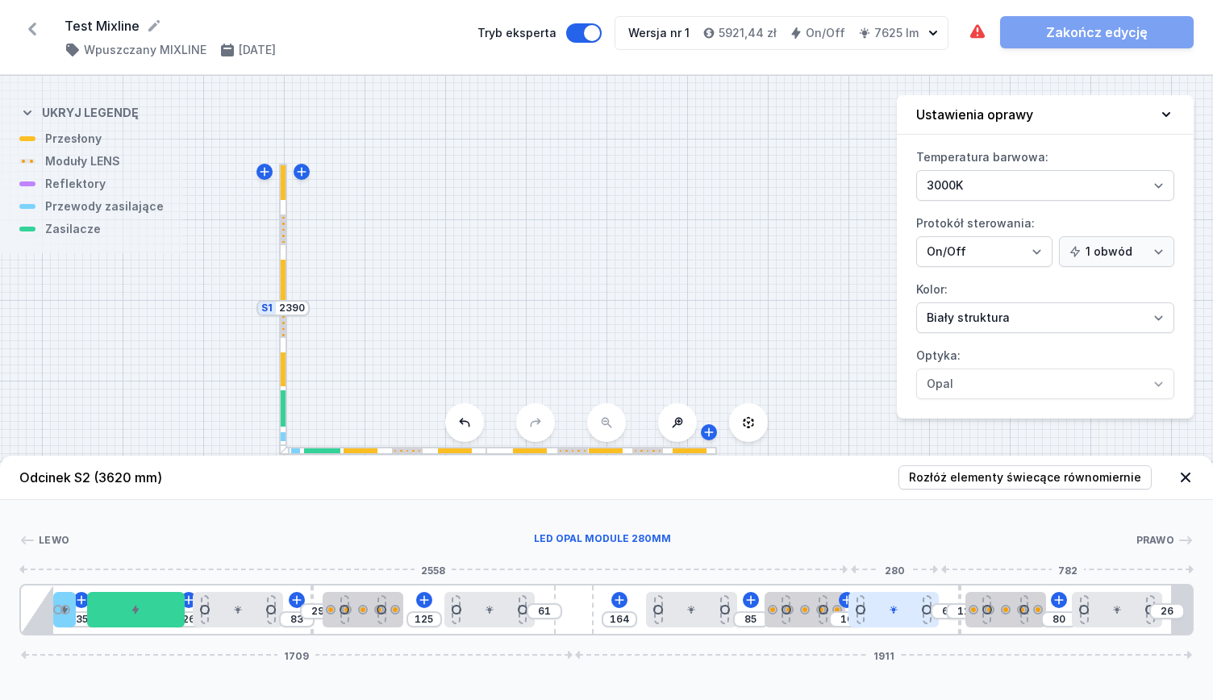
click at [920, 606] on div at bounding box center [894, 609] width 90 height 35
click at [799, 616] on div at bounding box center [780, 609] width 81 height 35
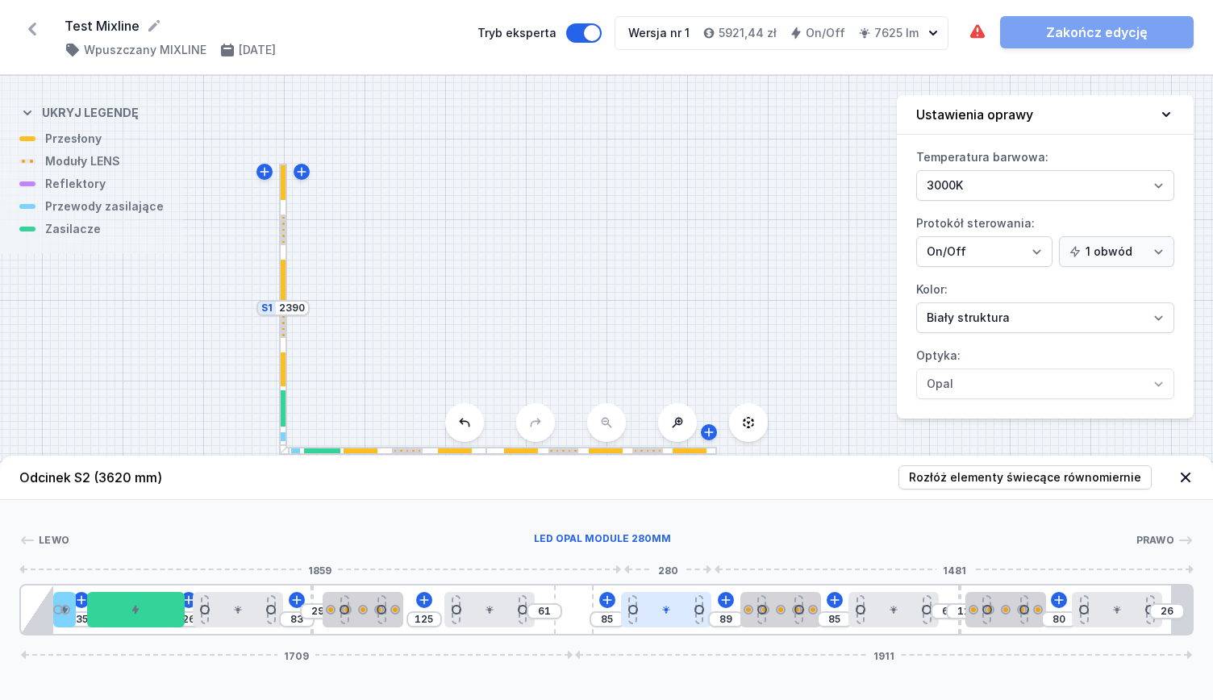
click at [678, 611] on div at bounding box center [666, 609] width 90 height 35
click at [236, 603] on div at bounding box center [247, 609] width 90 height 35
click at [251, 613] on icon at bounding box center [248, 610] width 10 height 10
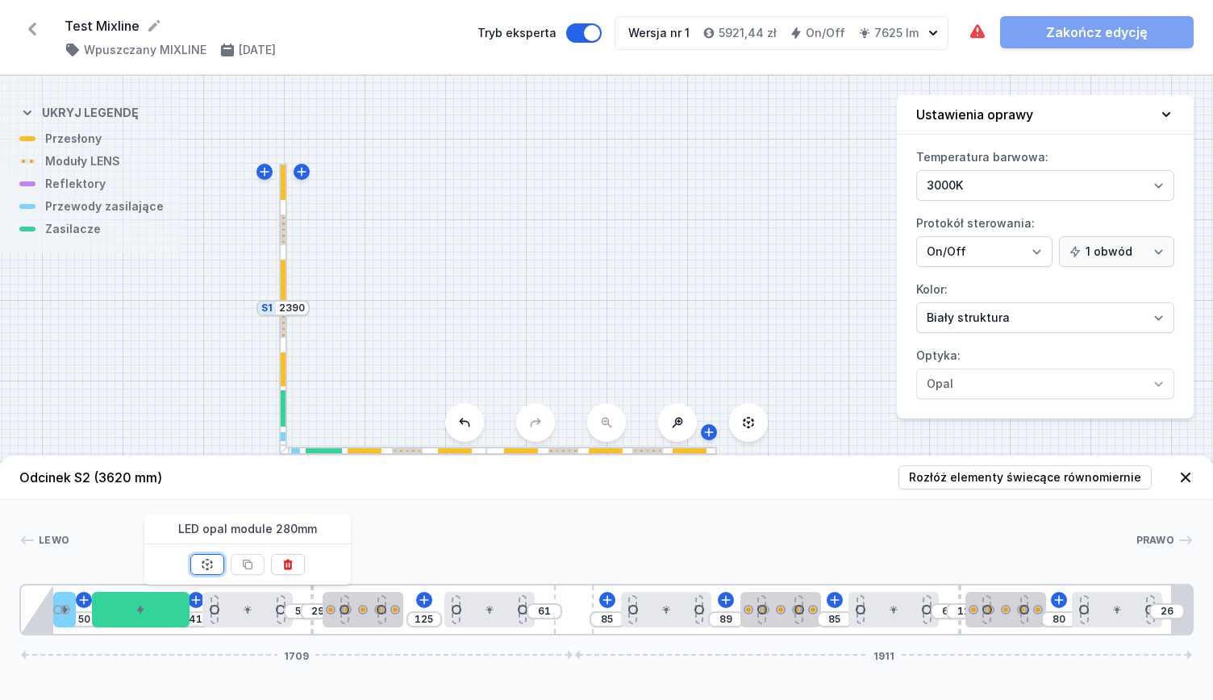
click at [218, 568] on button at bounding box center [207, 564] width 34 height 21
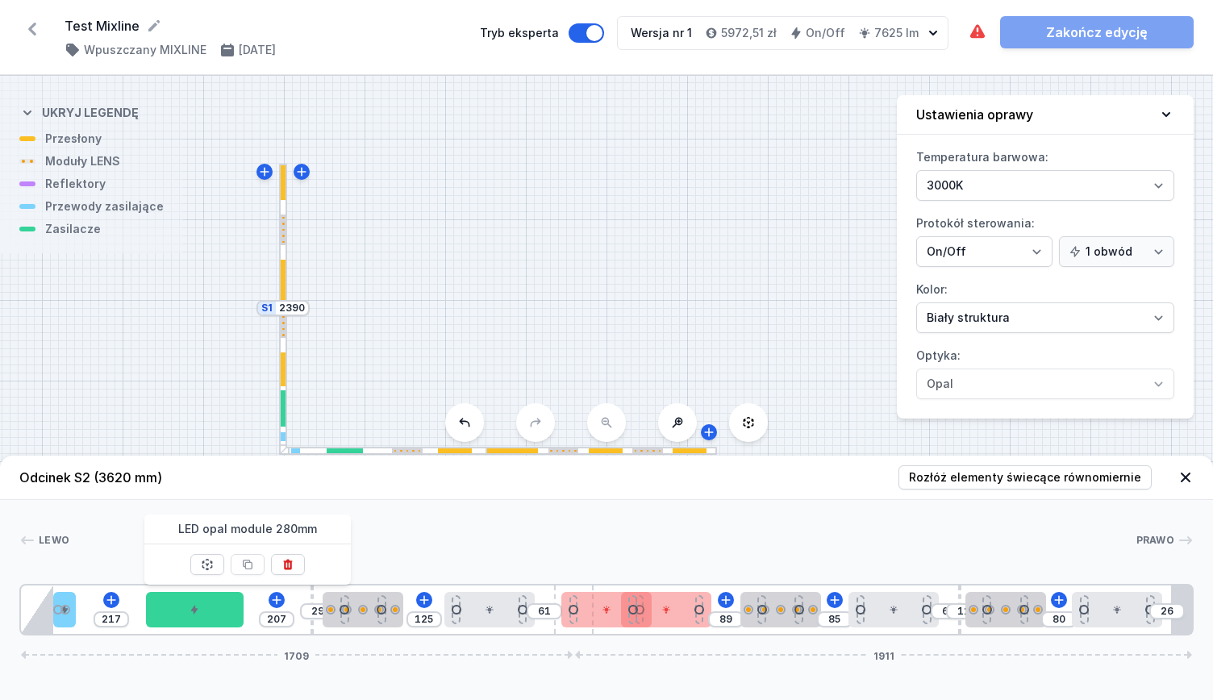
click at [480, 433] on button at bounding box center [464, 422] width 39 height 39
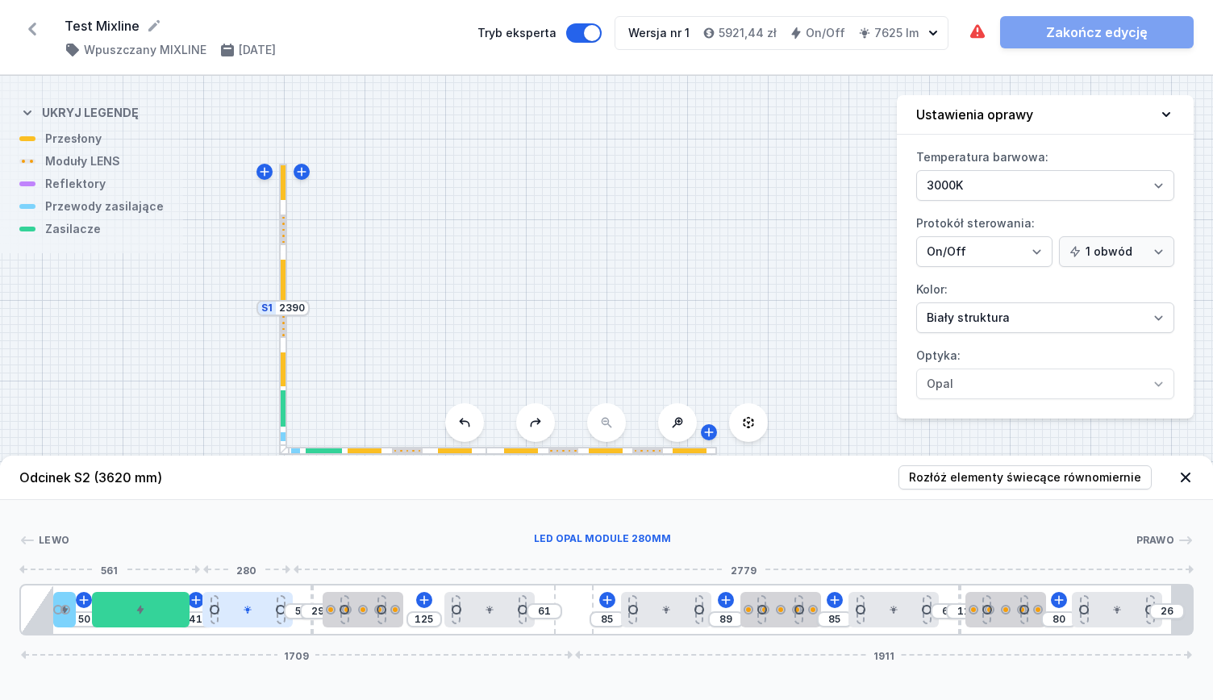
click at [242, 619] on div at bounding box center [247, 609] width 90 height 35
click at [84, 598] on icon at bounding box center [84, 599] width 9 height 9
click at [40, 612] on div at bounding box center [37, 610] width 32 height 48
